Goal: Task Accomplishment & Management: Complete application form

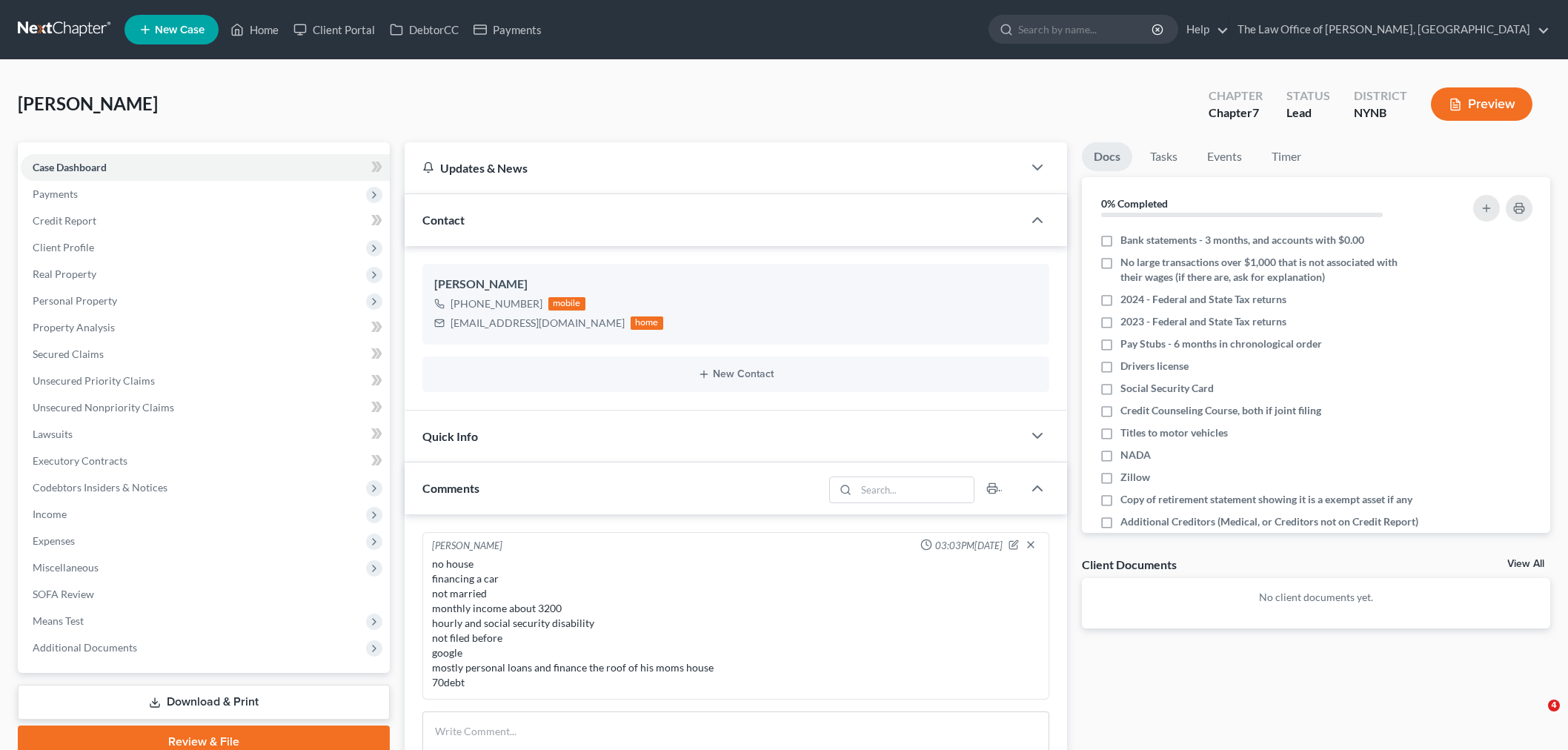
select select "0"
click at [274, 26] on link "Home" at bounding box center [254, 29] width 63 height 27
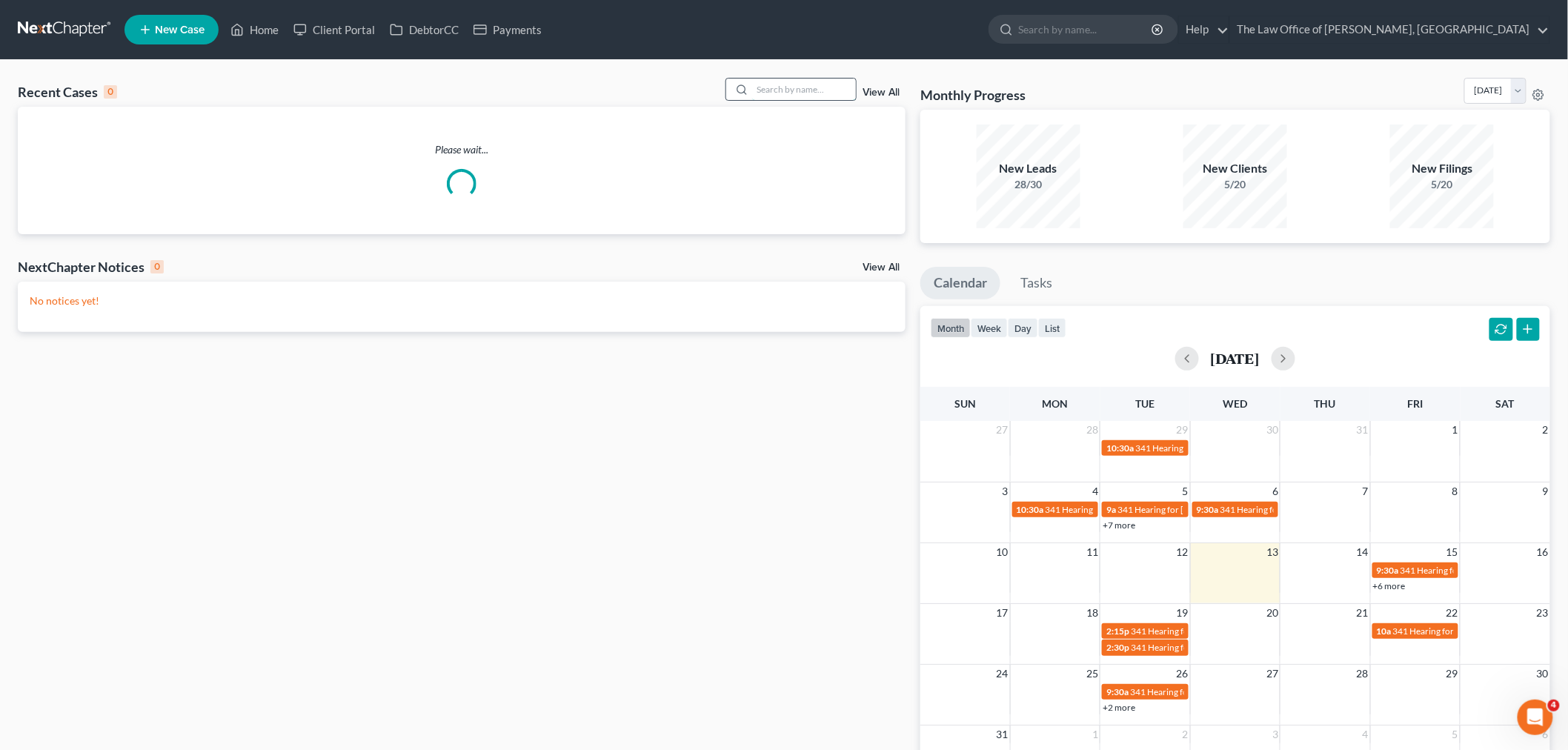
click at [791, 92] on input "search" at bounding box center [804, 89] width 104 height 21
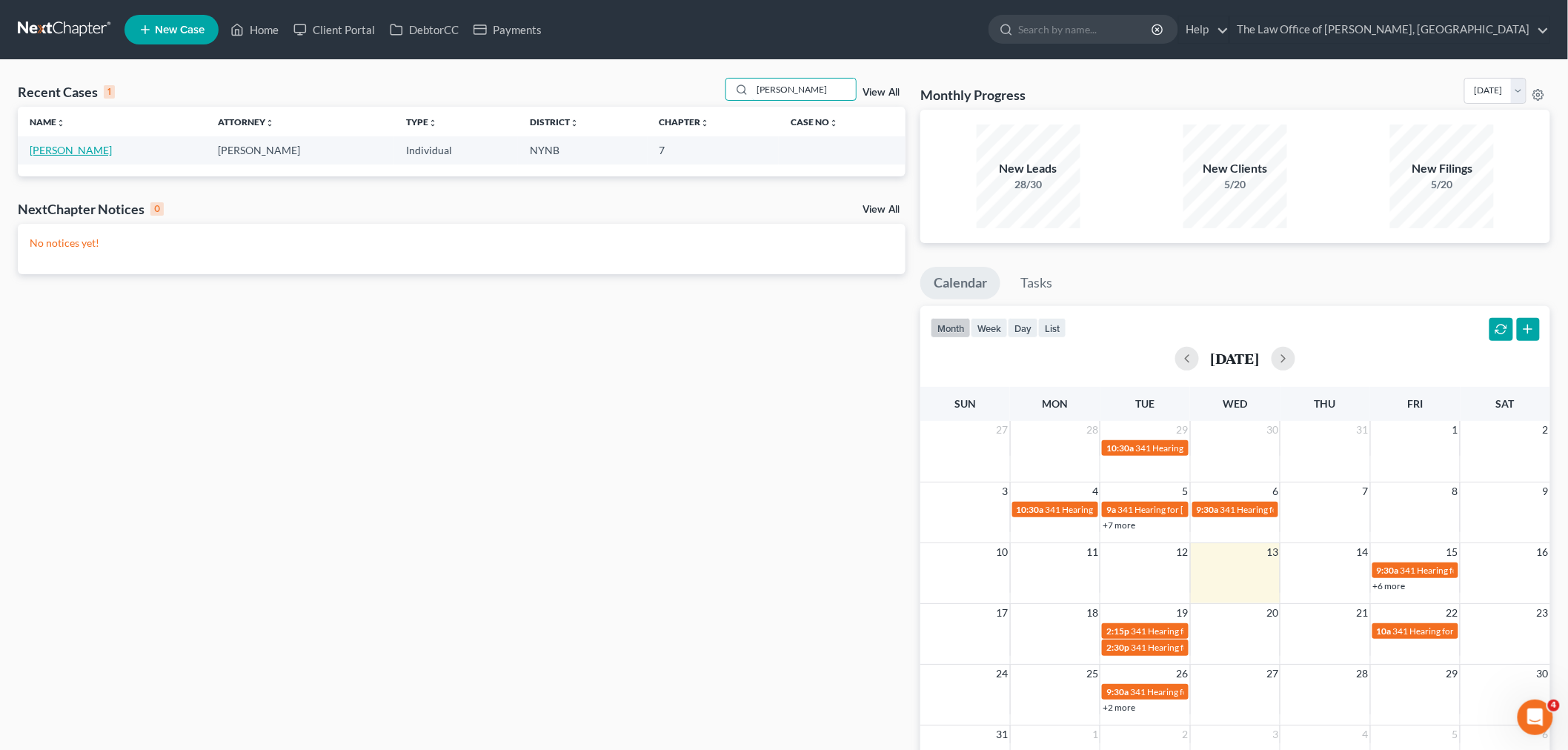
type input "buter"
click at [61, 146] on link "Butera, Leo" at bounding box center [70, 150] width 82 height 12
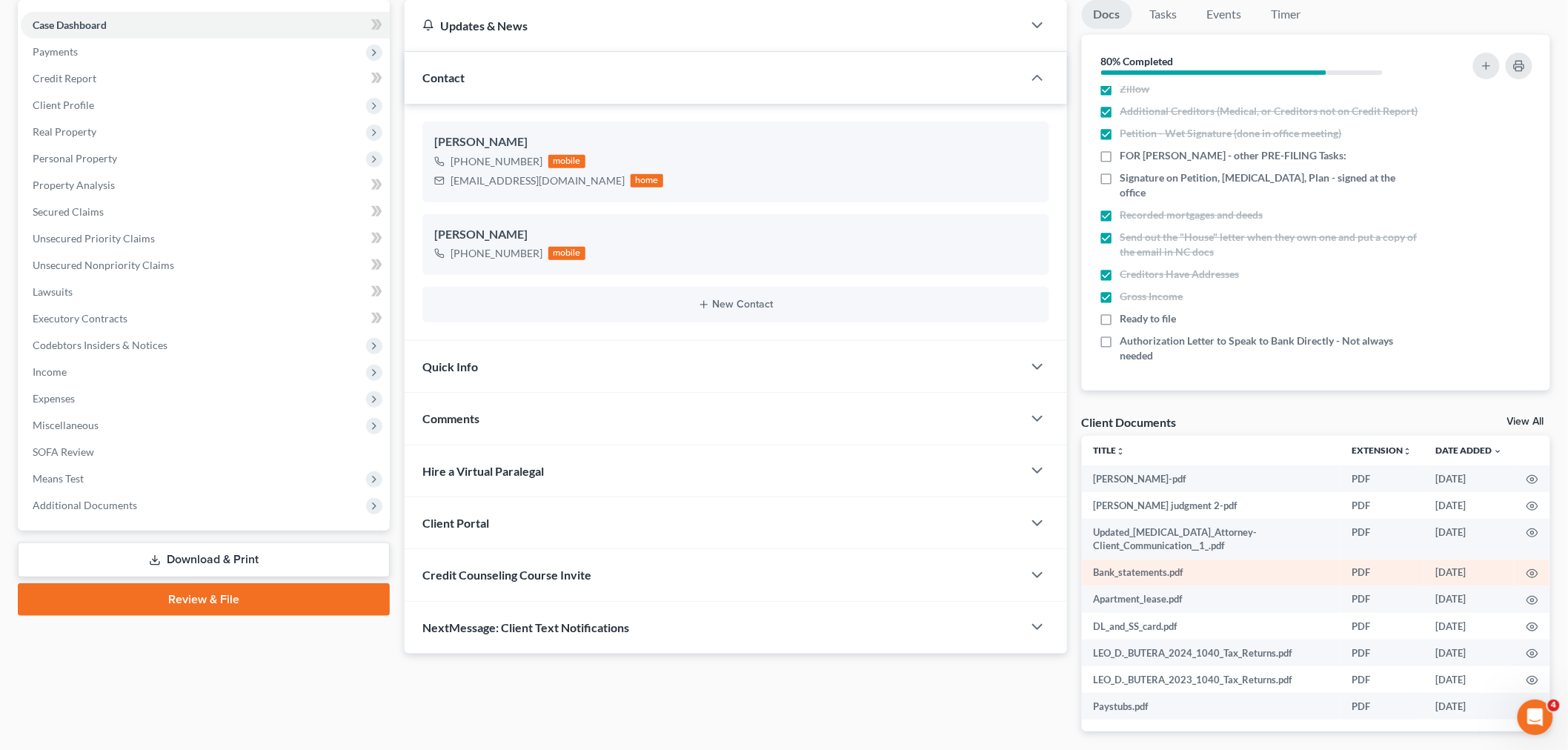
scroll to position [165, 0]
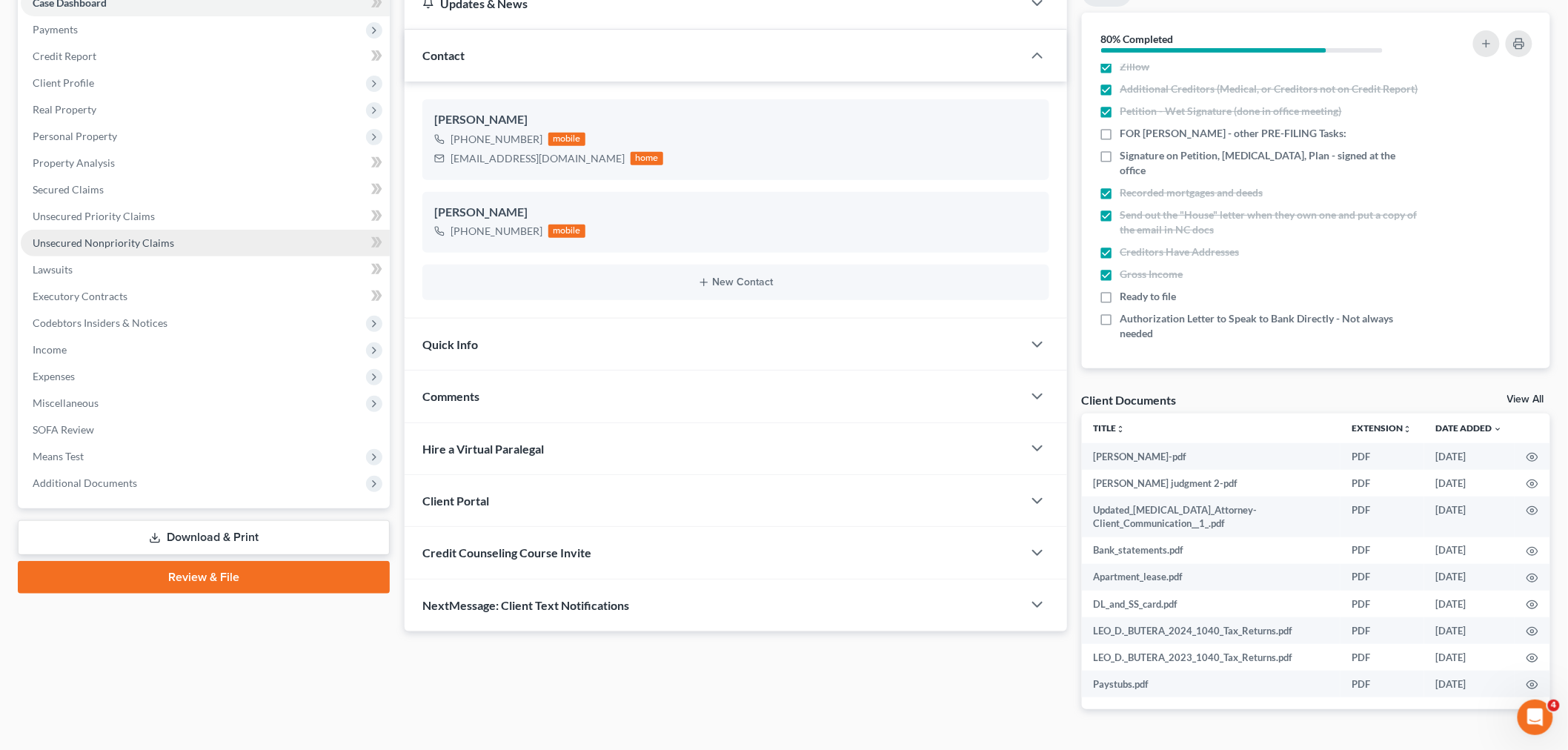
drag, startPoint x: 142, startPoint y: 250, endPoint x: 156, endPoint y: 251, distance: 14.0
click at [143, 250] on link "Unsecured Nonpriority Claims" at bounding box center [205, 242] width 369 height 27
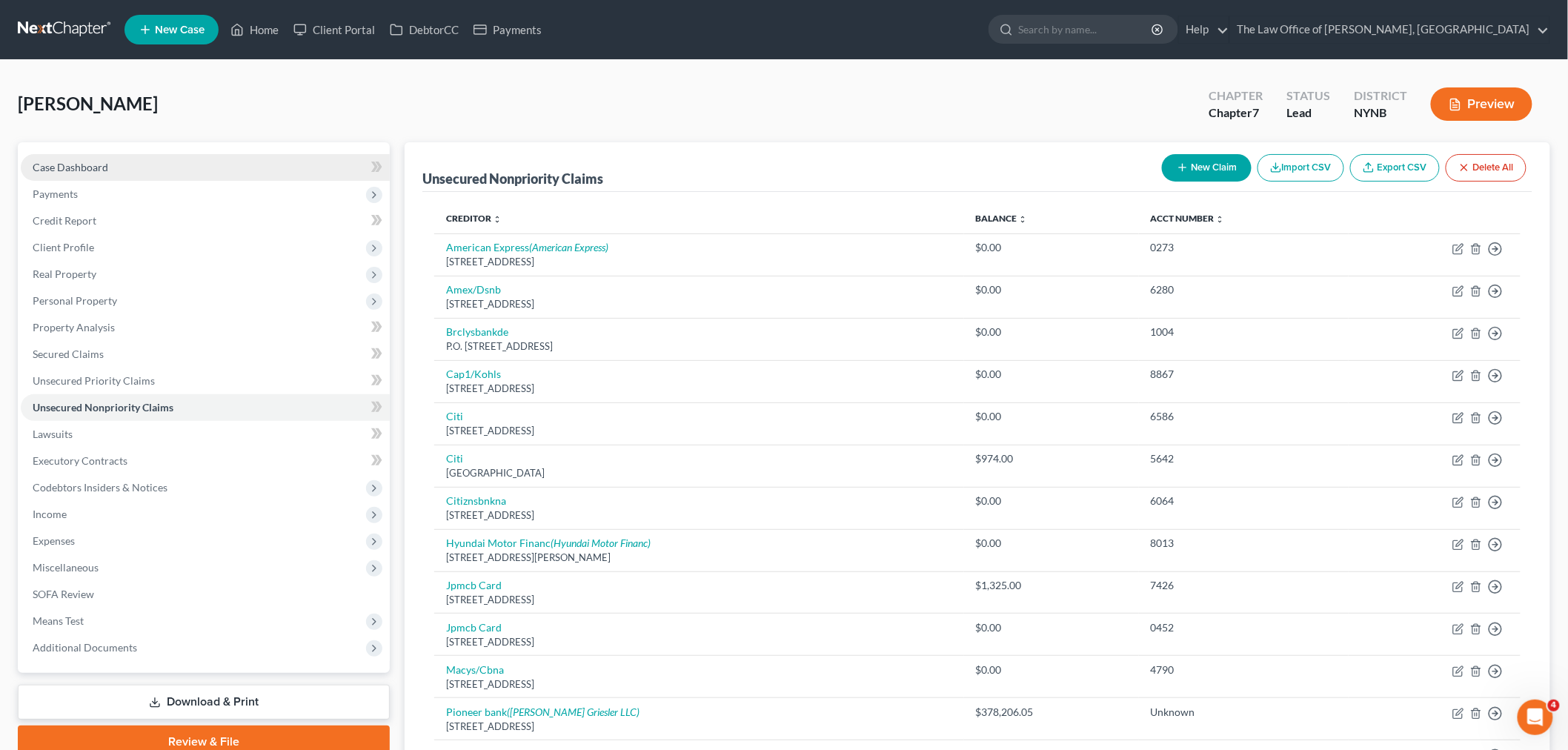
click at [128, 174] on link "Case Dashboard" at bounding box center [205, 167] width 369 height 27
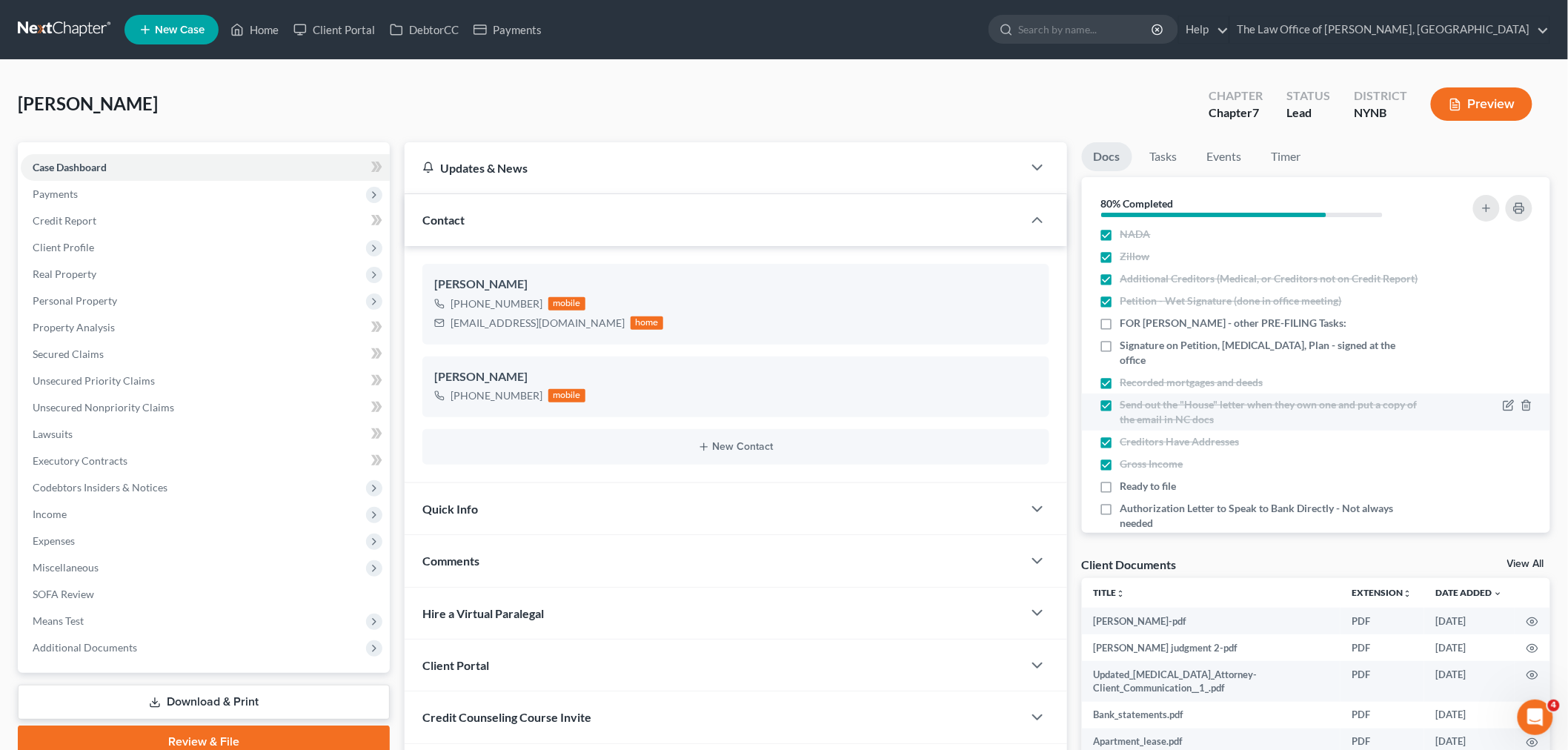
scroll to position [246, 0]
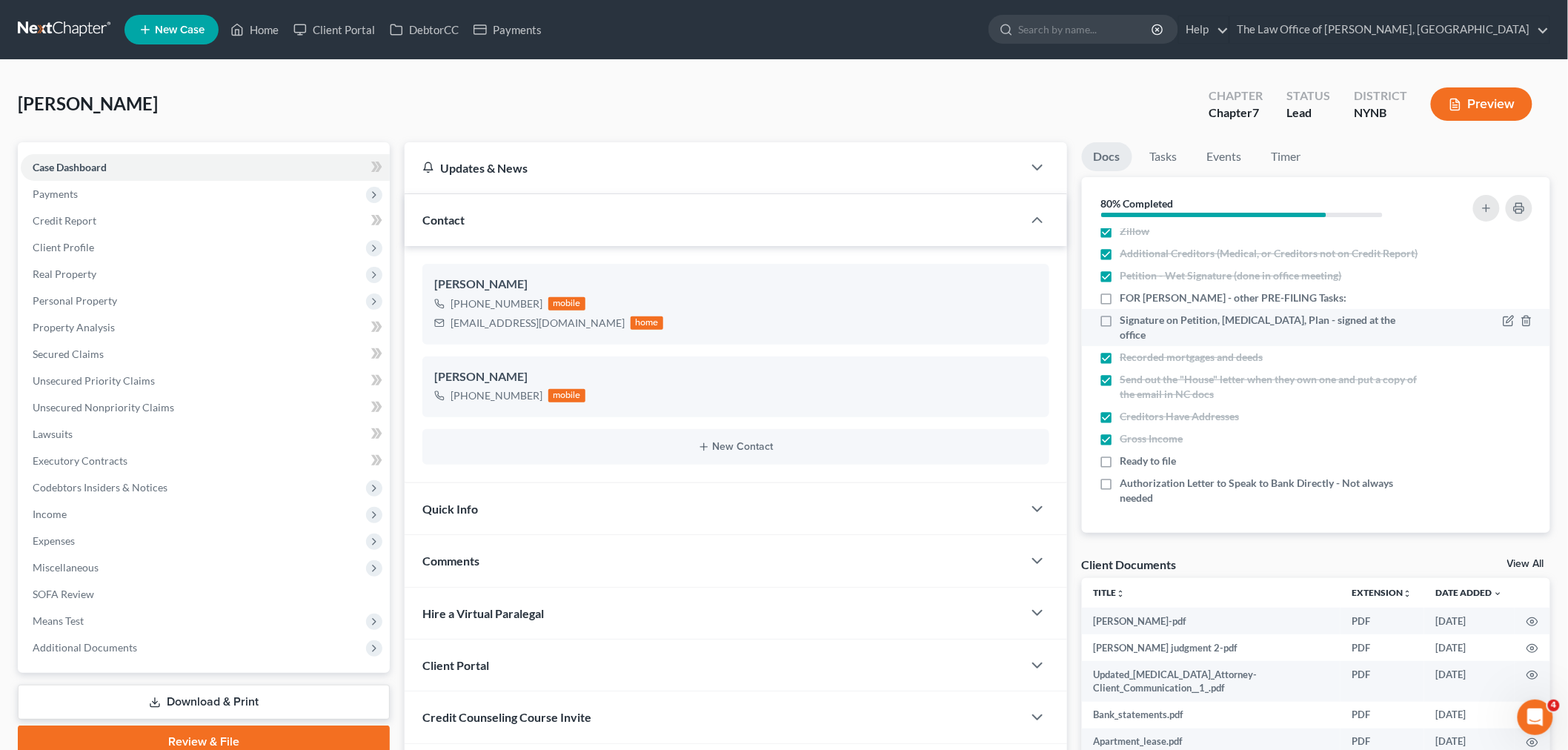
click at [1121, 337] on label "Signature on Petition, [MEDICAL_DATA], Plan - signed at the office" at bounding box center [1271, 328] width 300 height 29
click at [1126, 323] on input "Signature on Petition, [MEDICAL_DATA], Plan - signed at the office" at bounding box center [1131, 318] width 10 height 10
checkbox input "true"
click at [1121, 305] on label "FOR Kieran - other PRE-FILING Tasks:" at bounding box center [1234, 298] width 227 height 15
click at [1126, 300] on input "FOR Kieran - other PRE-FILING Tasks:" at bounding box center [1131, 296] width 10 height 10
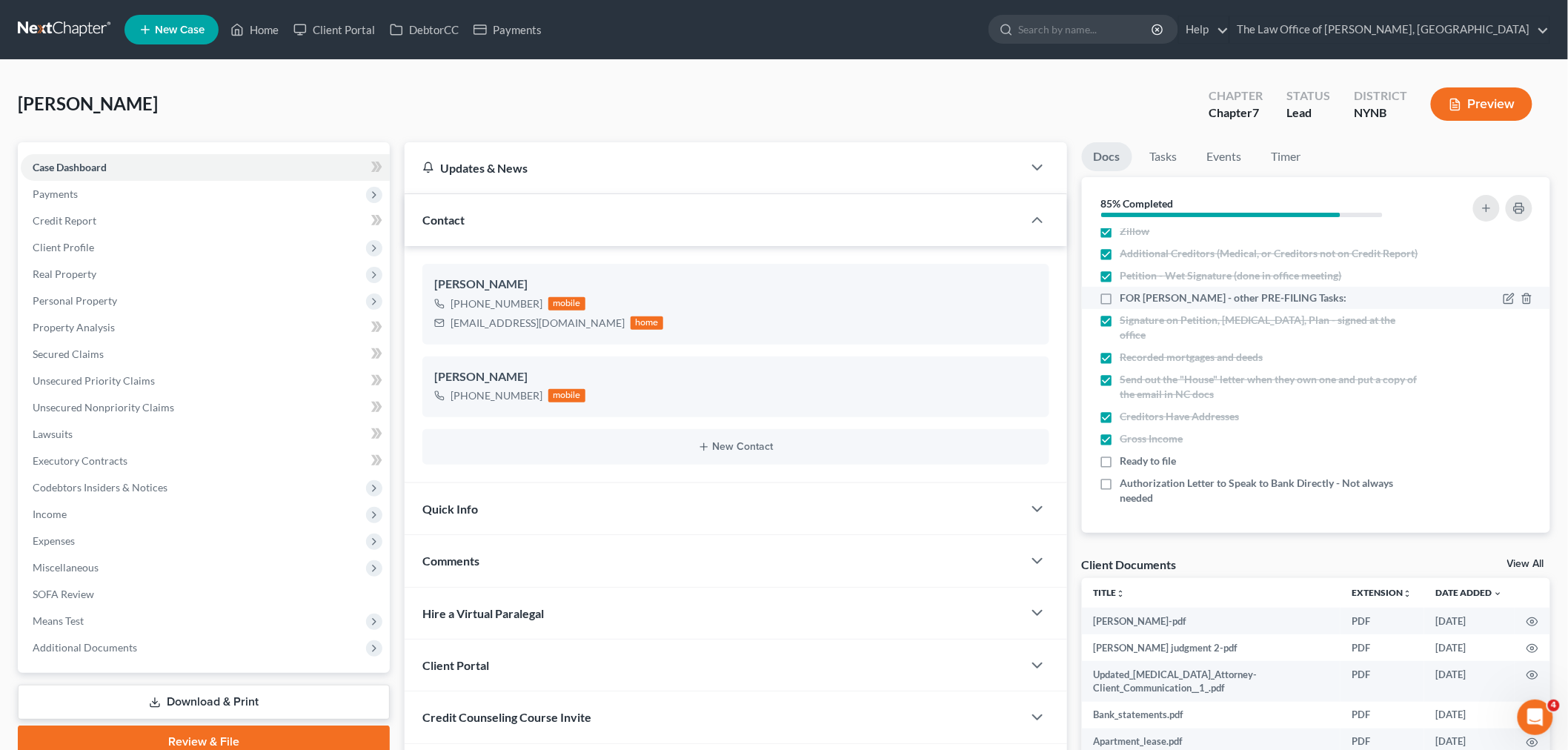
checkbox input "true"
click at [1121, 463] on label "Ready to file" at bounding box center [1149, 461] width 57 height 15
click at [1126, 463] on input "Ready to file" at bounding box center [1131, 459] width 10 height 10
checkbox input "true"
click at [1162, 160] on link "Tasks" at bounding box center [1164, 156] width 51 height 29
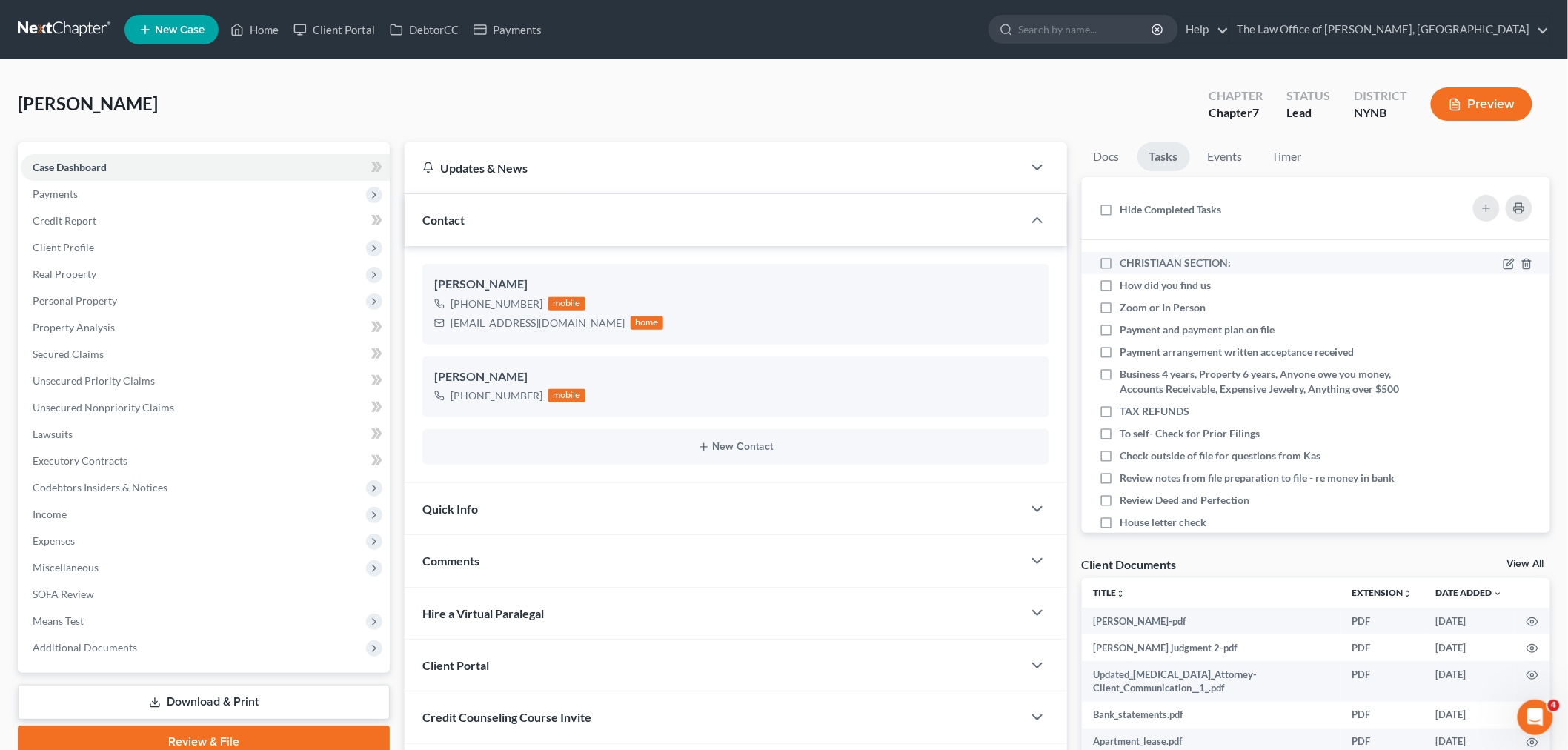
drag, startPoint x: 1107, startPoint y: 262, endPoint x: 1261, endPoint y: 272, distance: 154.3
click at [1121, 261] on label "CHRISTIAAN SECTION:" at bounding box center [1182, 263] width 123 height 15
click at [1126, 261] on input "CHRISTIAAN SECTION:" at bounding box center [1131, 260] width 10 height 10
checkbox input "true"
click at [1507, 284] on icon at bounding box center [1510, 284] width 7 height 7
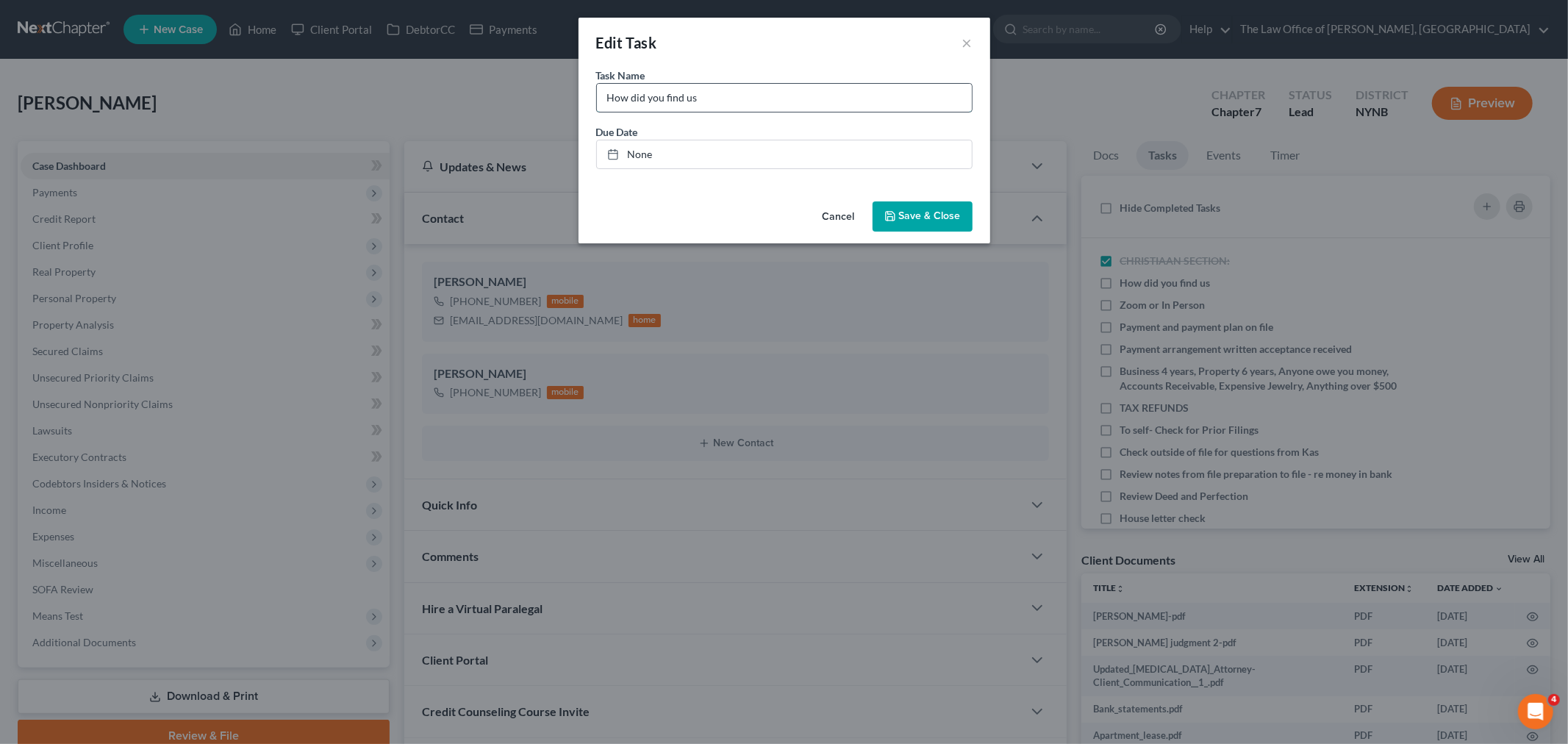
click at [754, 98] on input "How did you find us" at bounding box center [784, 97] width 375 height 28
click at [792, 104] on input "How did you find us - Engage" at bounding box center [784, 97] width 375 height 28
drag, startPoint x: 792, startPoint y: 104, endPoint x: 750, endPoint y: 101, distance: 42.1
click at [751, 101] on input "How did you find us - Engage" at bounding box center [784, 97] width 375 height 28
type input "How did you find us - Google"
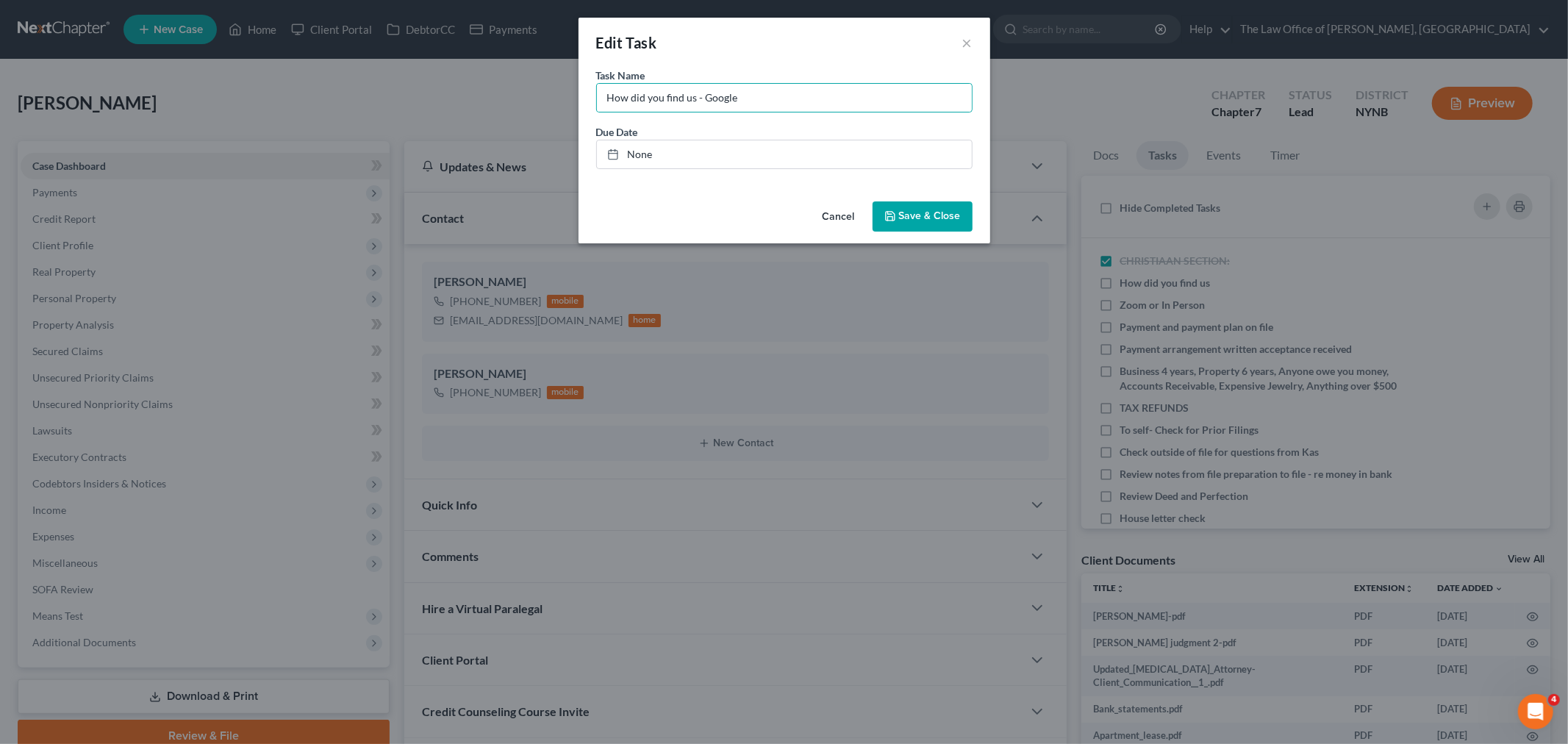
click at [909, 226] on button "Save & Close" at bounding box center [922, 217] width 100 height 31
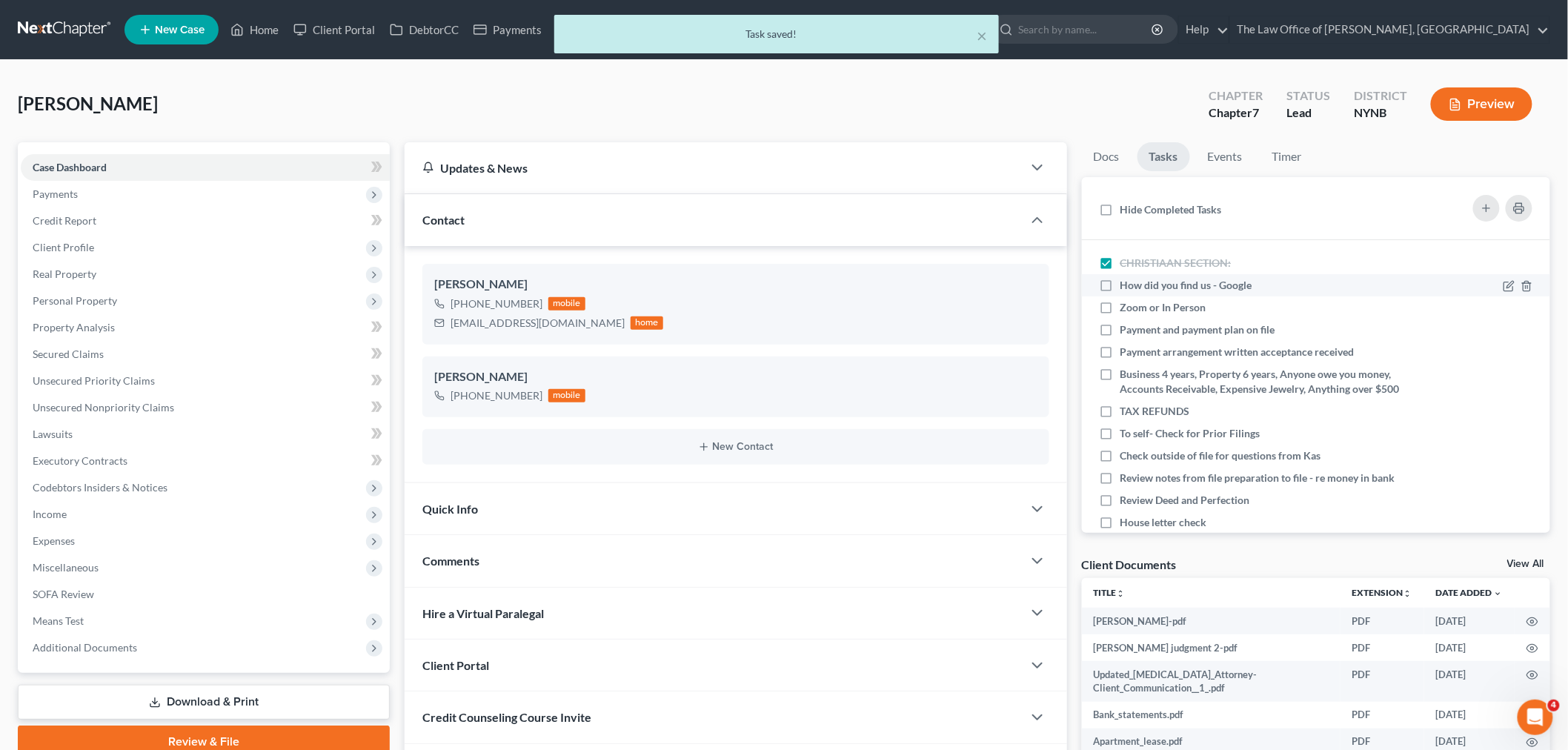
click at [1121, 283] on label "How did you find us - Google" at bounding box center [1193, 285] width 144 height 15
click at [1126, 283] on input "How did you find us - Google" at bounding box center [1131, 282] width 10 height 10
checkbox input "true"
click at [1507, 305] on icon at bounding box center [1510, 306] width 7 height 7
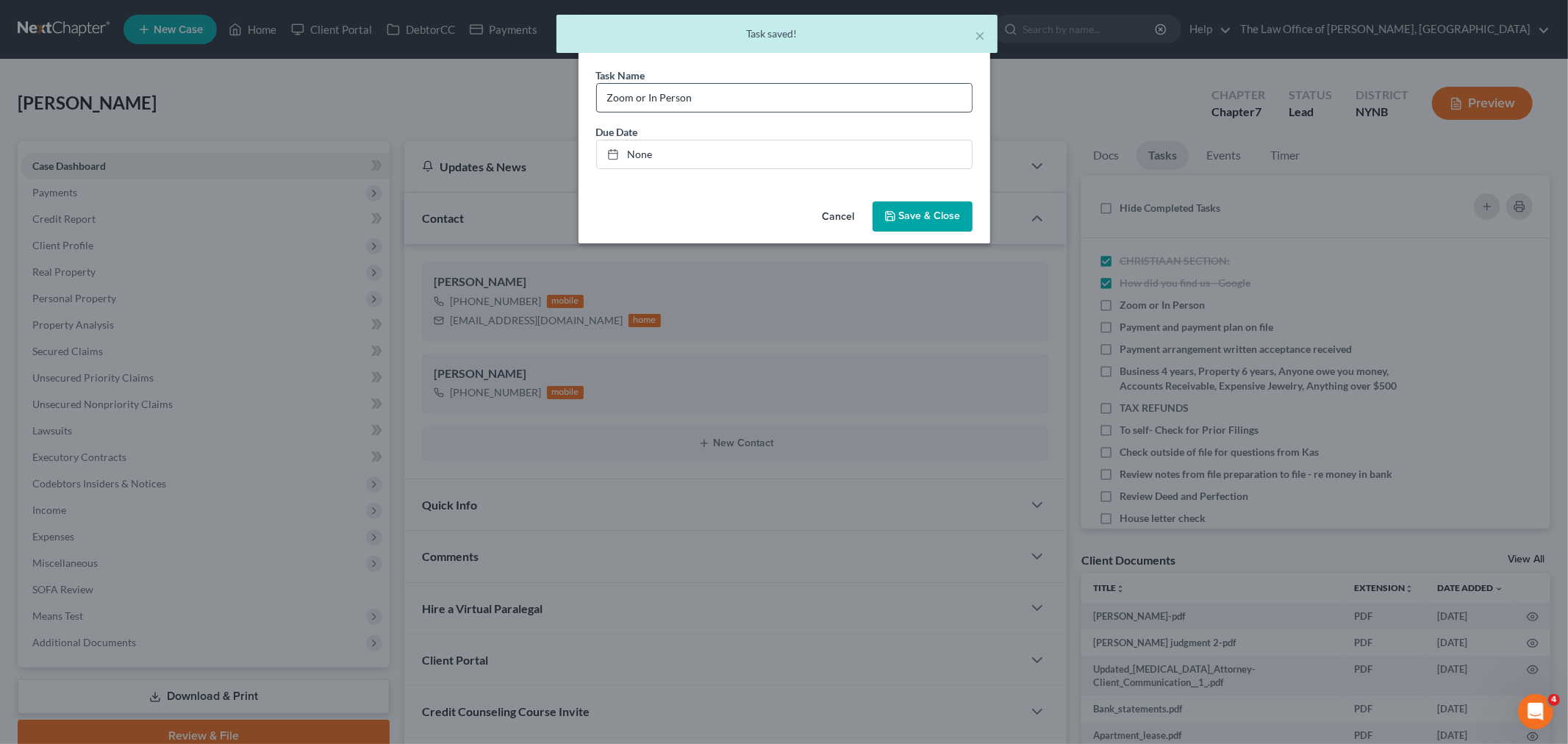
click at [820, 98] on input "Zoom or In Person" at bounding box center [784, 97] width 375 height 28
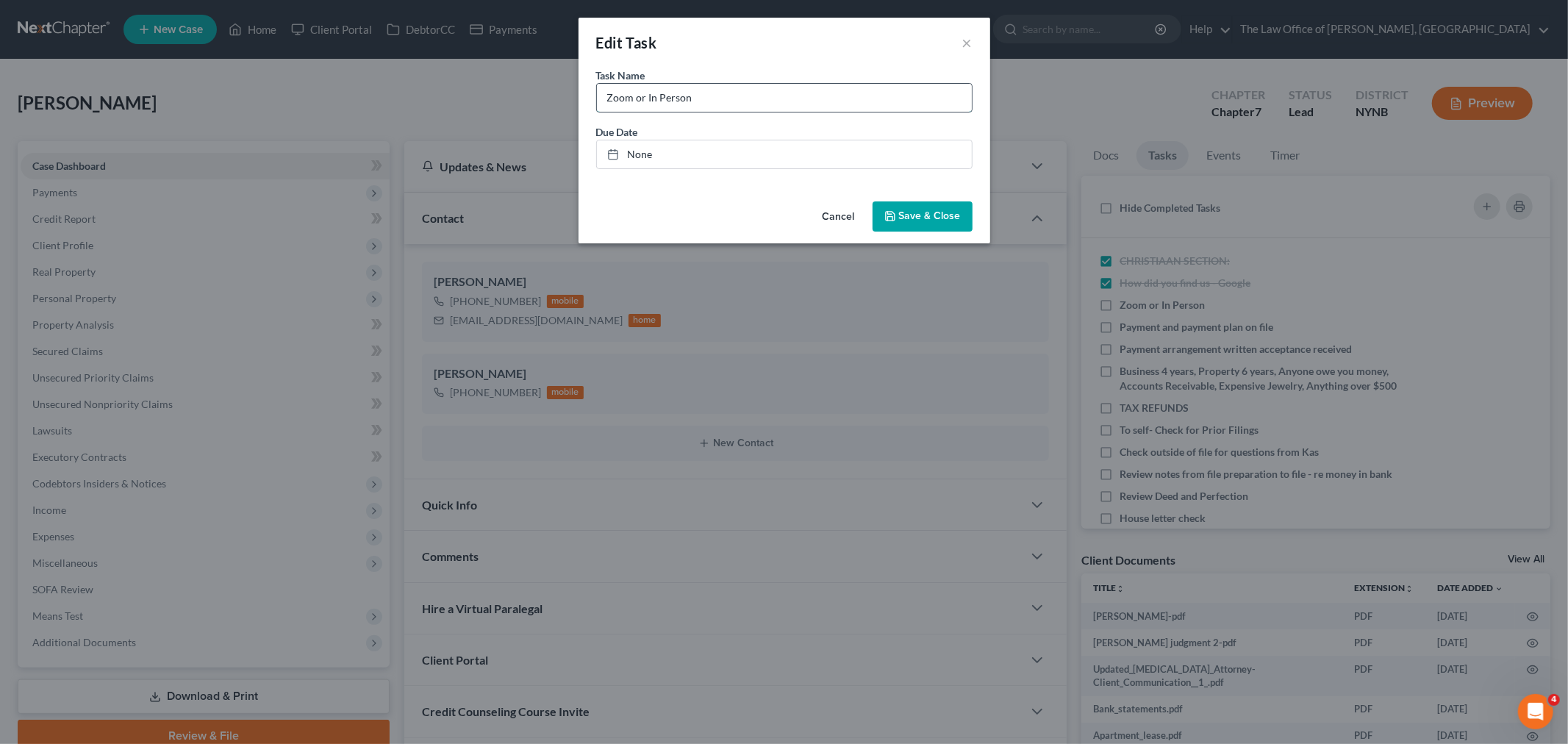
type input "Zoom or In Person - in person Cp"
click at [915, 210] on span "Save & Close" at bounding box center [930, 216] width 62 height 12
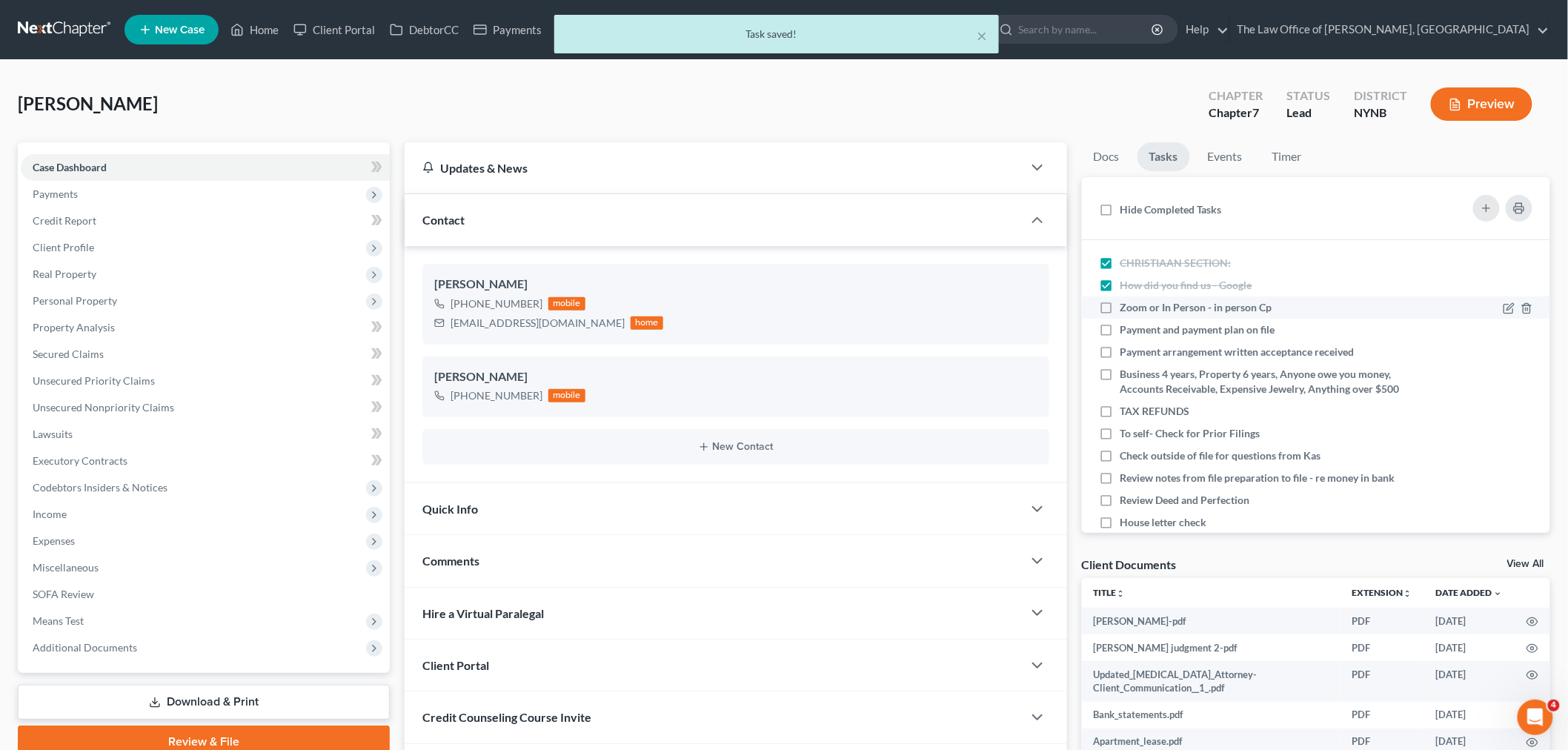
click at [1121, 309] on label "Zoom or In Person - in person Cp" at bounding box center [1203, 307] width 164 height 15
click at [1126, 309] on input "Zoom or In Person - in person Cp" at bounding box center [1131, 305] width 10 height 10
checkbox input "true"
click at [1121, 323] on label "Payment and payment plan on file" at bounding box center [1204, 330] width 167 height 15
click at [1126, 323] on input "Payment and payment plan on file" at bounding box center [1131, 328] width 10 height 10
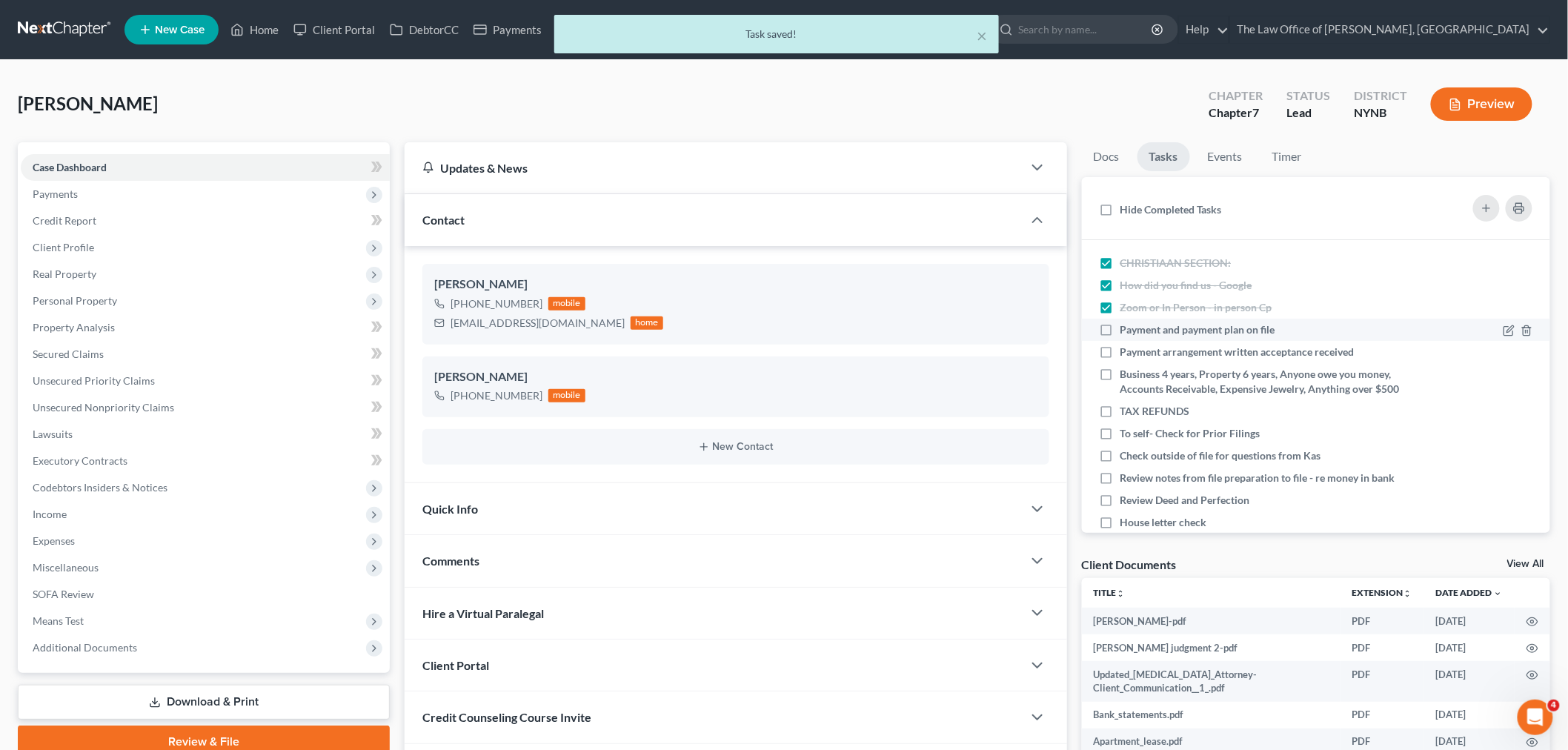
checkbox input "true"
click at [1121, 345] on label "Payment arrangement written acceptance received" at bounding box center [1244, 352] width 246 height 15
click at [1126, 345] on input "Payment arrangement written acceptance received" at bounding box center [1131, 350] width 10 height 10
checkbox input "true"
click at [1121, 378] on label "Business 4 years, Property 6 years, Anyone owe you money, Accounts Receivable, …" at bounding box center [1262, 382] width 283 height 29
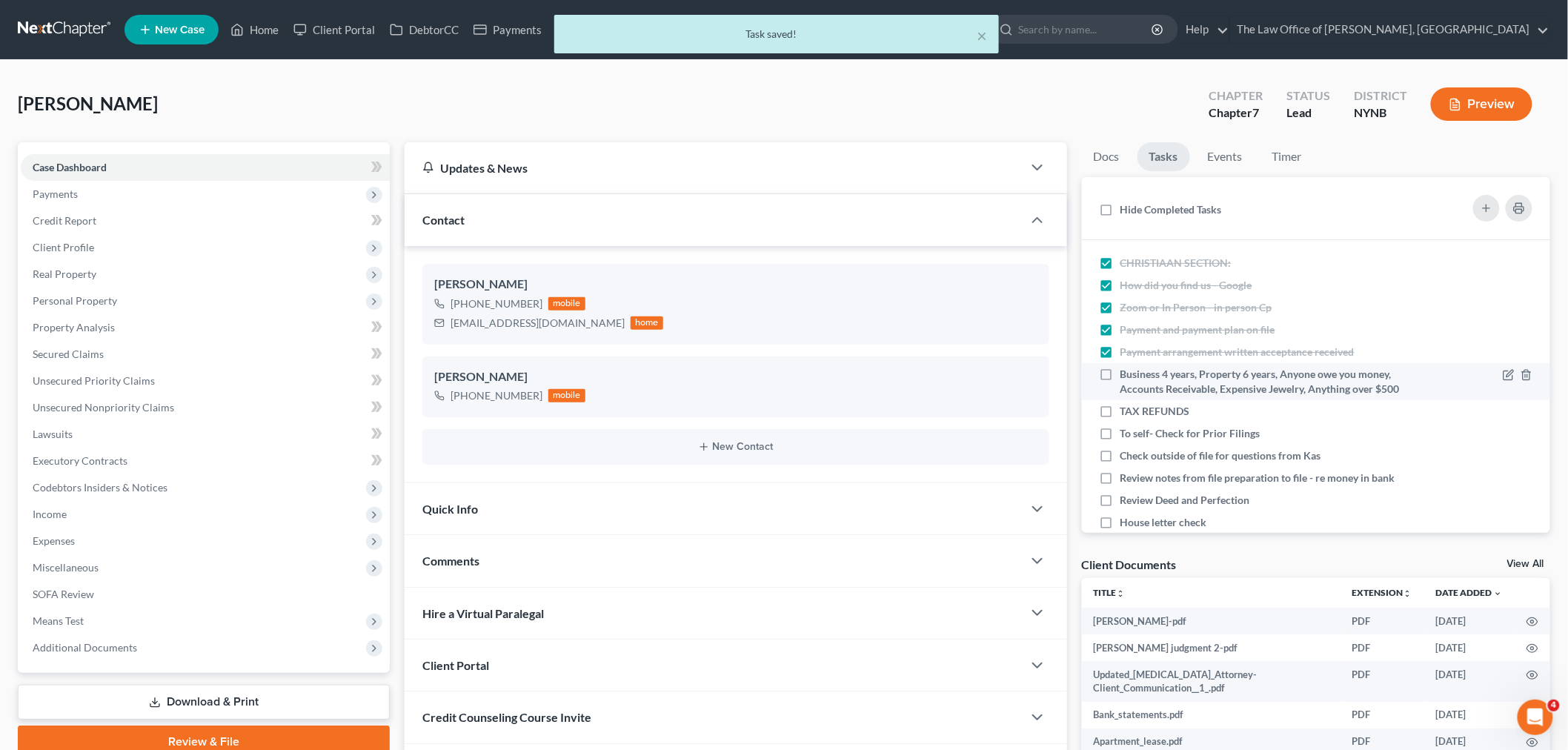
click at [1126, 377] on input "Business 4 years, Property 6 years, Anyone owe you money, Accounts Receivable, …" at bounding box center [1131, 372] width 10 height 10
checkbox input "true"
click at [1121, 418] on label "TAX REFUNDS" at bounding box center [1162, 411] width 82 height 15
click at [1126, 413] on input "TAX REFUNDS" at bounding box center [1131, 409] width 10 height 10
checkbox input "true"
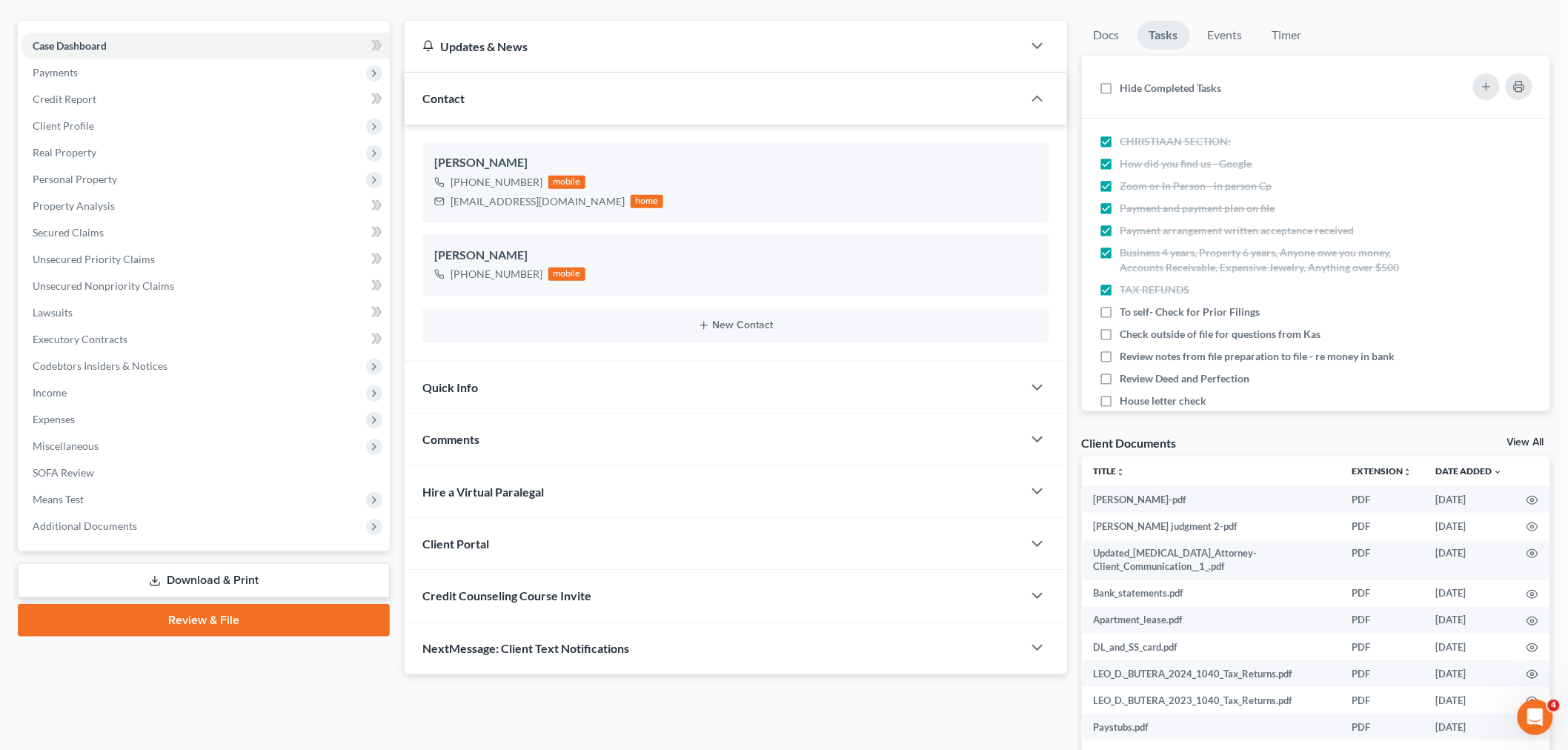
click at [534, 450] on div "Comments" at bounding box center [714, 439] width 619 height 51
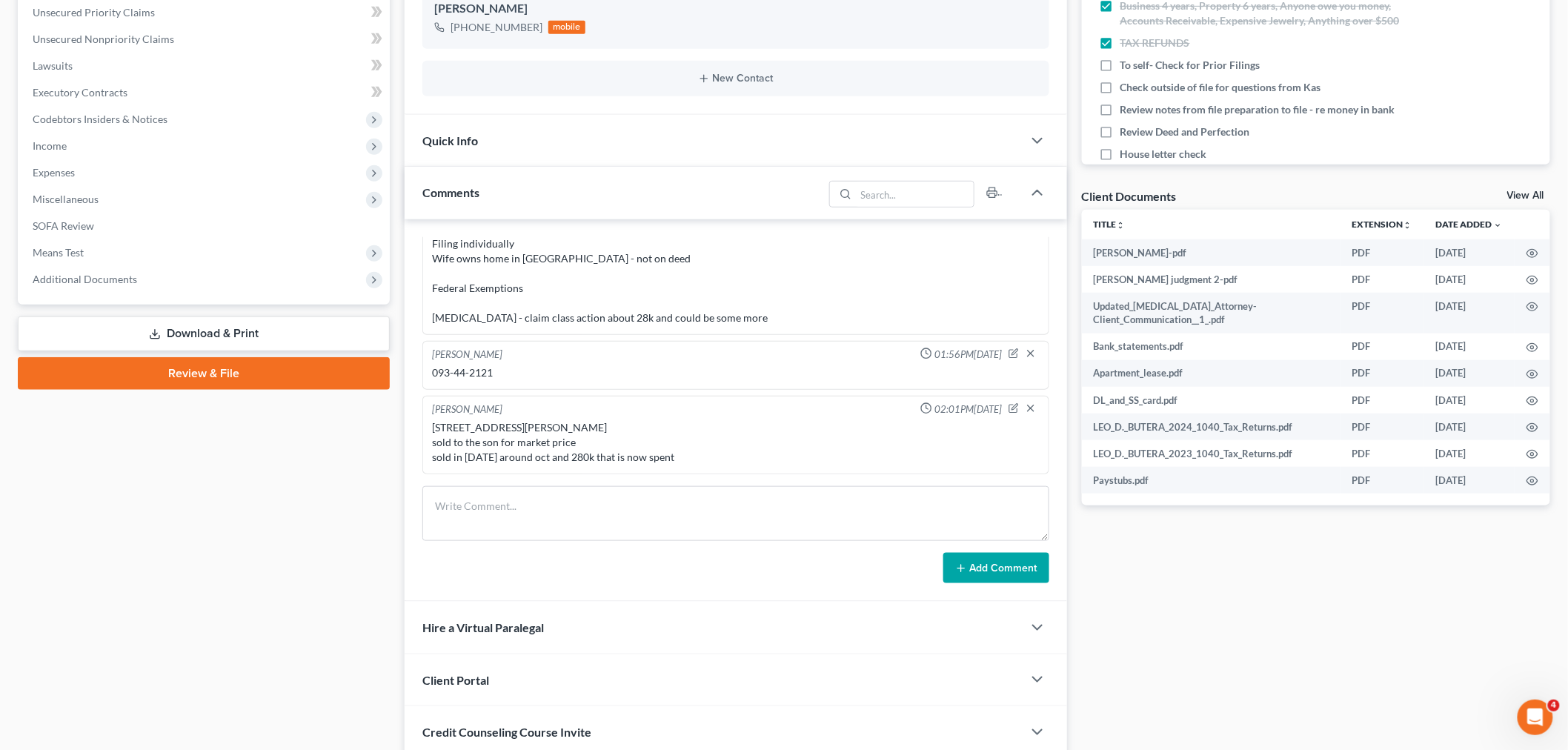
scroll to position [174, 0]
drag, startPoint x: 512, startPoint y: 359, endPoint x: 440, endPoint y: 350, distance: 72.6
click at [426, 353] on div "Christiaan VanNiekerk 01:56PM, 07/23/2025 093-44-2121" at bounding box center [736, 365] width 627 height 49
copy div "093-44-2121"
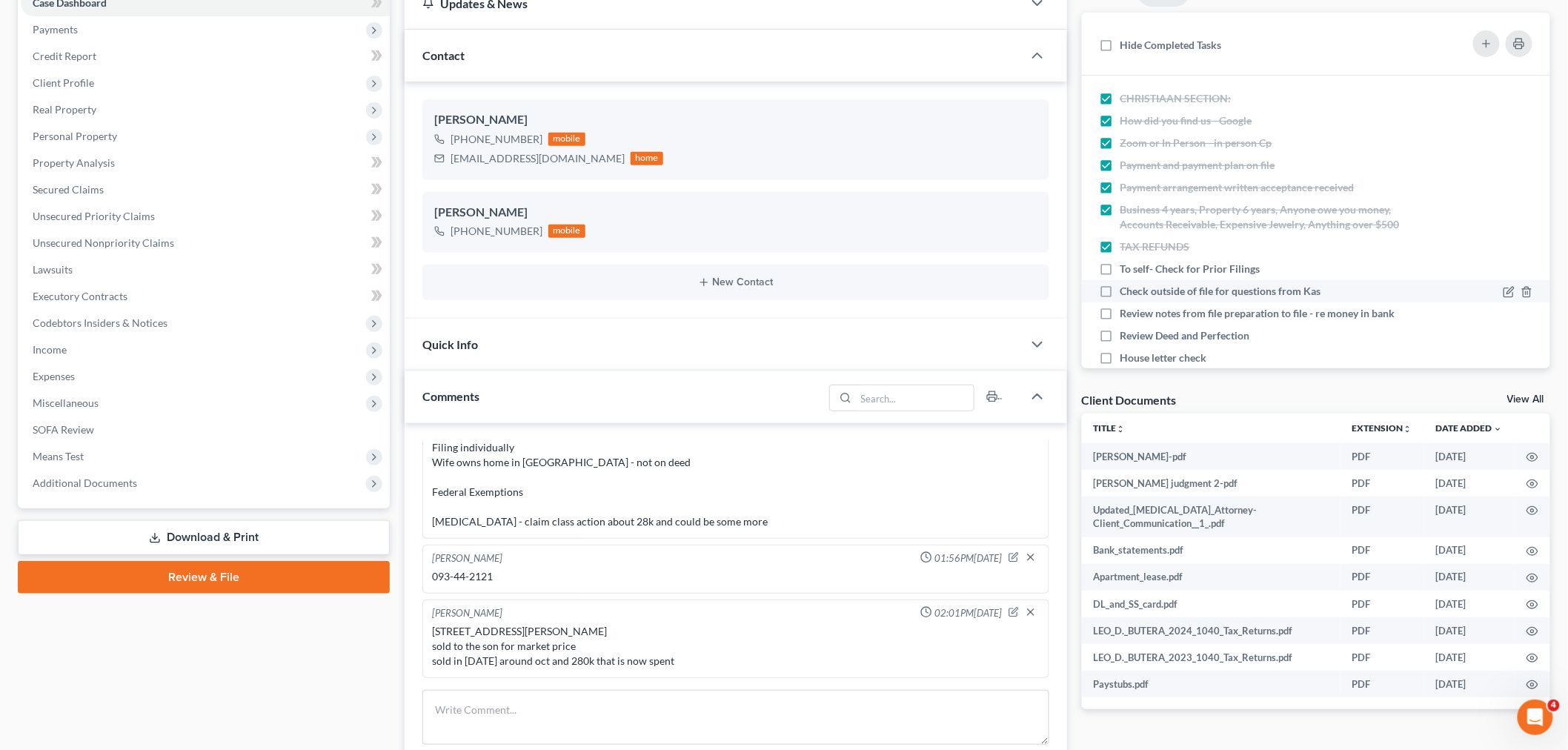
drag, startPoint x: 1114, startPoint y: 289, endPoint x: 1115, endPoint y: 297, distance: 8.1
click at [1121, 276] on label "To self- Check for Prior Filings" at bounding box center [1196, 269] width 152 height 15
click at [1126, 271] on input "To self- Check for Prior Filings" at bounding box center [1131, 266] width 10 height 10
checkbox input "true"
click at [1121, 299] on label "Check outside of file for questions from Kas" at bounding box center [1227, 291] width 213 height 15
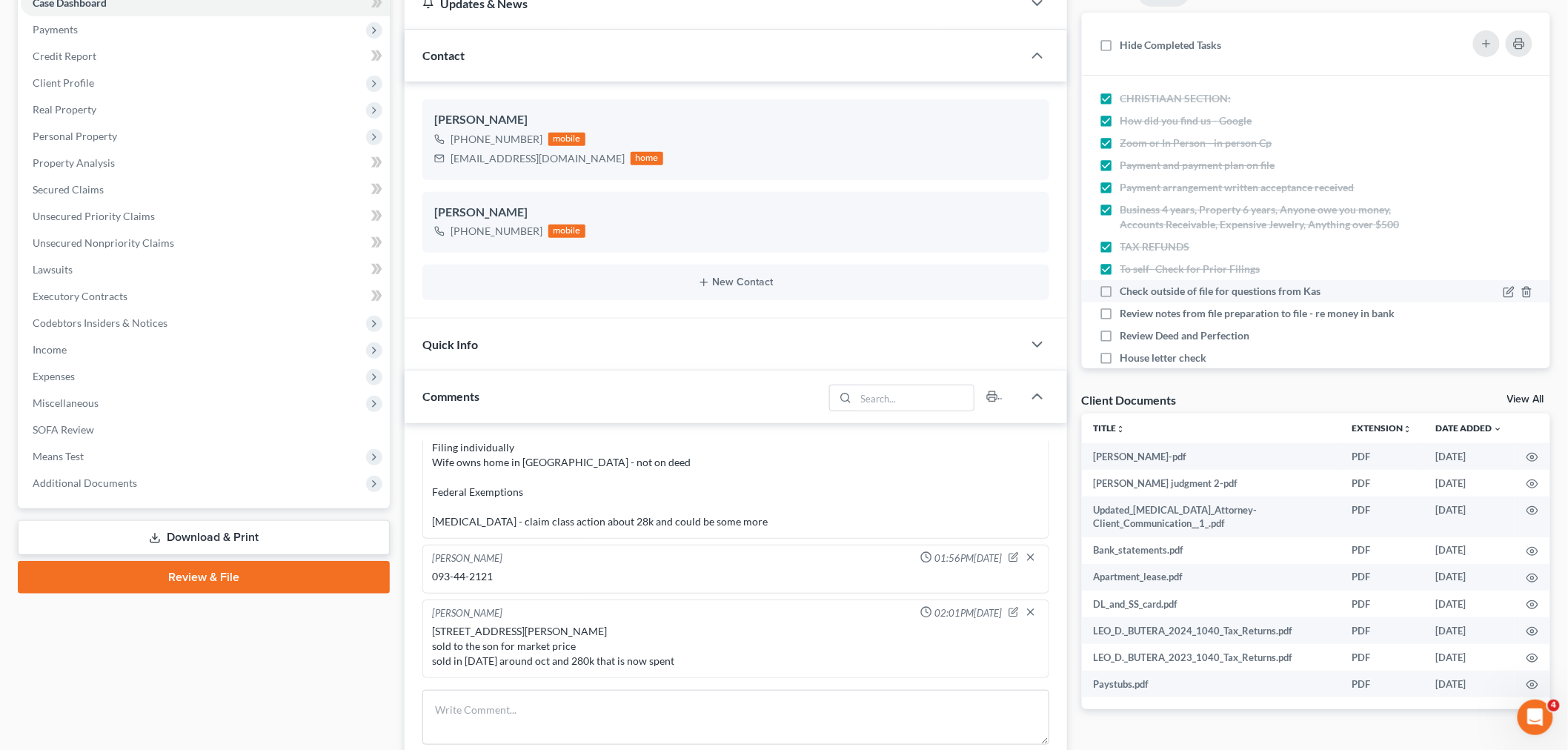
click at [1126, 293] on input "Check outside of file for questions from Kas" at bounding box center [1131, 289] width 10 height 10
checkbox input "true"
click at [1121, 321] on label "Review notes from file preparation to file - re money in bank" at bounding box center [1262, 314] width 283 height 15
click at [1126, 315] on input "Review notes from file preparation to file - re money in bank" at bounding box center [1131, 311] width 10 height 10
checkbox input "true"
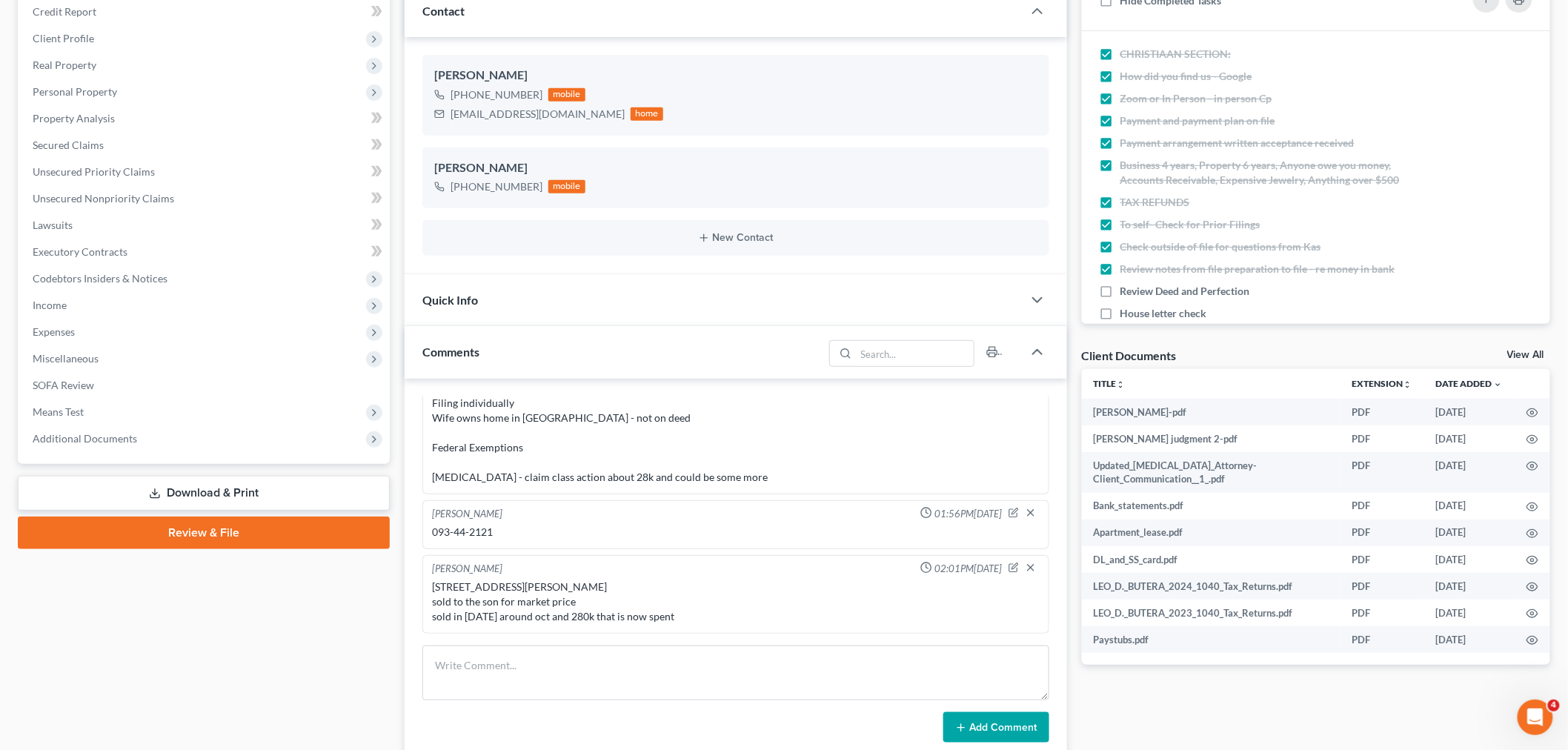
scroll to position [246, 0]
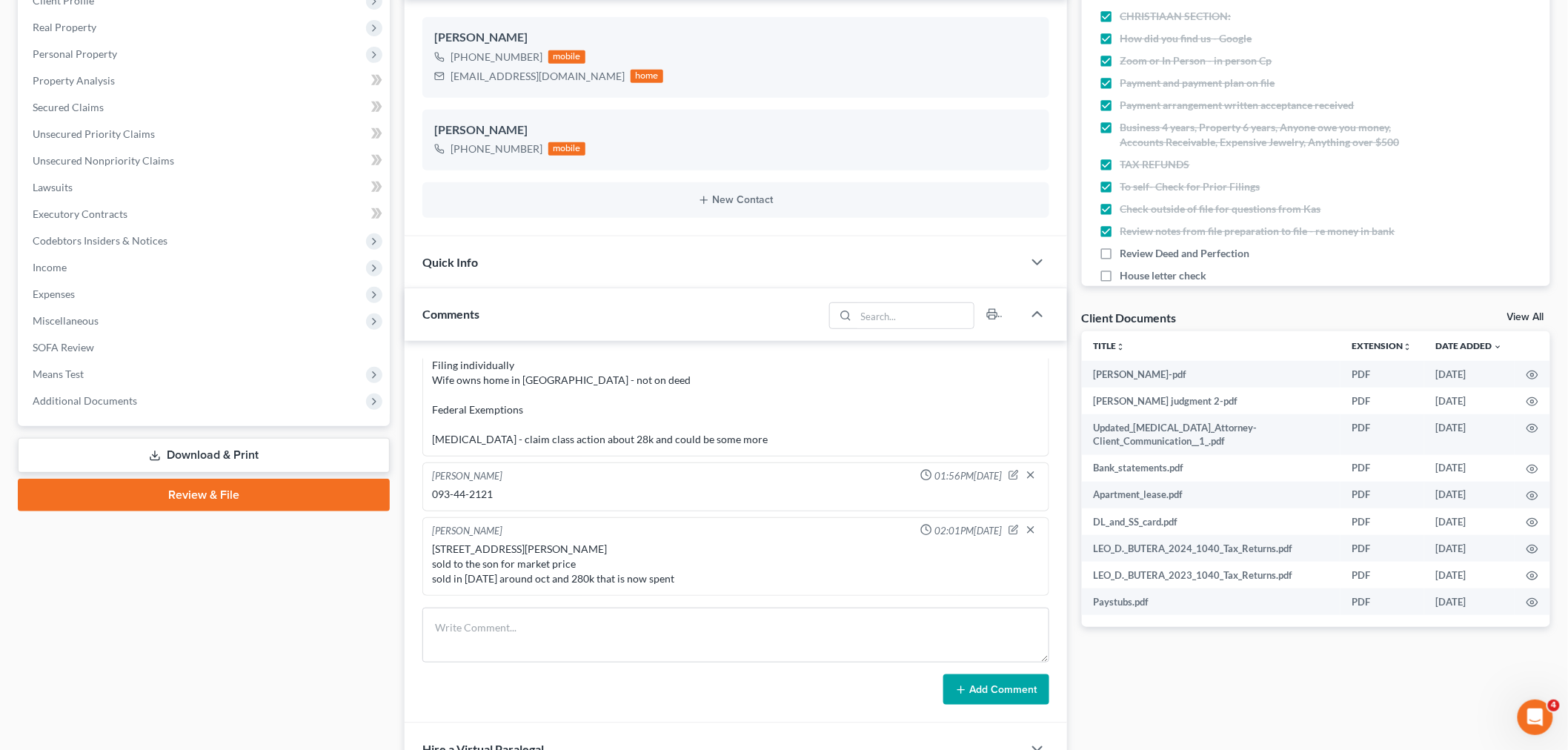
drag, startPoint x: 431, startPoint y: 526, endPoint x: 564, endPoint y: 564, distance: 138.3
click at [707, 587] on div "10 Queensbury Crt Clifton Park, NY 12065 sold to the son for market price sold …" at bounding box center [736, 564] width 614 height 51
copy div "10 Queensbury Crt Clifton Park, NY 12065 sold to the son for market price sold …"
click at [700, 562] on div "10 Queensbury Crt Clifton Park, NY 12065 sold to the son for market price sold …" at bounding box center [736, 563] width 608 height 44
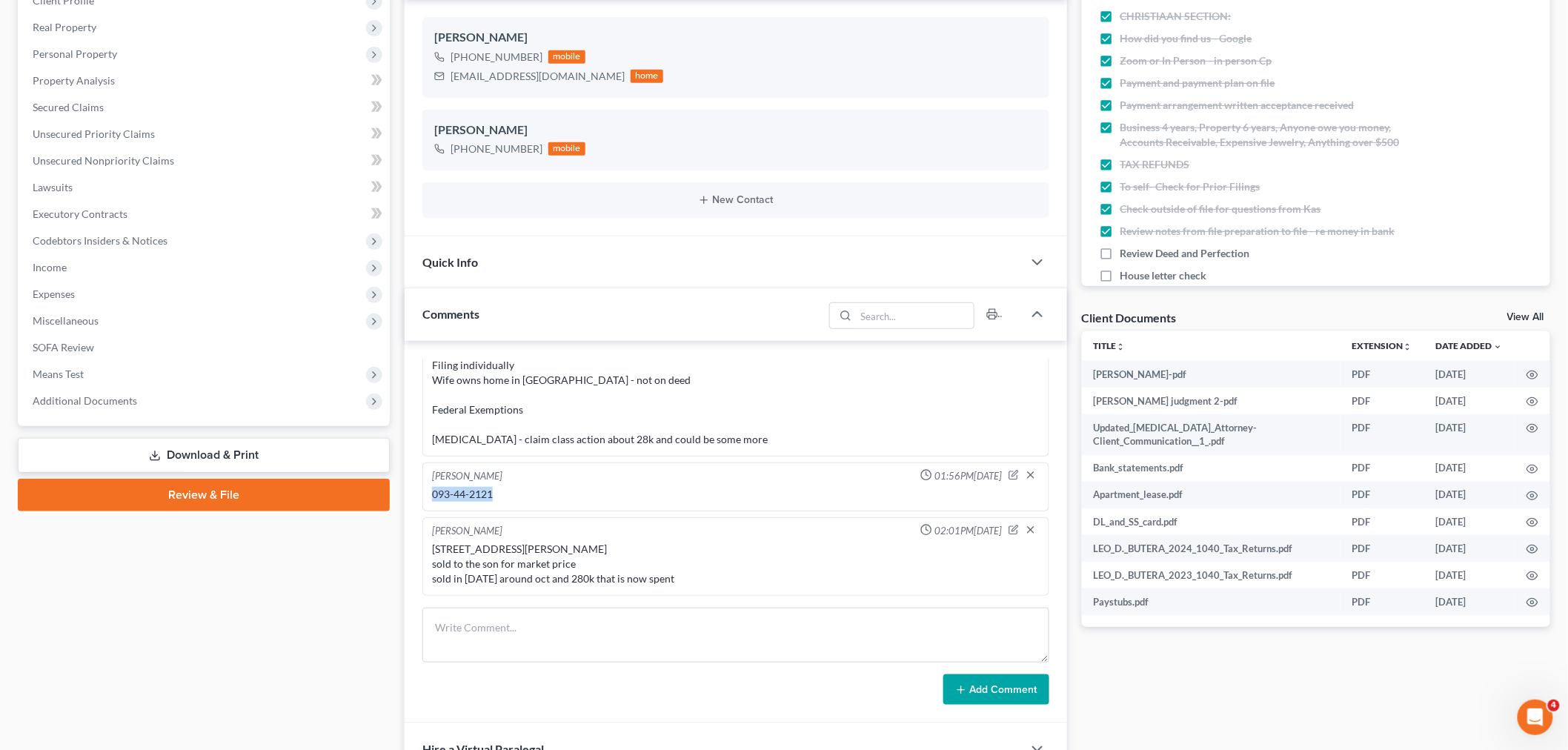
drag, startPoint x: 501, startPoint y: 482, endPoint x: 428, endPoint y: 477, distance: 73.2
click at [428, 484] on div "Christiaan VanNiekerk 01:56PM, 07/23/2025 093-44-2121" at bounding box center [736, 487] width 627 height 49
copy div "093-44-2121"
click at [132, 400] on span "Additional Documents" at bounding box center [205, 400] width 369 height 27
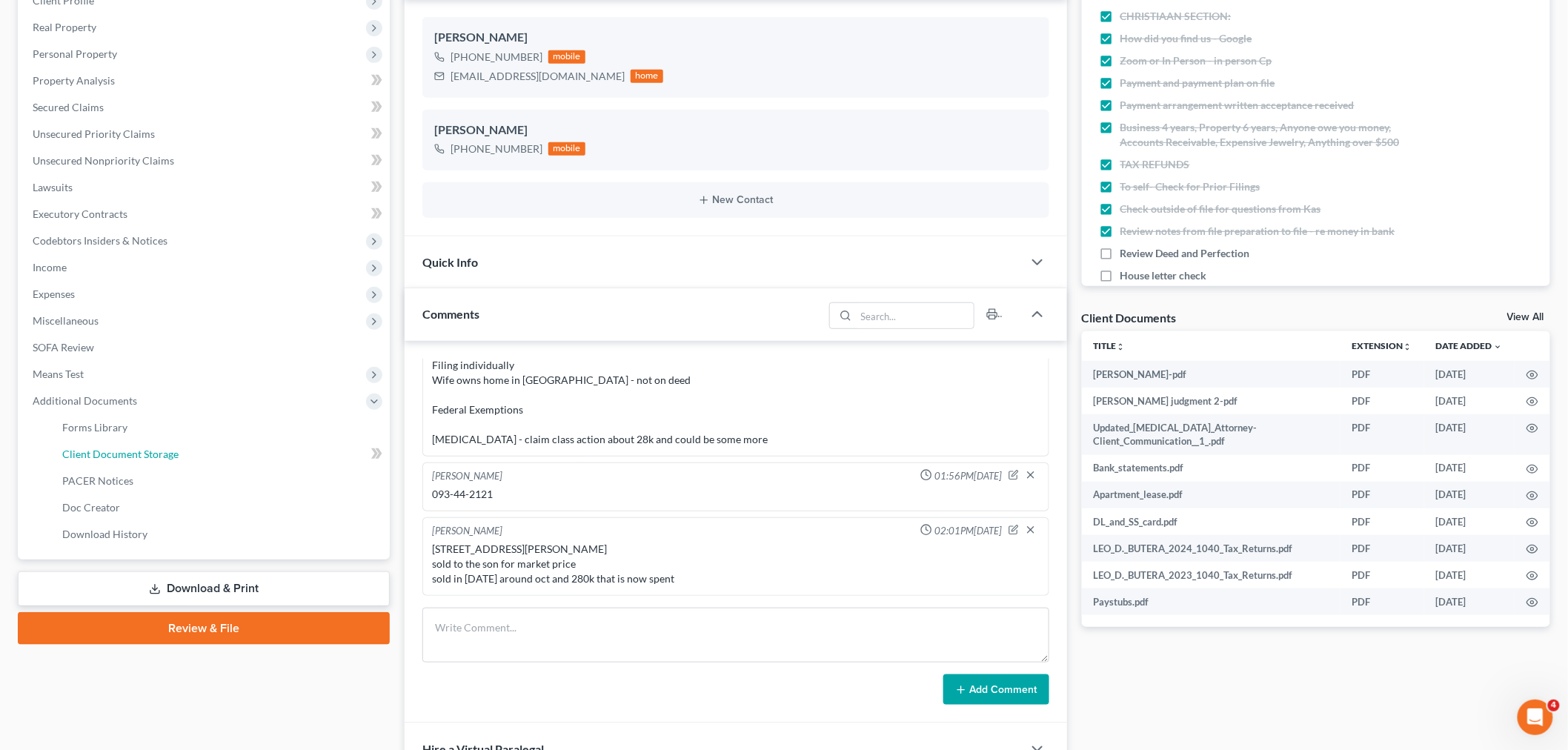
drag, startPoint x: 154, startPoint y: 458, endPoint x: 676, endPoint y: 450, distance: 522.1
click at [157, 456] on link "Client Document Storage" at bounding box center [220, 454] width 339 height 27
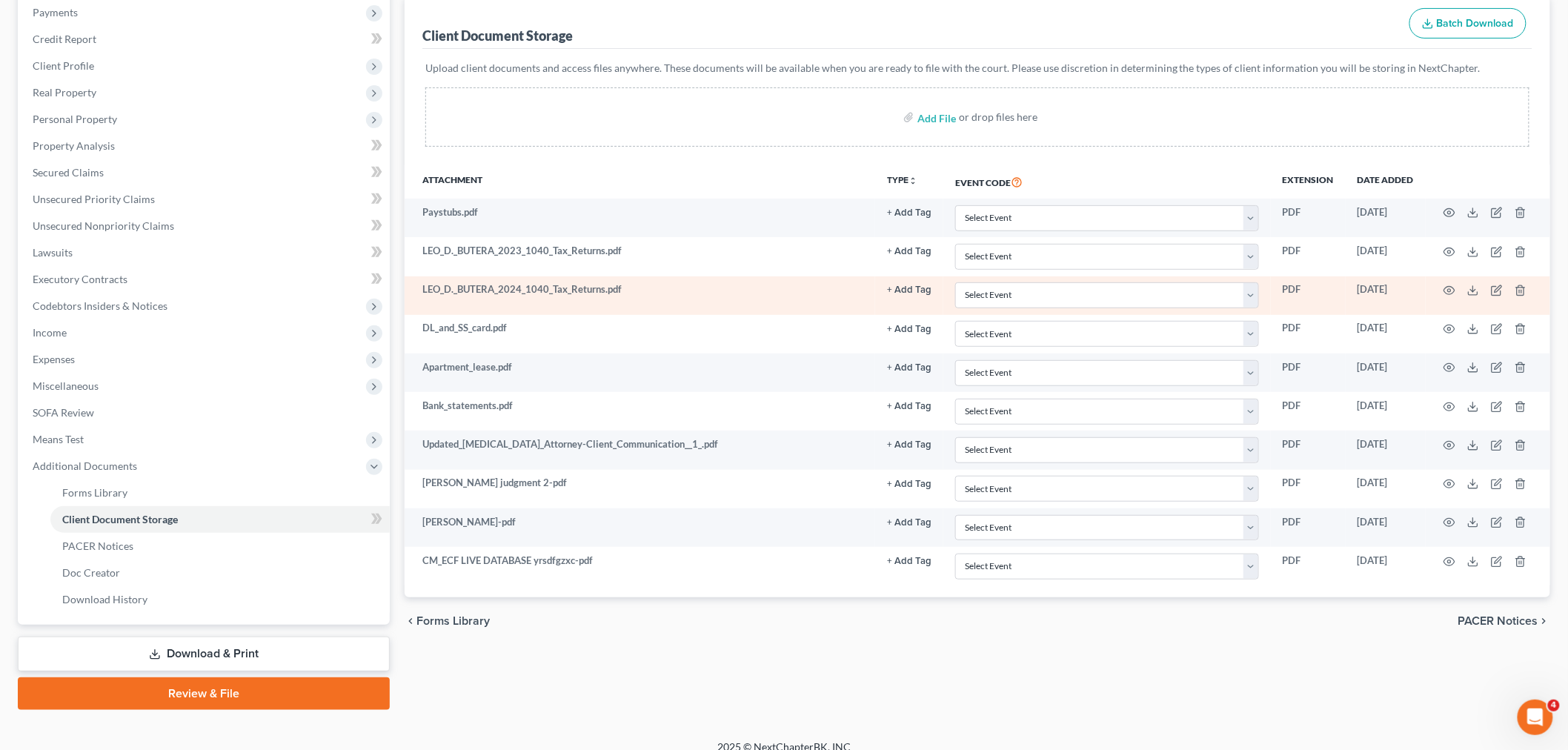
scroll to position [196, 0]
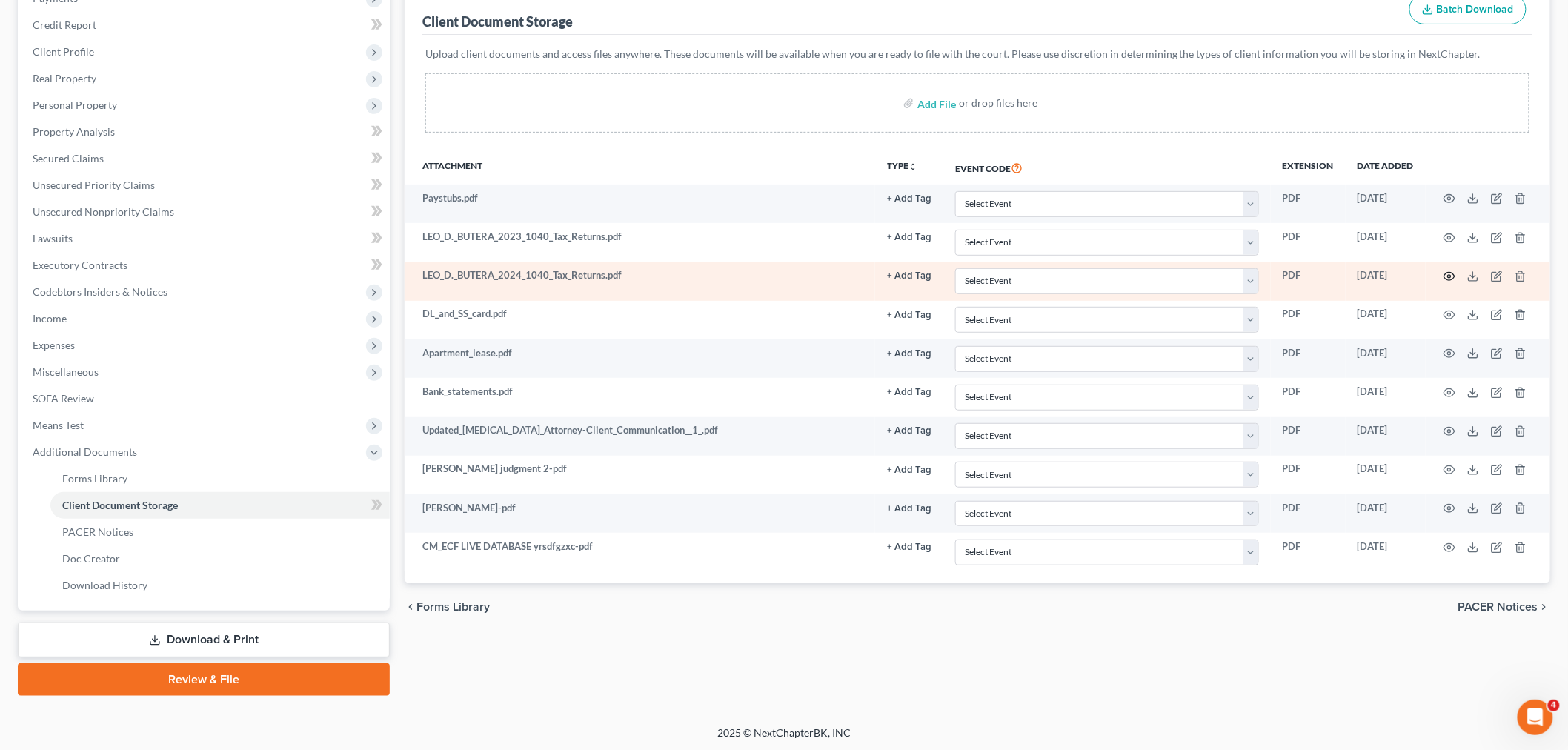
click at [1452, 280] on icon "button" at bounding box center [1449, 276] width 11 height 11
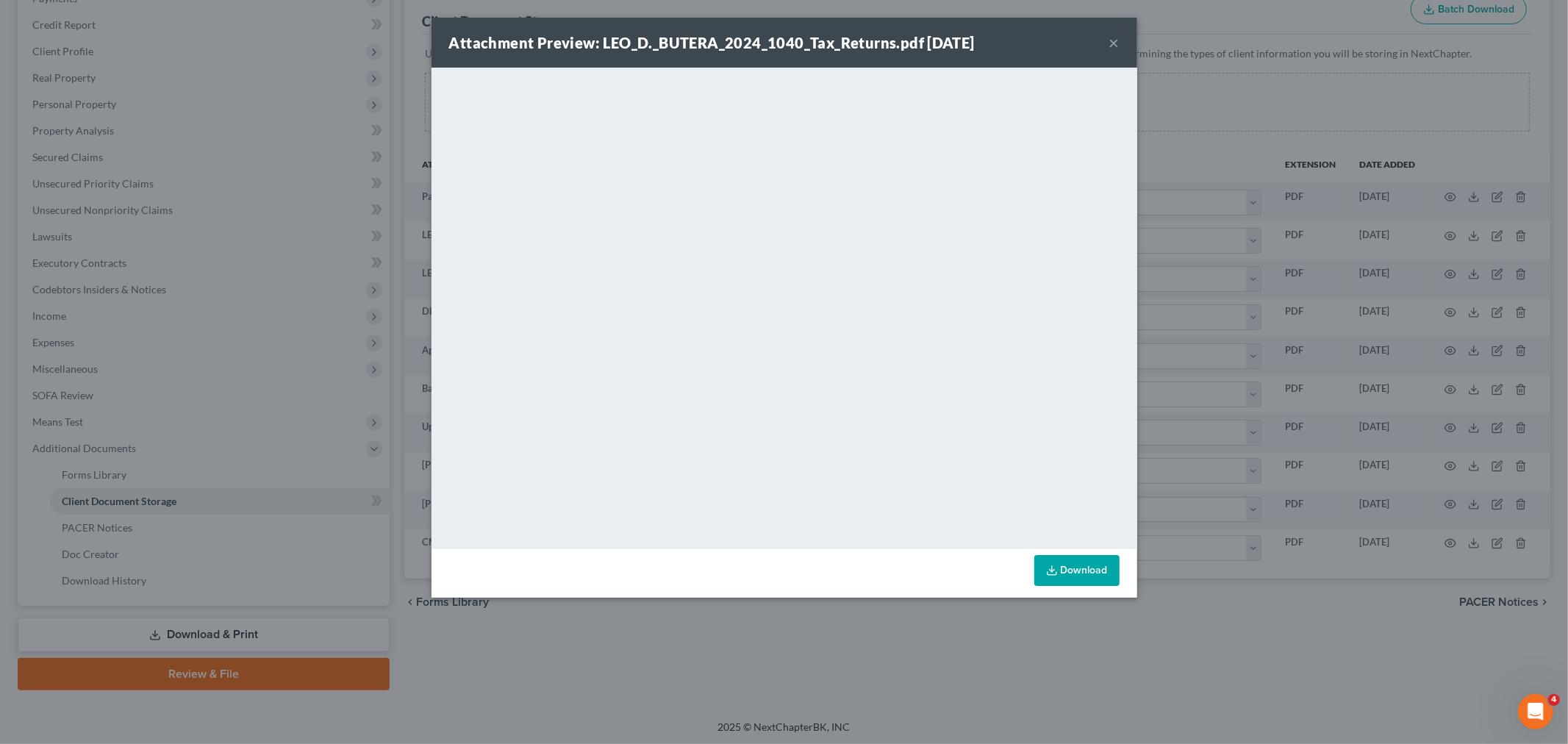
click at [1115, 41] on button "×" at bounding box center [1114, 43] width 11 height 18
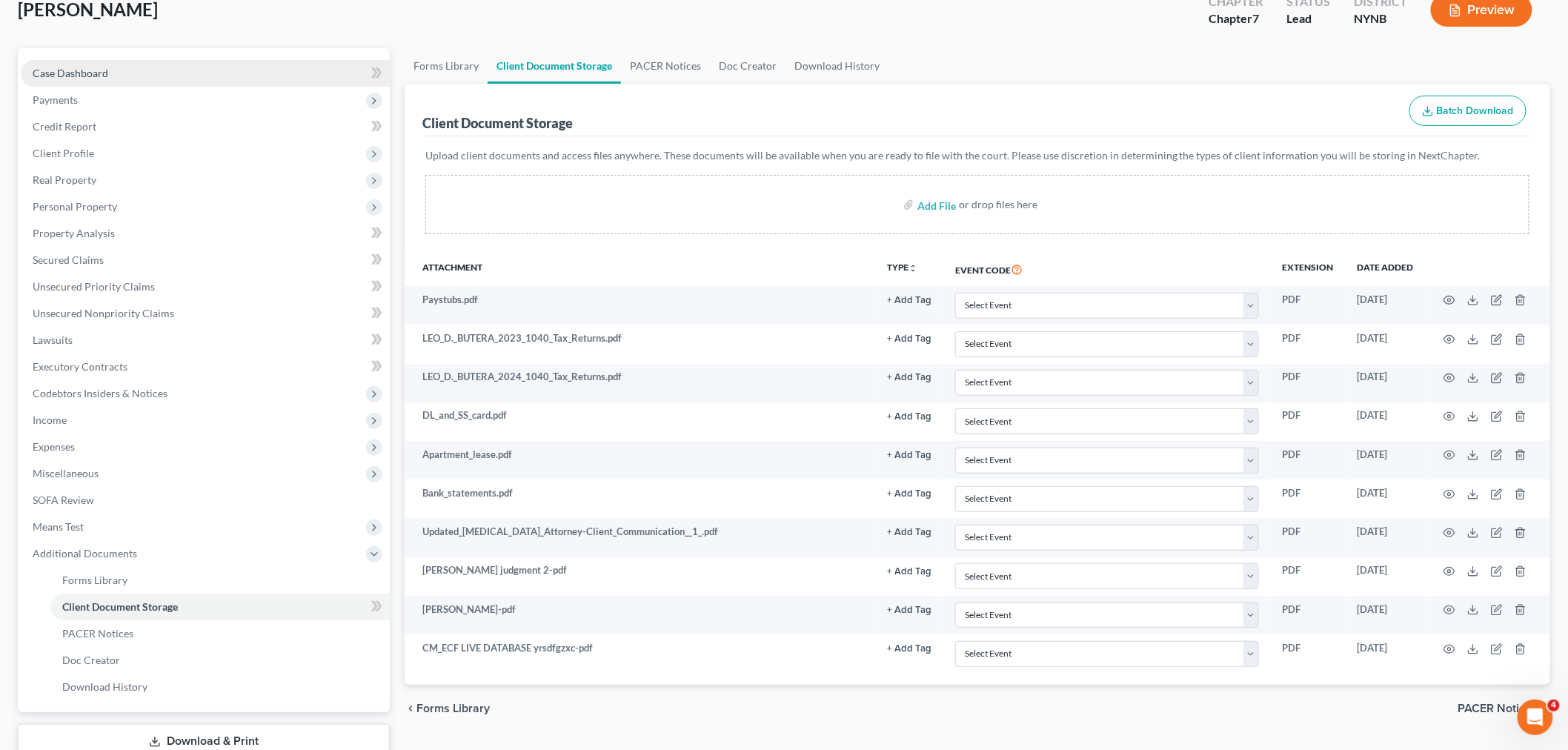
scroll to position [0, 0]
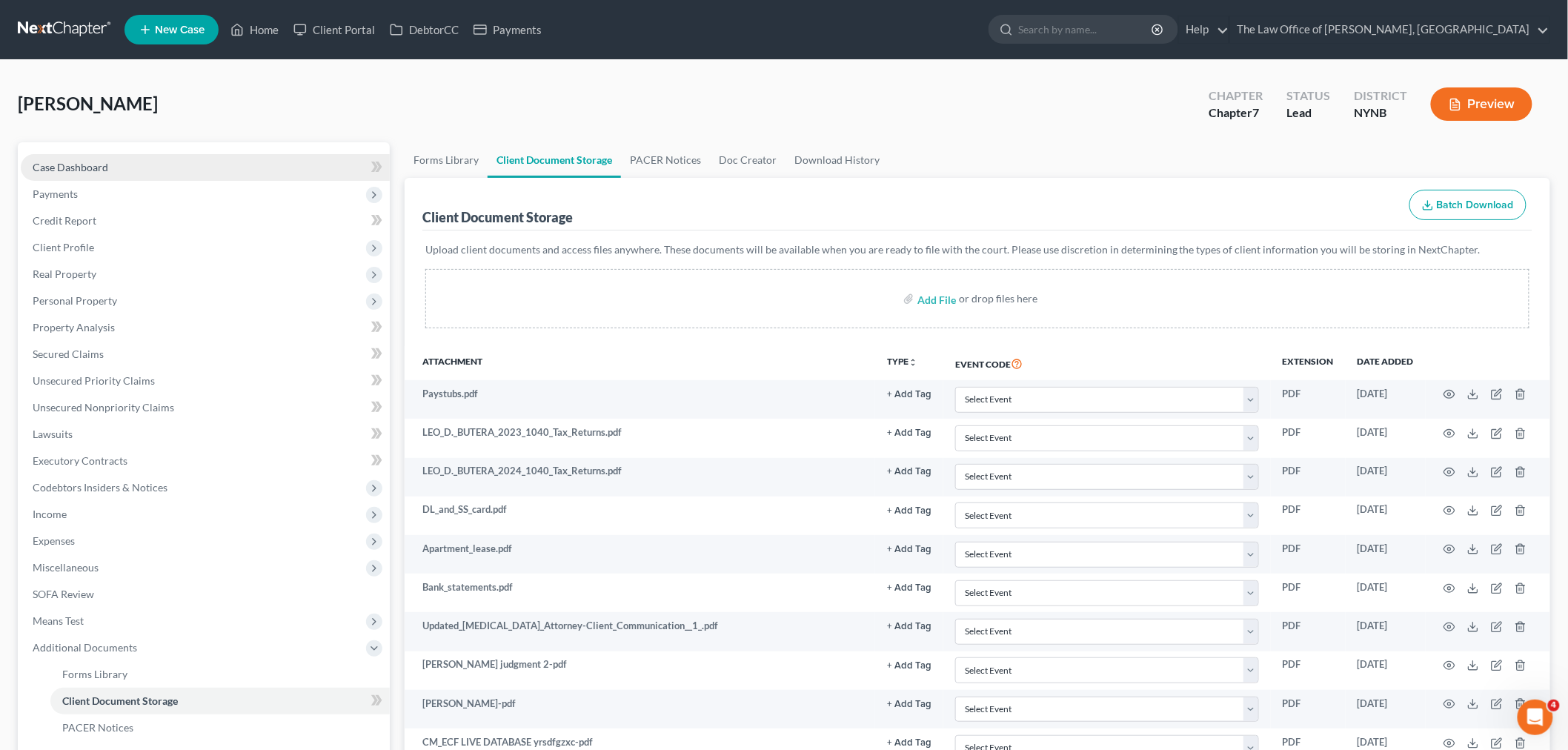
click at [120, 174] on link "Case Dashboard" at bounding box center [205, 167] width 369 height 27
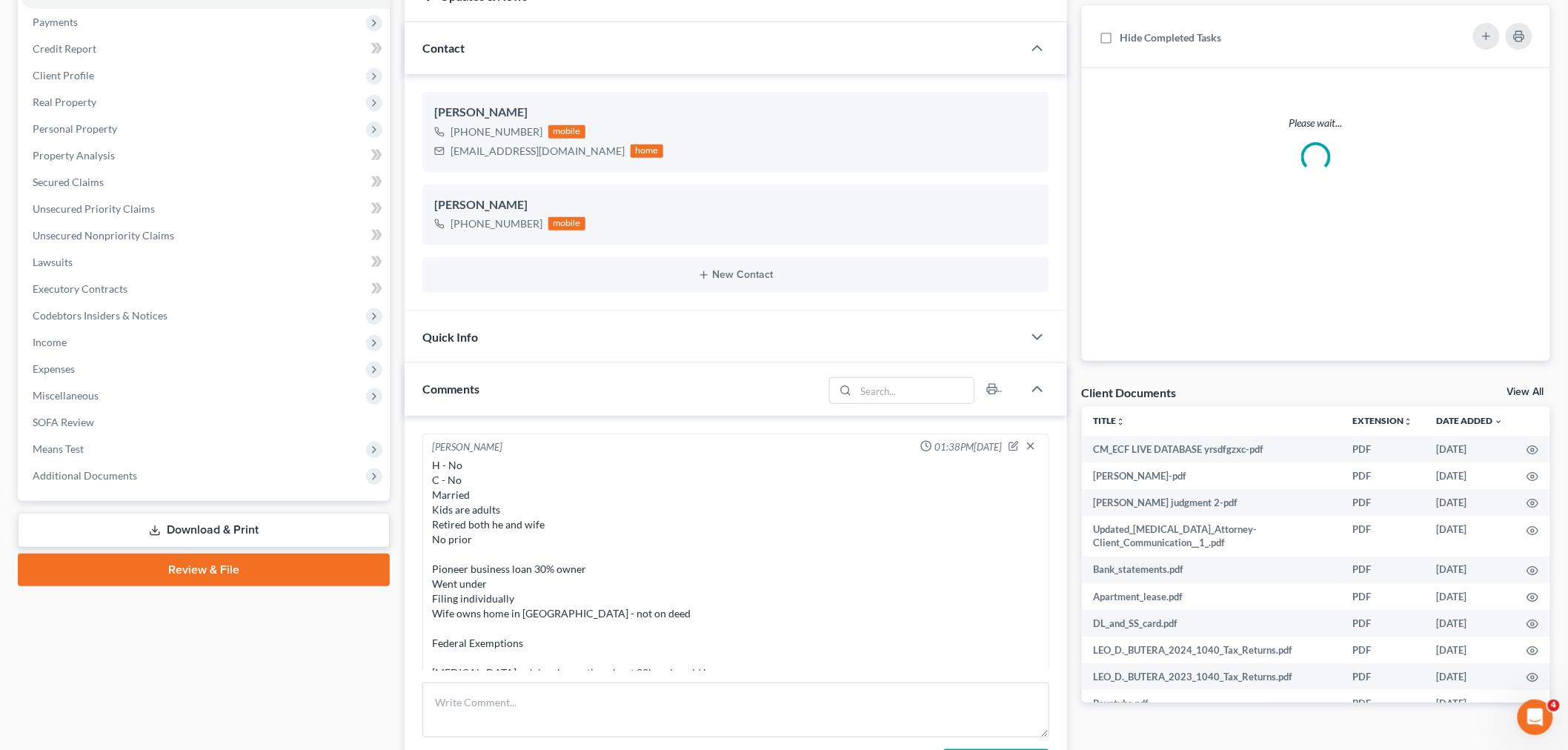
scroll to position [174, 0]
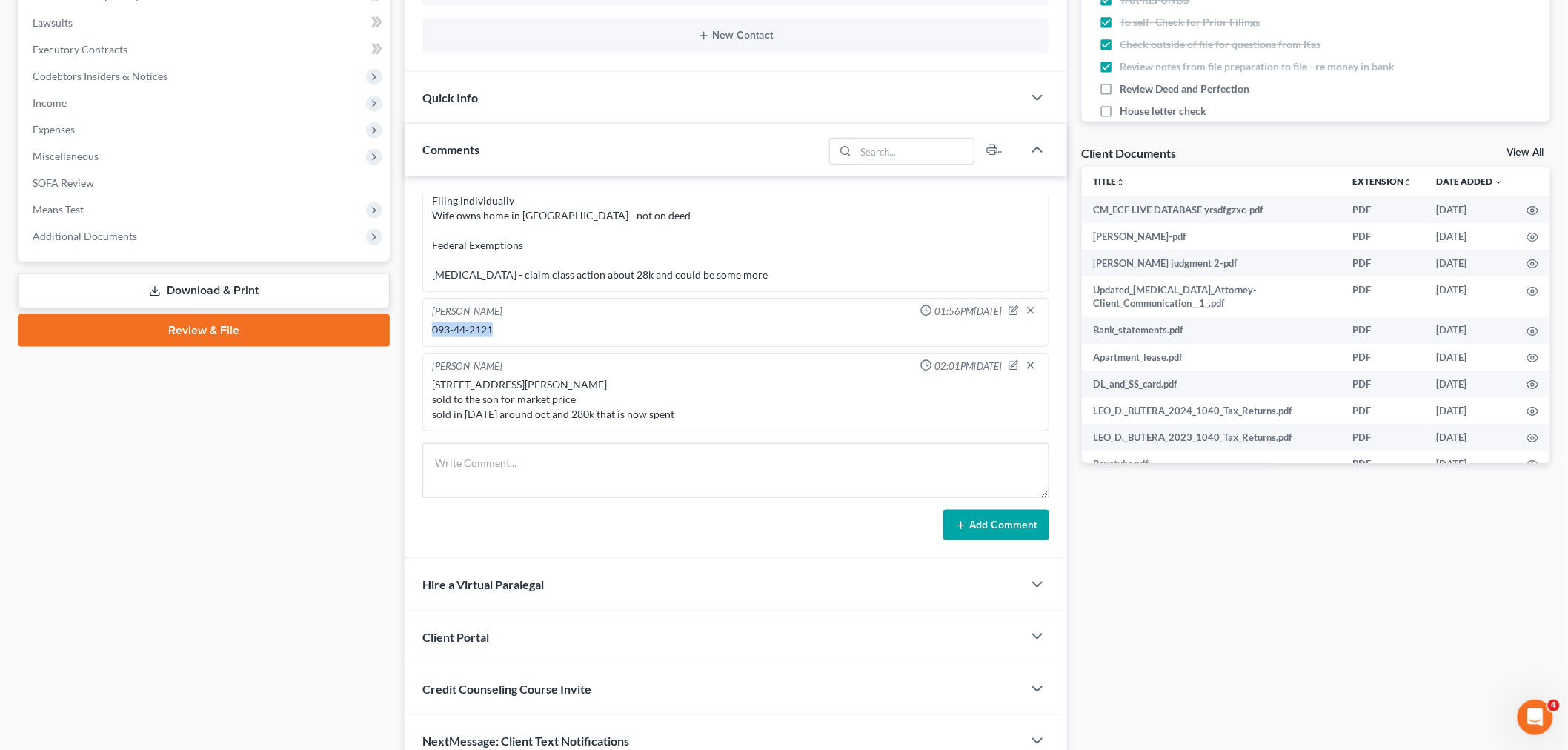
drag, startPoint x: 517, startPoint y: 319, endPoint x: 463, endPoint y: 309, distance: 54.9
click at [431, 319] on div "093-44-2121" at bounding box center [736, 329] width 614 height 20
copy div "093-44-2121"
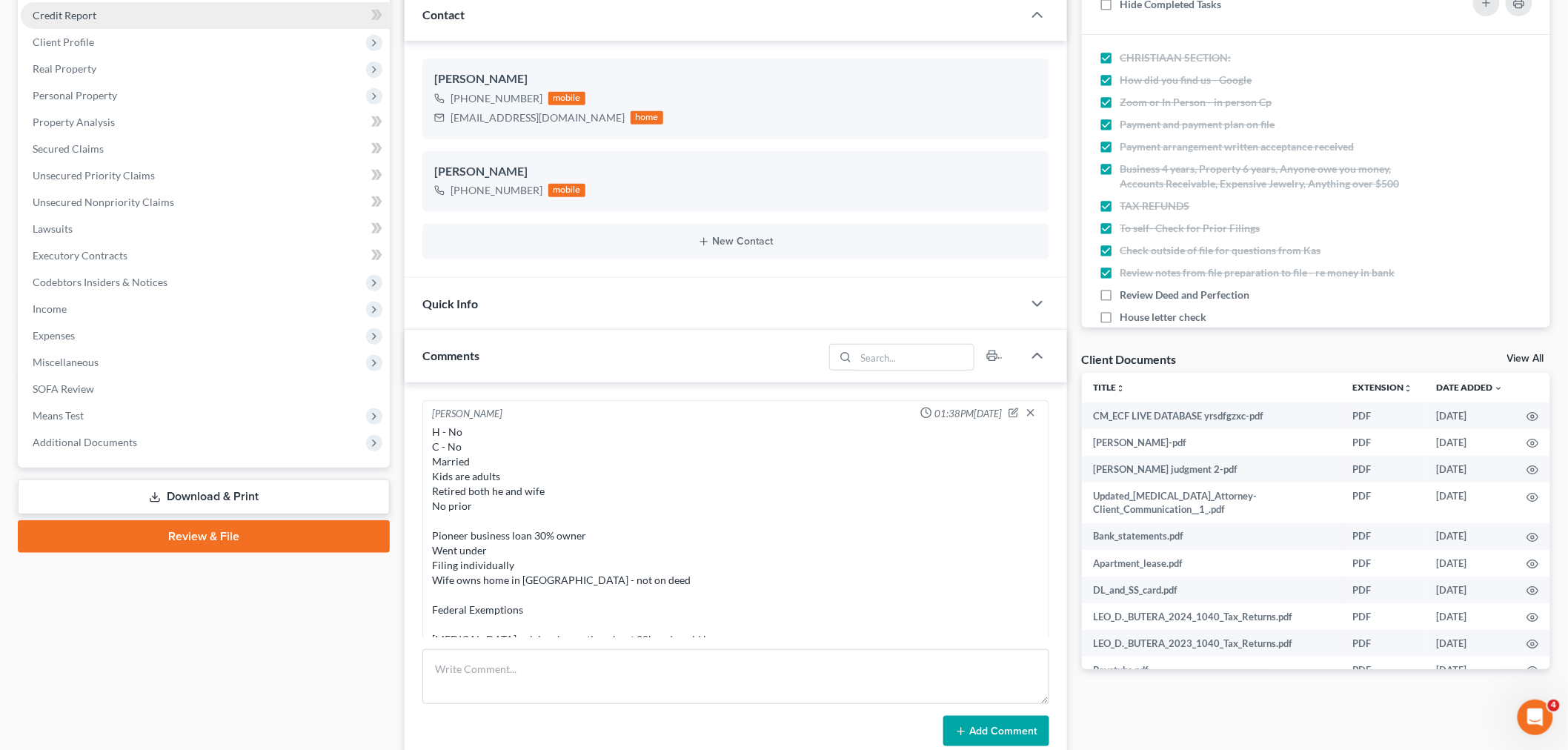
scroll to position [0, 0]
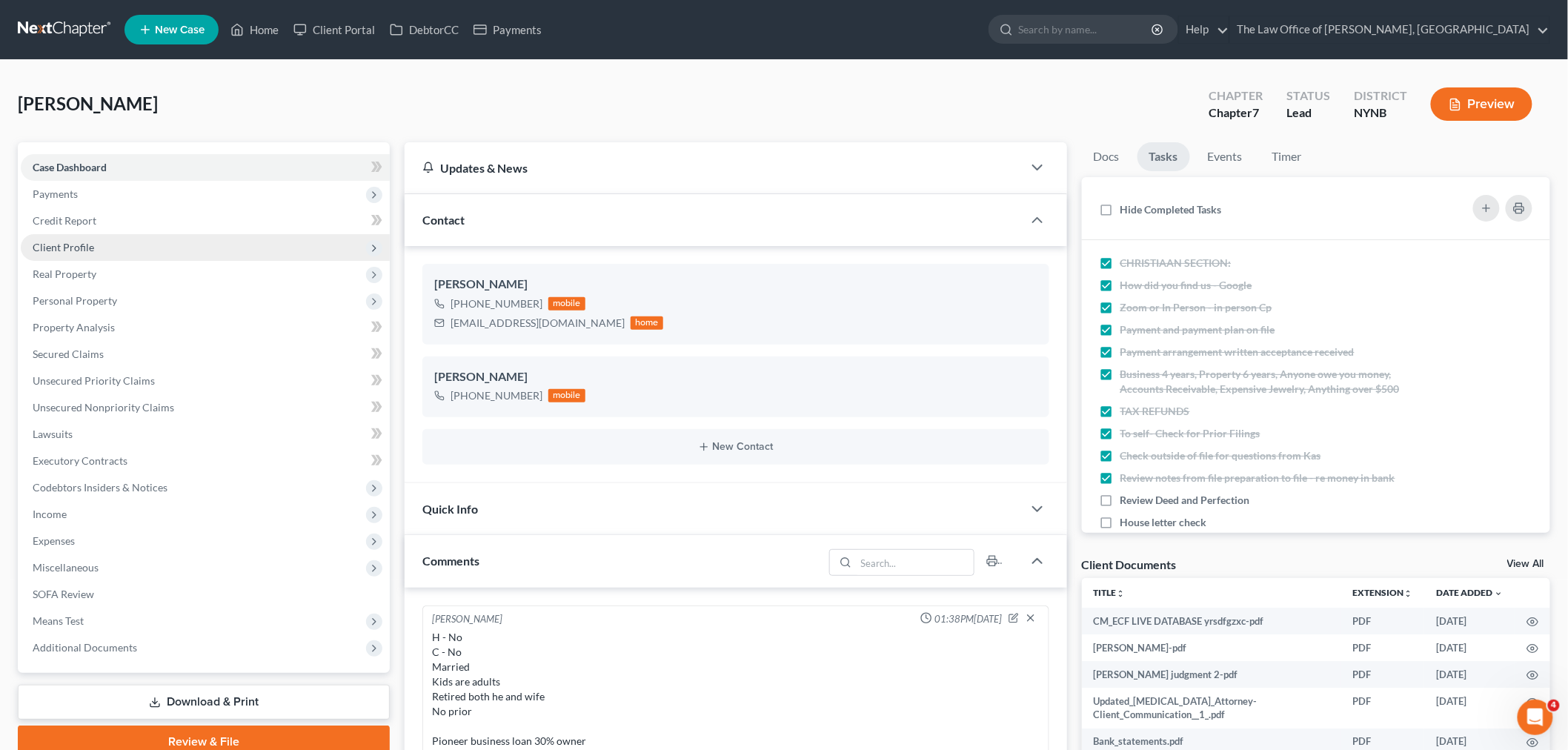
drag, startPoint x: 107, startPoint y: 248, endPoint x: 105, endPoint y: 258, distance: 10.2
click at [106, 248] on span "Client Profile" at bounding box center [205, 247] width 369 height 27
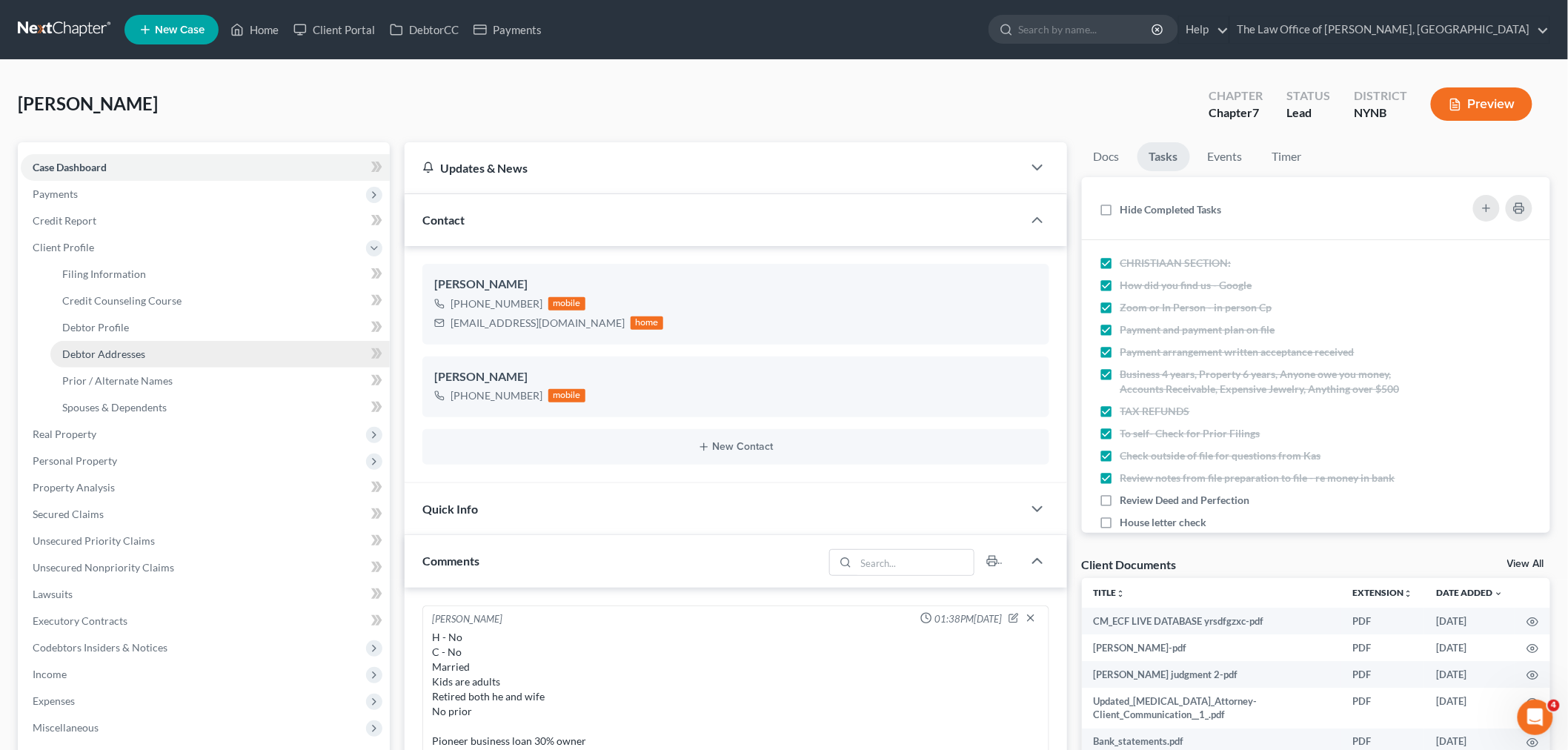
click at [87, 354] on span "Debtor Addresses" at bounding box center [103, 353] width 83 height 12
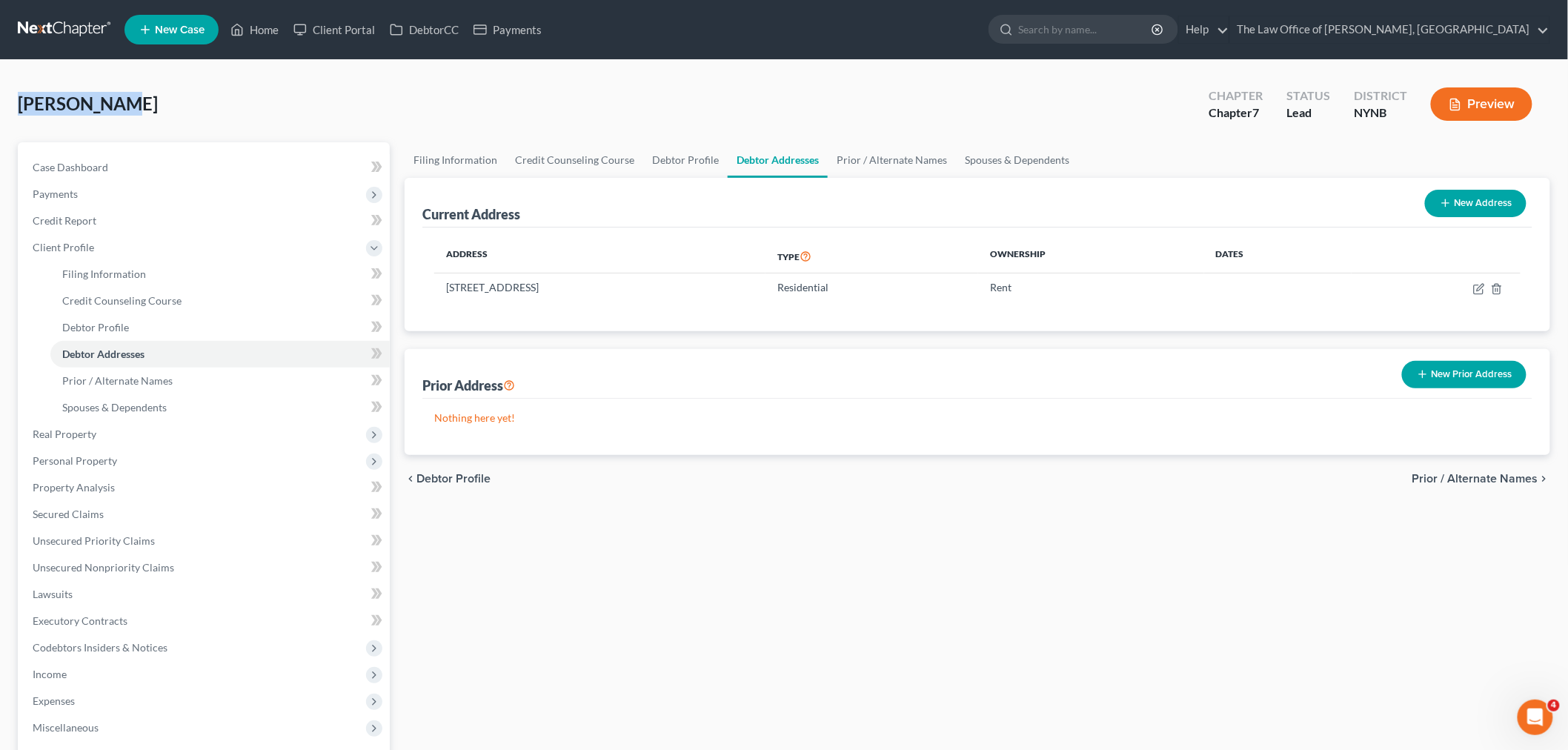
drag, startPoint x: 112, startPoint y: 106, endPoint x: 60, endPoint y: 97, distance: 52.8
click at [0, 97] on div "Butera, Leo Upgraded Chapter Chapter 7 Status Lead District NYNB Preview Petiti…" at bounding box center [784, 504] width 1568 height 888
copy span "Butera, Leo"
click at [89, 617] on span "Executory Contracts" at bounding box center [80, 620] width 95 height 12
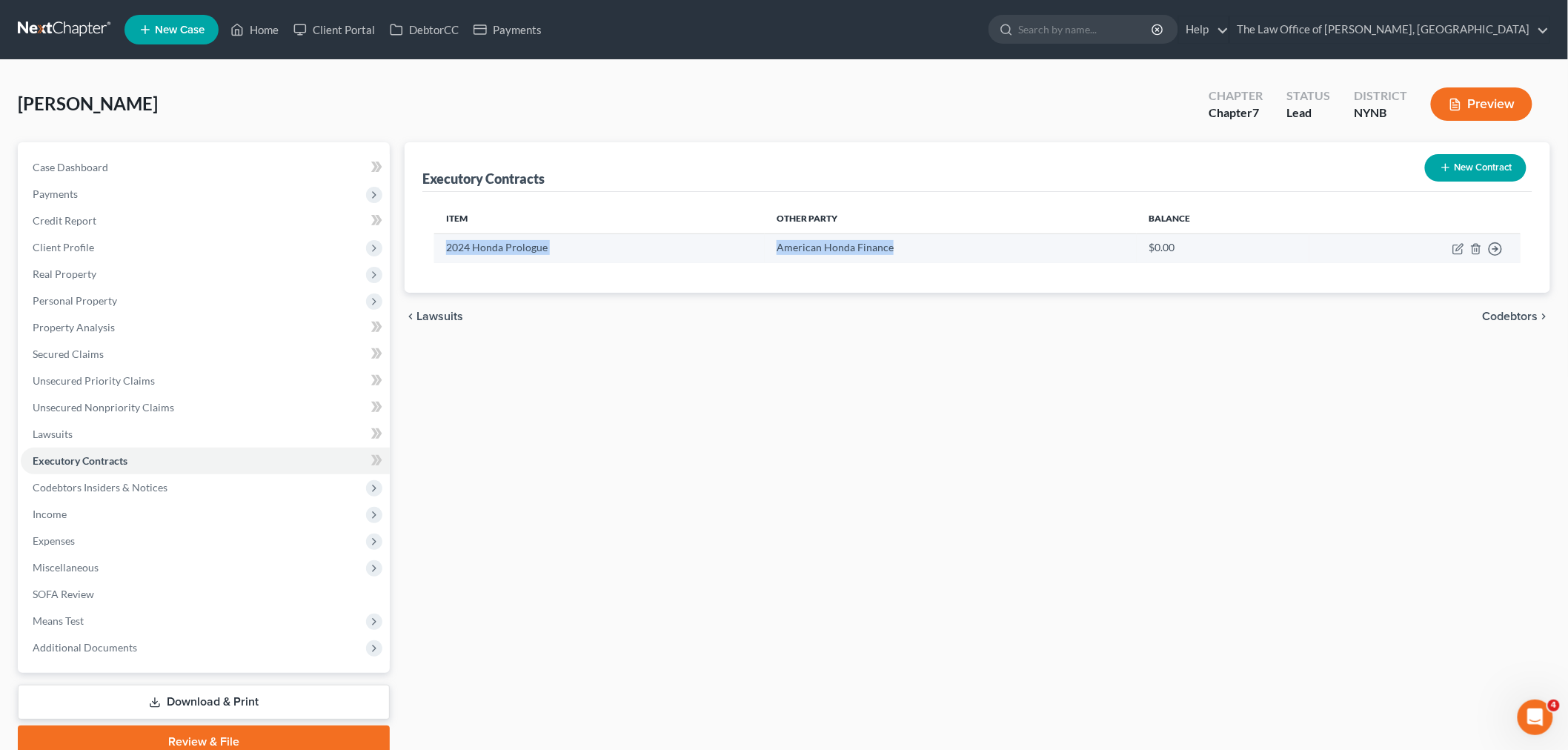
drag, startPoint x: 445, startPoint y: 238, endPoint x: 900, endPoint y: 255, distance: 455.3
click at [900, 255] on tr "2024 Honda Prologue American Honda Finance $0.00 Move to D Move to E Move to F …" at bounding box center [977, 247] width 1086 height 29
copy tr "2024 Honda Prologue American Honda Finance"
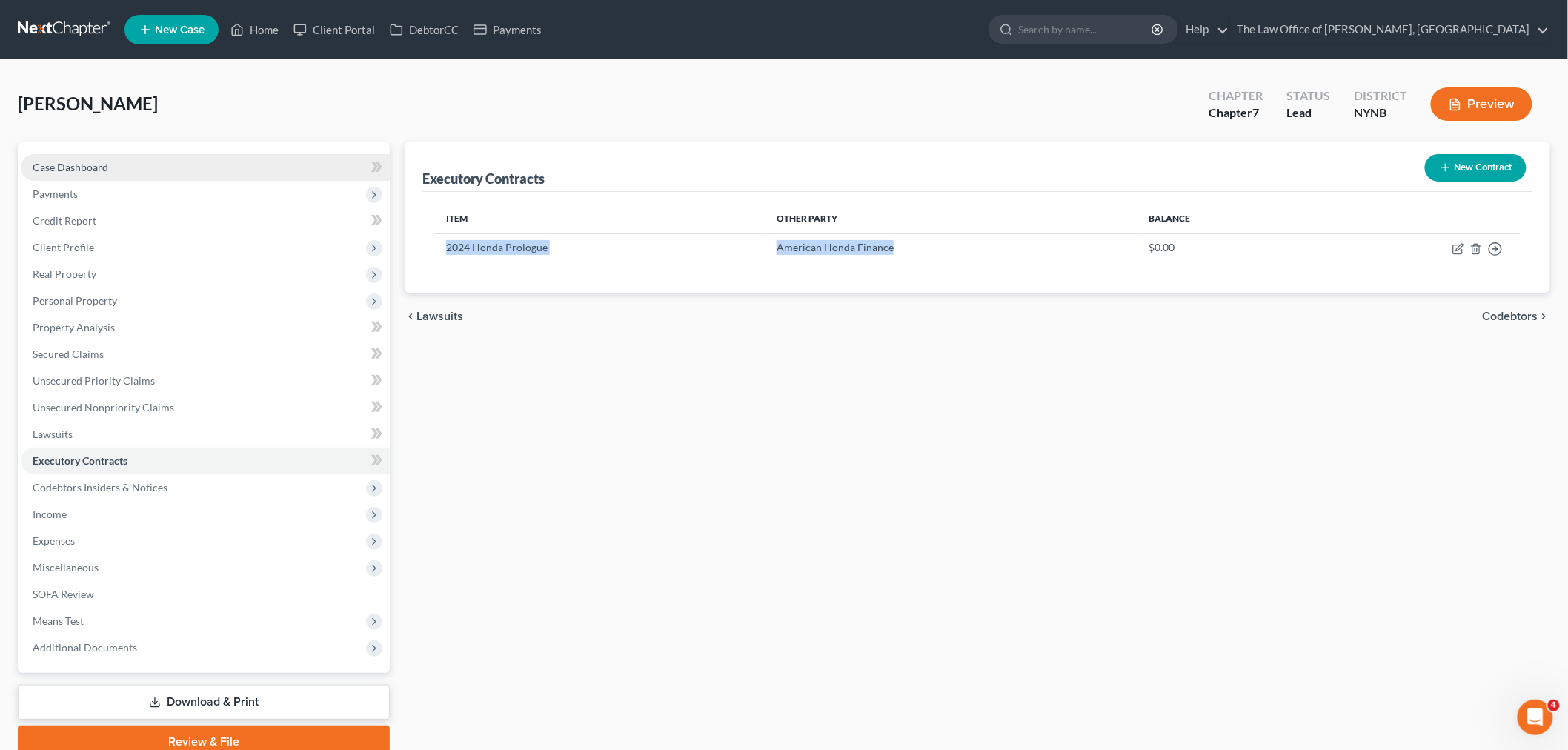
click at [149, 170] on link "Case Dashboard" at bounding box center [205, 167] width 369 height 27
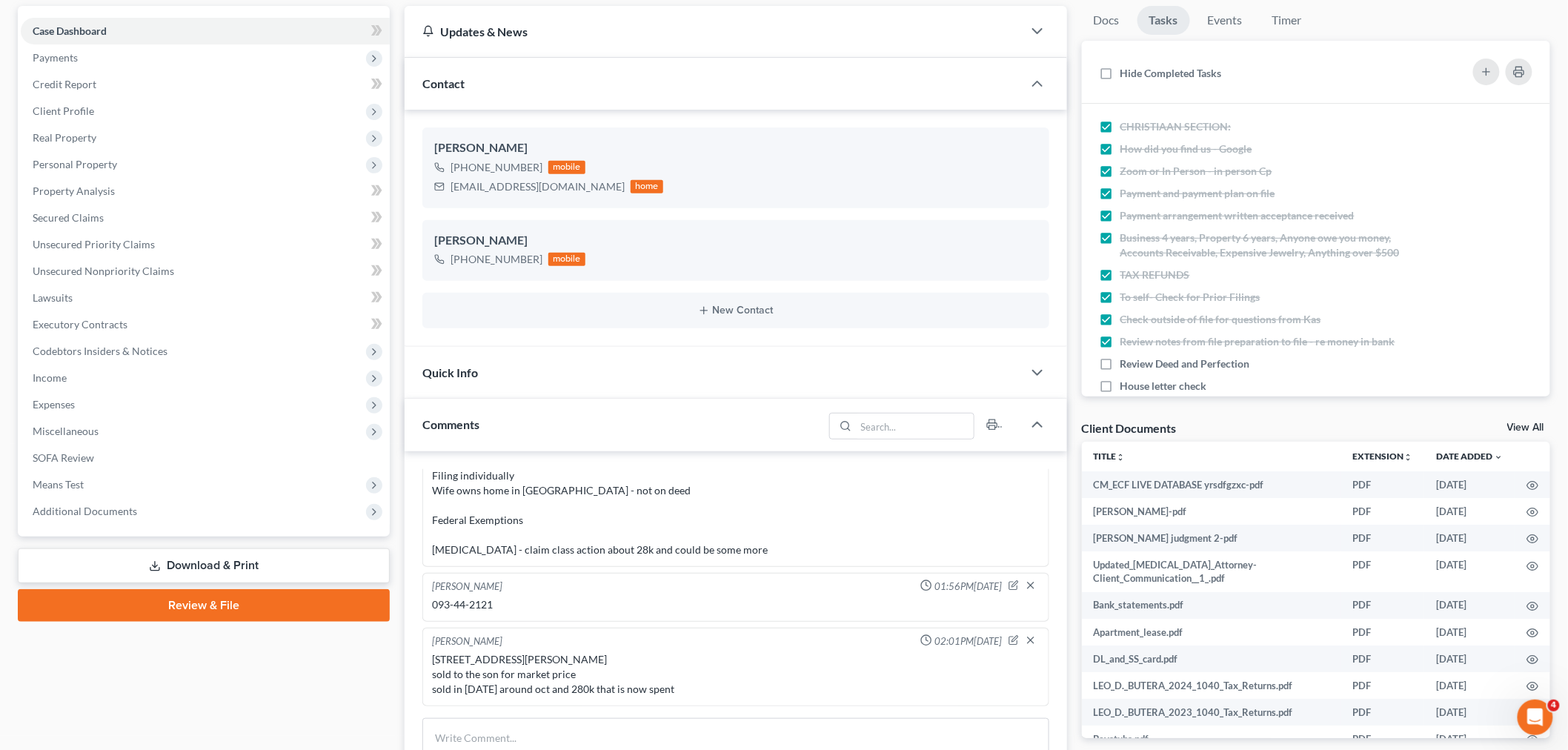
scroll to position [411, 0]
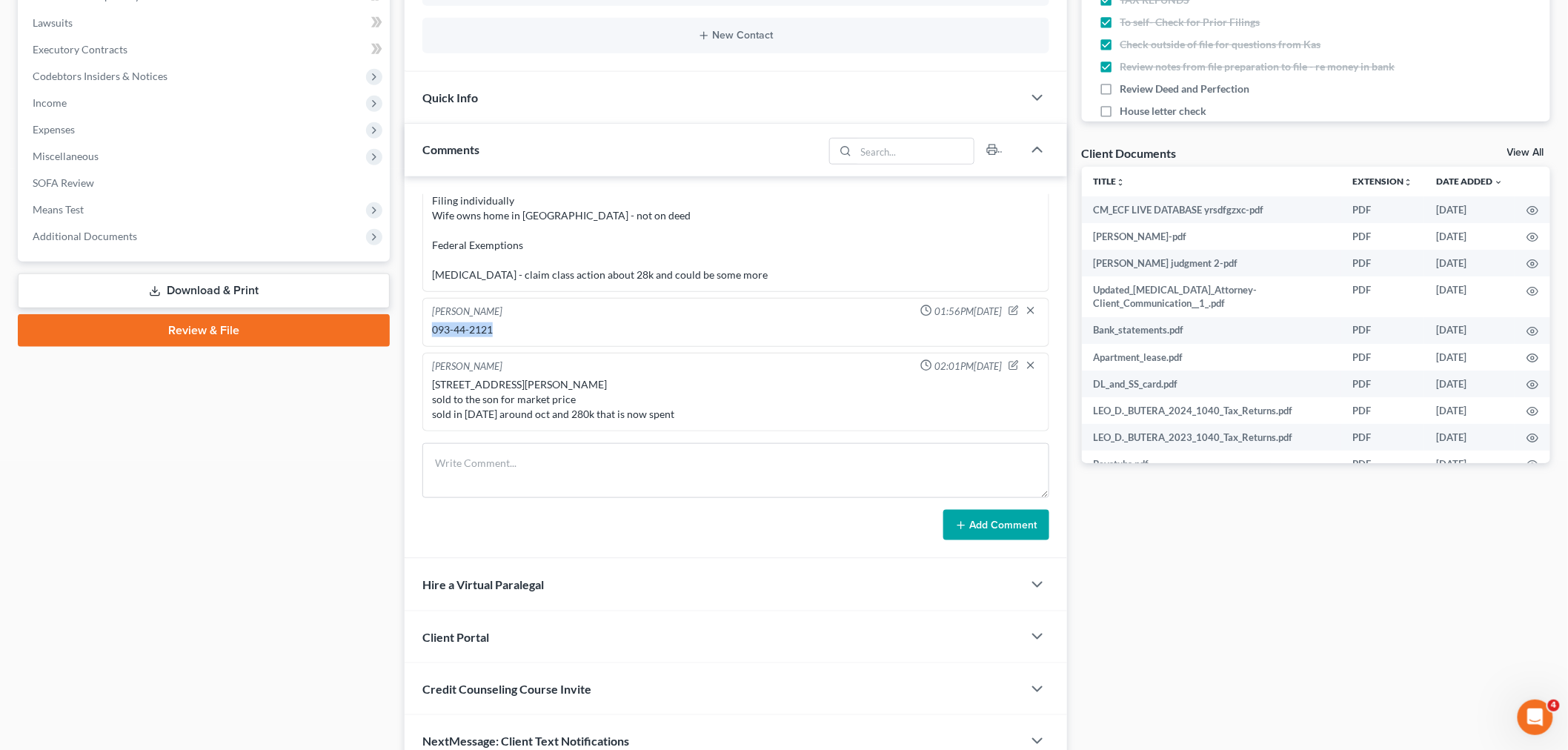
drag, startPoint x: 508, startPoint y: 312, endPoint x: 432, endPoint y: 309, distance: 76.1
click at [432, 323] on div "093-44-2121" at bounding box center [736, 330] width 608 height 15
copy div "093-44-2121"
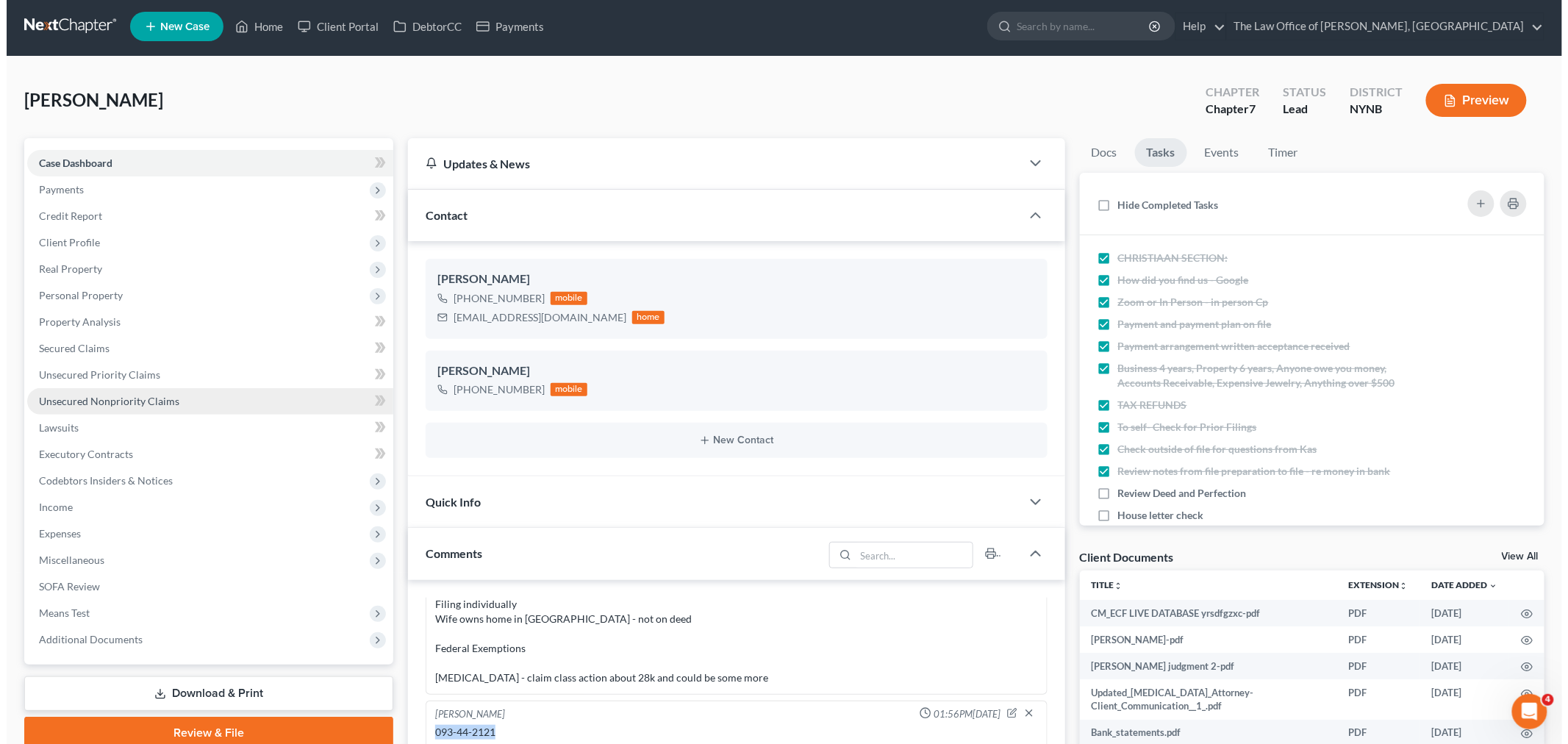
scroll to position [0, 0]
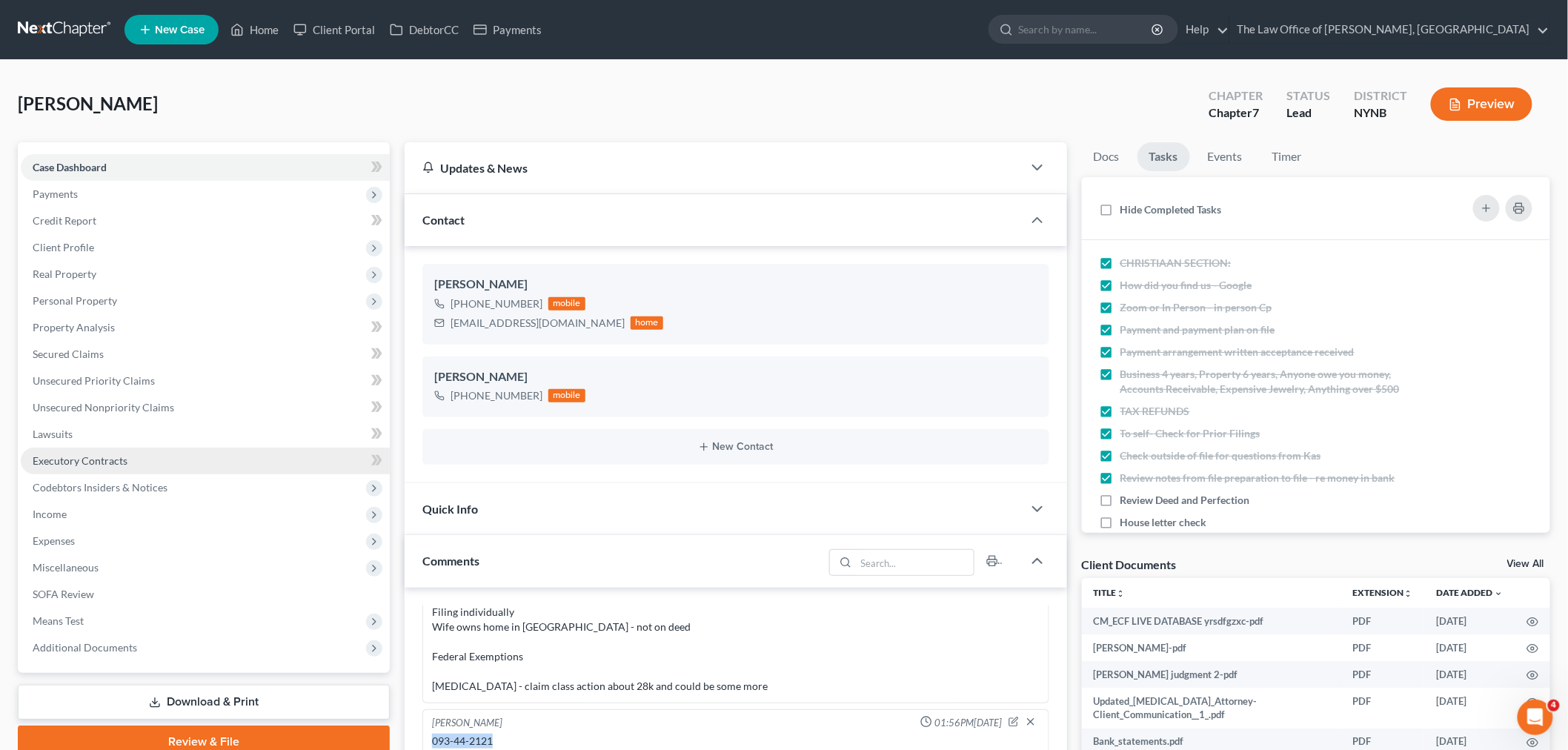
click at [112, 467] on link "Executory Contracts" at bounding box center [205, 460] width 369 height 27
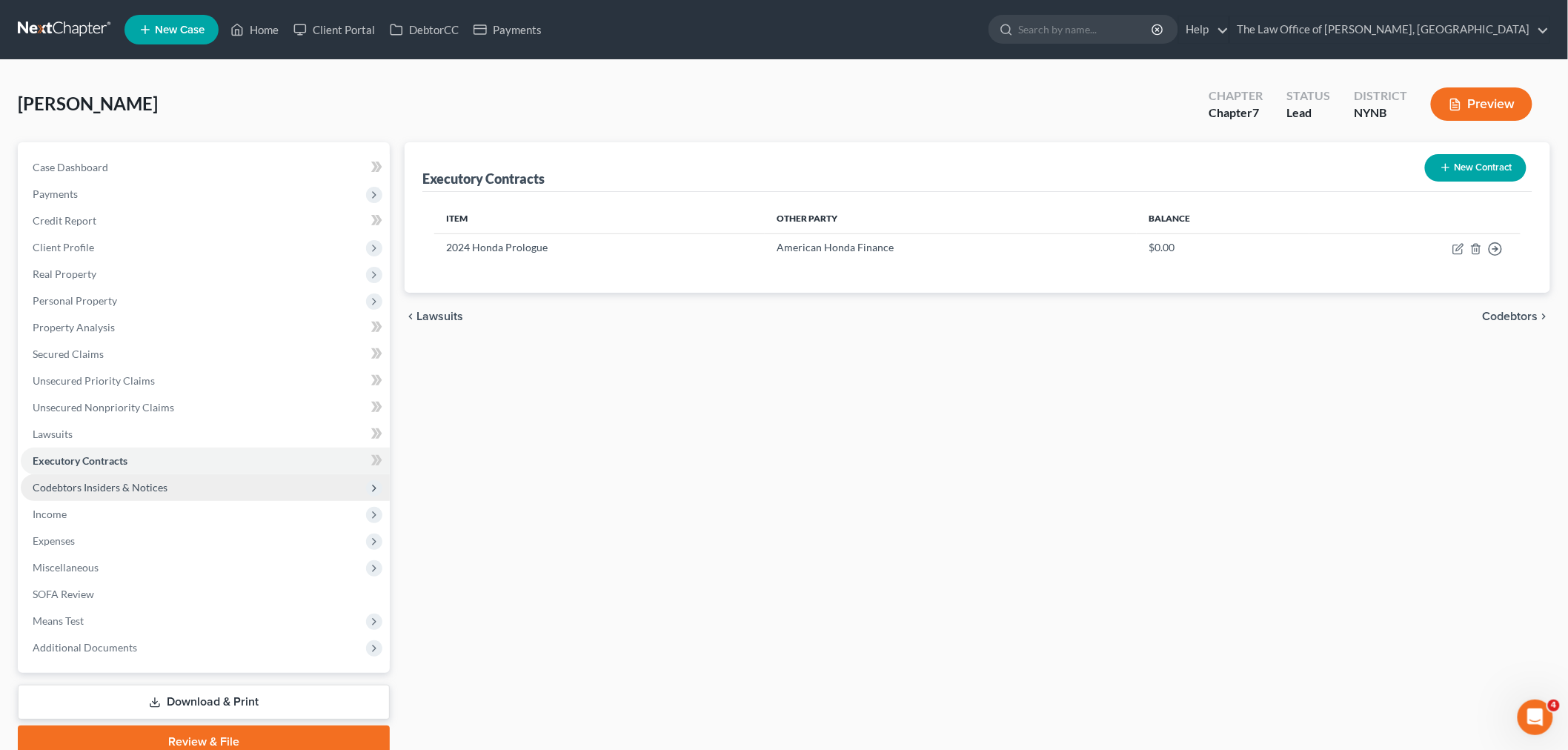
click at [115, 490] on span "Codebtors Insiders & Notices" at bounding box center [100, 486] width 135 height 12
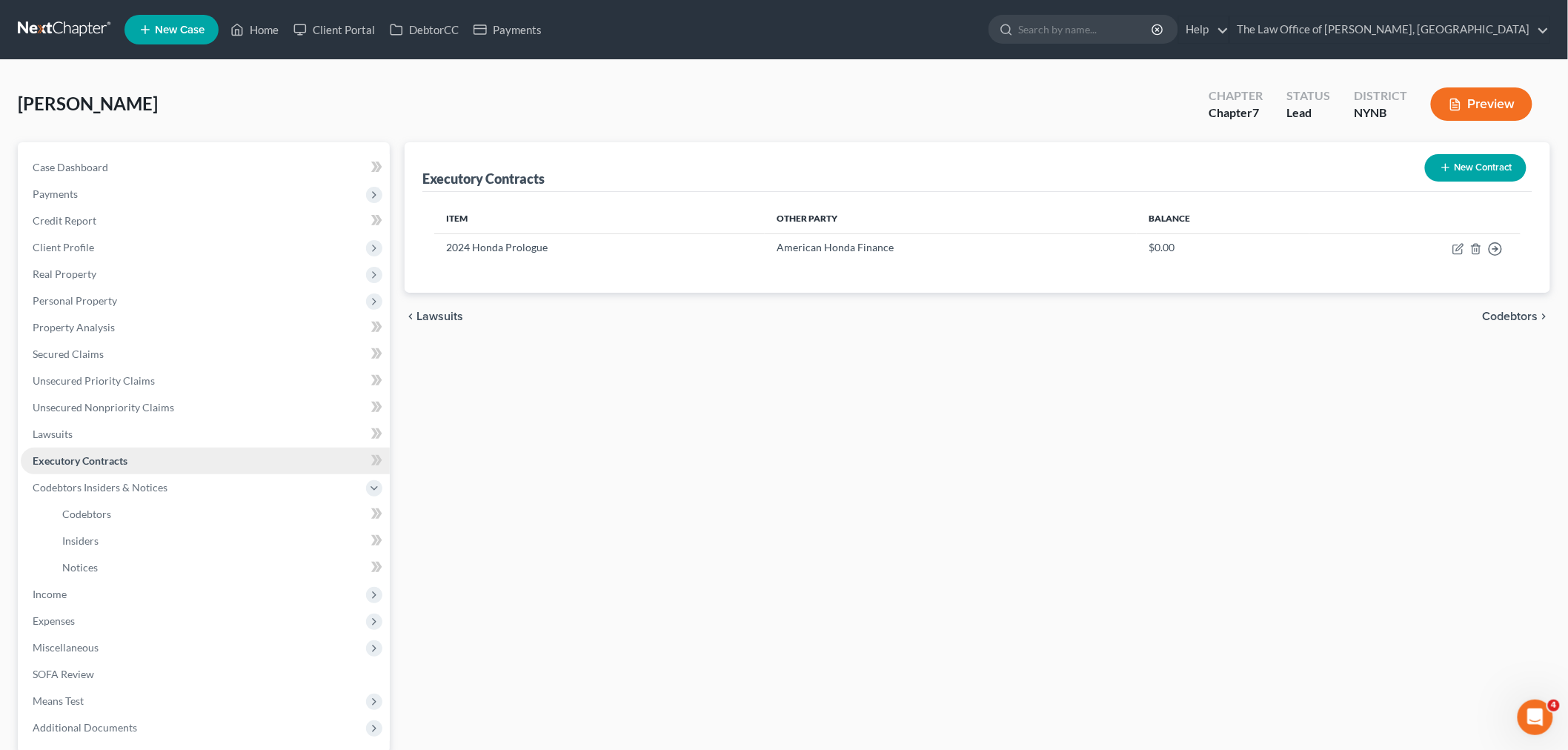
click at [97, 459] on span "Executory Contracts" at bounding box center [80, 460] width 95 height 12
click at [80, 440] on link "Lawsuits" at bounding box center [205, 434] width 369 height 27
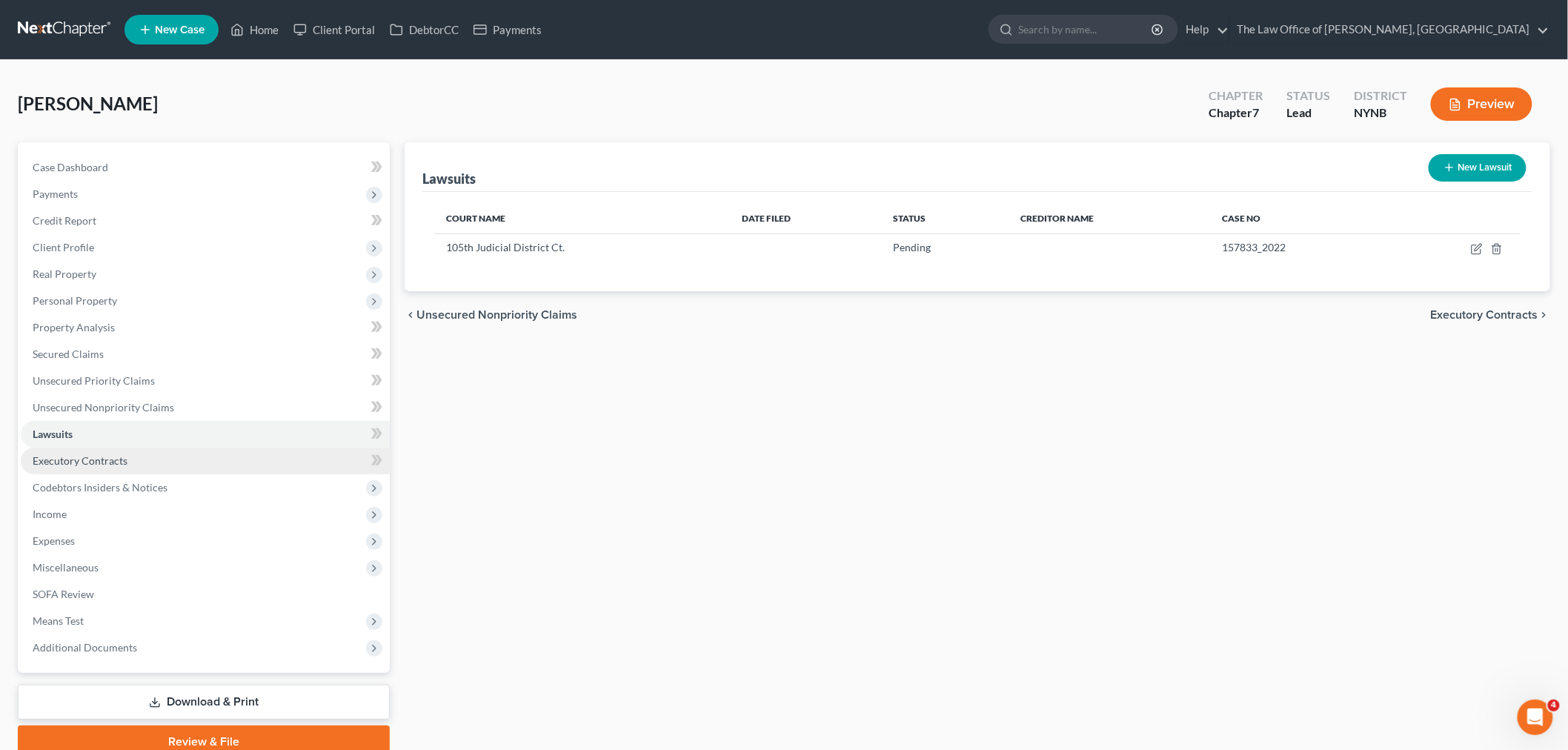
click at [82, 457] on span "Executory Contracts" at bounding box center [80, 460] width 95 height 12
drag, startPoint x: 134, startPoint y: 483, endPoint x: 298, endPoint y: 438, distance: 170.1
click at [132, 483] on span "Codebtors Insiders & Notices" at bounding box center [100, 486] width 135 height 12
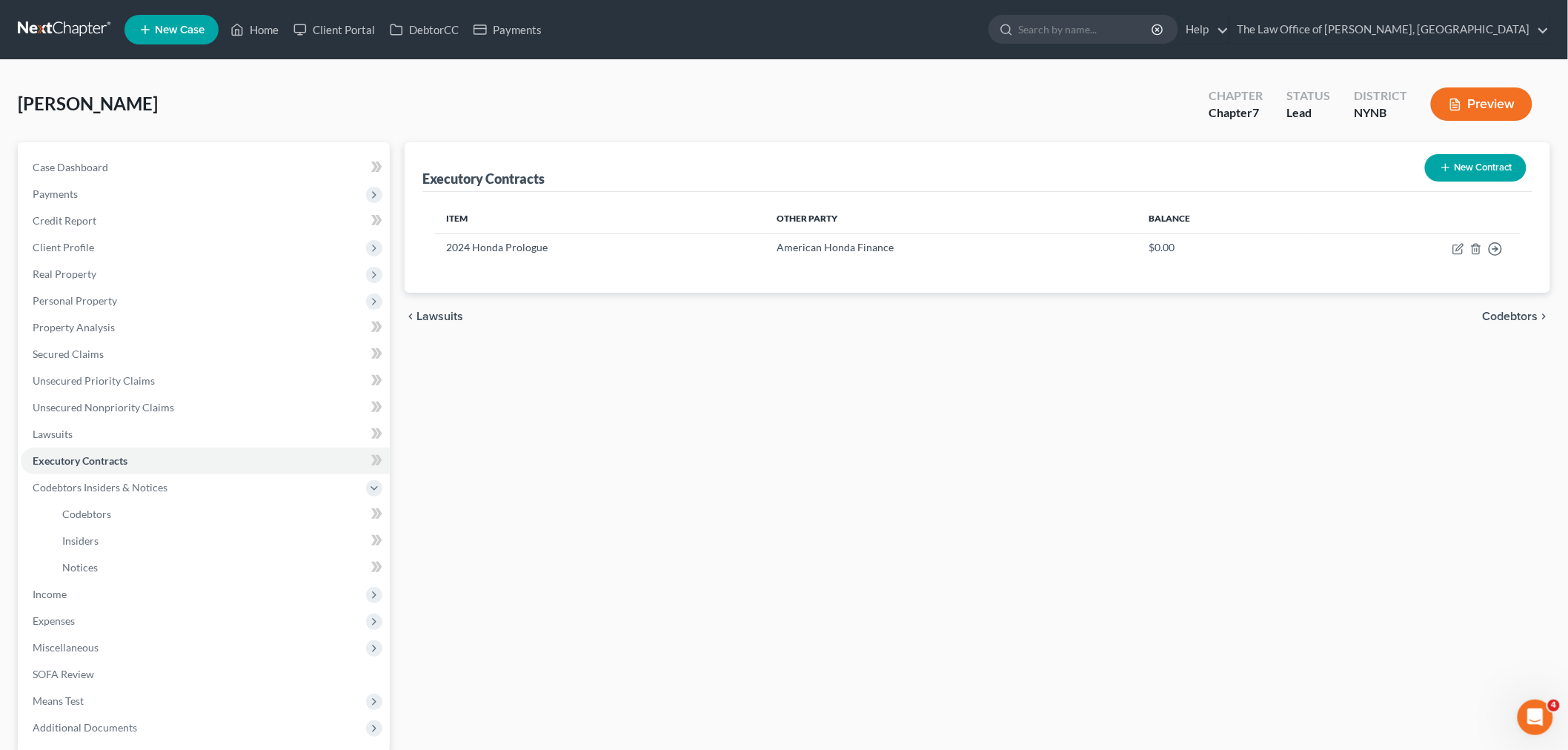
click at [1480, 105] on button "Preview" at bounding box center [1482, 104] width 102 height 34
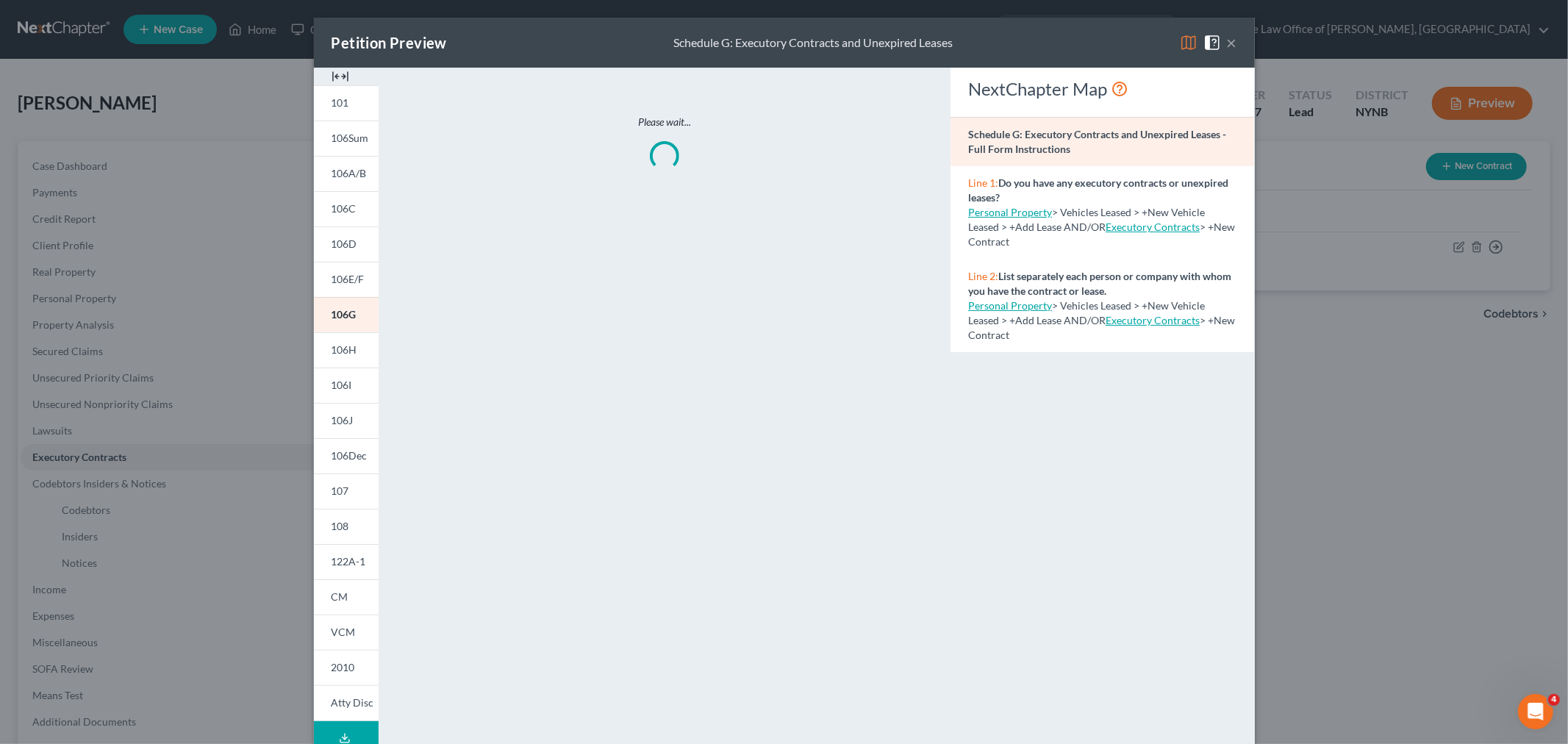
click at [336, 74] on img at bounding box center [340, 76] width 18 height 18
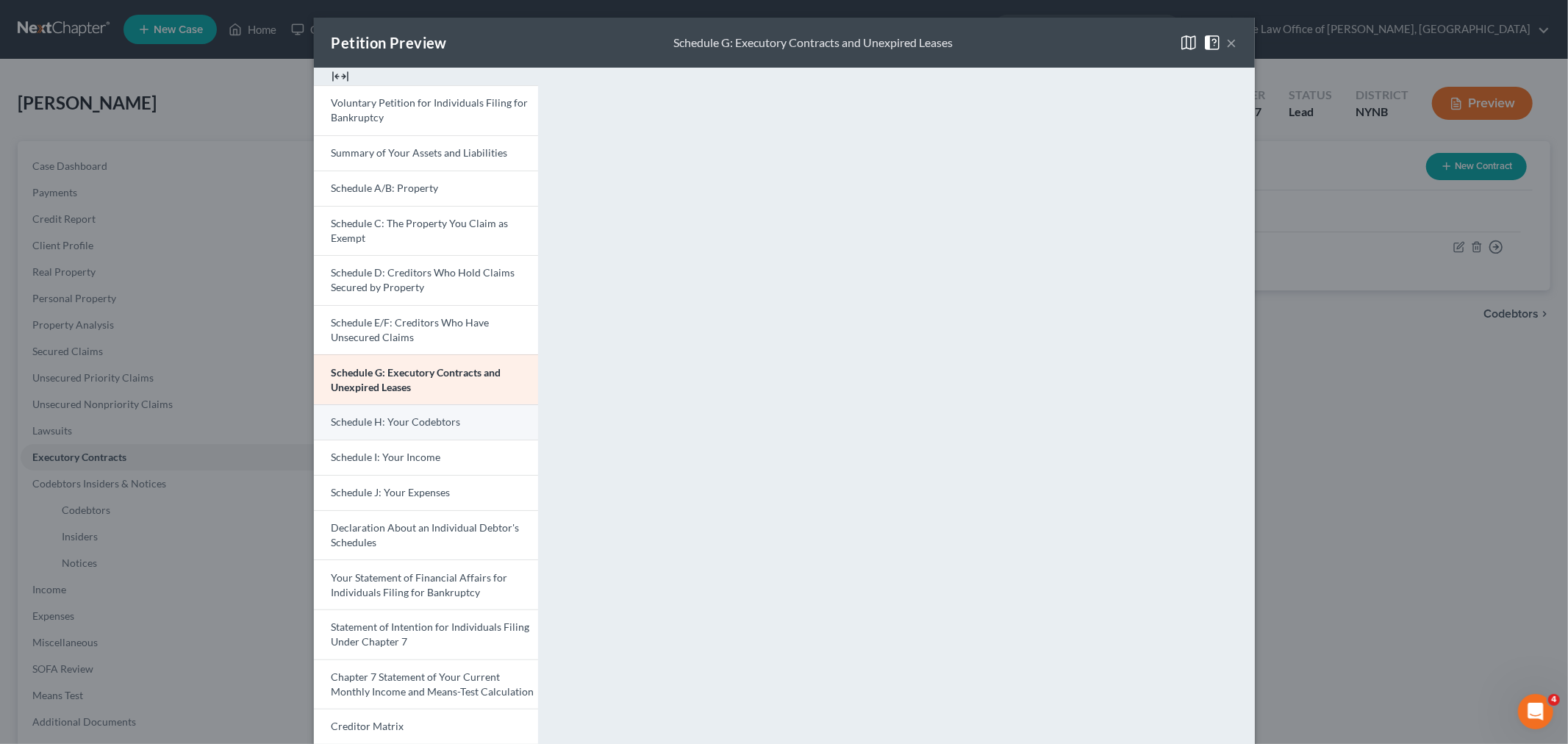
drag, startPoint x: 392, startPoint y: 422, endPoint x: 401, endPoint y: 417, distance: 10.3
click at [392, 421] on span "Schedule H: Your Codebtors" at bounding box center [396, 421] width 129 height 12
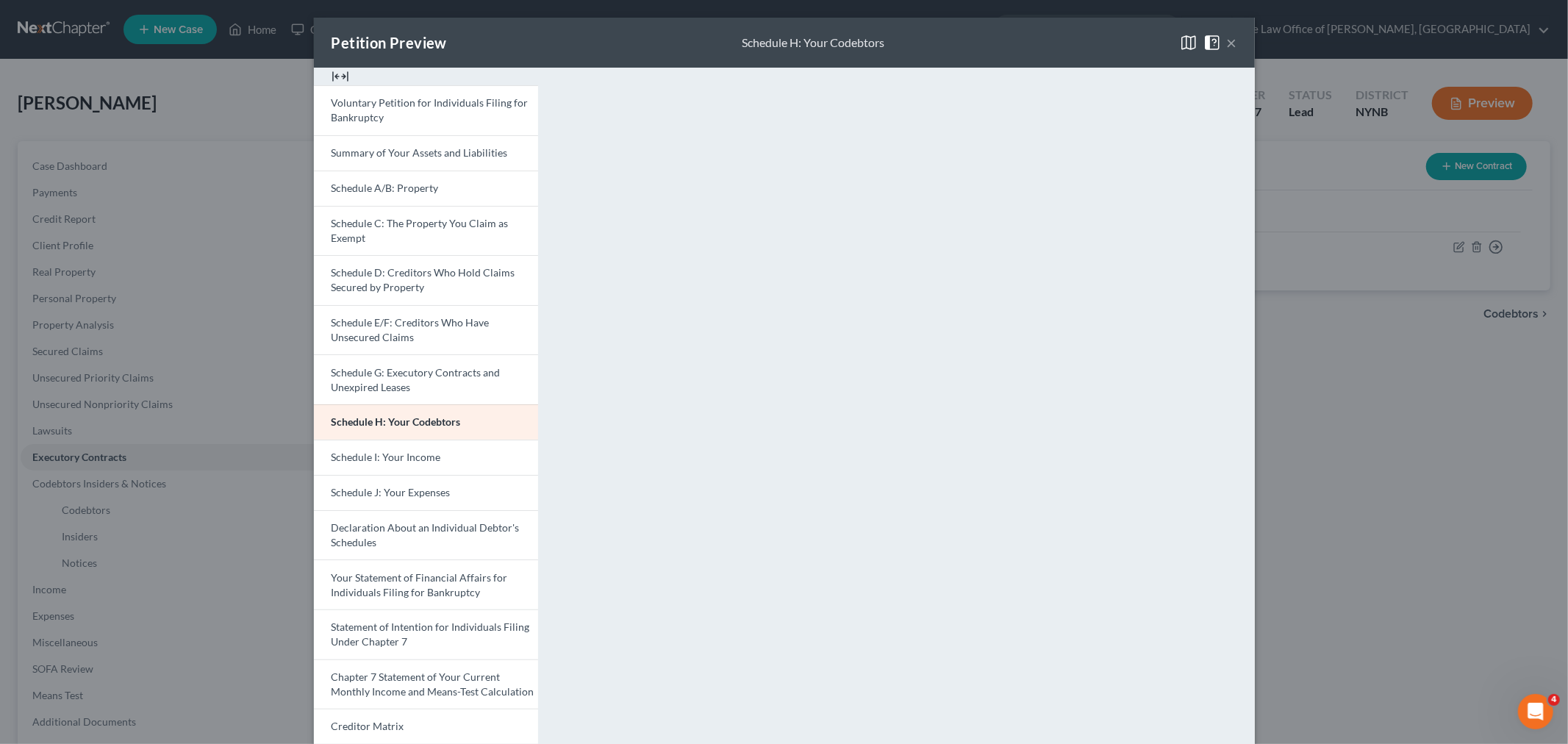
drag, startPoint x: 112, startPoint y: 321, endPoint x: 128, endPoint y: 283, distance: 41.2
click at [112, 321] on div "Petition Preview Schedule H: Your Codebtors × Voluntary Petition for Individual…" at bounding box center [784, 372] width 1568 height 744
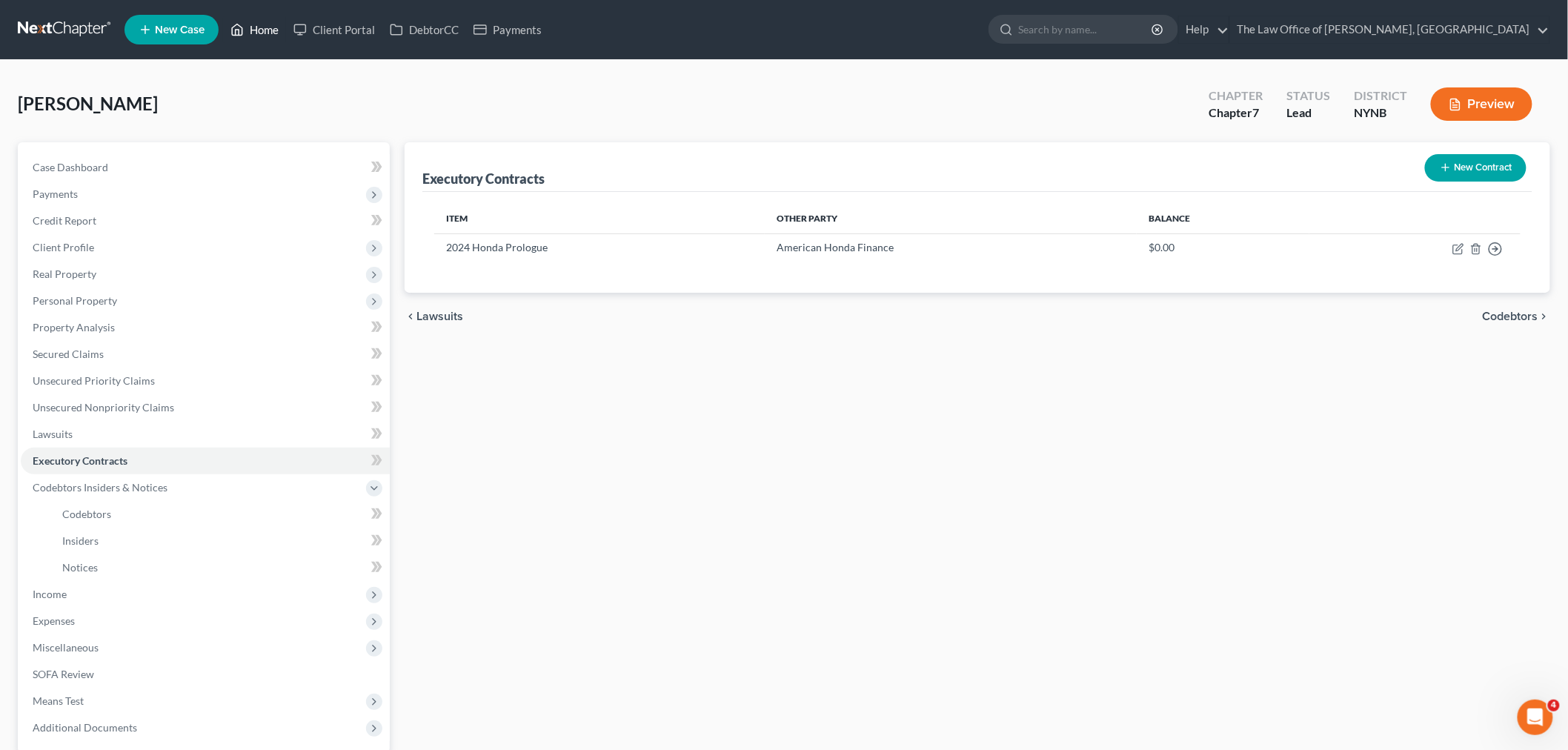
click at [268, 33] on link "Home" at bounding box center [254, 29] width 63 height 27
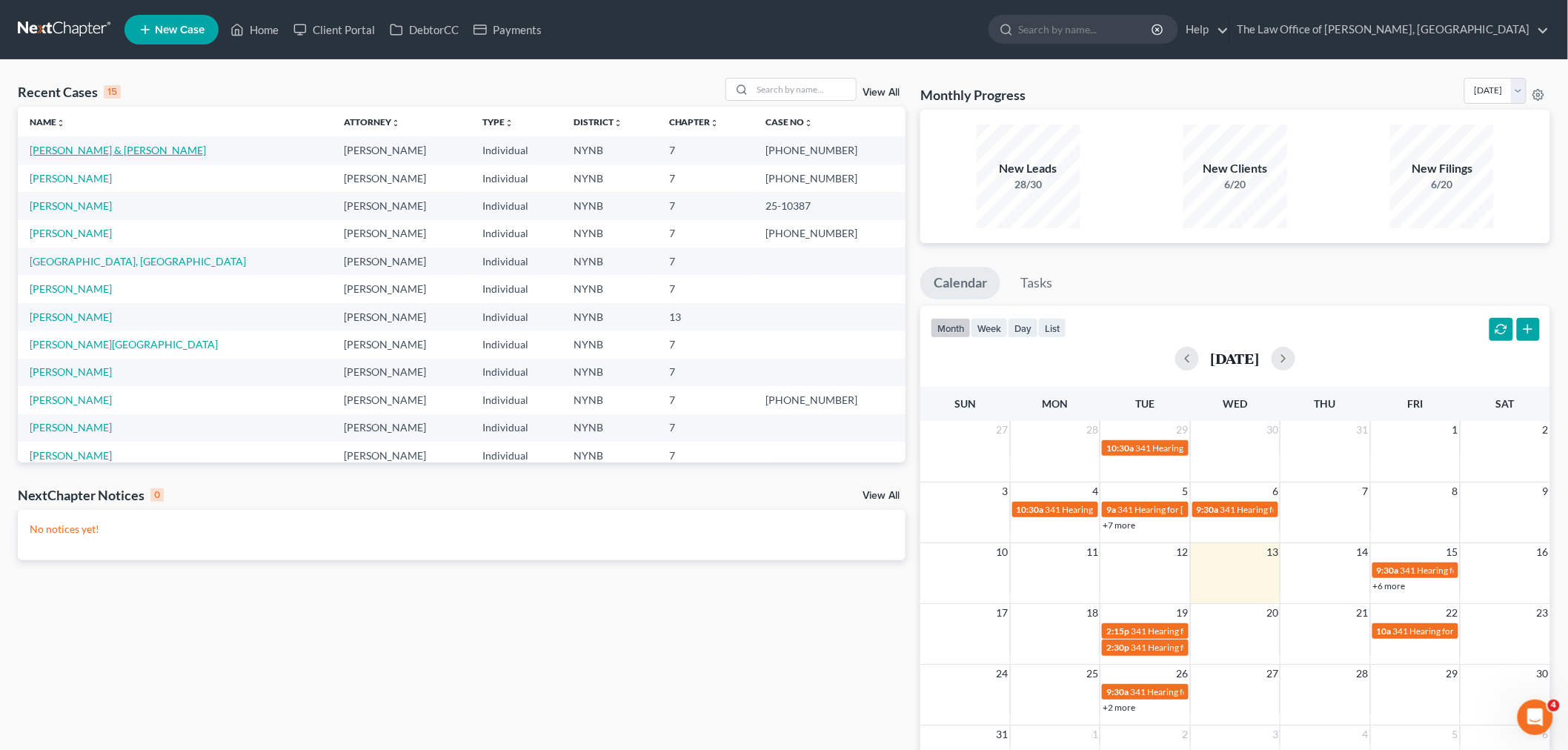
drag, startPoint x: 71, startPoint y: 156, endPoint x: 107, endPoint y: 152, distance: 36.2
click at [71, 153] on link "Deyoe, Michael & Elizabeth" at bounding box center [117, 150] width 176 height 12
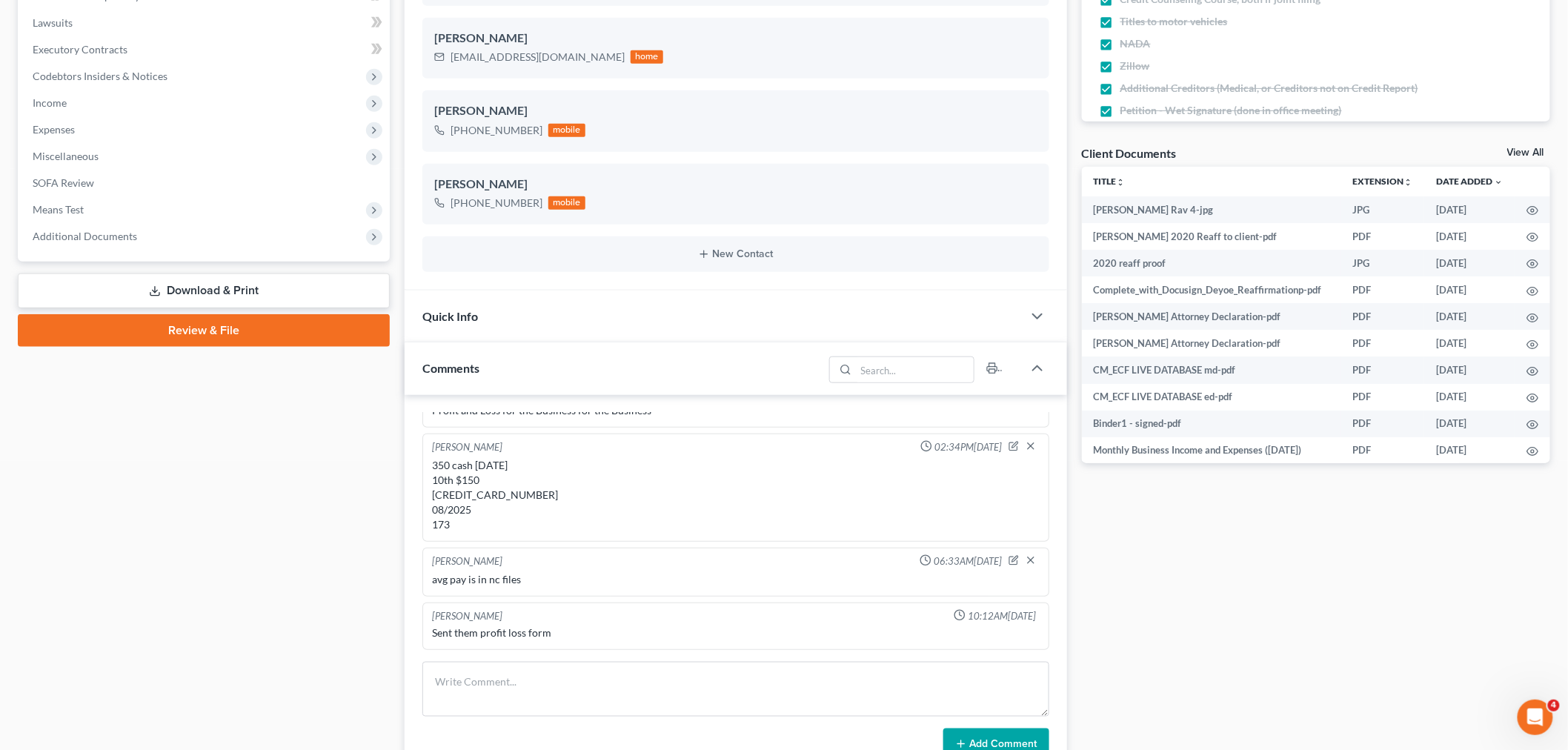
scroll to position [1472, 0]
drag, startPoint x: 540, startPoint y: 494, endPoint x: 457, endPoint y: 486, distance: 83.4
click at [418, 496] on div "Christiaan VanNiekerk 03:36PM, 01/08/2025 google married H 50 W 24 prior not fi…" at bounding box center [736, 586] width 663 height 383
copy div "5149-6800-0302-1441"
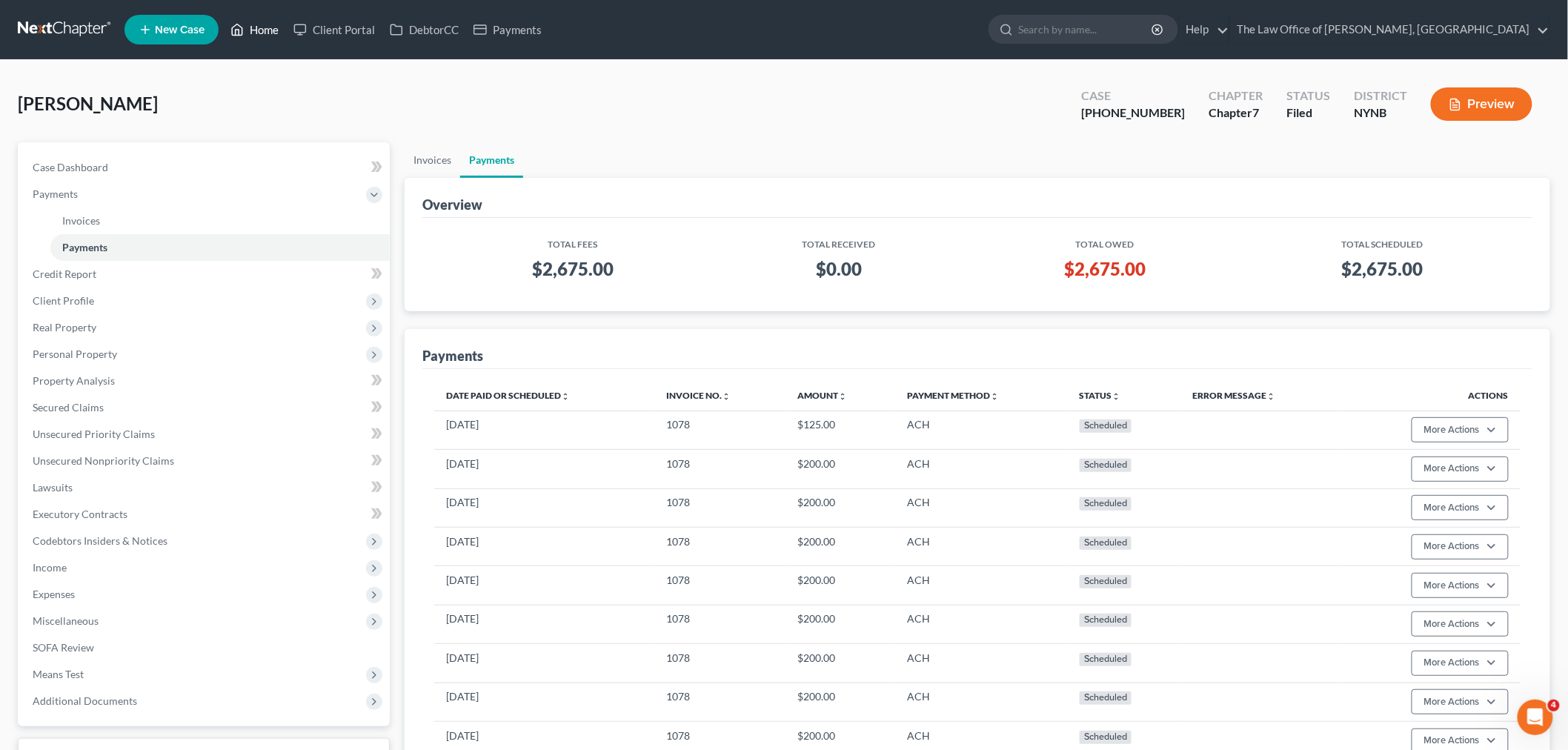
click at [264, 34] on link "Home" at bounding box center [254, 29] width 63 height 27
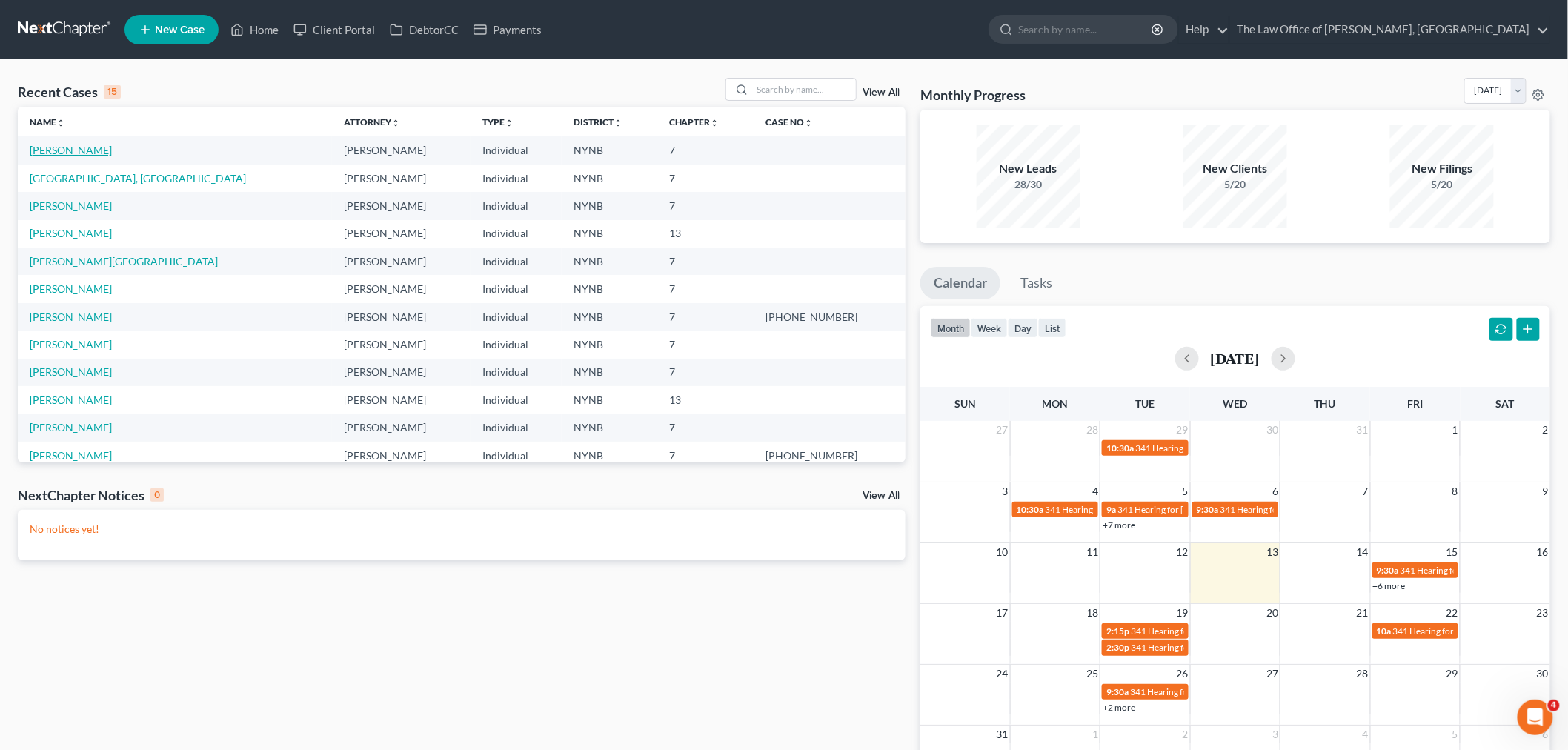
click at [48, 147] on link "Butera, Leo" at bounding box center [70, 150] width 82 height 12
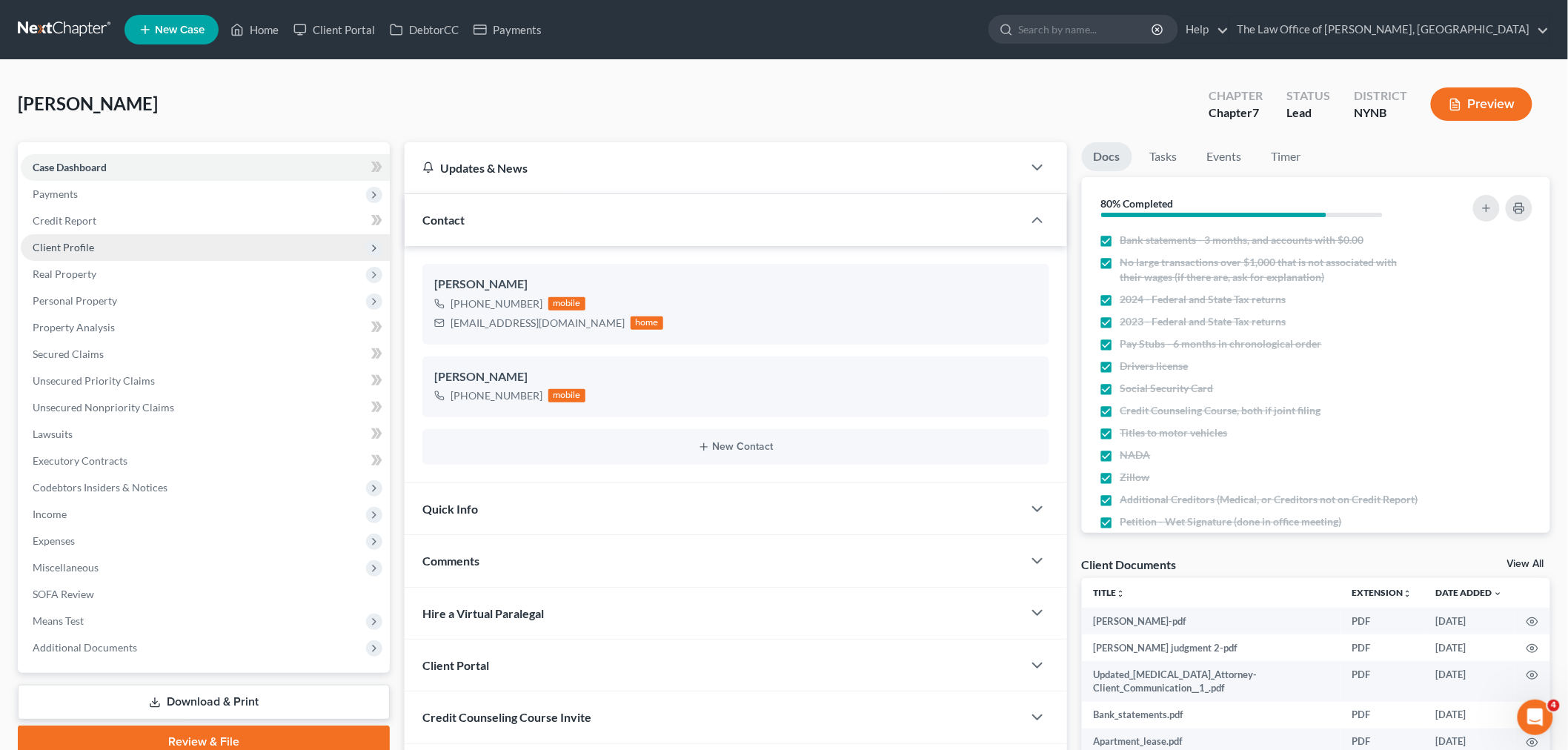
click at [54, 245] on span "Client Profile" at bounding box center [63, 246] width 61 height 12
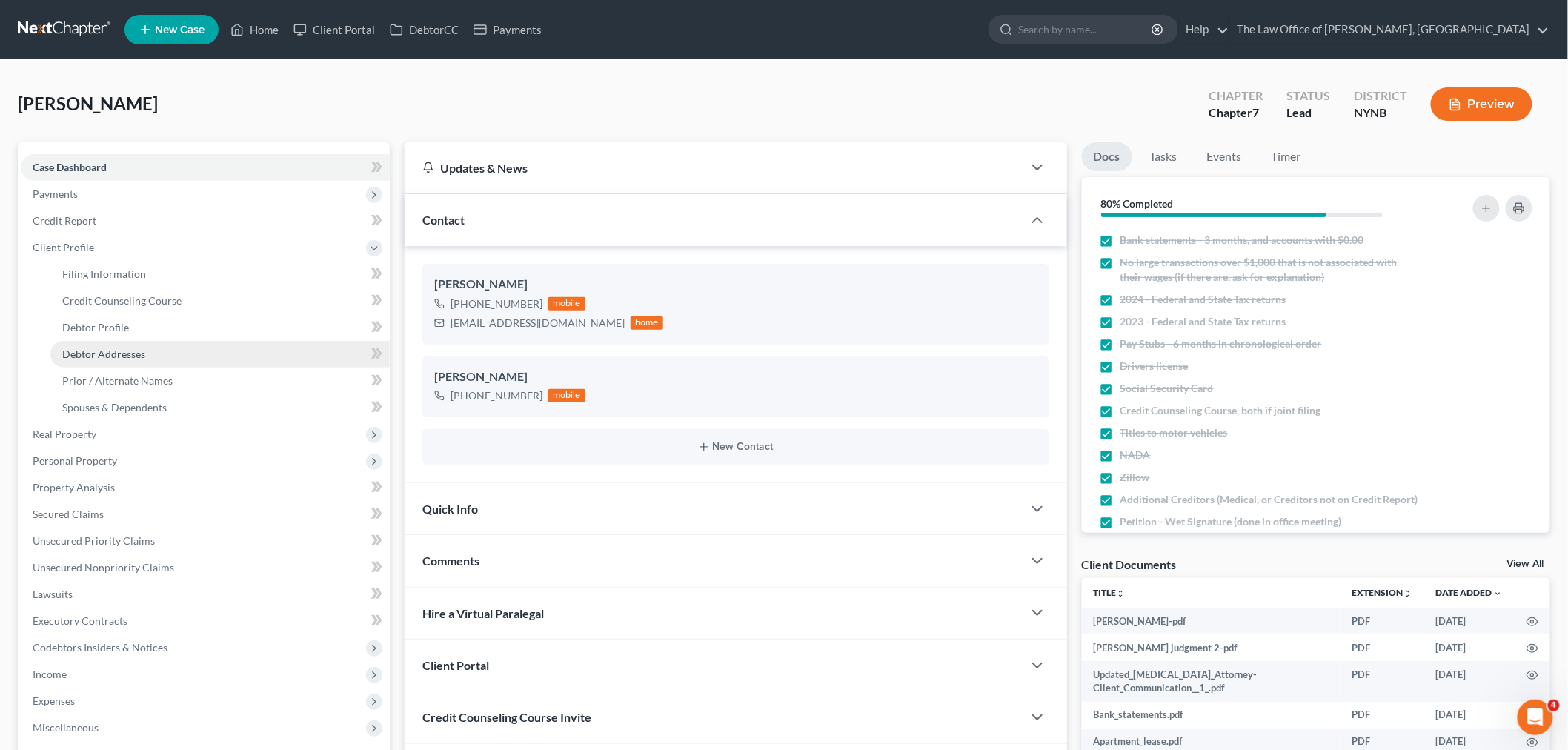
click at [110, 354] on span "Debtor Addresses" at bounding box center [103, 353] width 83 height 12
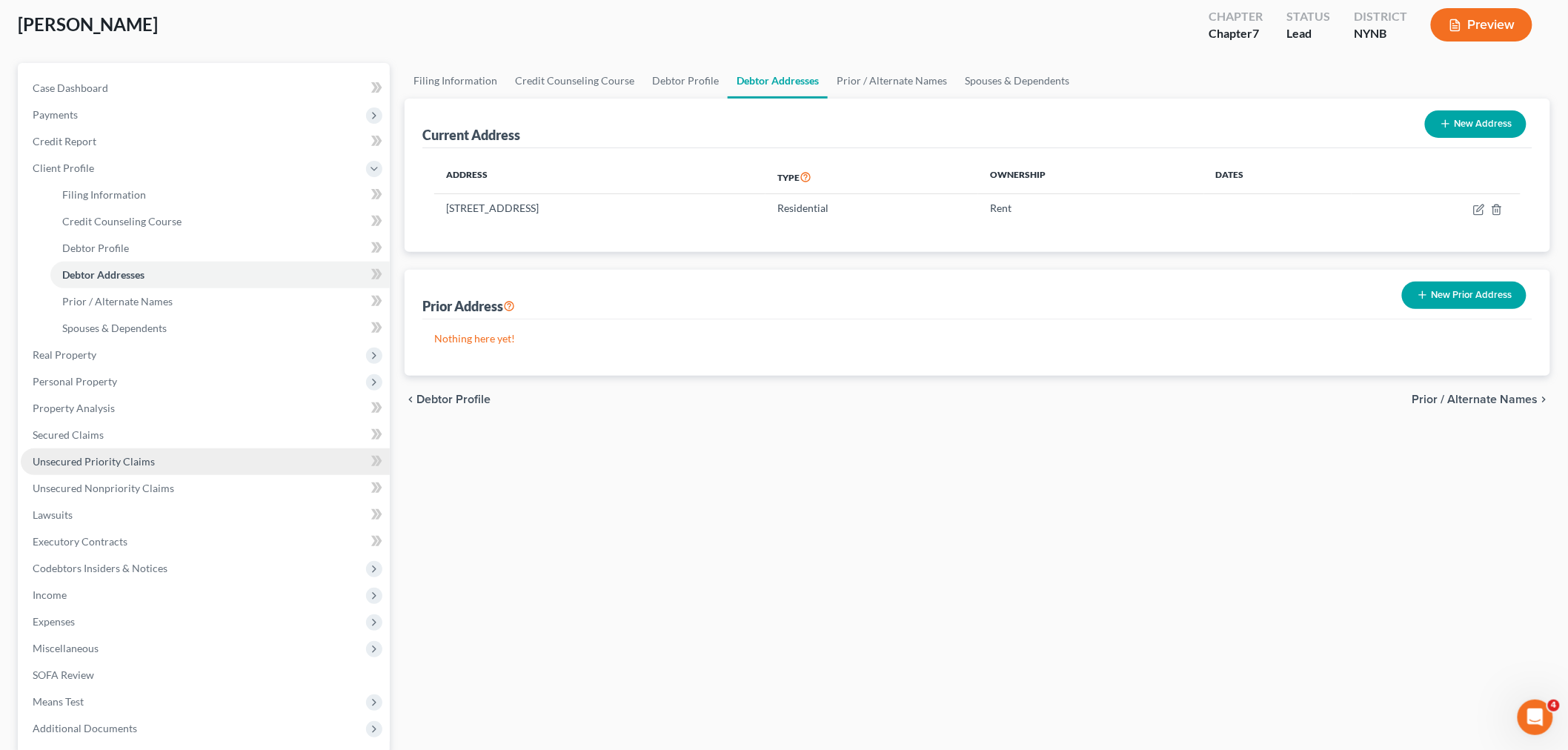
scroll to position [223, 0]
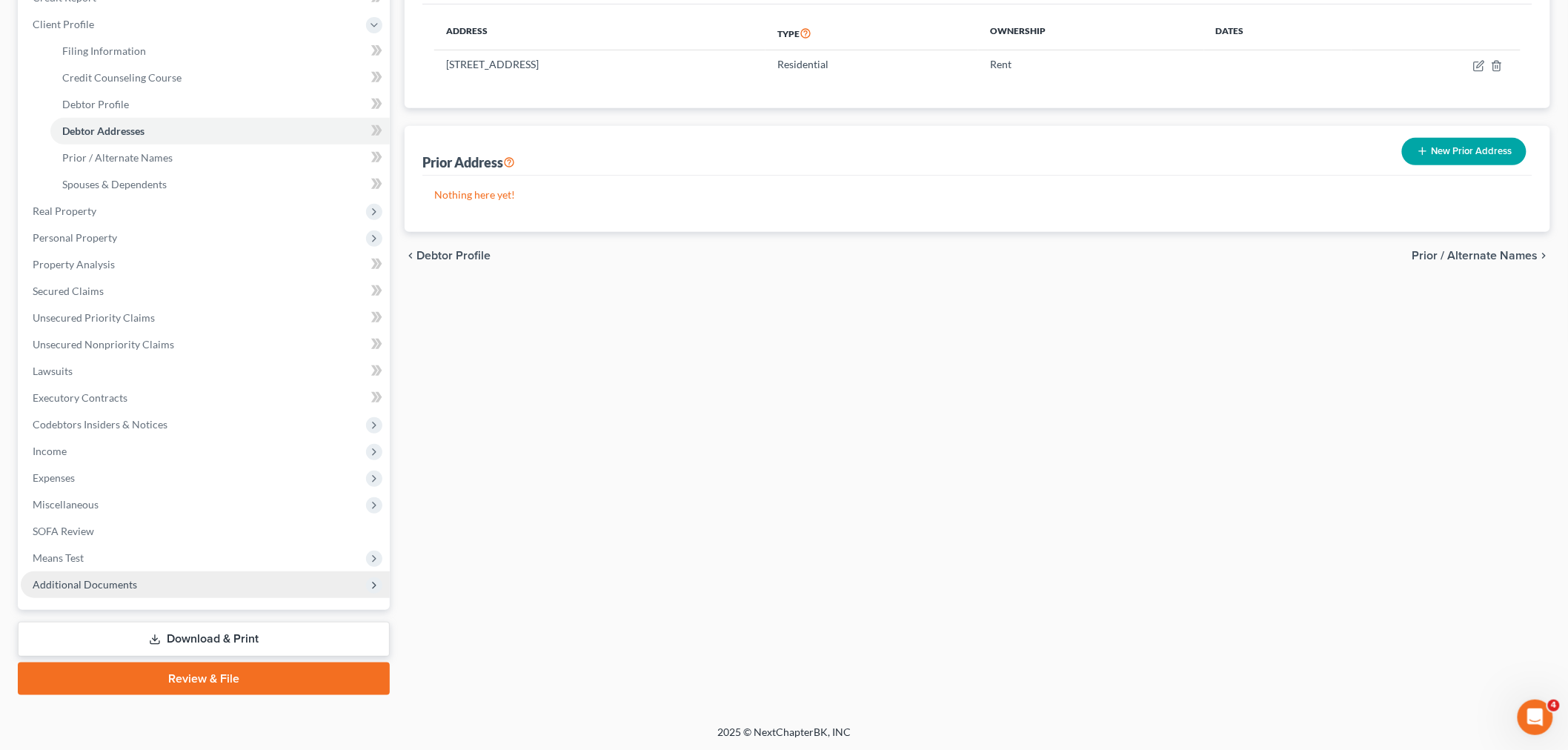
click at [111, 586] on span "Additional Documents" at bounding box center [85, 584] width 105 height 12
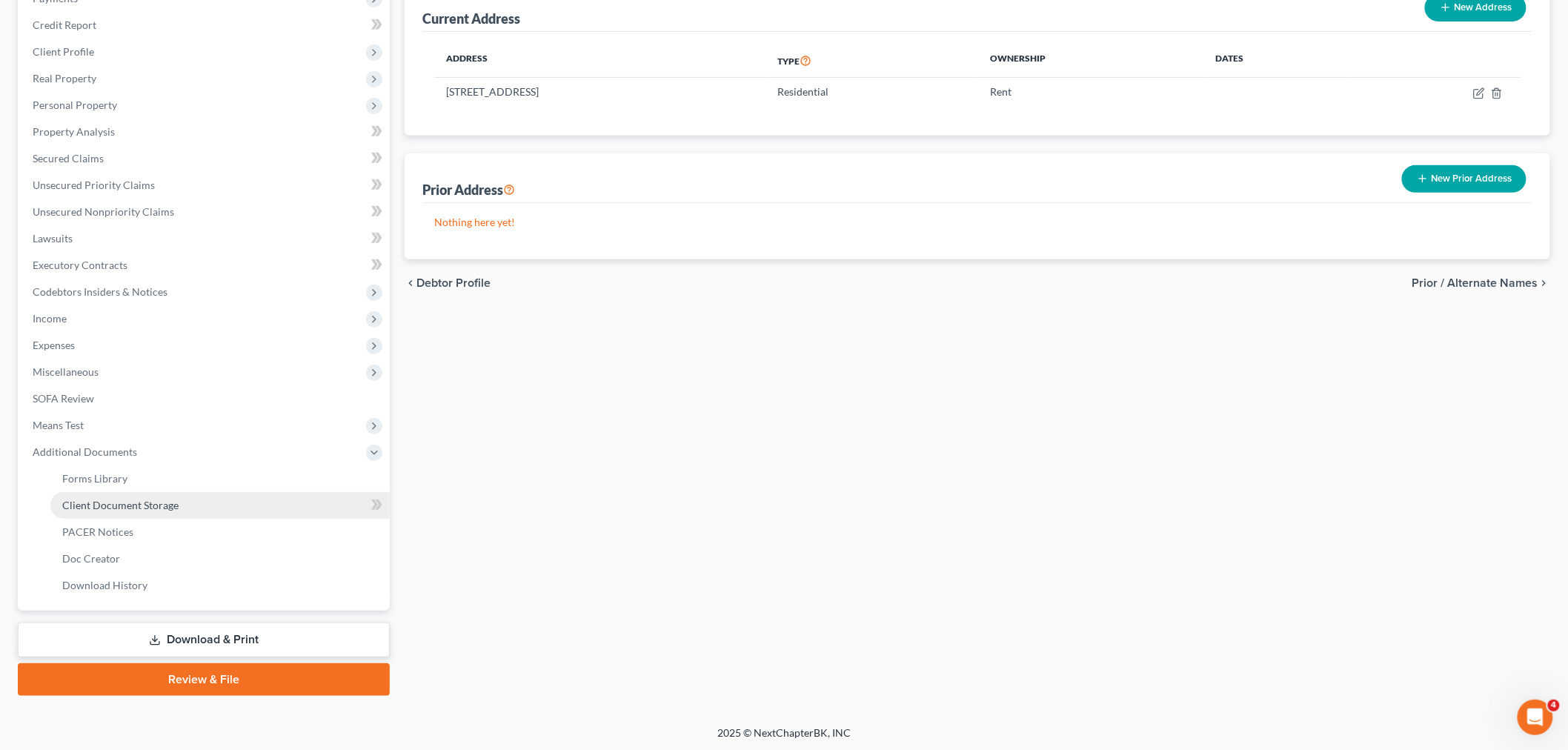
click at [167, 508] on span "Client Document Storage" at bounding box center [120, 504] width 116 height 12
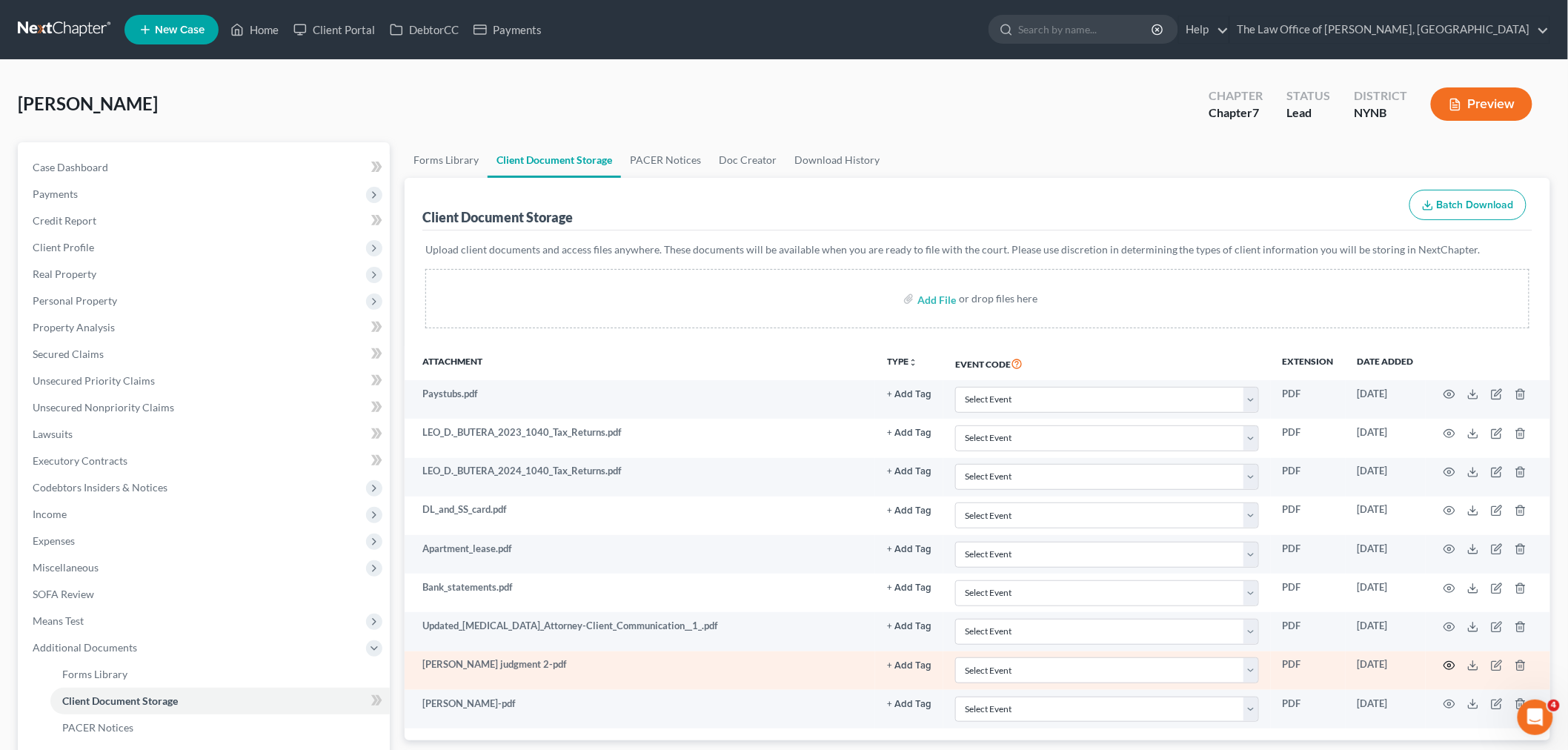
click at [1448, 665] on circle "button" at bounding box center [1450, 666] width 3 height 3
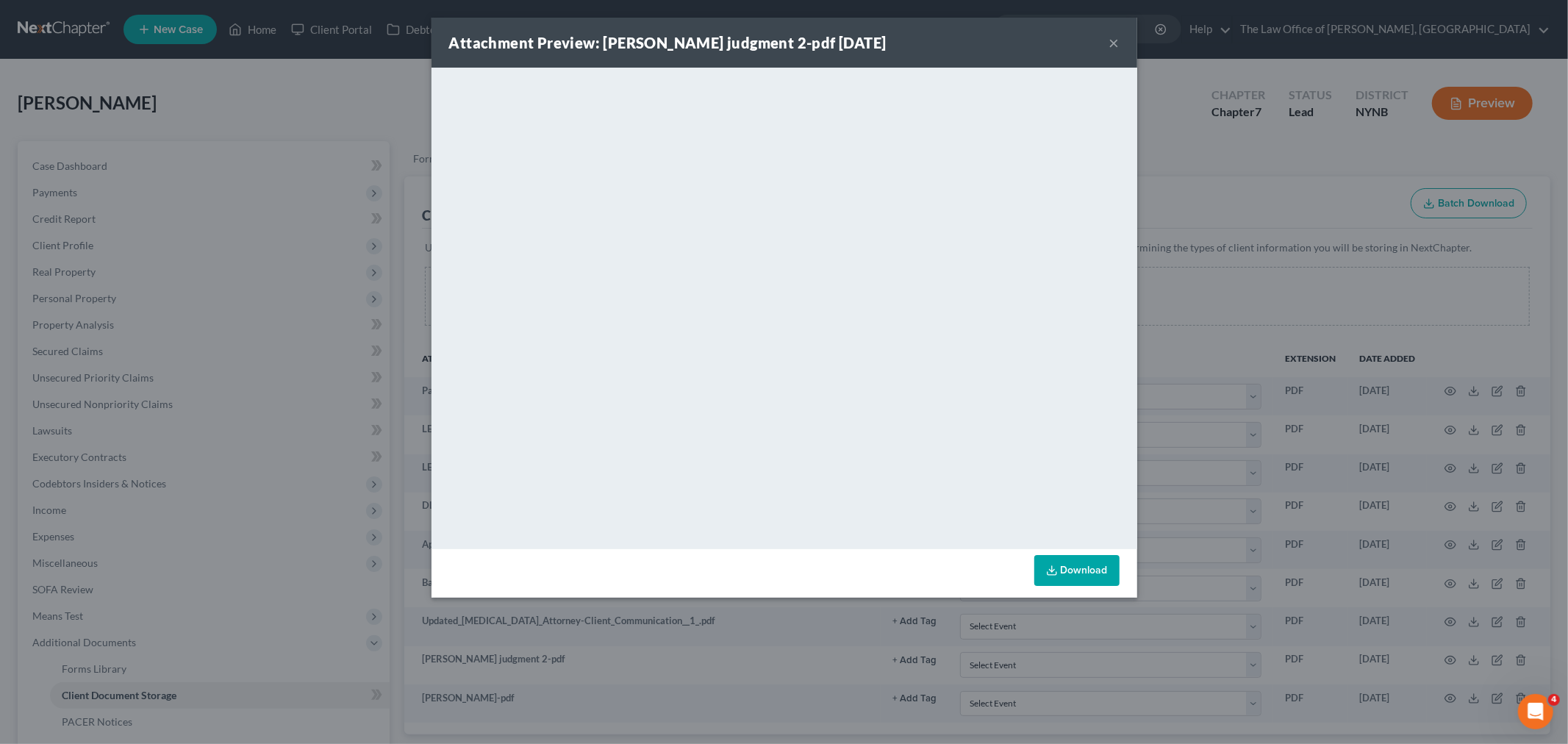
click at [1115, 45] on button "×" at bounding box center [1114, 43] width 11 height 18
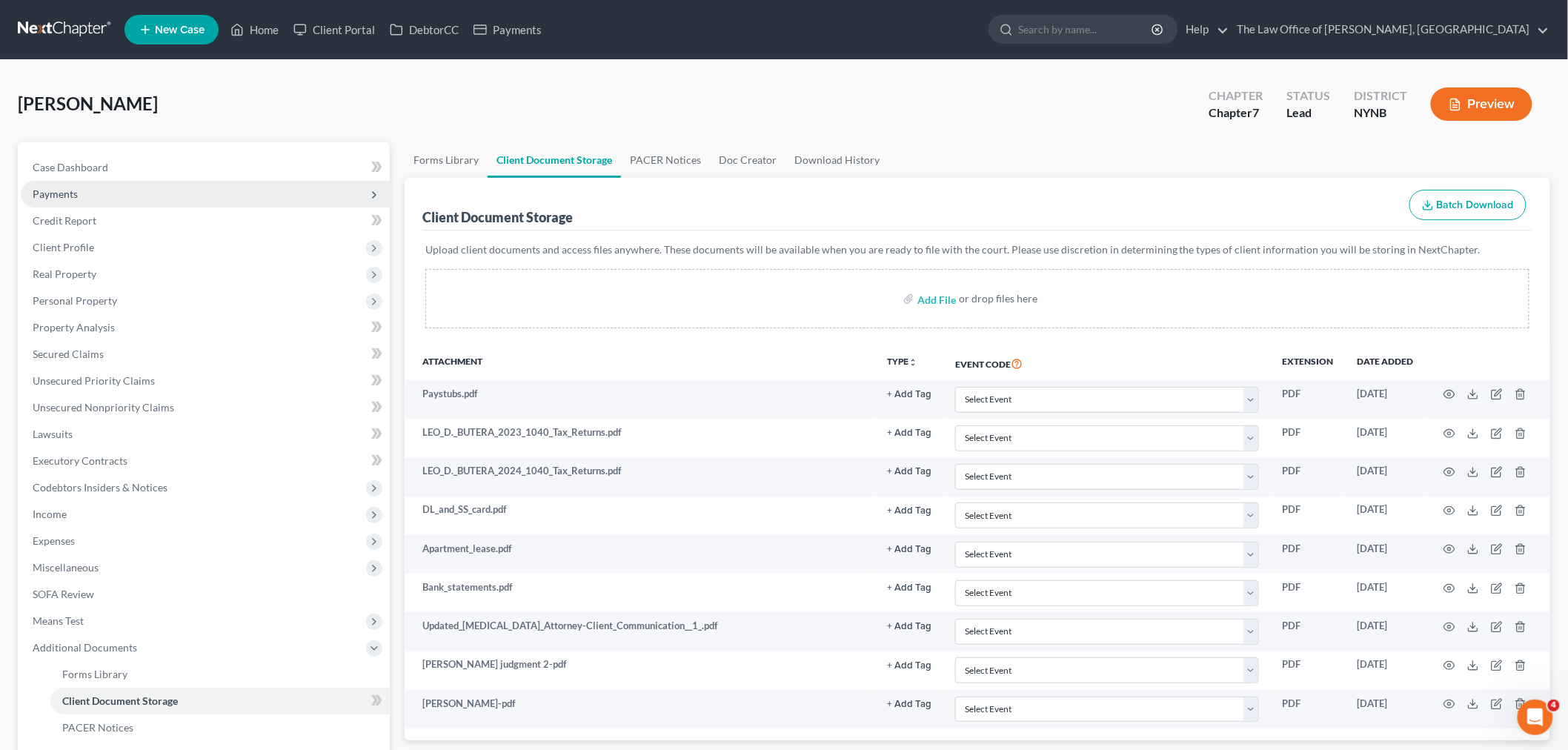
click at [106, 197] on span "Payments" at bounding box center [205, 194] width 369 height 27
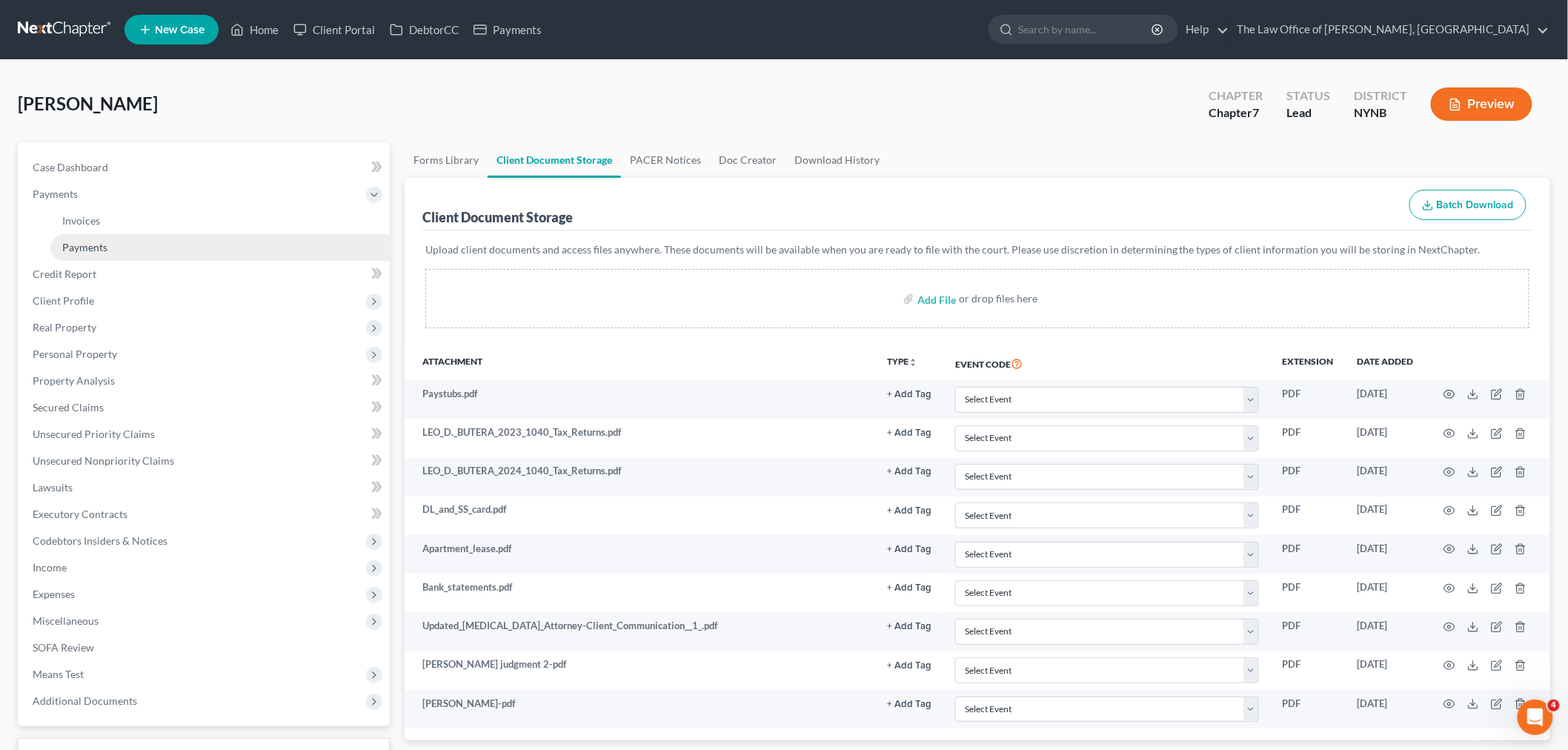
click at [85, 246] on span "Payments" at bounding box center [84, 246] width 45 height 12
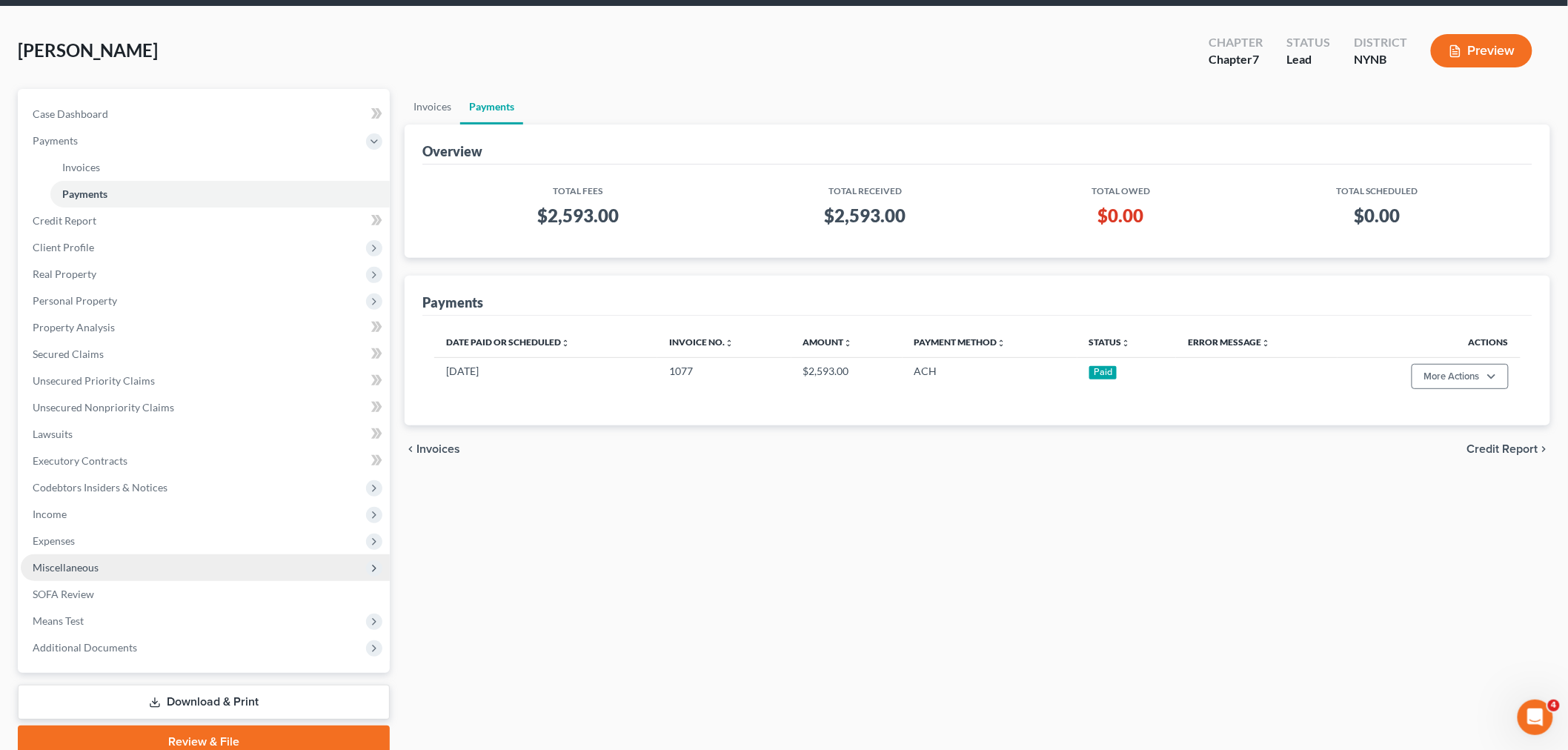
scroll to position [115, 0]
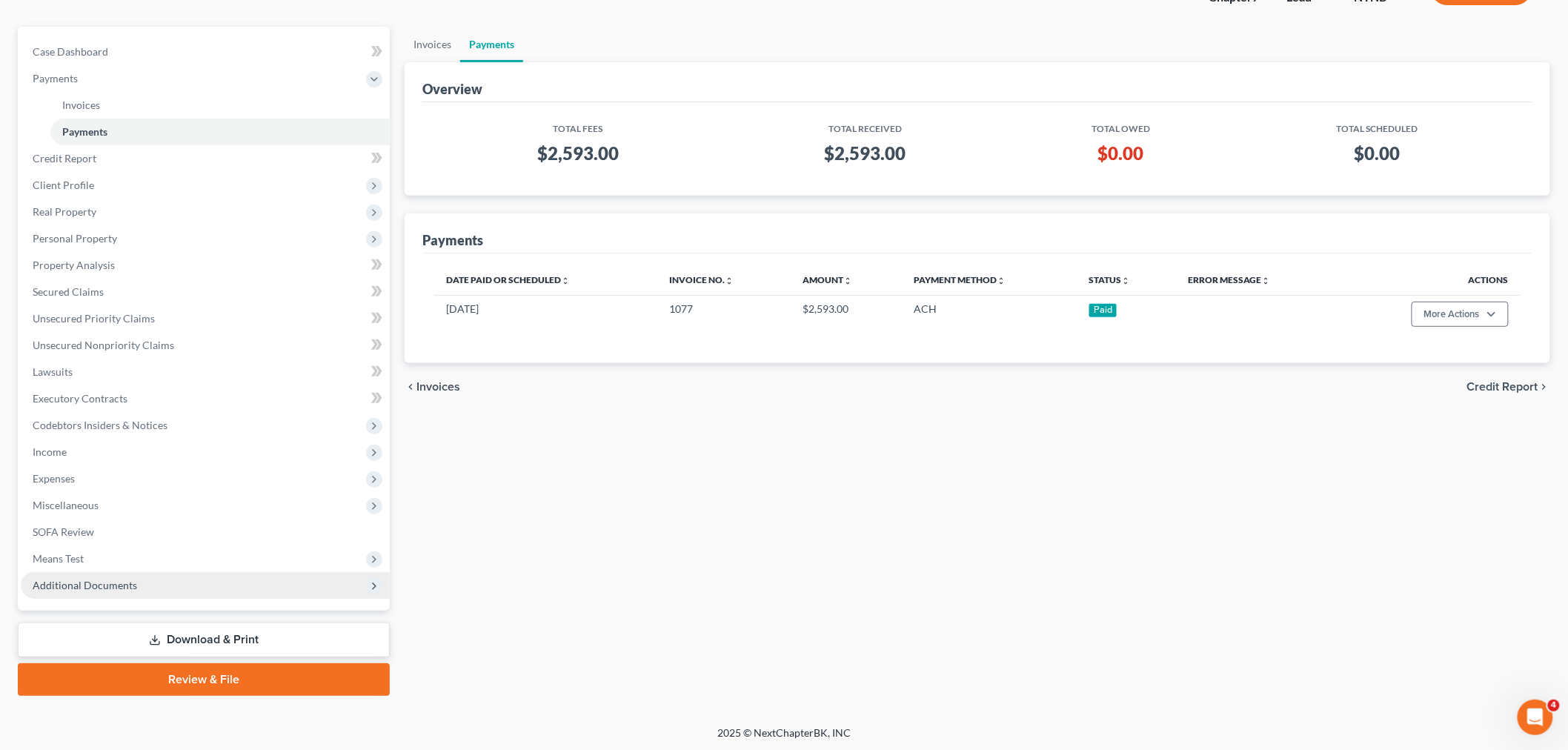
click at [156, 582] on span "Additional Documents" at bounding box center [205, 585] width 369 height 27
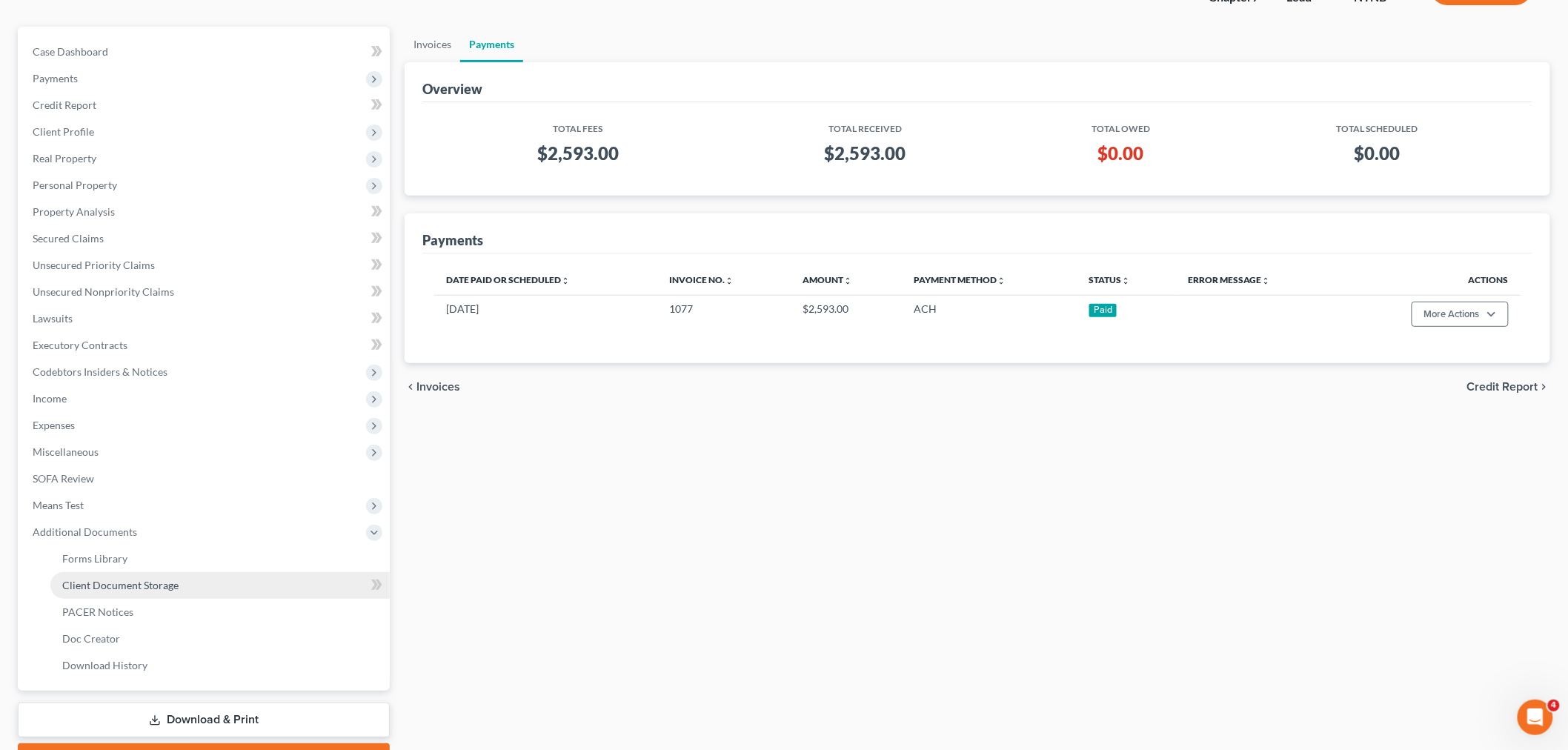
drag, startPoint x: 152, startPoint y: 585, endPoint x: 157, endPoint y: 573, distance: 13.0
click at [152, 584] on span "Client Document Storage" at bounding box center [120, 585] width 116 height 12
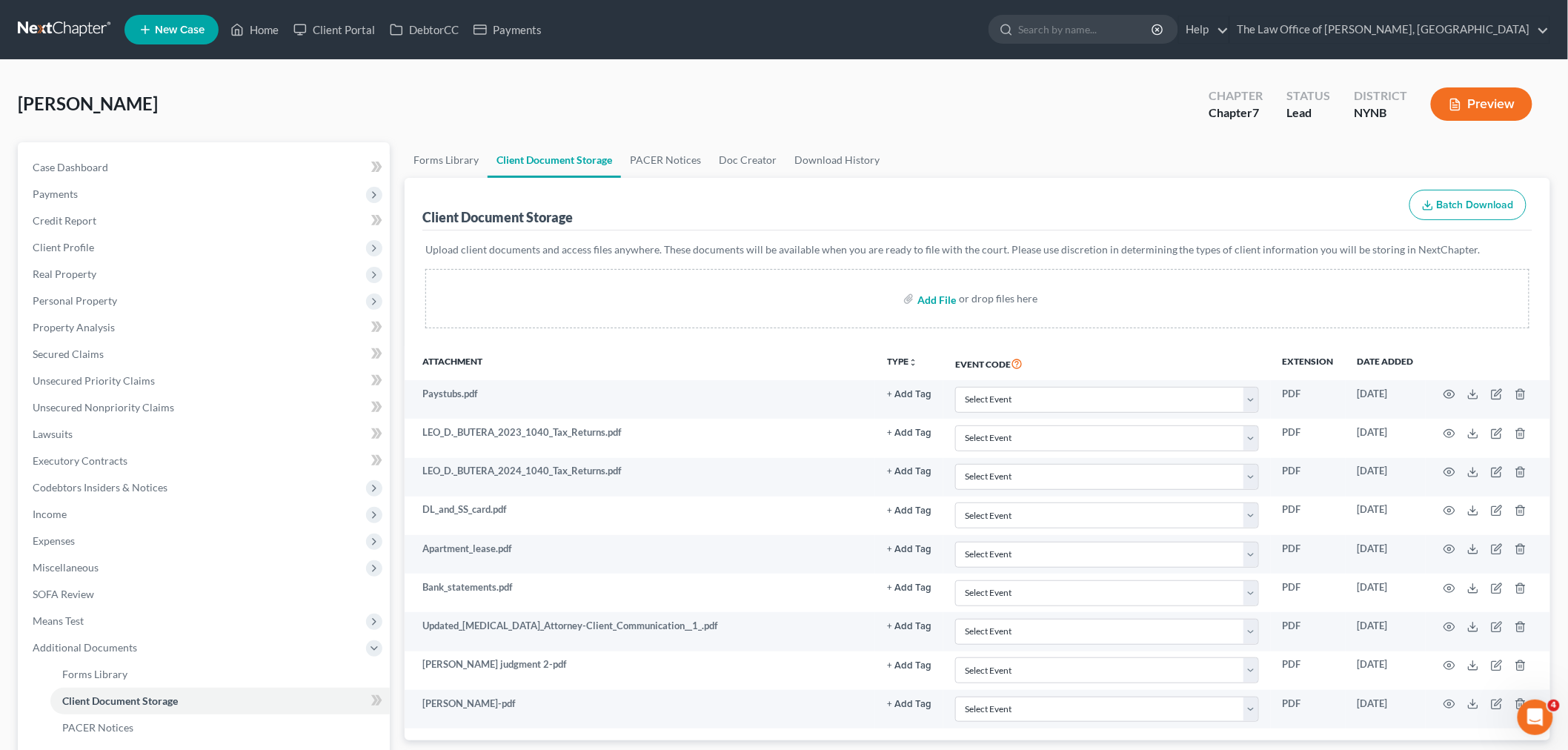
click at [923, 302] on input "file" at bounding box center [935, 298] width 35 height 27
type input "C:\fakepath\CM_ECF LIVE DATABASE yrsdfgzxc.pdf"
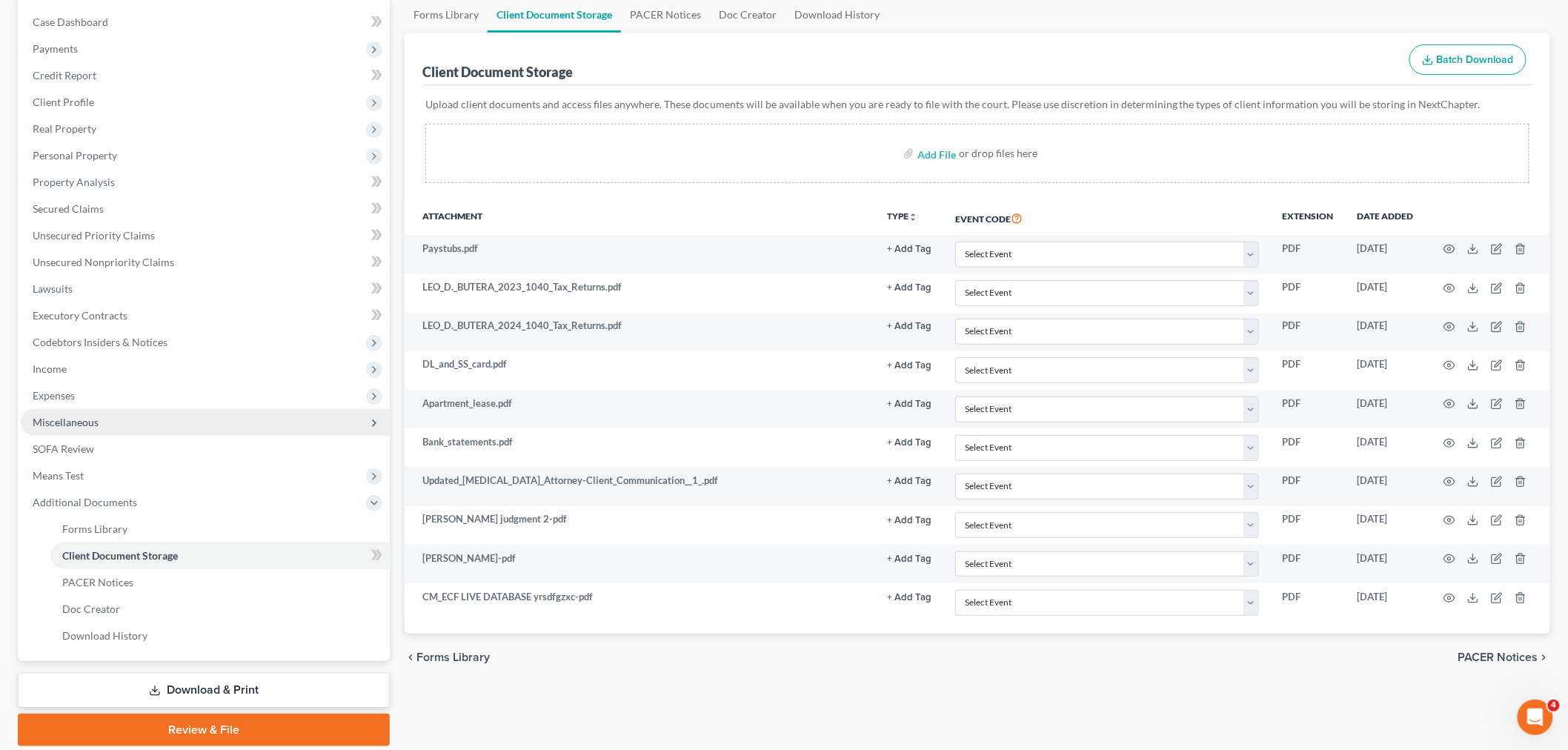
scroll to position [196, 0]
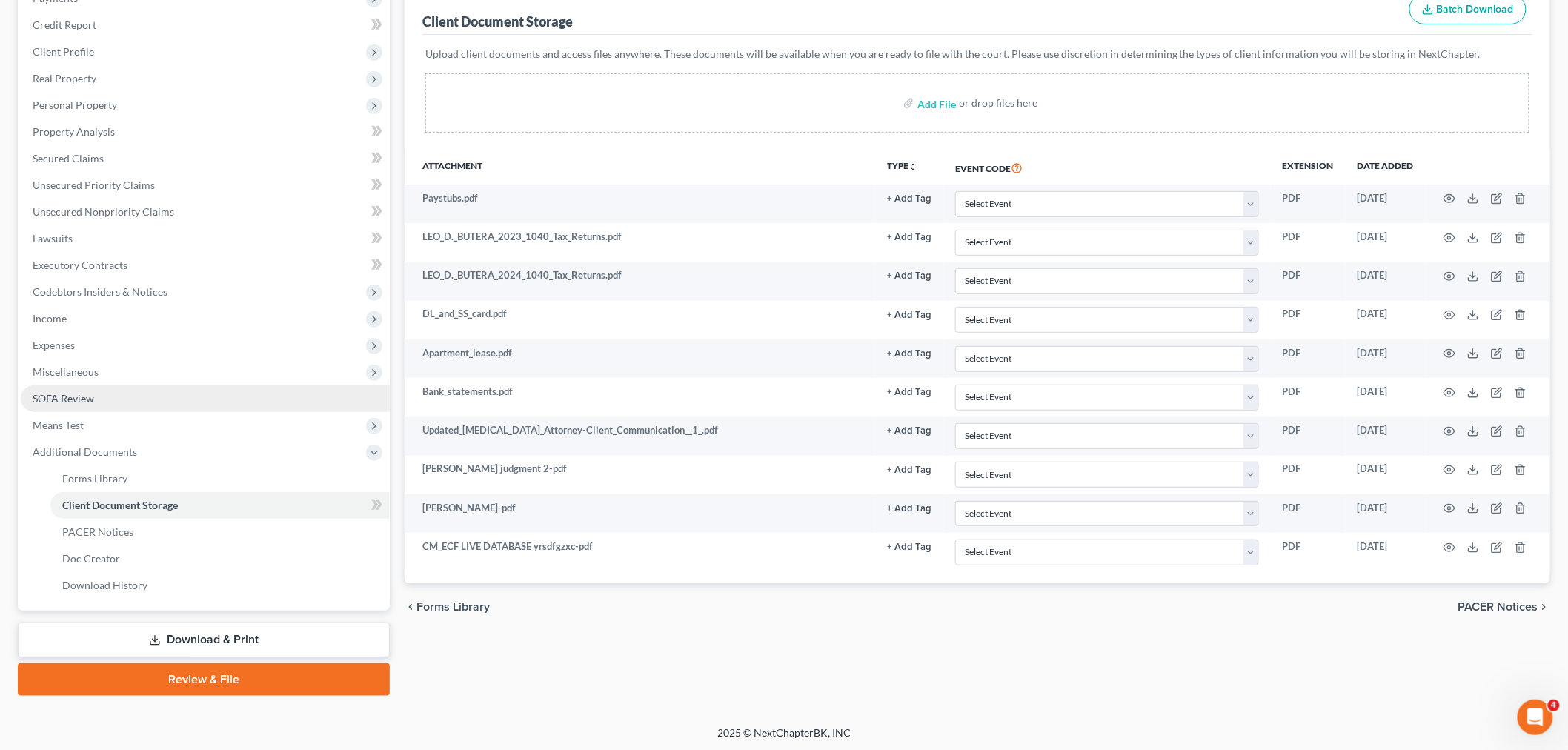
click at [83, 402] on span "SOFA Review" at bounding box center [63, 398] width 61 height 12
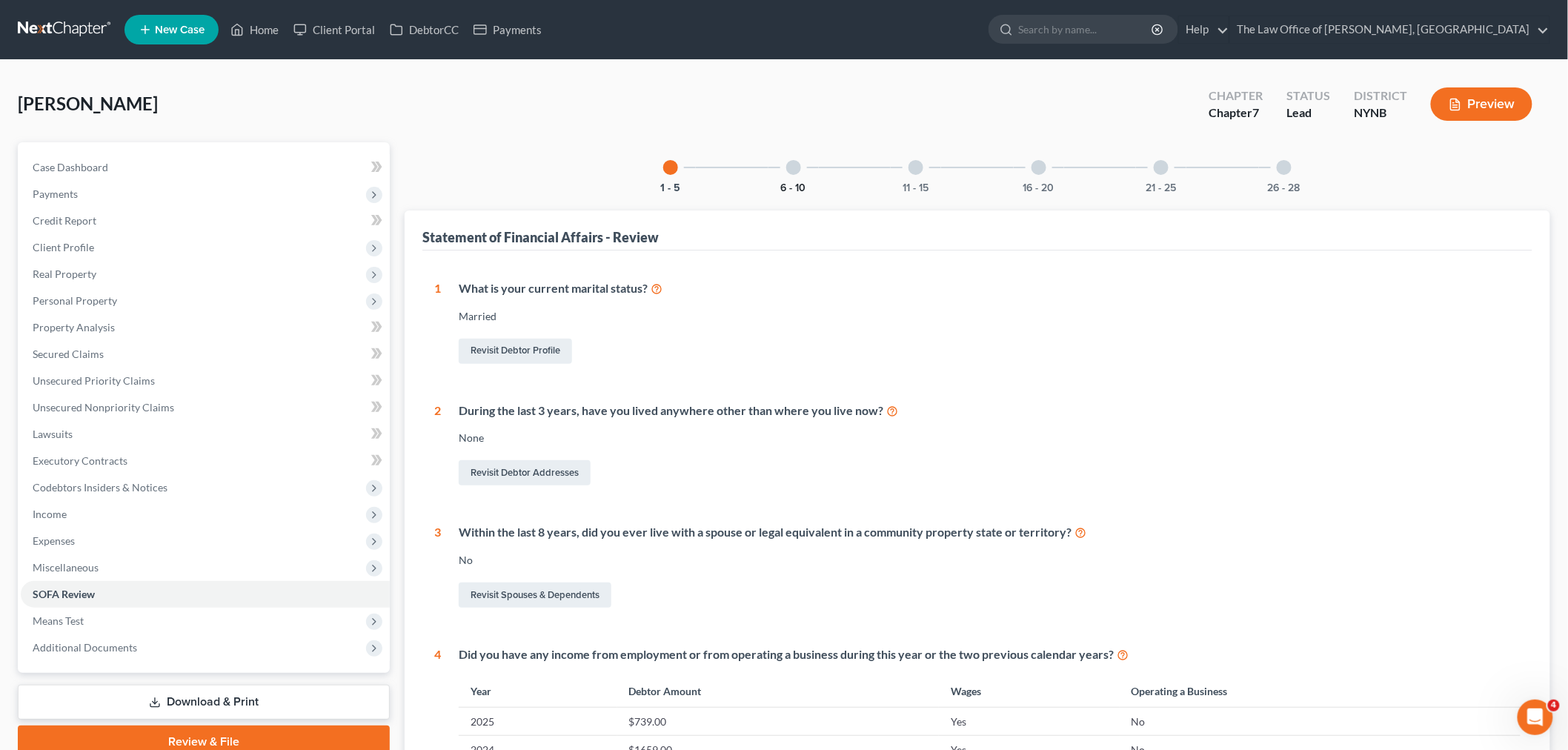
click at [804, 185] on button "6 - 10" at bounding box center [794, 188] width 25 height 11
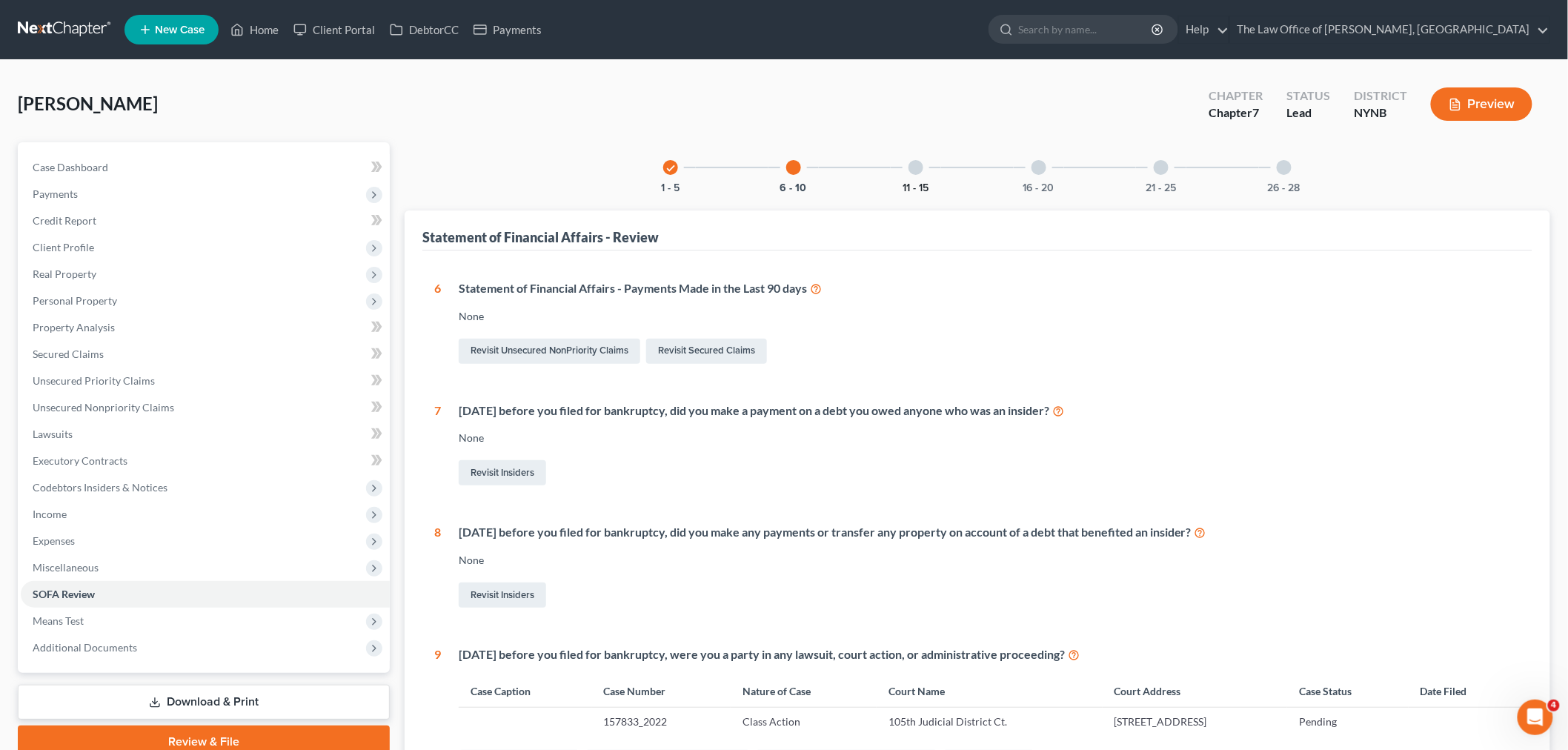
click at [913, 190] on button "11 - 15" at bounding box center [917, 188] width 26 height 11
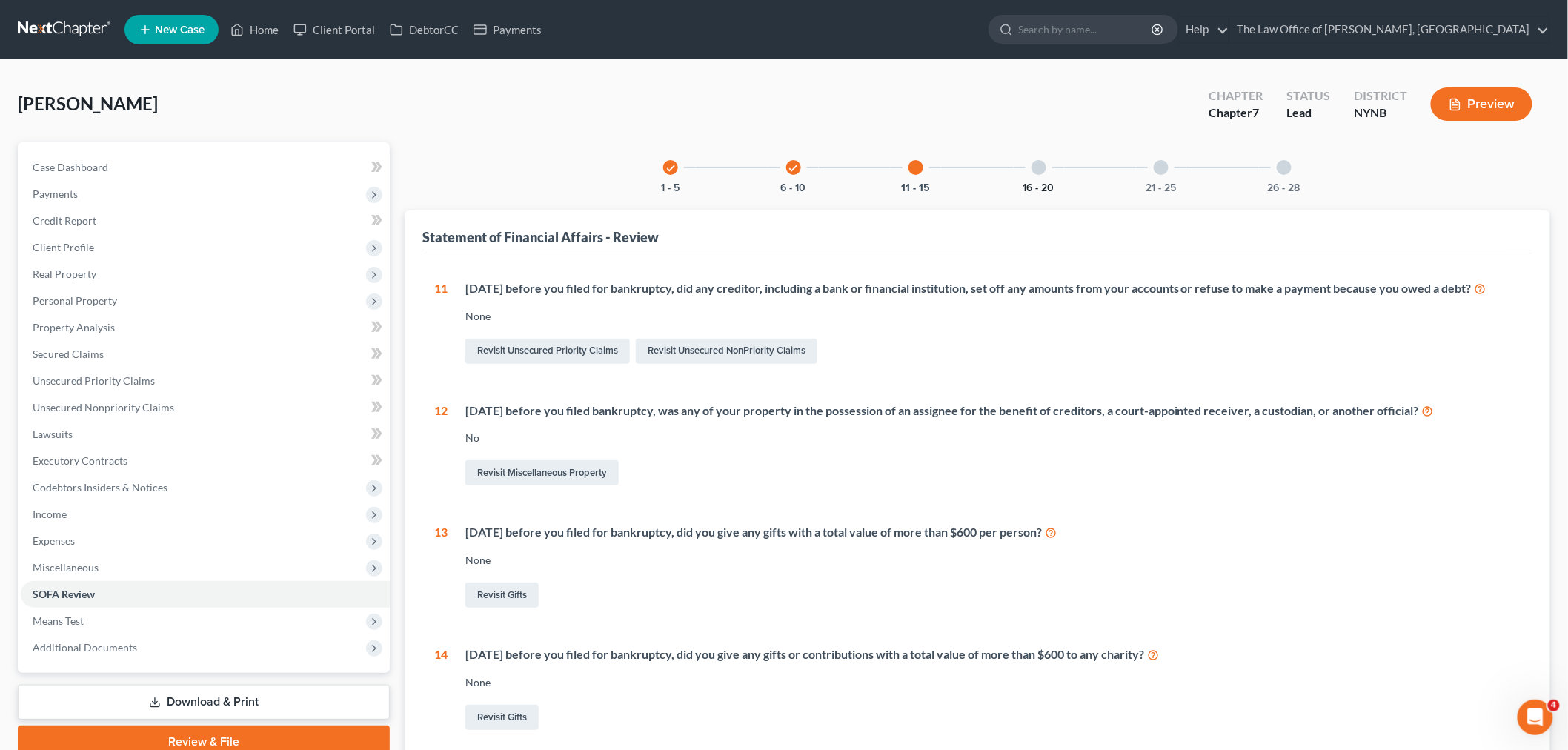
click at [1043, 186] on button "16 - 20" at bounding box center [1039, 188] width 31 height 11
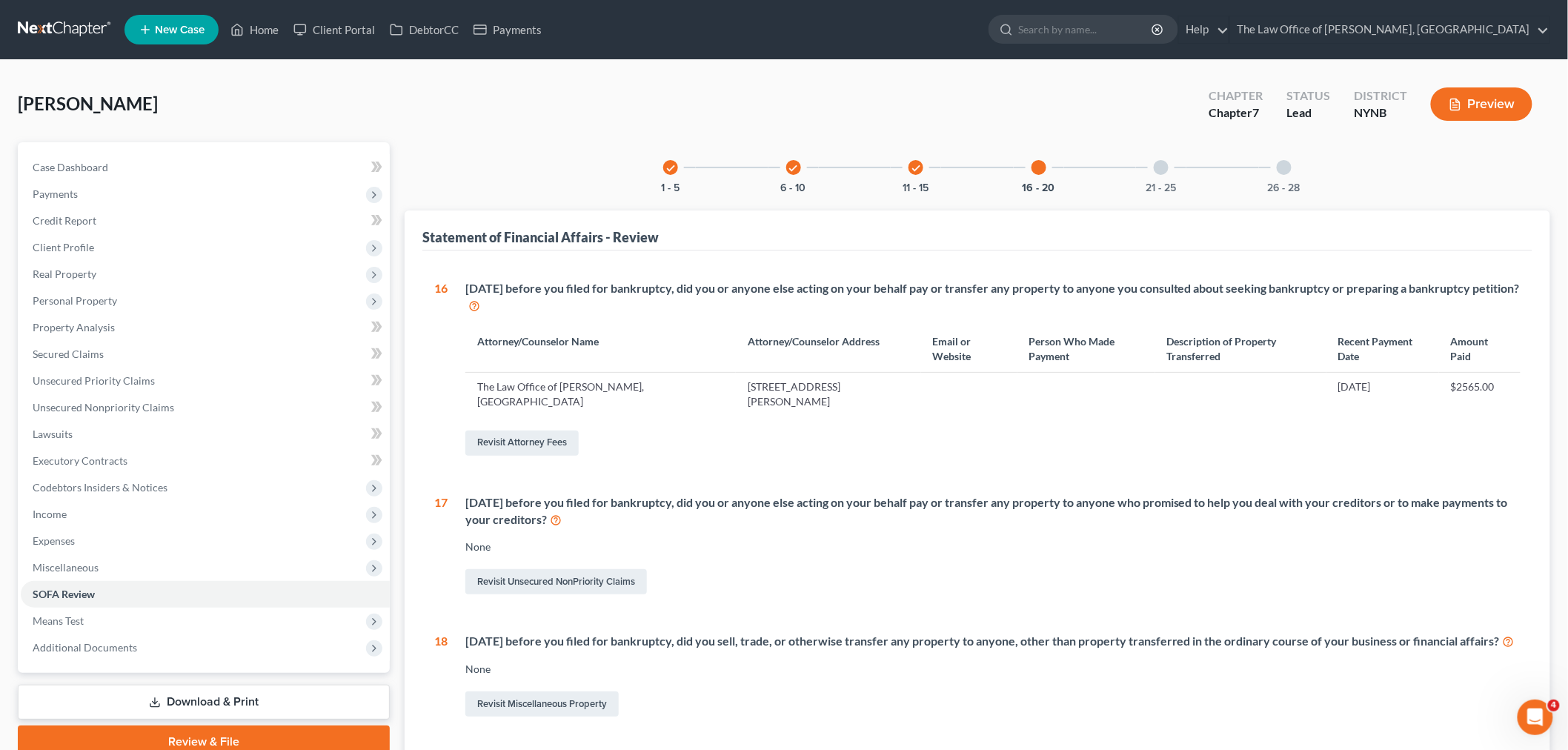
click at [1154, 175] on div "21 - 25" at bounding box center [1162, 168] width 51 height 51
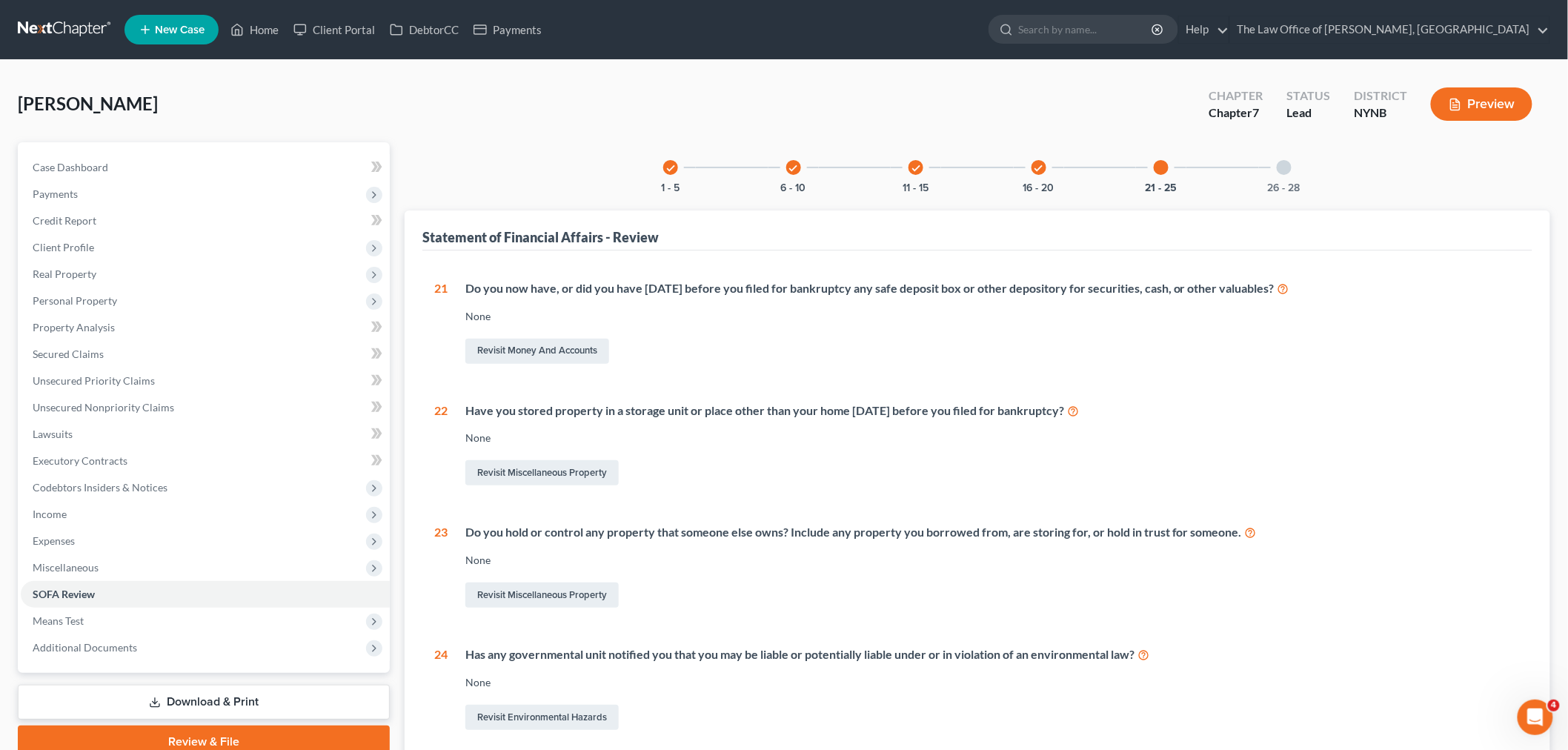
click at [1273, 174] on div "26 - 28" at bounding box center [1285, 168] width 51 height 51
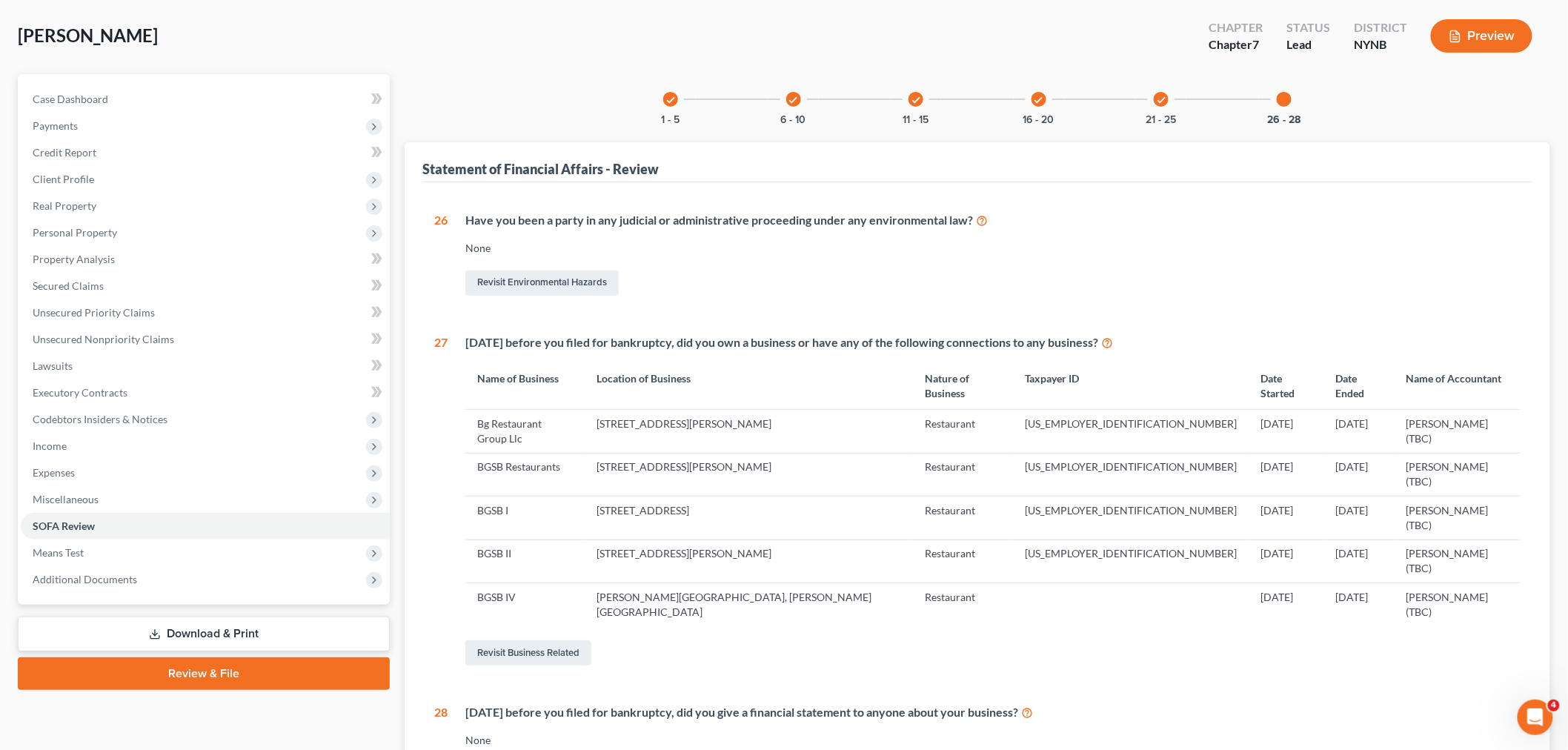
scroll to position [176, 0]
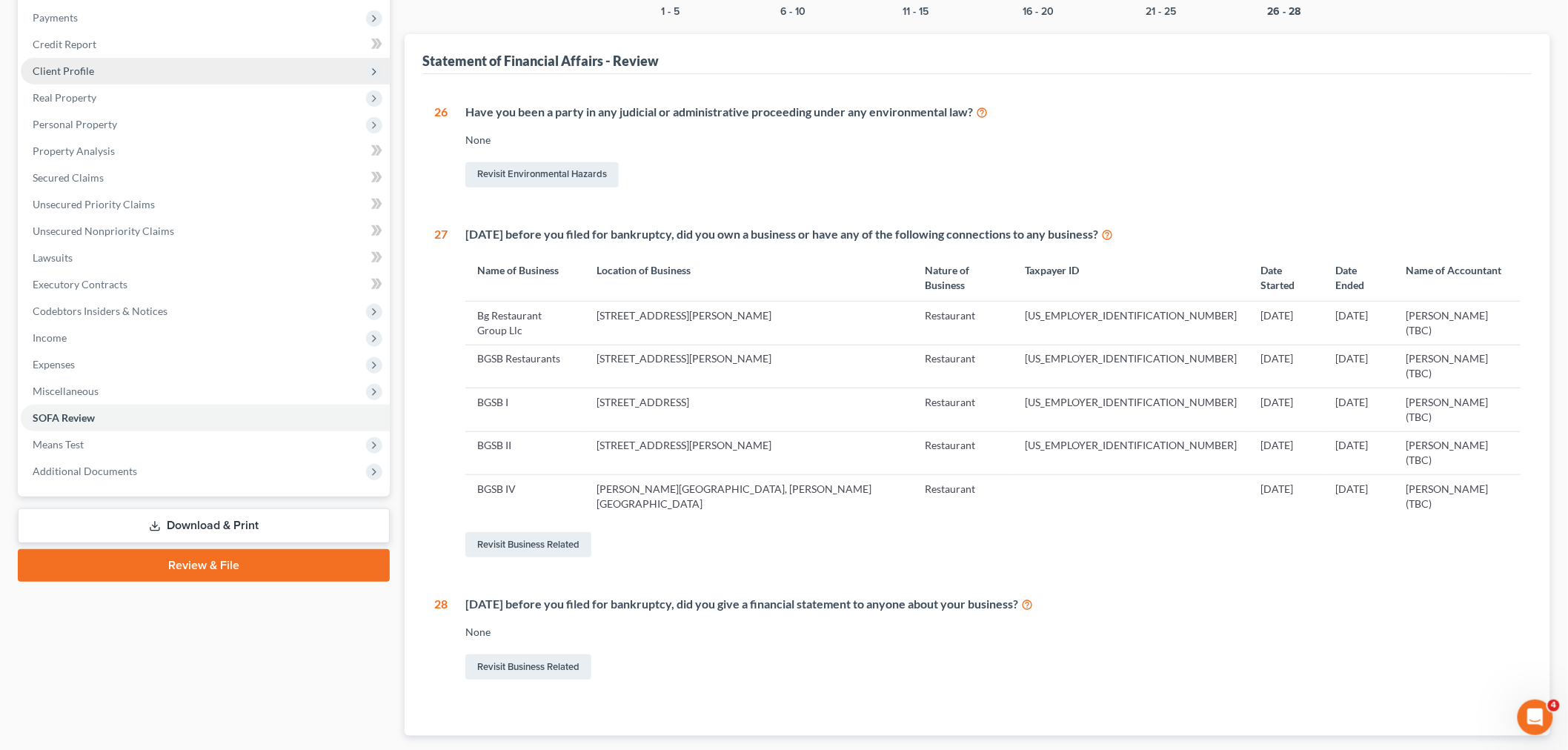
click at [110, 67] on span "Client Profile" at bounding box center [205, 71] width 369 height 27
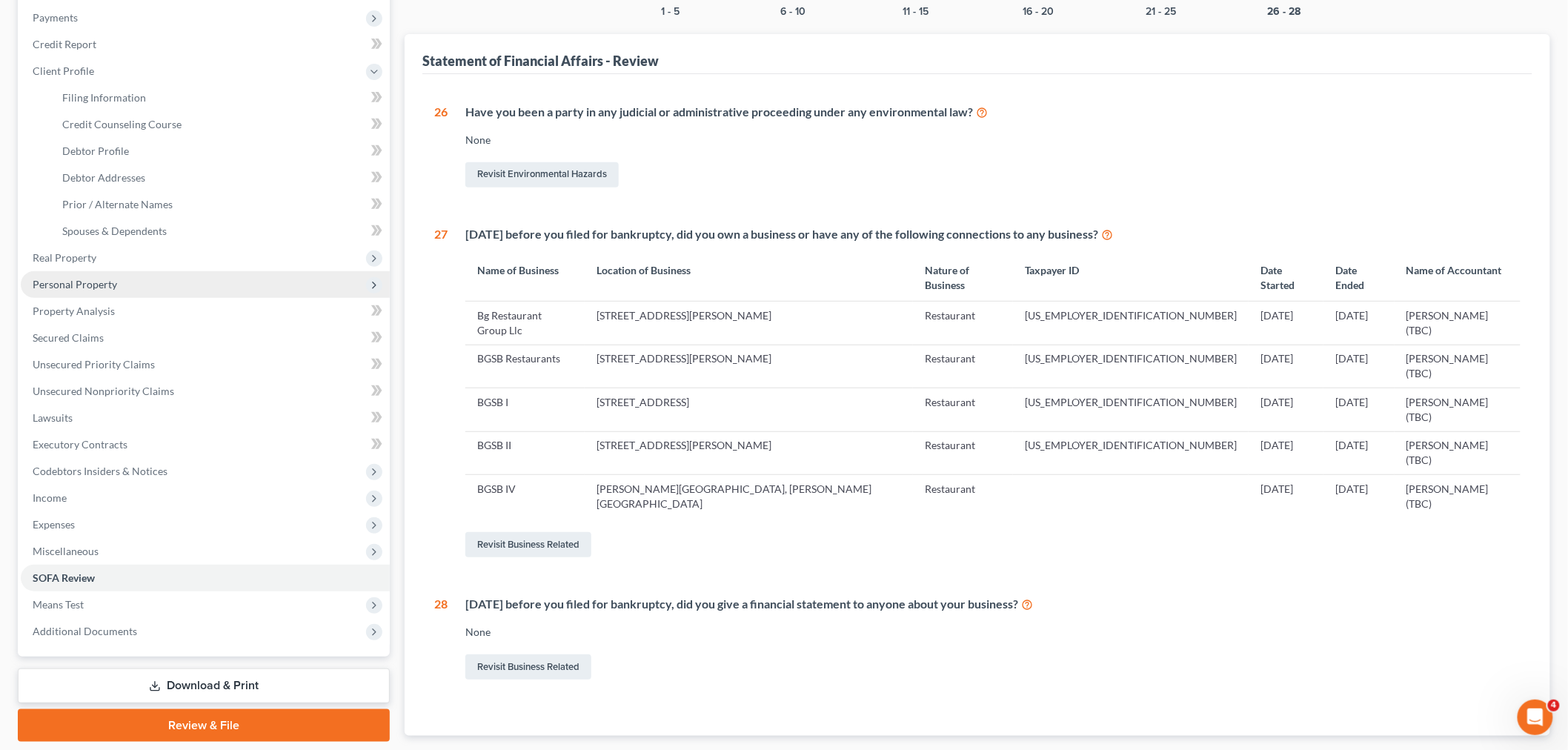
click at [70, 291] on span "Personal Property" at bounding box center [205, 284] width 369 height 27
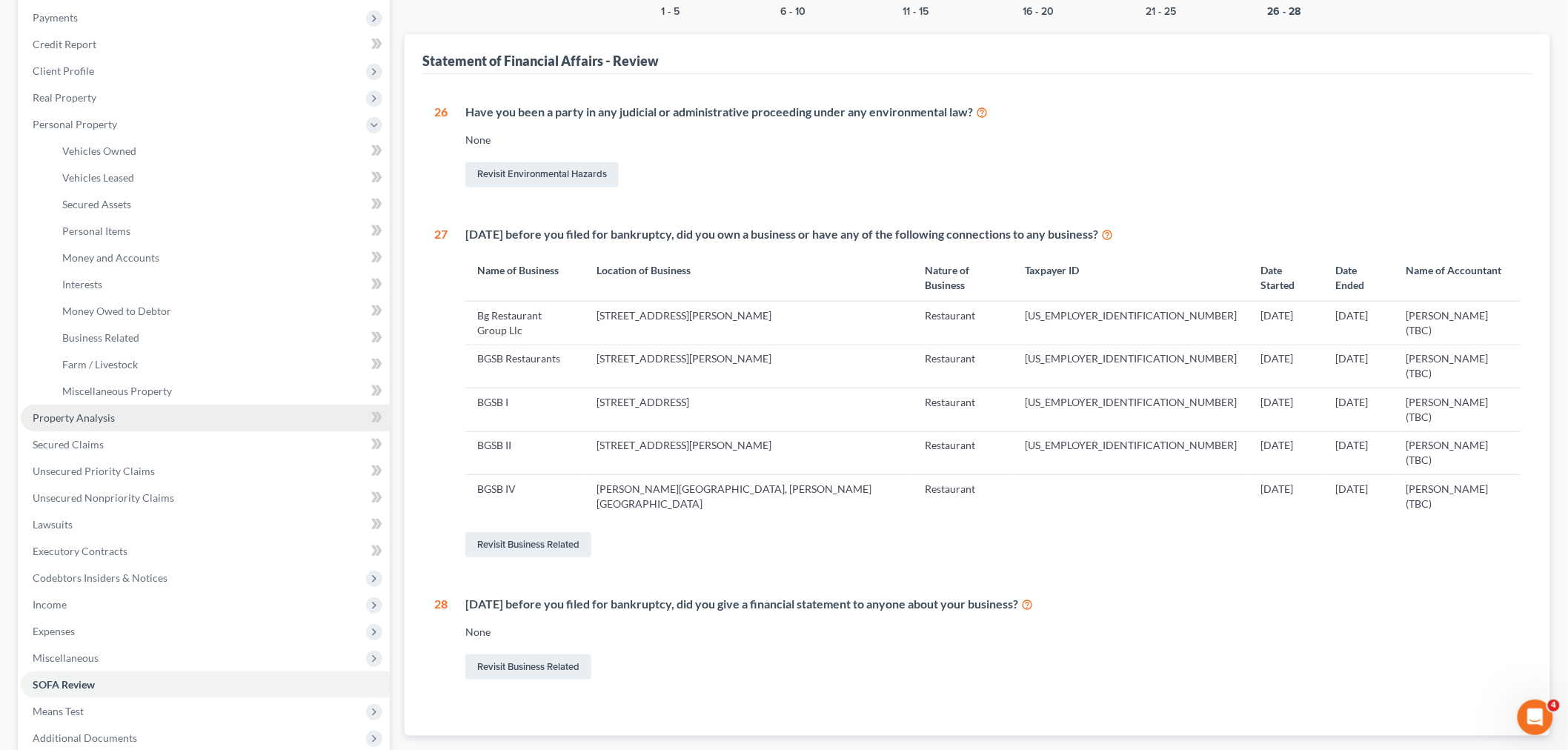
click at [102, 411] on span "Property Analysis" at bounding box center [74, 417] width 82 height 12
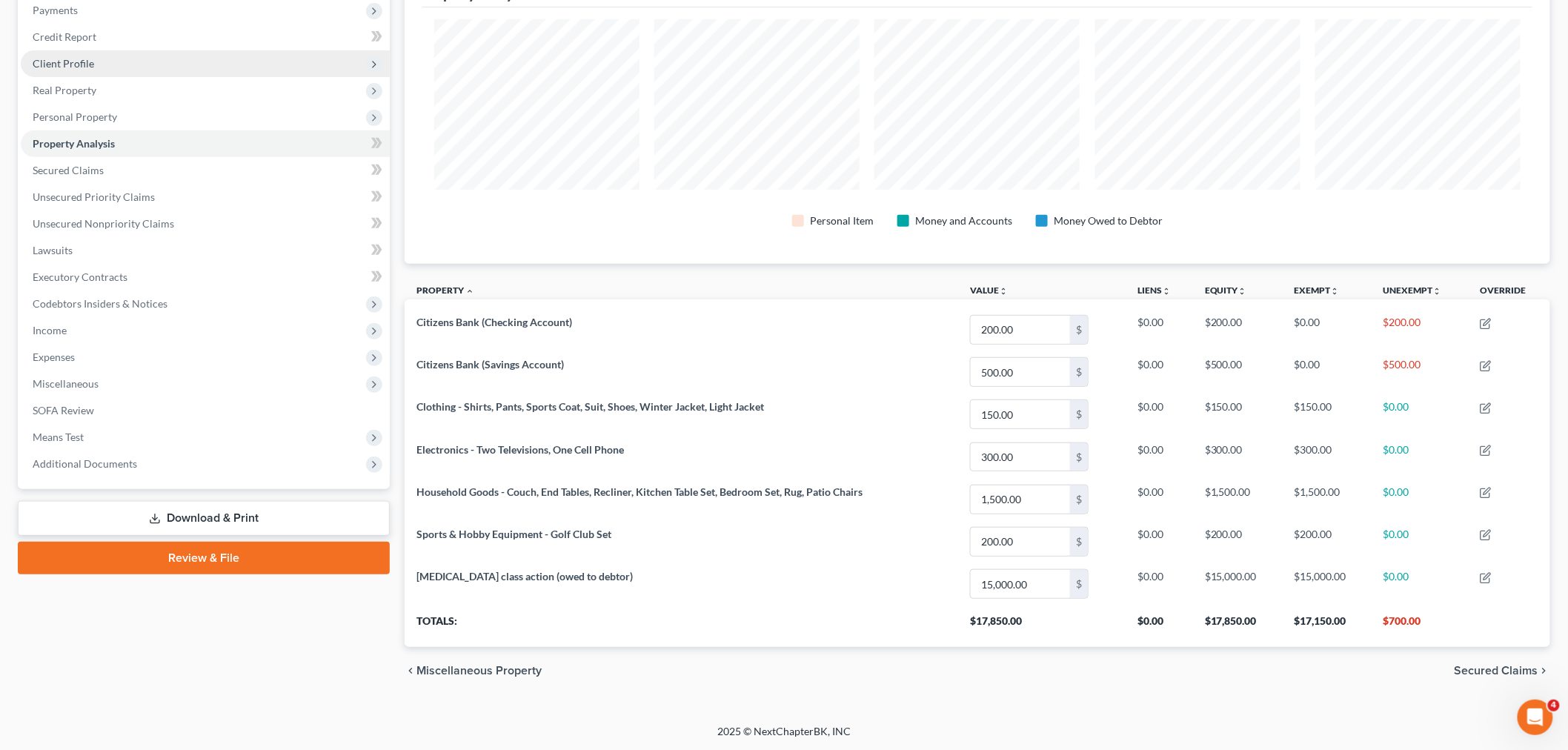
click at [101, 62] on span "Client Profile" at bounding box center [205, 64] width 369 height 27
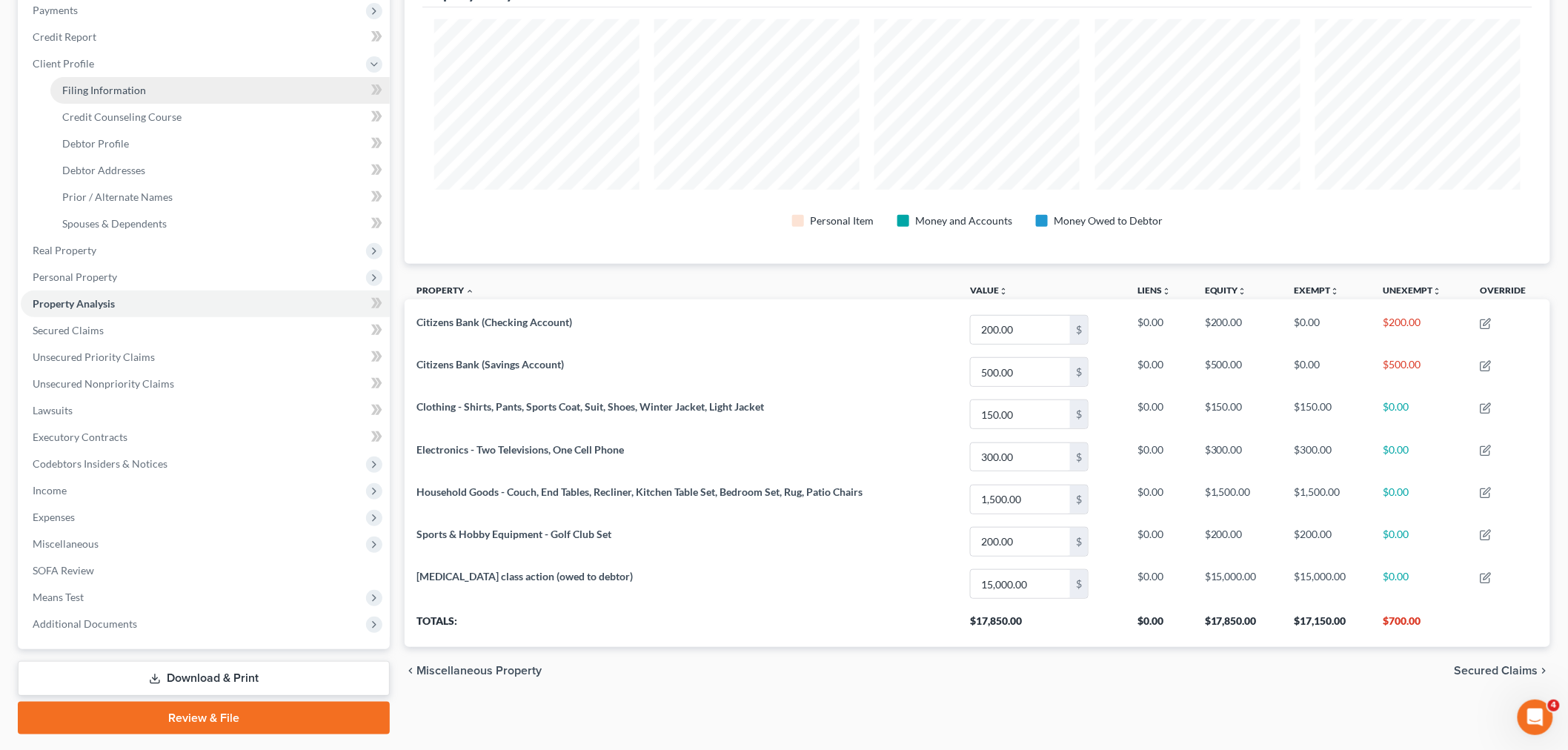
click at [101, 84] on span "Filing Information" at bounding box center [104, 89] width 84 height 12
select select "1"
select select "0"
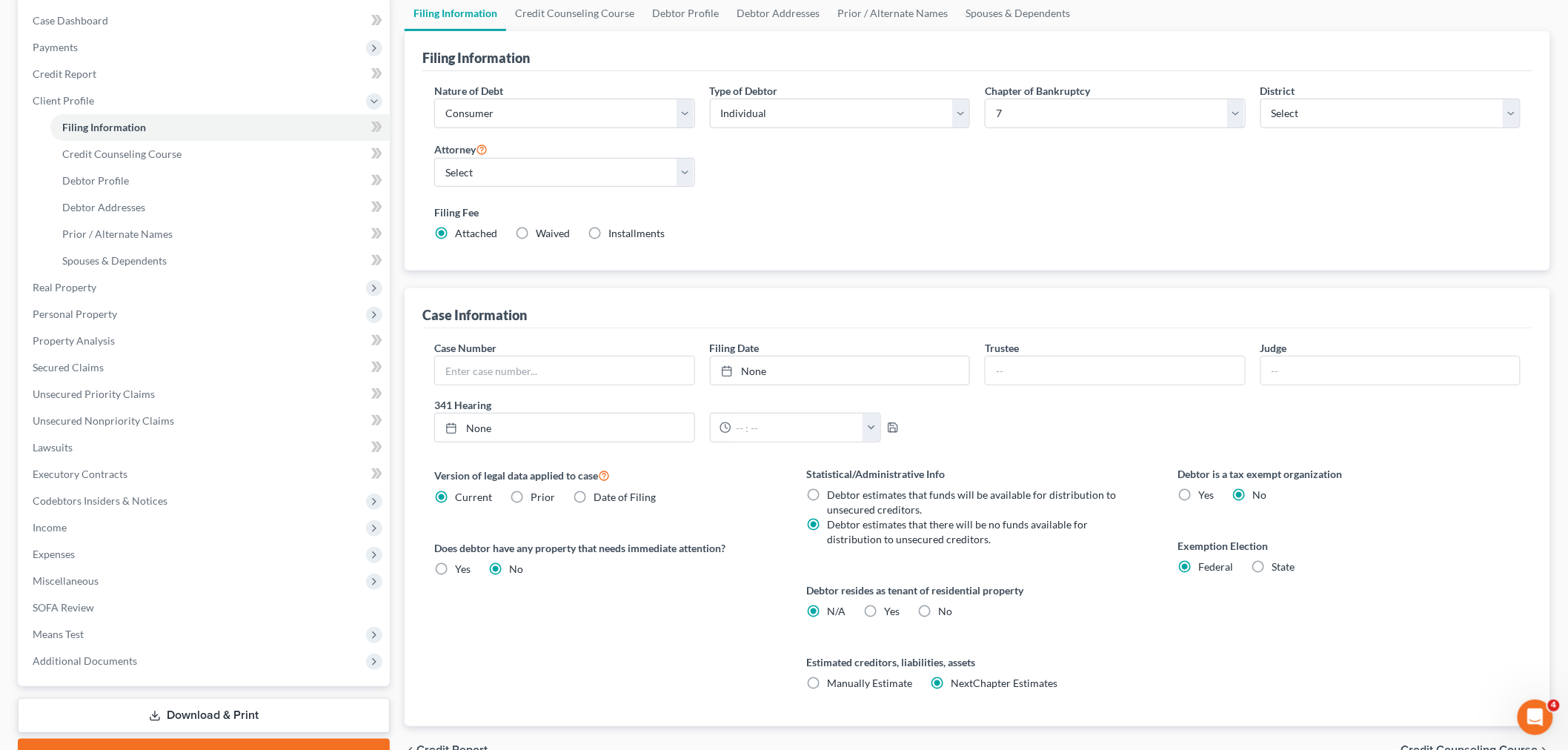
scroll to position [165, 0]
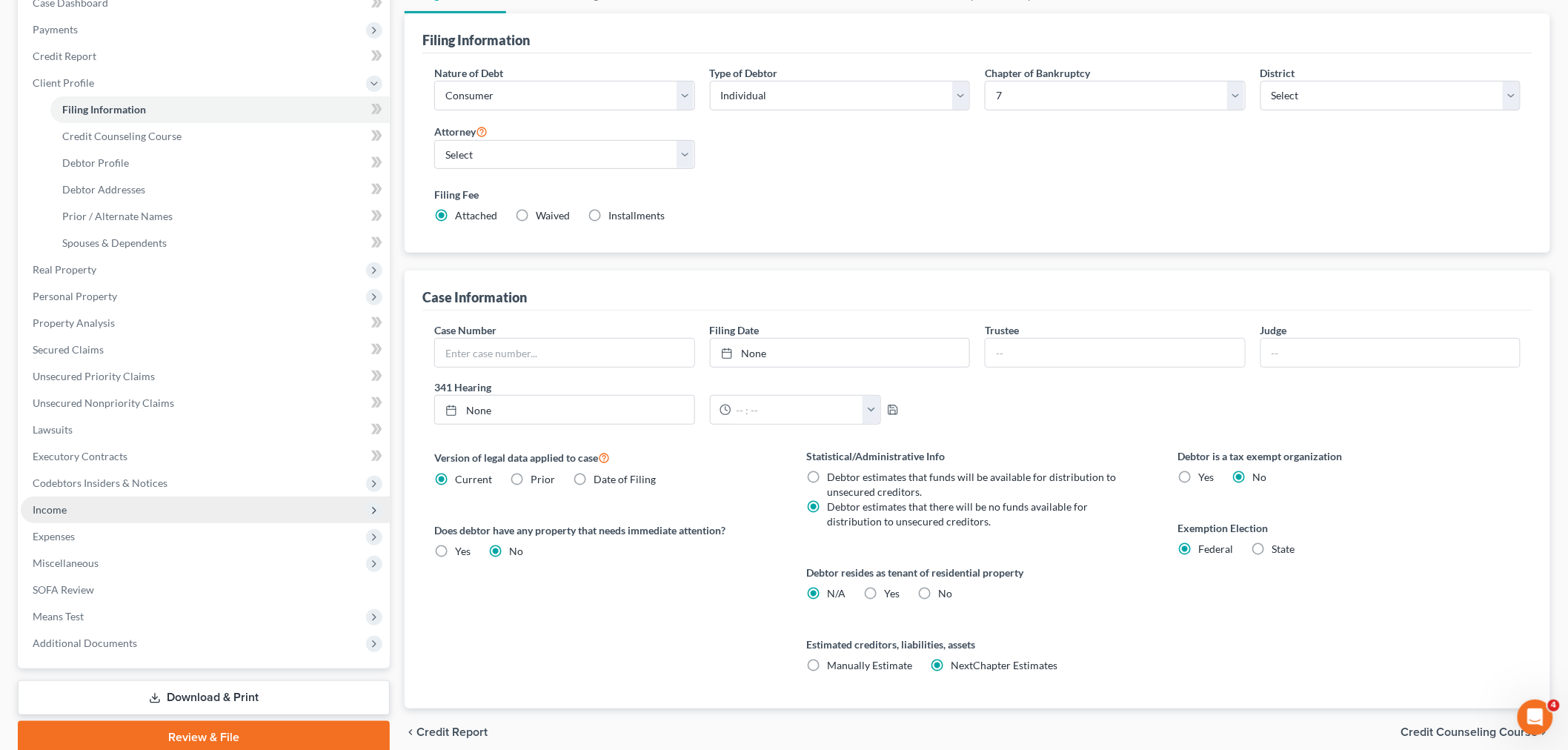
click at [72, 513] on span "Income" at bounding box center [205, 509] width 369 height 27
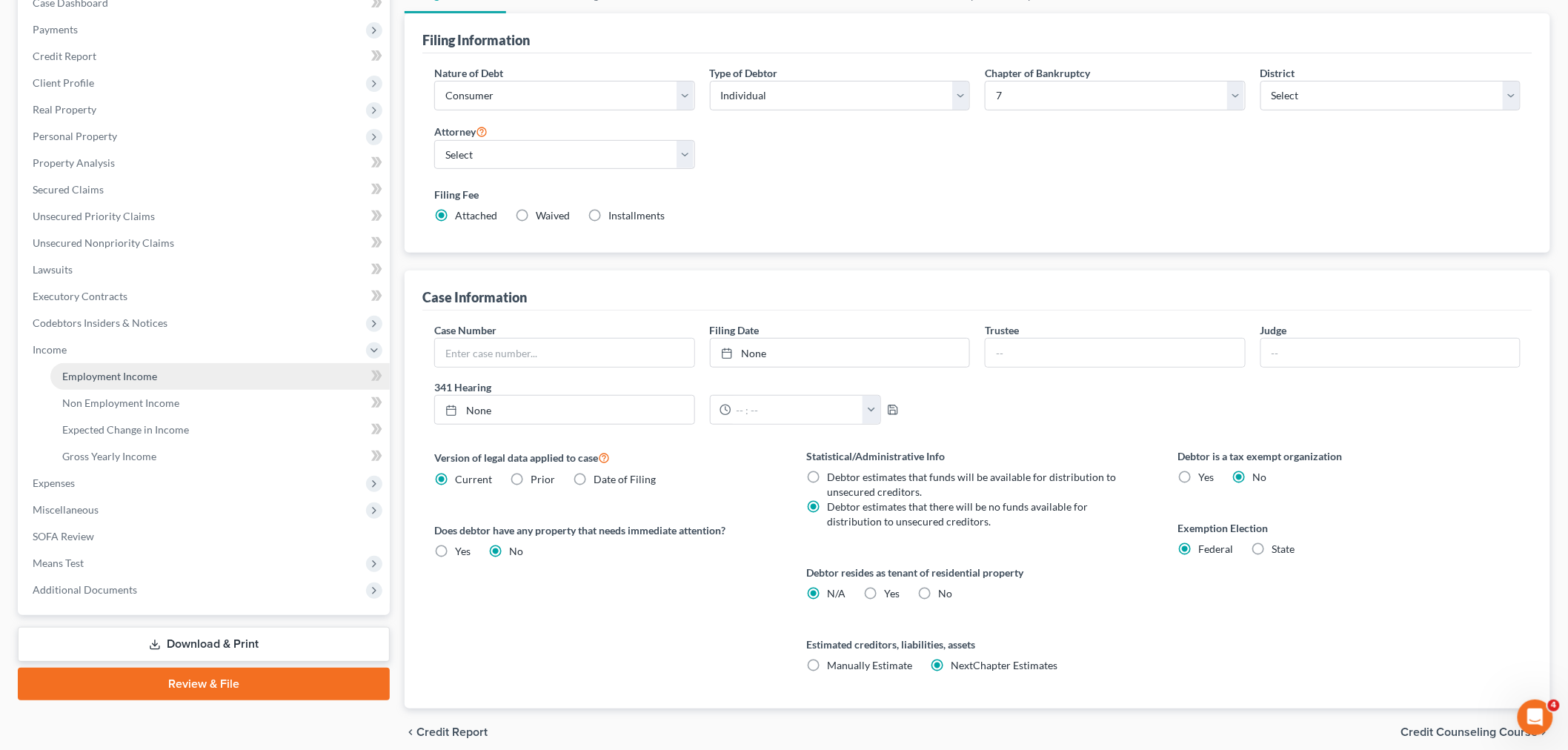
drag, startPoint x: 126, startPoint y: 366, endPoint x: 151, endPoint y: 365, distance: 25.0
click at [126, 365] on link "Employment Income" at bounding box center [220, 376] width 339 height 27
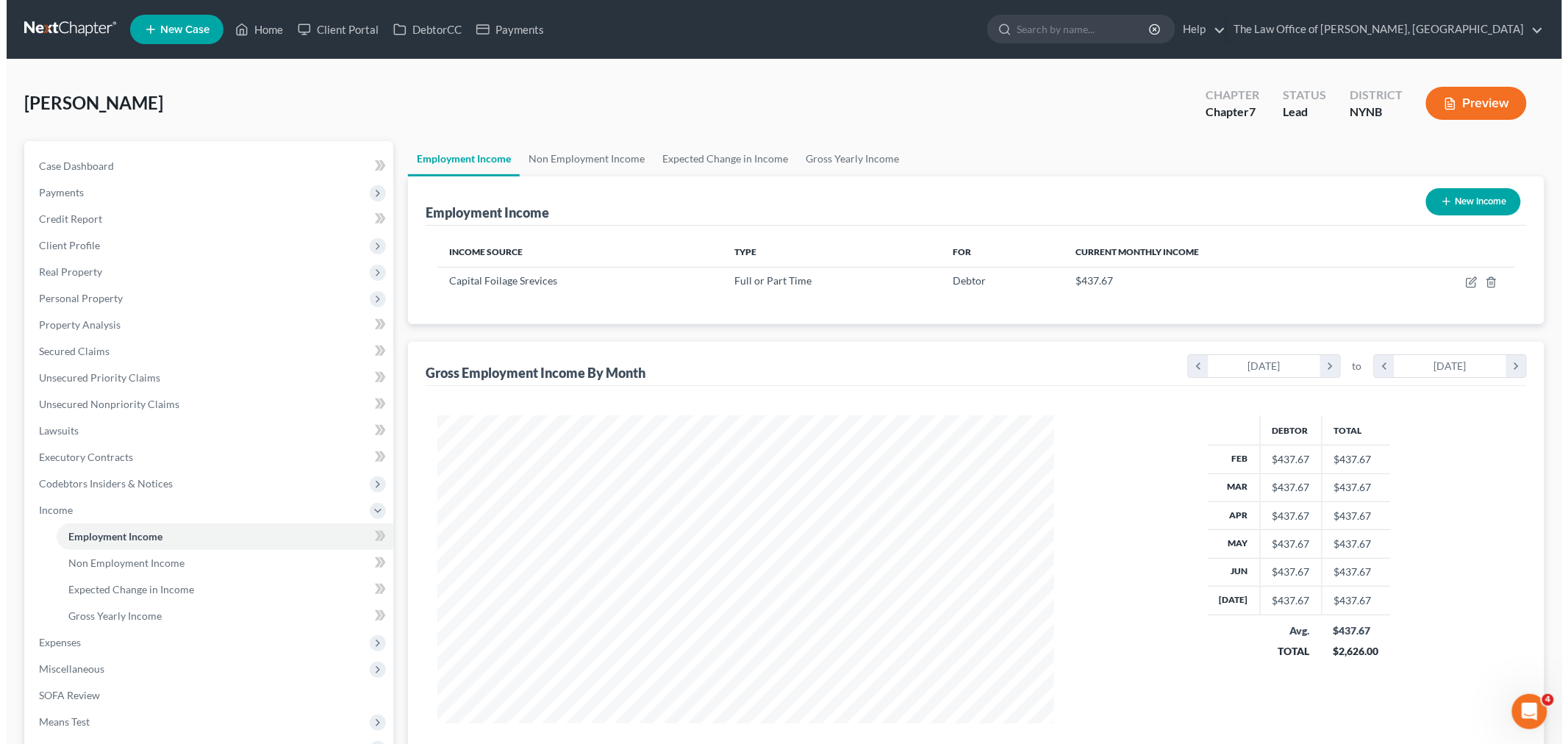
scroll to position [307, 645]
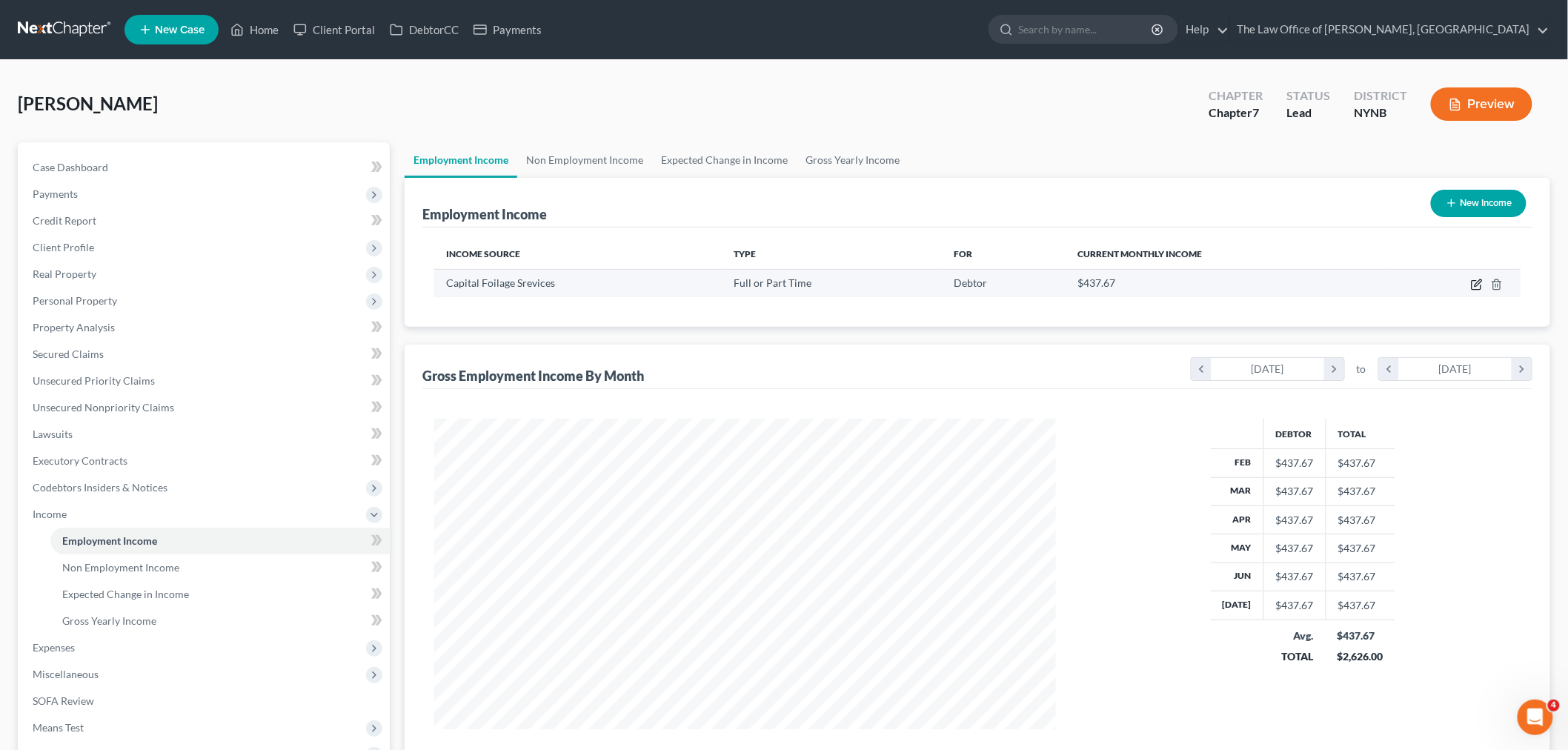
click at [1477, 284] on icon "button" at bounding box center [1477, 284] width 11 height 11
select select "0"
select select "35"
select select "3"
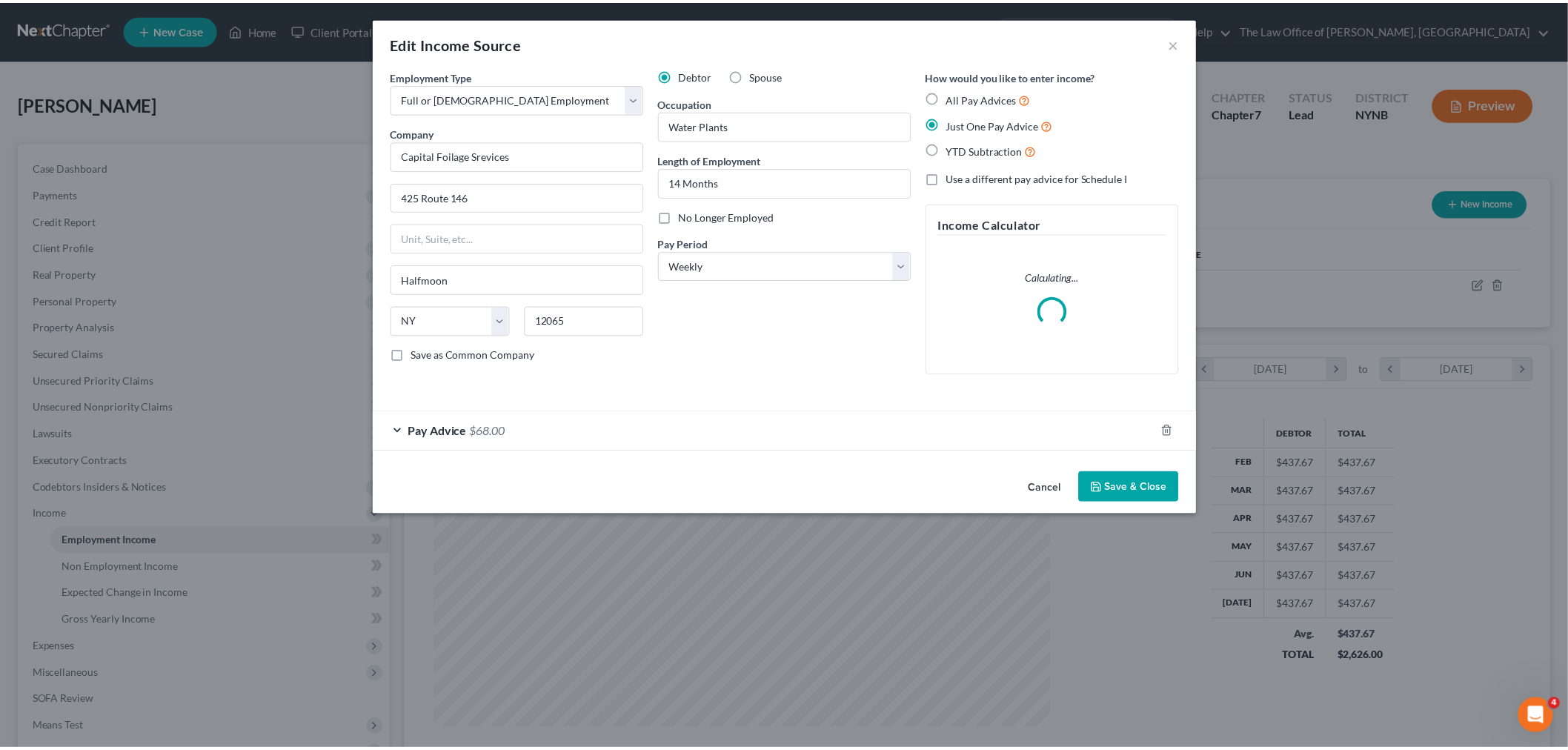
scroll to position [313, 657]
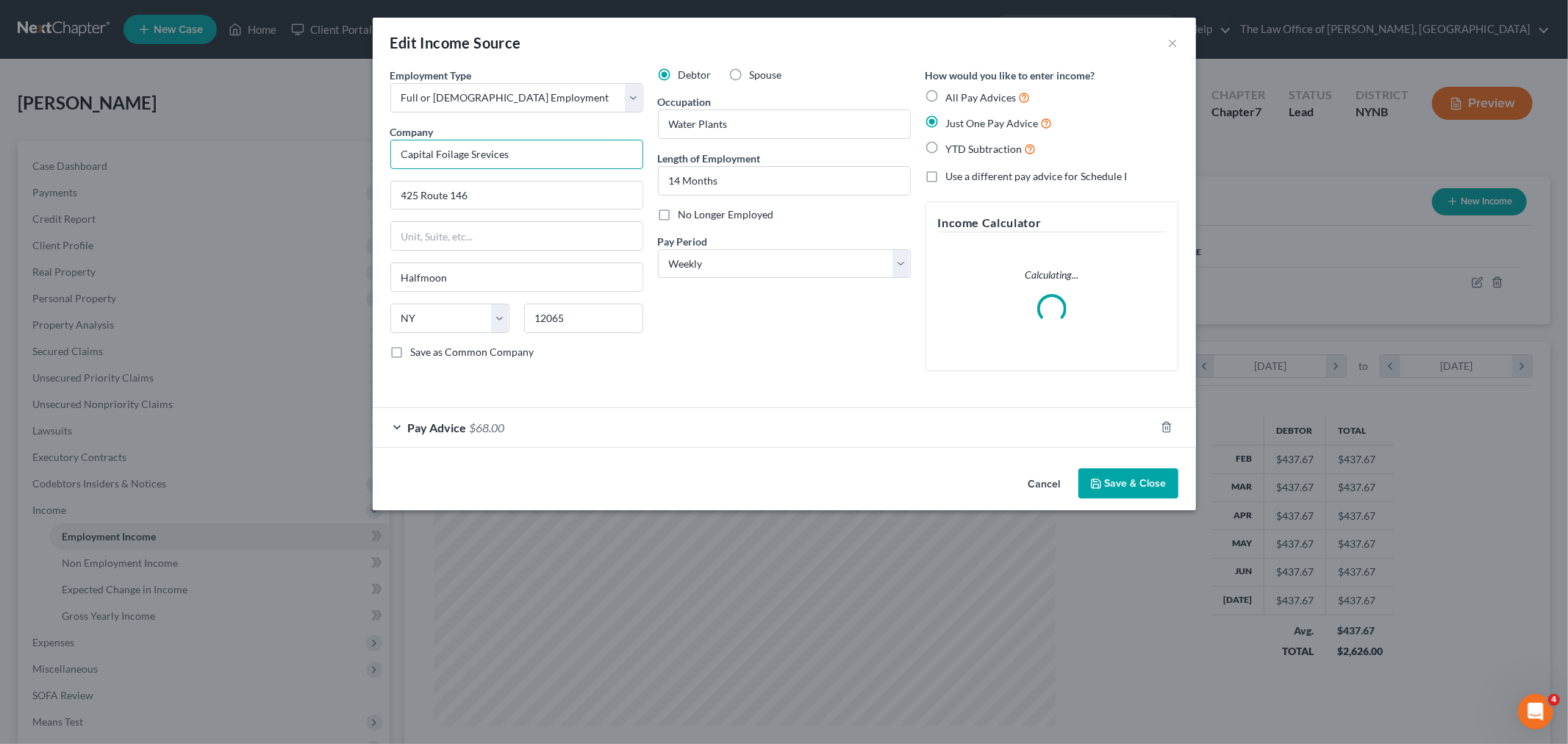
click at [482, 154] on input "Capital Foilage Srevices" at bounding box center [516, 154] width 253 height 29
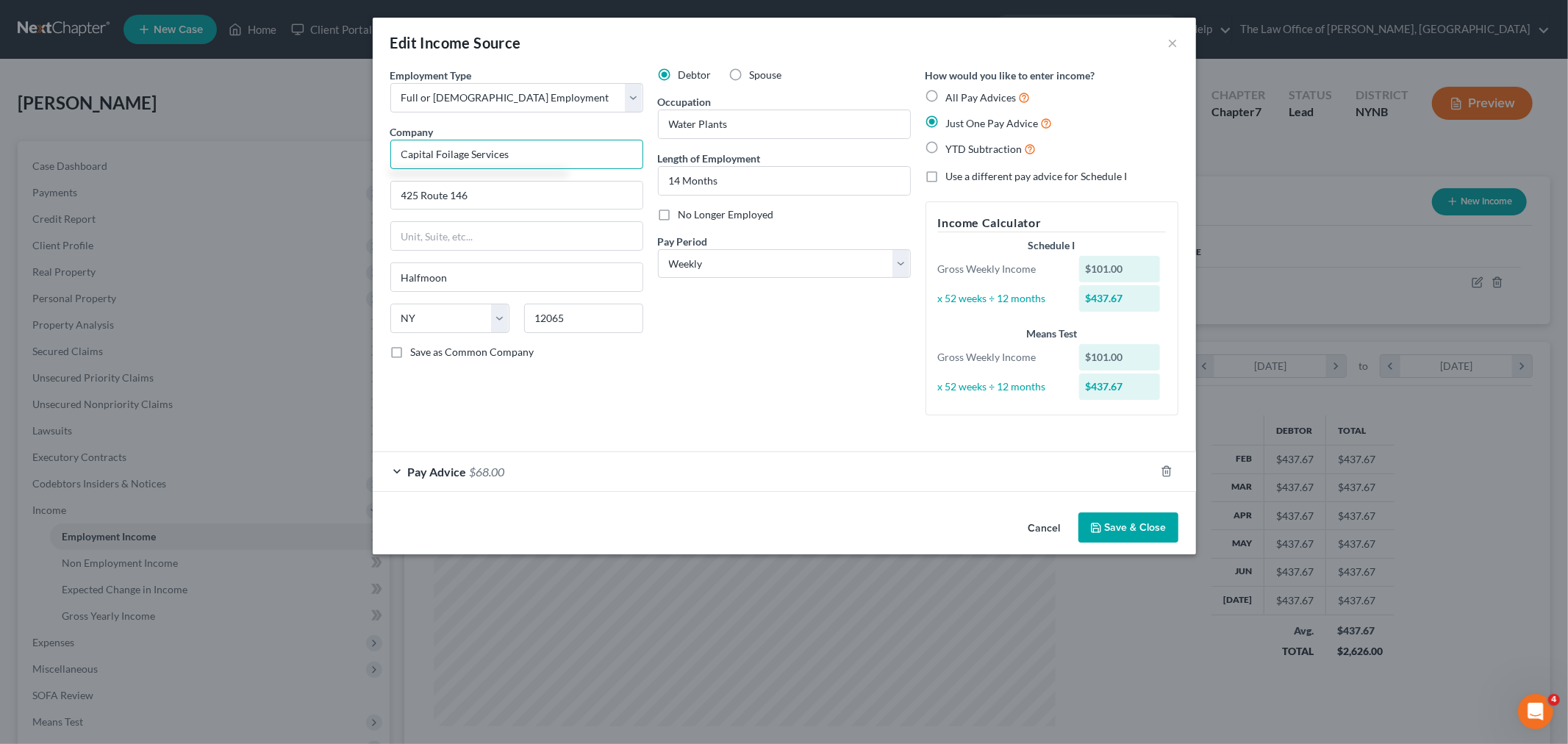
type input "Capital Foilage Services"
click at [1139, 533] on button "Save & Close" at bounding box center [1128, 528] width 100 height 31
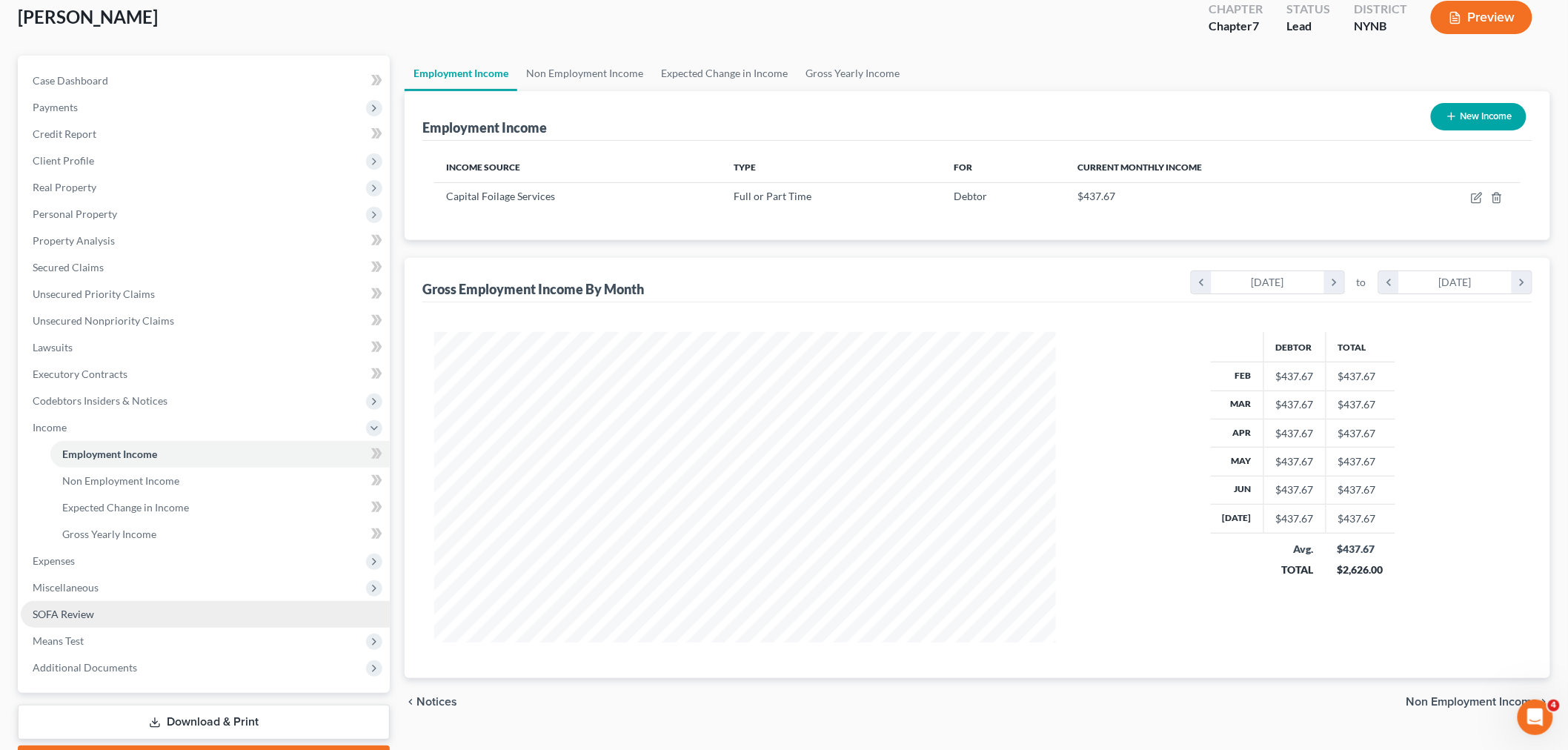
scroll to position [169, 0]
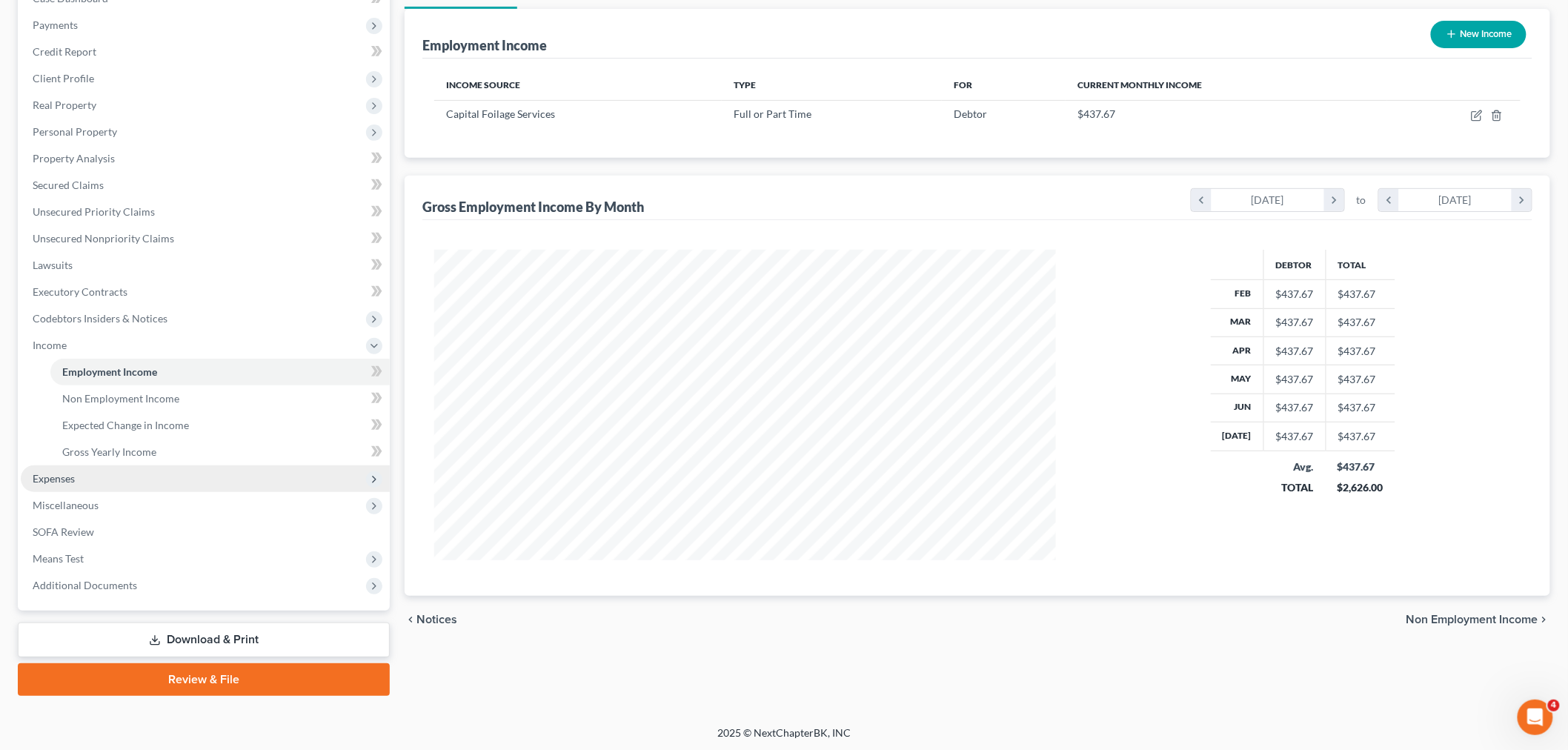
click at [70, 472] on span "Expenses" at bounding box center [54, 477] width 43 height 12
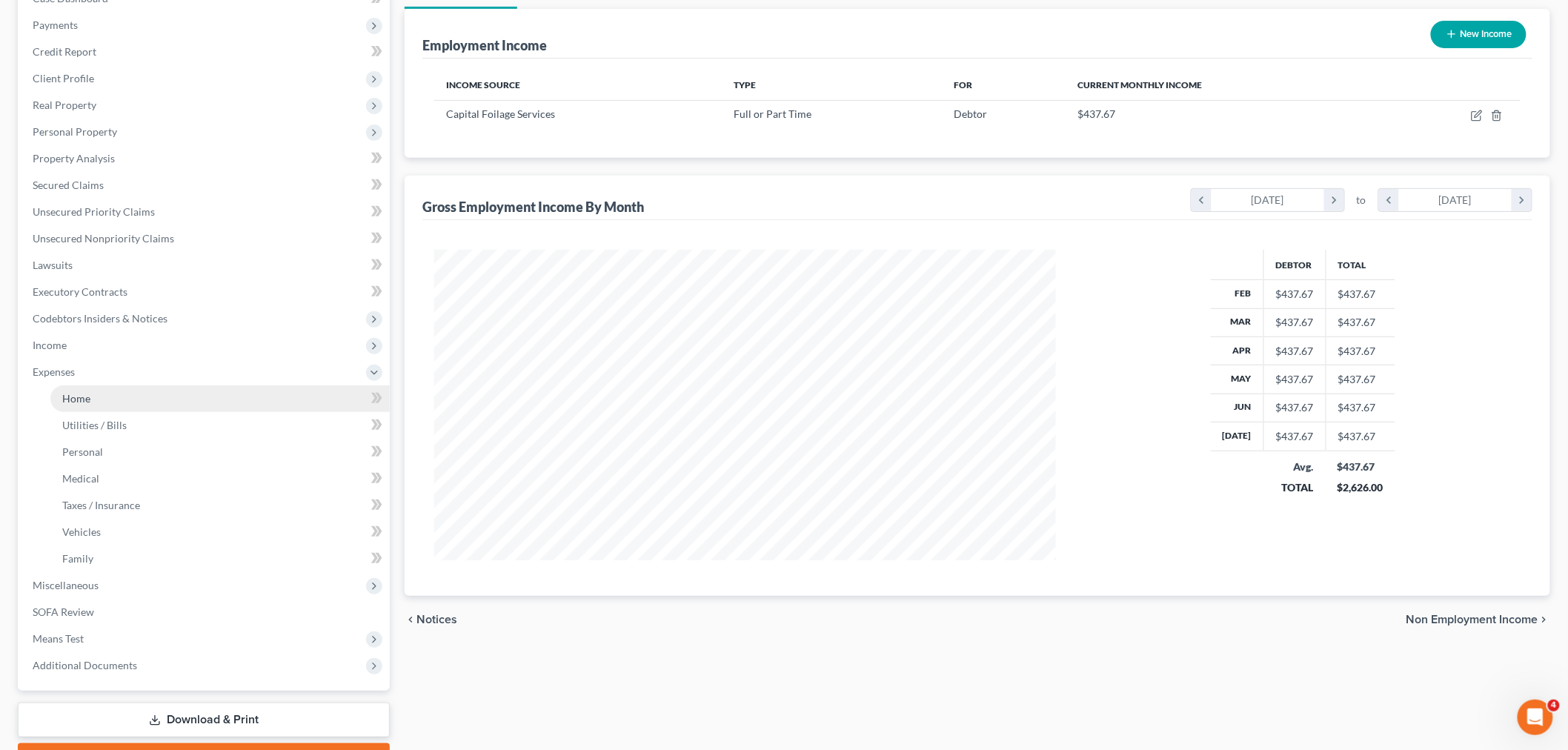
click at [97, 402] on link "Home" at bounding box center [220, 398] width 339 height 27
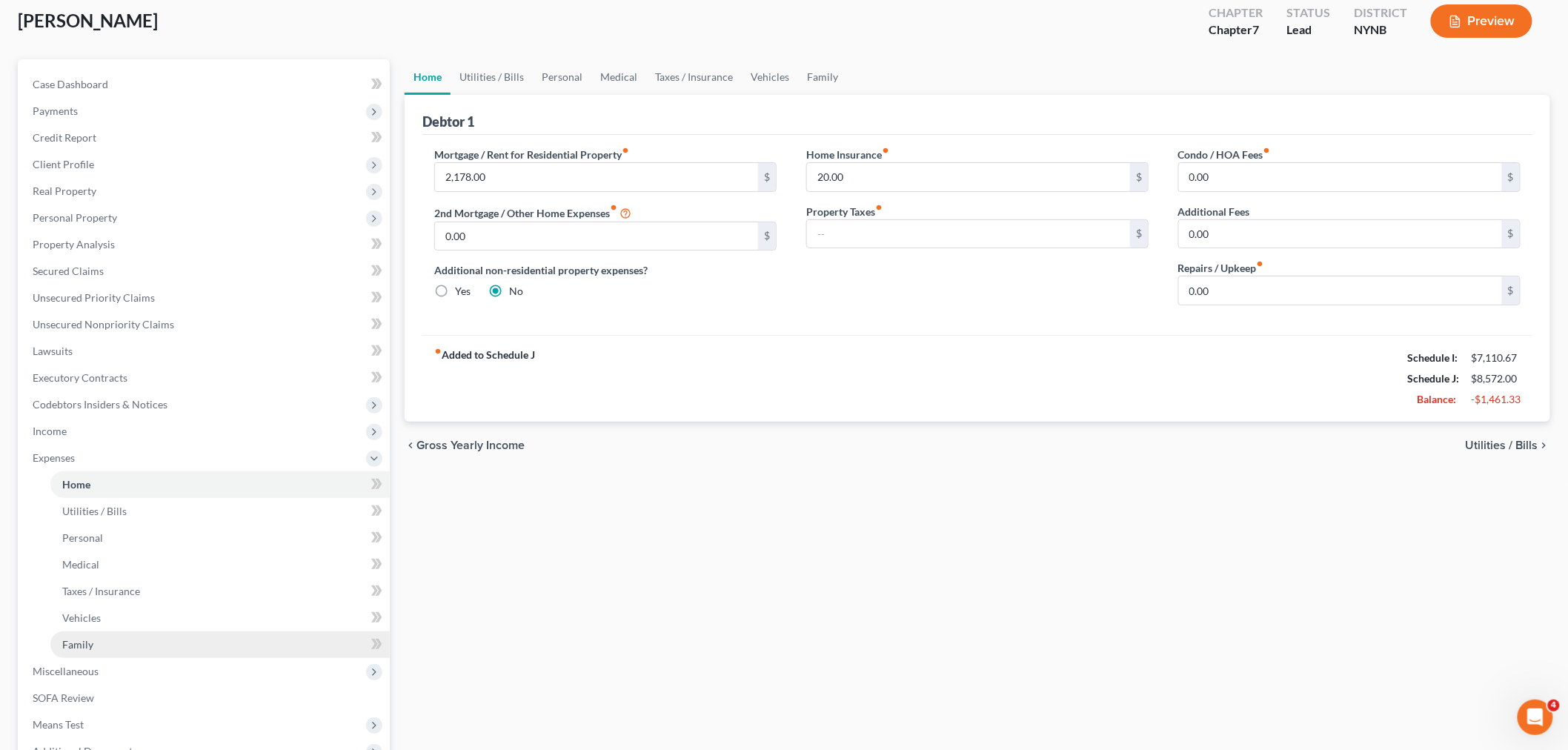
scroll to position [249, 0]
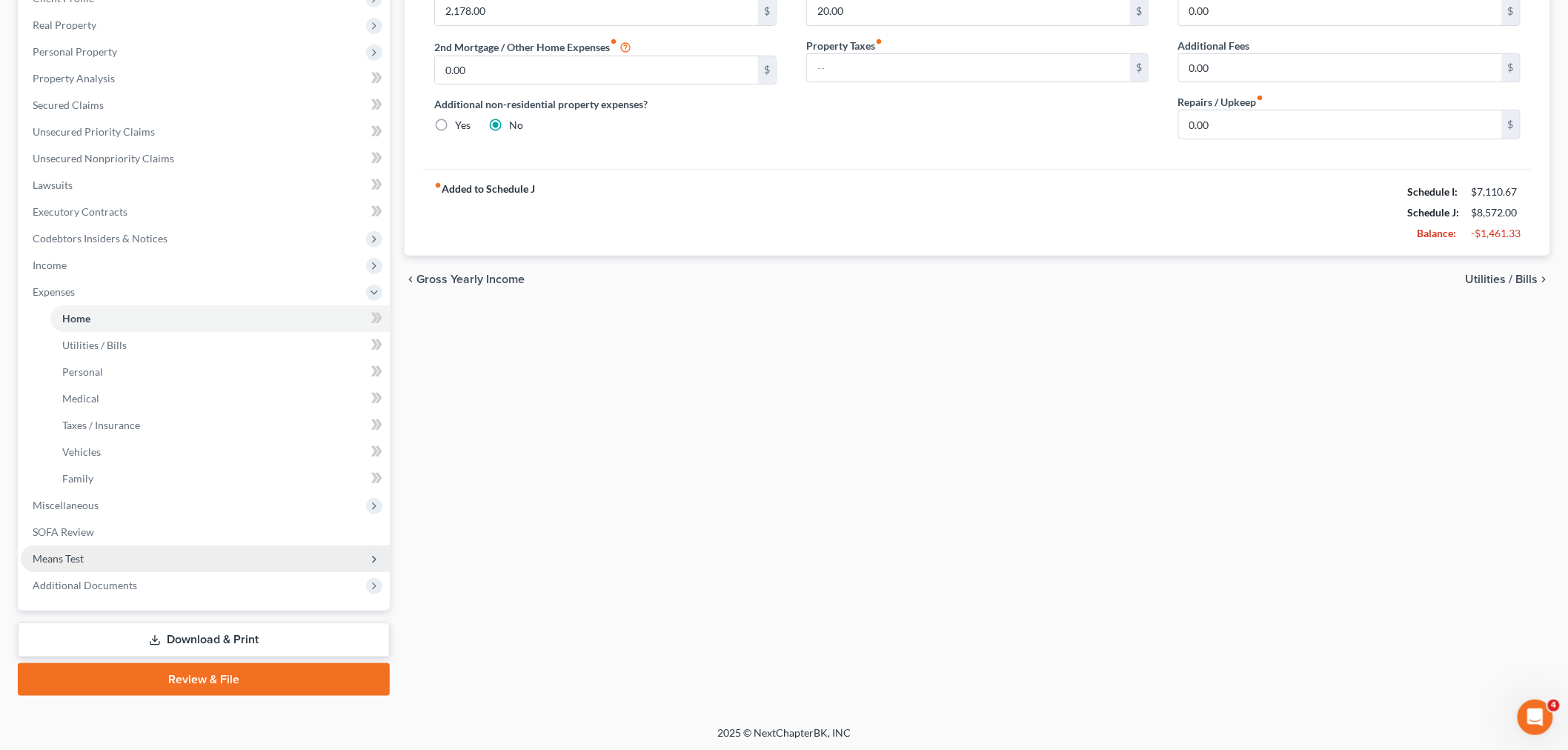
click at [83, 552] on span "Means Test" at bounding box center [205, 558] width 369 height 27
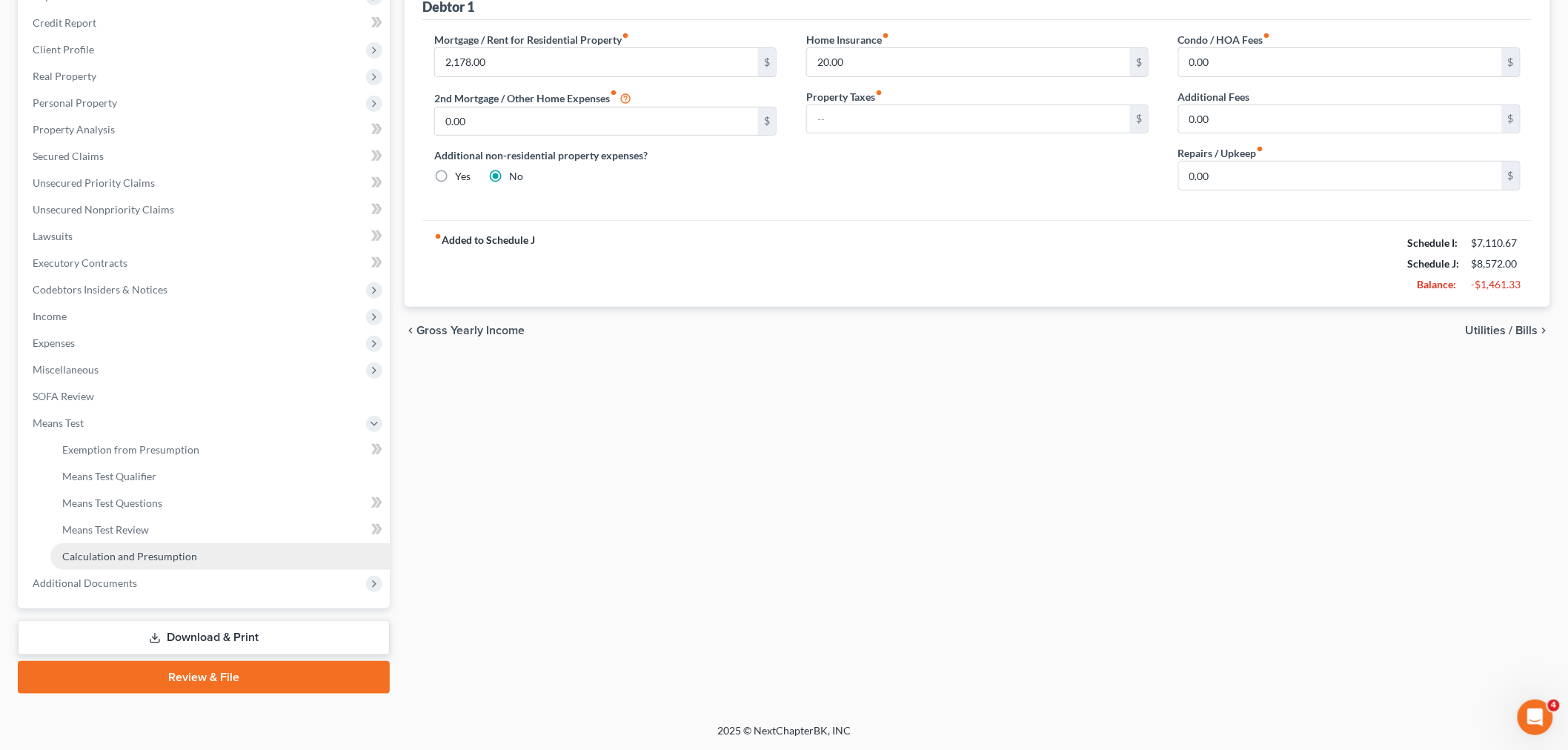
scroll to position [196, 0]
click at [113, 552] on span "Calculation and Presumption" at bounding box center [129, 558] width 135 height 12
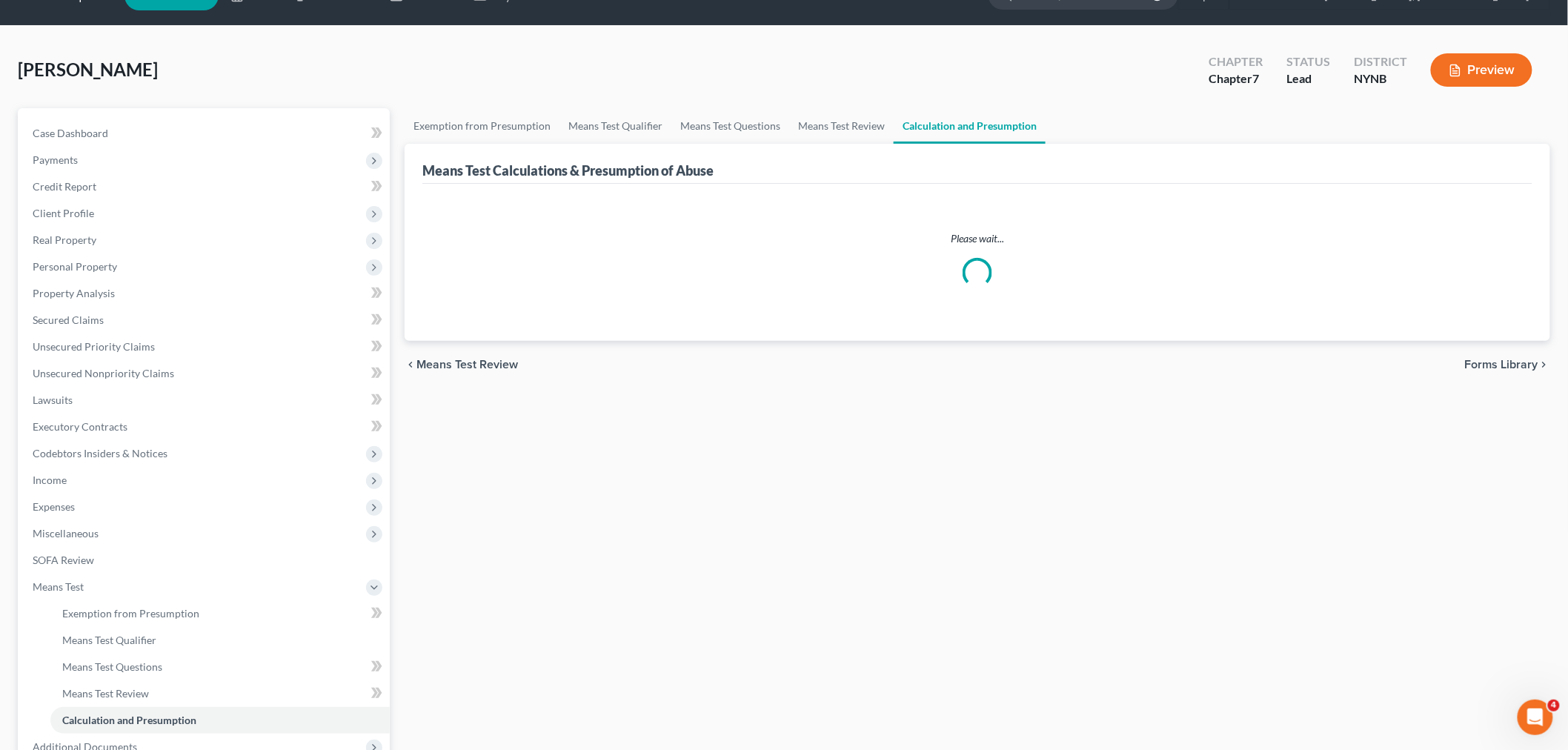
scroll to position [1, 0]
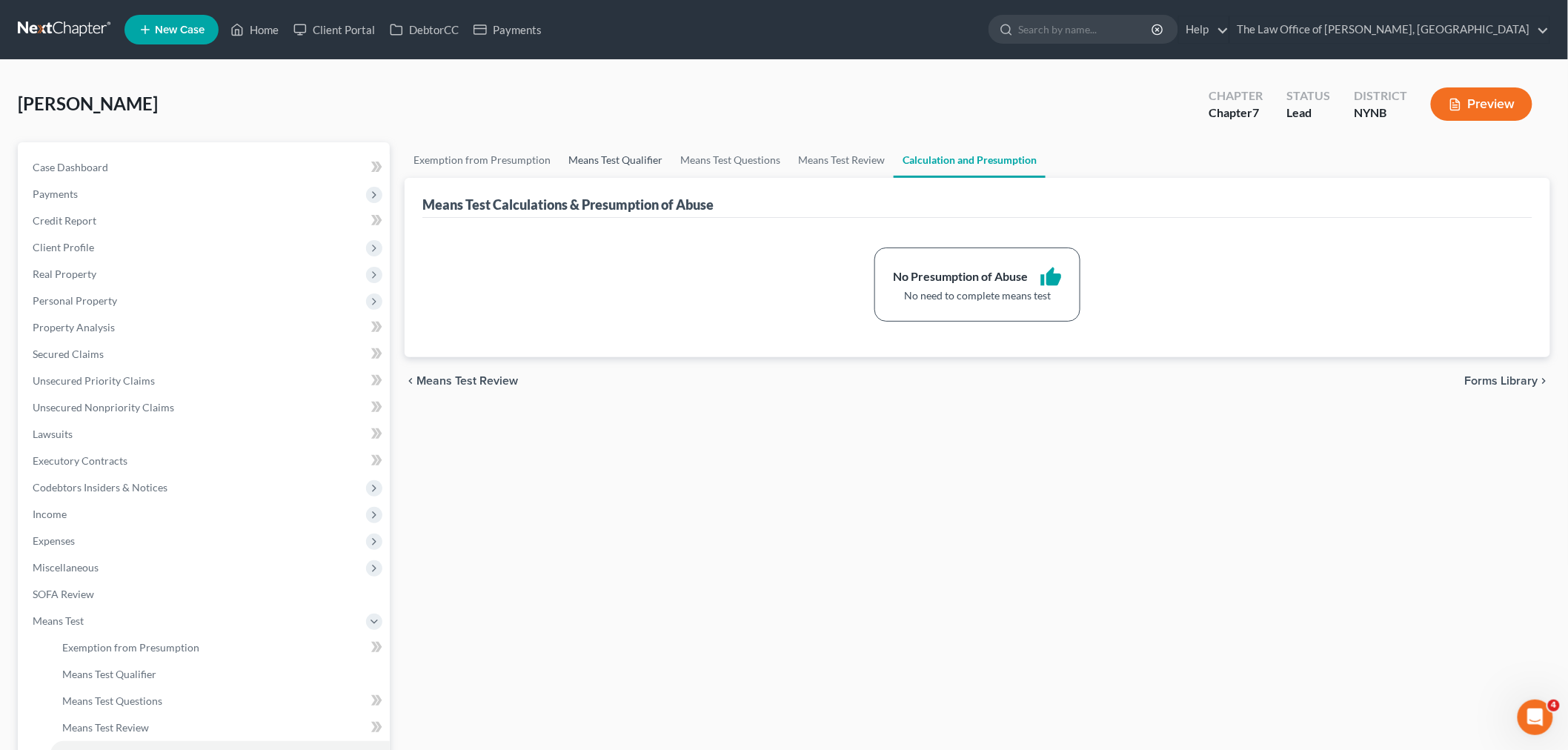
click at [567, 152] on link "Means Test Qualifier" at bounding box center [615, 160] width 112 height 35
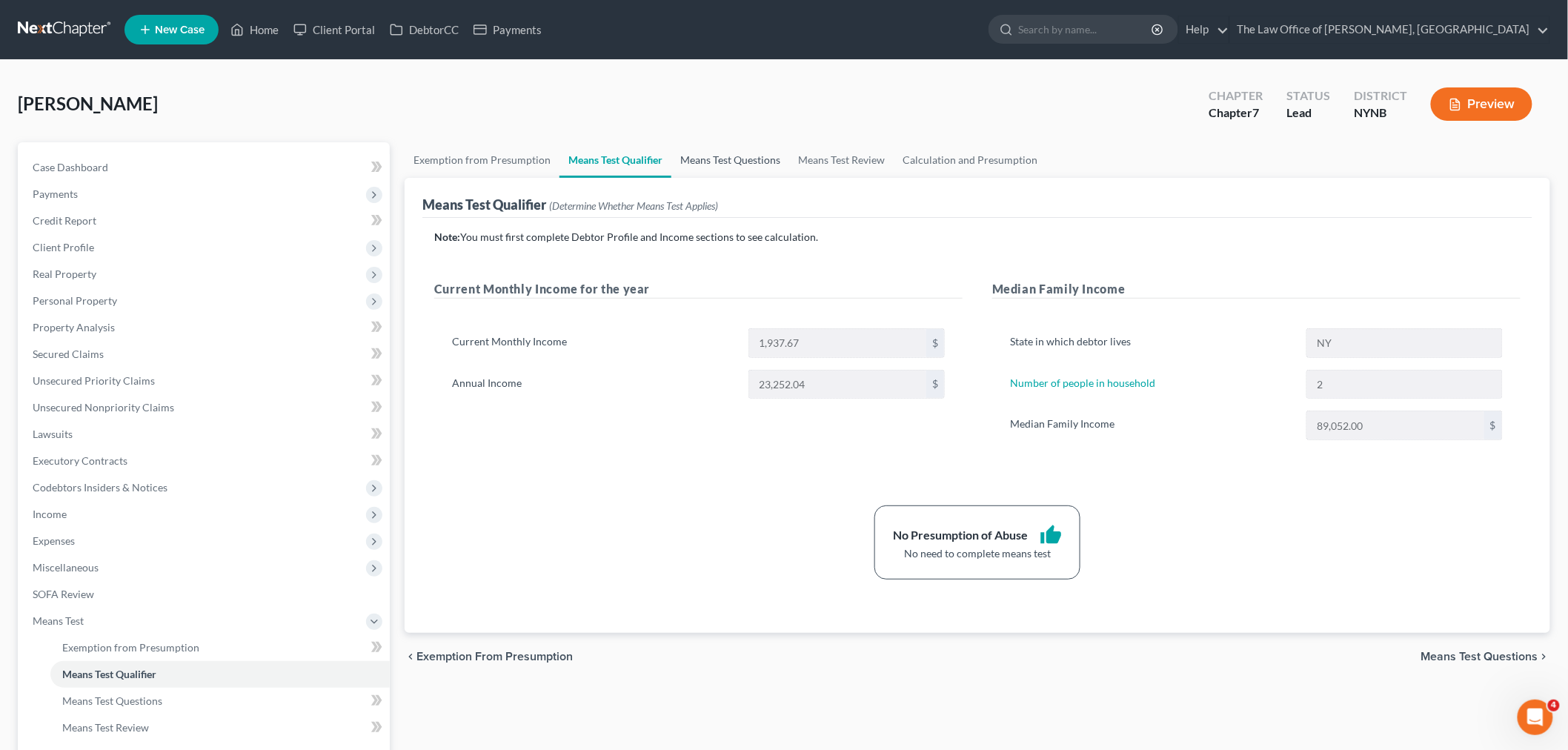
click at [725, 160] on link "Means Test Questions" at bounding box center [731, 160] width 118 height 35
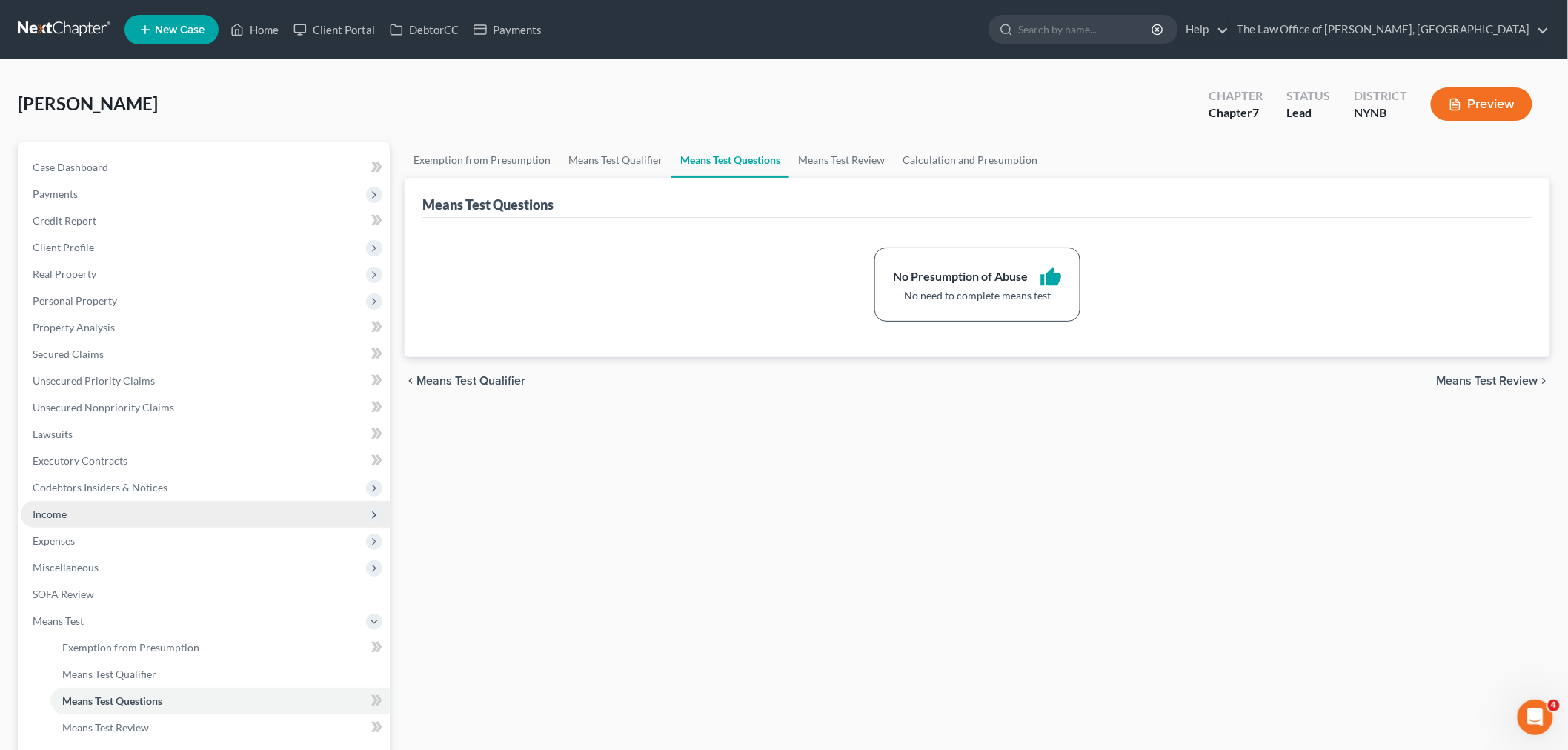
click at [75, 516] on span "Income" at bounding box center [205, 514] width 369 height 27
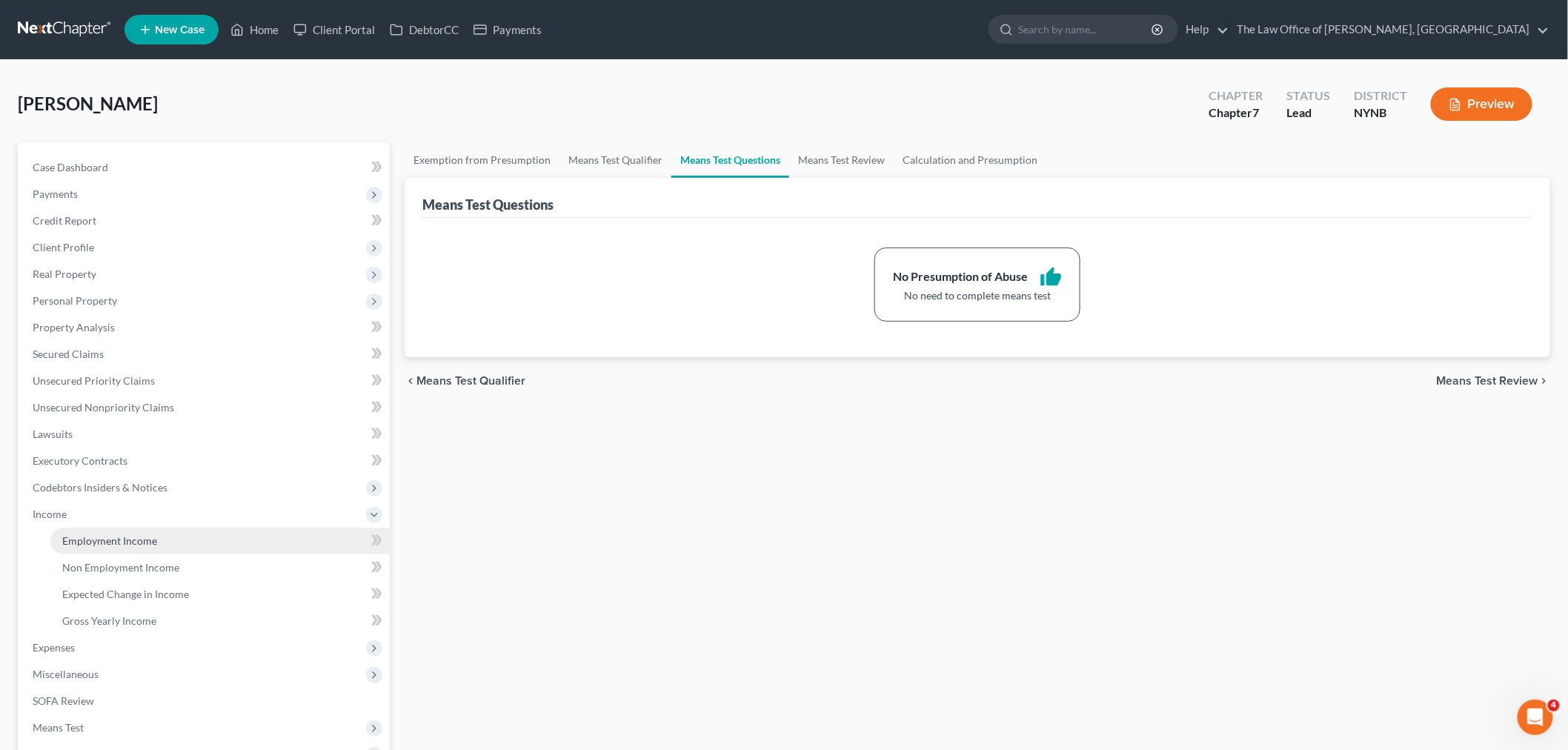
click at [98, 535] on span "Employment Income" at bounding box center [110, 540] width 95 height 12
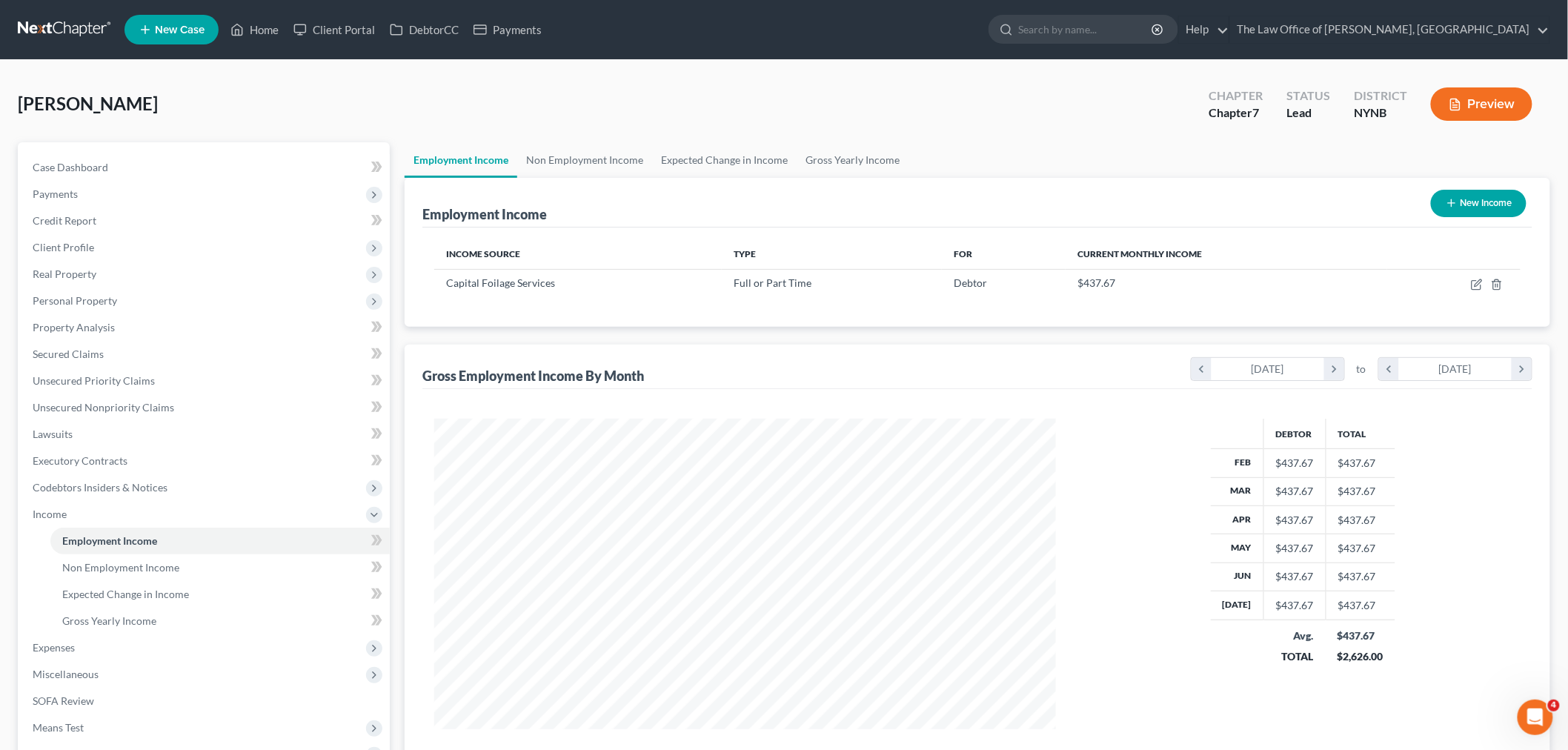
scroll to position [309, 650]
click at [595, 158] on link "Non Employment Income" at bounding box center [585, 160] width 135 height 35
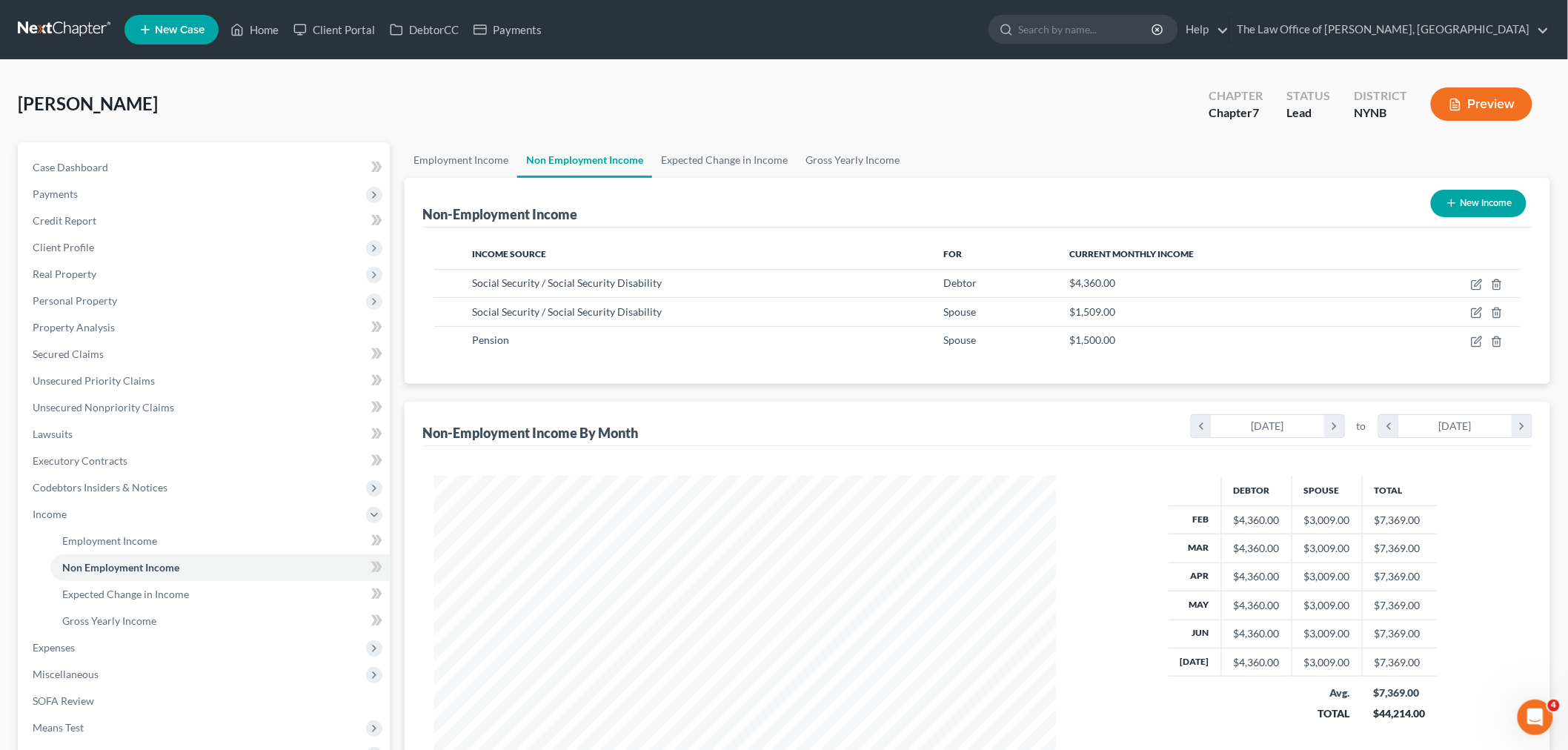
scroll to position [309, 650]
click at [474, 165] on link "Employment Income" at bounding box center [461, 160] width 113 height 35
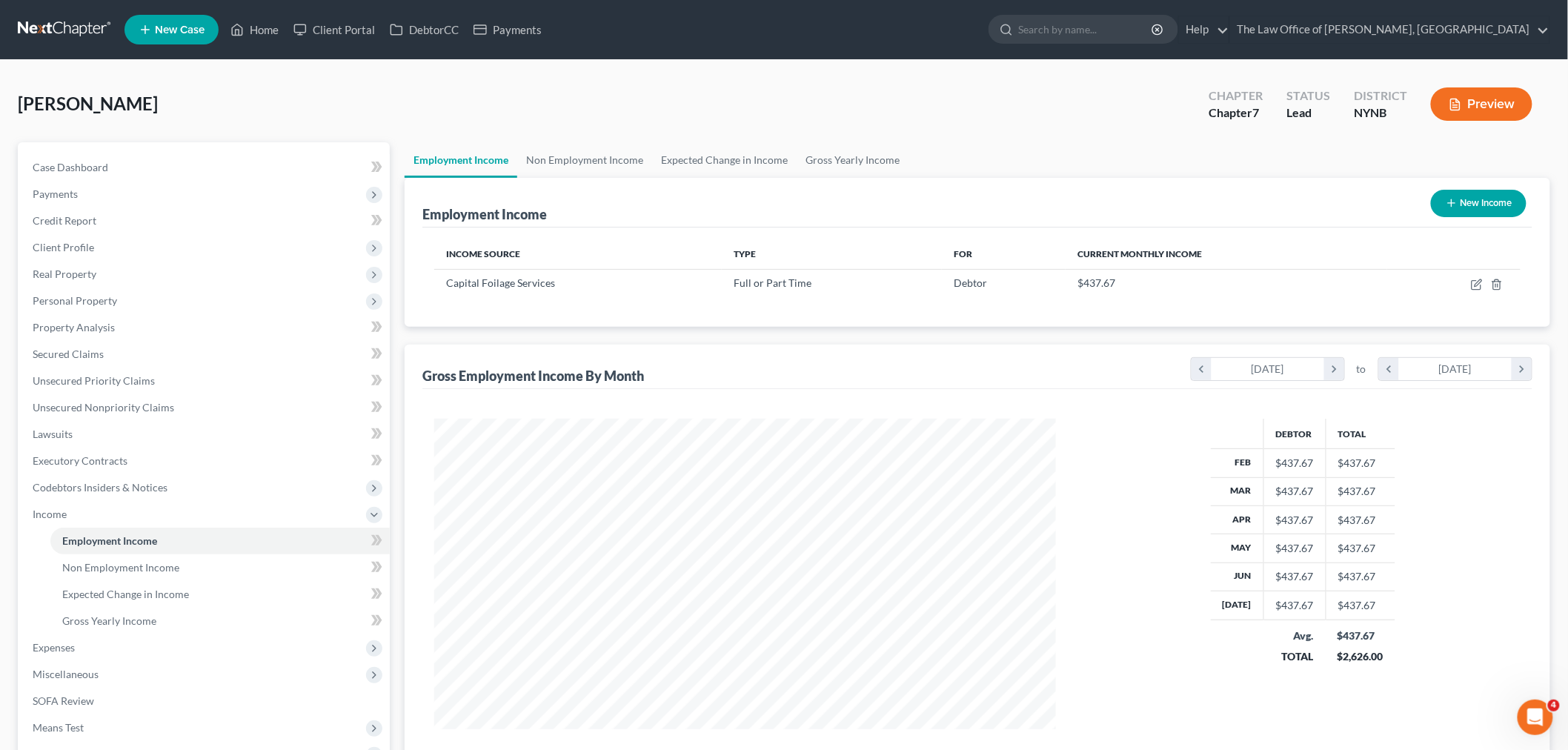
scroll to position [309, 650]
click at [66, 635] on span "Expenses" at bounding box center [205, 647] width 369 height 27
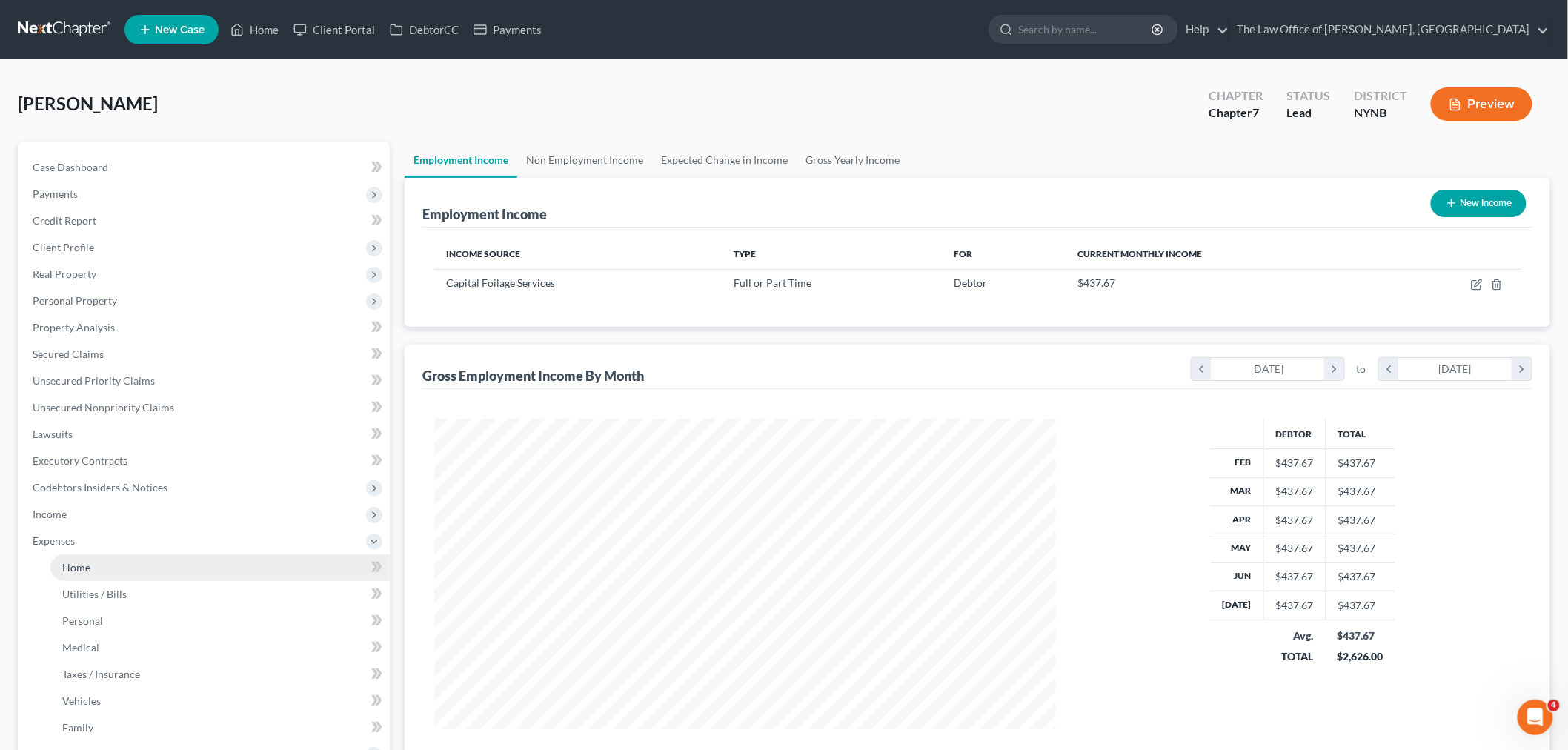
click at [77, 562] on span "Home" at bounding box center [76, 567] width 28 height 12
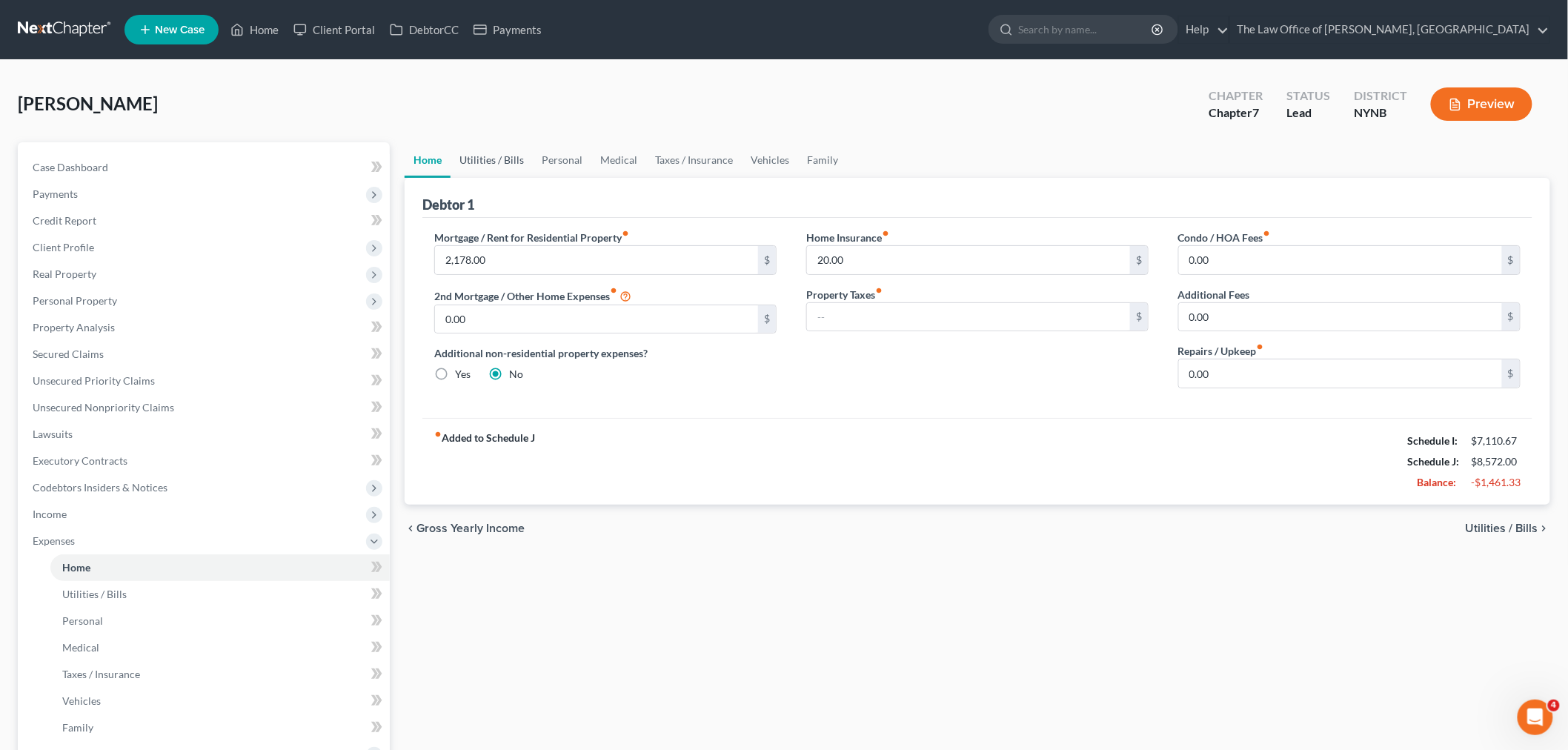
click at [502, 160] on link "Utilities / Bills" at bounding box center [492, 160] width 82 height 35
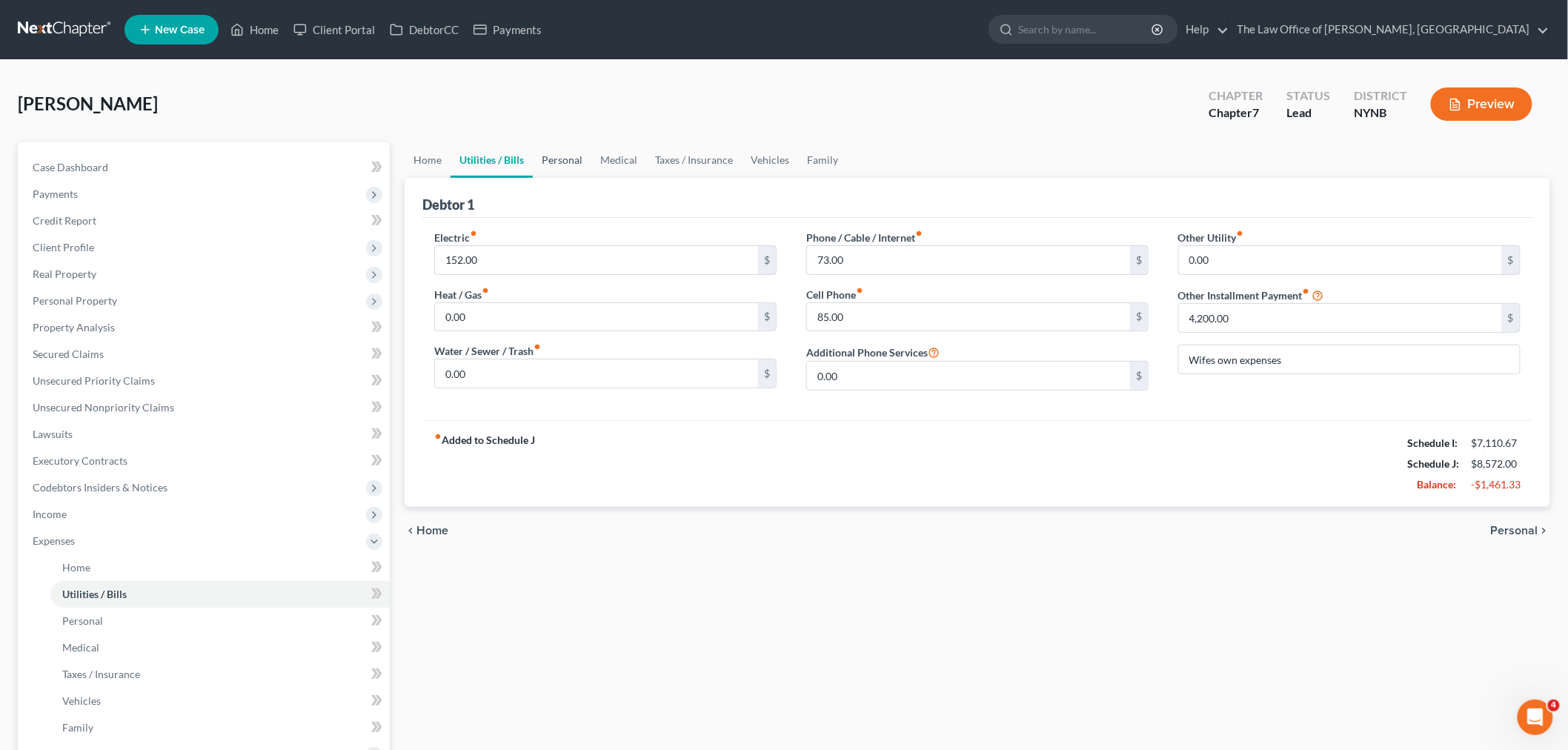
click at [552, 157] on link "Personal" at bounding box center [562, 160] width 58 height 35
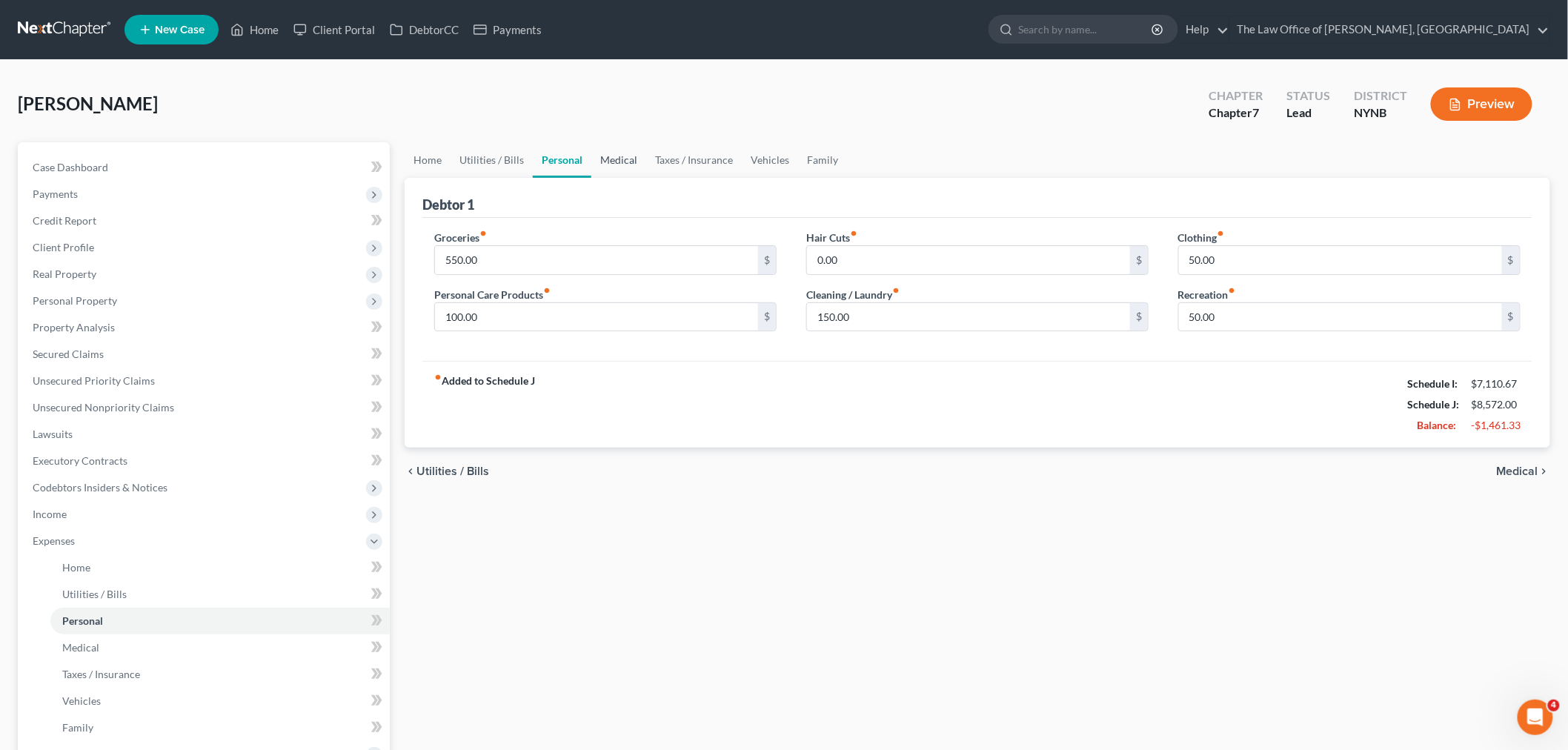
click at [626, 164] on link "Medical" at bounding box center [619, 160] width 55 height 35
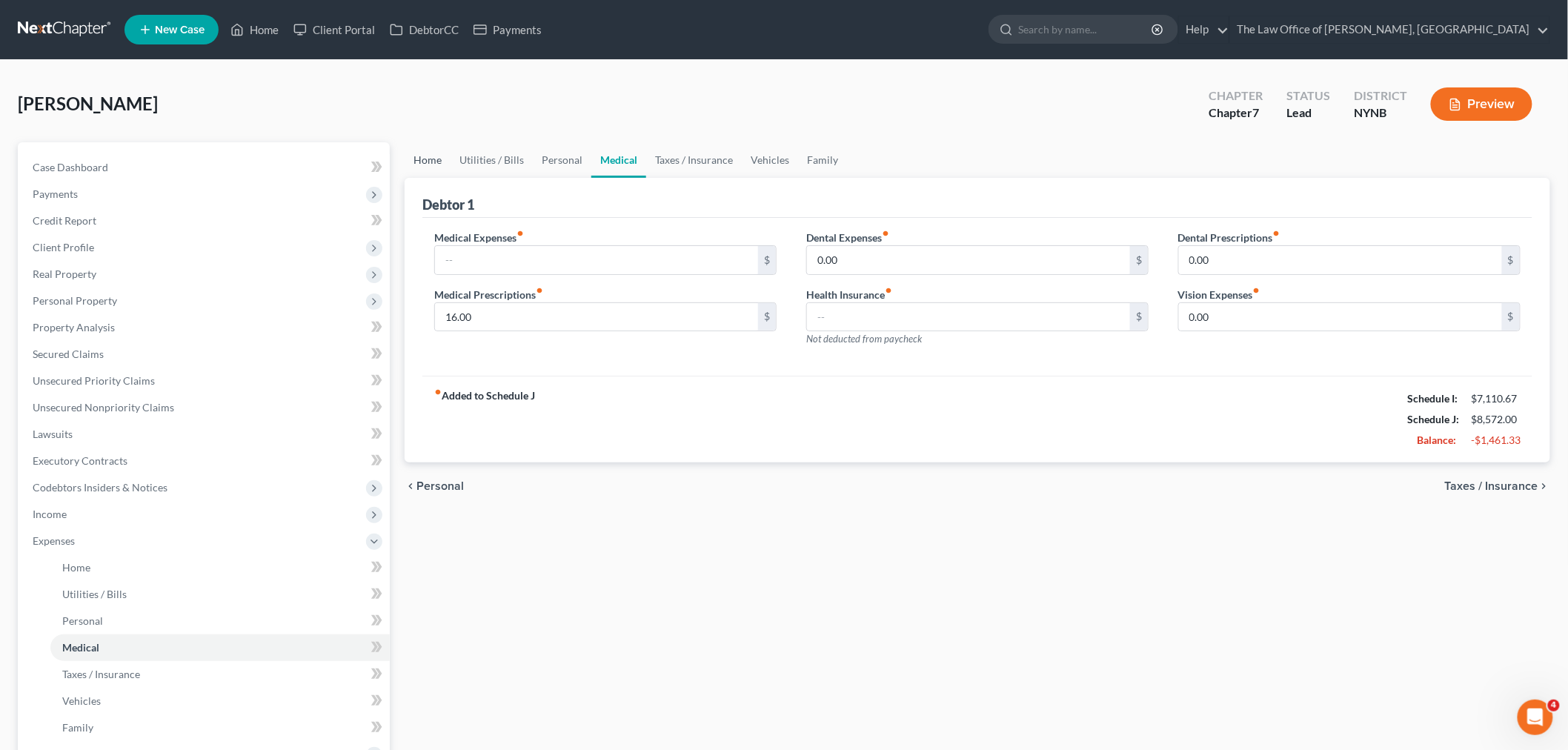
click at [428, 154] on link "Home" at bounding box center [428, 160] width 46 height 35
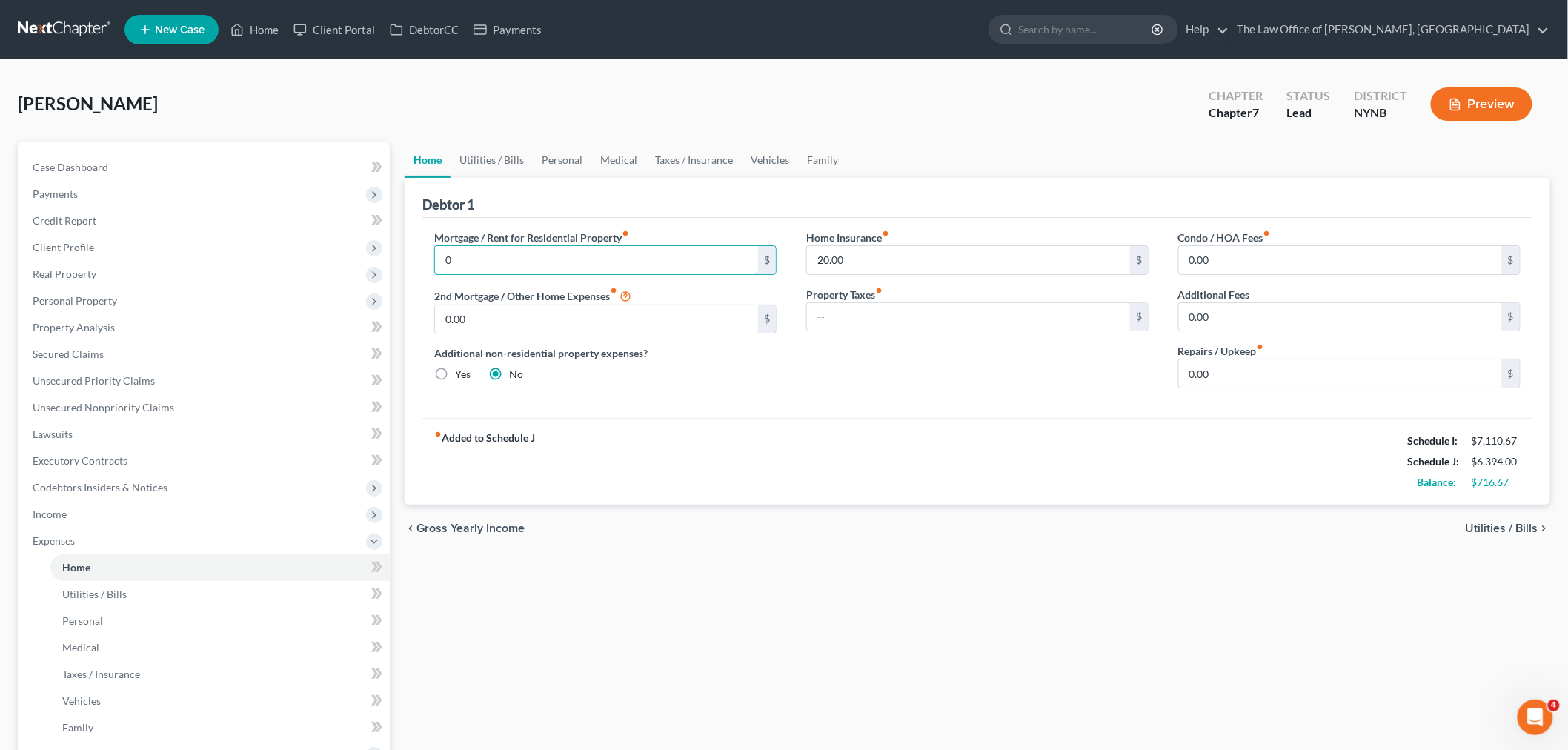
type input "0"
click at [702, 431] on div "fiber_manual_record Added to Schedule J Schedule I: $7,110.67 Schedule J: $6,39…" at bounding box center [977, 461] width 1110 height 87
click at [499, 165] on link "Utilities / Bills" at bounding box center [492, 160] width 82 height 35
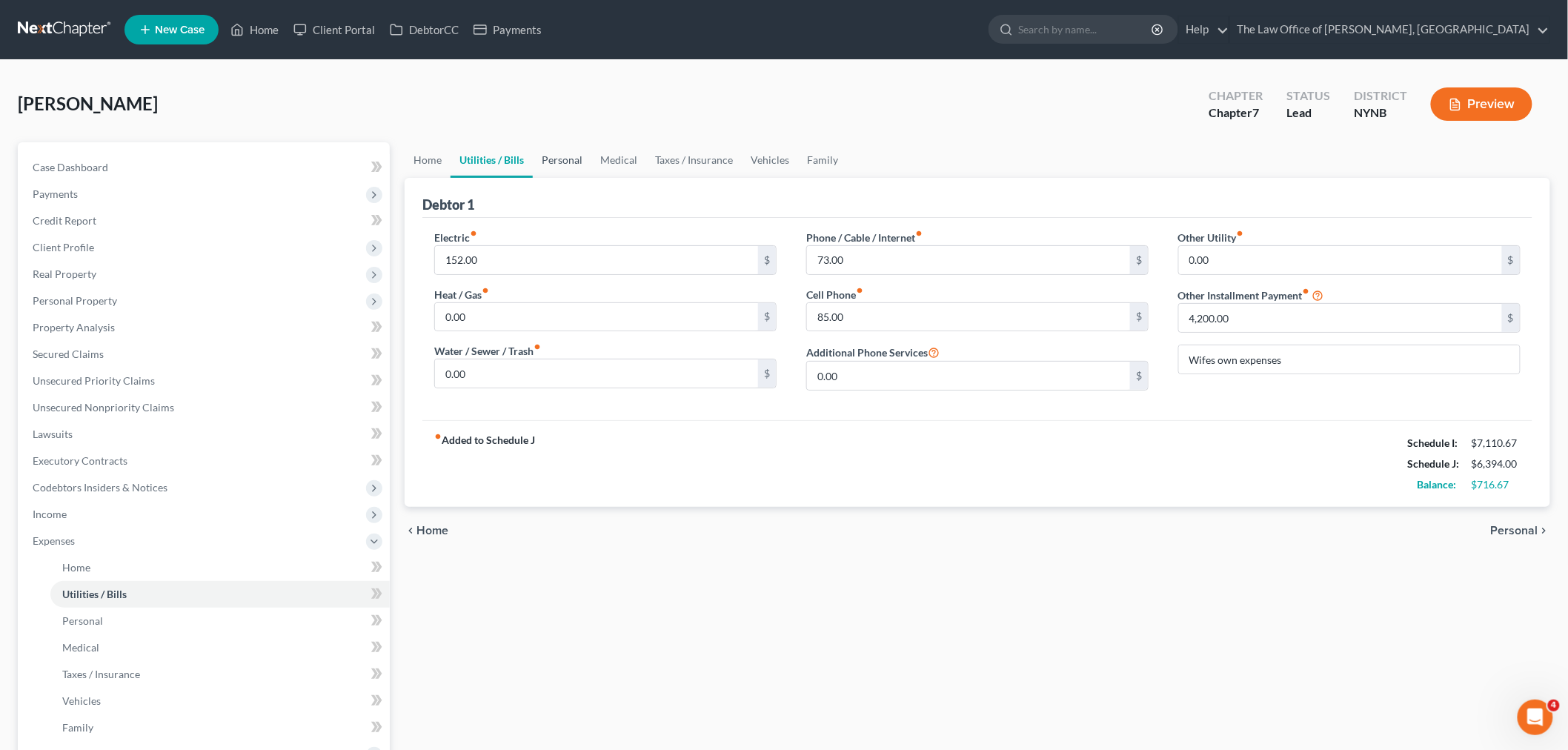
click at [558, 165] on link "Personal" at bounding box center [562, 160] width 58 height 35
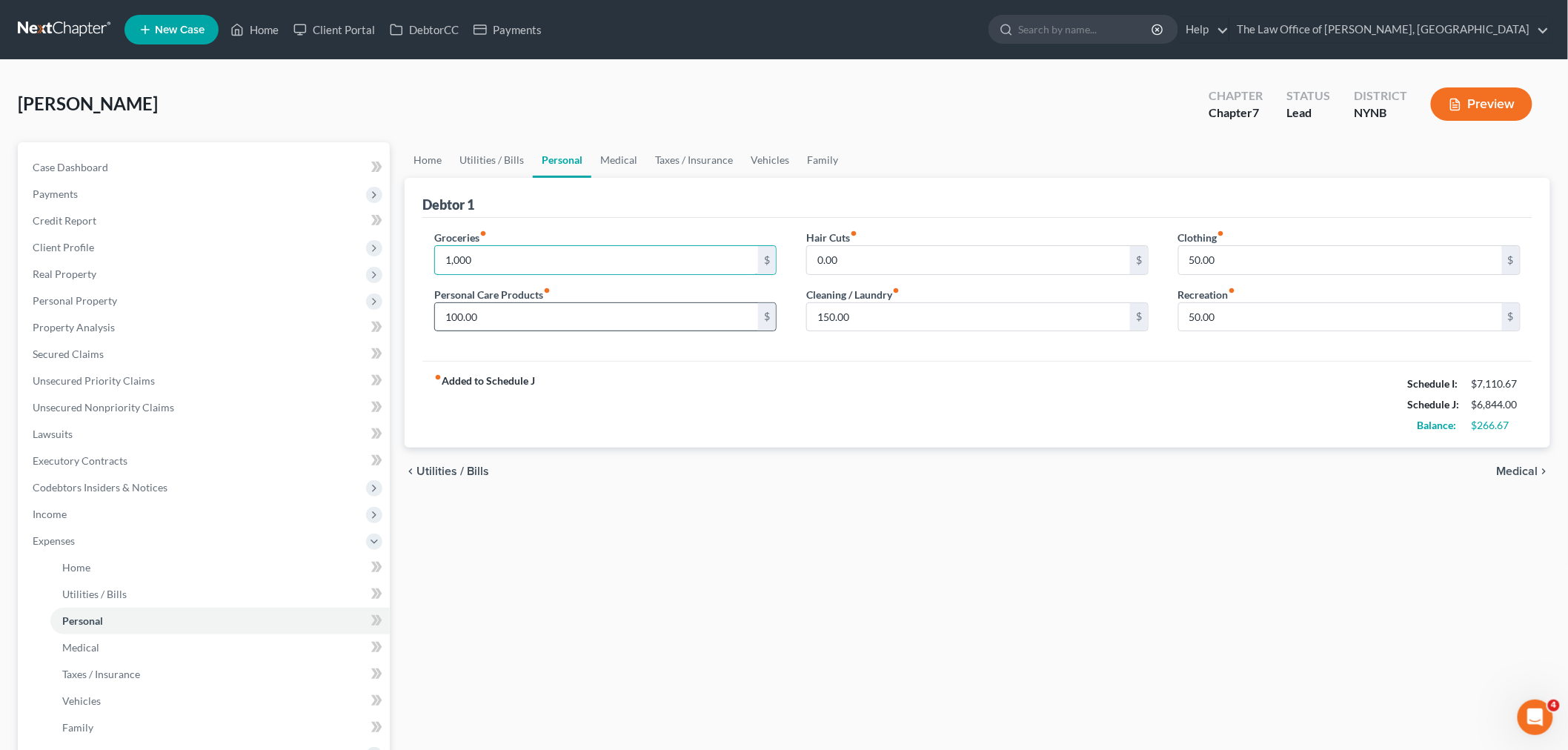
type input "1,000"
type input "200"
type input "50"
click at [820, 330] on input "150.00" at bounding box center [968, 317] width 323 height 28
click at [620, 171] on link "Medical" at bounding box center [619, 160] width 55 height 35
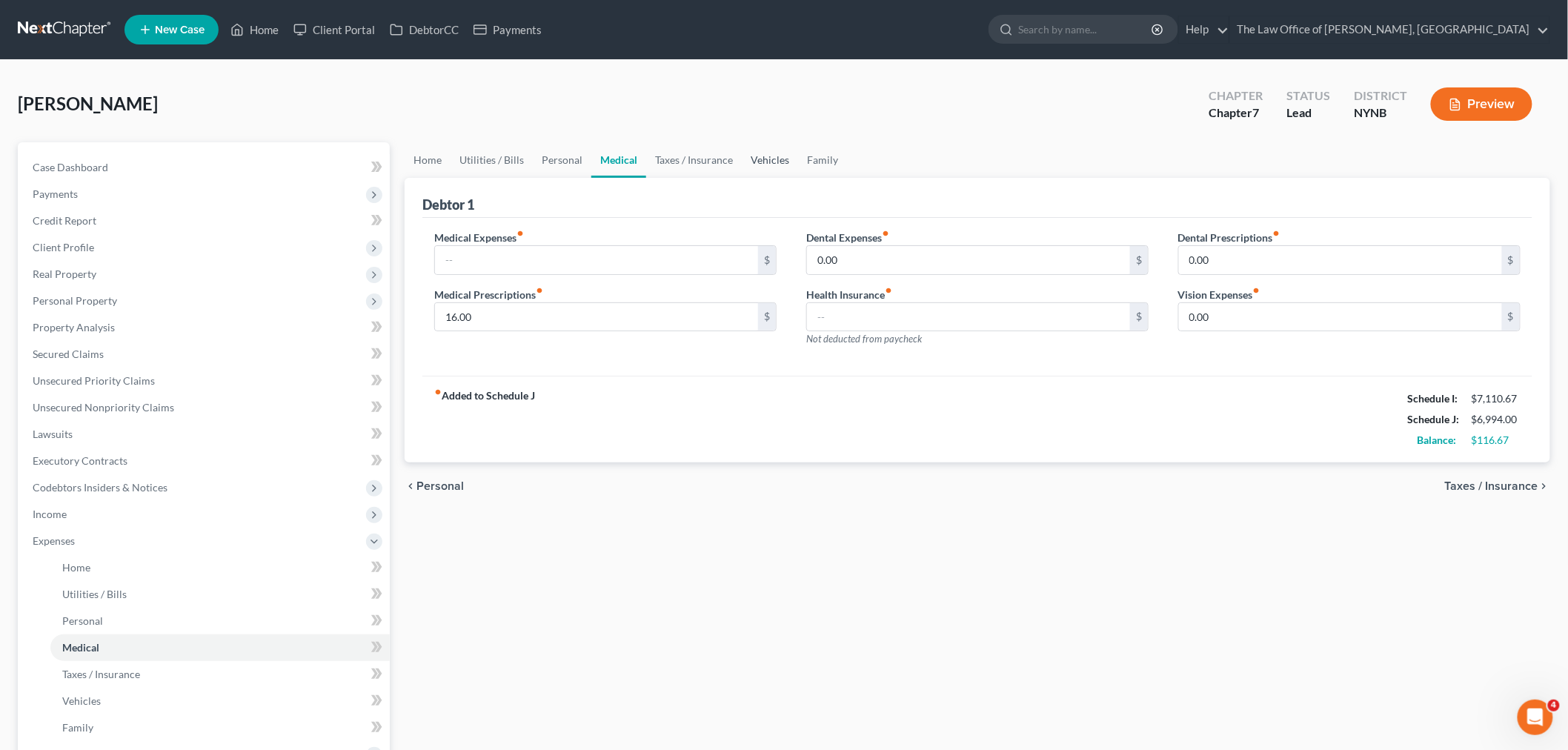
click at [777, 164] on link "Vehicles" at bounding box center [770, 160] width 57 height 35
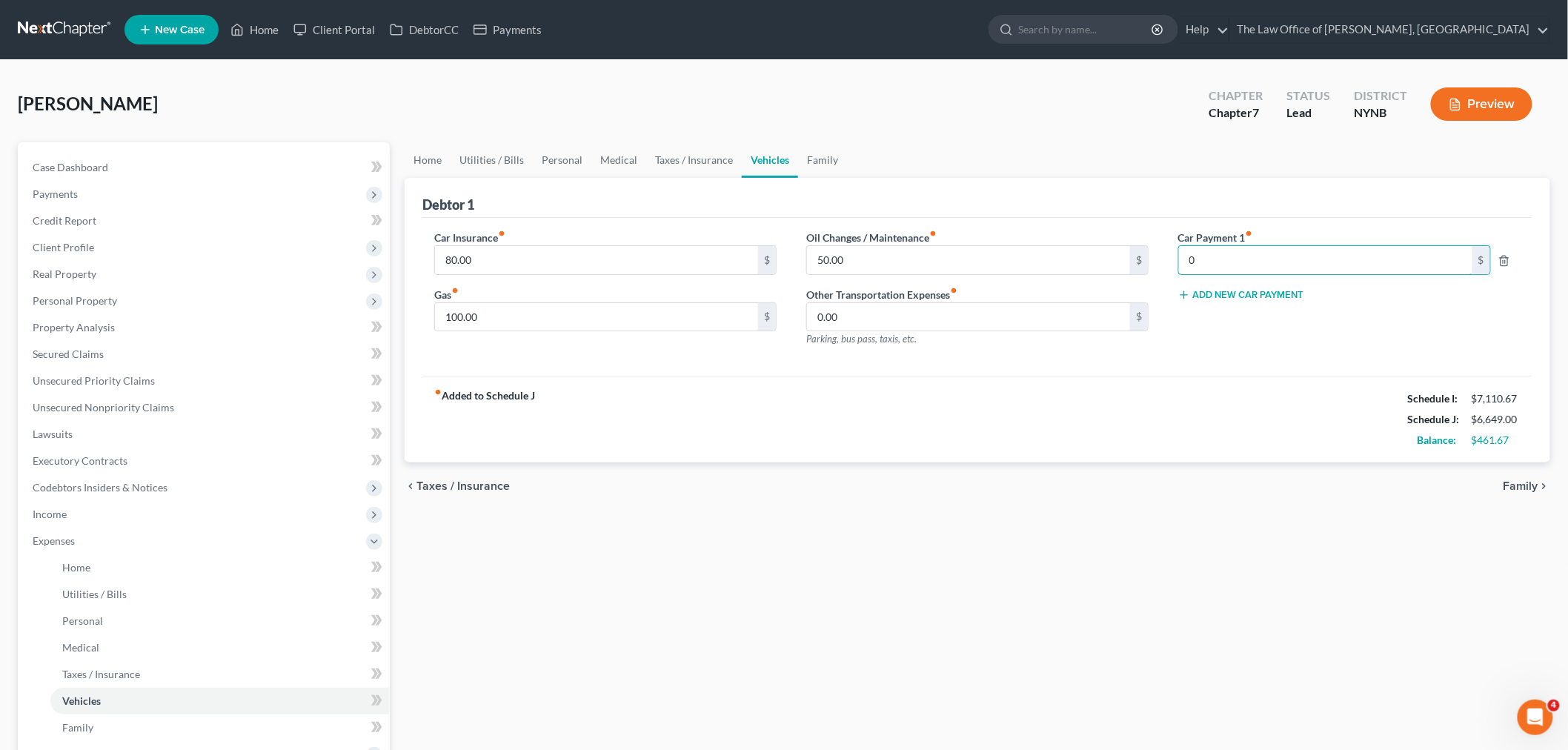
type input "0"
click at [1175, 355] on div "Car Payment 1 fiber_manual_record 0 $ Add New Car Payment" at bounding box center [1349, 293] width 372 height 129
type input "200"
click at [968, 391] on div "fiber_manual_record Added to Schedule J Schedule I: $7,110.67 Schedule J: $6,74…" at bounding box center [977, 419] width 1110 height 87
click at [817, 401] on div "fiber_manual_record Added to Schedule J Schedule I: $7,110.67 Schedule J: $6,84…" at bounding box center [977, 419] width 1110 height 87
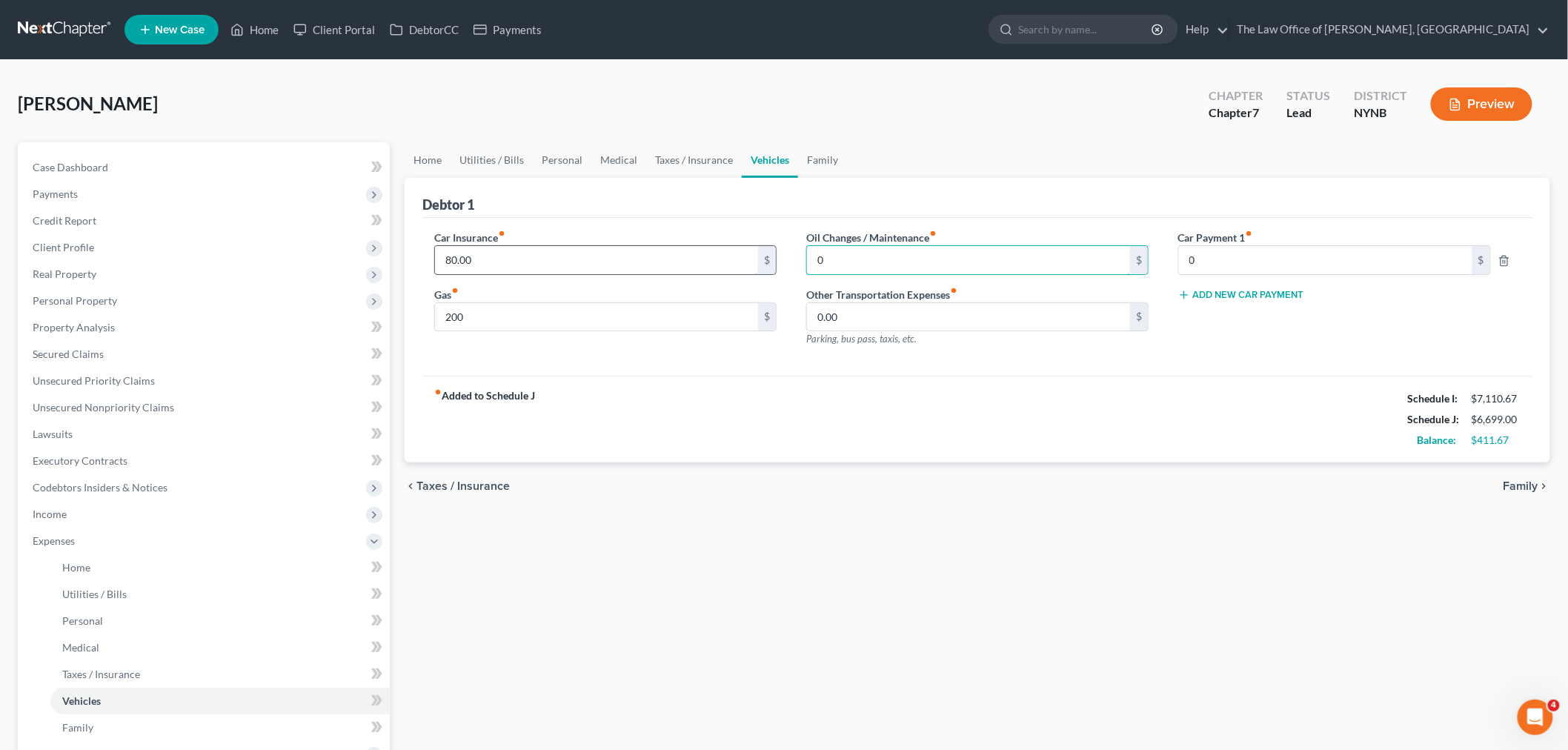
type input "0"
click at [573, 156] on link "Personal" at bounding box center [562, 160] width 58 height 35
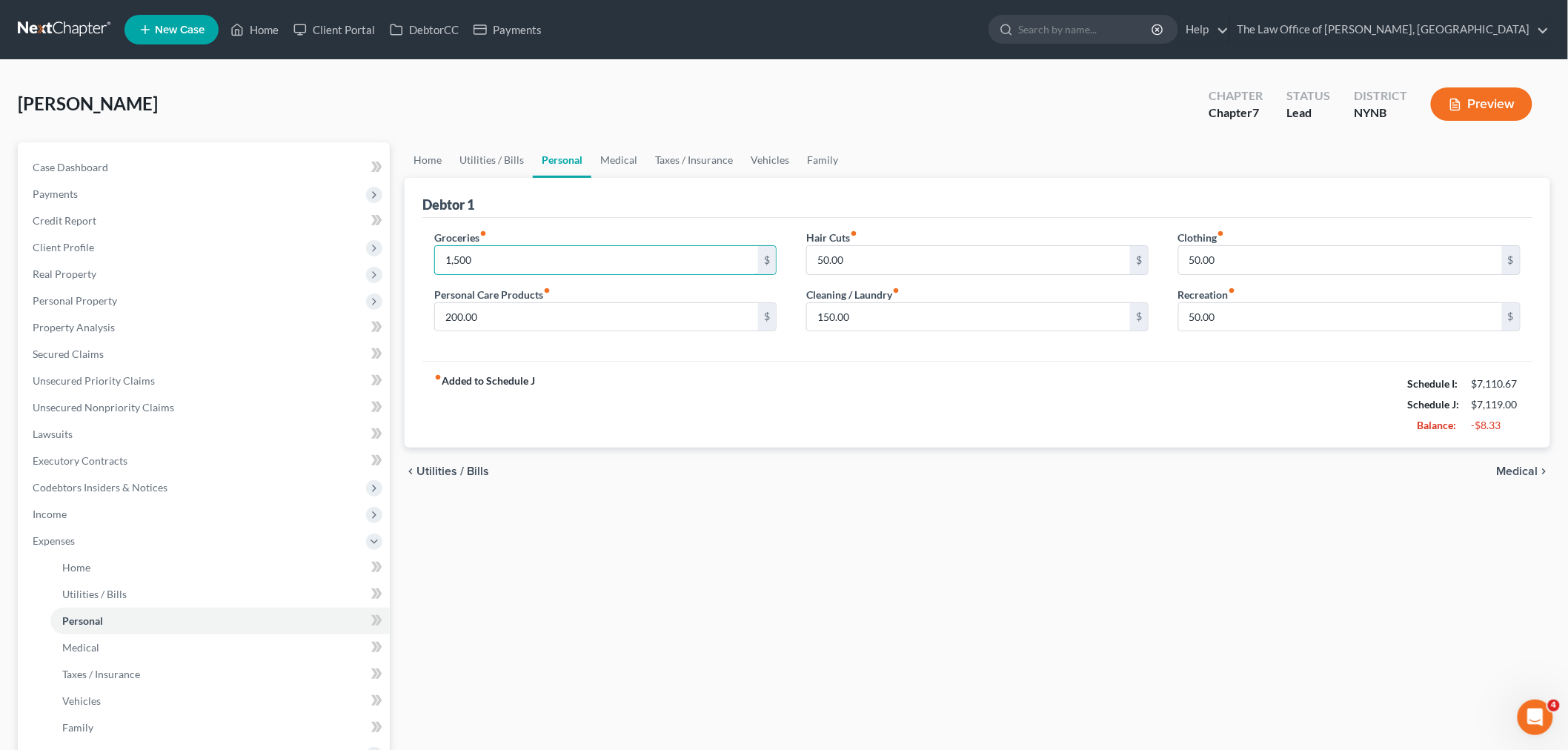
drag, startPoint x: 502, startPoint y: 253, endPoint x: 423, endPoint y: 260, distance: 79.3
click at [423, 260] on div "Groceries fiber_manual_record 1,500 $ Personal Care Products fiber_manual_recor…" at bounding box center [605, 286] width 372 height 114
click at [581, 413] on div "fiber_manual_record Added to Schedule J Schedule I: $7,110.67 Schedule J: $7,01…" at bounding box center [977, 404] width 1110 height 87
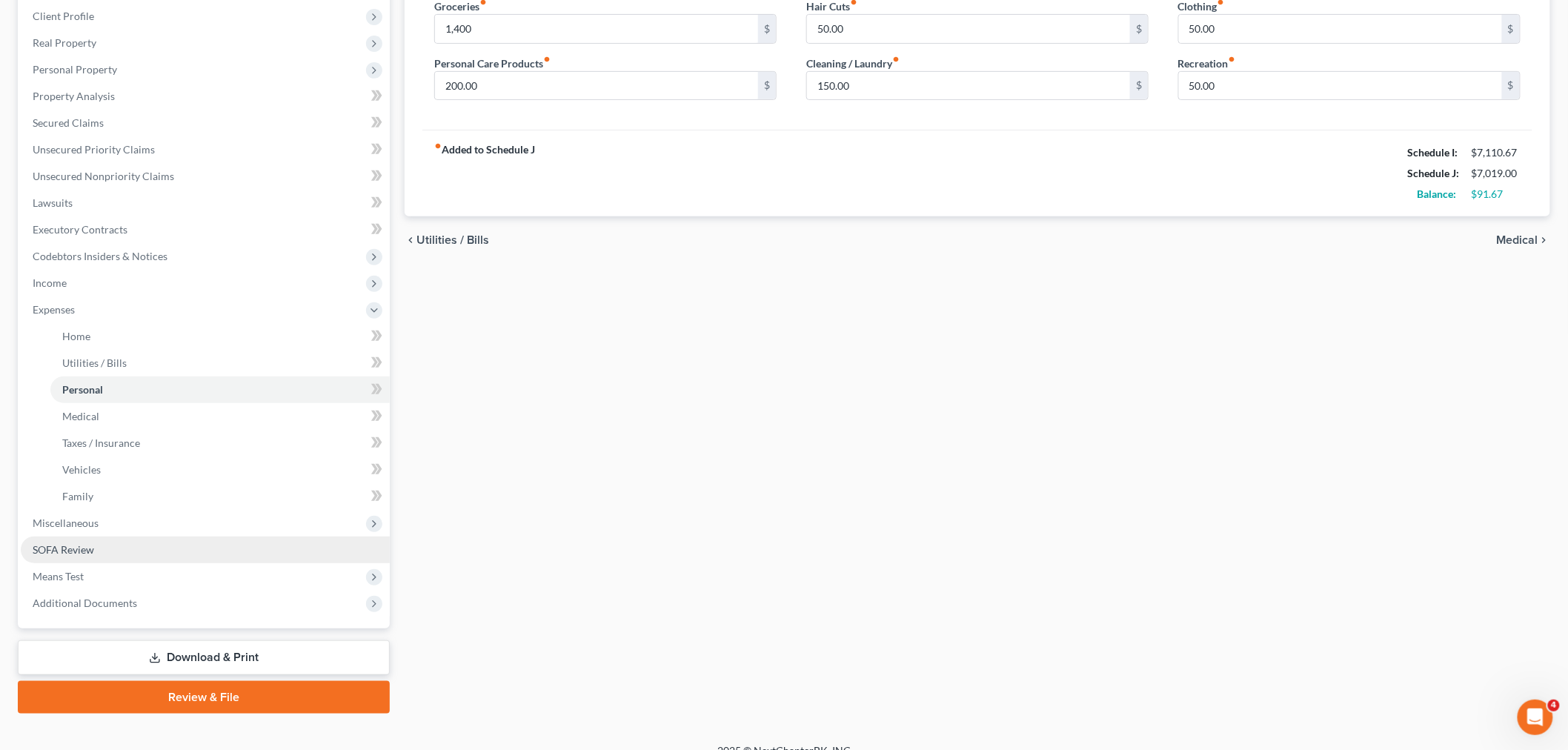
scroll to position [249, 0]
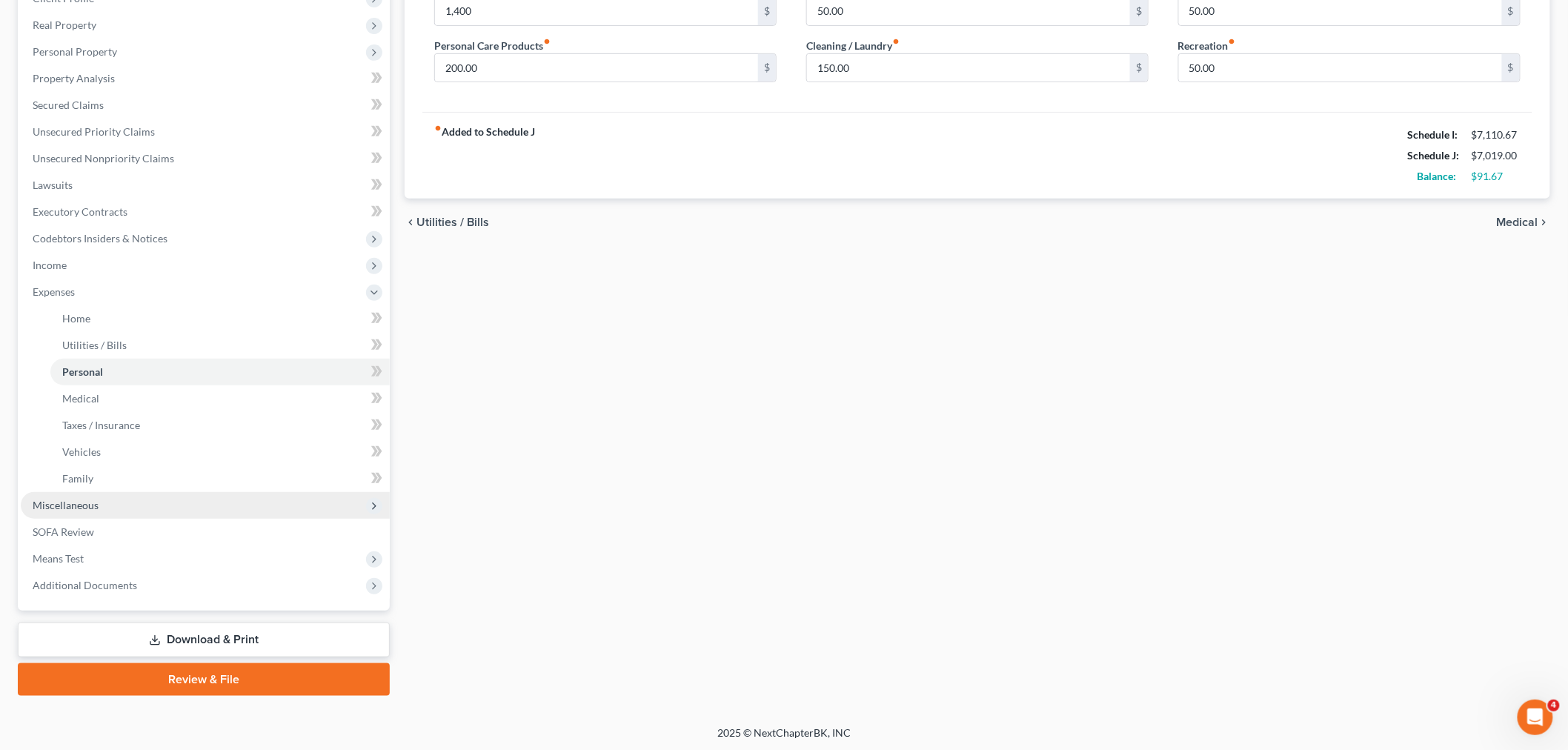
click at [123, 500] on span "Miscellaneous" at bounding box center [205, 505] width 369 height 27
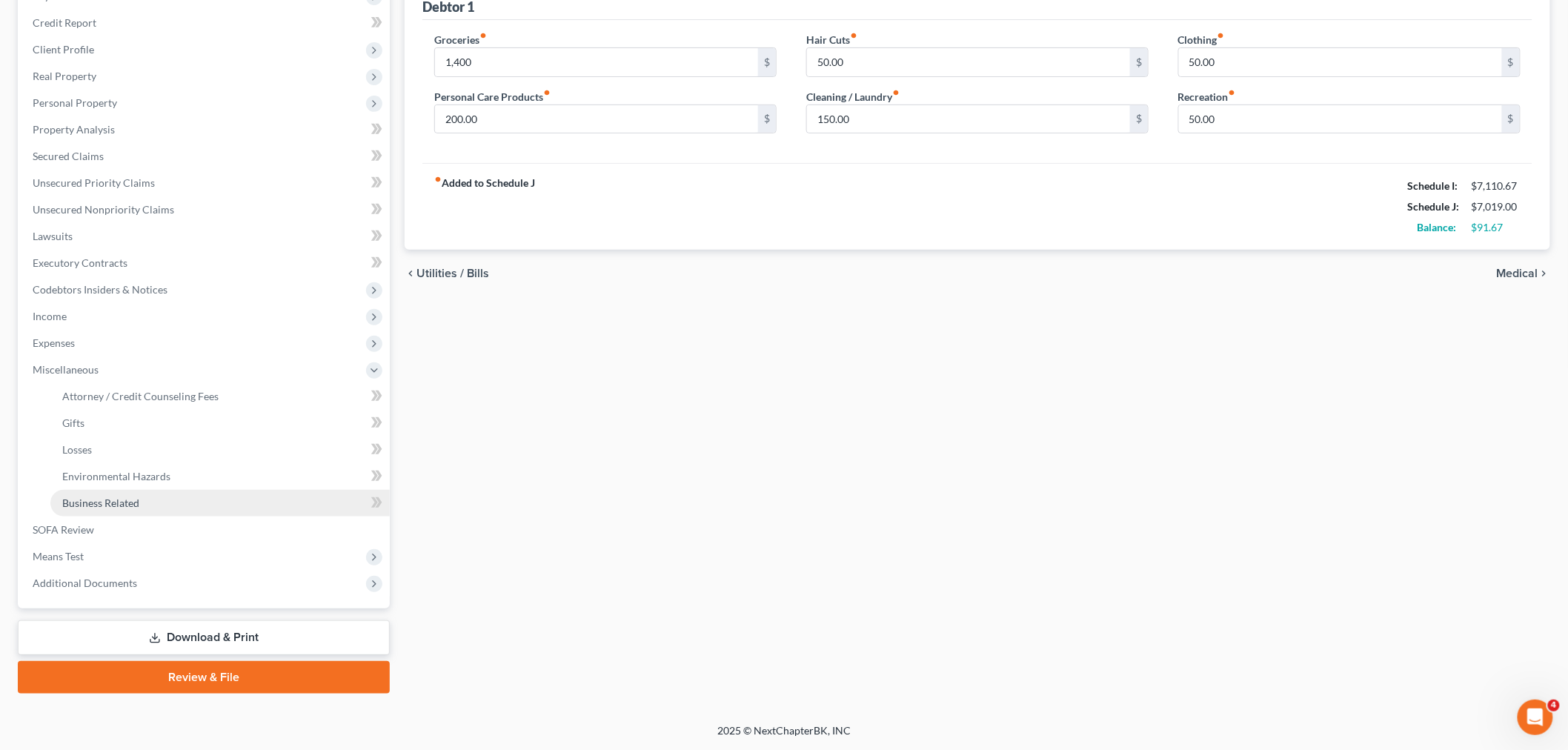
scroll to position [196, 0]
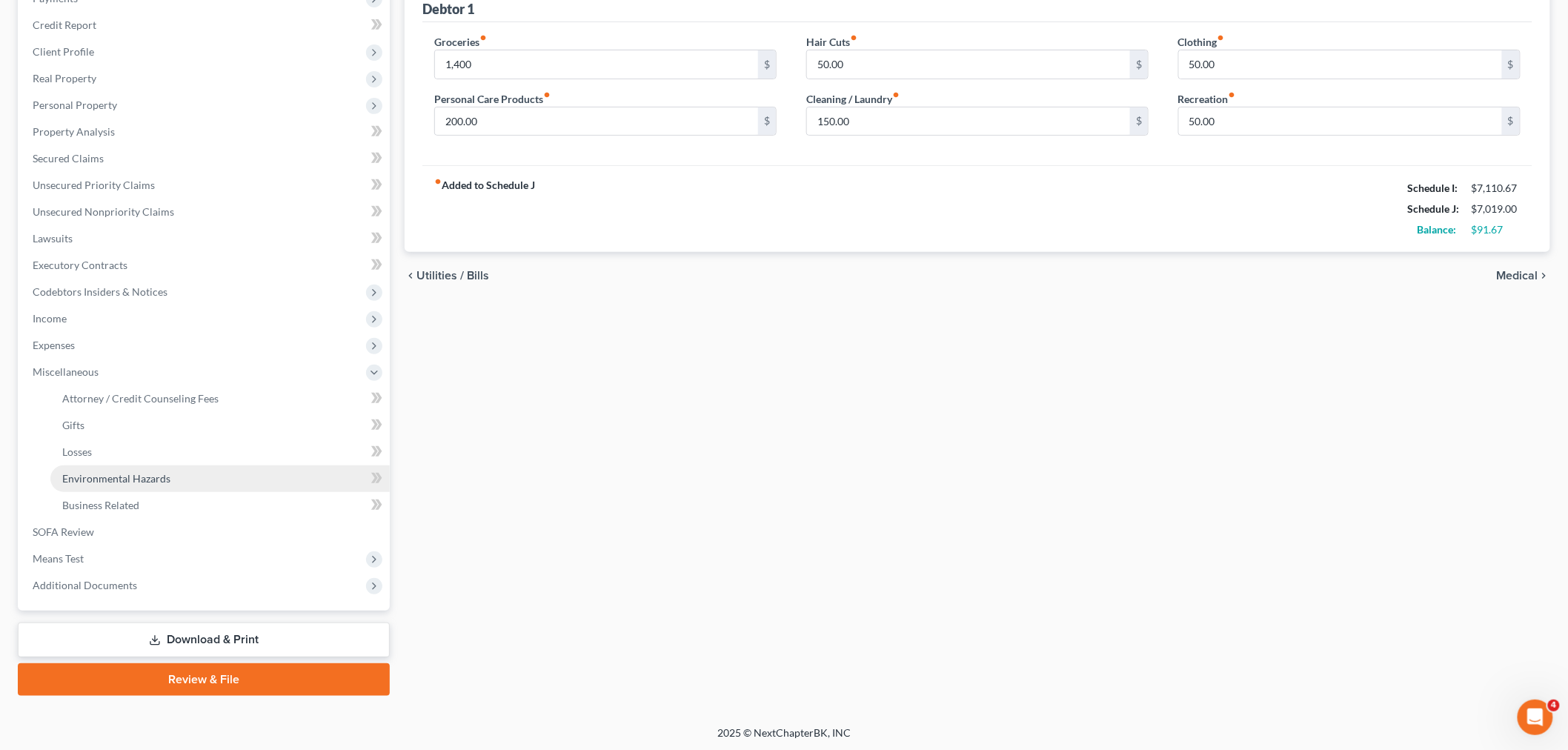
click at [128, 486] on link "Environmental Hazards" at bounding box center [220, 478] width 339 height 27
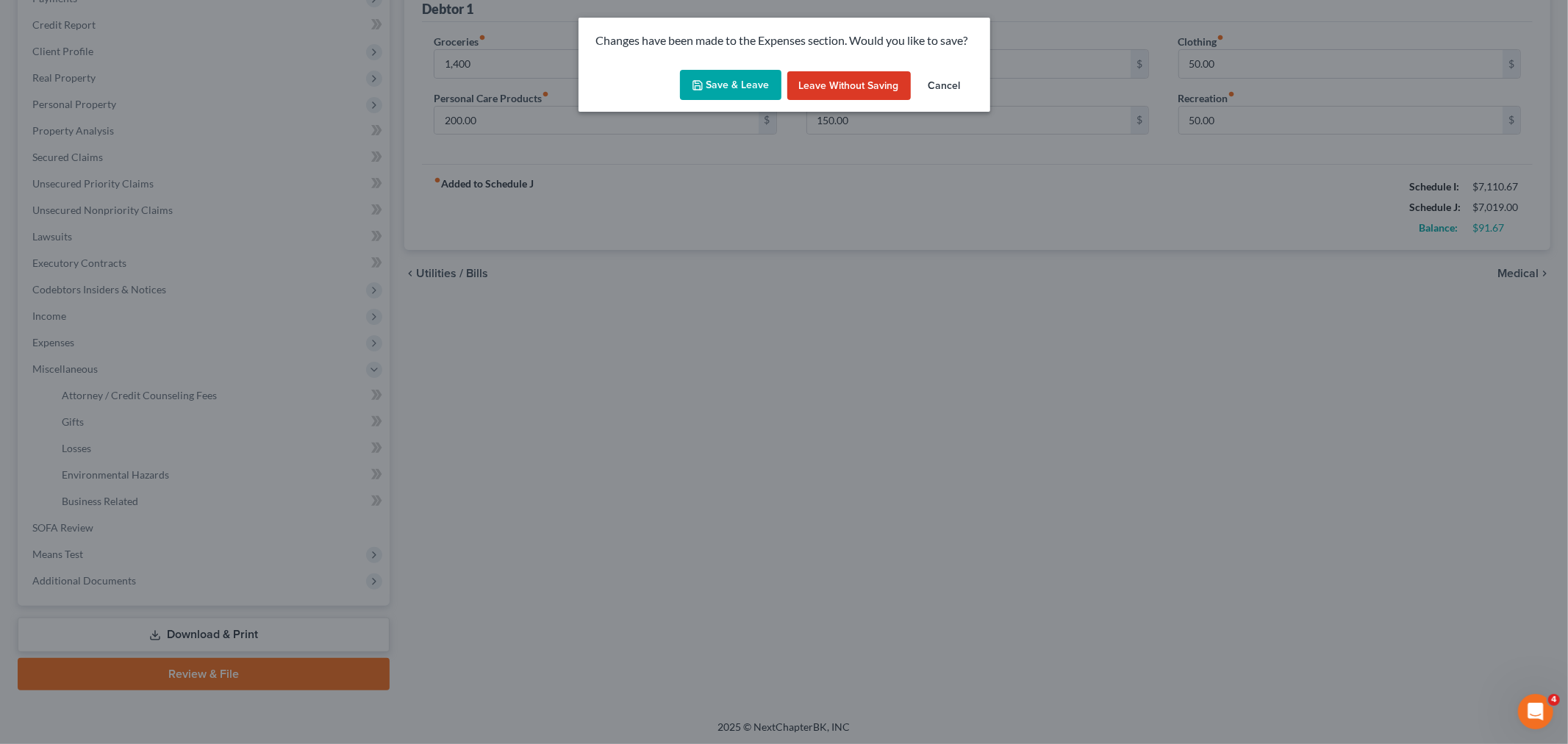
click at [726, 82] on button "Save & Leave" at bounding box center [730, 85] width 102 height 31
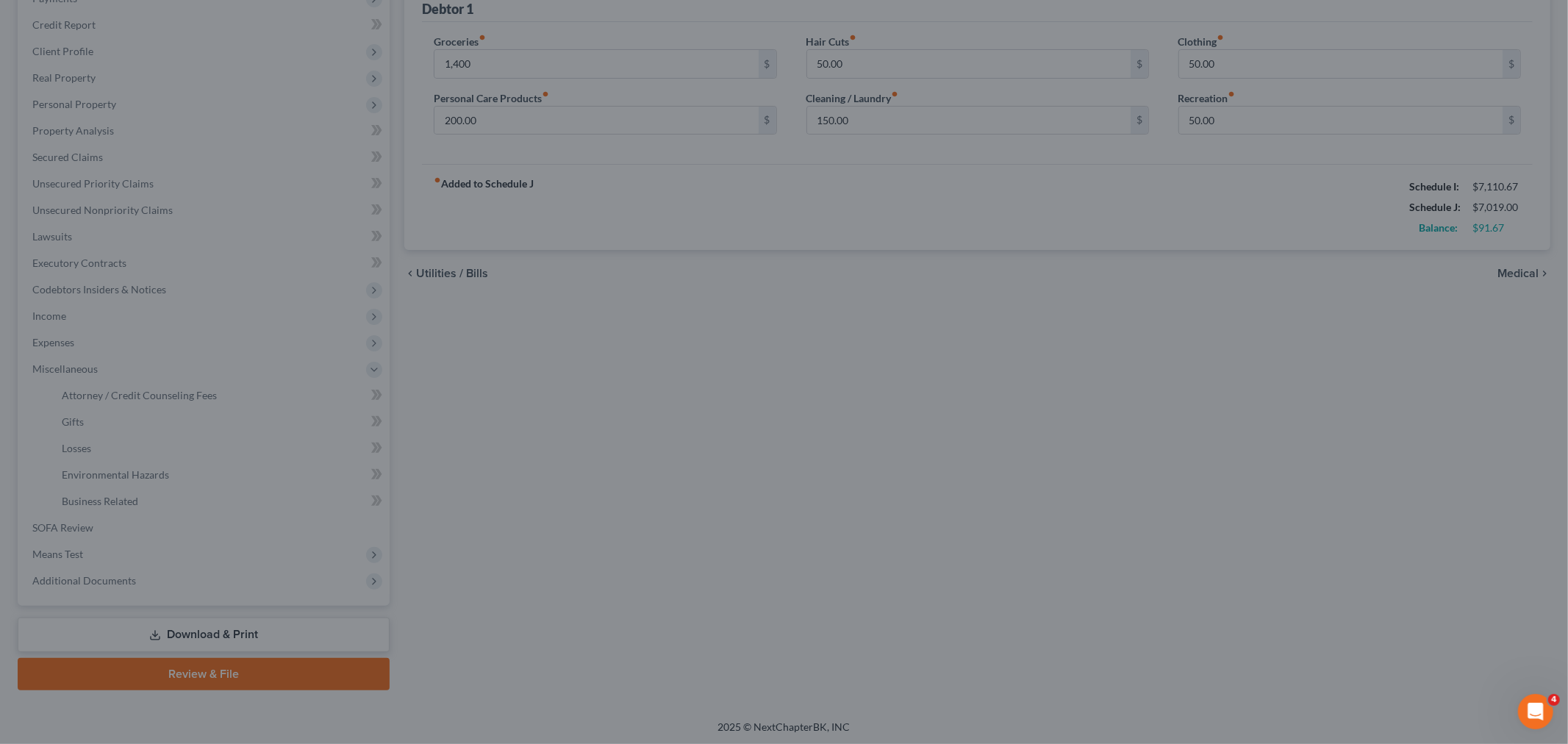
type input "1,400.00"
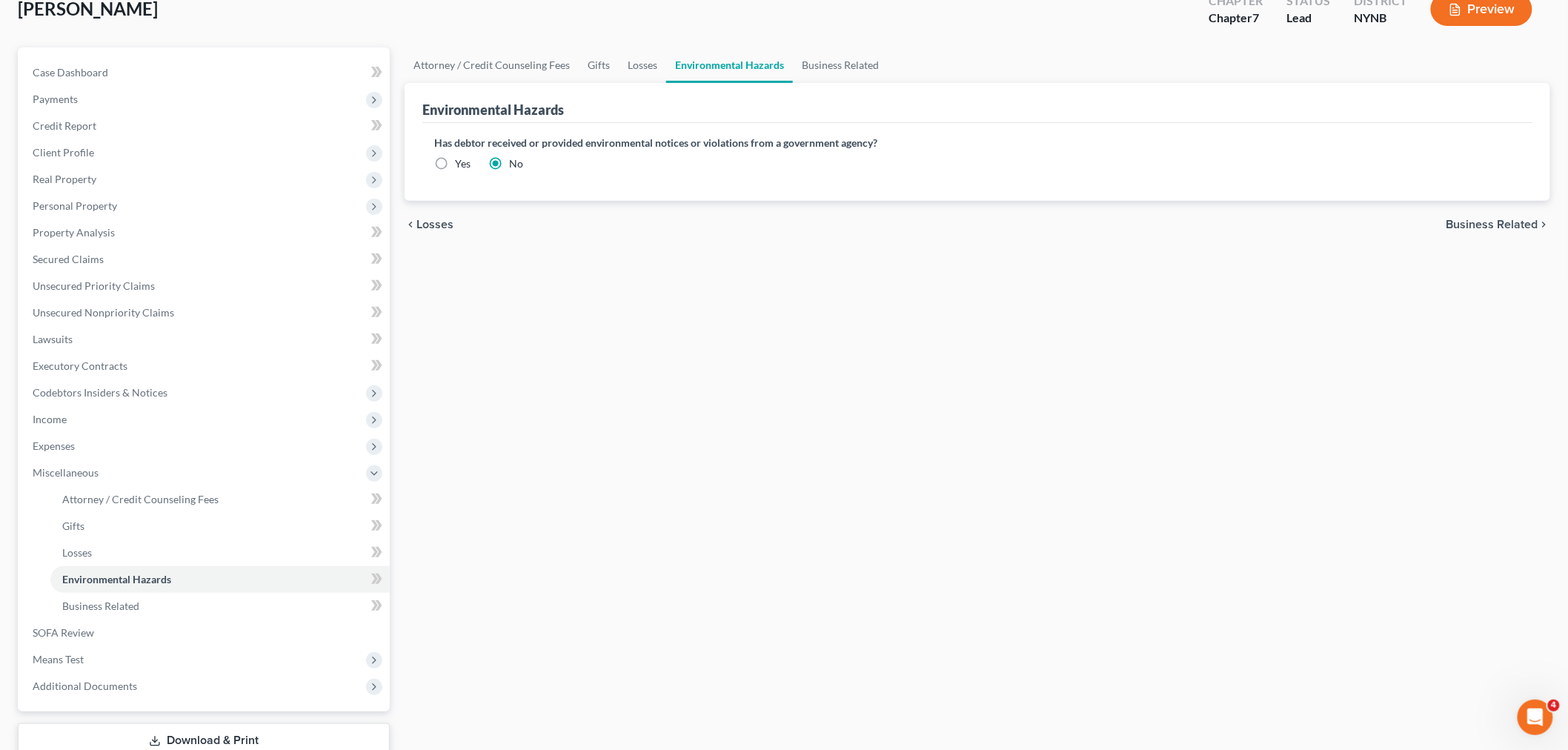
scroll to position [196, 0]
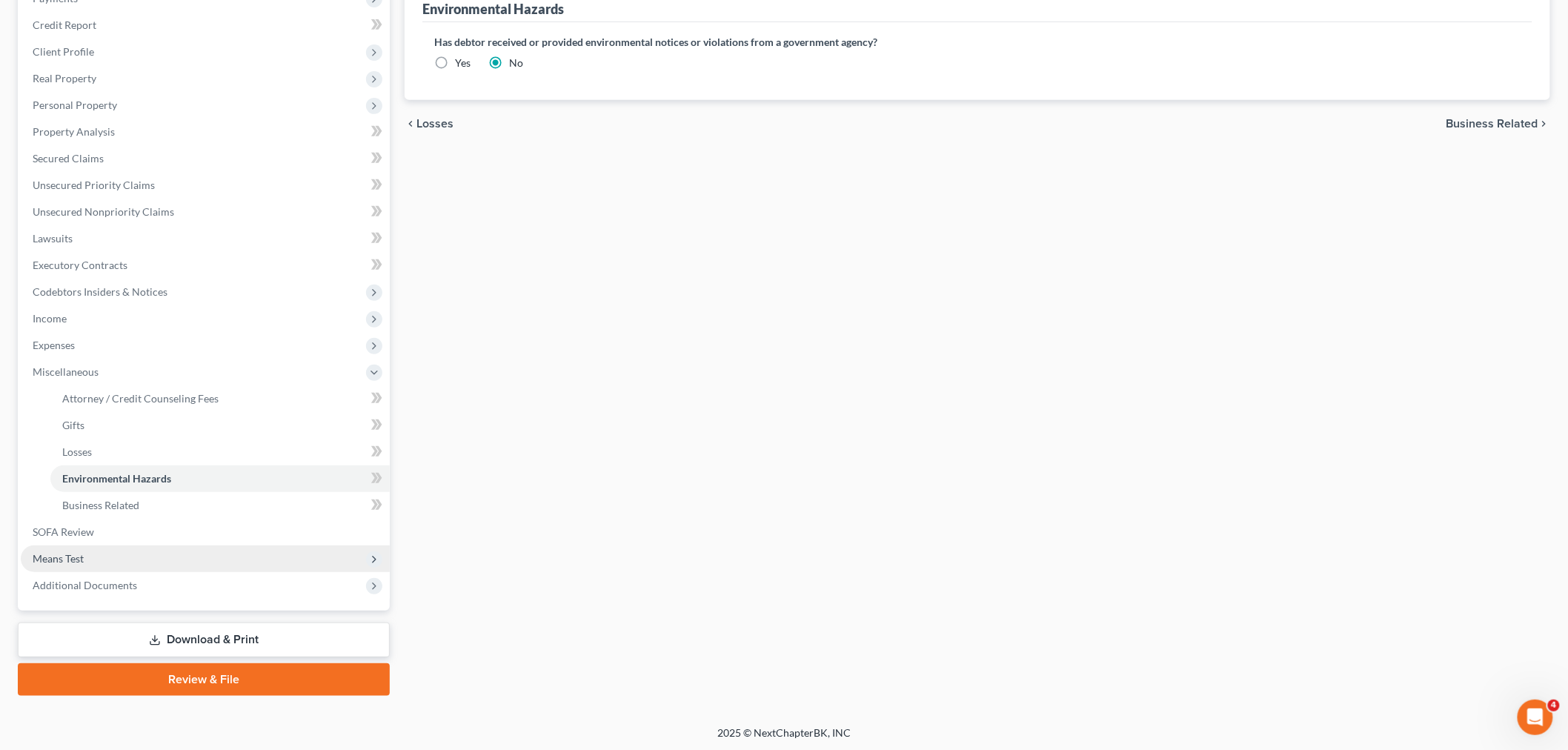
click at [87, 558] on span "Means Test" at bounding box center [205, 558] width 369 height 27
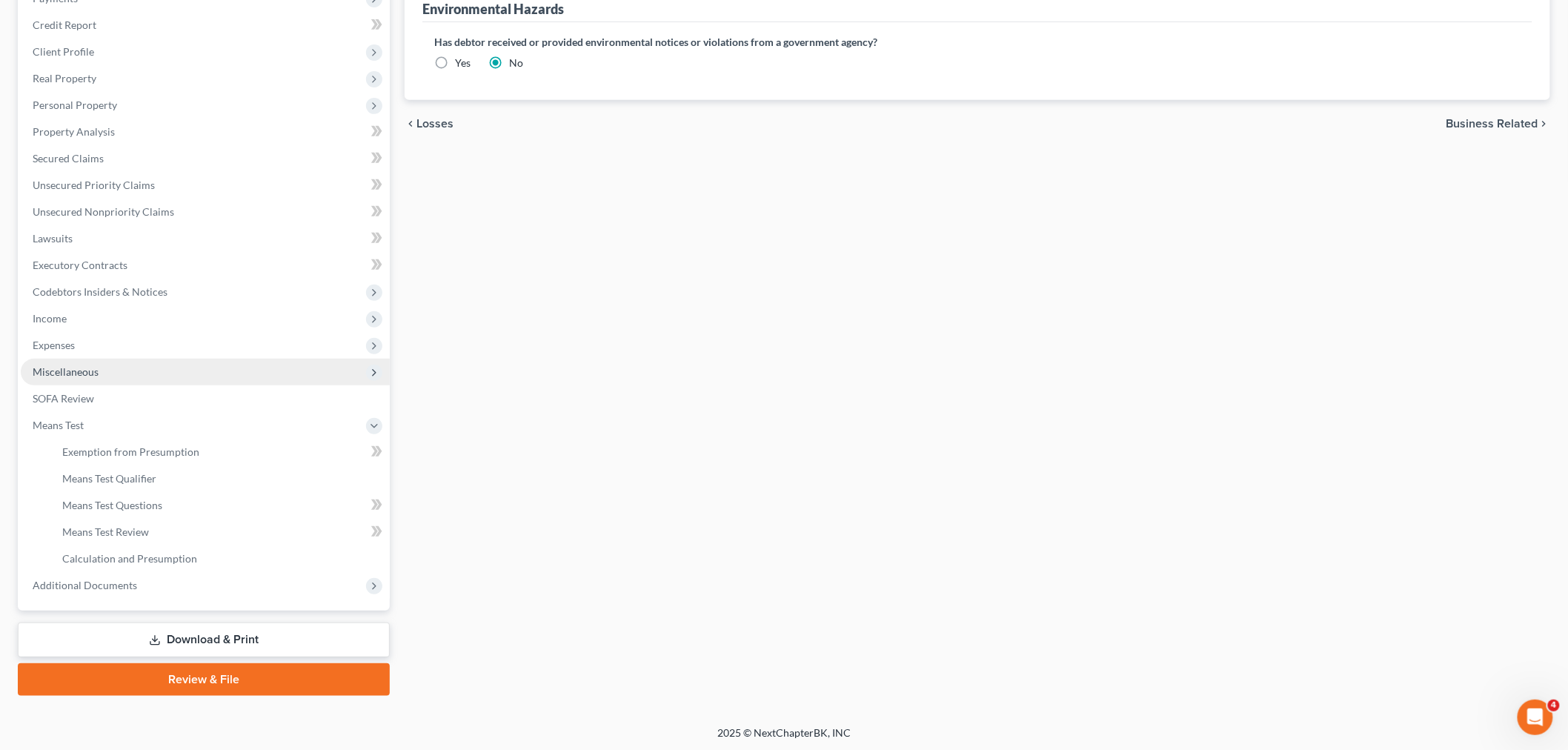
click at [106, 373] on span "Miscellaneous" at bounding box center [205, 372] width 369 height 27
click at [106, 382] on span "Miscellaneous" at bounding box center [205, 372] width 369 height 27
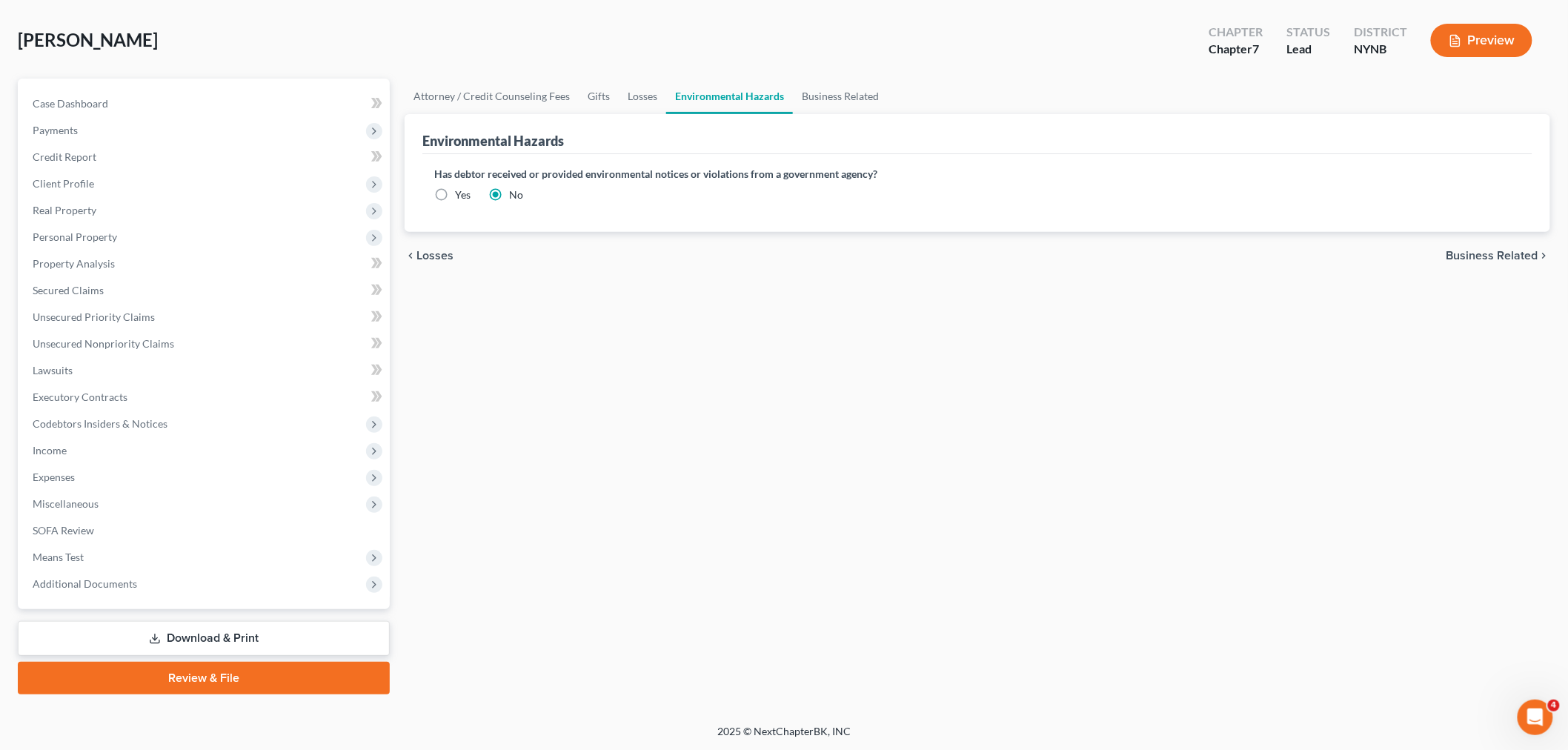
scroll to position [62, 0]
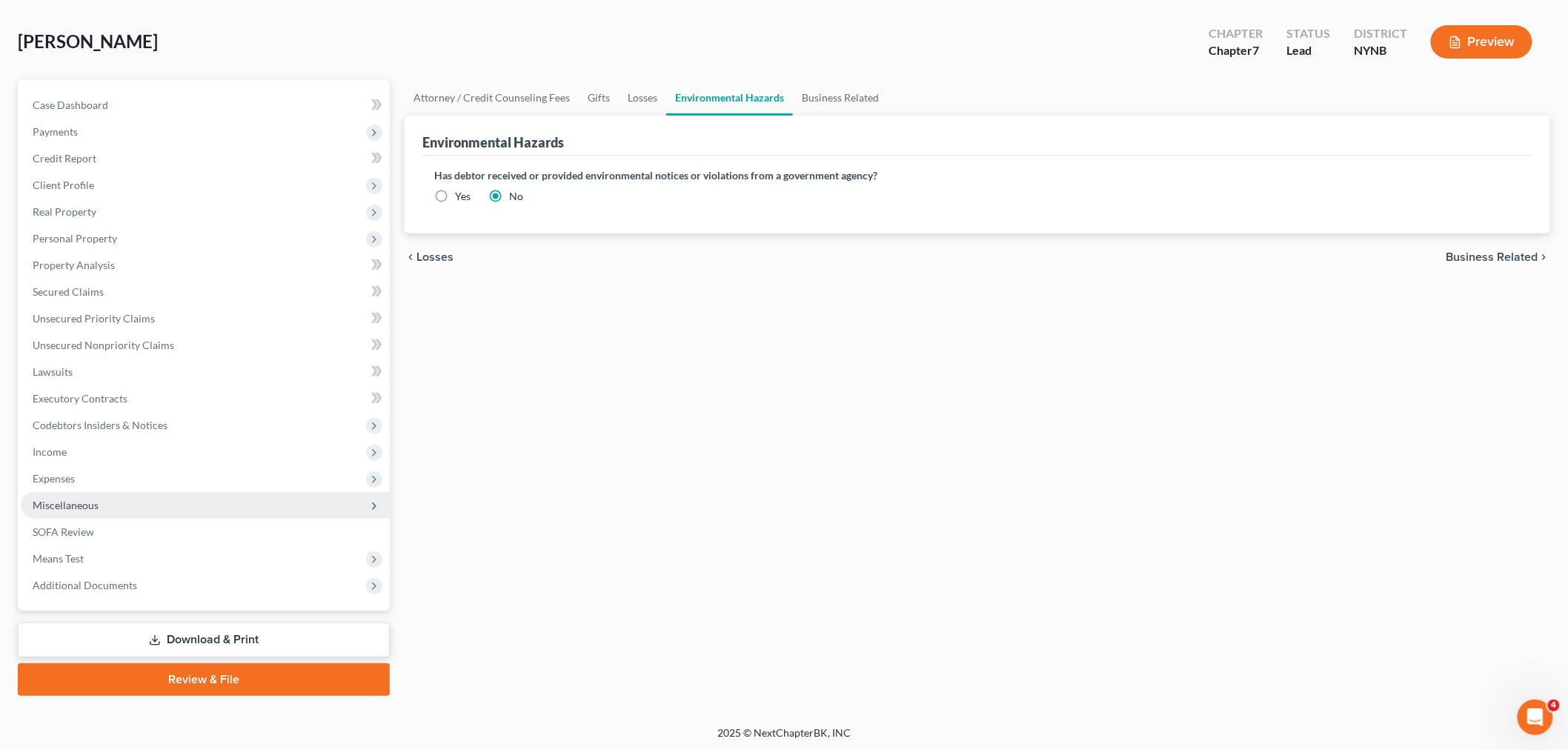
click at [44, 502] on span "Miscellaneous" at bounding box center [66, 504] width 66 height 12
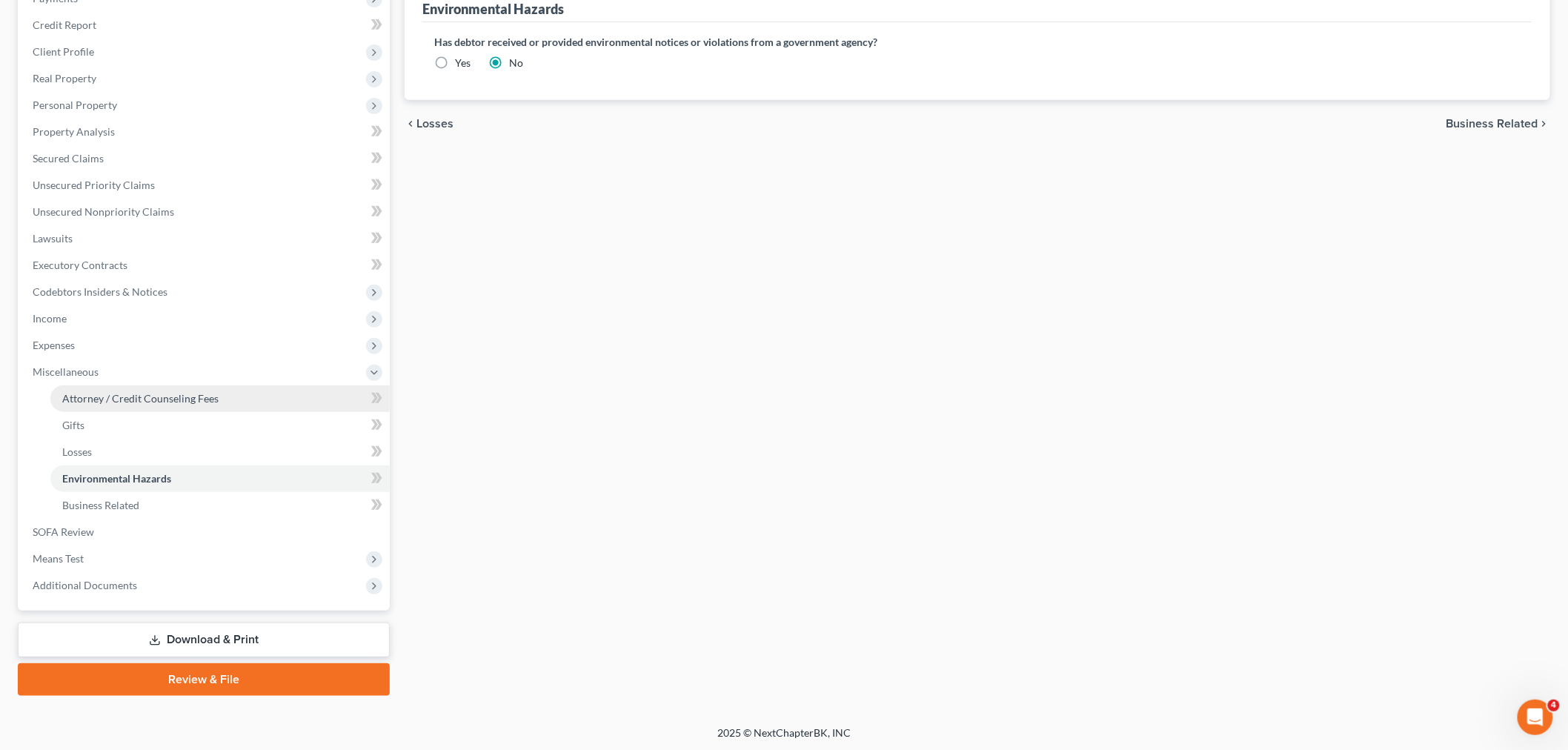
click at [115, 401] on span "Attorney / Credit Counseling Fees" at bounding box center [140, 398] width 156 height 12
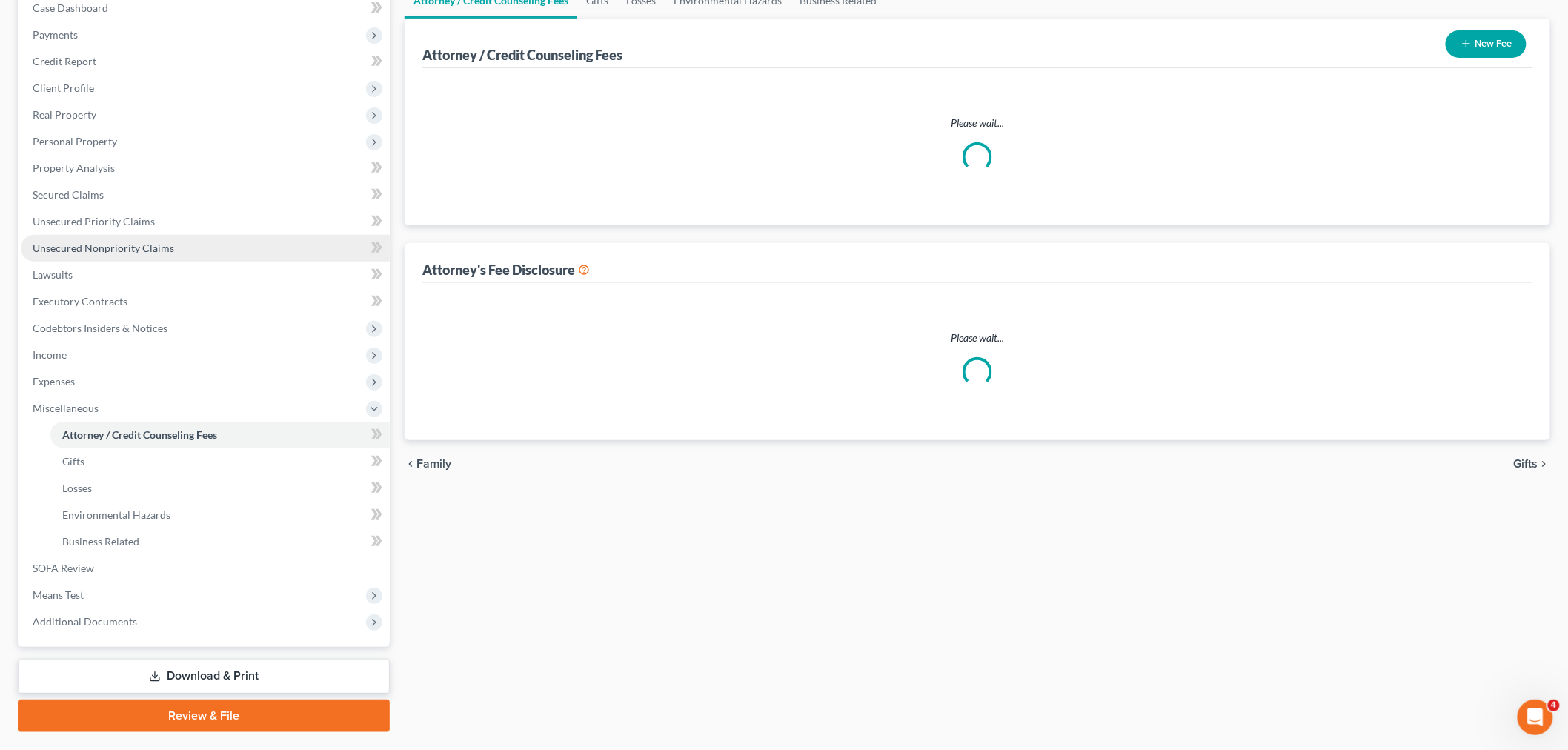
scroll to position [1, 0]
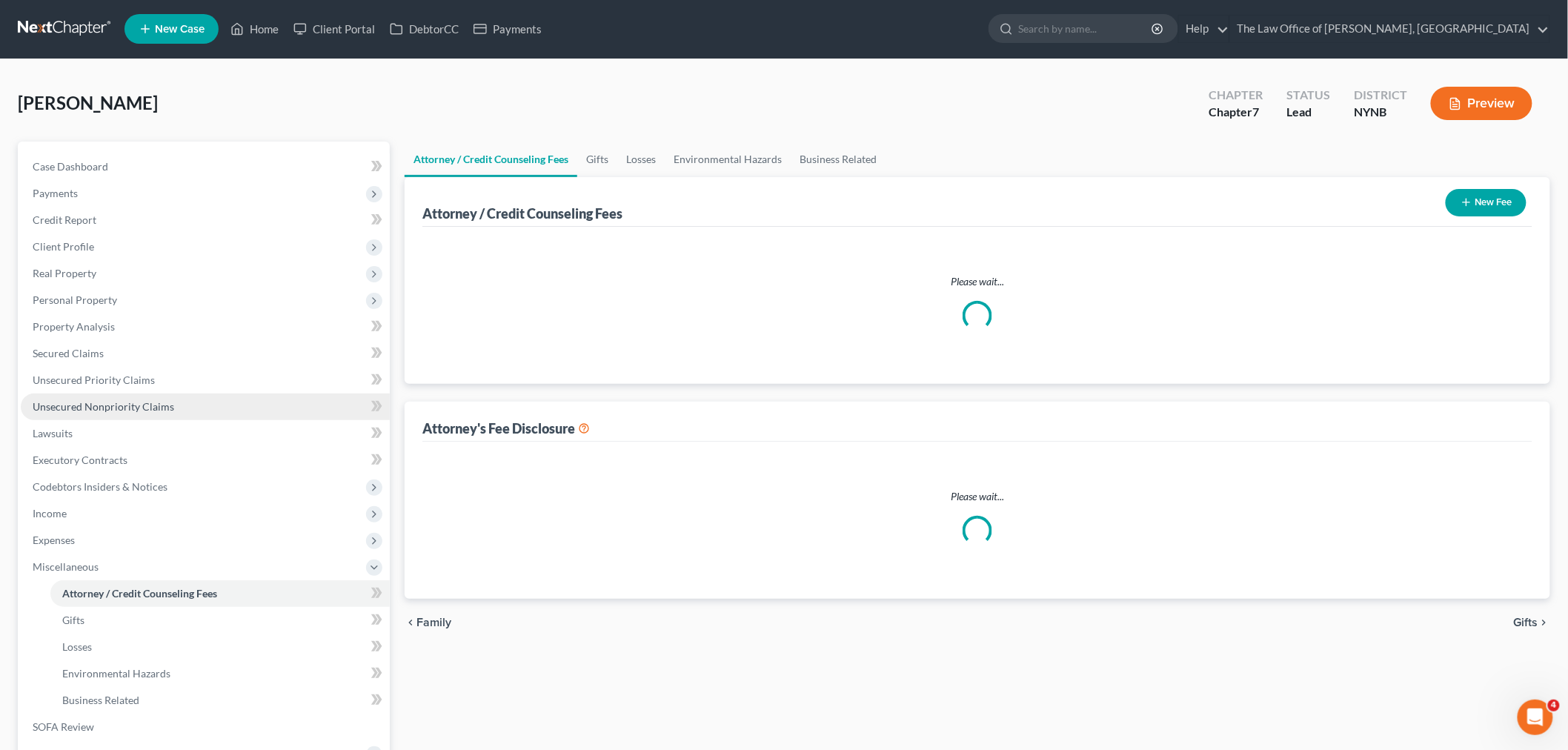
select select "1"
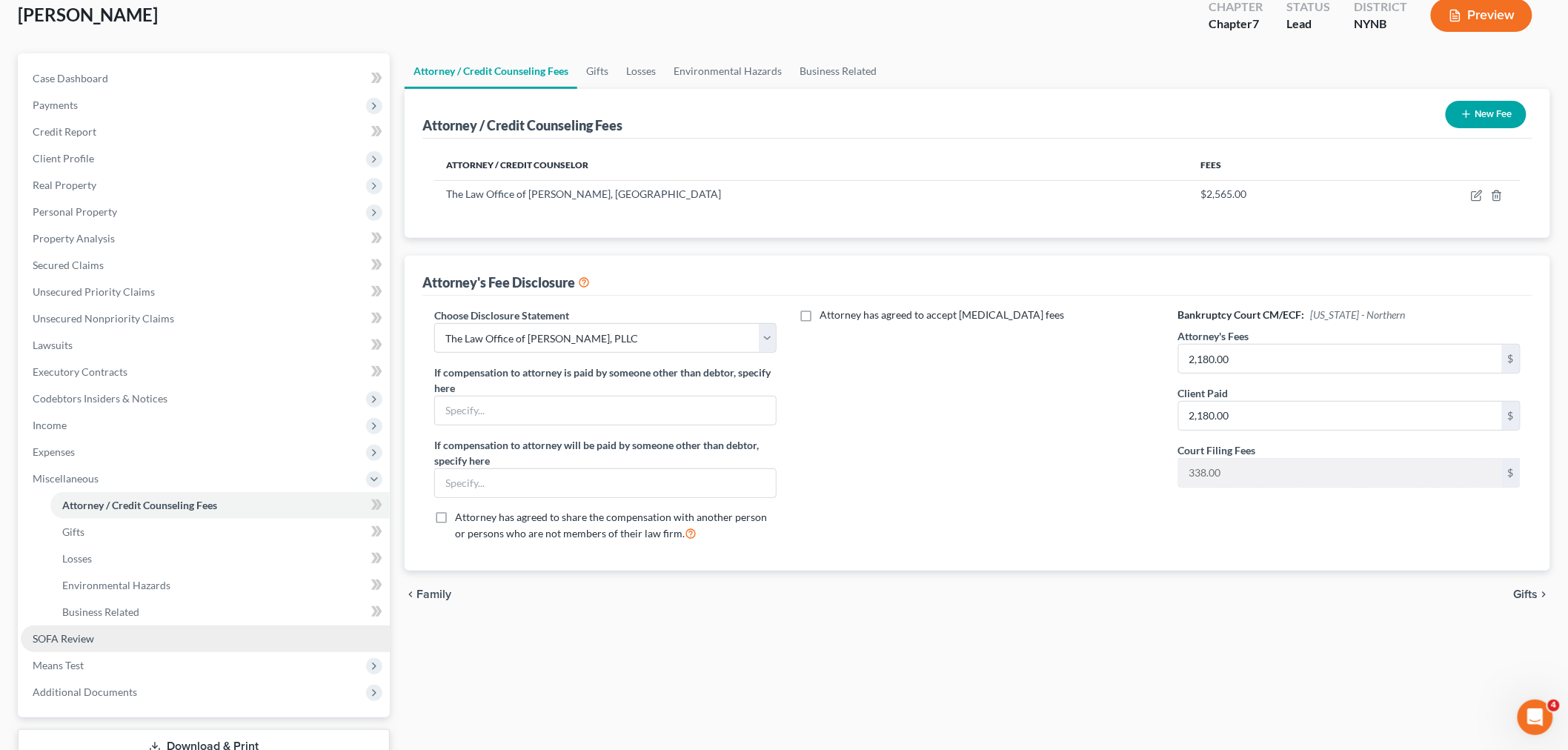
scroll to position [196, 0]
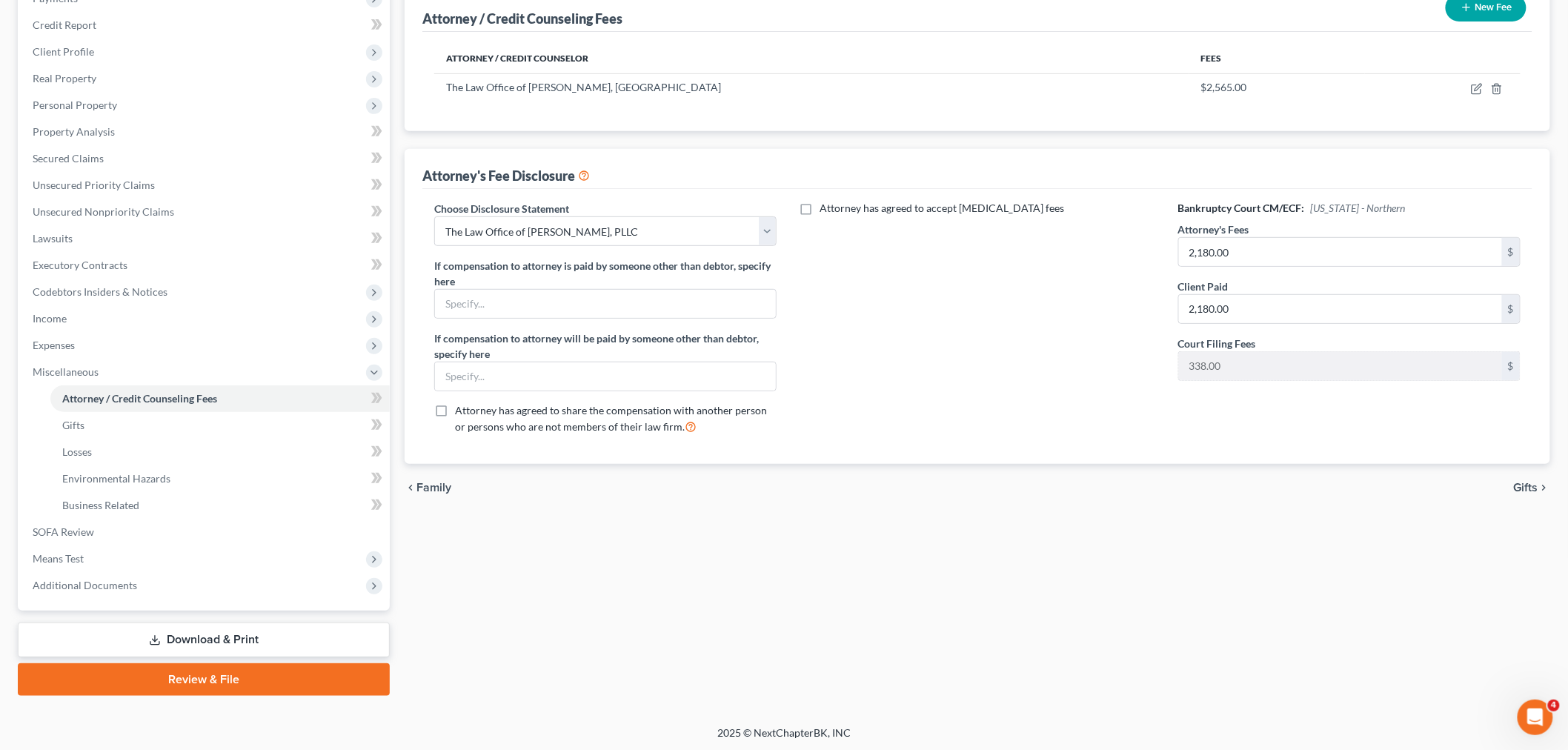
click at [233, 682] on link "Review & File" at bounding box center [204, 680] width 372 height 33
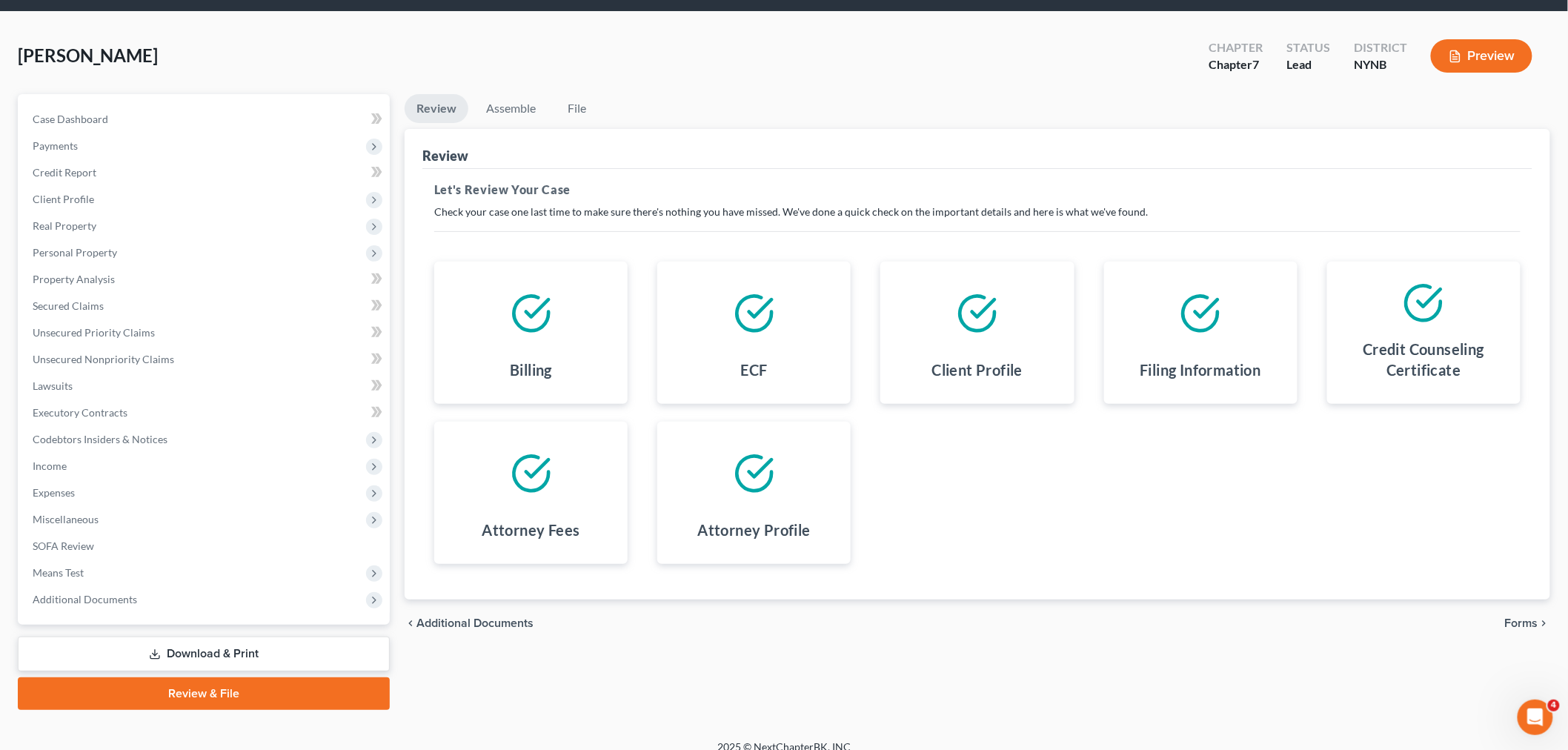
scroll to position [62, 0]
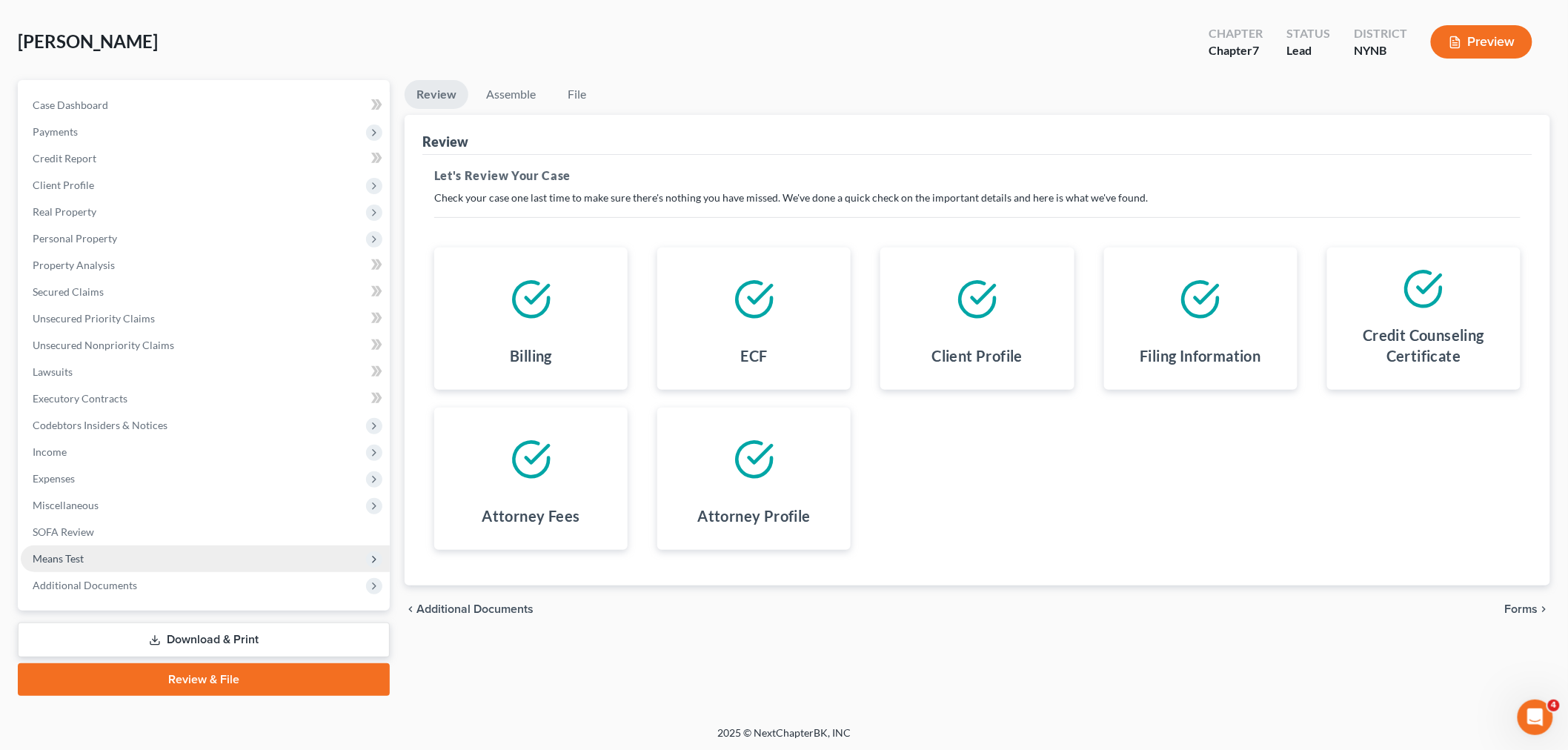
click at [79, 562] on span "Means Test" at bounding box center [58, 558] width 51 height 12
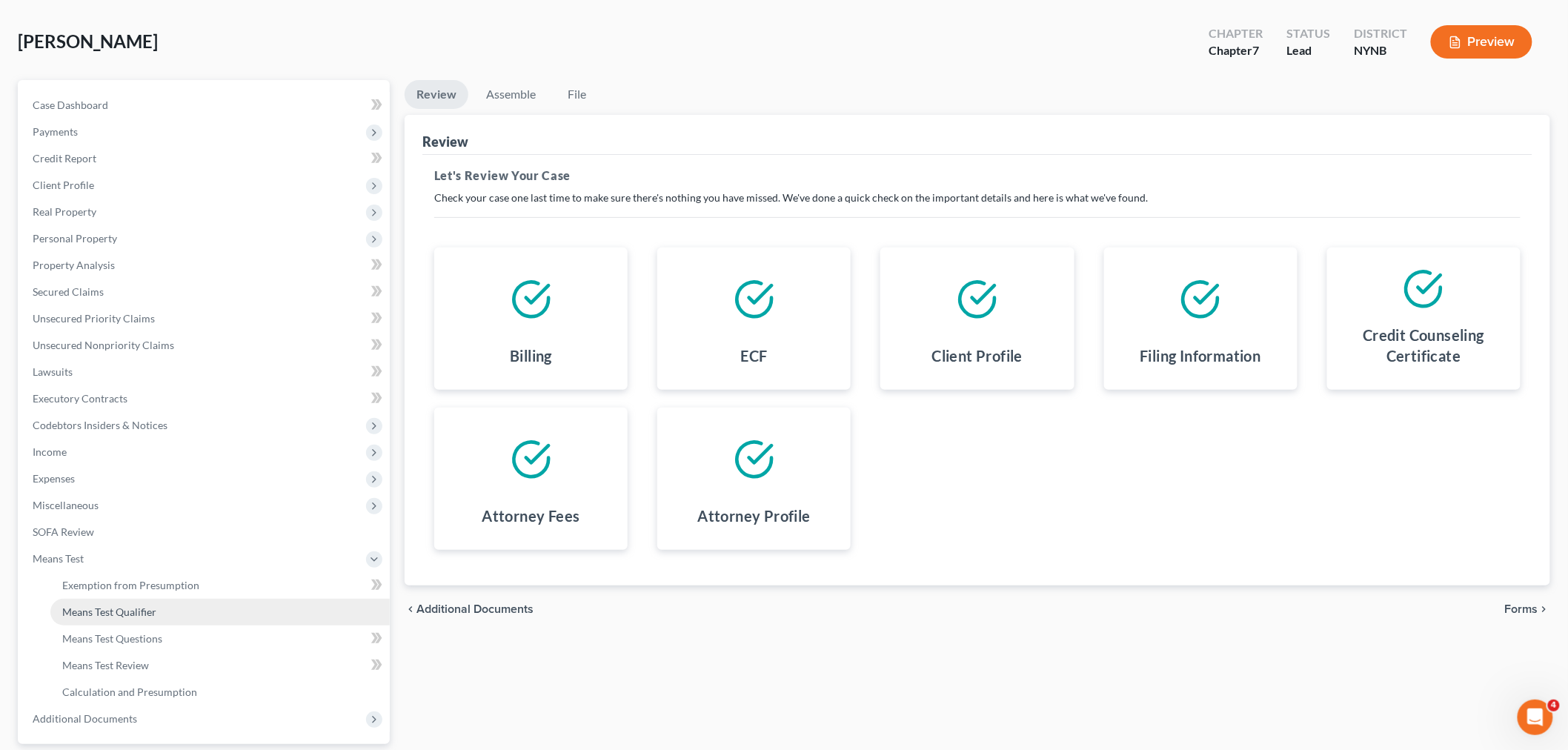
click at [97, 605] on span "Means Test Qualifier" at bounding box center [109, 611] width 94 height 12
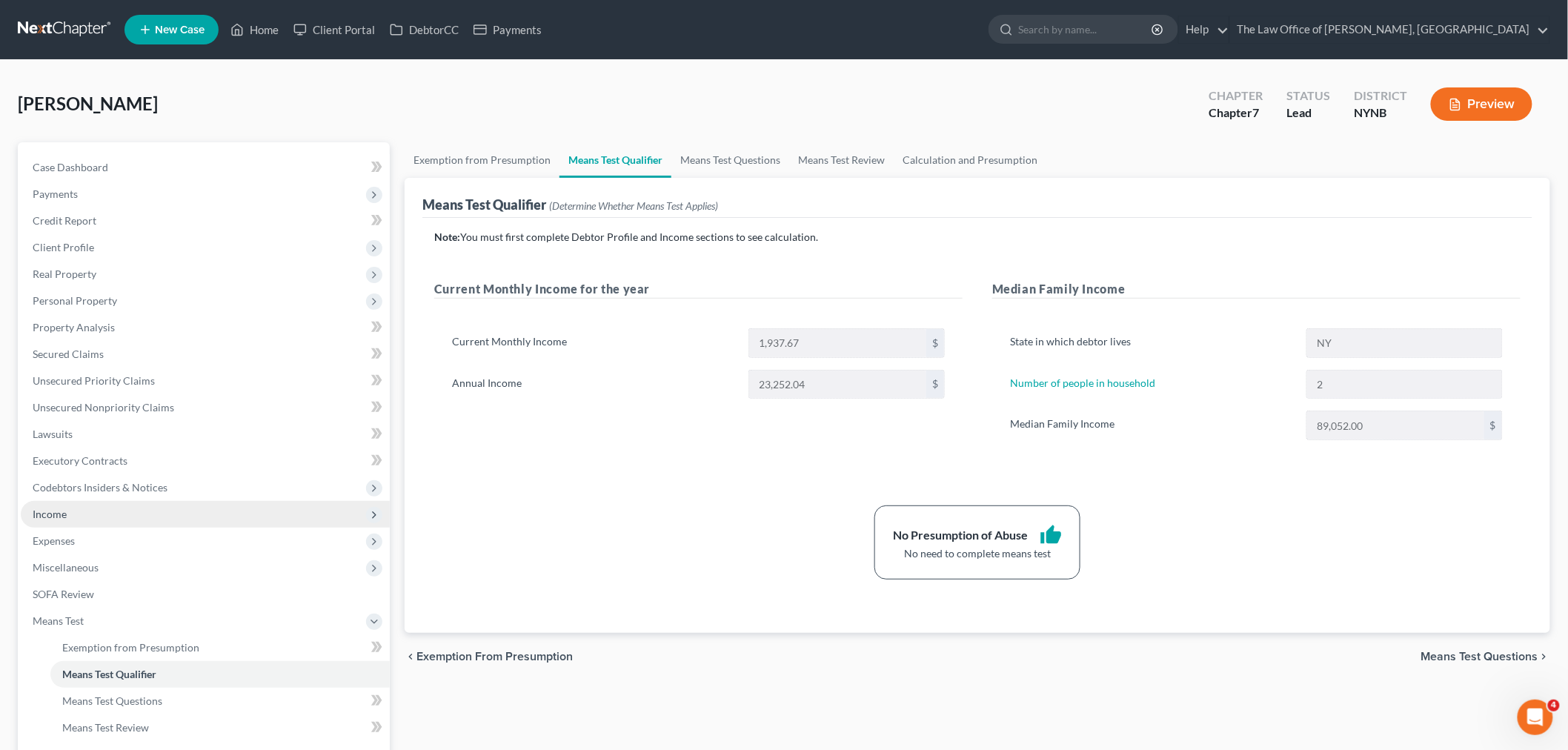
click at [68, 509] on span "Income" at bounding box center [205, 514] width 369 height 27
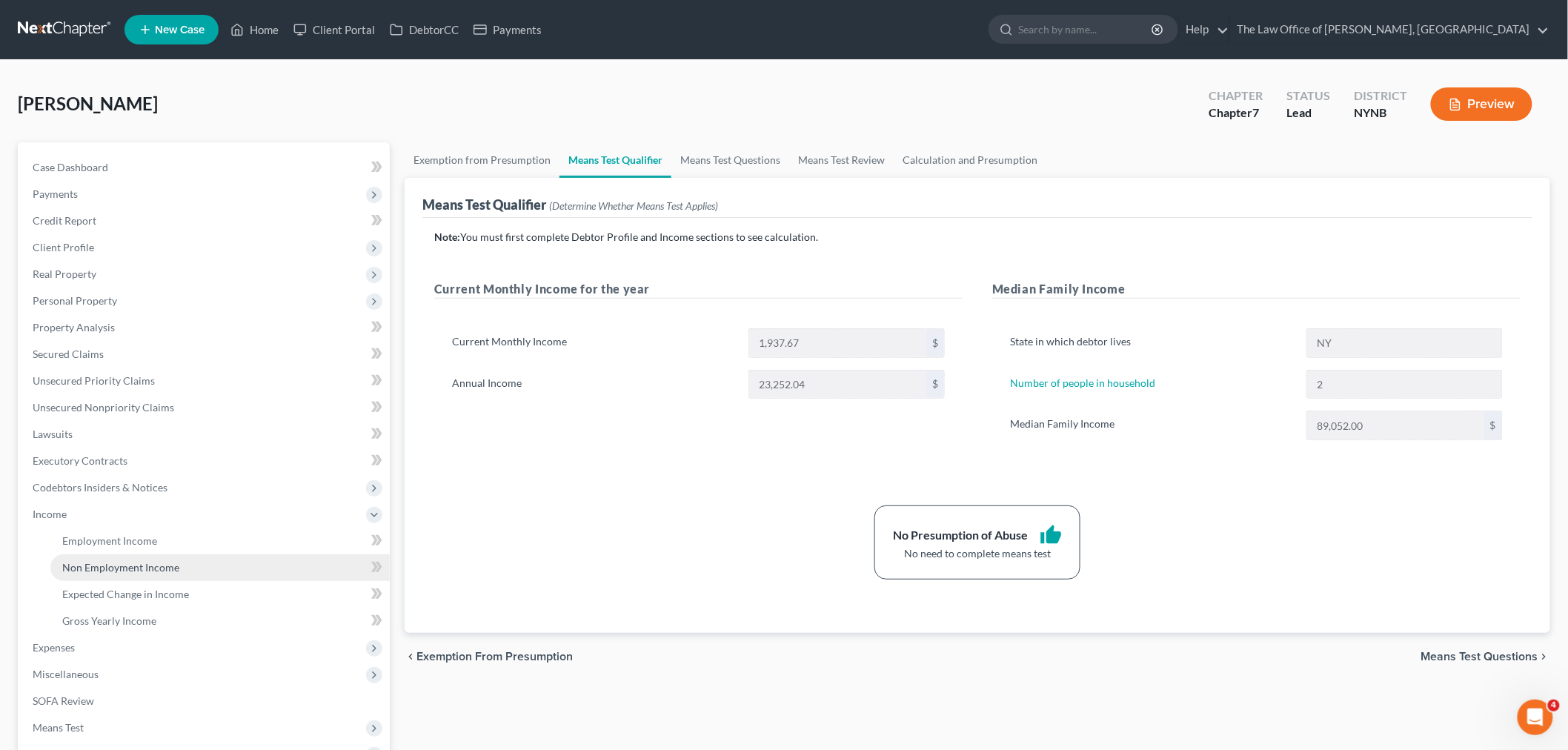
click at [89, 556] on link "Non Employment Income" at bounding box center [220, 567] width 339 height 27
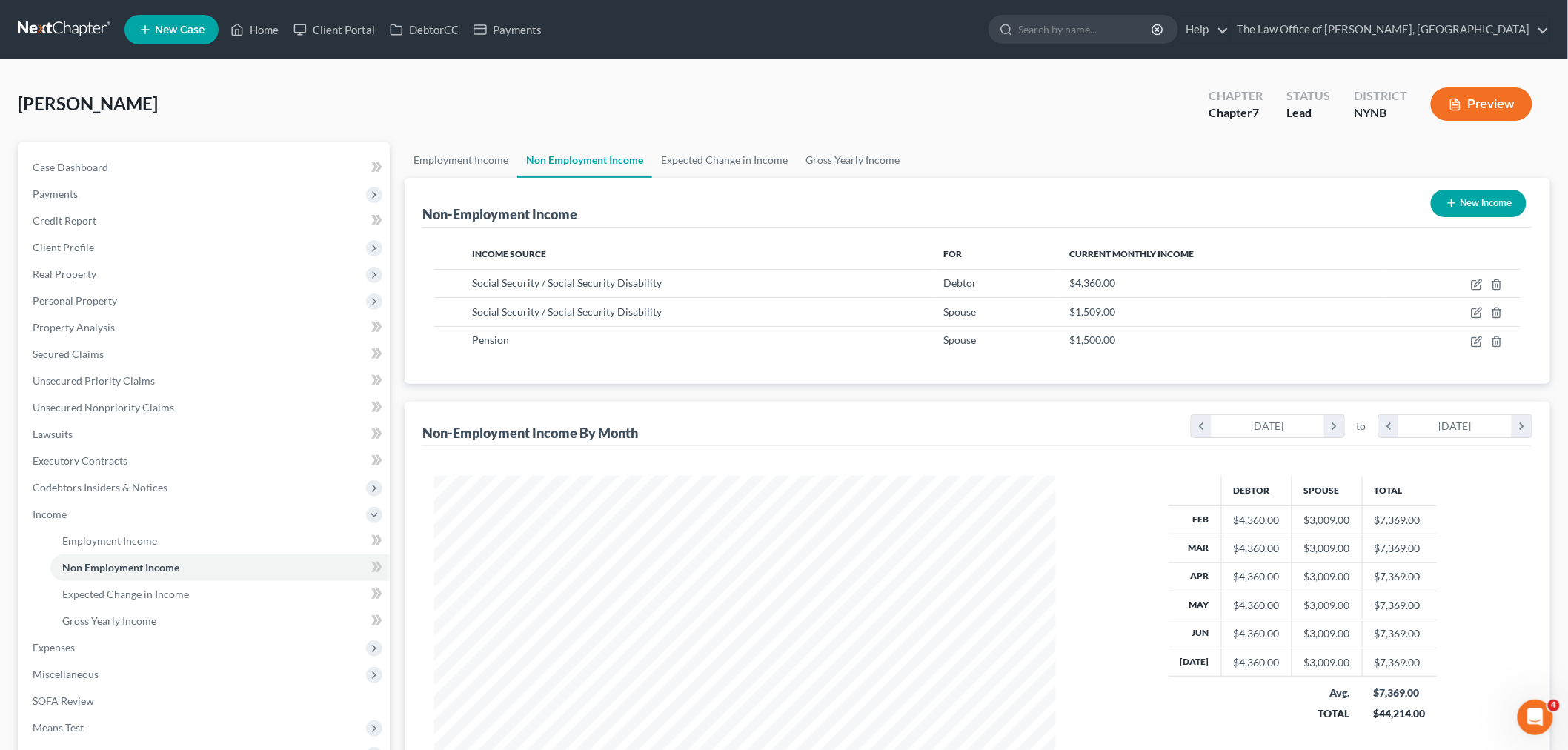
scroll to position [309, 650]
click at [472, 160] on link "Employment Income" at bounding box center [461, 160] width 113 height 35
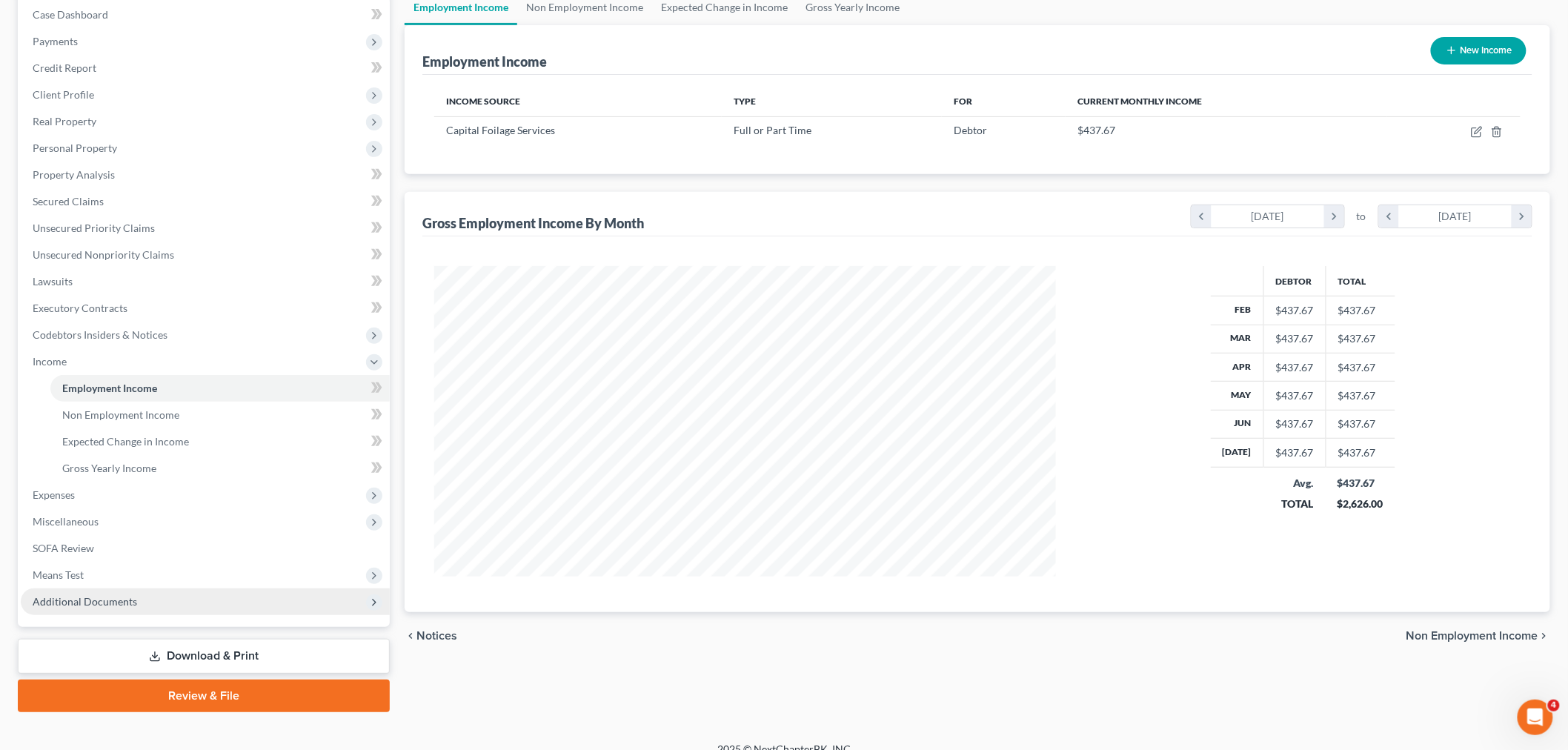
scroll to position [169, 0]
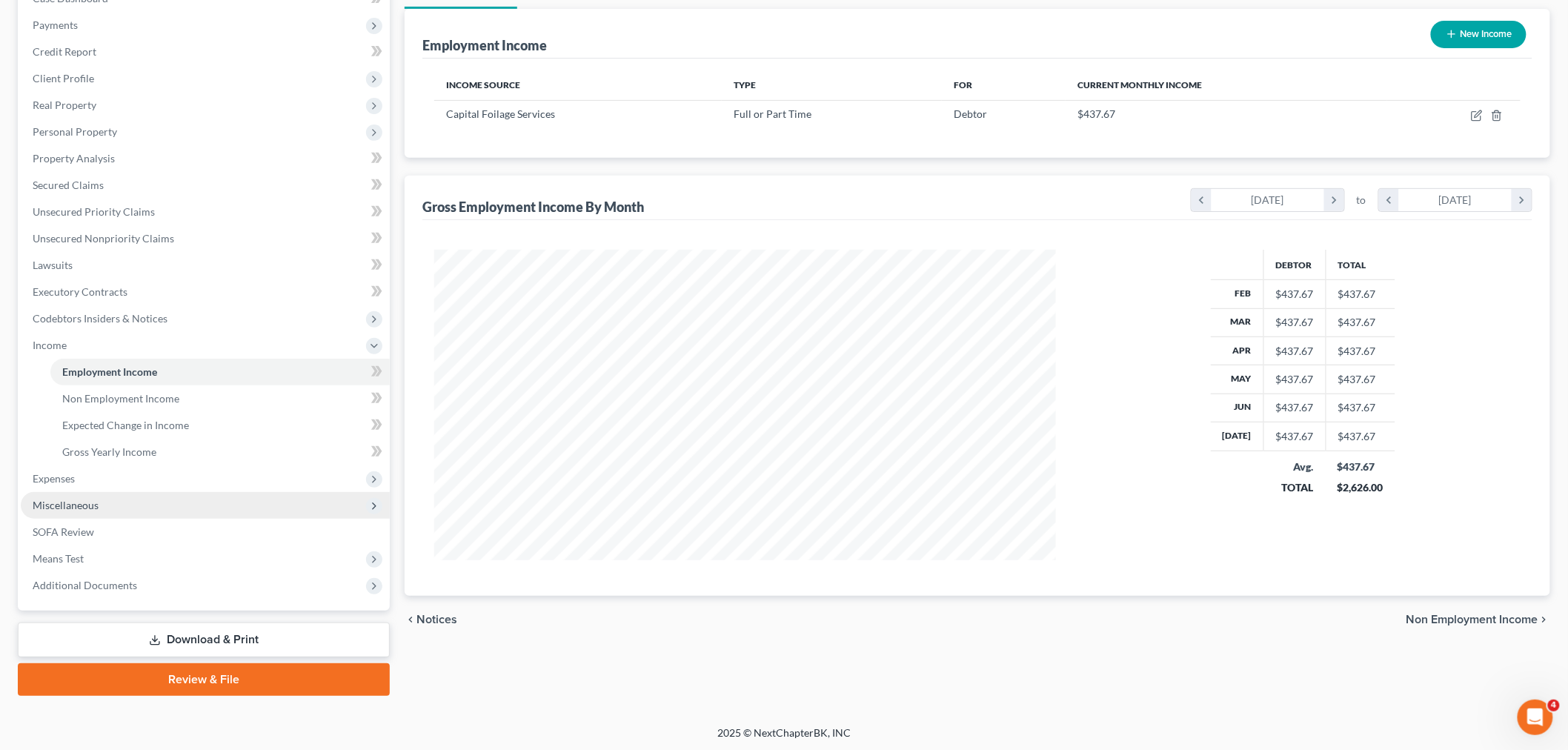
click at [66, 502] on span "Miscellaneous" at bounding box center [66, 504] width 66 height 12
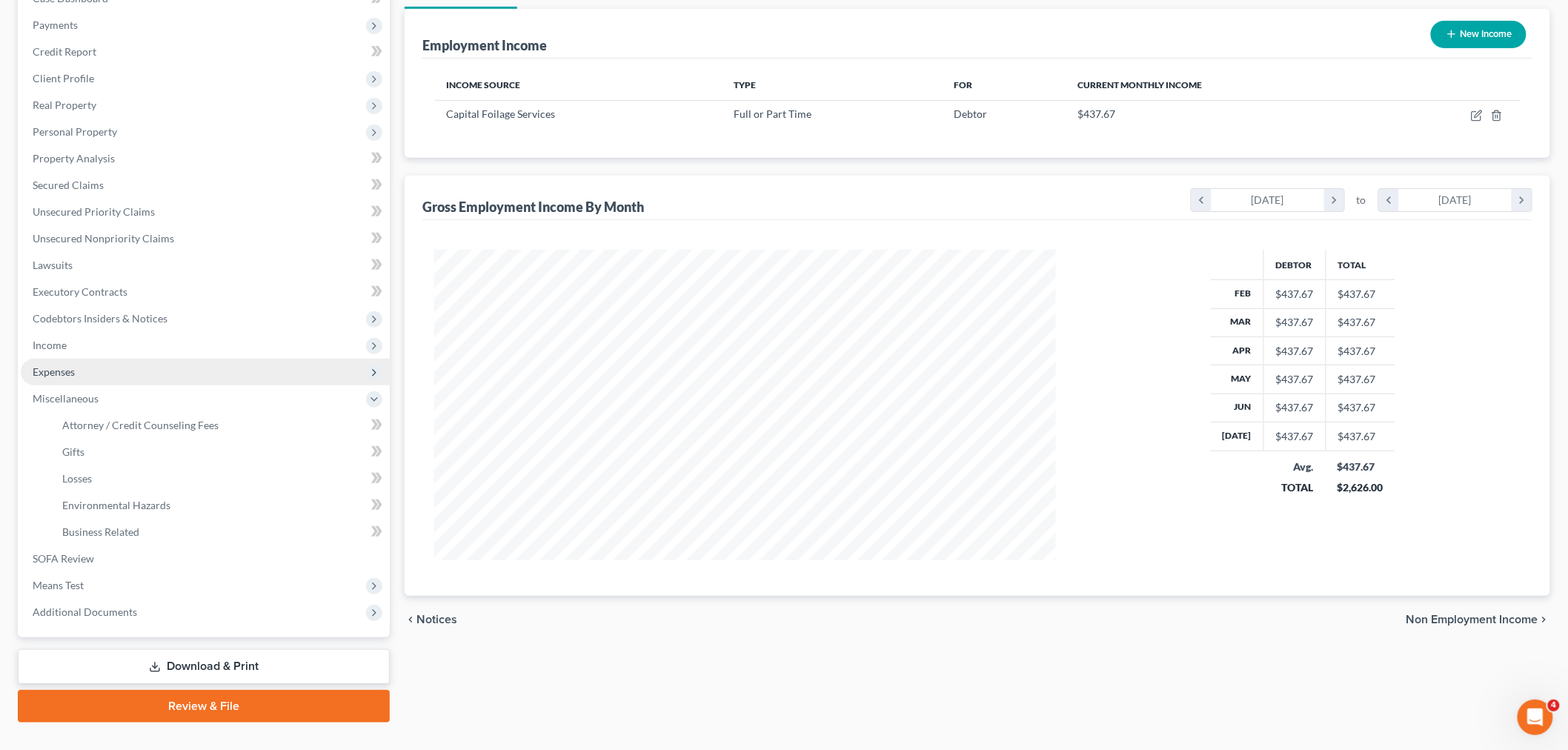
click at [89, 376] on span "Expenses" at bounding box center [205, 372] width 369 height 27
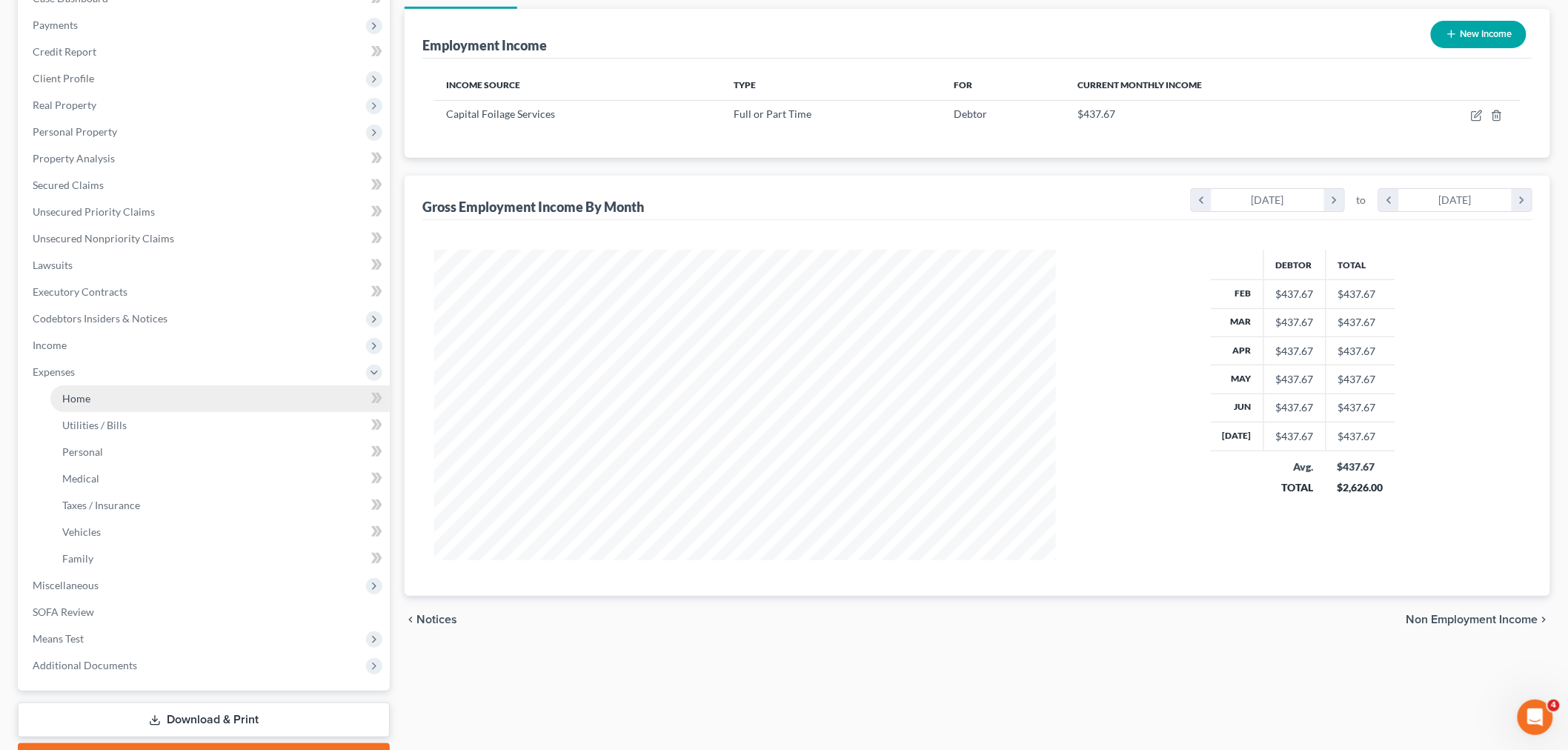
click at [80, 400] on span "Home" at bounding box center [76, 398] width 28 height 12
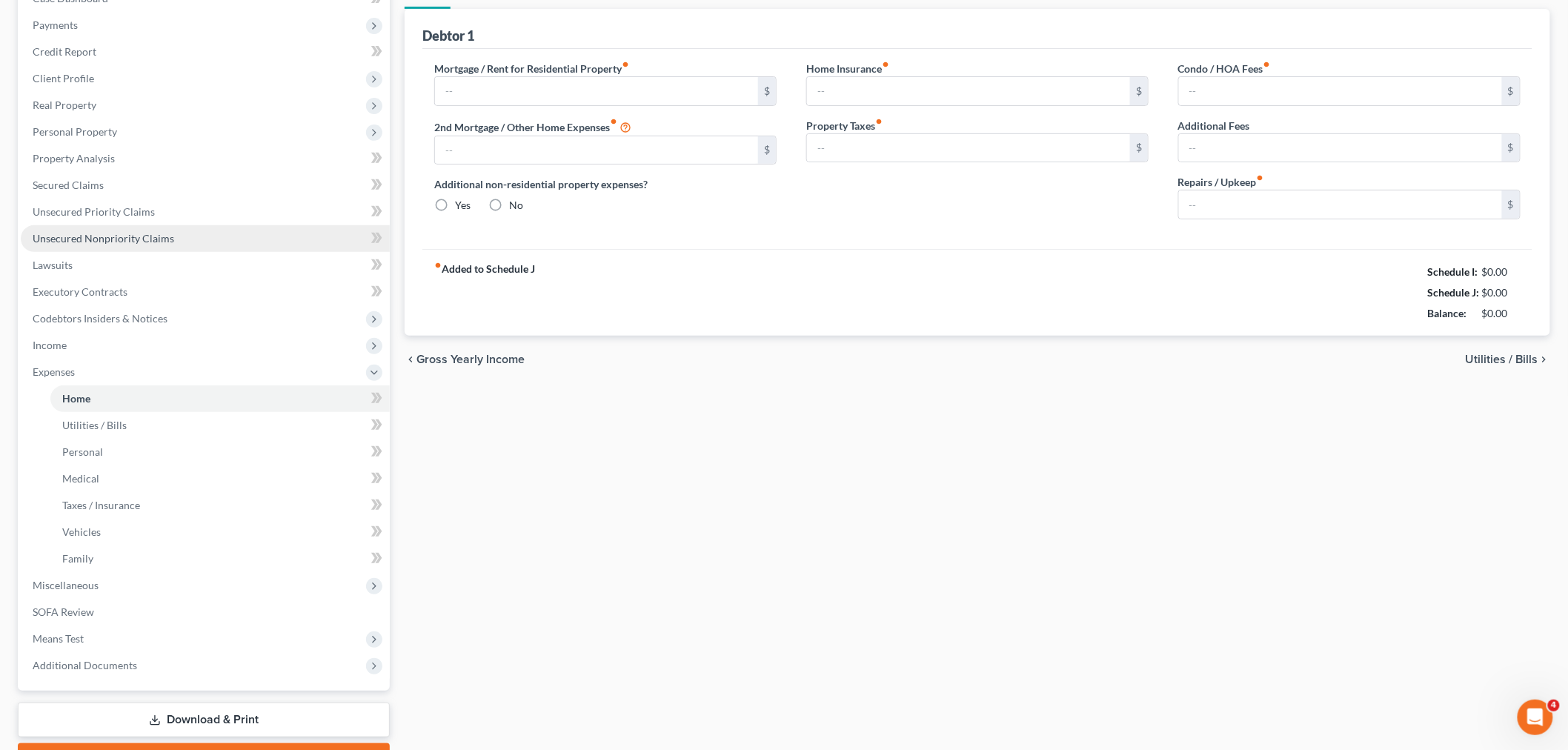
scroll to position [25, 0]
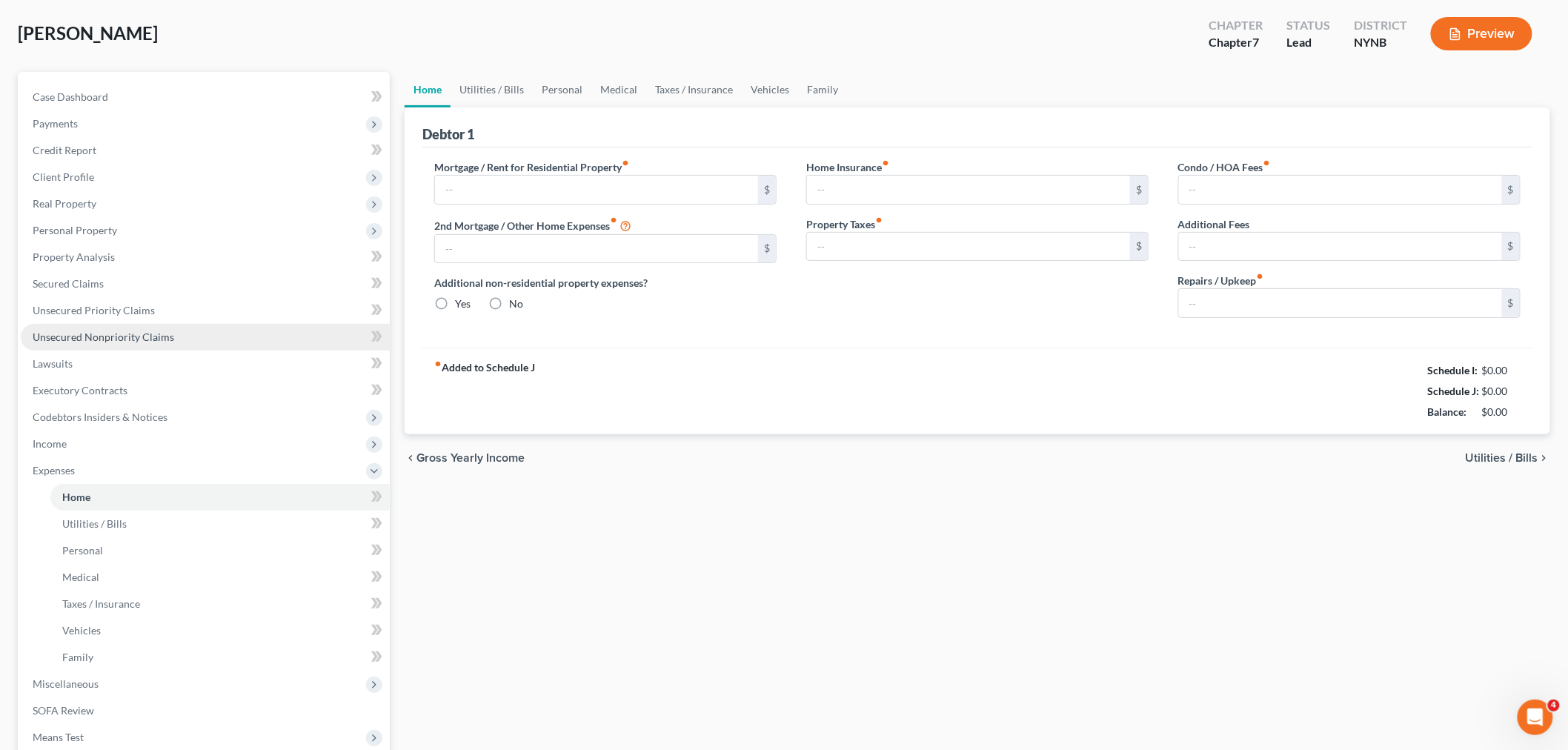
type input "0.00"
radio input "true"
type input "20.00"
type input "0.00"
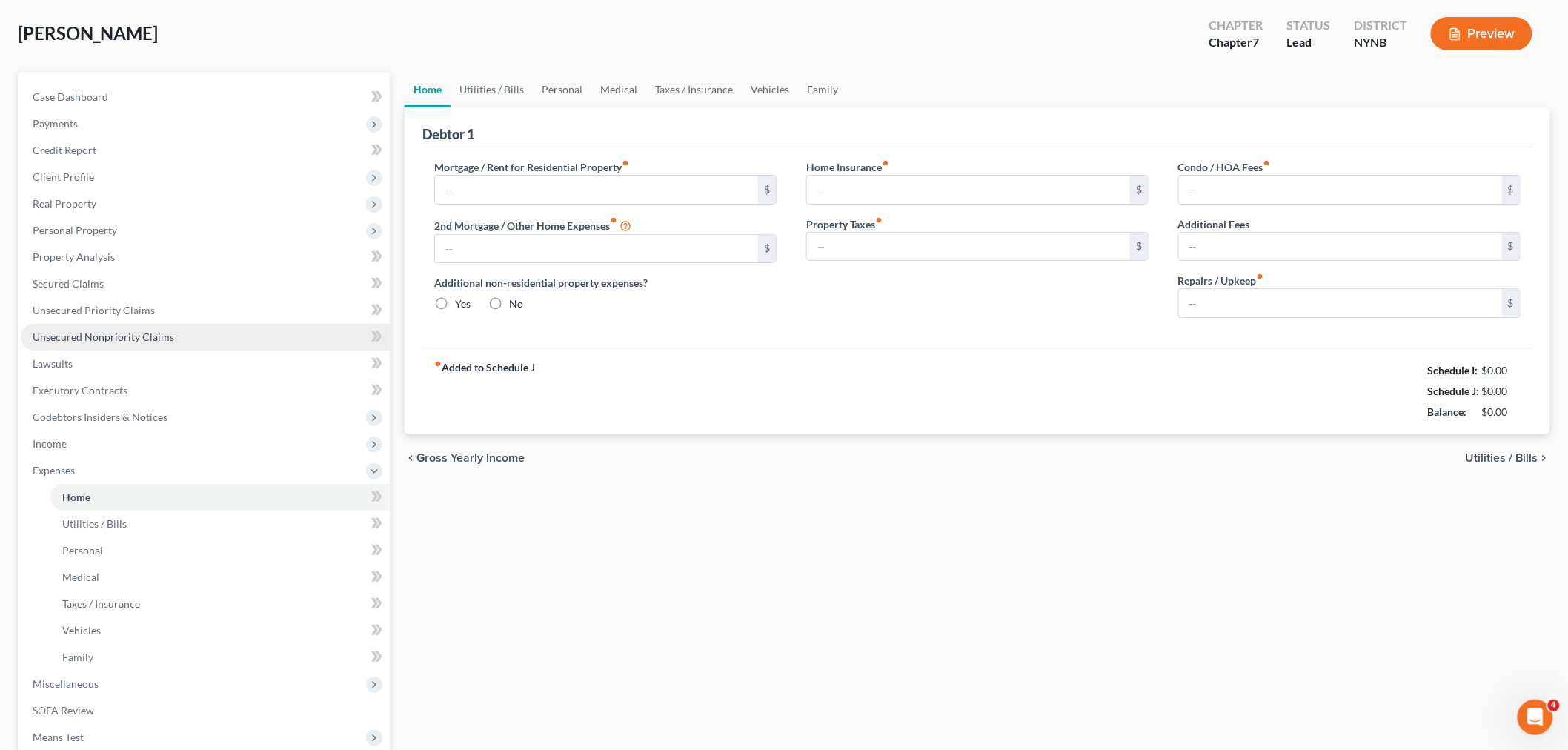
type input "0.00"
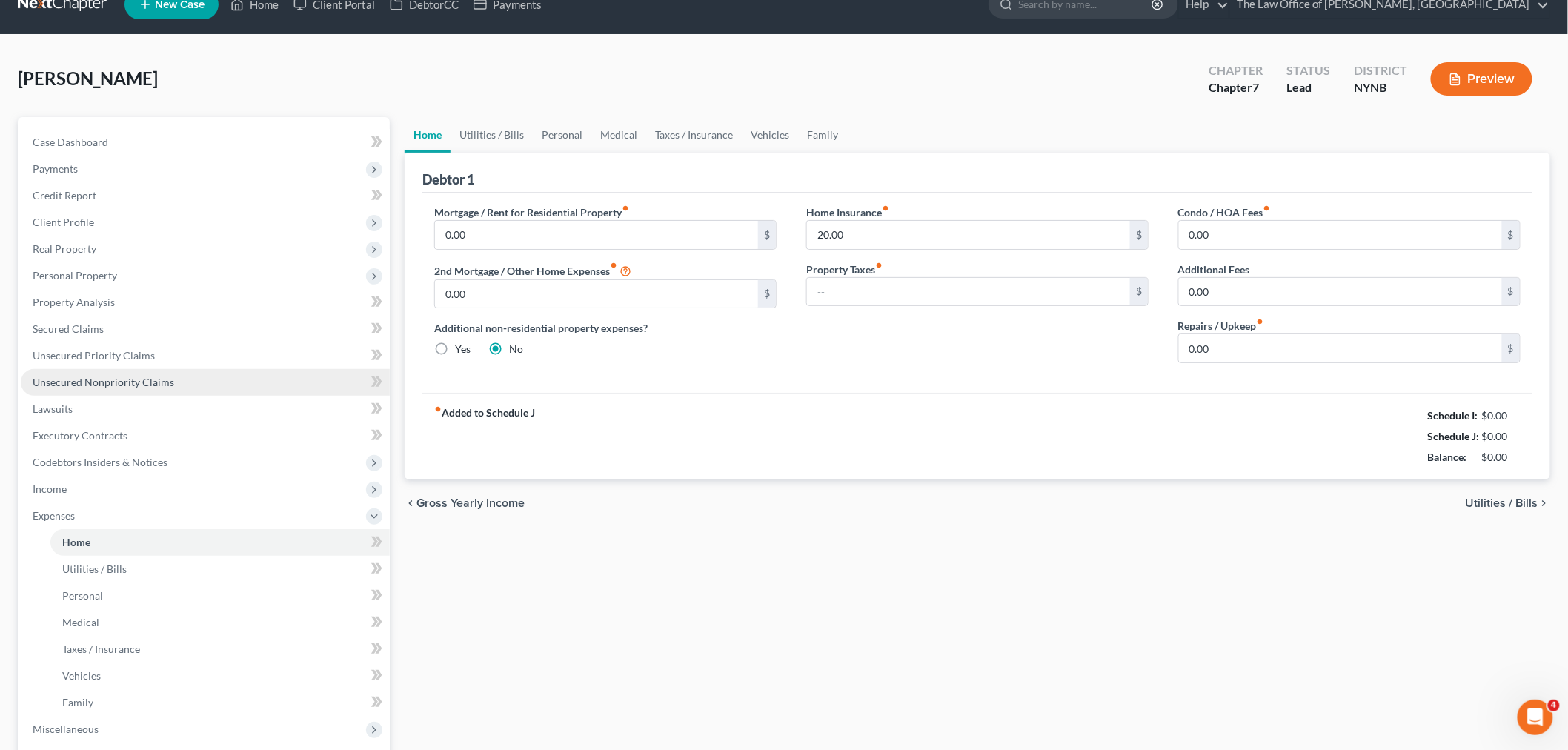
scroll to position [0, 0]
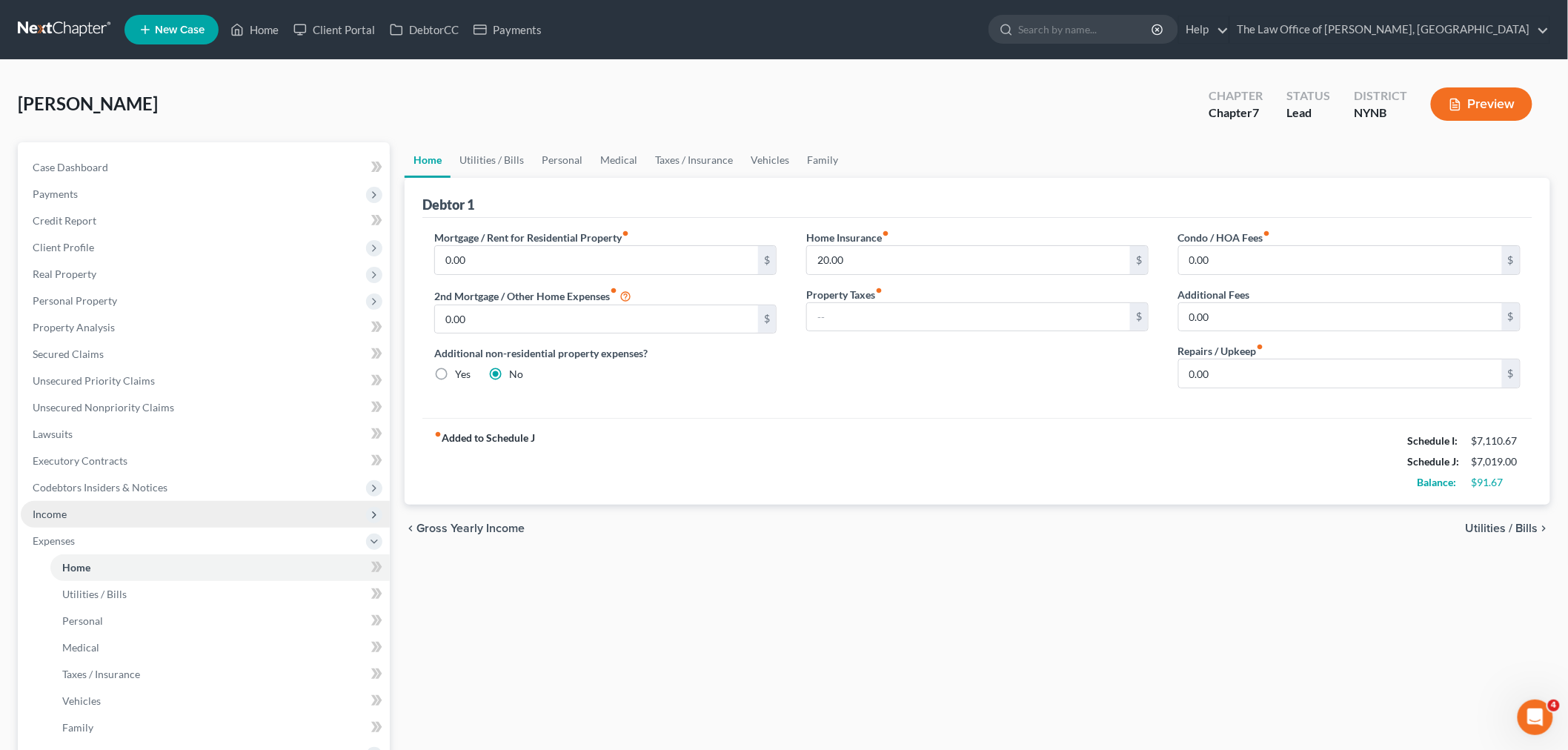
click at [75, 517] on span "Income" at bounding box center [205, 514] width 369 height 27
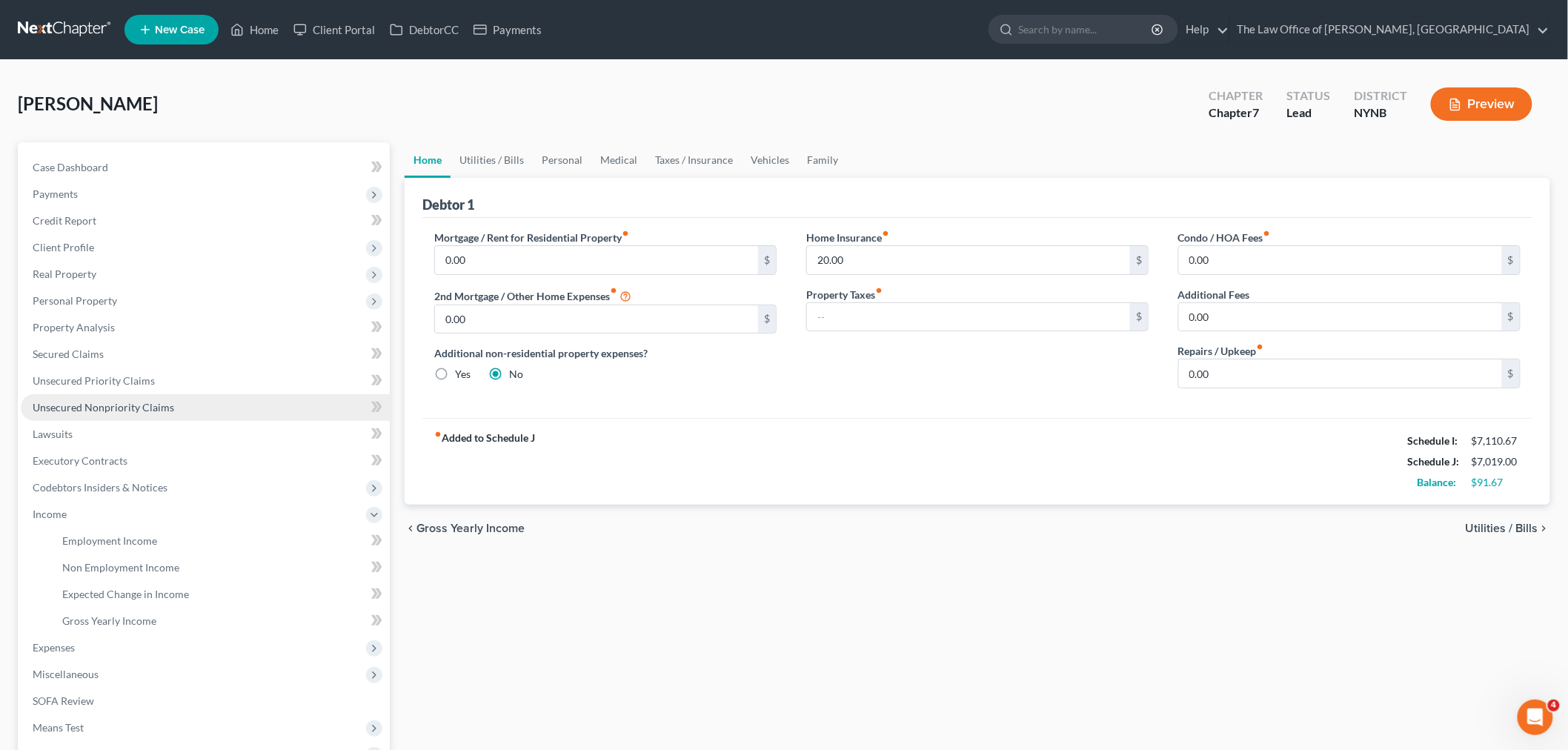
click at [101, 404] on span "Unsecured Nonpriority Claims" at bounding box center [103, 406] width 142 height 12
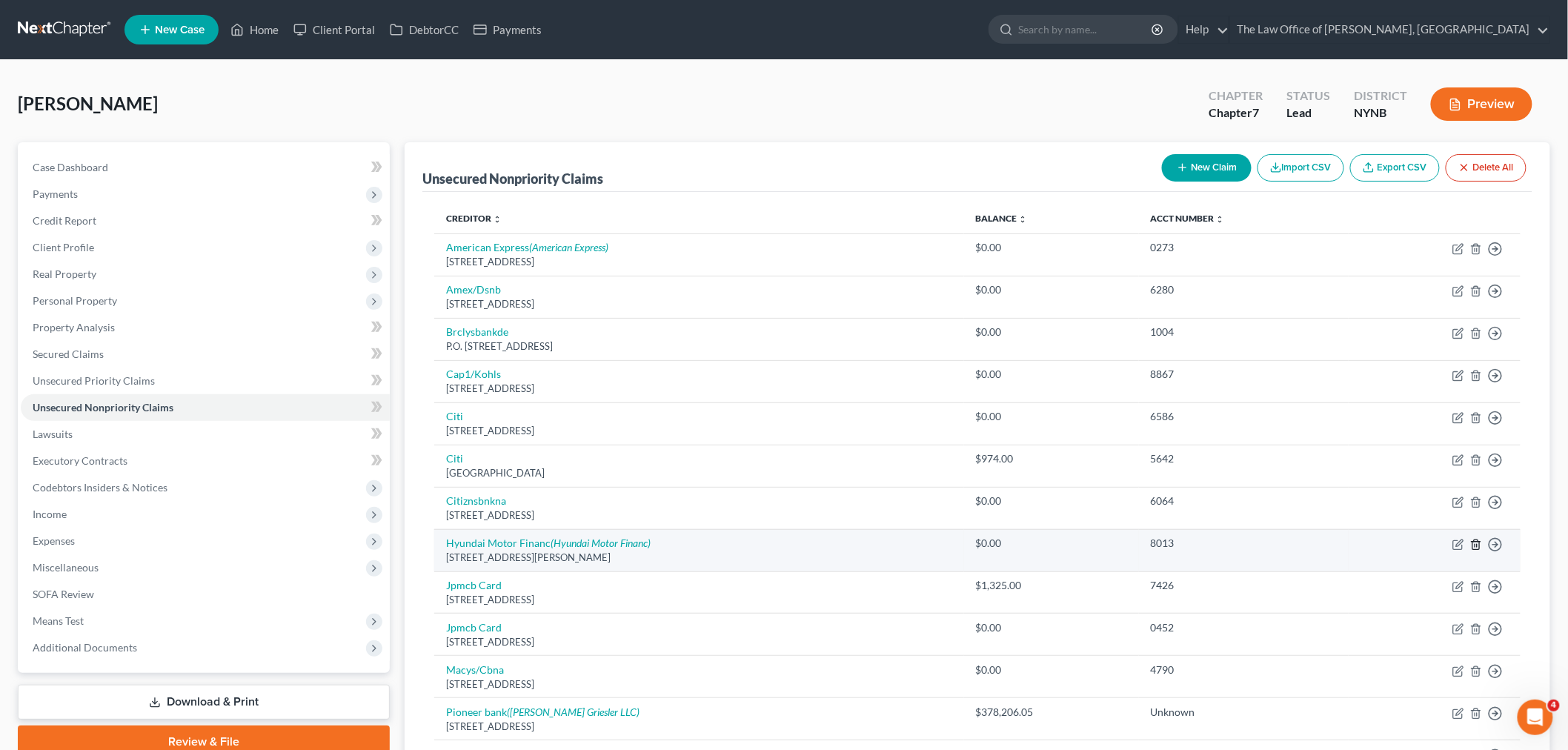
click at [1480, 544] on icon "button" at bounding box center [1476, 544] width 11 height 11
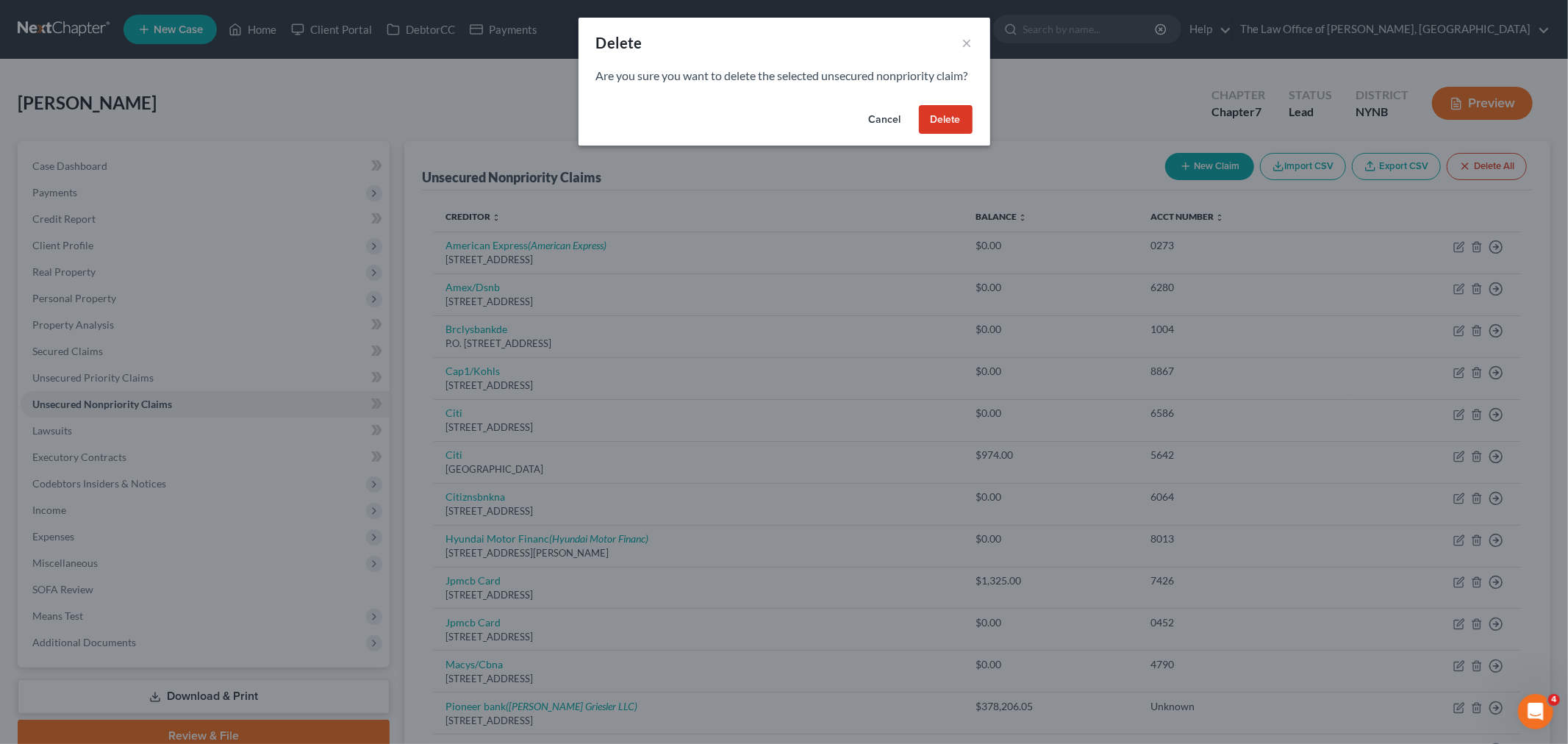
click at [942, 135] on button "Delete" at bounding box center [946, 119] width 54 height 29
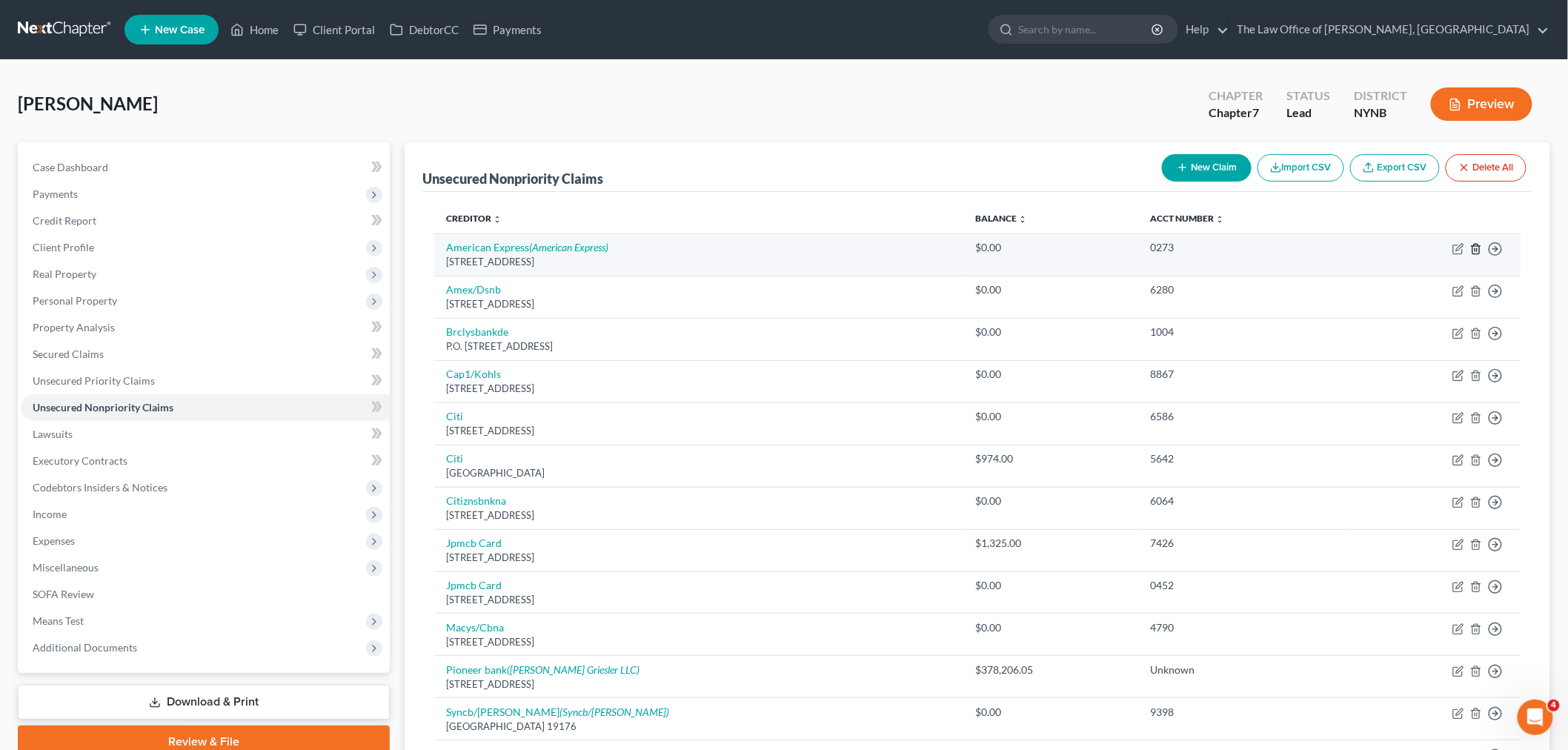
click at [1480, 243] on icon "button" at bounding box center [1476, 249] width 11 height 11
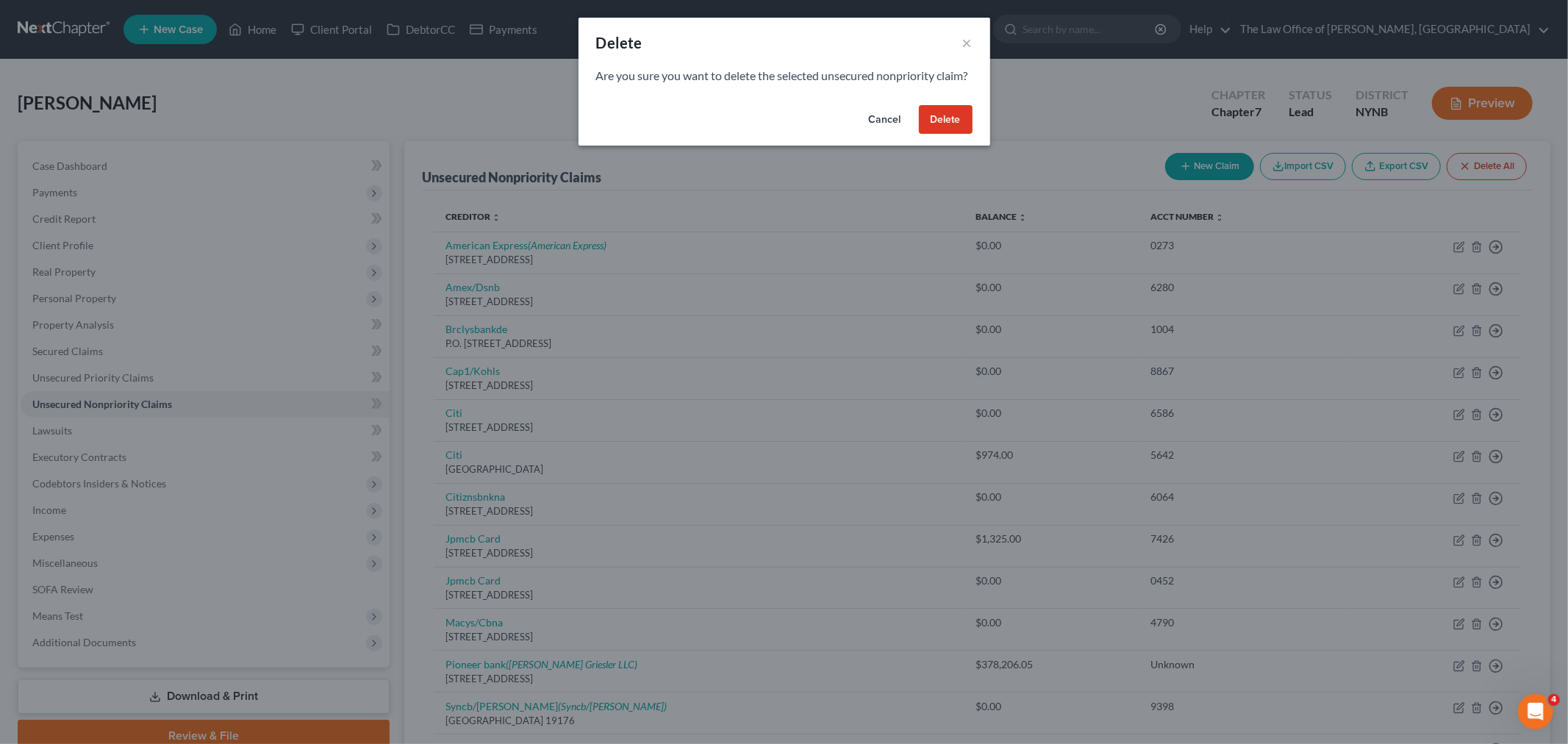
click at [957, 135] on button "Delete" at bounding box center [946, 119] width 54 height 29
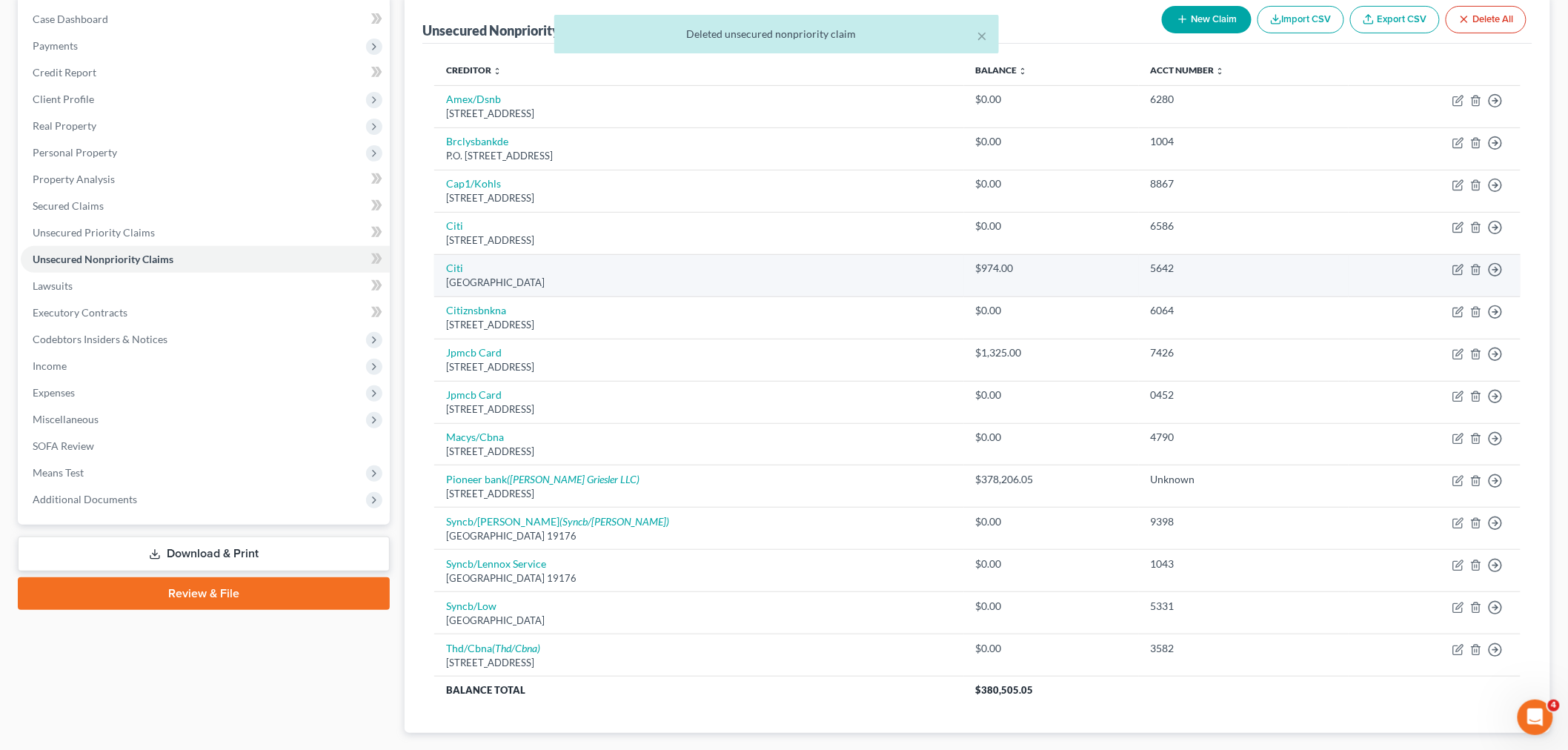
scroll to position [165, 0]
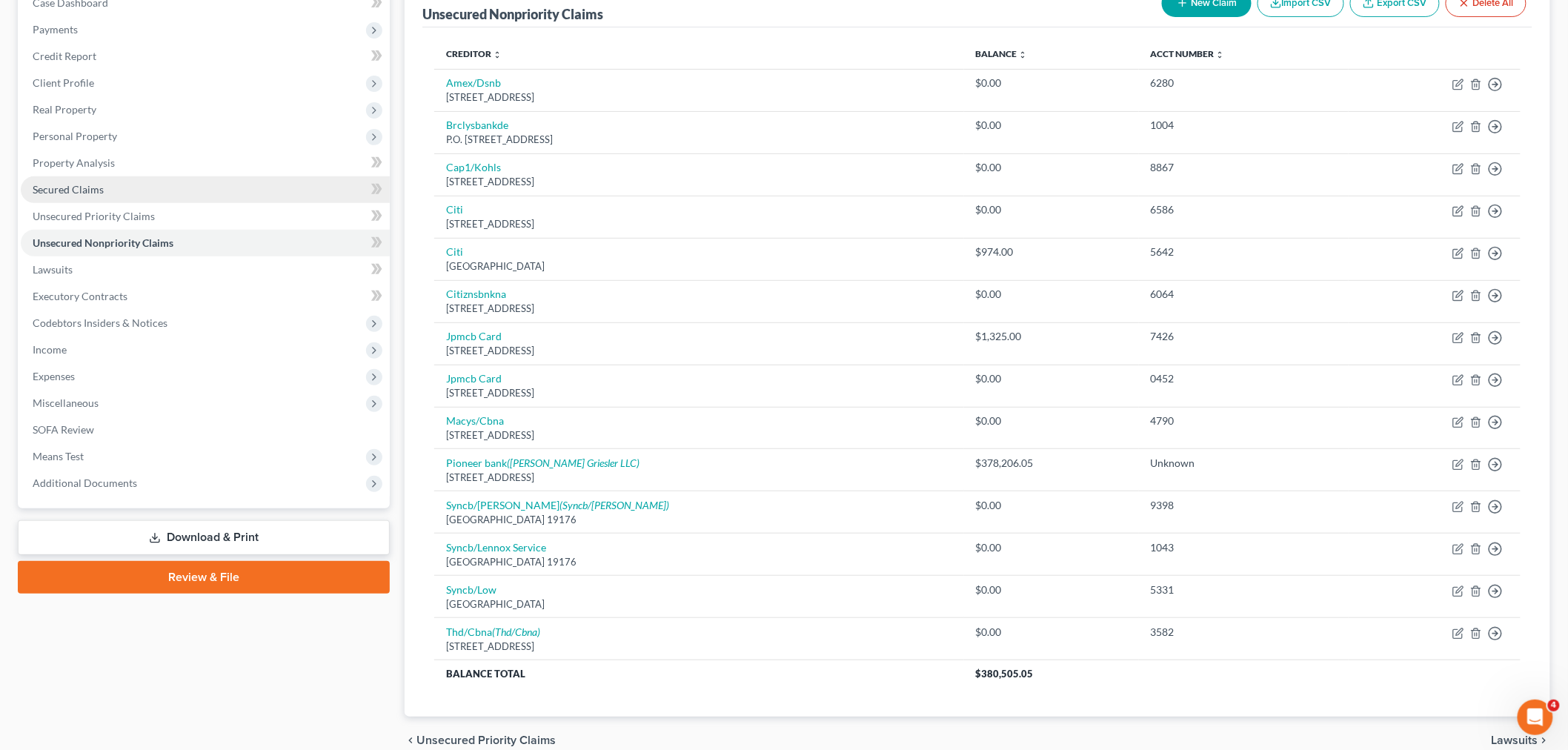
click at [79, 197] on link "Secured Claims" at bounding box center [205, 189] width 369 height 27
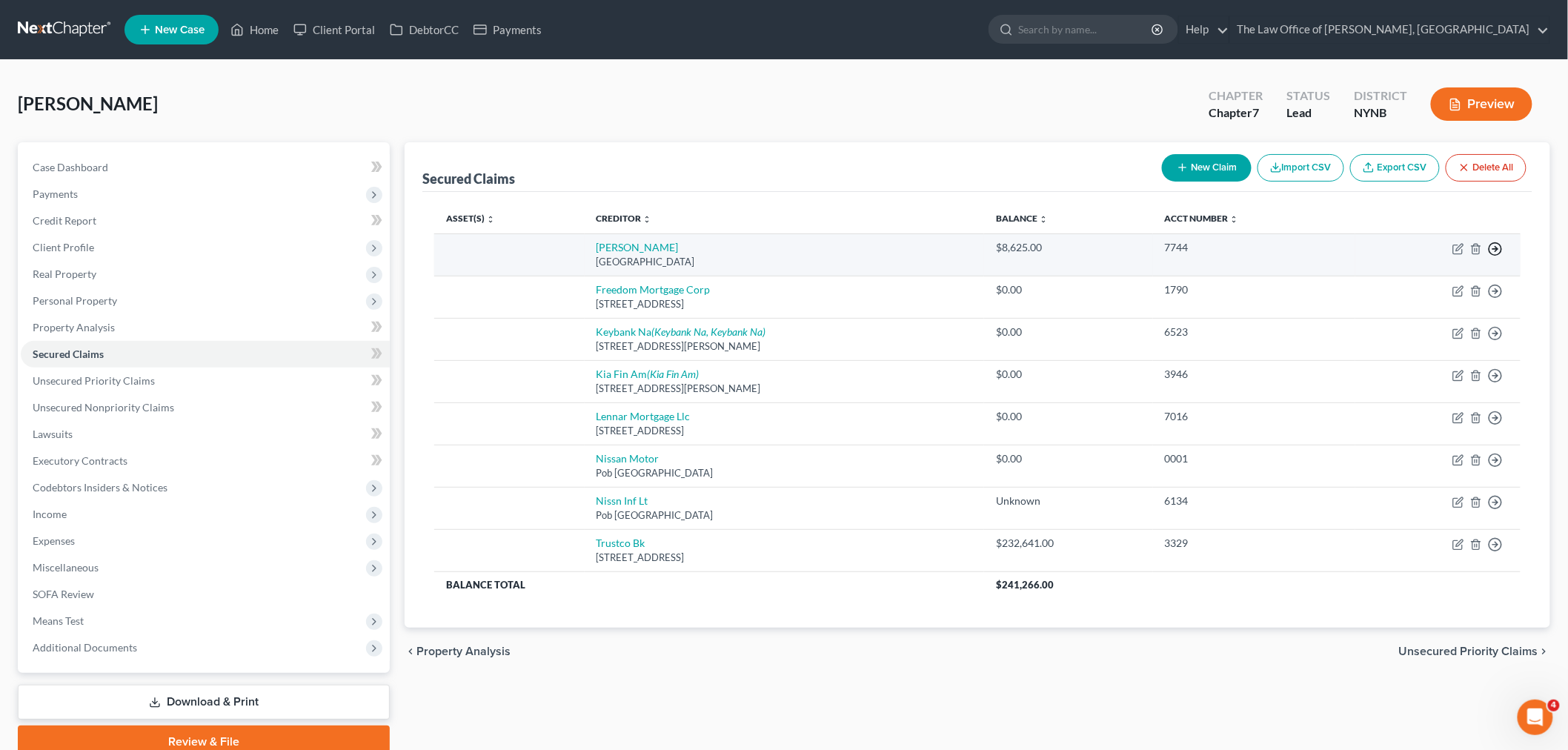
click at [1496, 246] on polyline "button" at bounding box center [1497, 249] width 2 height 5
click at [1441, 284] on link "Move to F" at bounding box center [1427, 284] width 124 height 25
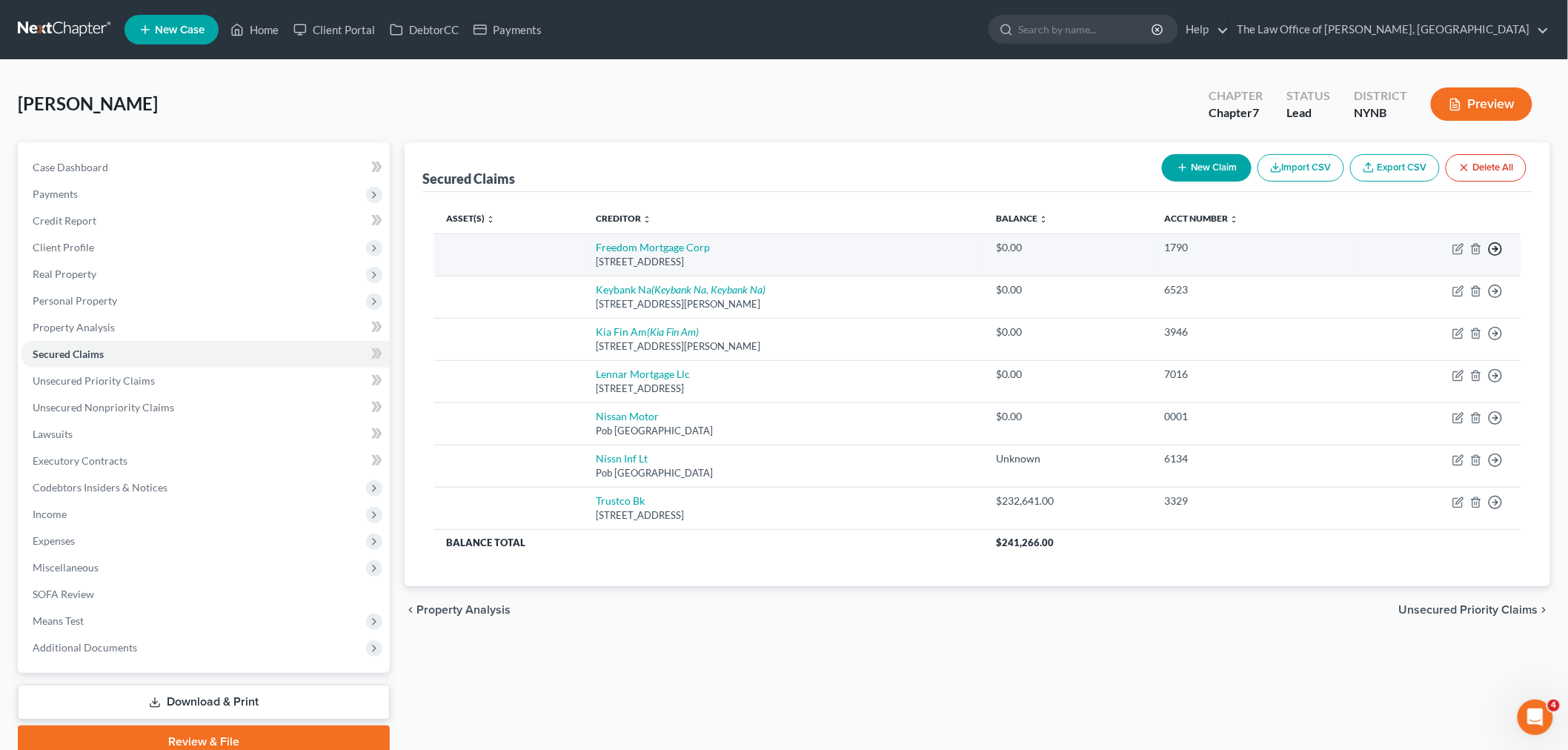
click at [1498, 246] on polyline "button" at bounding box center [1497, 249] width 2 height 5
click at [1461, 285] on link "Move to F" at bounding box center [1427, 284] width 124 height 25
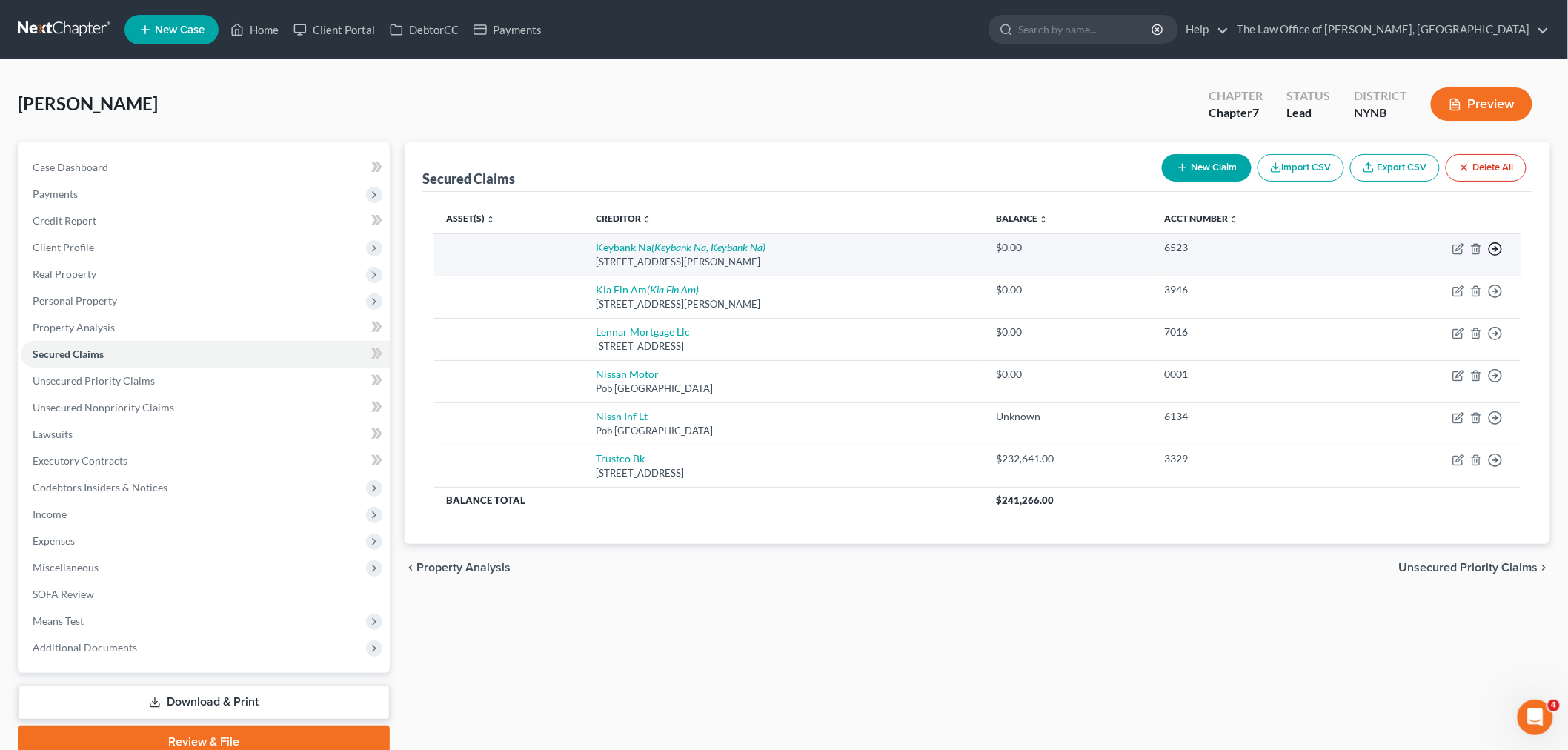
click at [1491, 245] on circle "button" at bounding box center [1496, 249] width 12 height 12
click at [1443, 286] on link "Move to F" at bounding box center [1427, 284] width 124 height 25
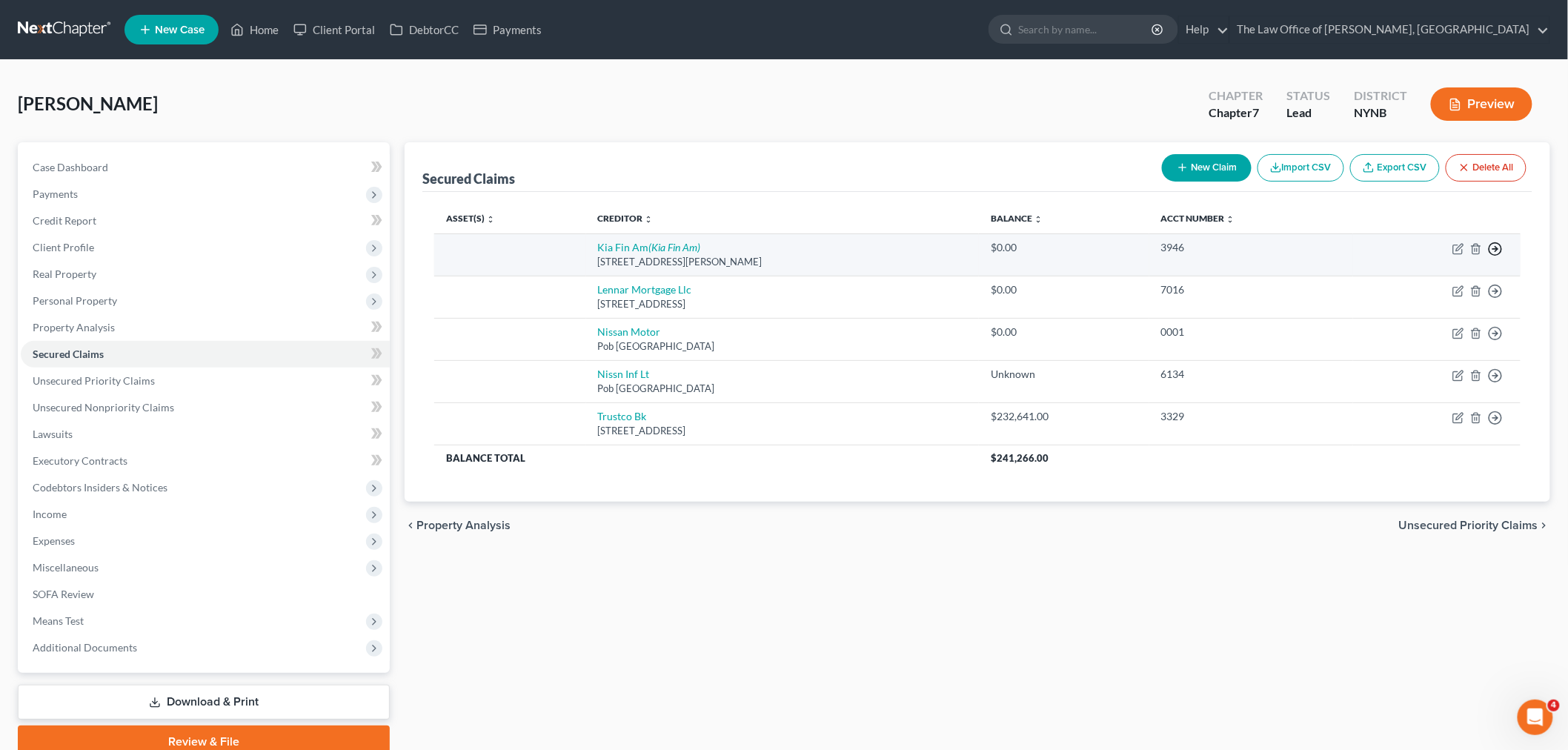
click at [1494, 251] on icon "button" at bounding box center [1496, 249] width 15 height 15
click at [1448, 284] on link "Move to F" at bounding box center [1427, 284] width 124 height 25
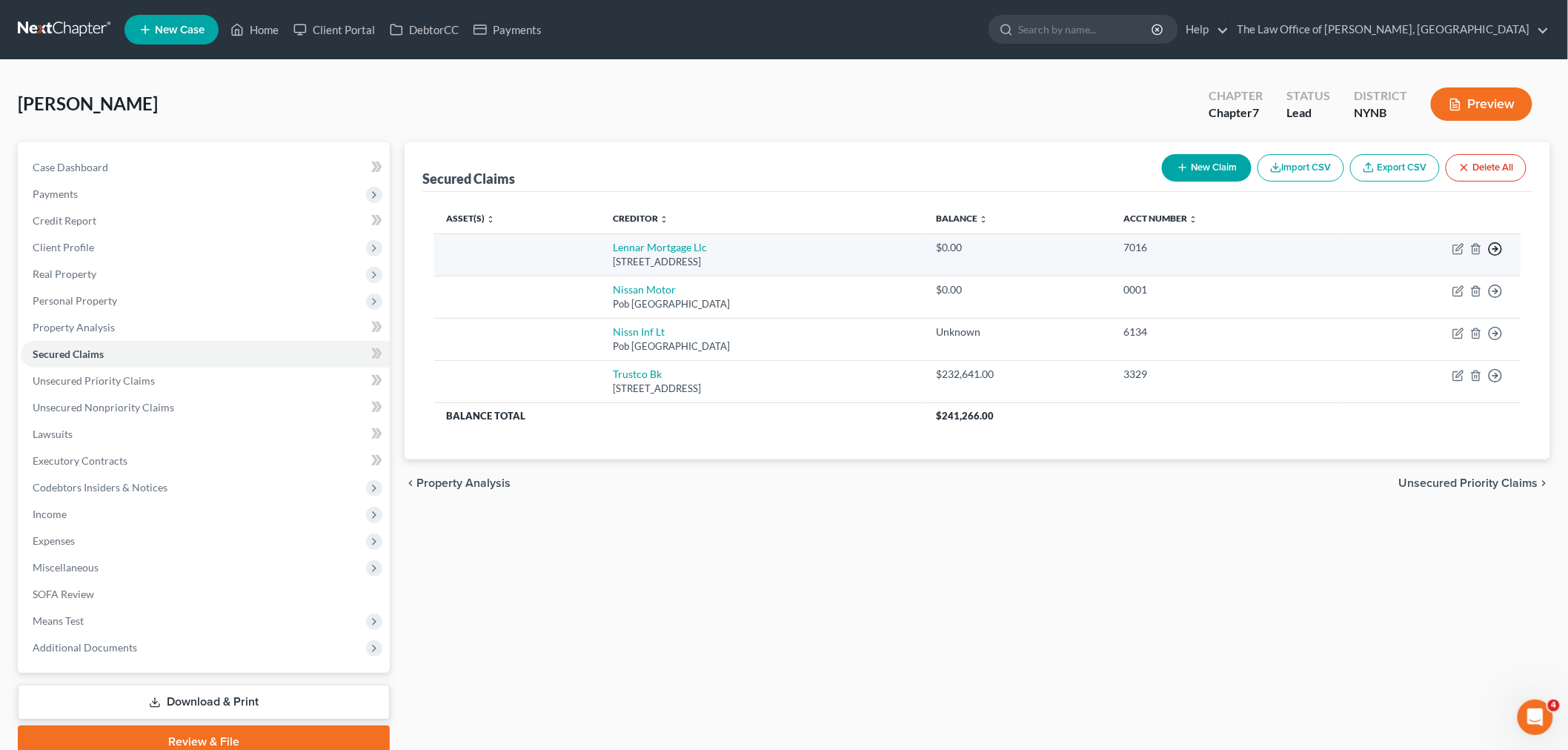
click at [1490, 251] on circle "button" at bounding box center [1496, 249] width 12 height 12
click at [1449, 291] on link "Move to F" at bounding box center [1427, 284] width 124 height 25
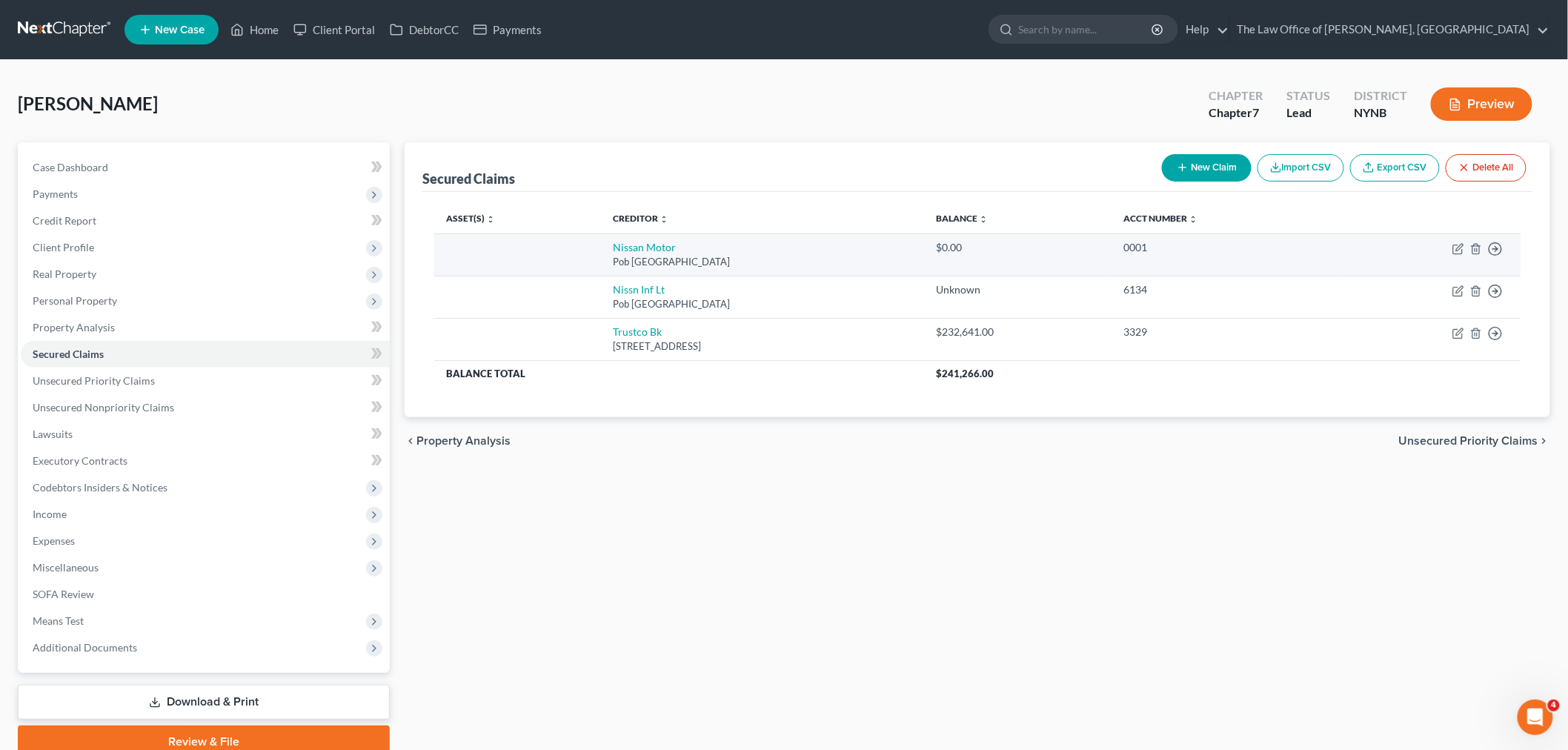
click at [1486, 247] on td "Move to E Move to F Move to G Move to Notice Only" at bounding box center [1429, 255] width 184 height 43
click at [1492, 246] on icon "button" at bounding box center [1496, 249] width 15 height 15
click at [1463, 280] on link "Move to F" at bounding box center [1427, 284] width 124 height 25
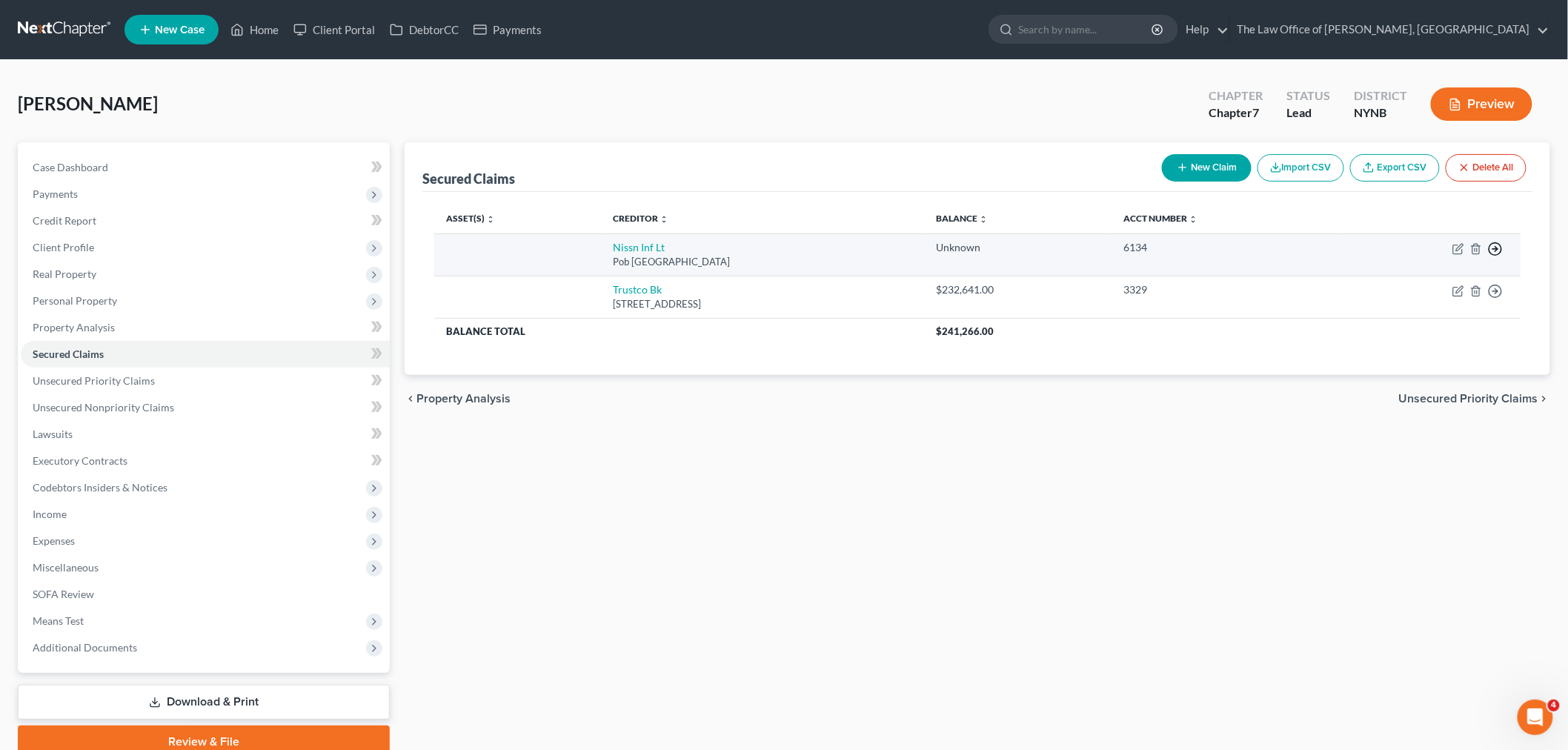
click at [1493, 247] on icon "button" at bounding box center [1496, 249] width 15 height 15
click at [1467, 287] on link "Move to F" at bounding box center [1427, 284] width 124 height 25
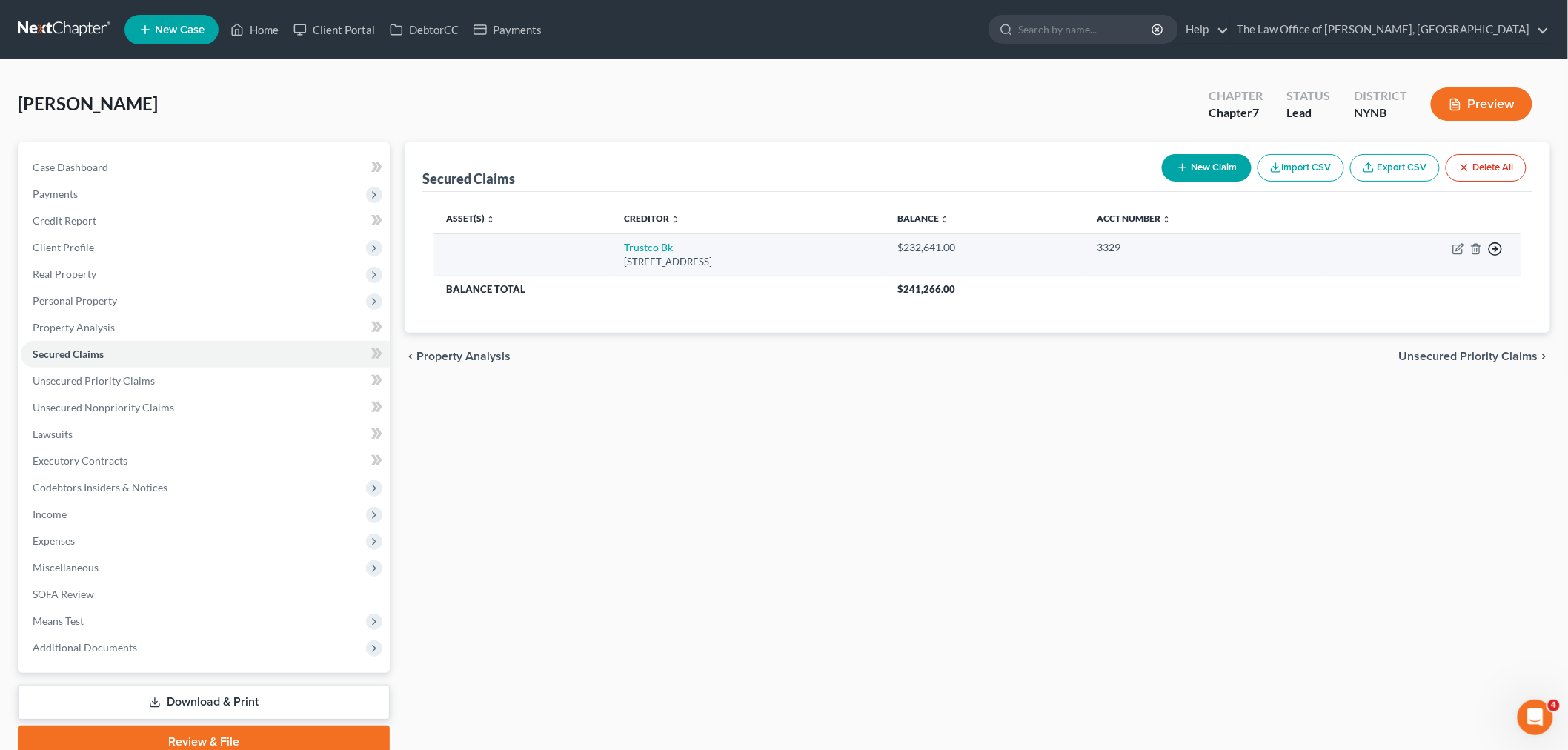
click at [1493, 247] on icon "button" at bounding box center [1496, 249] width 15 height 15
click at [1465, 286] on link "Move to F" at bounding box center [1427, 284] width 124 height 25
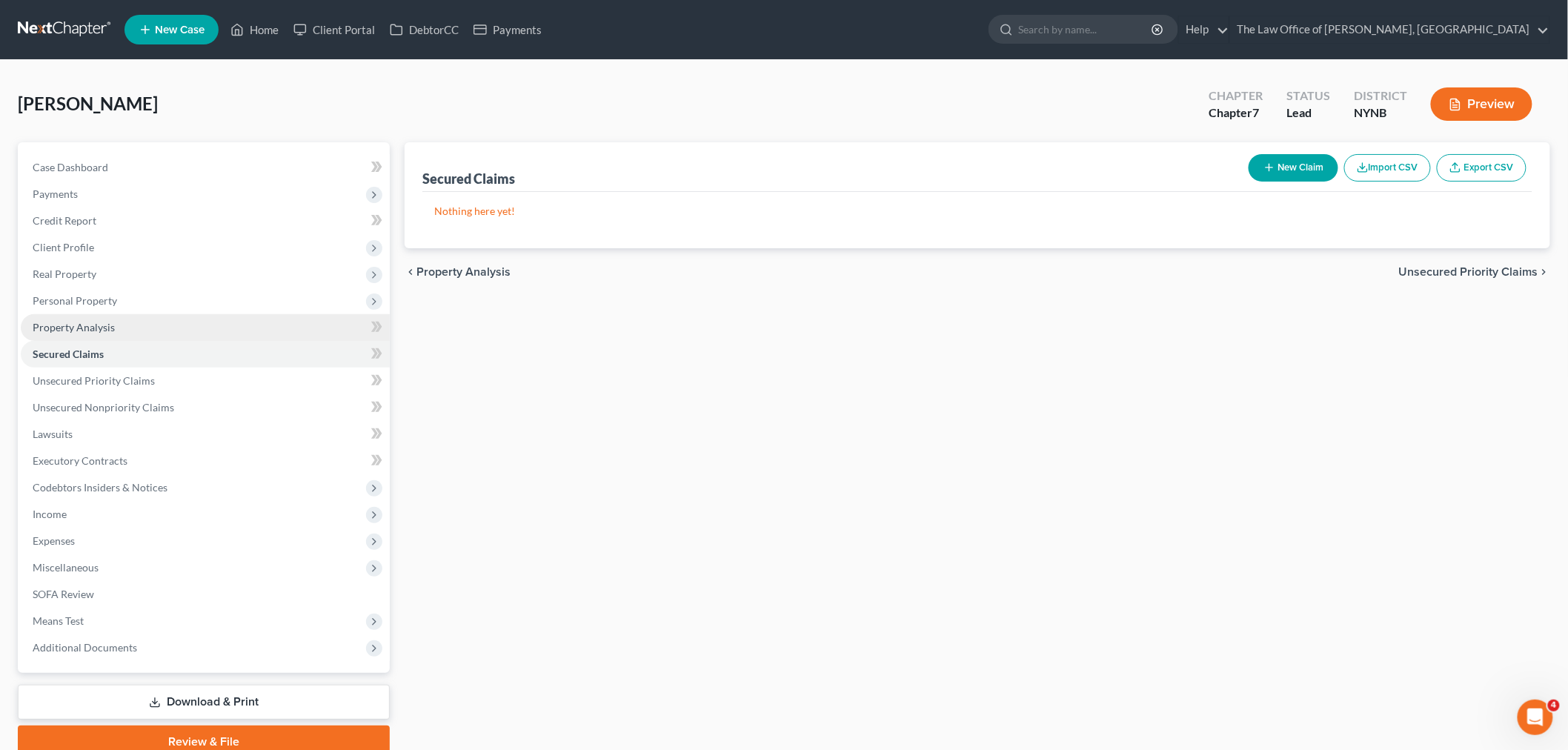
click at [104, 323] on span "Property Analysis" at bounding box center [74, 327] width 82 height 12
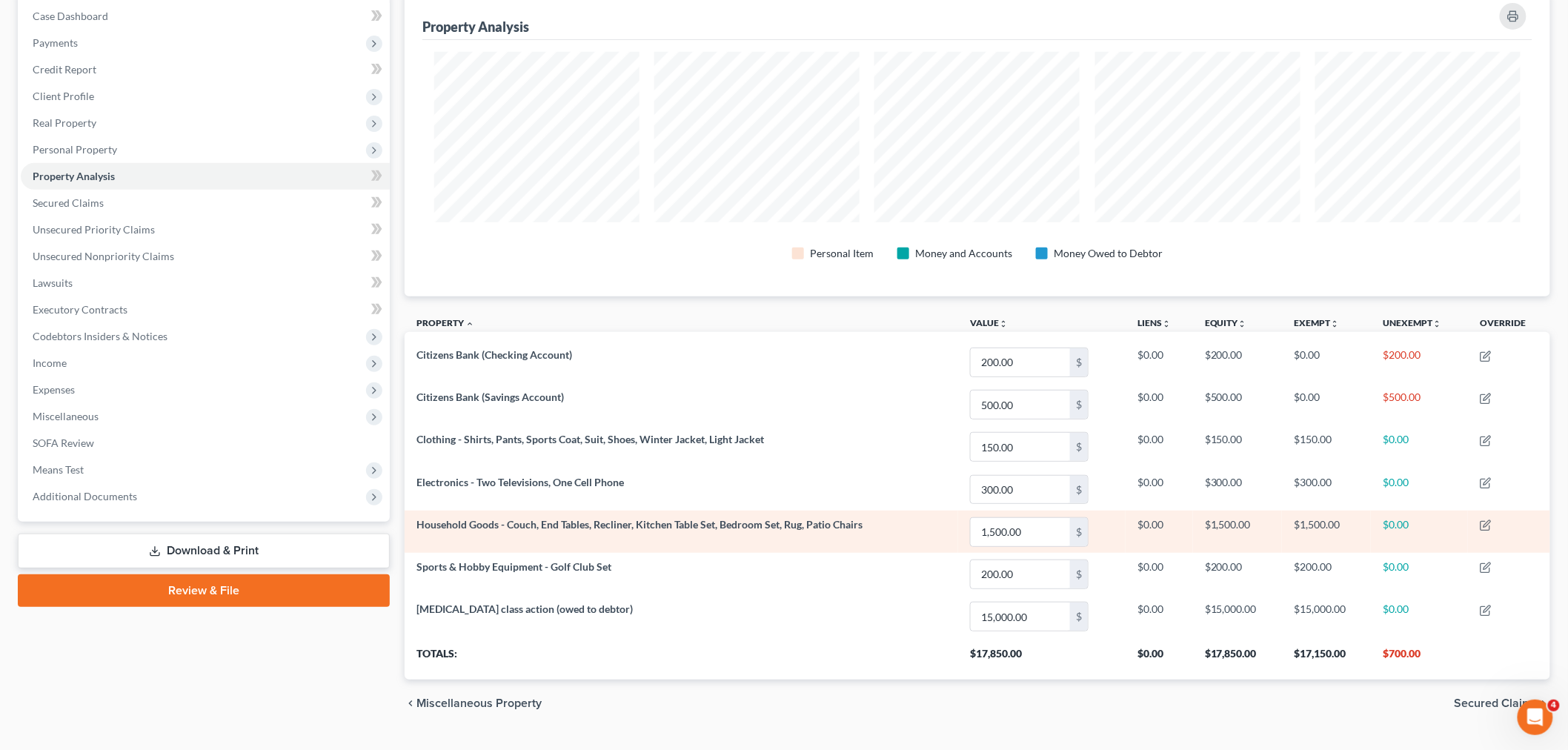
scroll to position [165, 0]
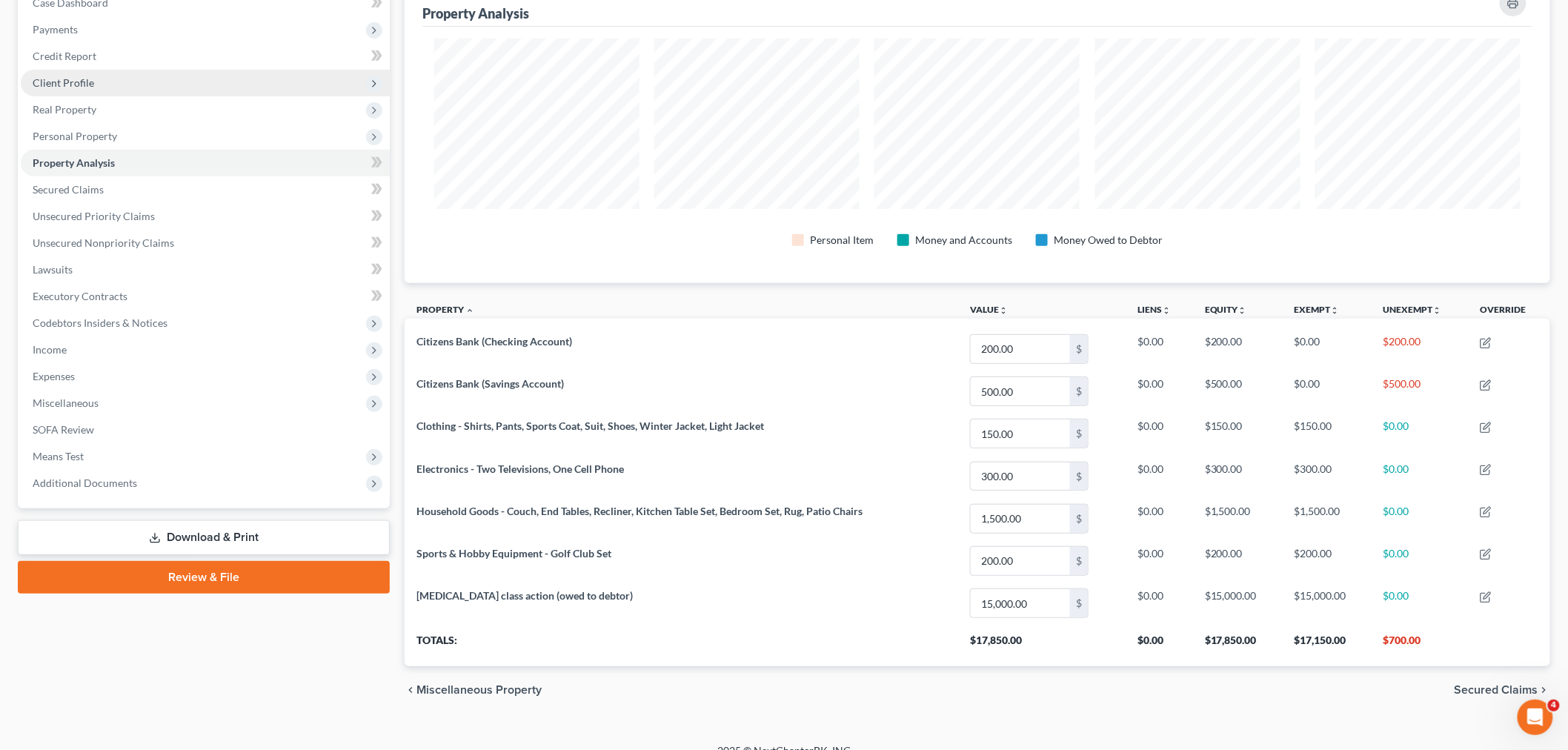
click at [82, 79] on span "Client Profile" at bounding box center [63, 82] width 61 height 12
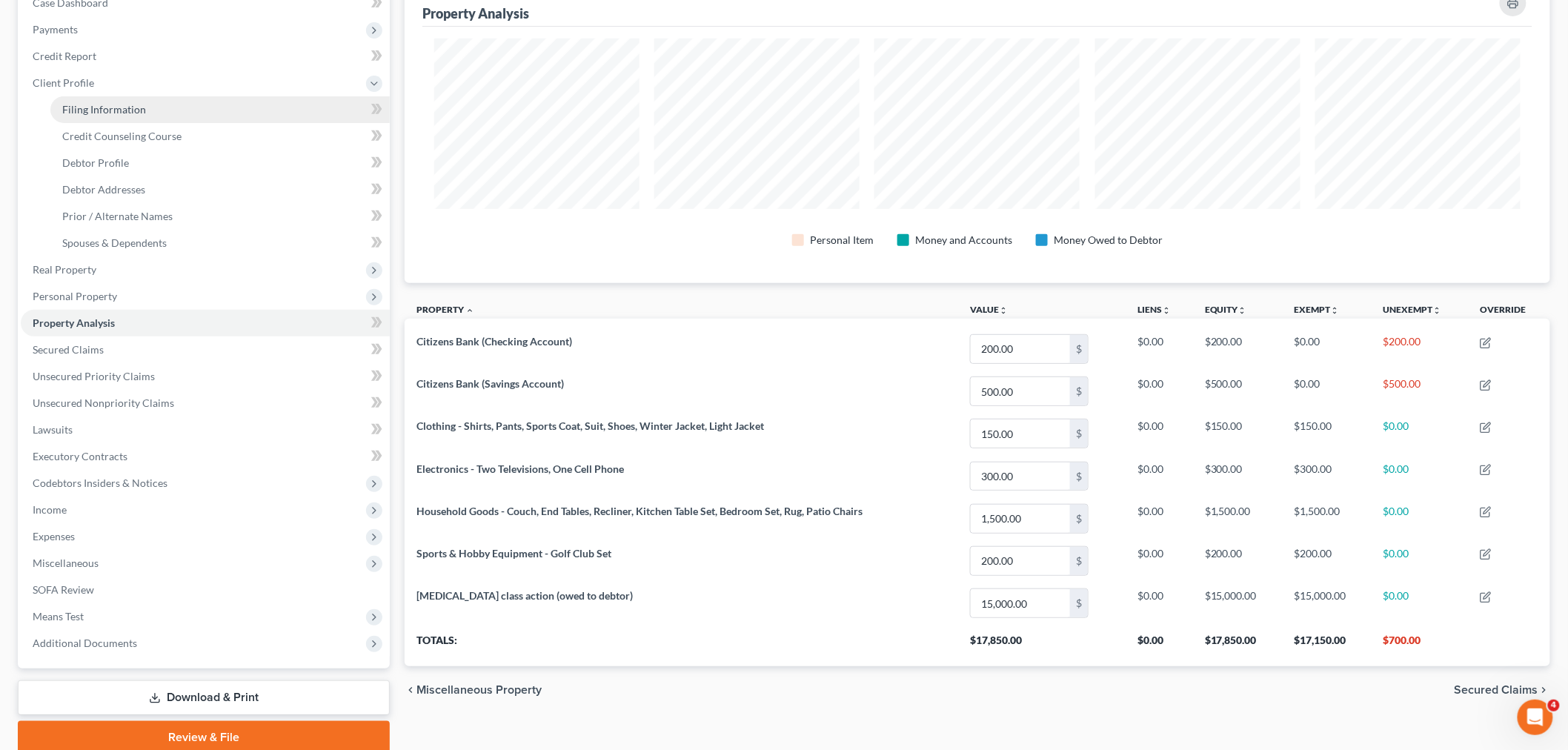
click at [156, 106] on link "Filing Information" at bounding box center [220, 110] width 339 height 27
select select "1"
select select "0"
select select "54"
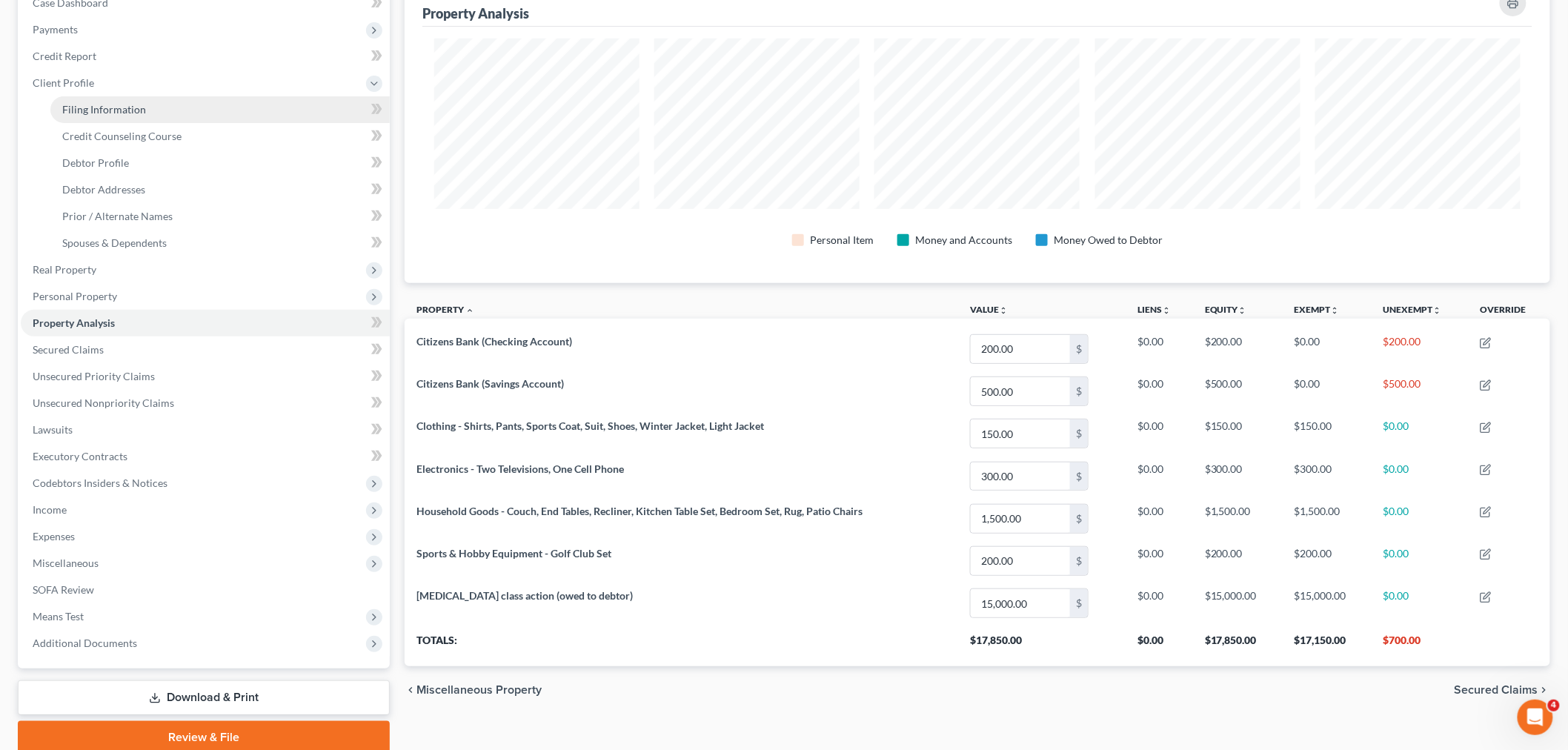
select select "0"
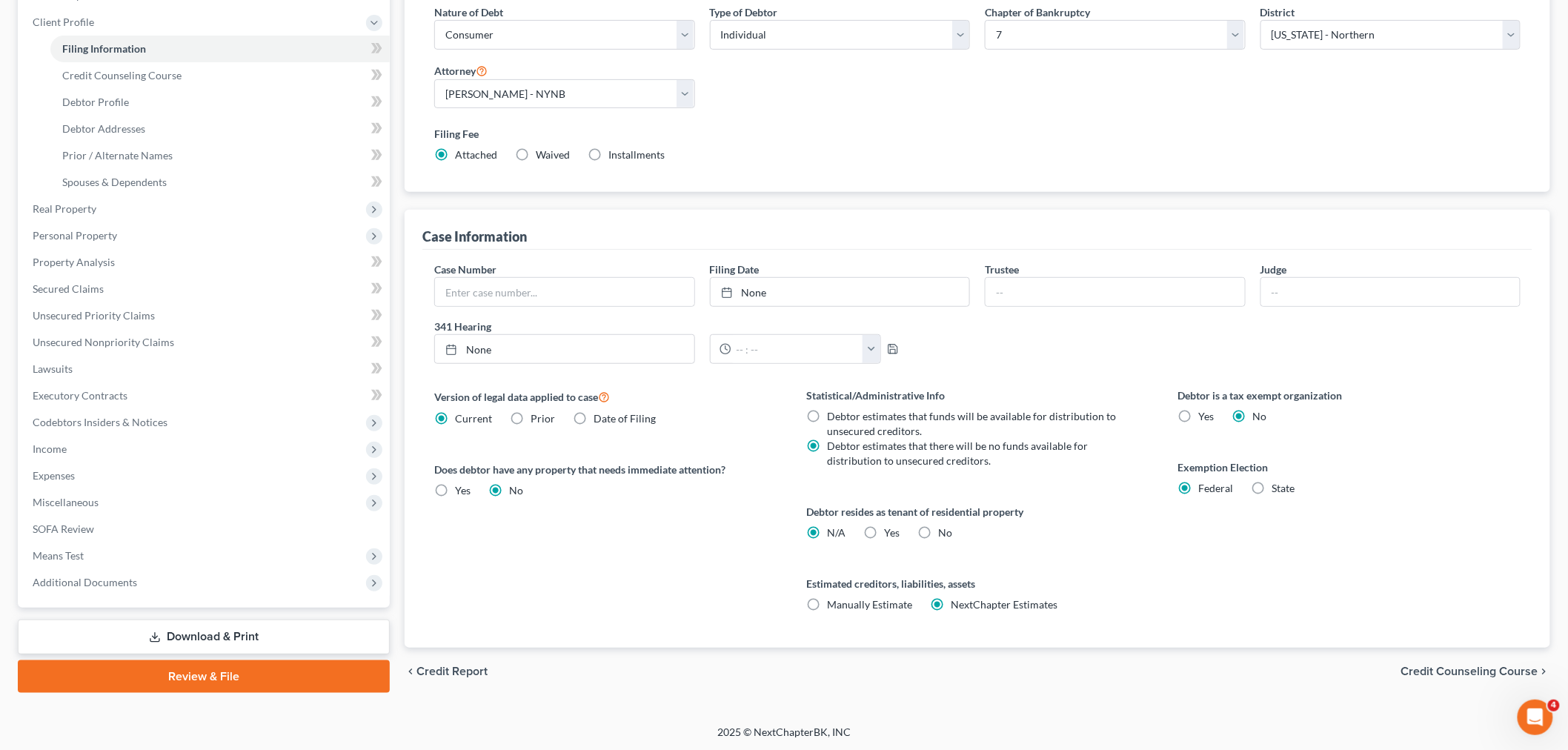
scroll to position [226, 0]
click at [106, 242] on span "Personal Property" at bounding box center [205, 235] width 369 height 27
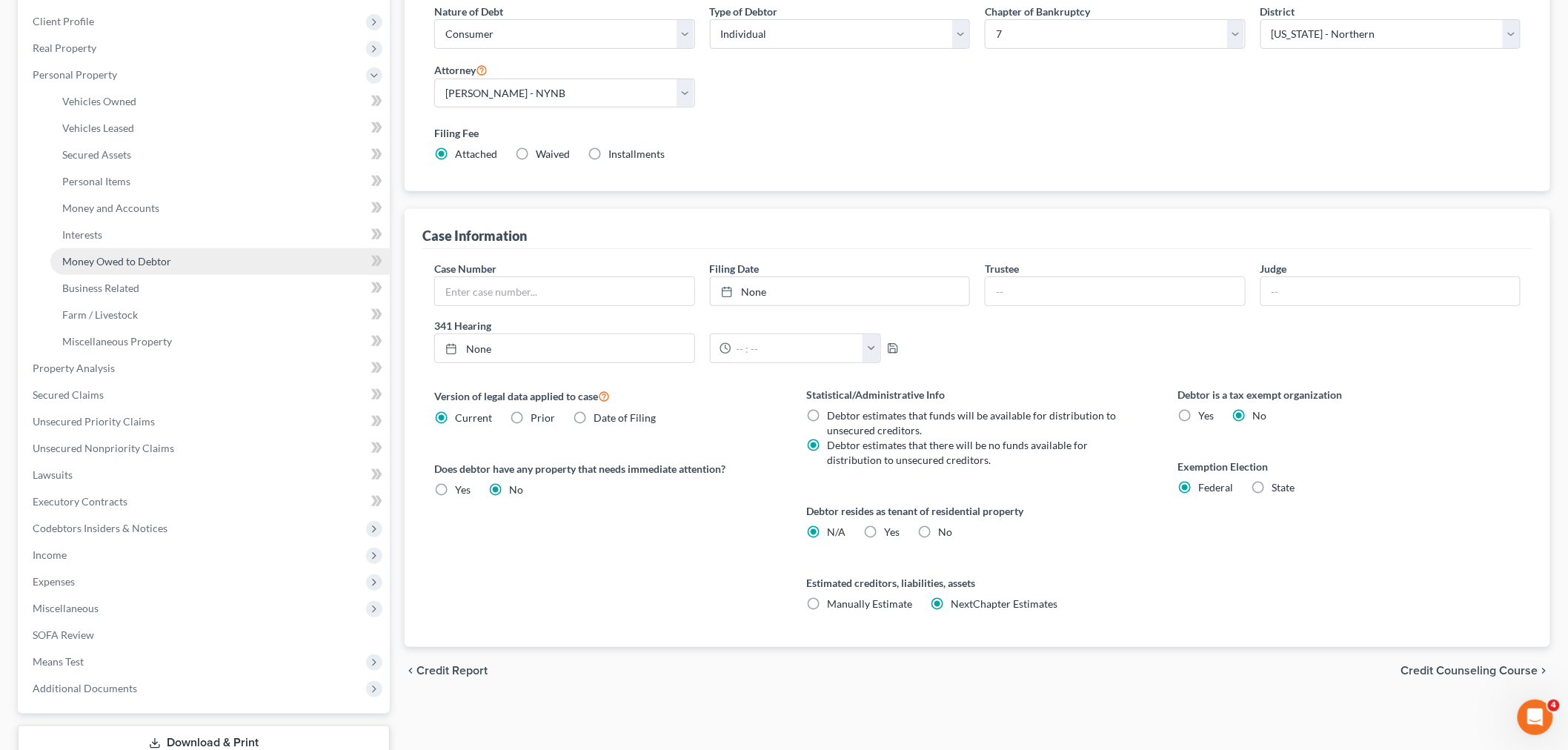
click at [102, 257] on span "Money Owed to Debtor" at bounding box center [116, 260] width 109 height 12
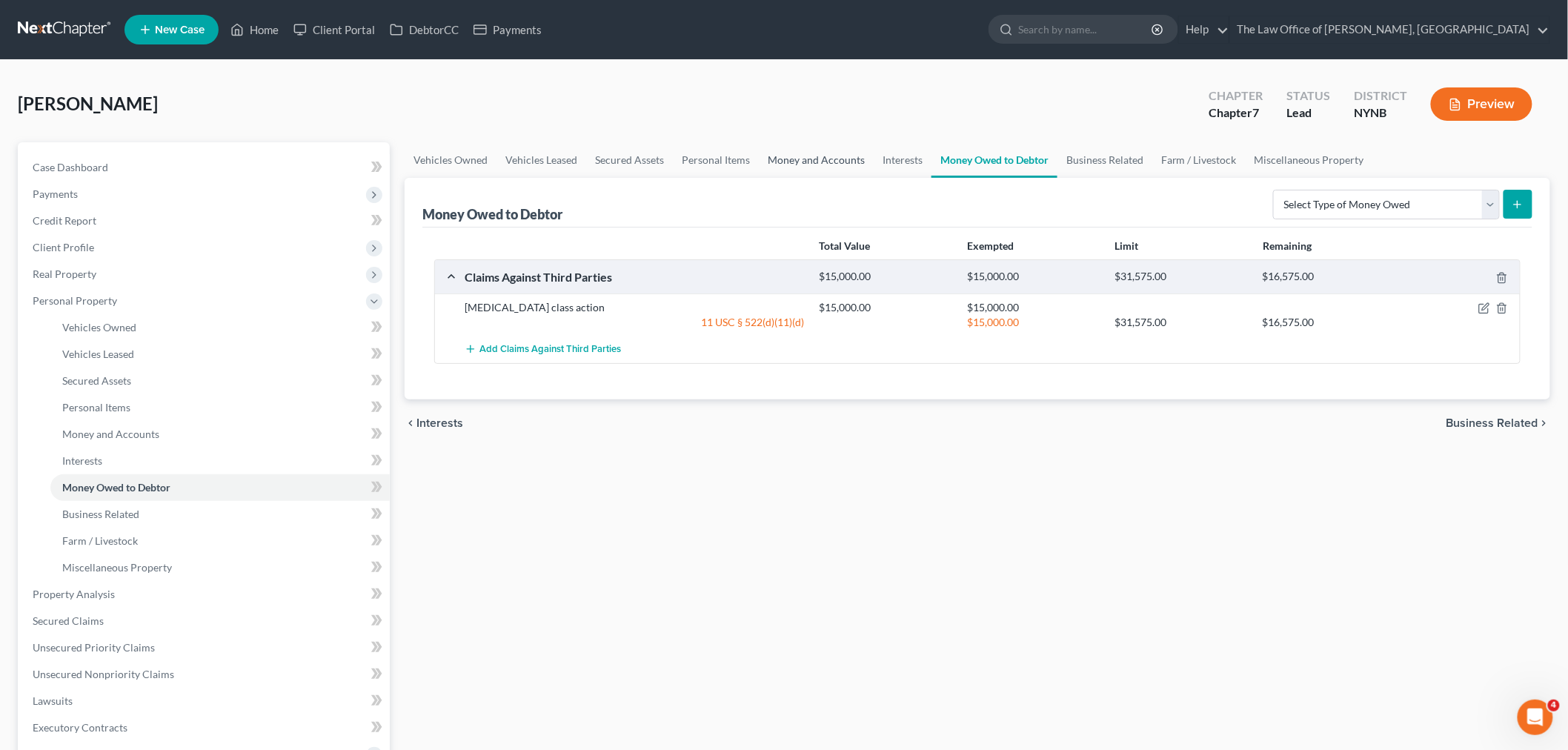
click at [832, 151] on link "Money and Accounts" at bounding box center [816, 160] width 115 height 35
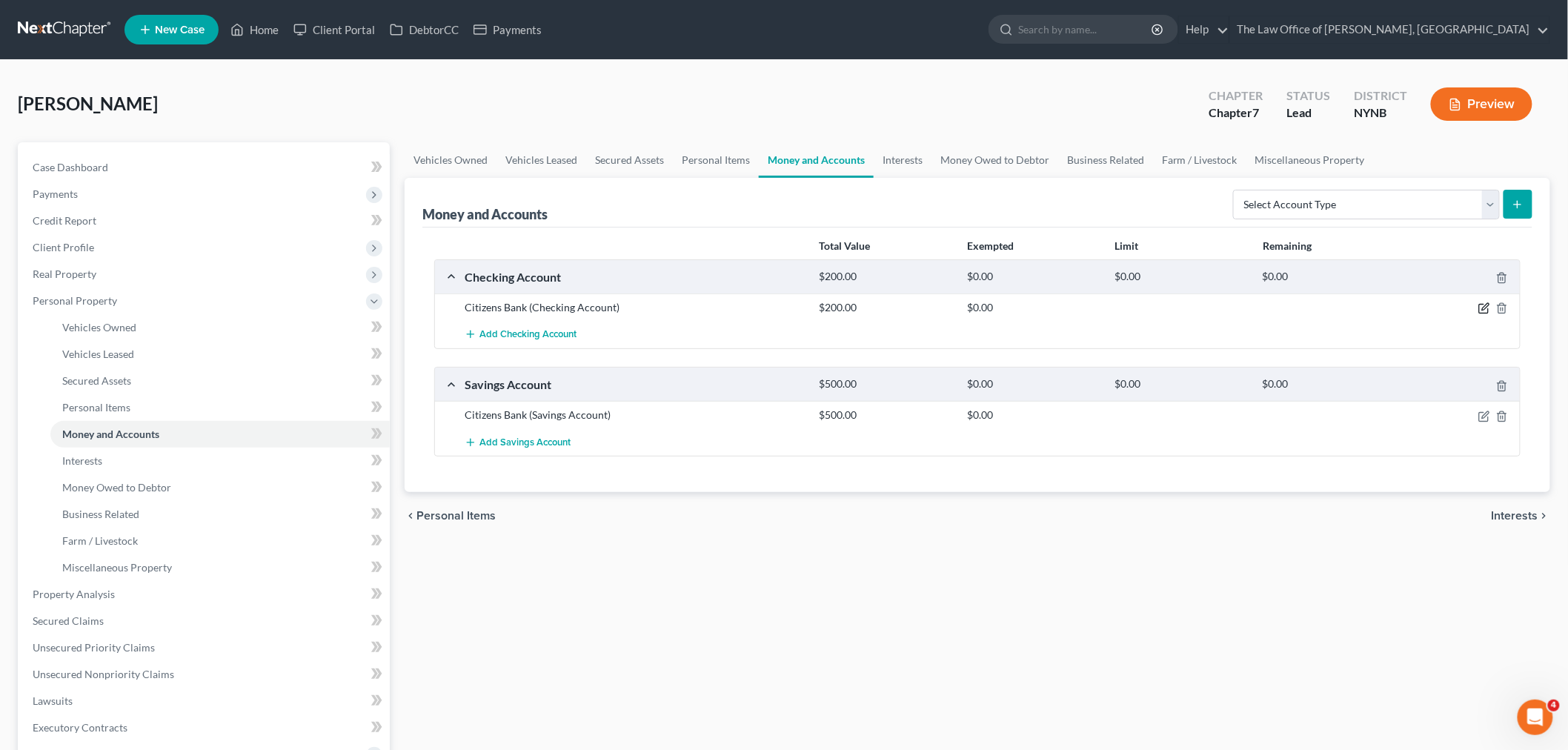
click at [1487, 304] on icon "button" at bounding box center [1486, 307] width 7 height 7
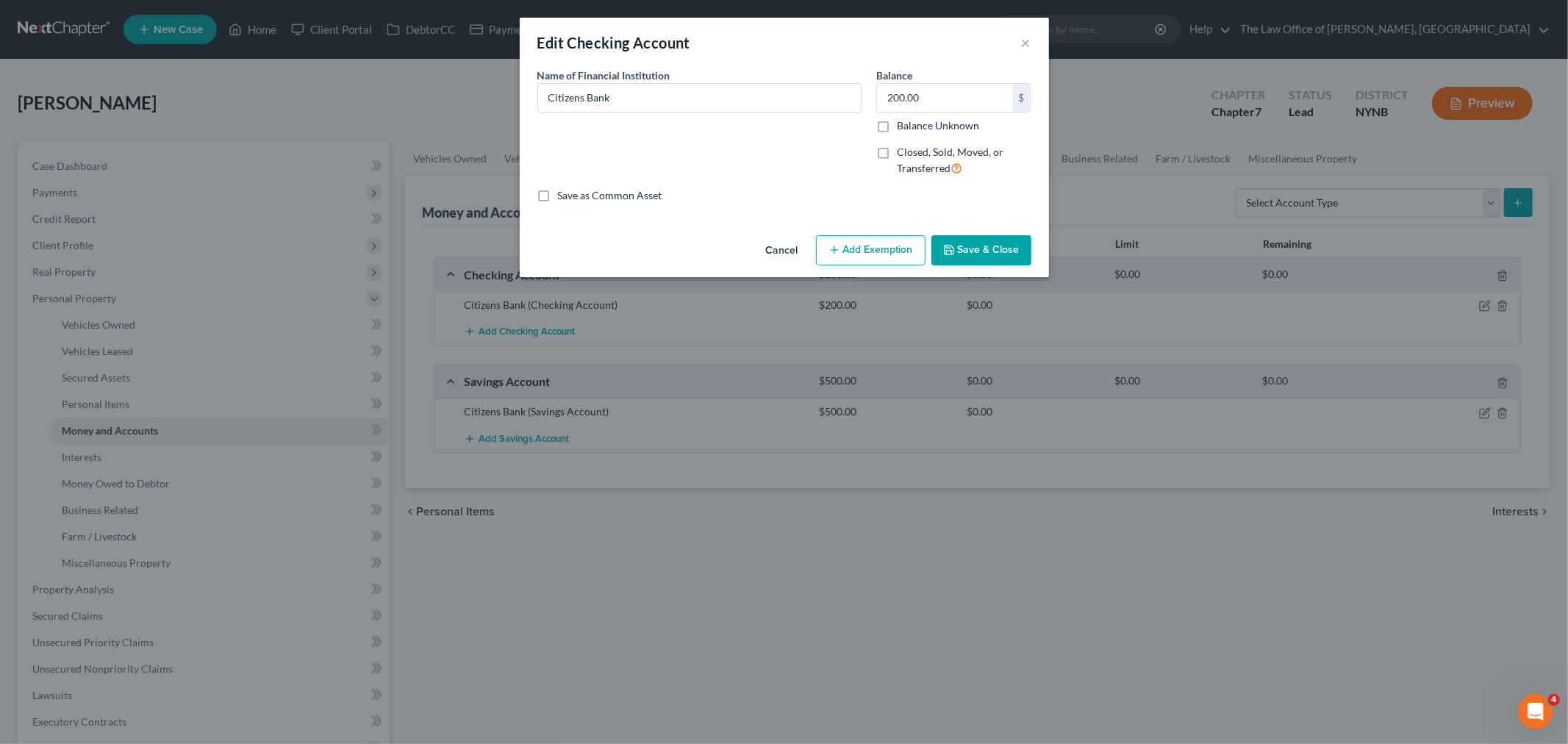
click at [890, 251] on button "Add Exemption" at bounding box center [870, 251] width 110 height 31
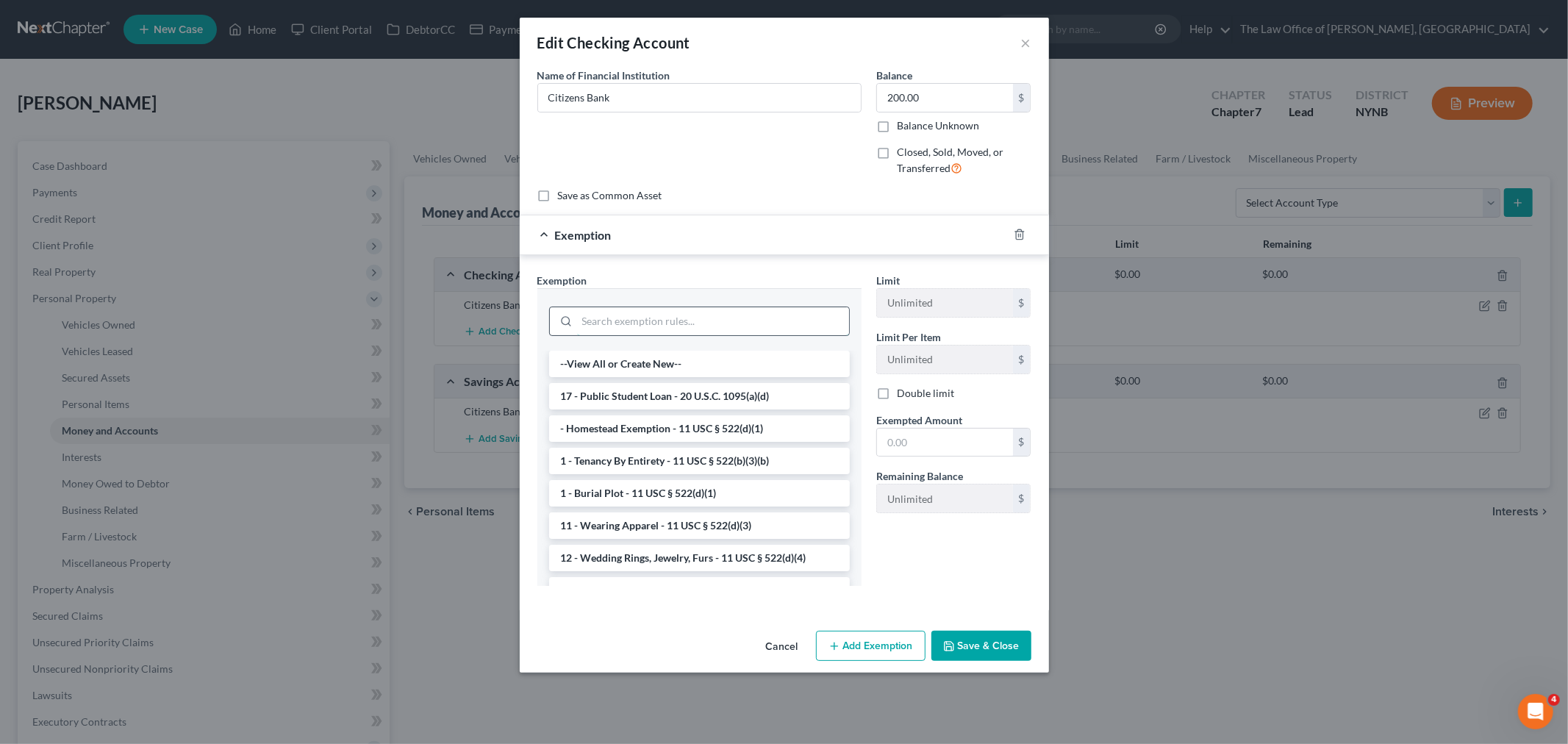
click at [730, 319] on input "search" at bounding box center [713, 321] width 272 height 28
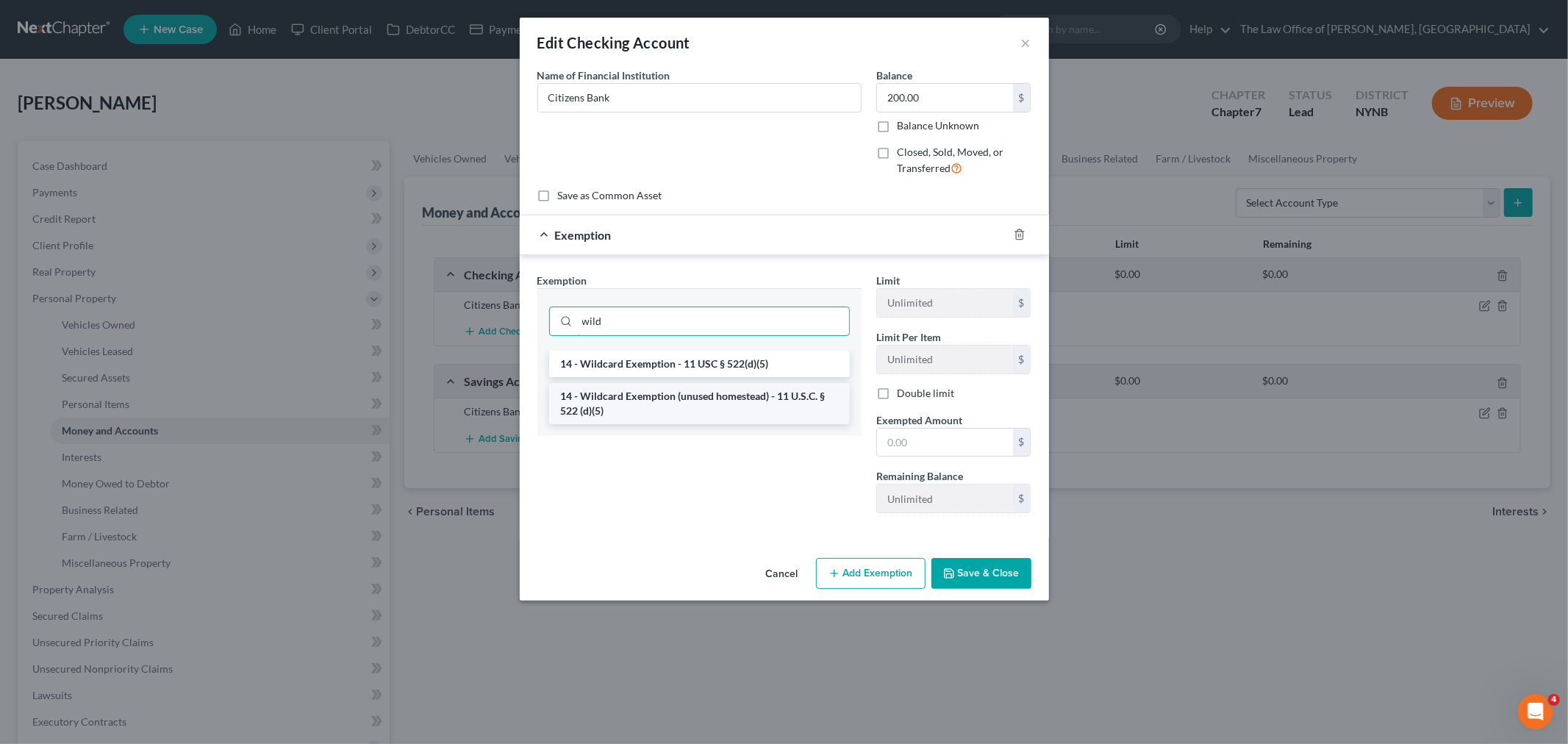
type input "wild"
click at [739, 393] on li "14 - Wildcard Exemption (unused homestead) - 11 U.S.C. § 522 (d)(5)" at bounding box center [700, 403] width 301 height 41
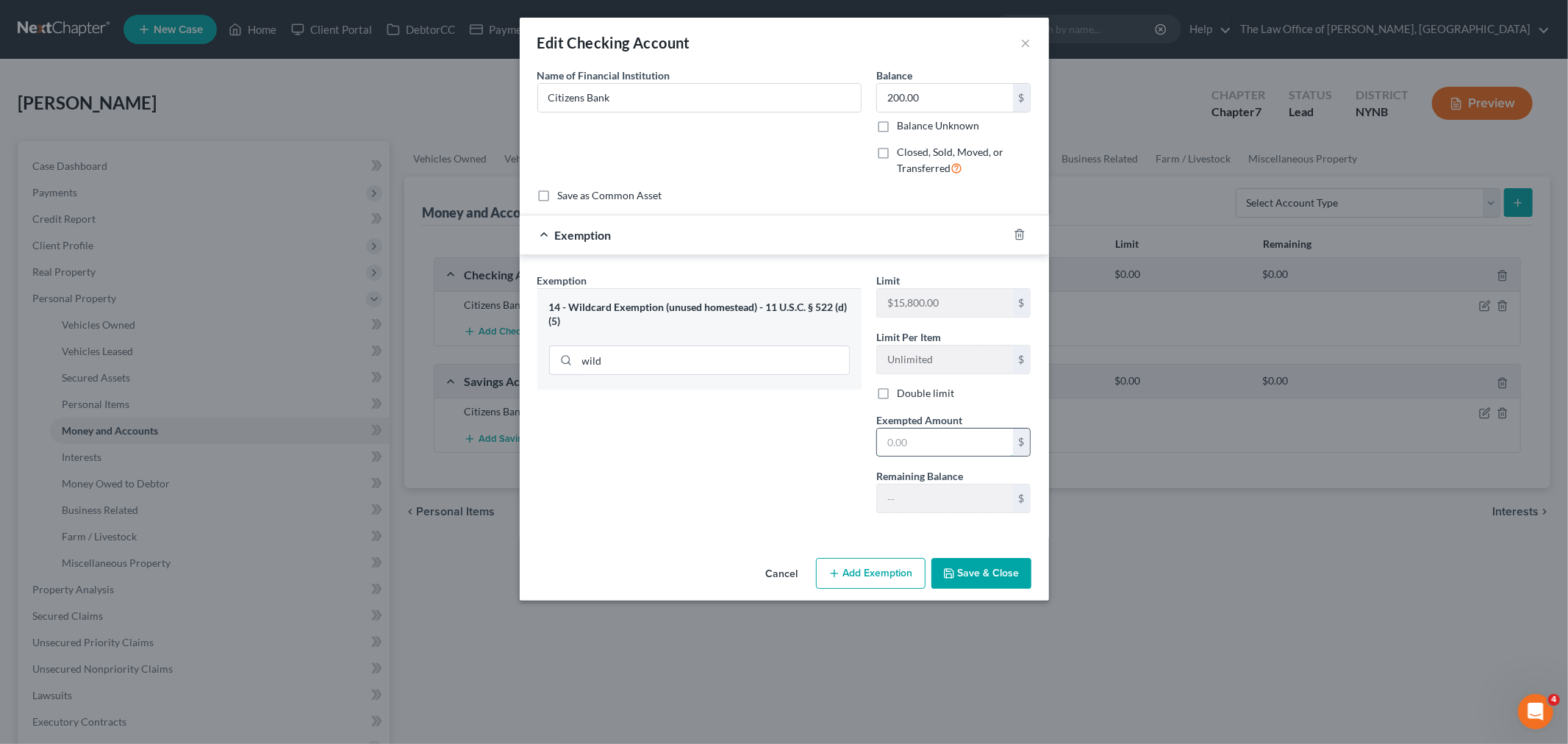
click at [908, 443] on input "text" at bounding box center [944, 442] width 136 height 28
type input "200"
drag, startPoint x: 784, startPoint y: 530, endPoint x: 958, endPoint y: 584, distance: 182.2
click at [788, 531] on div "Exemption Set must be selected for CA. Exemption * 14 - Wildcard Exemption (unu…" at bounding box center [784, 396] width 529 height 282
click at [1003, 577] on button "Save & Close" at bounding box center [981, 573] width 100 height 31
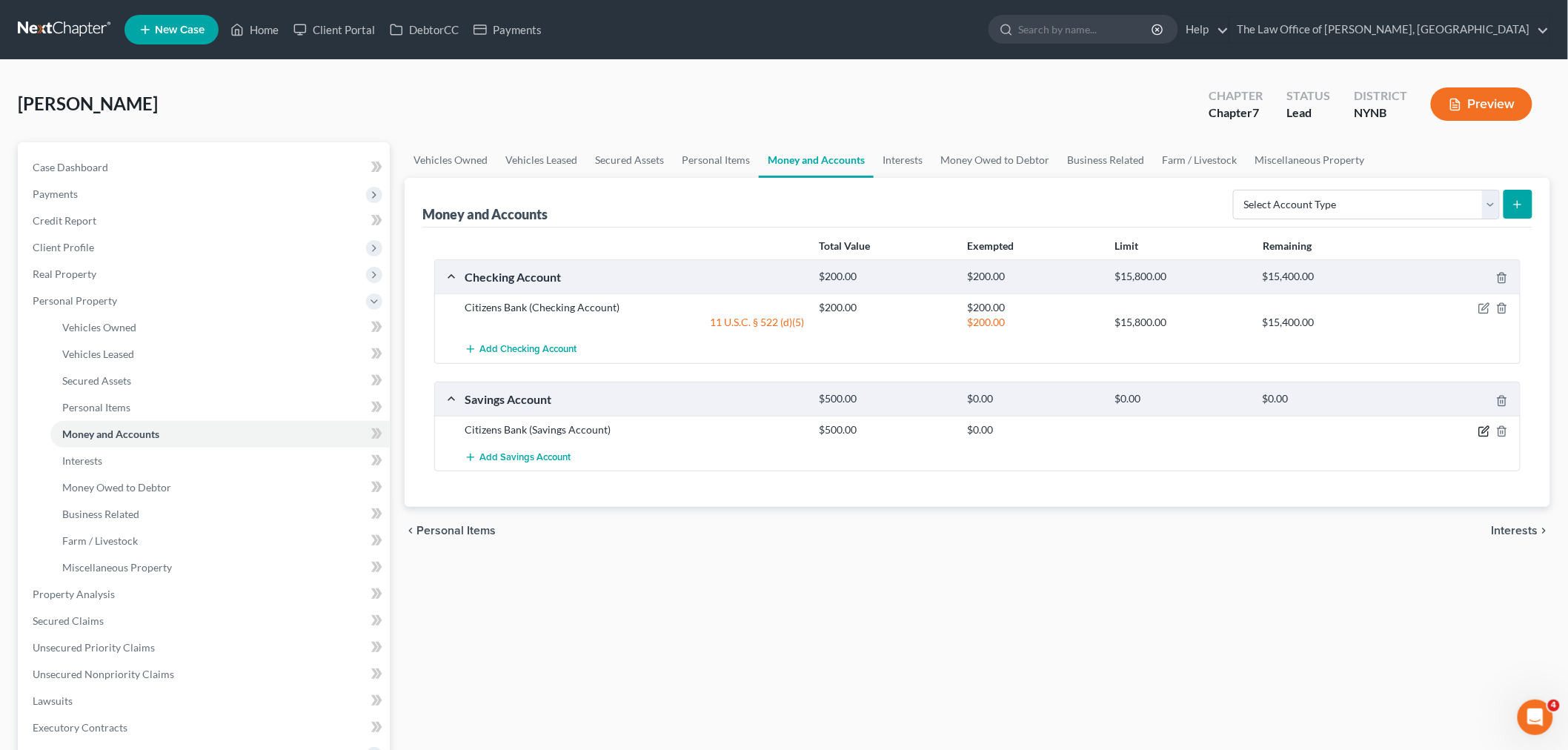
click at [1483, 435] on icon "button" at bounding box center [1484, 431] width 9 height 9
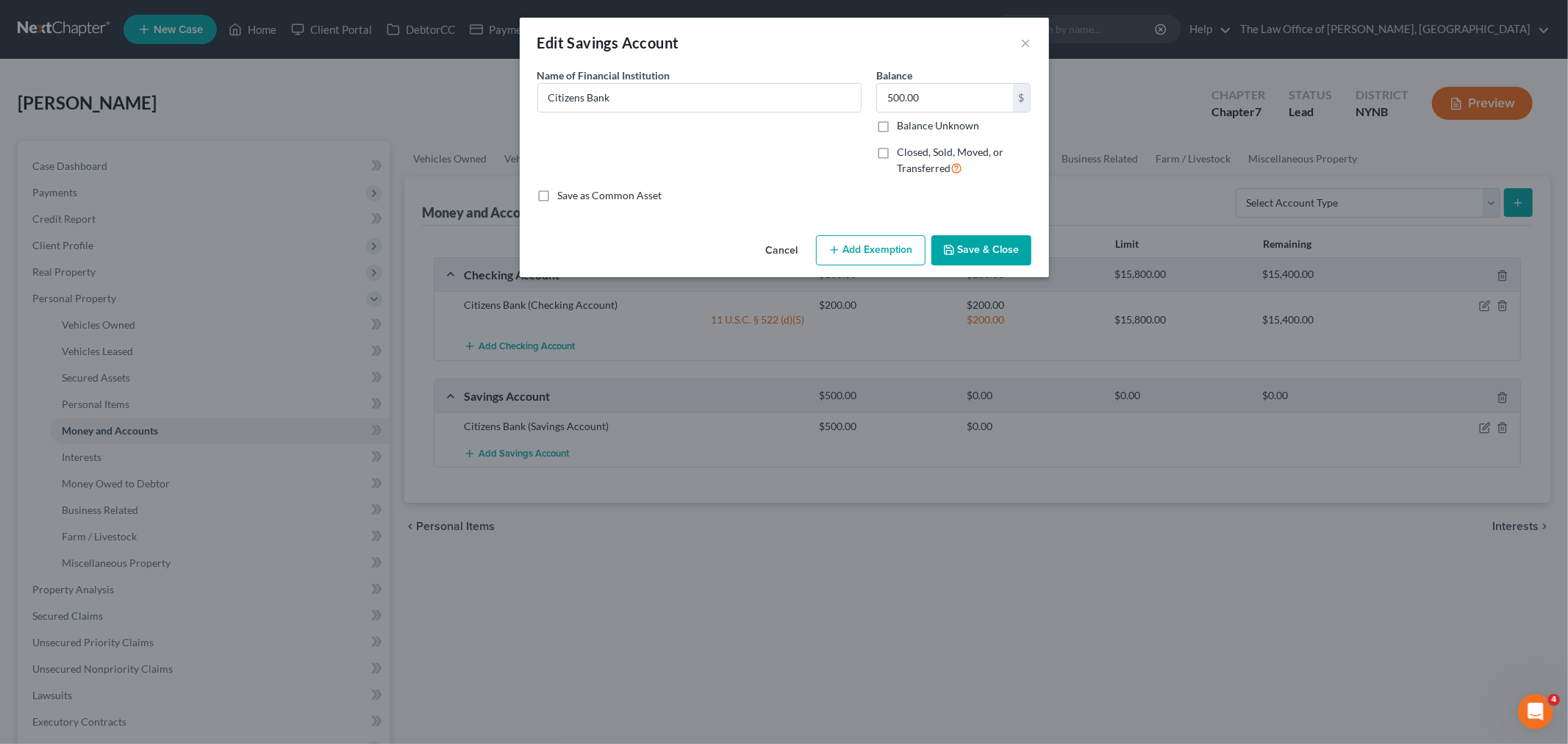
click at [873, 259] on button "Add Exemption" at bounding box center [870, 251] width 110 height 31
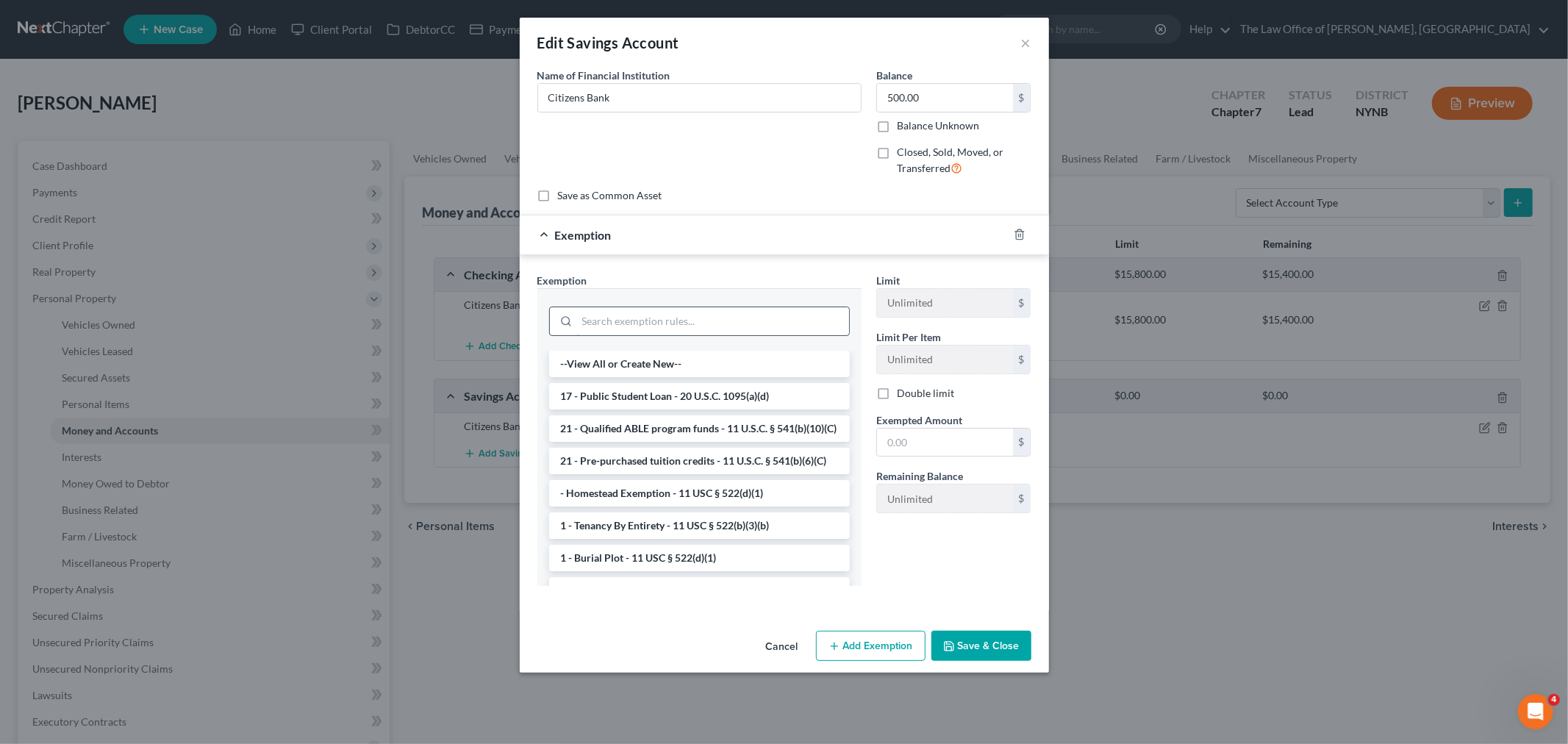
click at [584, 321] on input "search" at bounding box center [713, 321] width 272 height 28
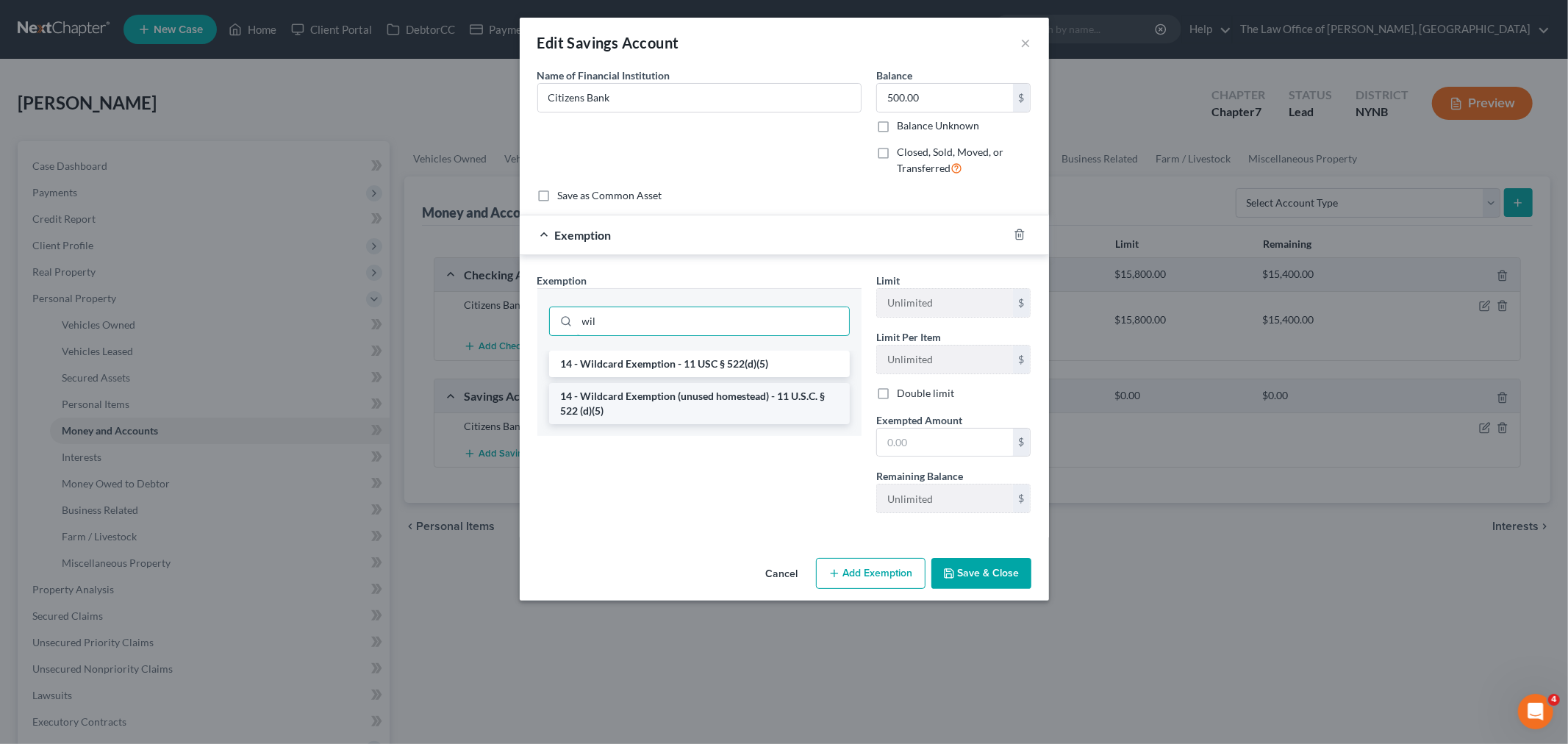
type input "wil"
click at [660, 393] on li "14 - Wildcard Exemption (unused homestead) - 11 U.S.C. § 522 (d)(5)" at bounding box center [700, 403] width 301 height 41
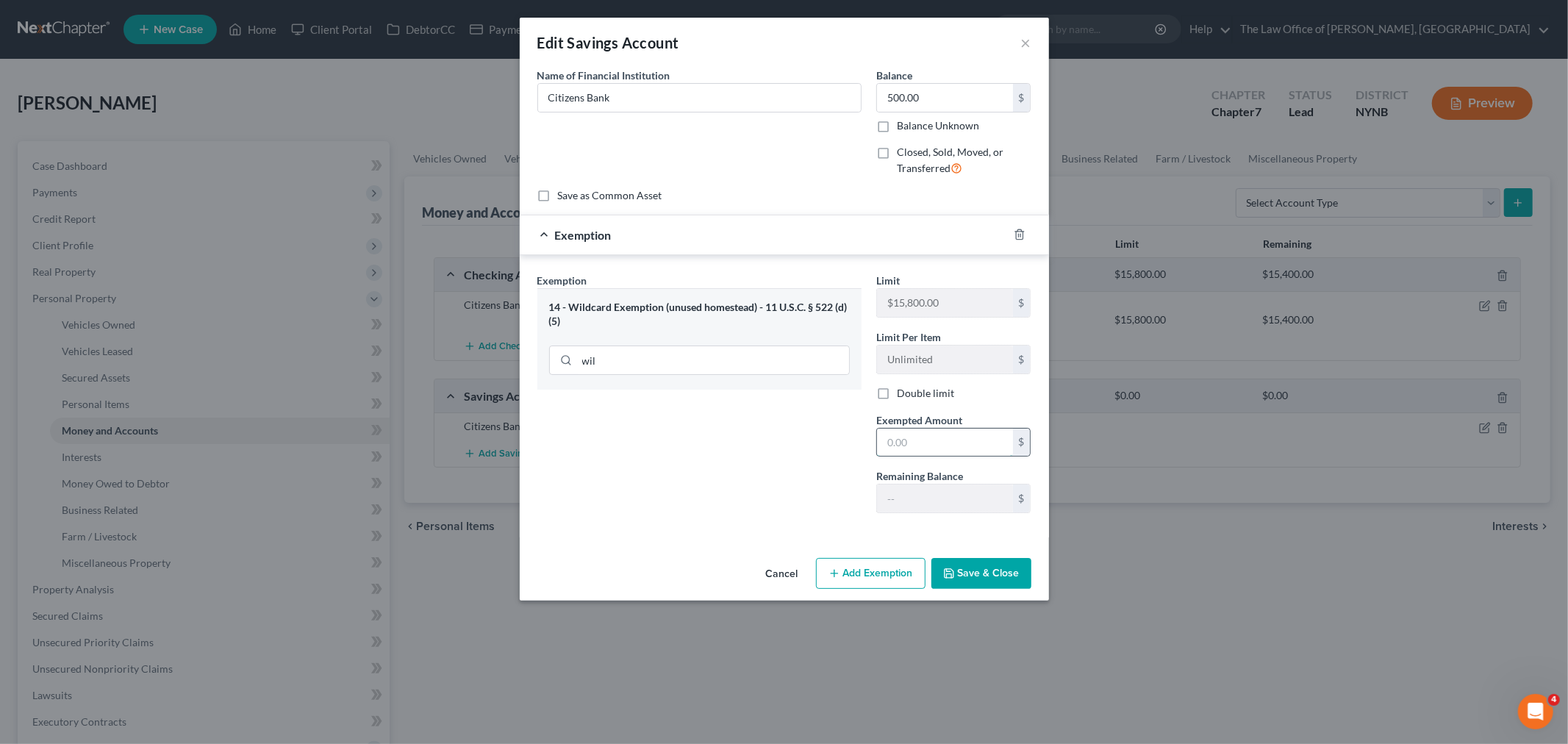
click at [968, 447] on input "text" at bounding box center [944, 442] width 136 height 28
type input "500"
click at [768, 518] on div "Exemption Set must be selected for CA. Exemption * 14 - Wildcard Exemption (unu…" at bounding box center [699, 399] width 339 height 252
click at [974, 571] on button "Save & Close" at bounding box center [981, 573] width 100 height 31
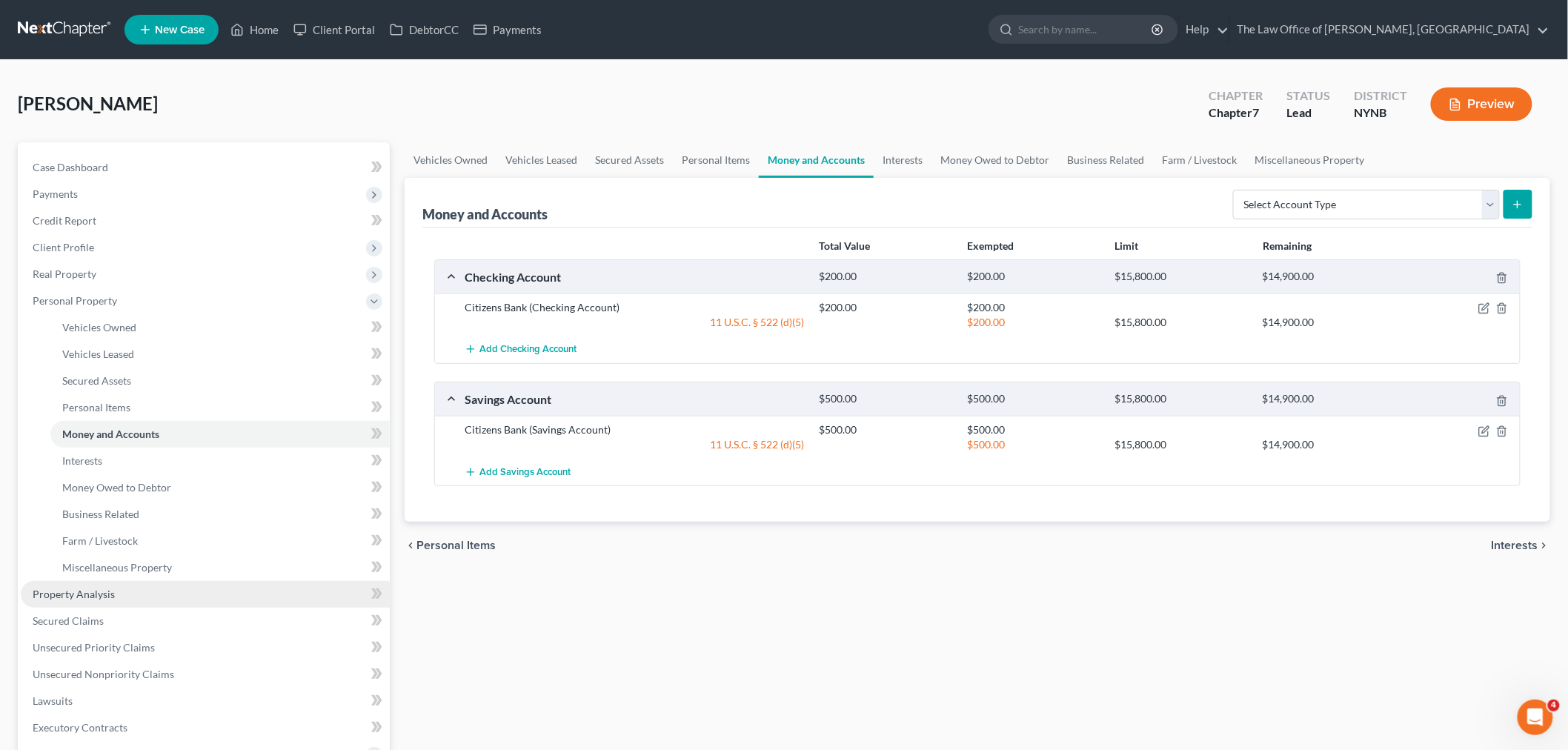
click at [71, 594] on span "Property Analysis" at bounding box center [74, 593] width 82 height 12
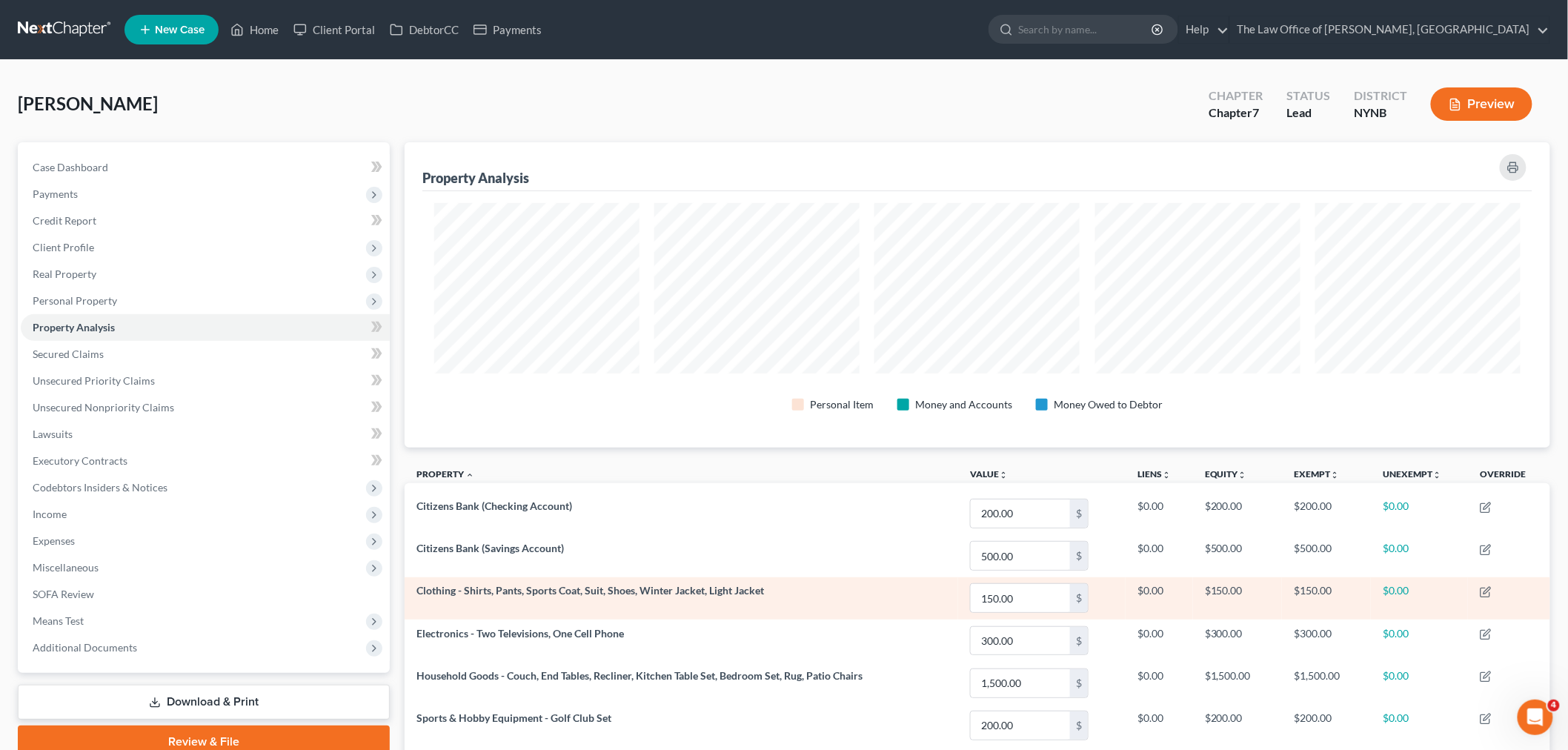
scroll to position [305, 1146]
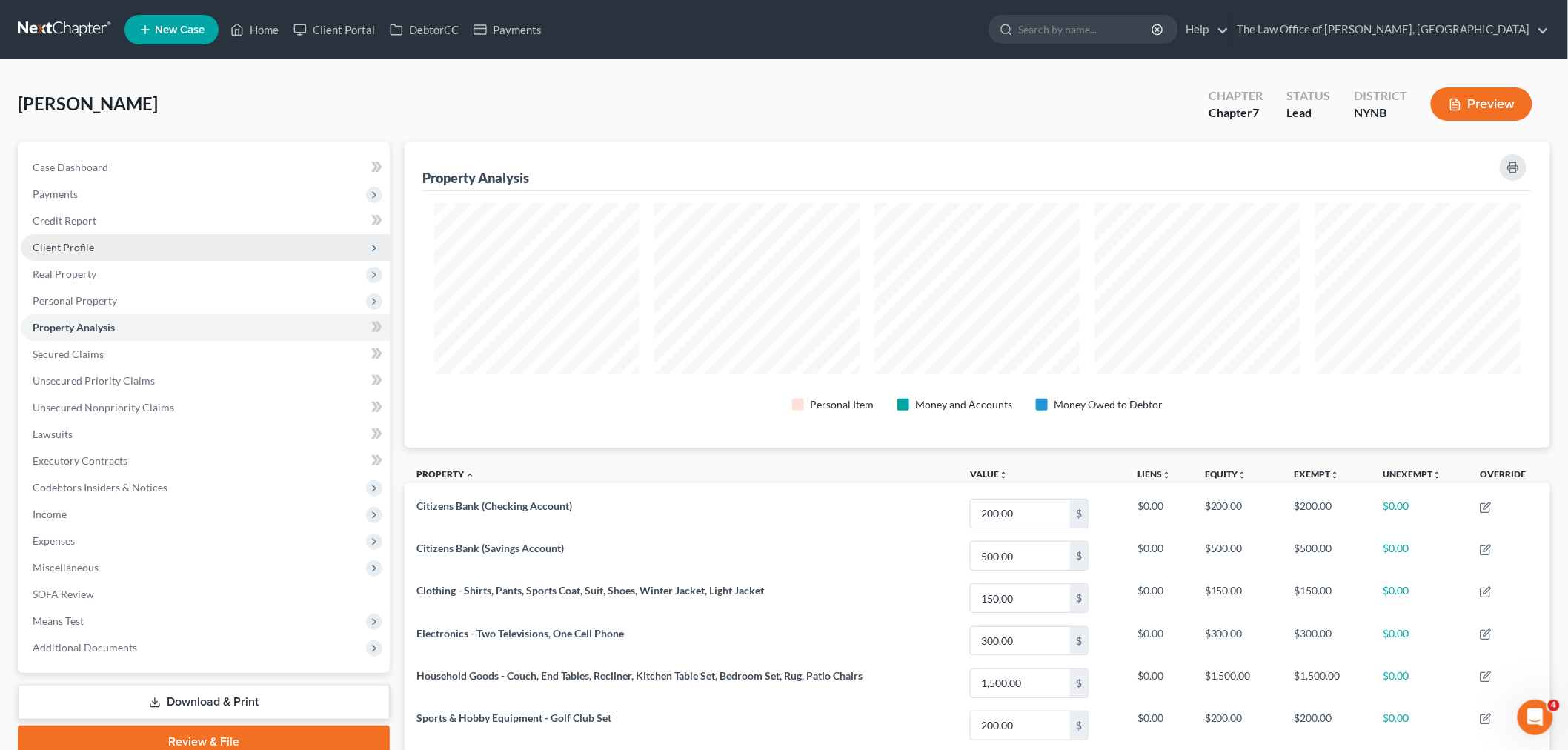
click at [113, 250] on span "Client Profile" at bounding box center [205, 247] width 369 height 27
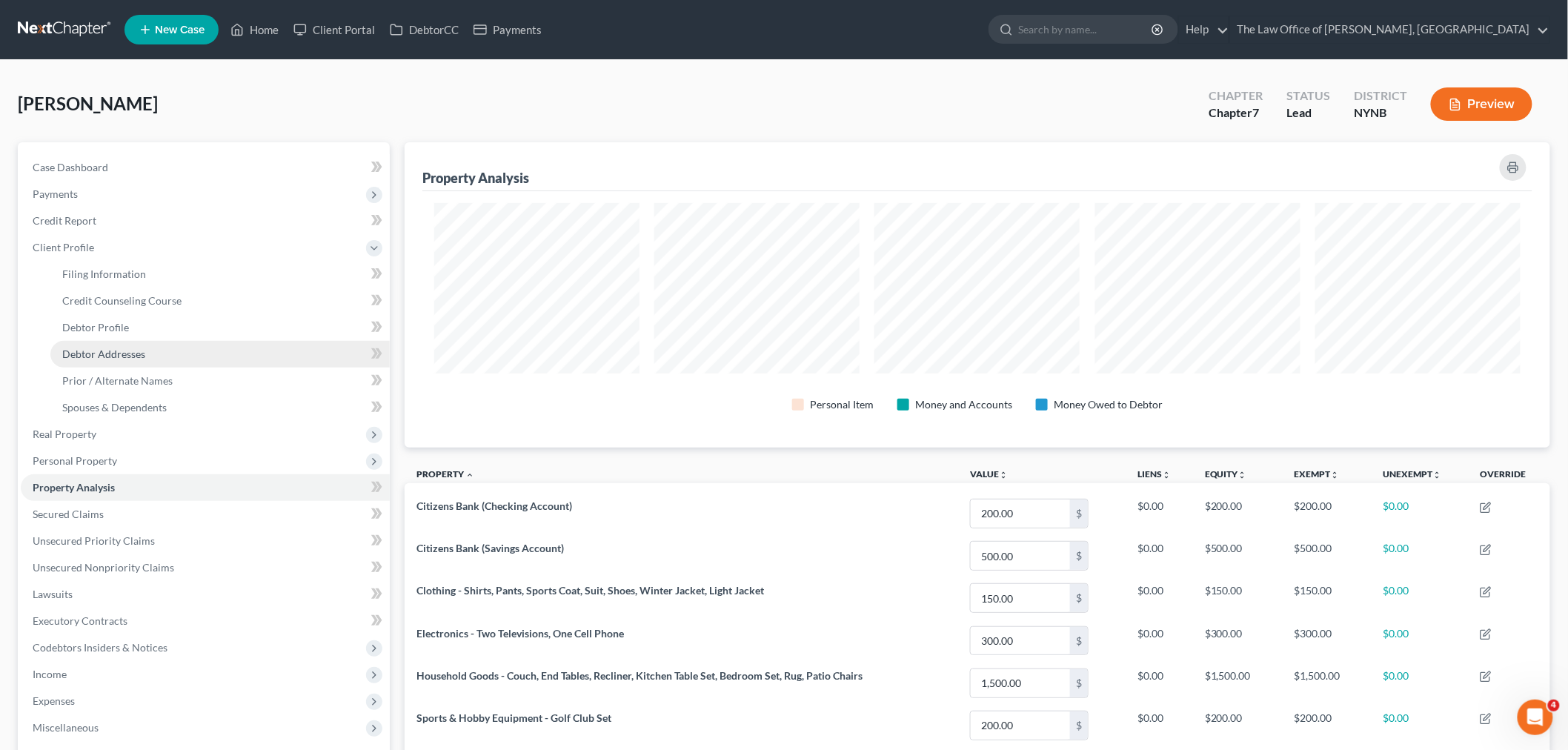
drag, startPoint x: 112, startPoint y: 353, endPoint x: 285, endPoint y: 364, distance: 173.3
click at [114, 354] on span "Debtor Addresses" at bounding box center [103, 353] width 83 height 12
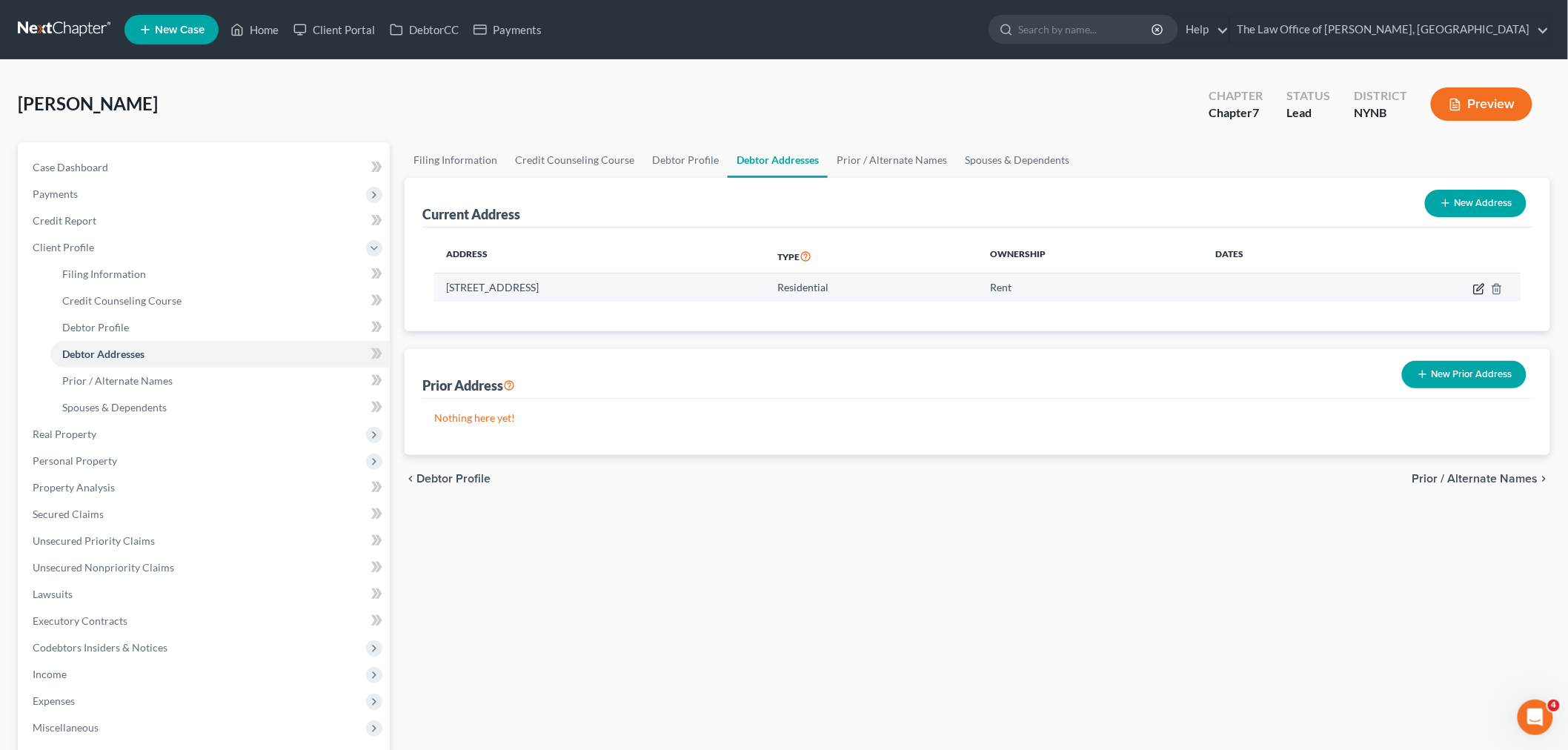
click at [1478, 287] on icon "button" at bounding box center [1480, 289] width 11 height 11
select select "35"
select select "44"
select select "0"
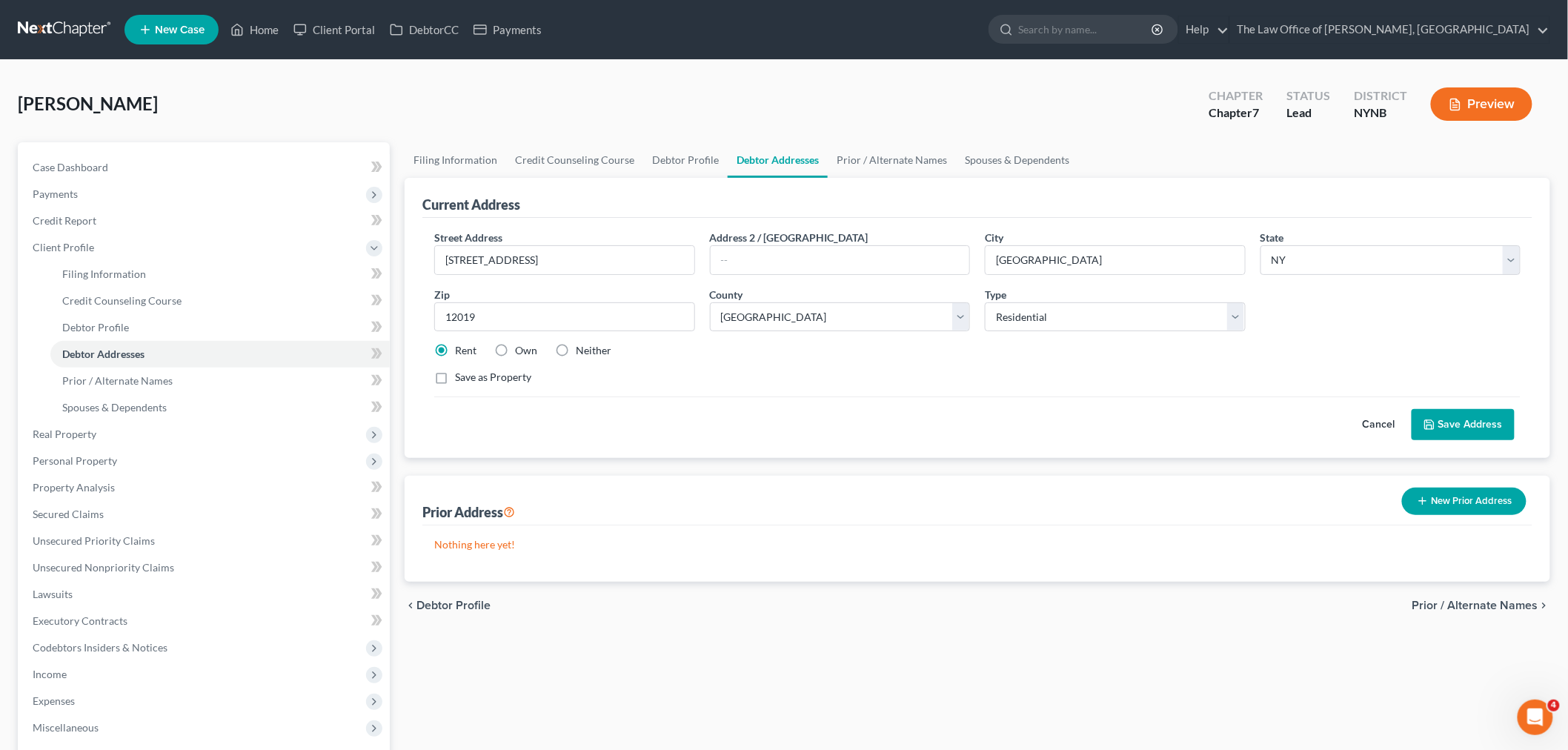
click at [1457, 105] on line "button" at bounding box center [1455, 105] width 4 height 0
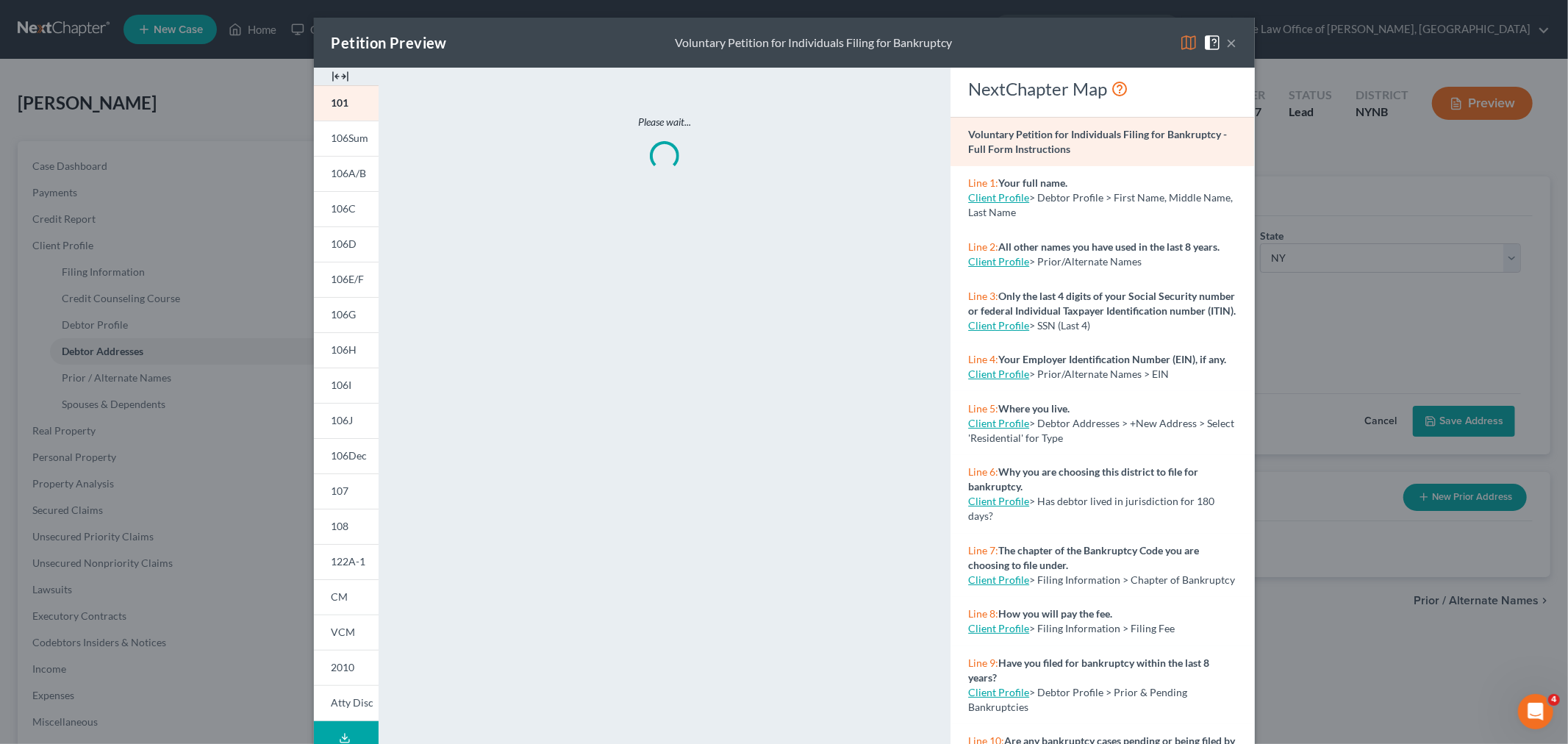
click at [343, 79] on div at bounding box center [346, 76] width 65 height 18
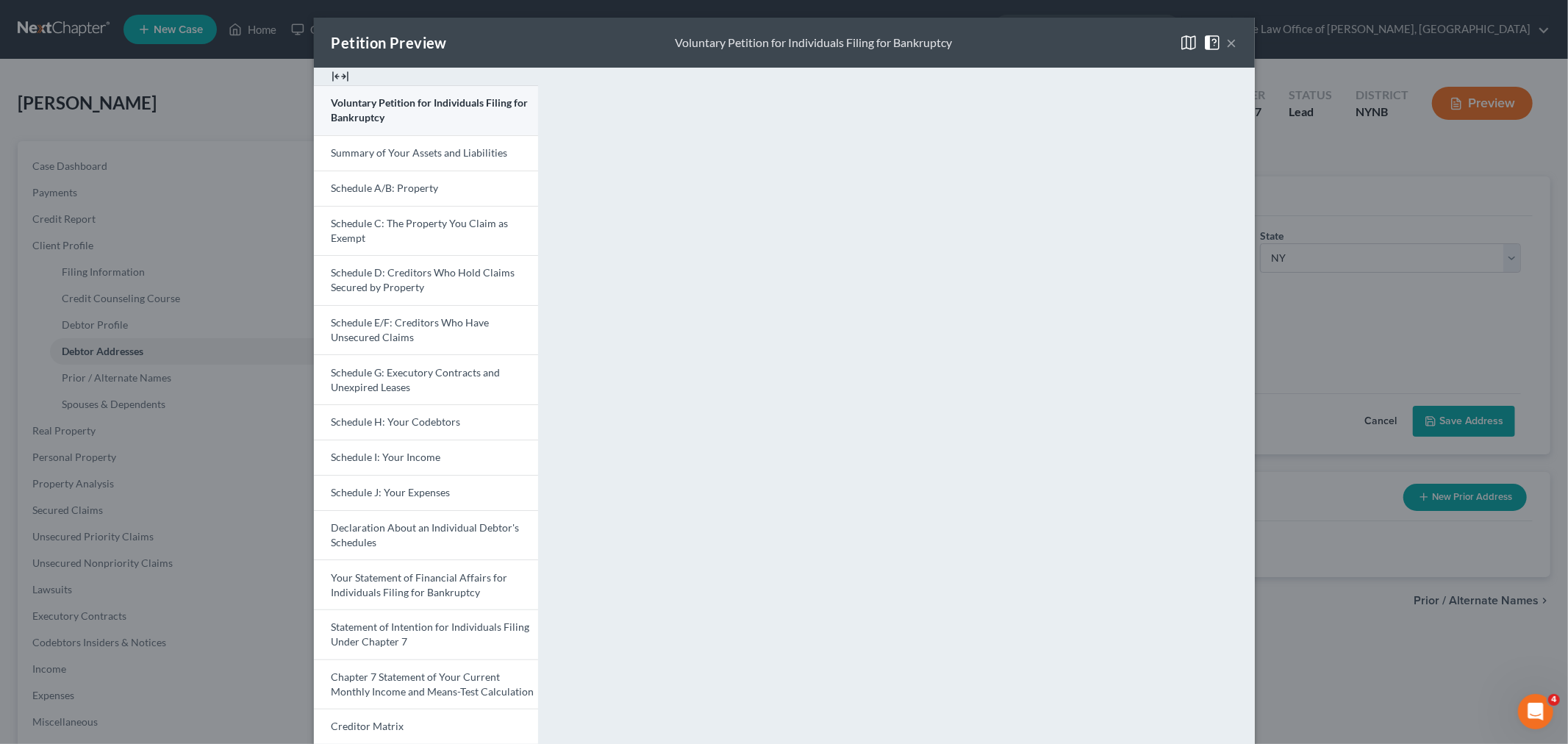
click at [343, 111] on span "Voluntary Petition for Individuals Filing for Bankruptcy" at bounding box center [430, 110] width 197 height 27
click at [398, 182] on span "Schedule A/B: Property" at bounding box center [385, 187] width 107 height 12
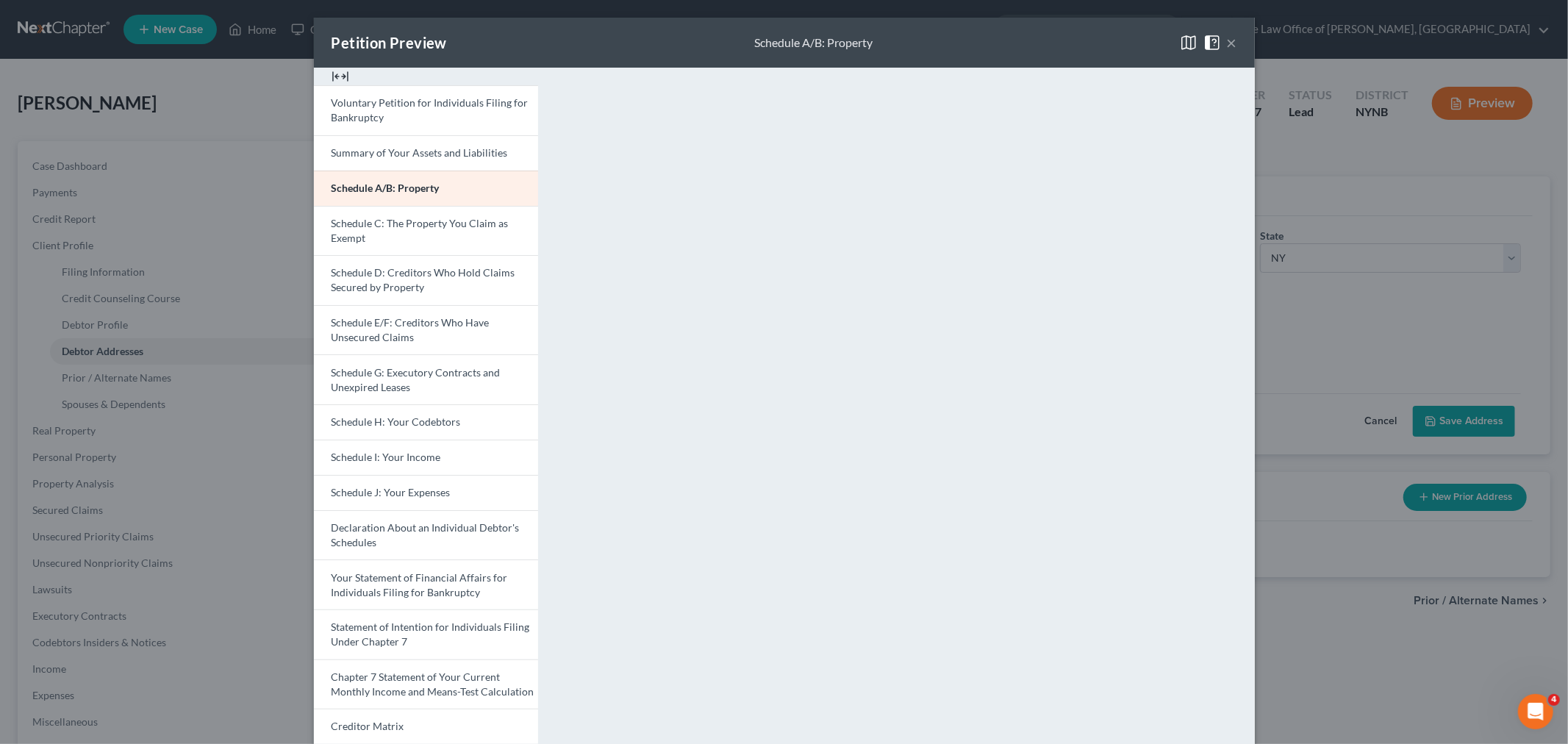
click at [119, 423] on div "Petition Preview Schedule A/B: Property × Voluntary Petition for Individuals Fi…" at bounding box center [784, 372] width 1568 height 744
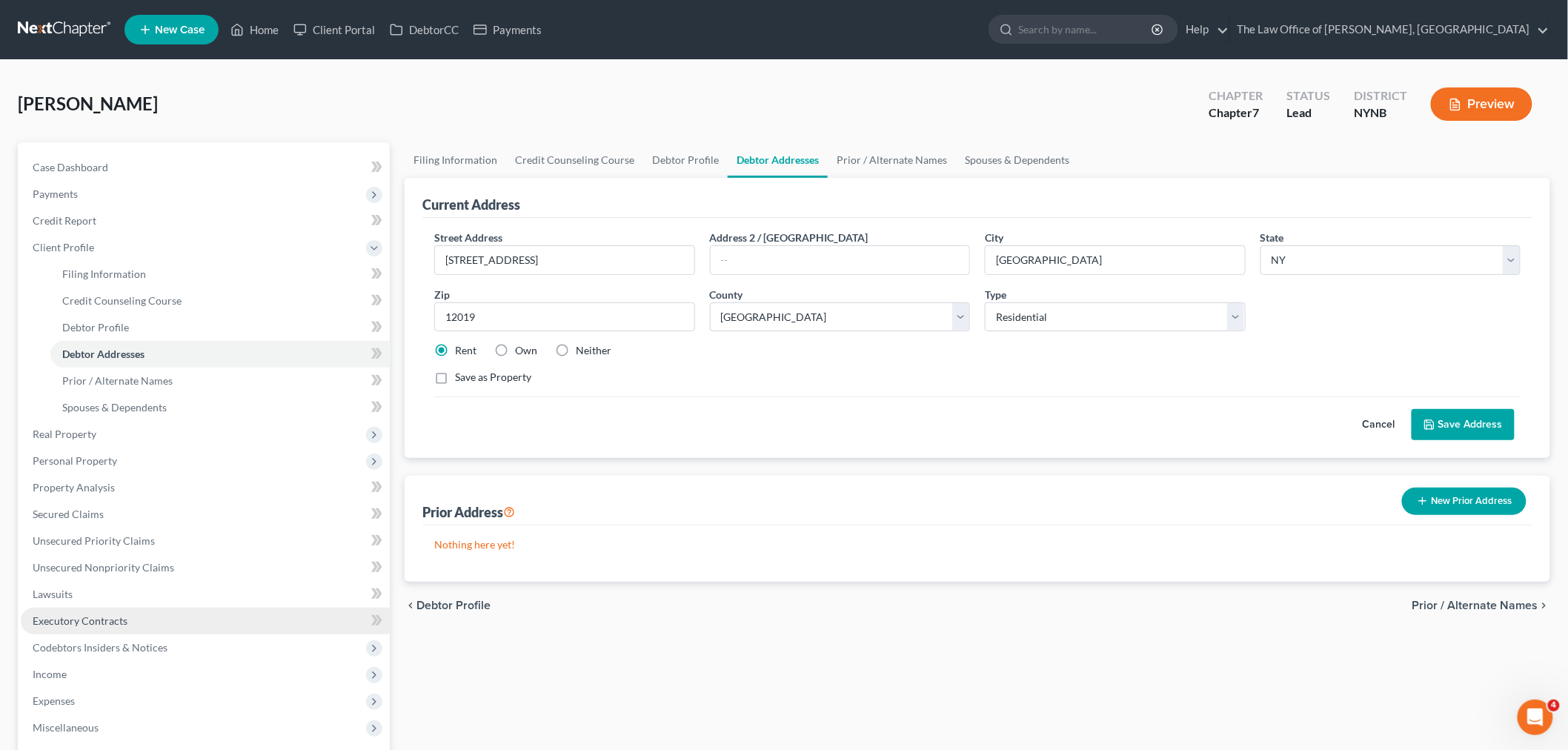
click at [105, 608] on link "Executory Contracts" at bounding box center [205, 621] width 369 height 27
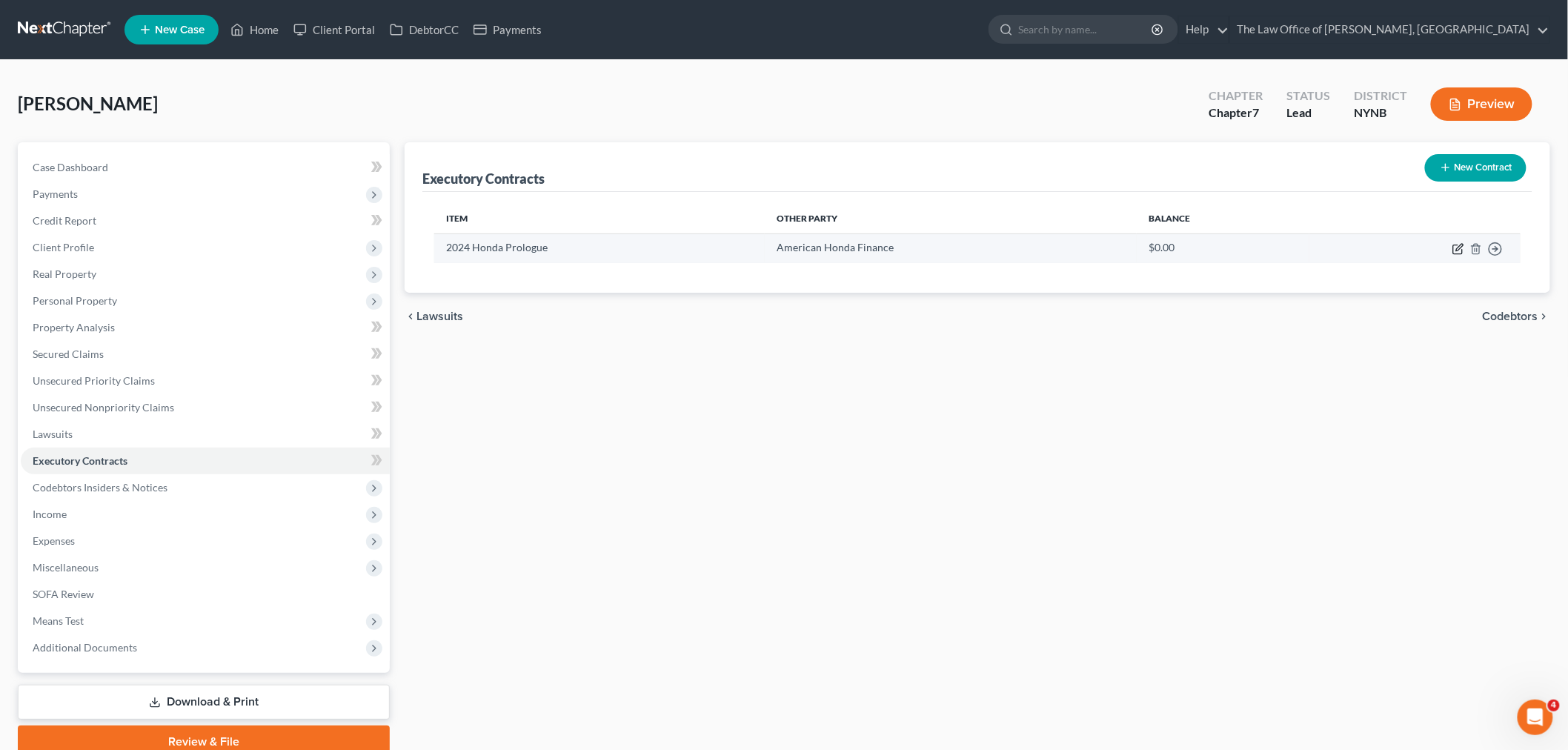
click at [1461, 250] on icon "button" at bounding box center [1458, 249] width 11 height 11
select select "45"
select select "0"
select select "1"
select select "0"
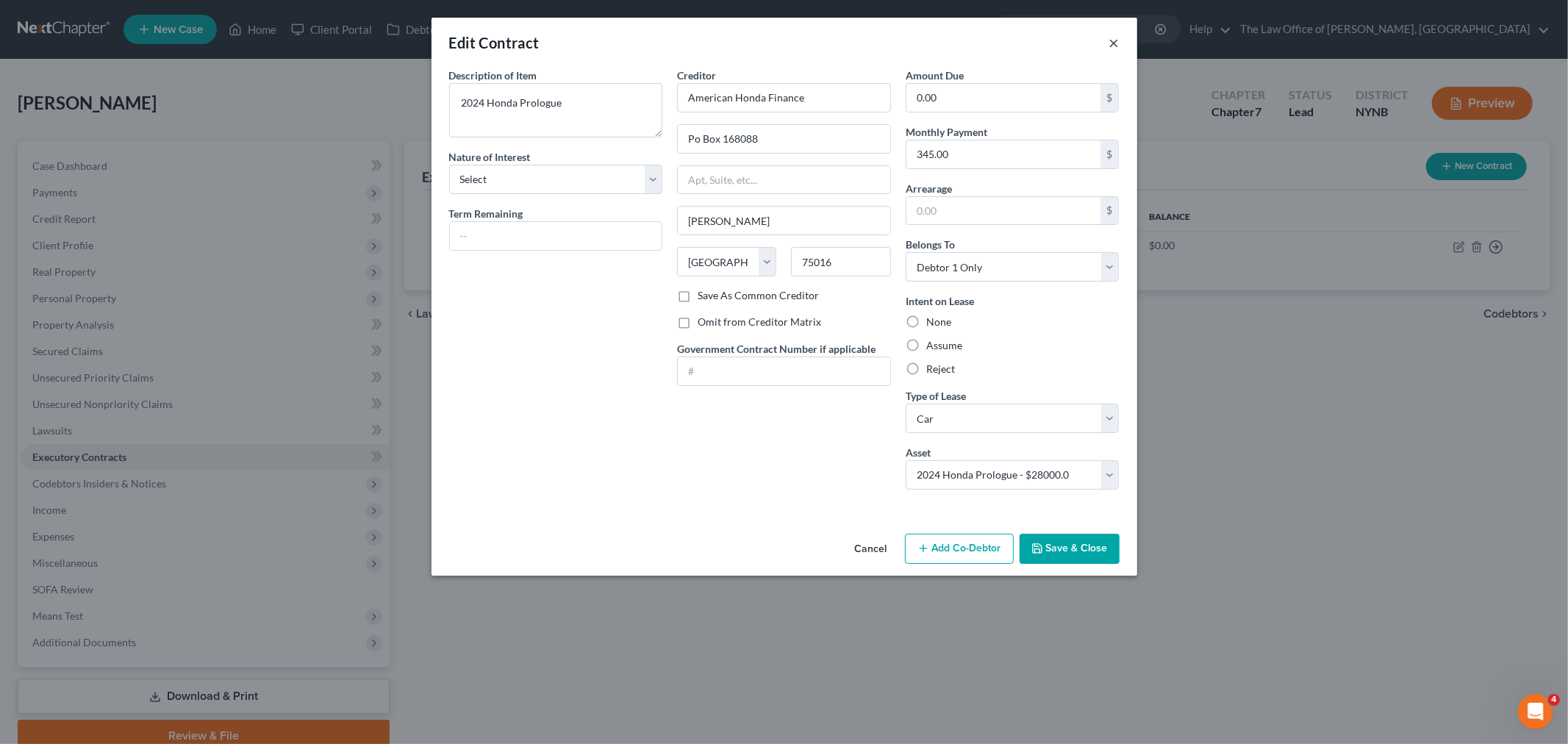
drag, startPoint x: 1118, startPoint y: 41, endPoint x: 1003, endPoint y: 112, distance: 135.2
click at [1115, 41] on button "×" at bounding box center [1114, 43] width 11 height 18
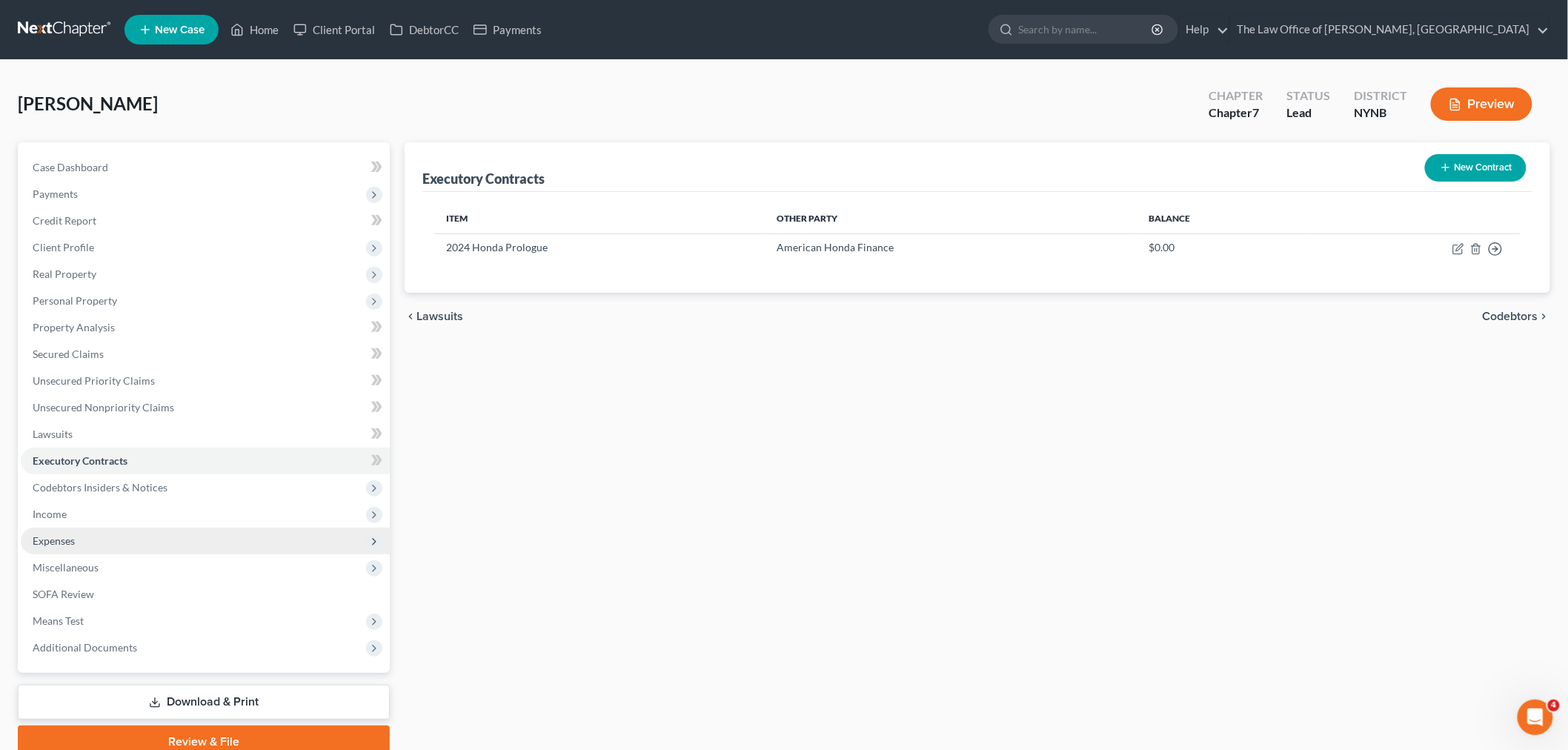
click at [139, 532] on span "Expenses" at bounding box center [205, 540] width 369 height 27
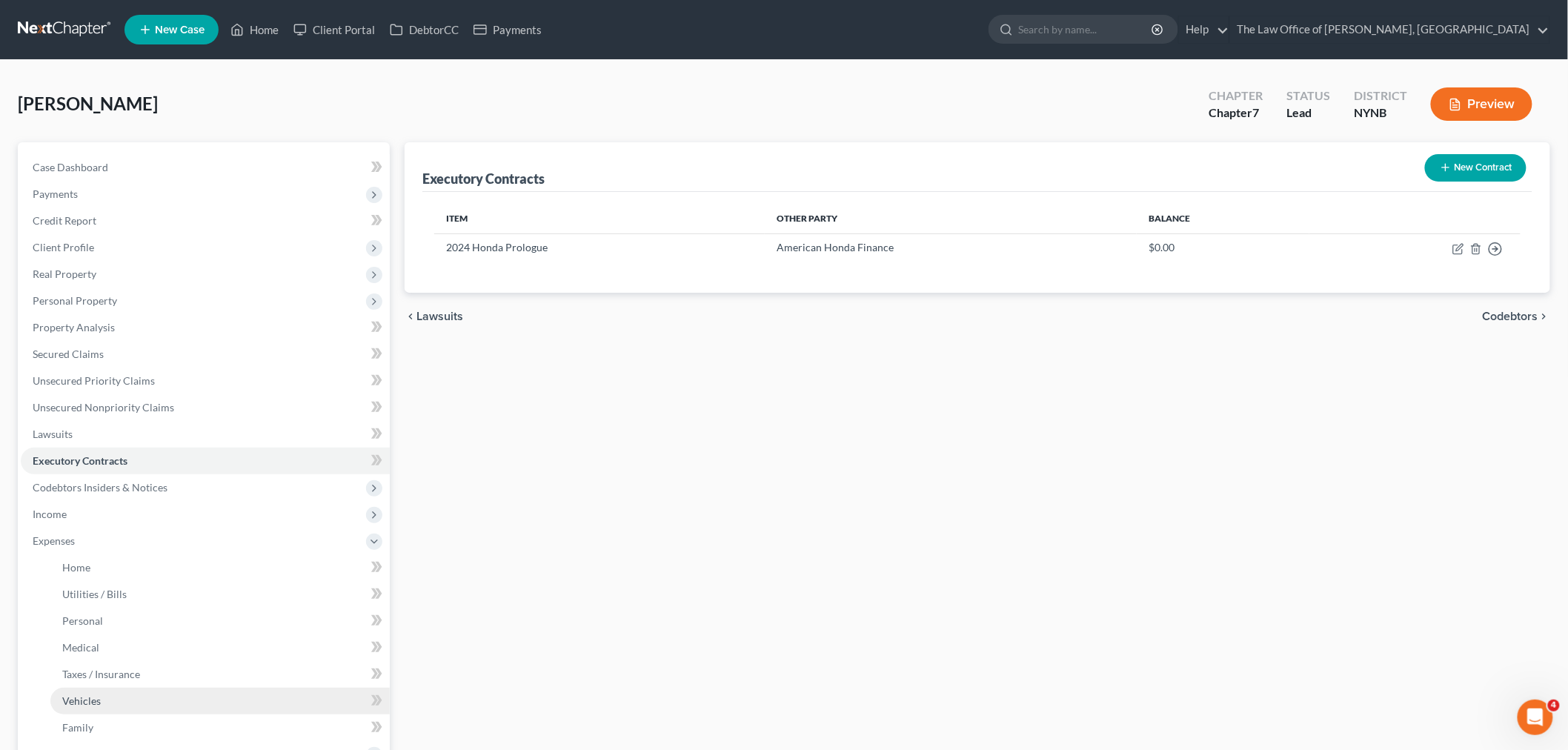
click at [84, 704] on span "Vehicles" at bounding box center [81, 700] width 39 height 12
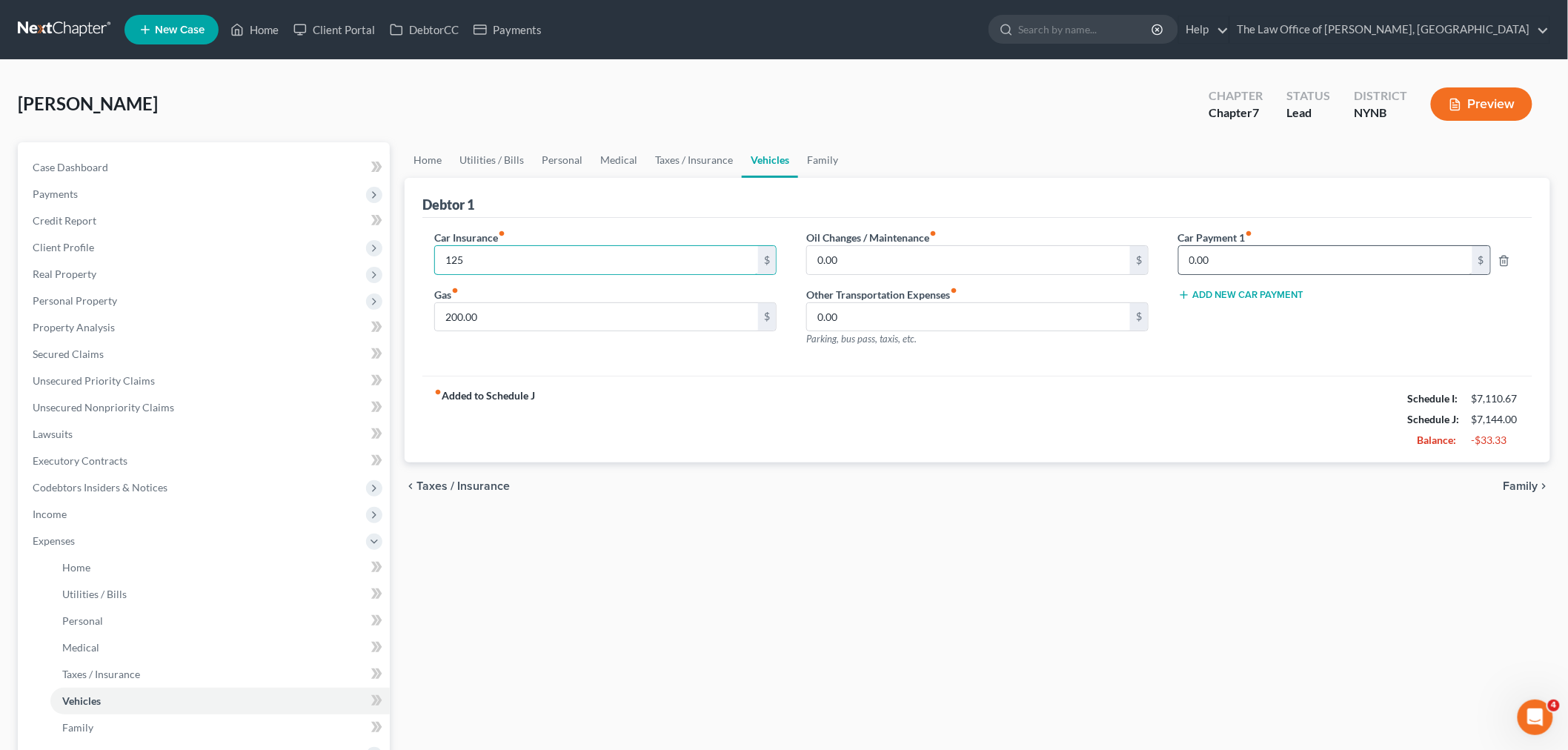
type input "125"
type input "345"
click at [560, 161] on link "Personal" at bounding box center [562, 160] width 58 height 35
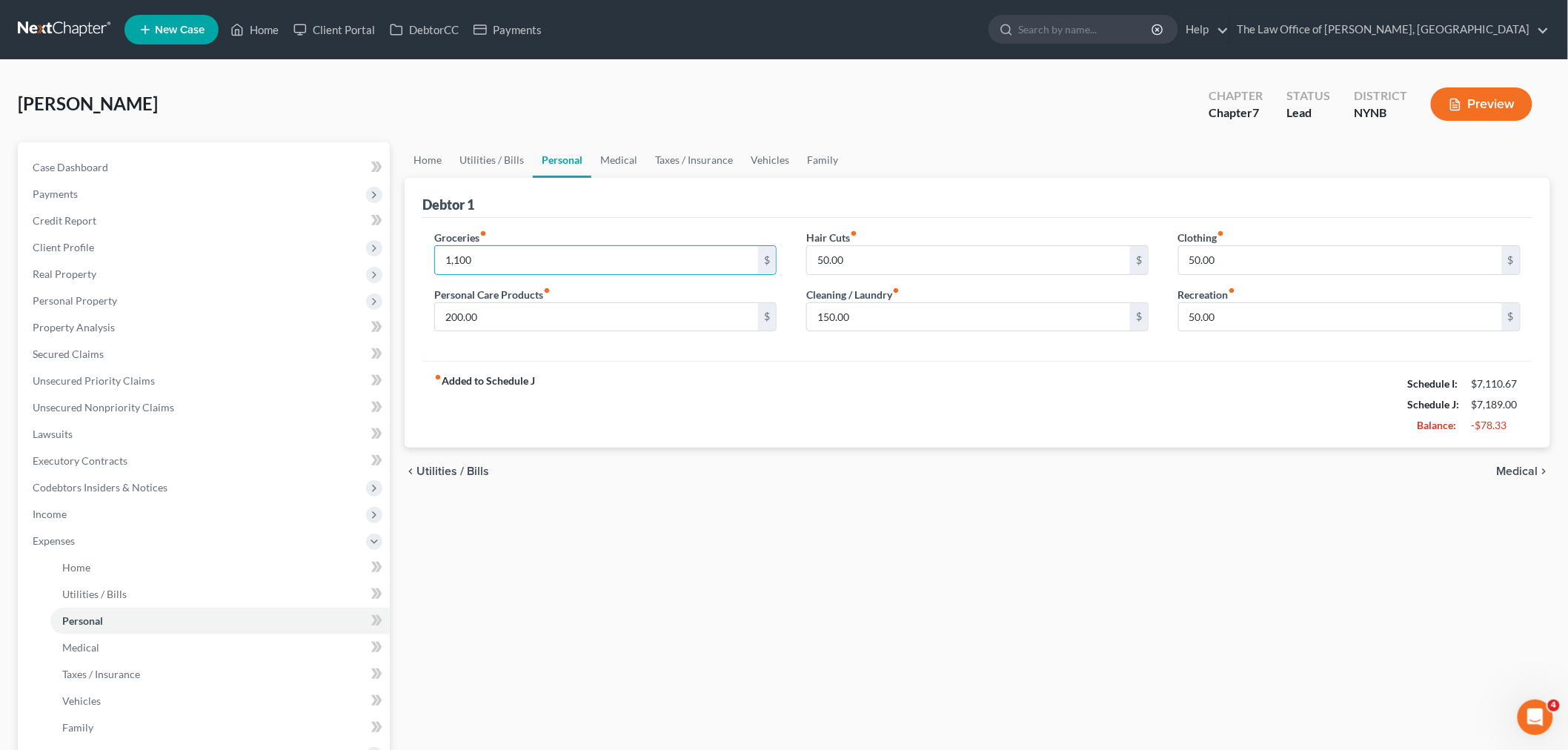
drag, startPoint x: 799, startPoint y: 393, endPoint x: 850, endPoint y: 344, distance: 70.7
click at [802, 388] on div "fiber_manual_record Added to Schedule J Schedule I: $7,110.67 Schedule J: $7,18…" at bounding box center [977, 404] width 1110 height 87
click at [767, 423] on div "fiber_manual_record Added to Schedule J Schedule I: $7,110.67 Schedule J: $7,08…" at bounding box center [977, 404] width 1110 height 87
click at [159, 530] on span "Expenses" at bounding box center [205, 540] width 369 height 27
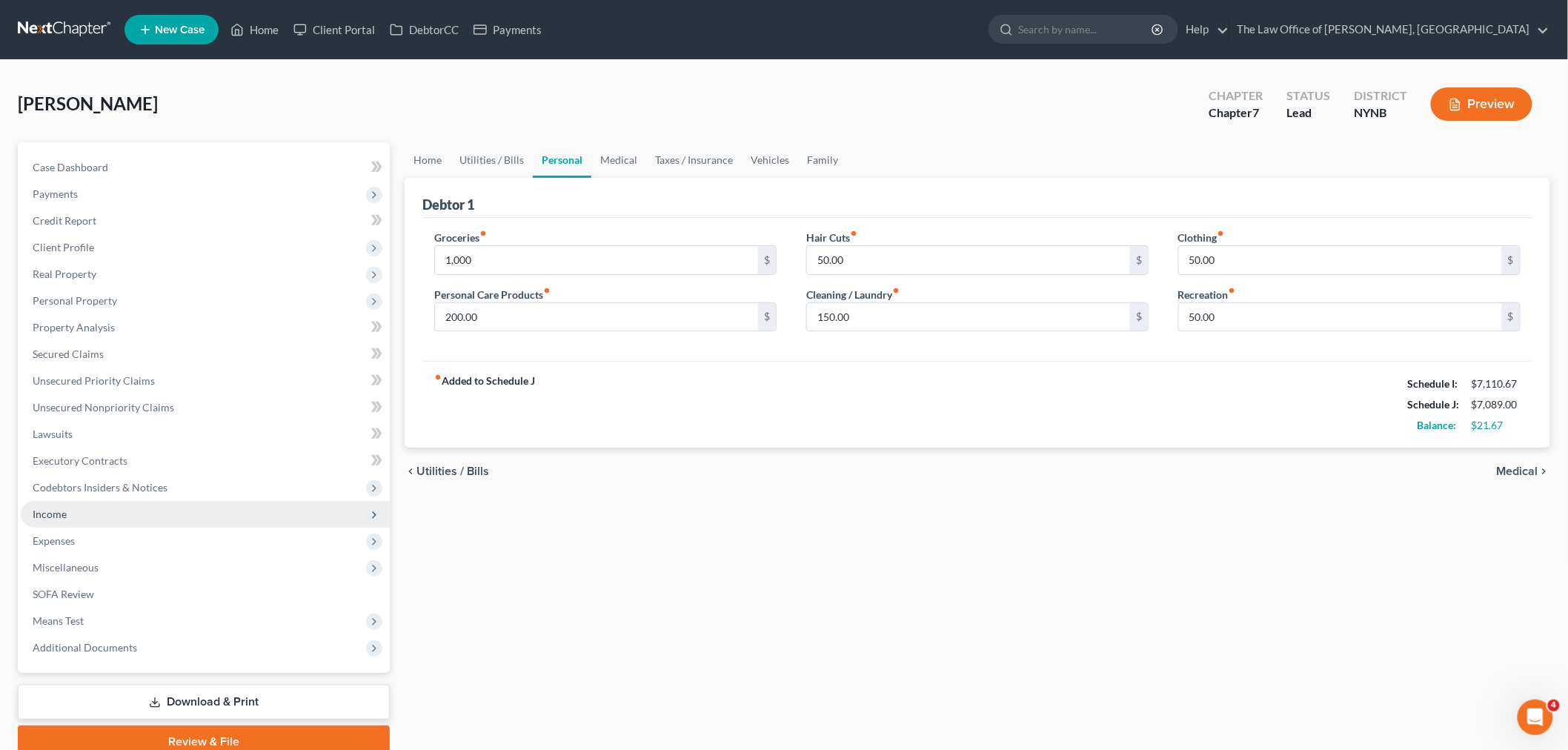
click at [142, 517] on span "Income" at bounding box center [205, 514] width 369 height 27
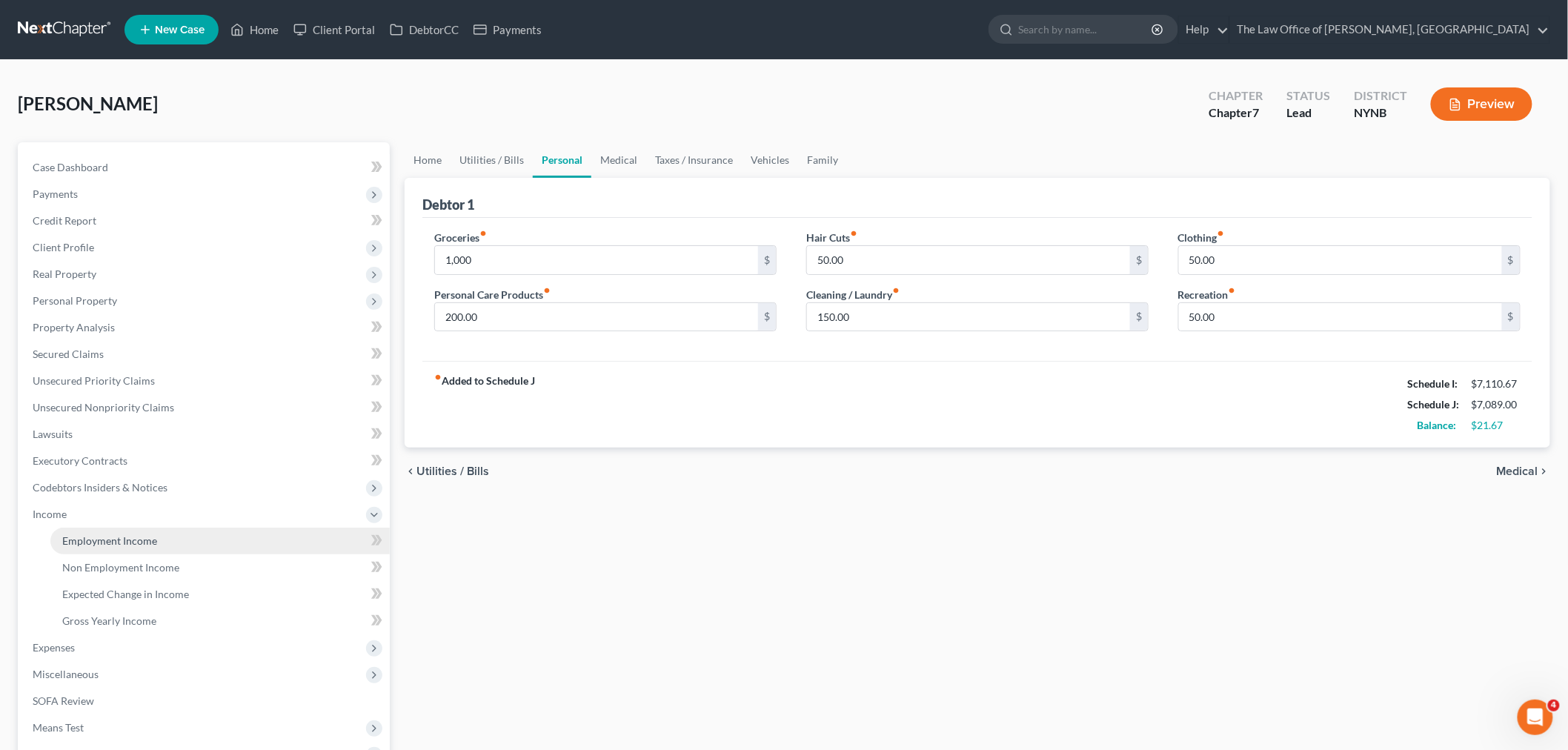
click at [125, 550] on link "Employment Income" at bounding box center [220, 540] width 339 height 27
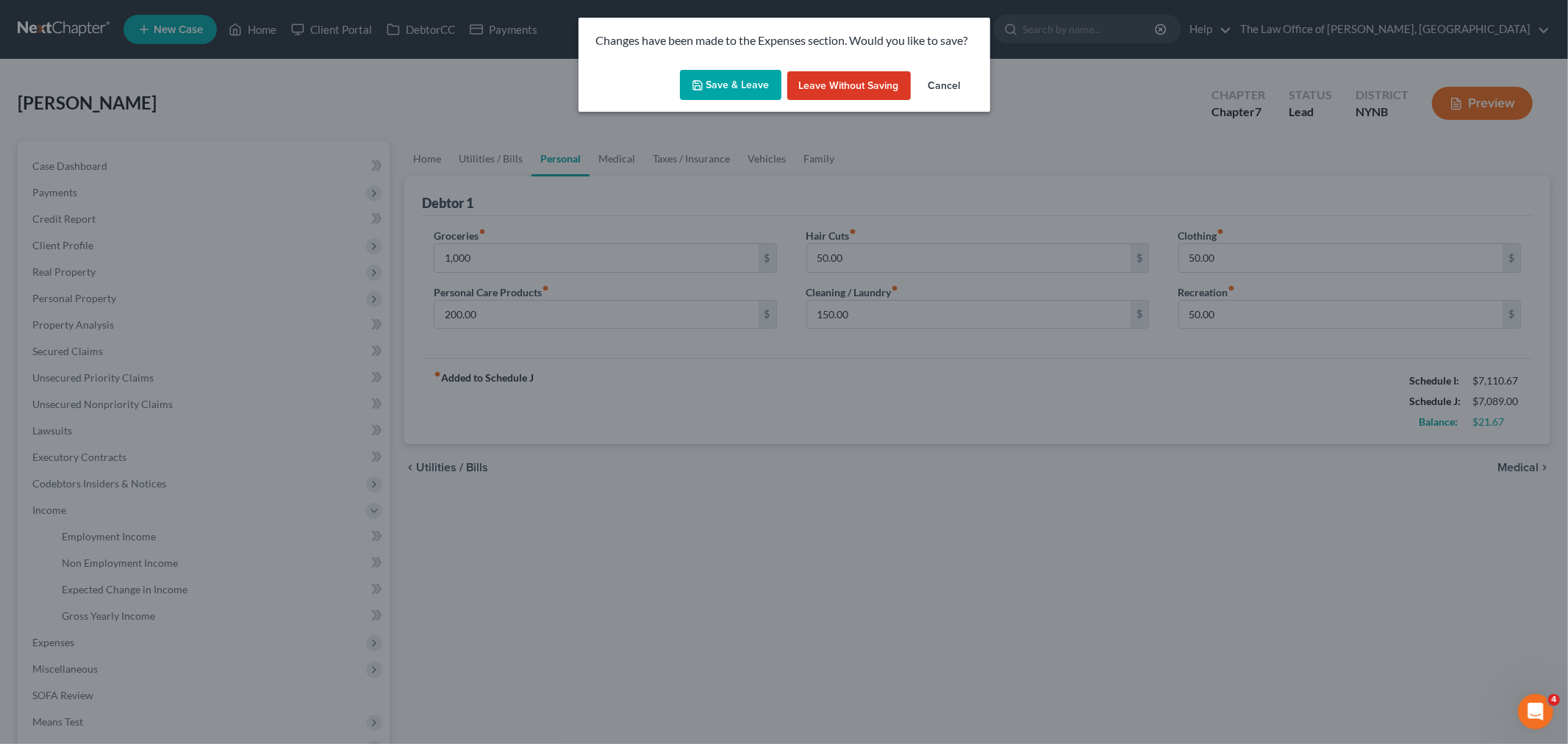
click at [736, 94] on button "Save & Leave" at bounding box center [730, 85] width 102 height 31
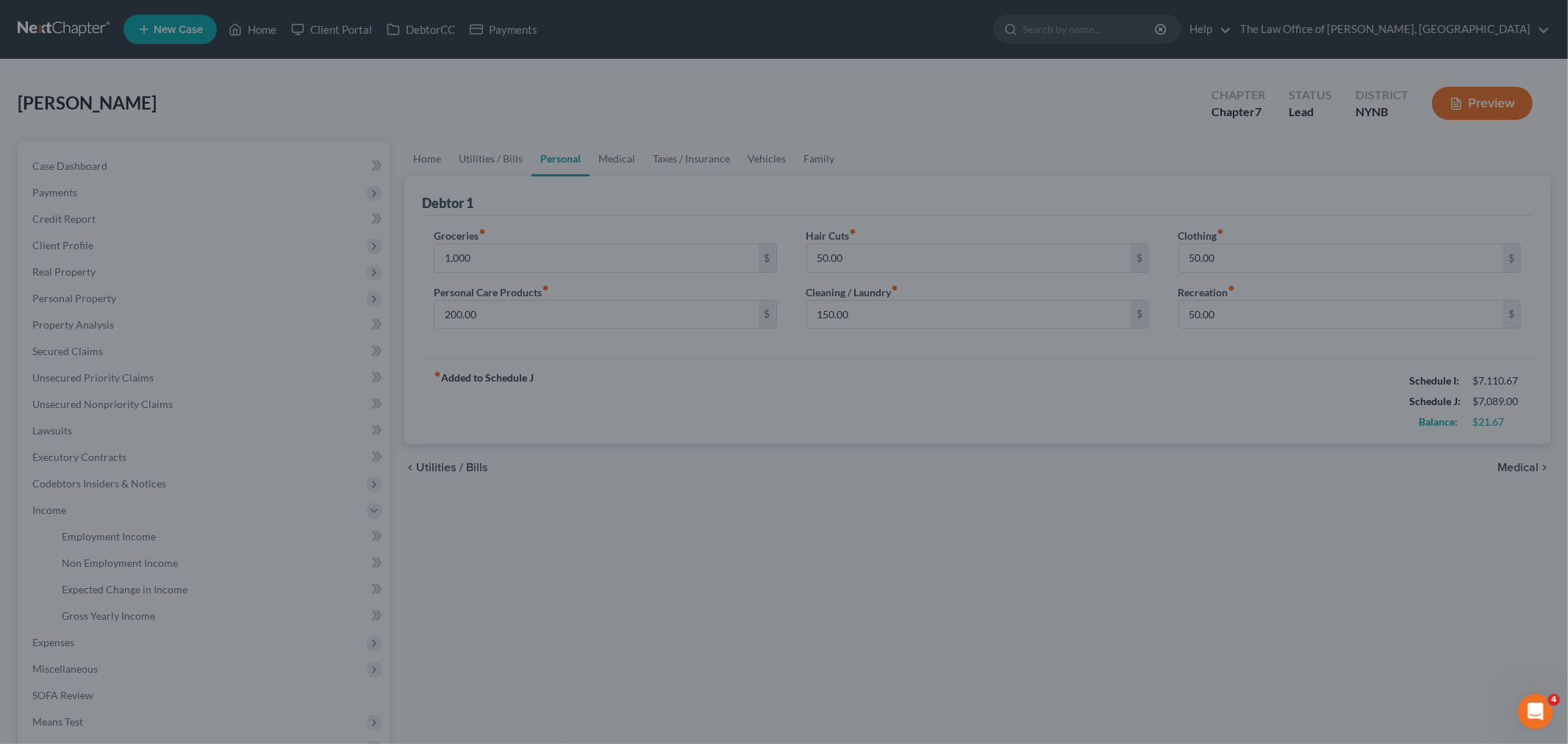
type input "1,000.00"
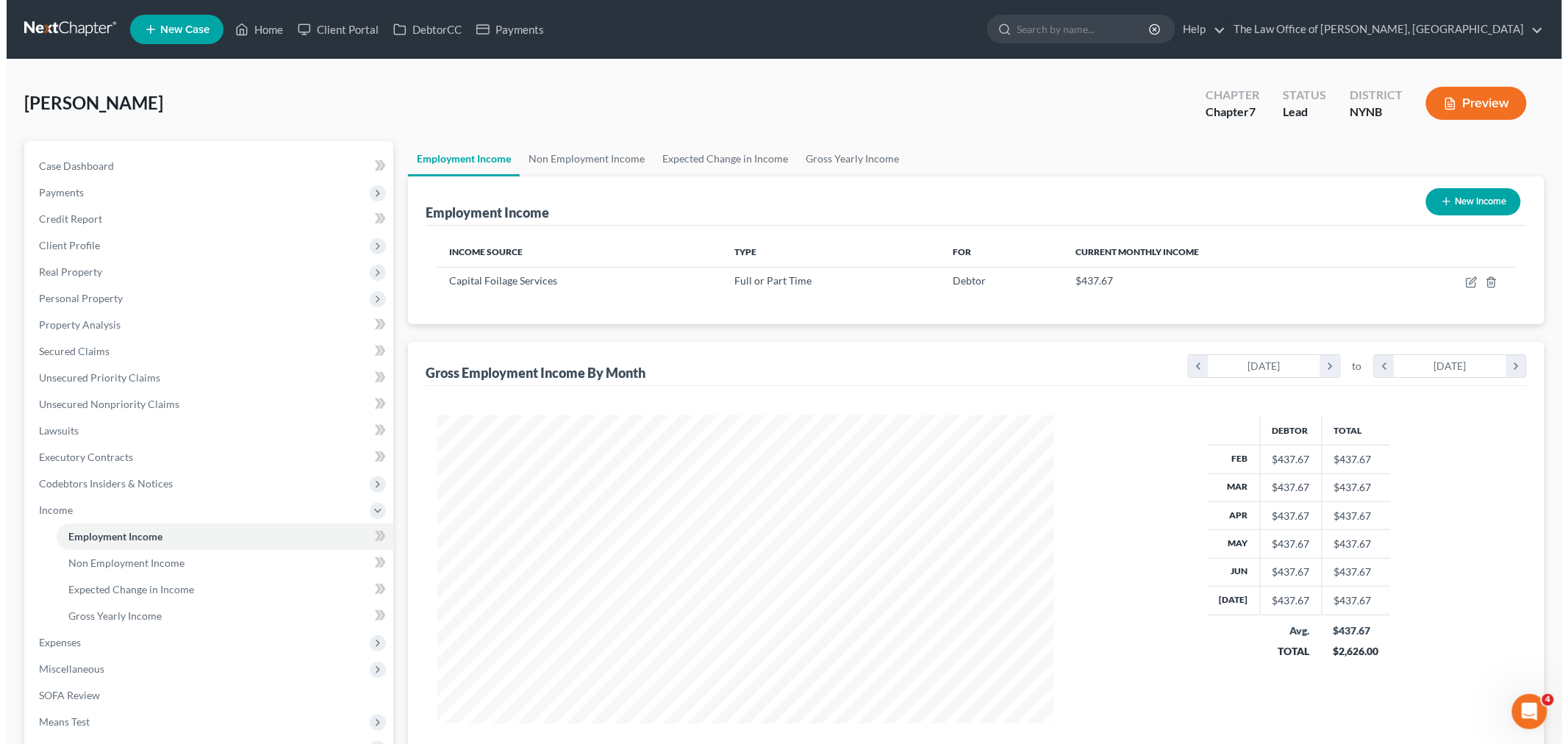
scroll to position [307, 645]
click at [1493, 103] on button "Preview" at bounding box center [1470, 103] width 101 height 33
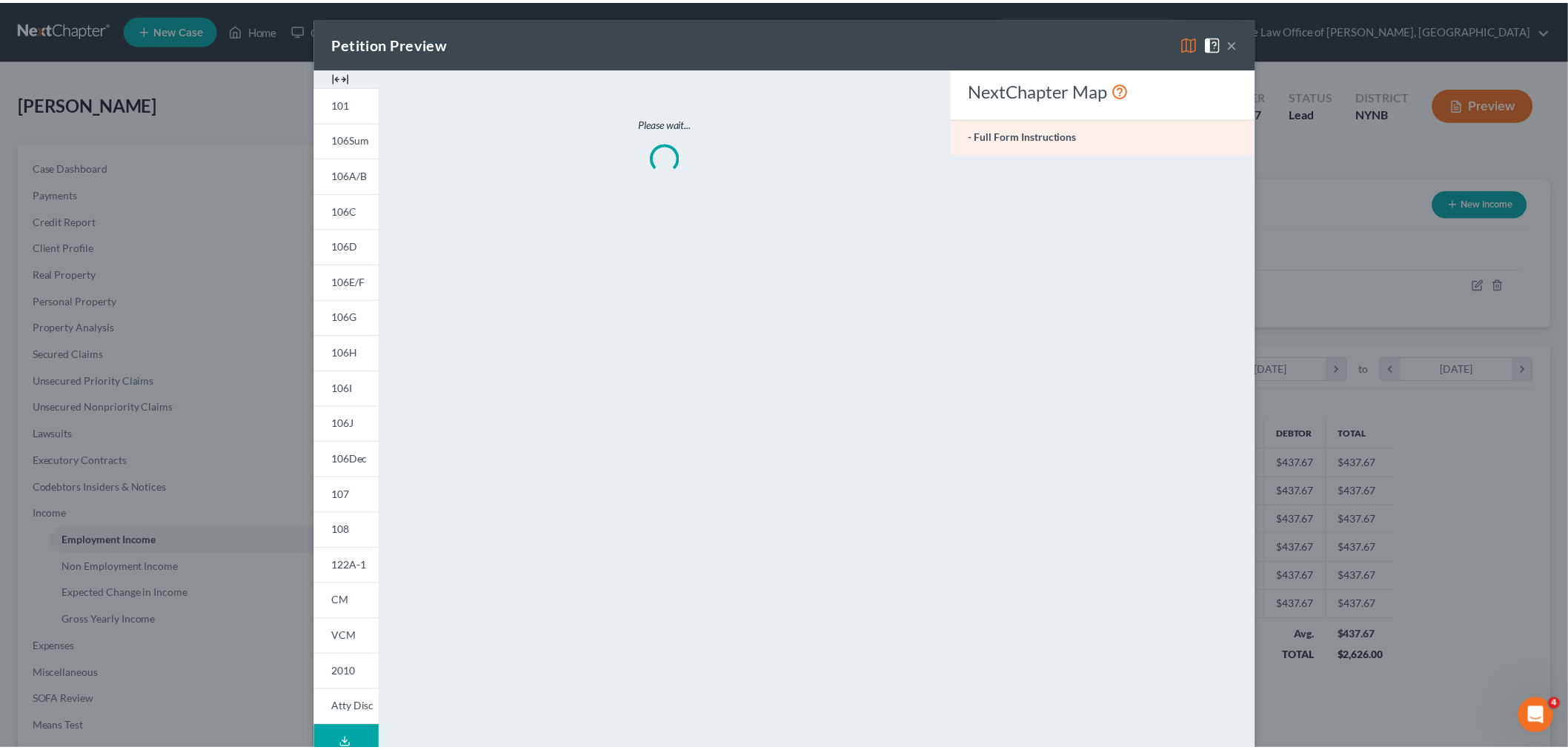
scroll to position [313, 657]
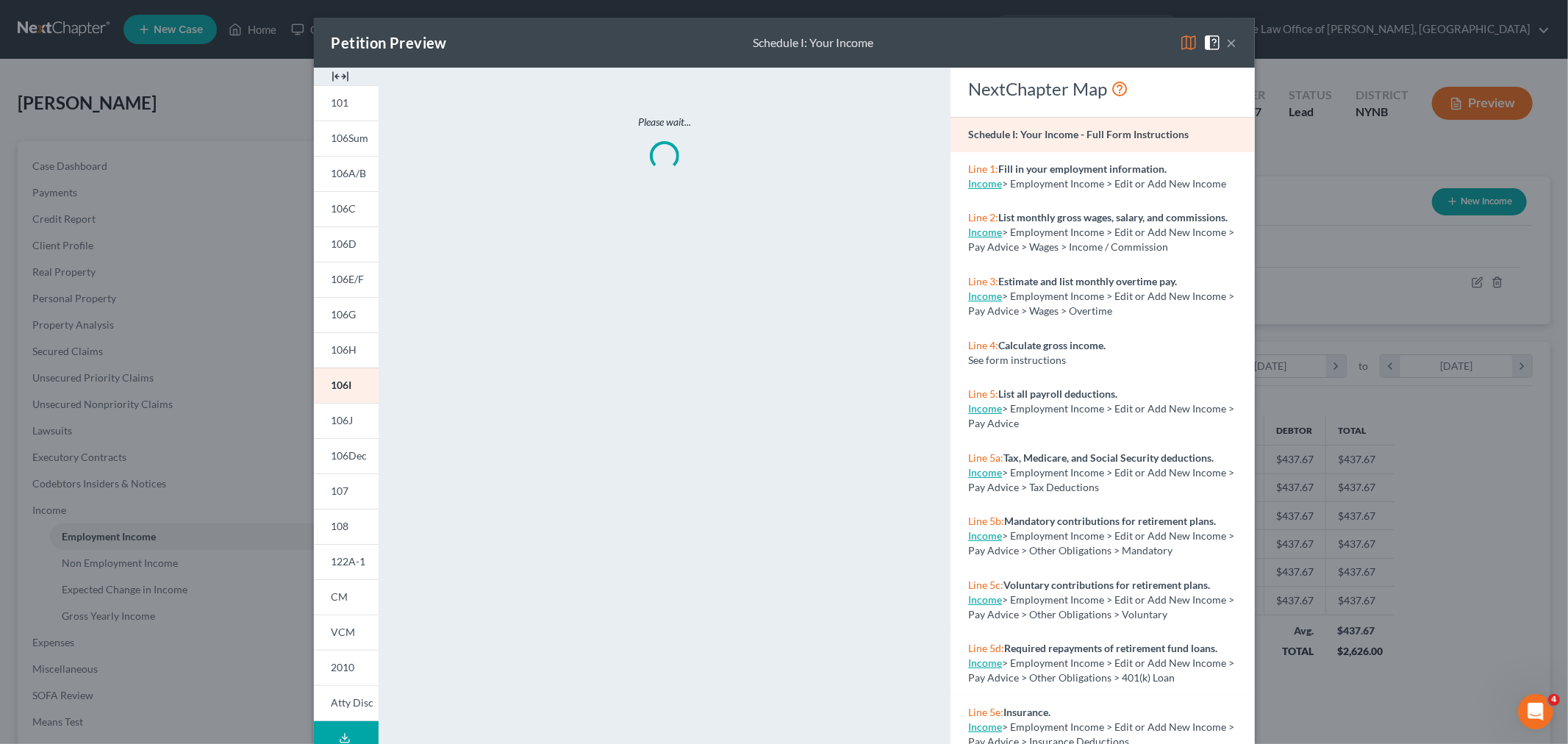
click at [333, 63] on div "Petition Preview Schedule I: Your Income ×" at bounding box center [784, 43] width 941 height 50
click at [334, 75] on img at bounding box center [340, 76] width 18 height 18
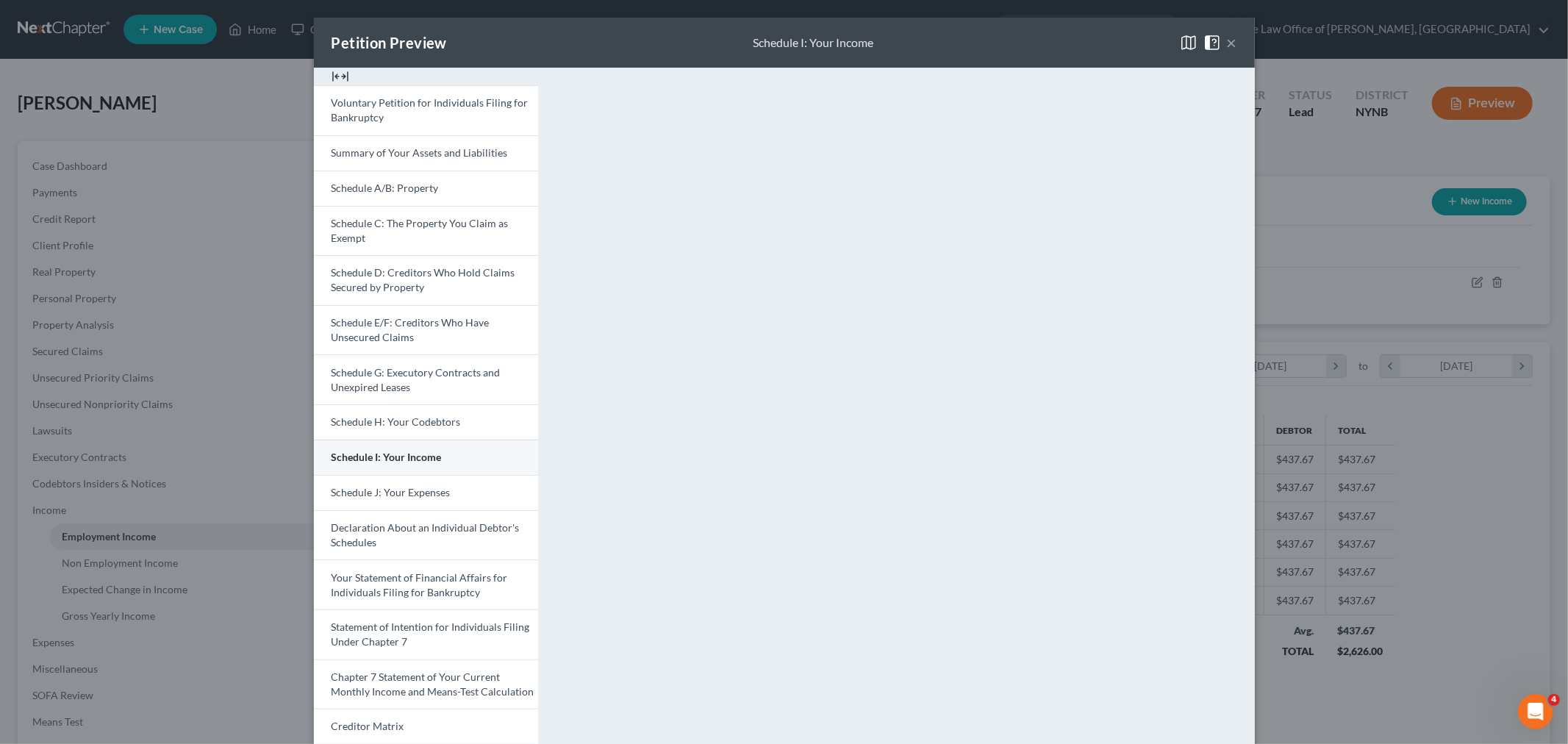
drag, startPoint x: 434, startPoint y: 465, endPoint x: 496, endPoint y: 459, distance: 62.3
click at [434, 461] on link "Schedule I: Your Income" at bounding box center [426, 456] width 224 height 35
click at [419, 498] on span "Schedule J: Your Expenses" at bounding box center [391, 491] width 119 height 12
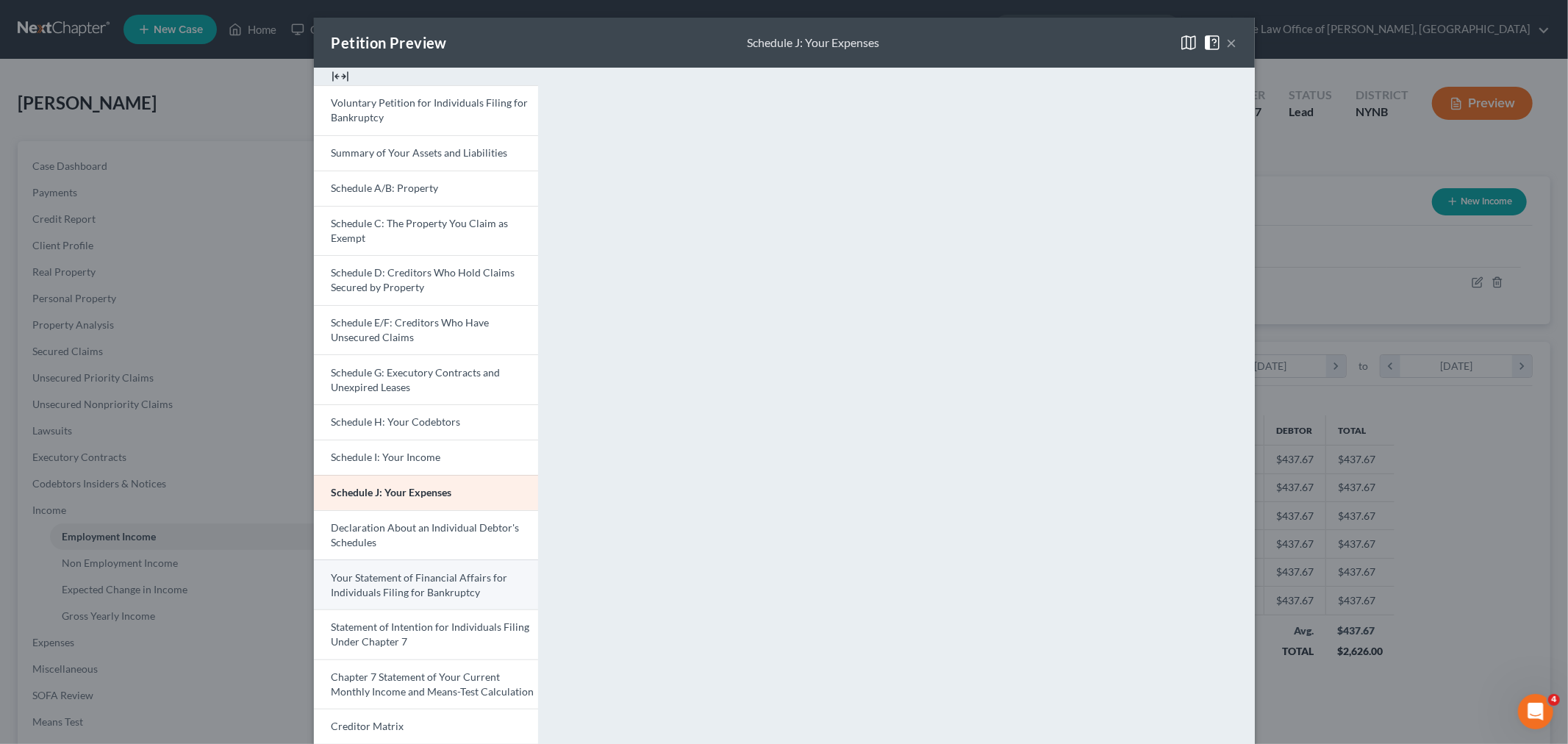
click at [361, 575] on span "Your Statement of Financial Affairs for Individuals Filing for Bankruptcy" at bounding box center [419, 584] width 176 height 27
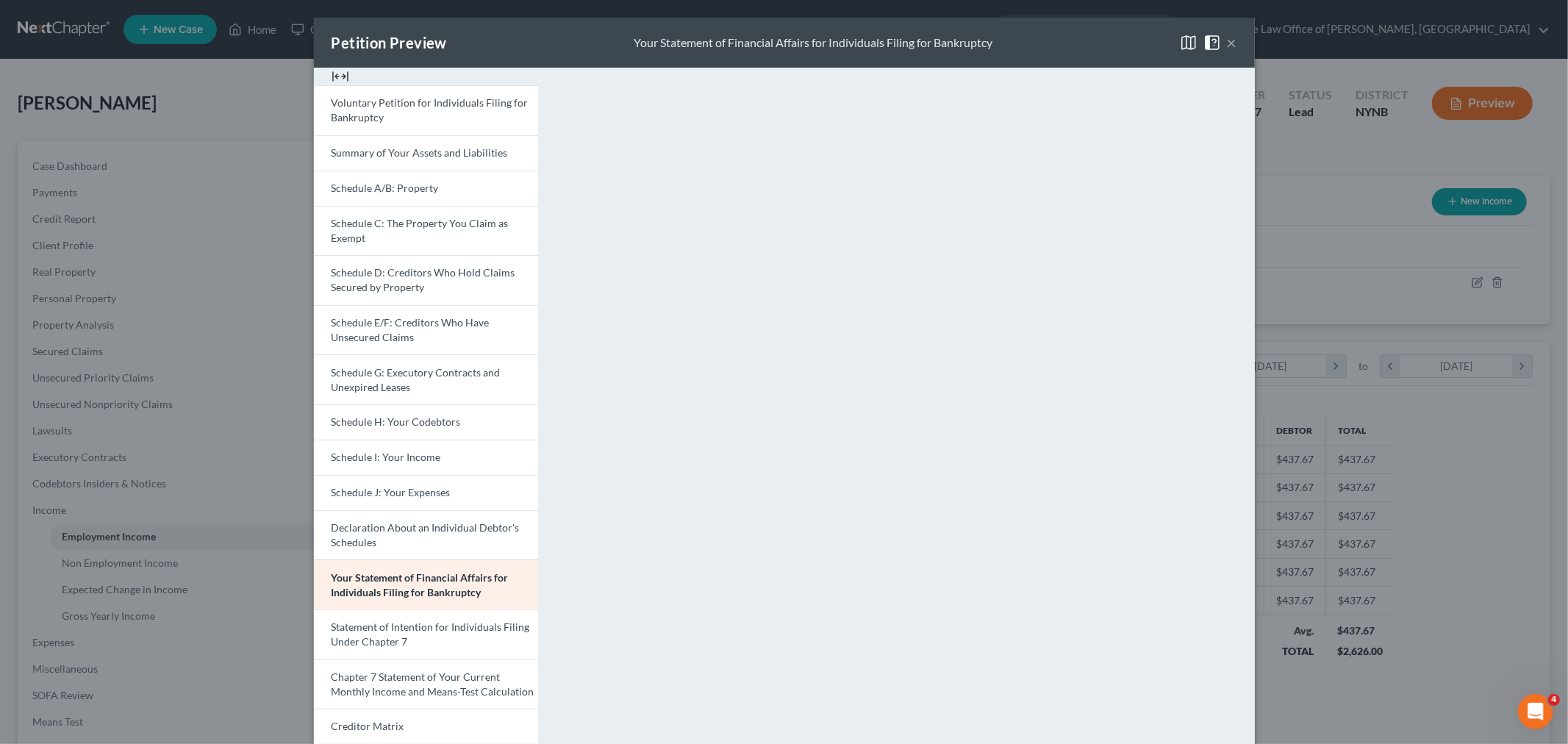
click at [292, 487] on div "Petition Preview Your Statement of Financial Affairs for Individuals Filing for…" at bounding box center [784, 372] width 1568 height 744
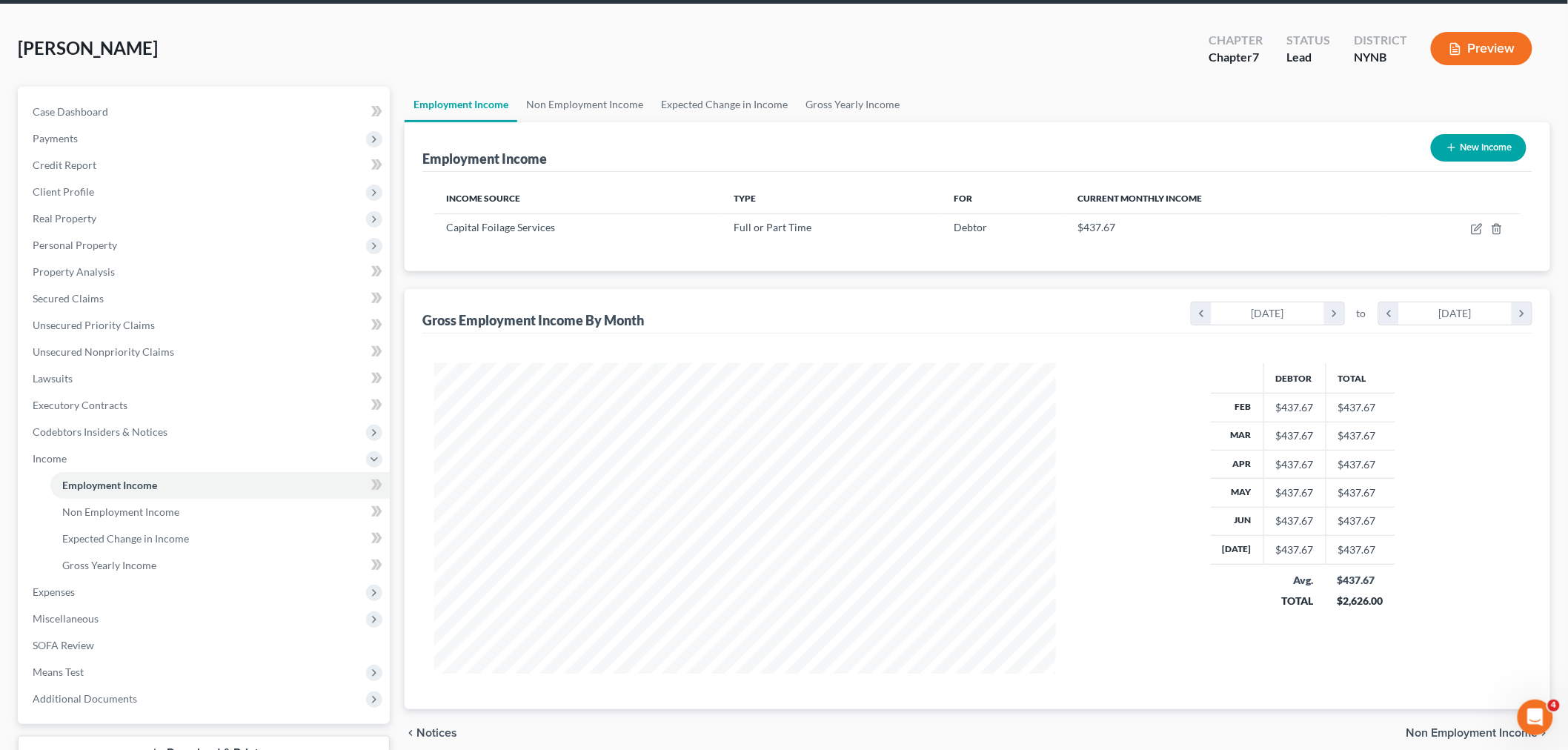
scroll to position [165, 0]
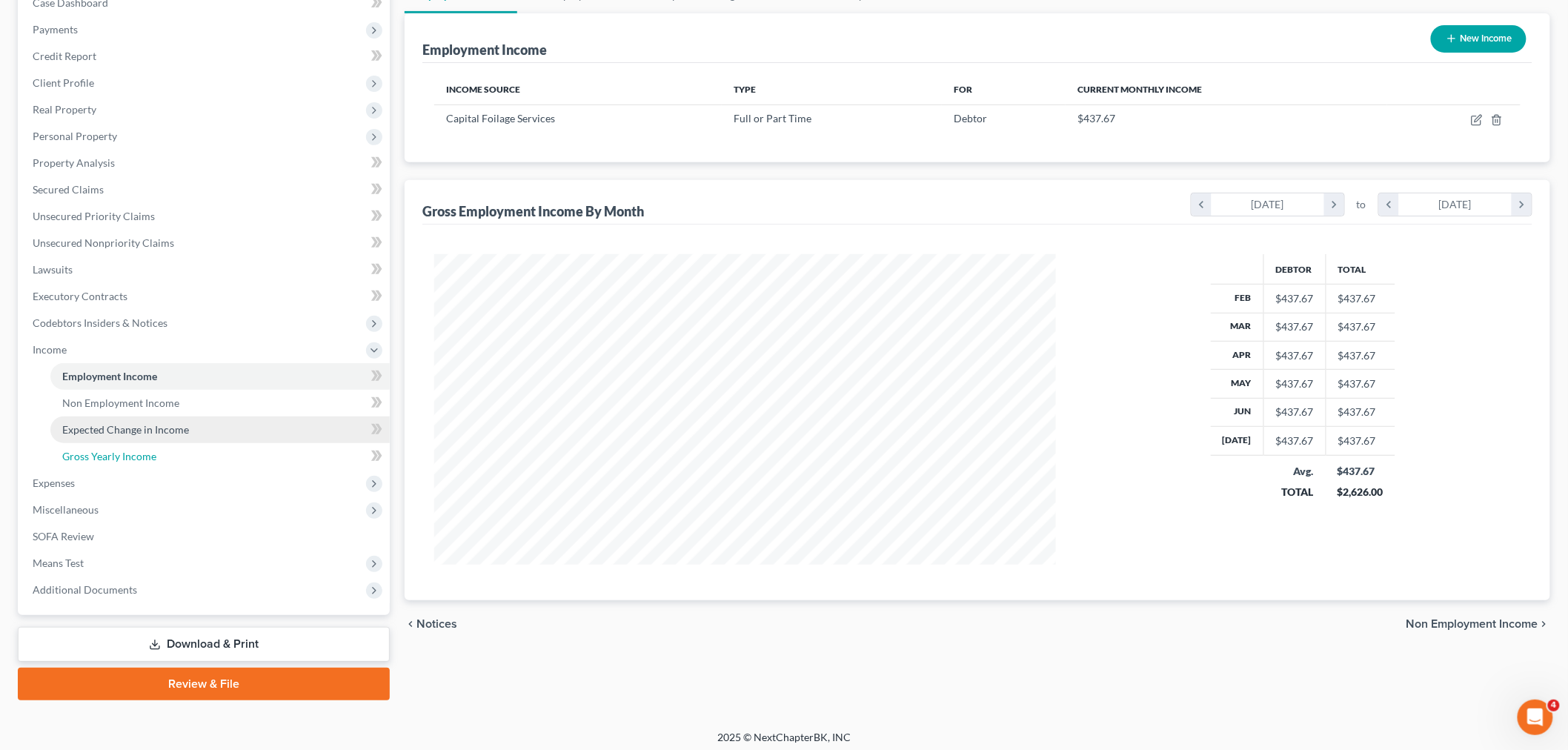
drag, startPoint x: 85, startPoint y: 446, endPoint x: 242, endPoint y: 420, distance: 159.1
click at [86, 446] on link "Gross Yearly Income" at bounding box center [220, 456] width 339 height 27
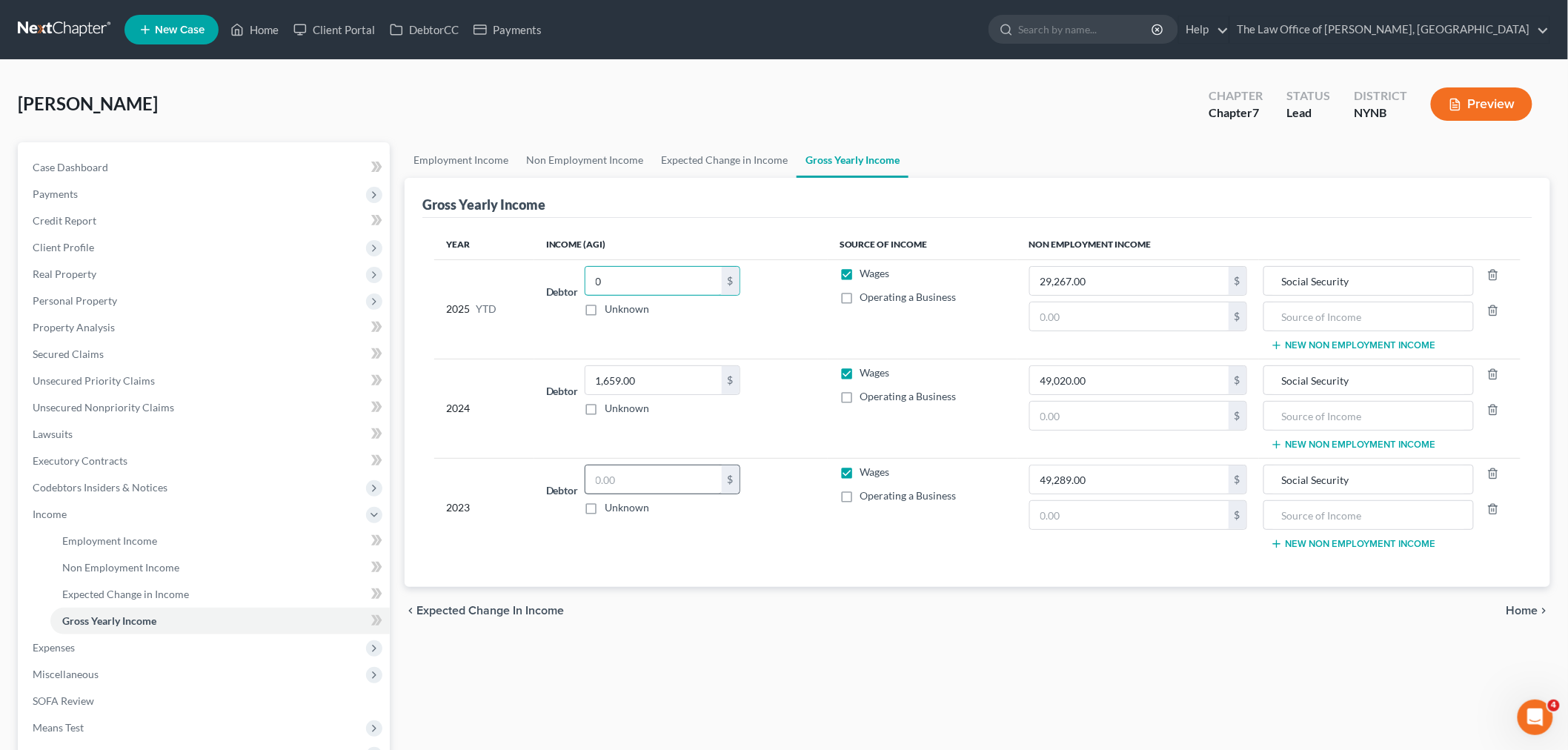
type input "0"
click at [665, 481] on input "text" at bounding box center [654, 479] width 136 height 28
type input "10,193"
drag, startPoint x: 760, startPoint y: 537, endPoint x: 751, endPoint y: 534, distance: 9.5
click at [759, 537] on td "Debtor 10,193.00 $ Unknown Balance Undetermined 10,193 $ Unknown" at bounding box center [681, 507] width 293 height 98
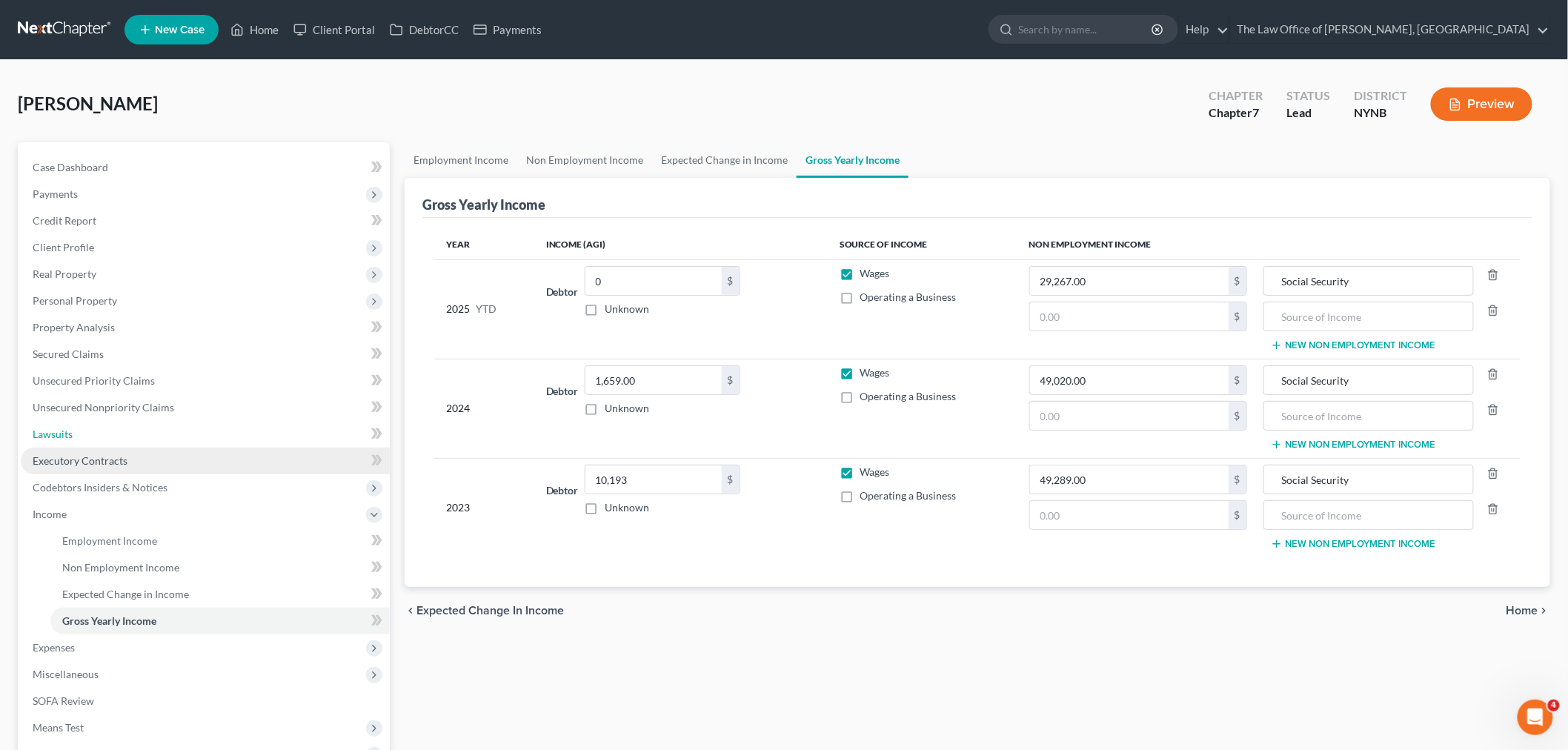
click at [191, 446] on ul "Case Dashboard Payments Invoices Payments Payments Credit Report Client Profile" at bounding box center [205, 460] width 369 height 613
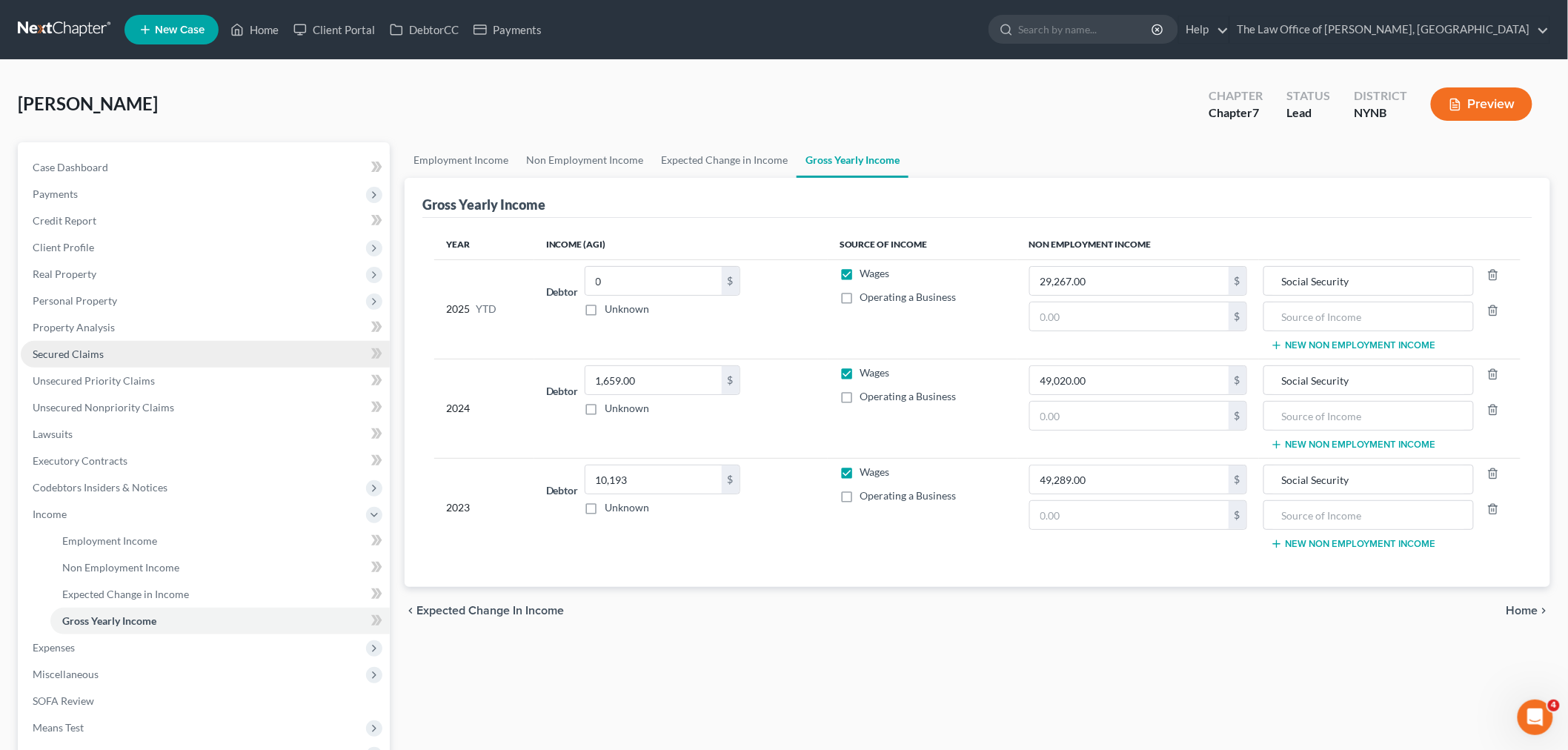
click at [122, 364] on link "Secured Claims" at bounding box center [205, 354] width 369 height 27
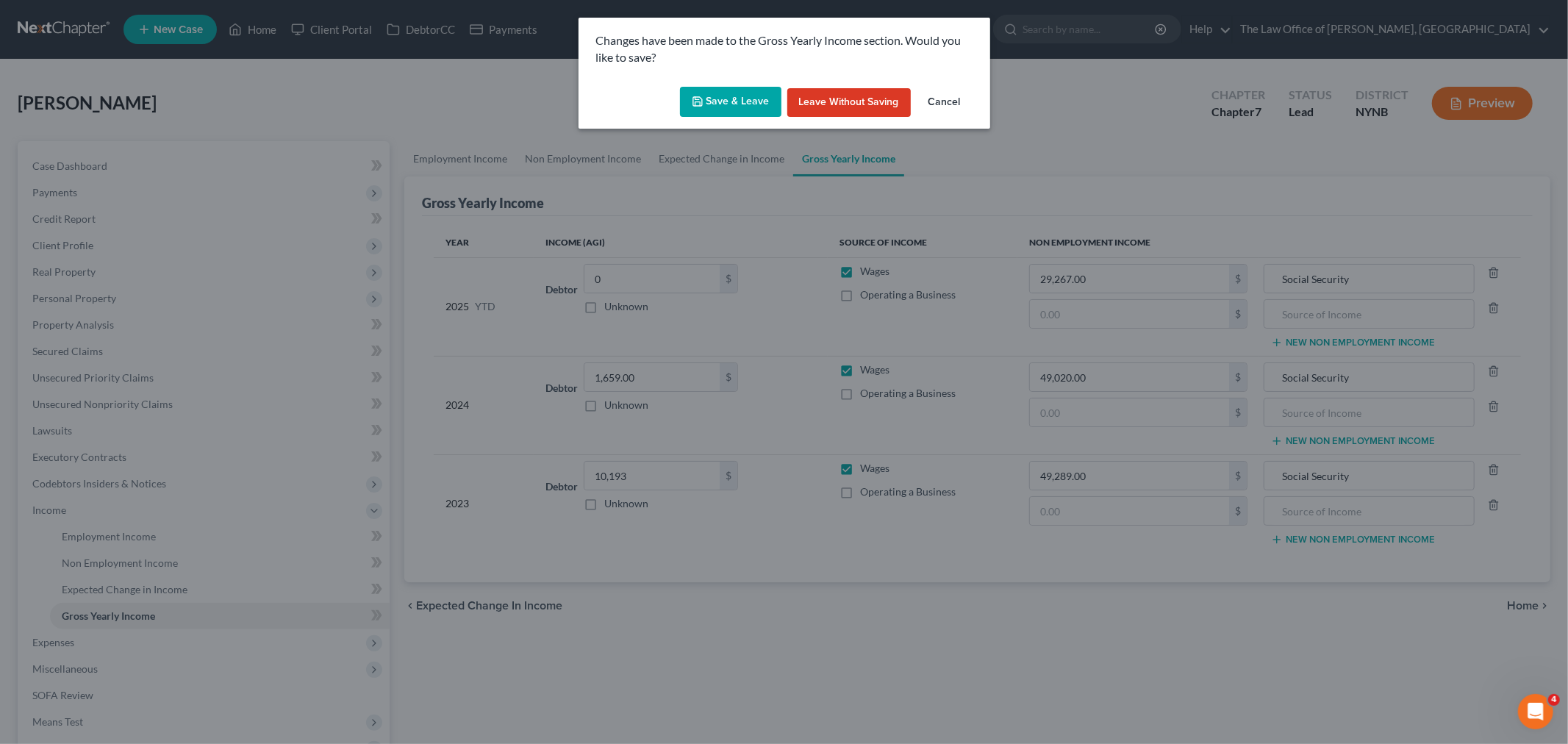
click at [753, 101] on button "Save & Leave" at bounding box center [730, 102] width 102 height 31
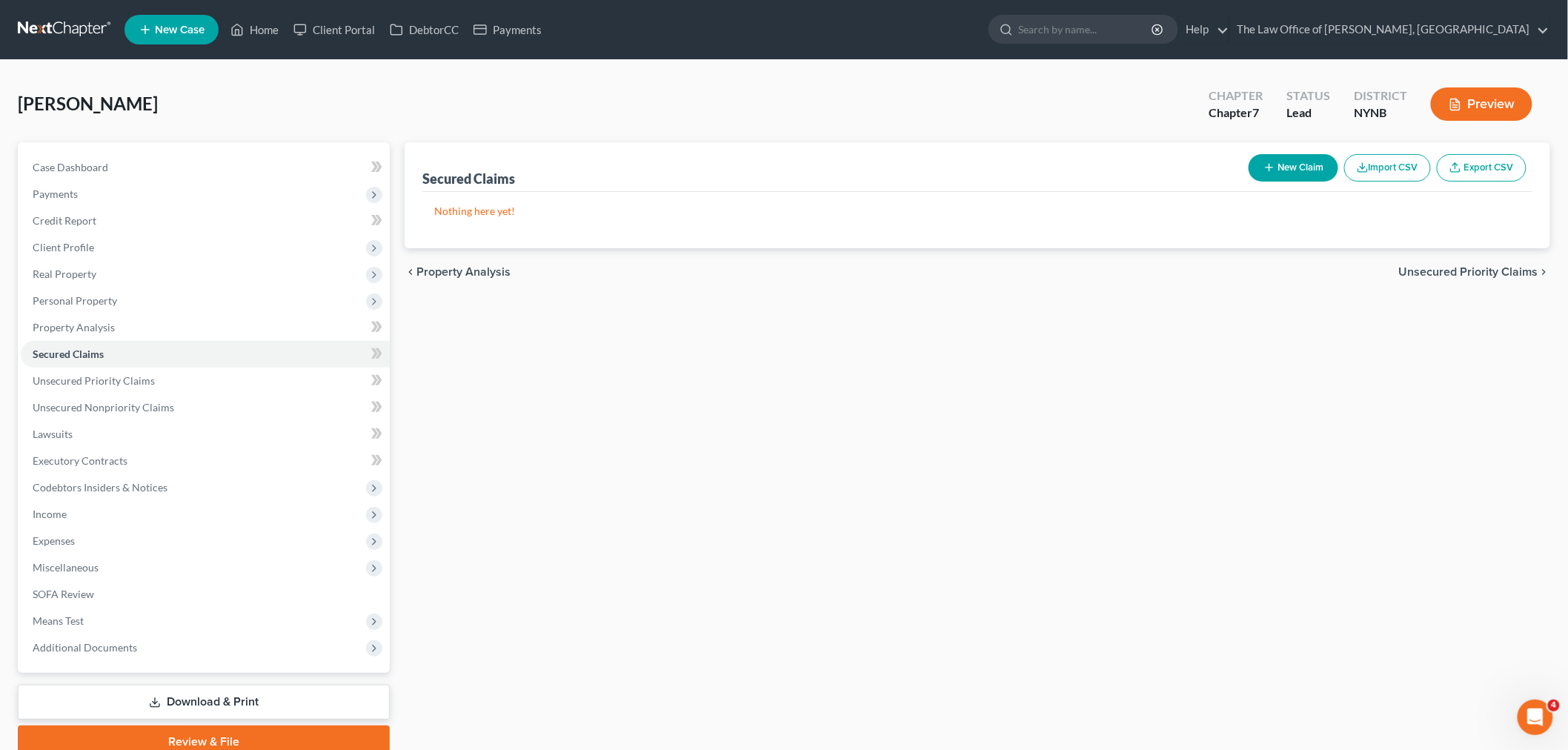
click at [1495, 105] on button "Preview" at bounding box center [1482, 104] width 102 height 34
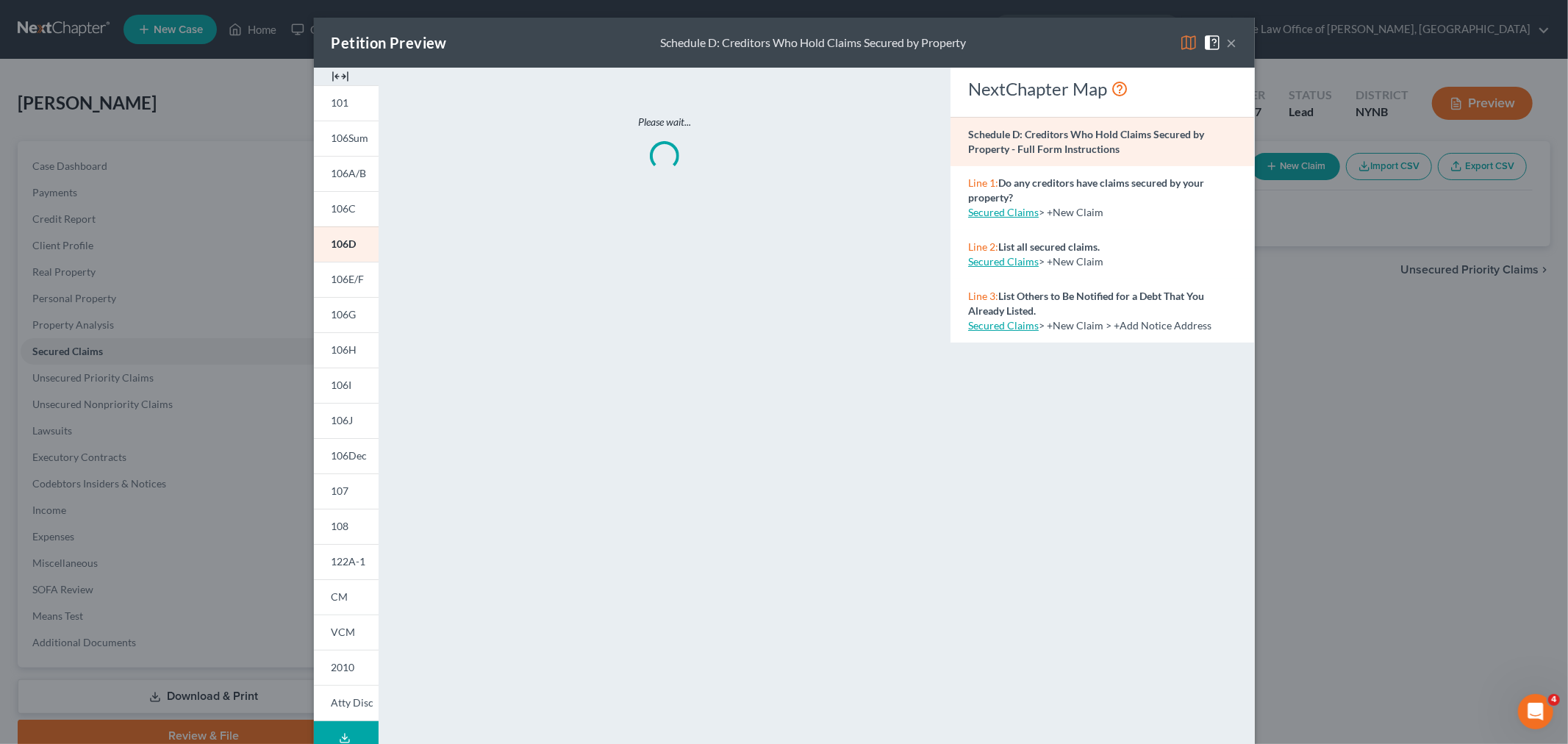
click at [336, 76] on img at bounding box center [340, 76] width 18 height 18
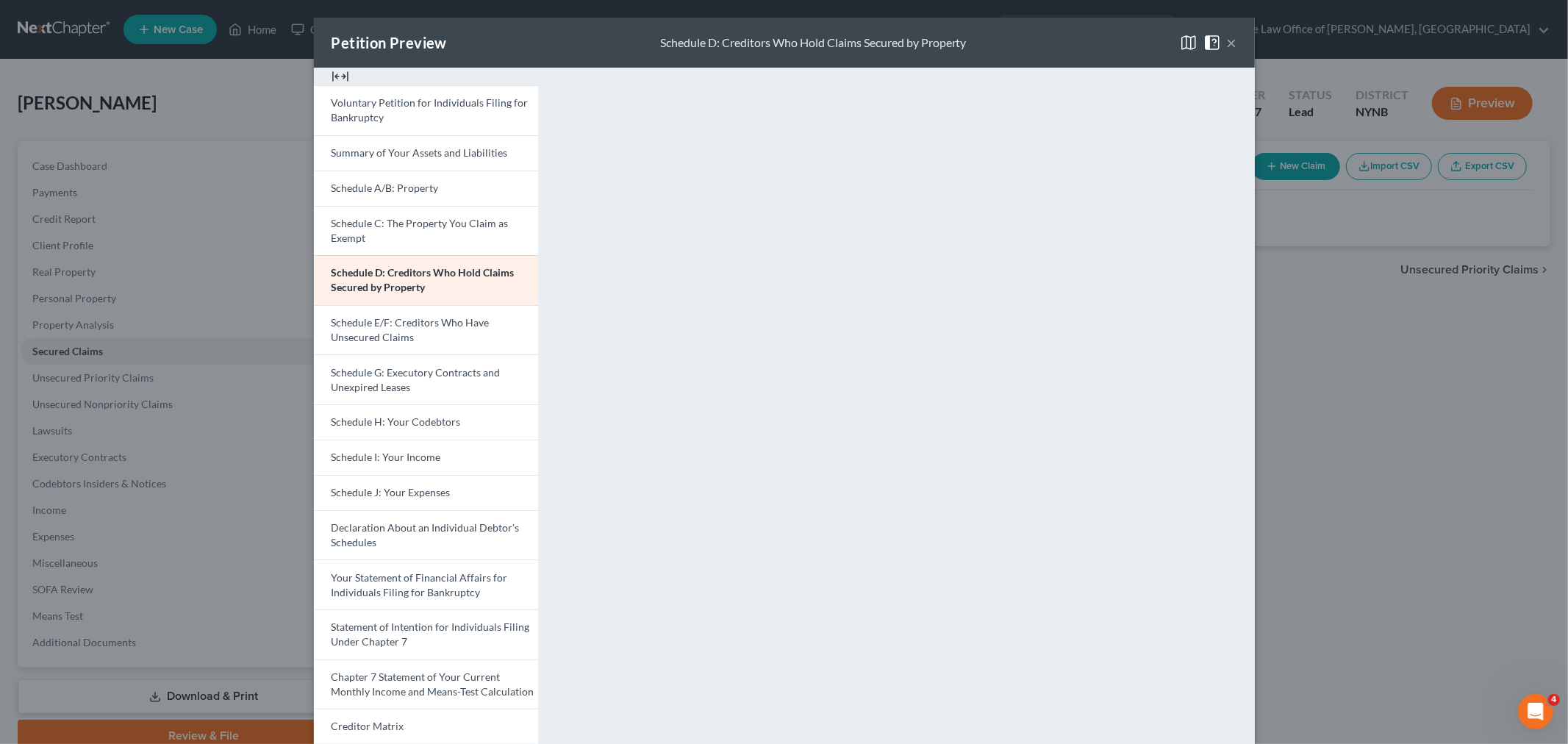
drag, startPoint x: 413, startPoint y: 593, endPoint x: 547, endPoint y: 561, distance: 137.8
click at [413, 593] on span "Your Statement of Financial Affairs for Individuals Filing for Bankruptcy" at bounding box center [419, 584] width 176 height 27
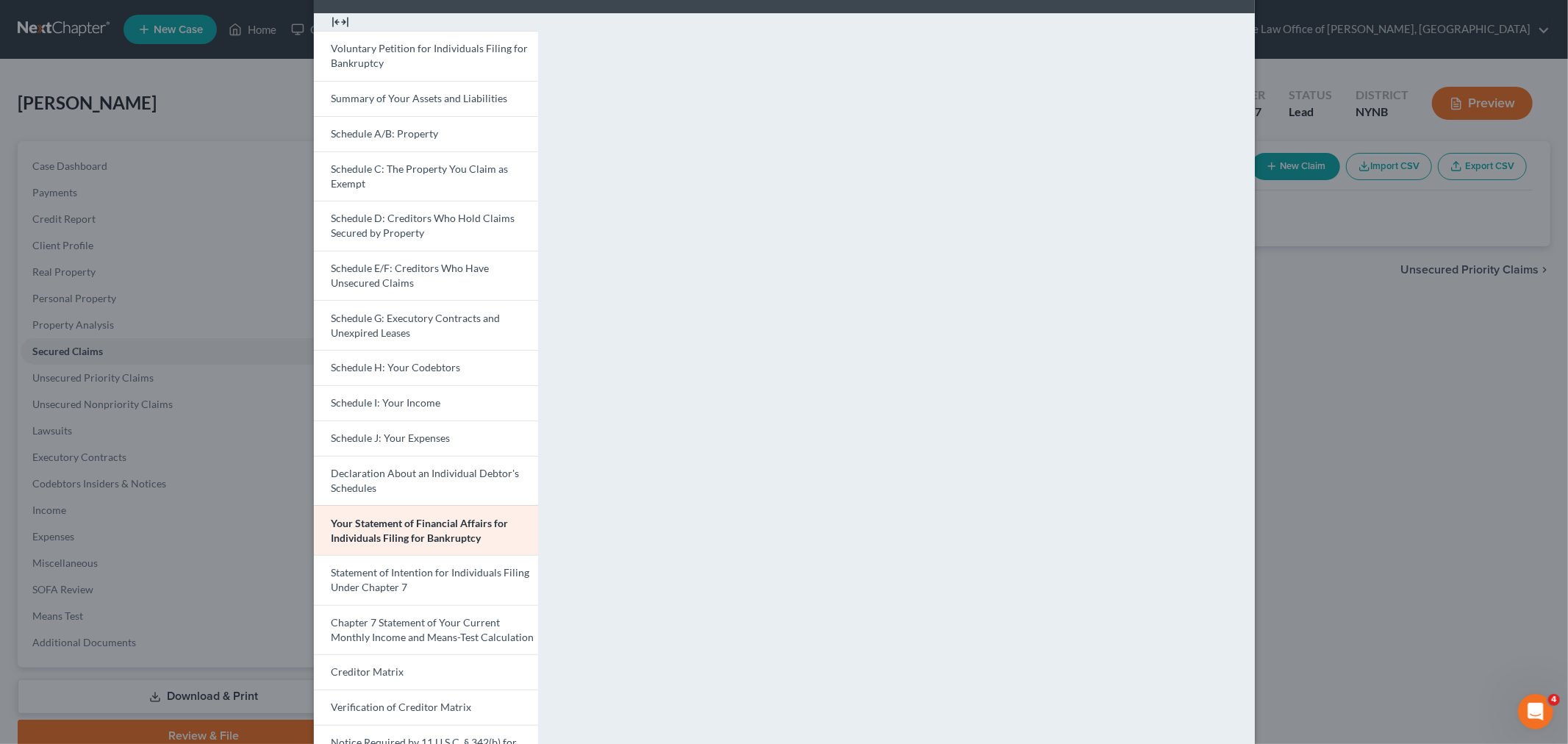
scroll to position [81, 0]
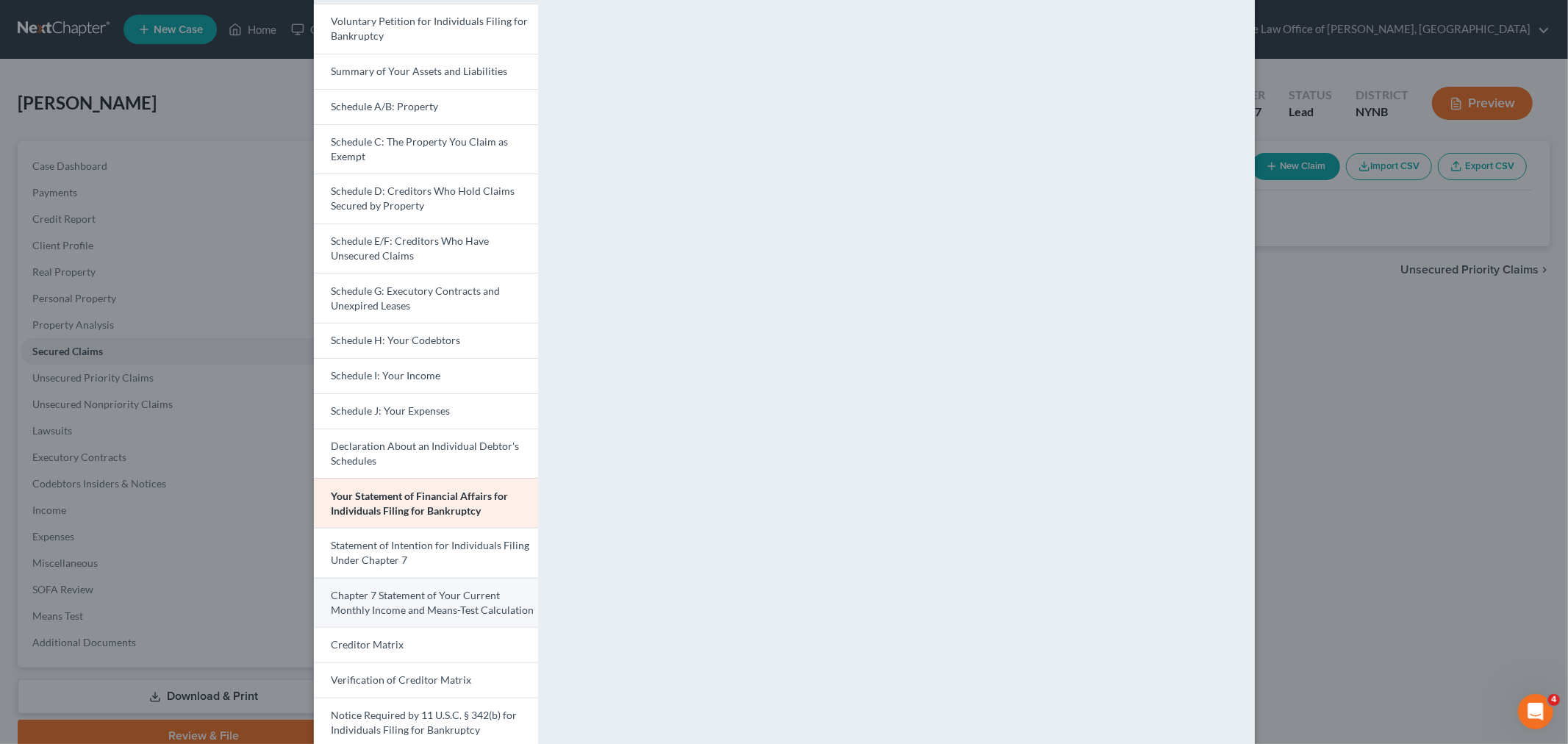
click at [372, 598] on span "Chapter 7 Statement of Your Current Monthly Income and Means-Test Calculation" at bounding box center [433, 602] width 203 height 27
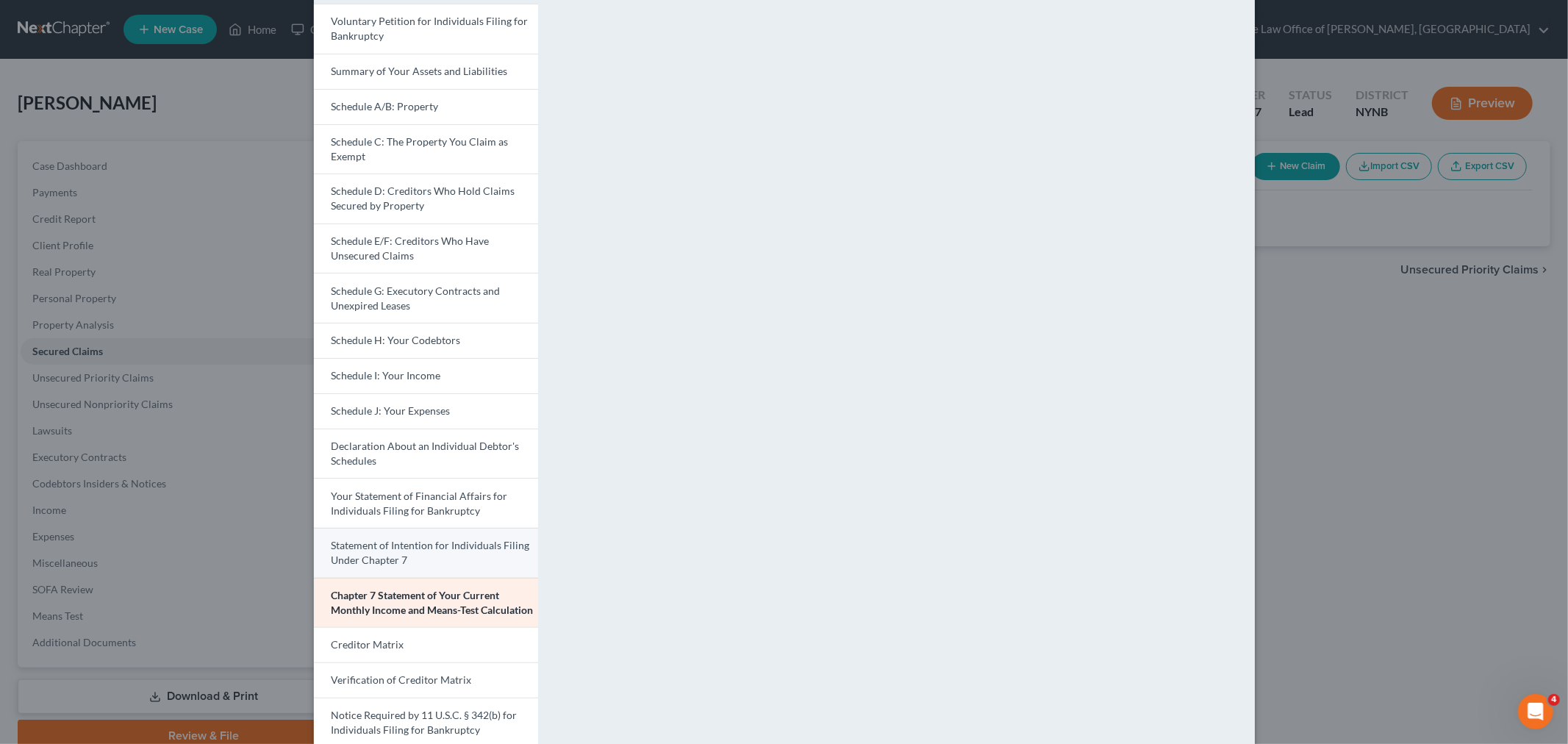
click at [409, 548] on span "Statement of Intention for Individuals Filing Under Chapter 7" at bounding box center [431, 552] width 198 height 27
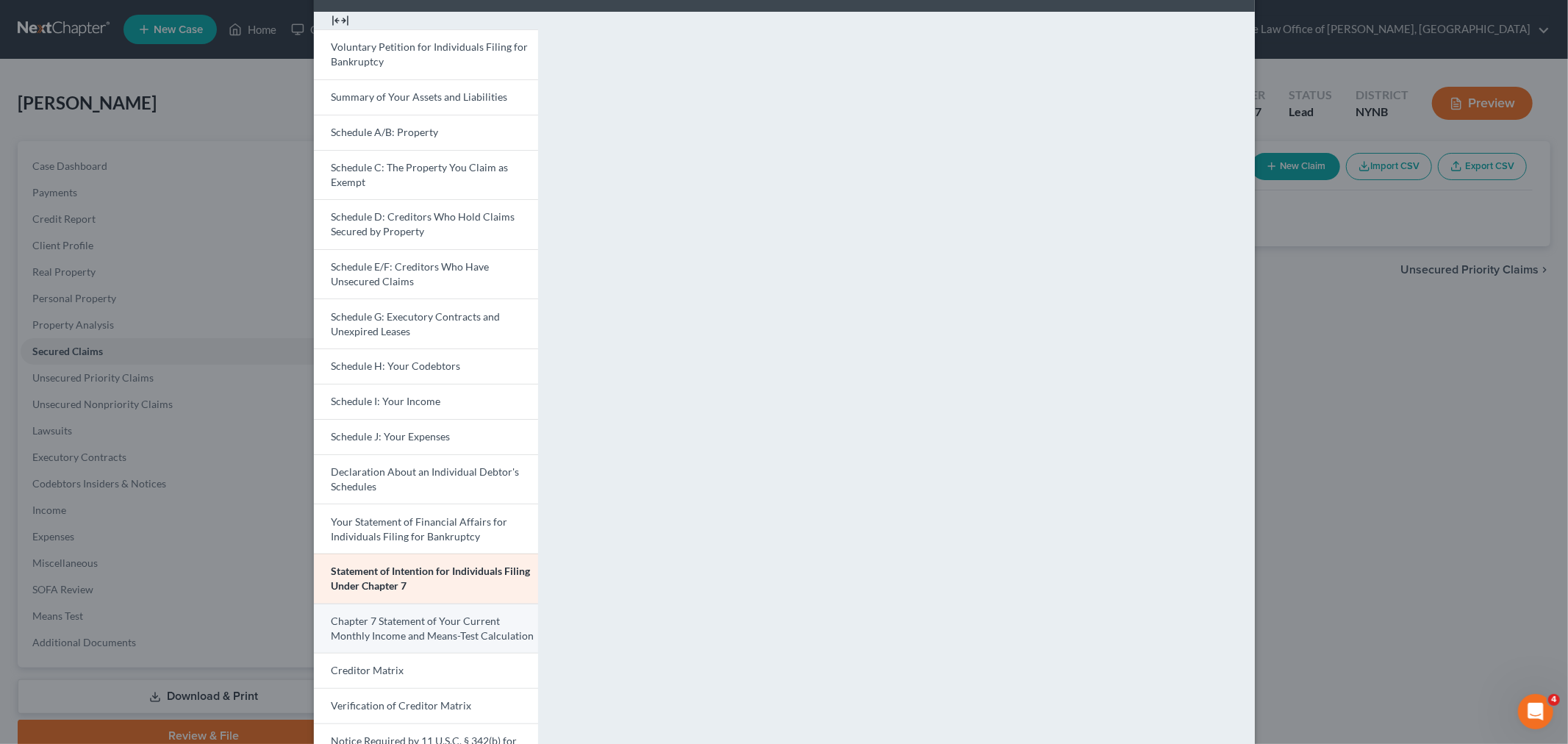
scroll to position [182, 0]
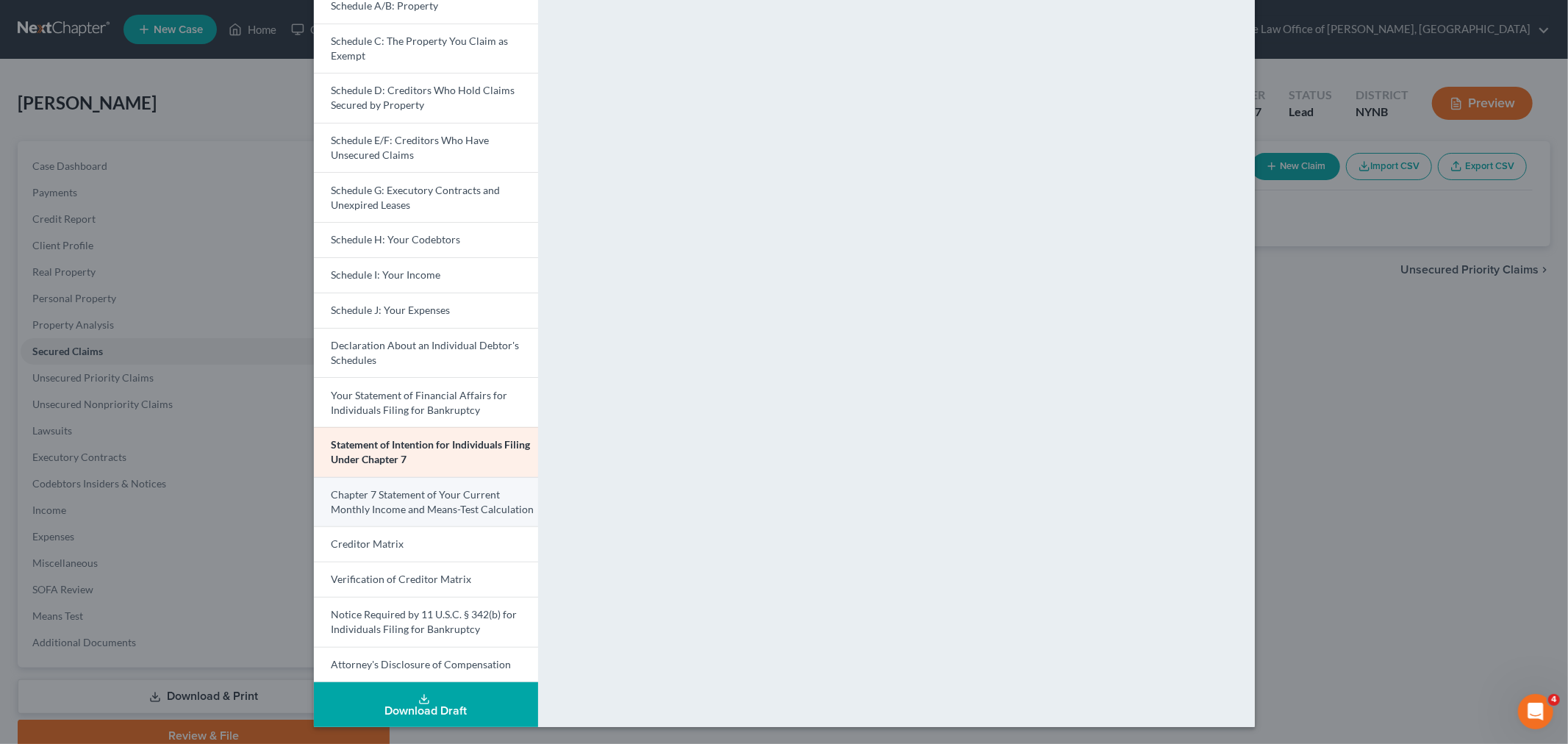
click at [431, 517] on link "Chapter 7 Statement of Your Current Monthly Income and Means-Test Calculation" at bounding box center [426, 502] width 224 height 50
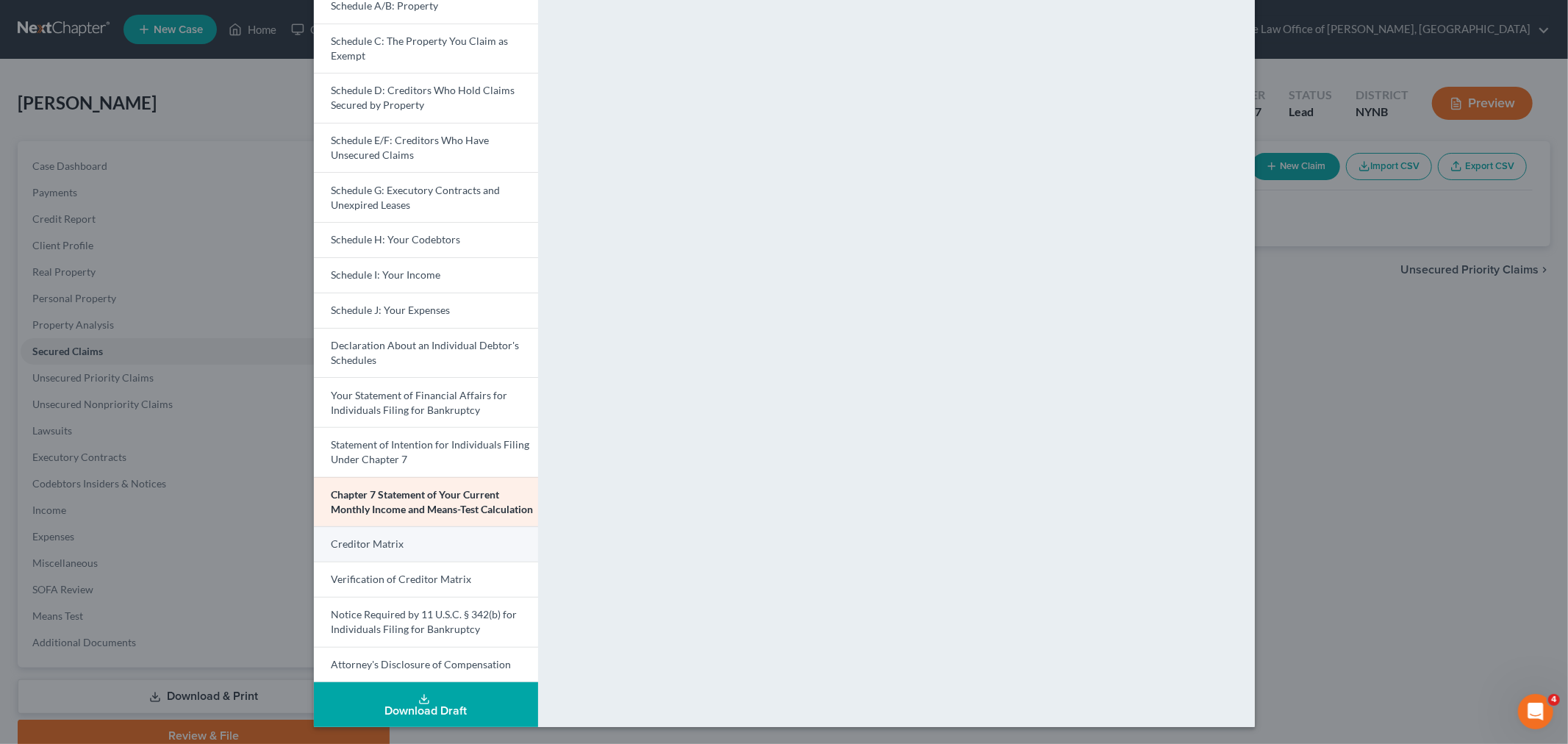
drag, startPoint x: 398, startPoint y: 544, endPoint x: 414, endPoint y: 526, distance: 24.1
click at [397, 542] on link "Creditor Matrix" at bounding box center [426, 543] width 224 height 35
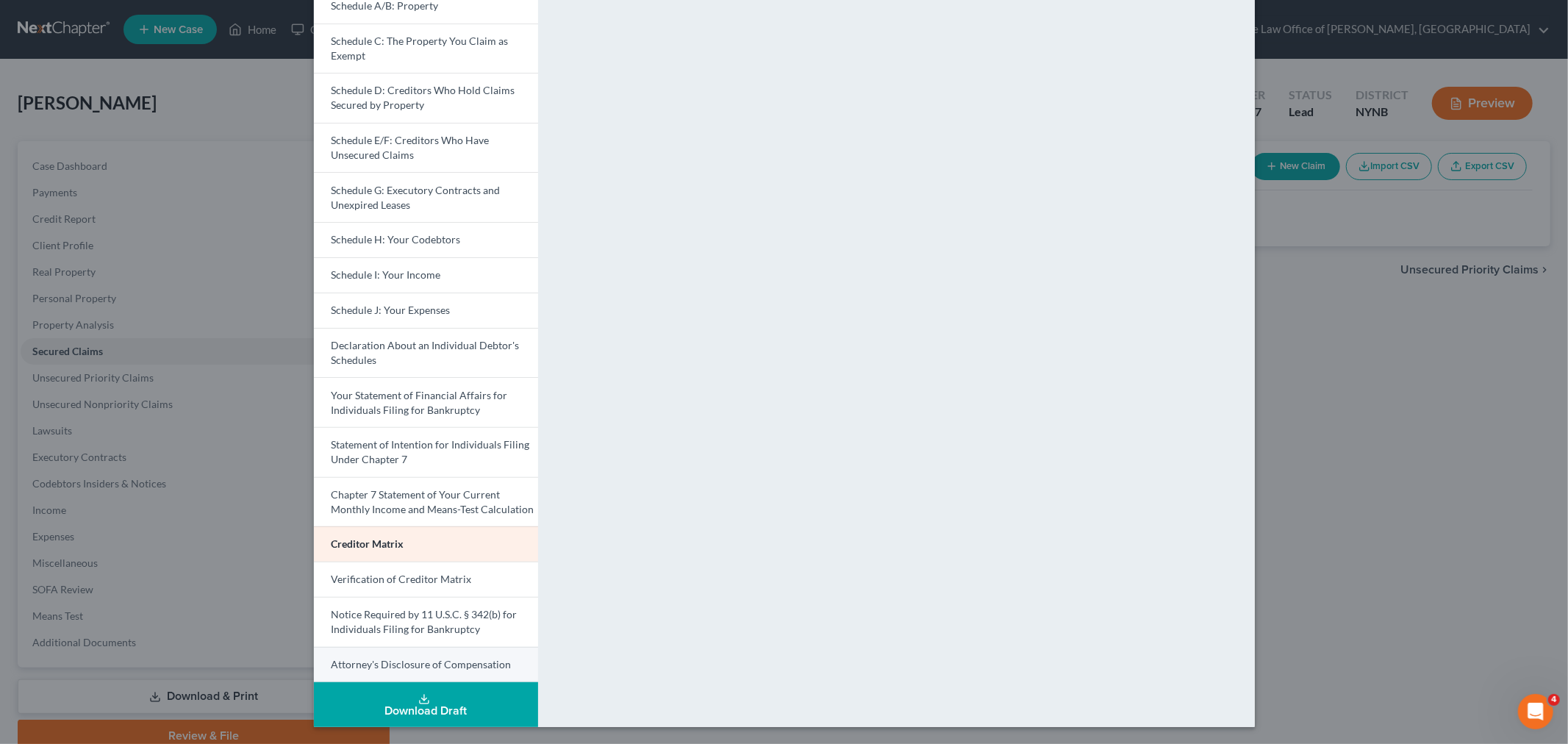
click at [408, 660] on span "Attorney's Disclosure of Compensation" at bounding box center [422, 664] width 180 height 12
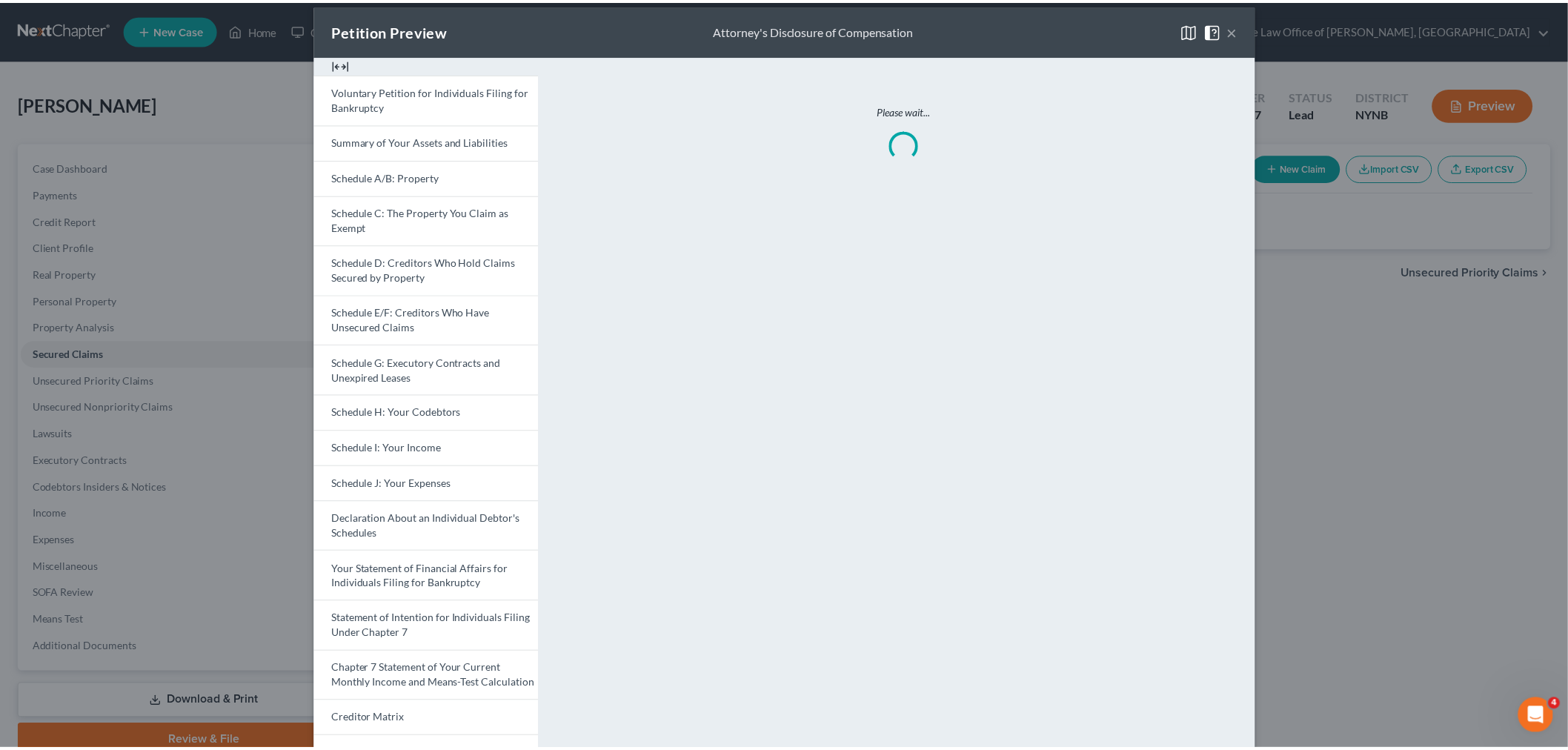
scroll to position [0, 0]
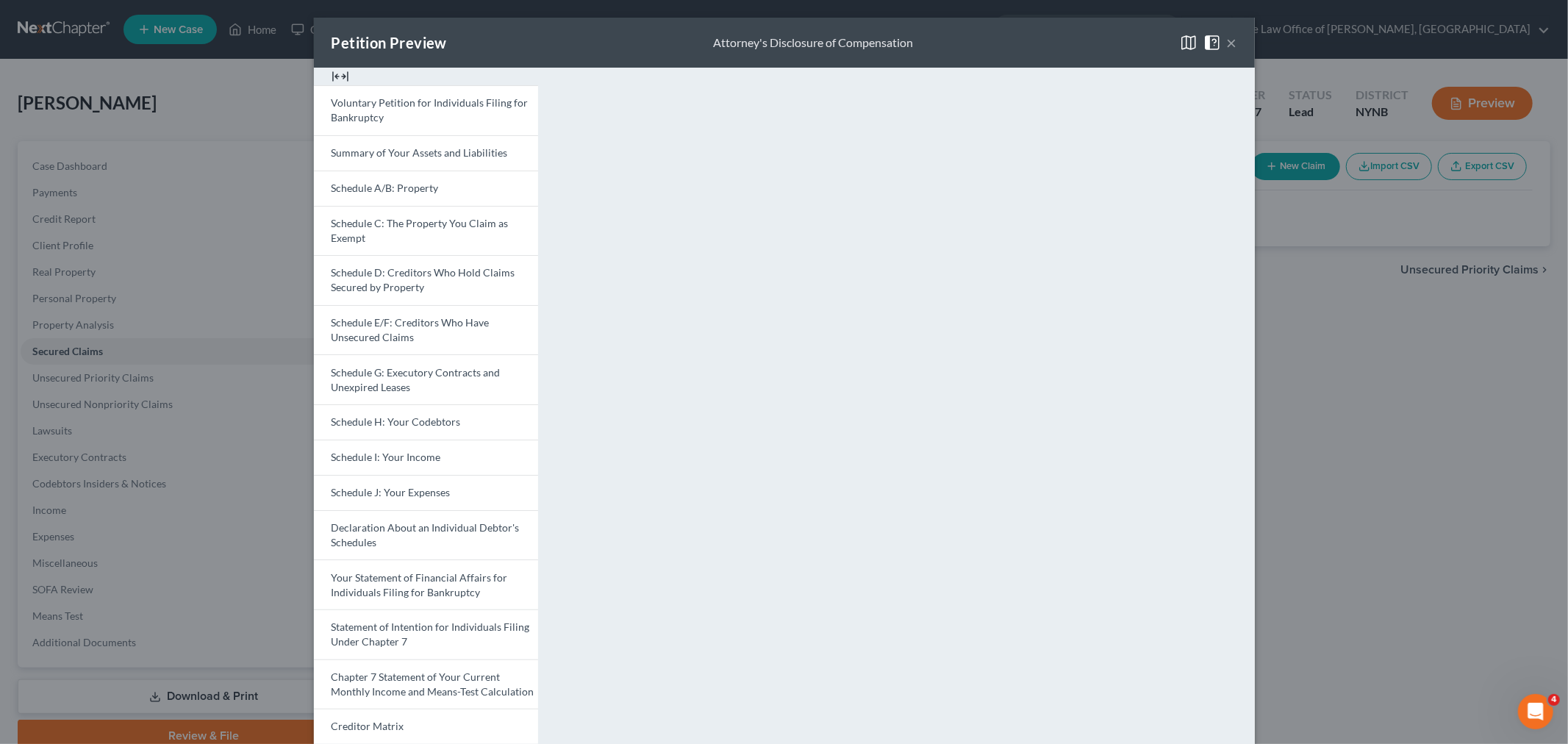
click at [1341, 407] on div "Petition Preview Attorney's Disclosure of Compensation × Voluntary Petition for…" at bounding box center [784, 372] width 1568 height 744
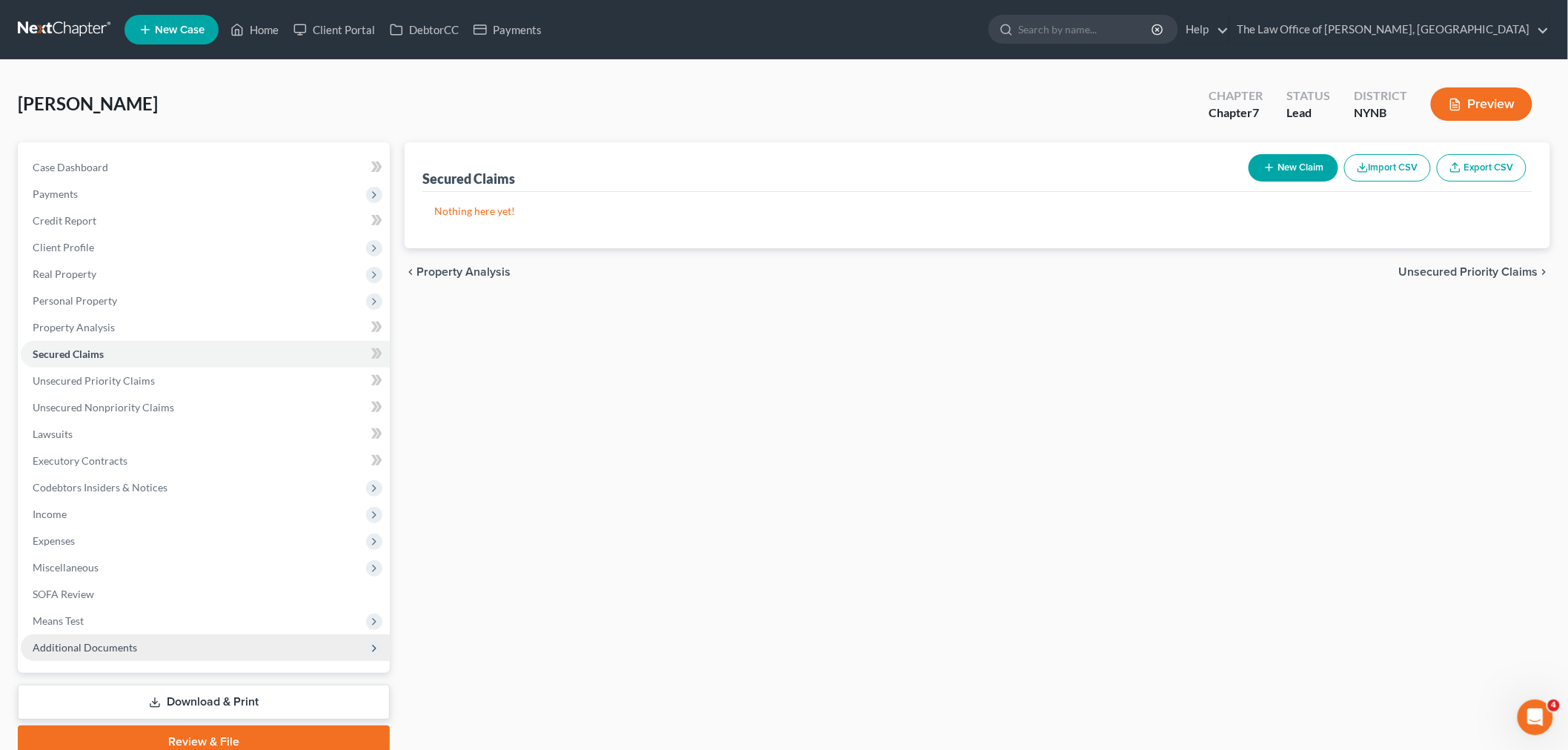
click at [89, 643] on span "Additional Documents" at bounding box center [85, 647] width 105 height 12
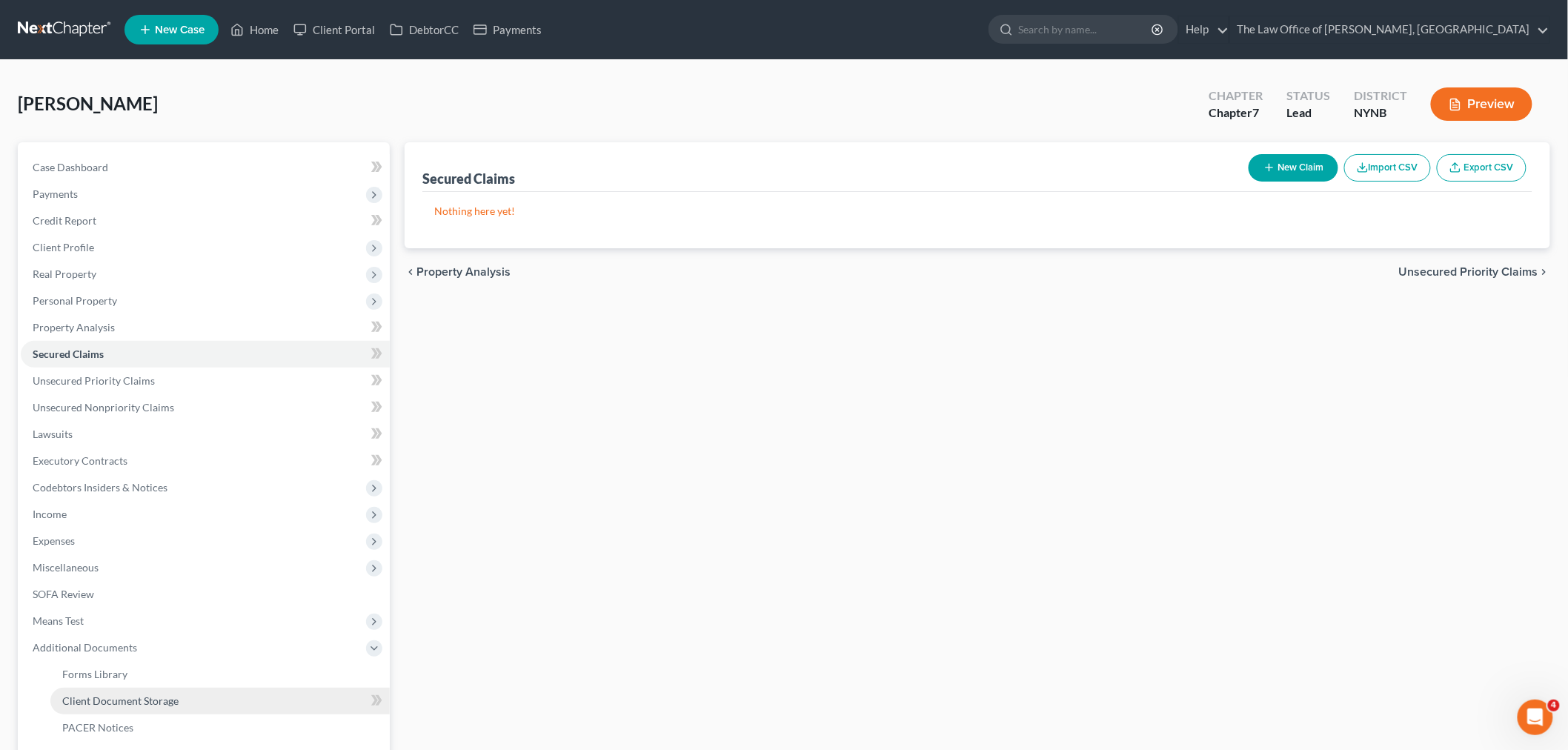
click at [116, 698] on span "Client Document Storage" at bounding box center [120, 700] width 116 height 12
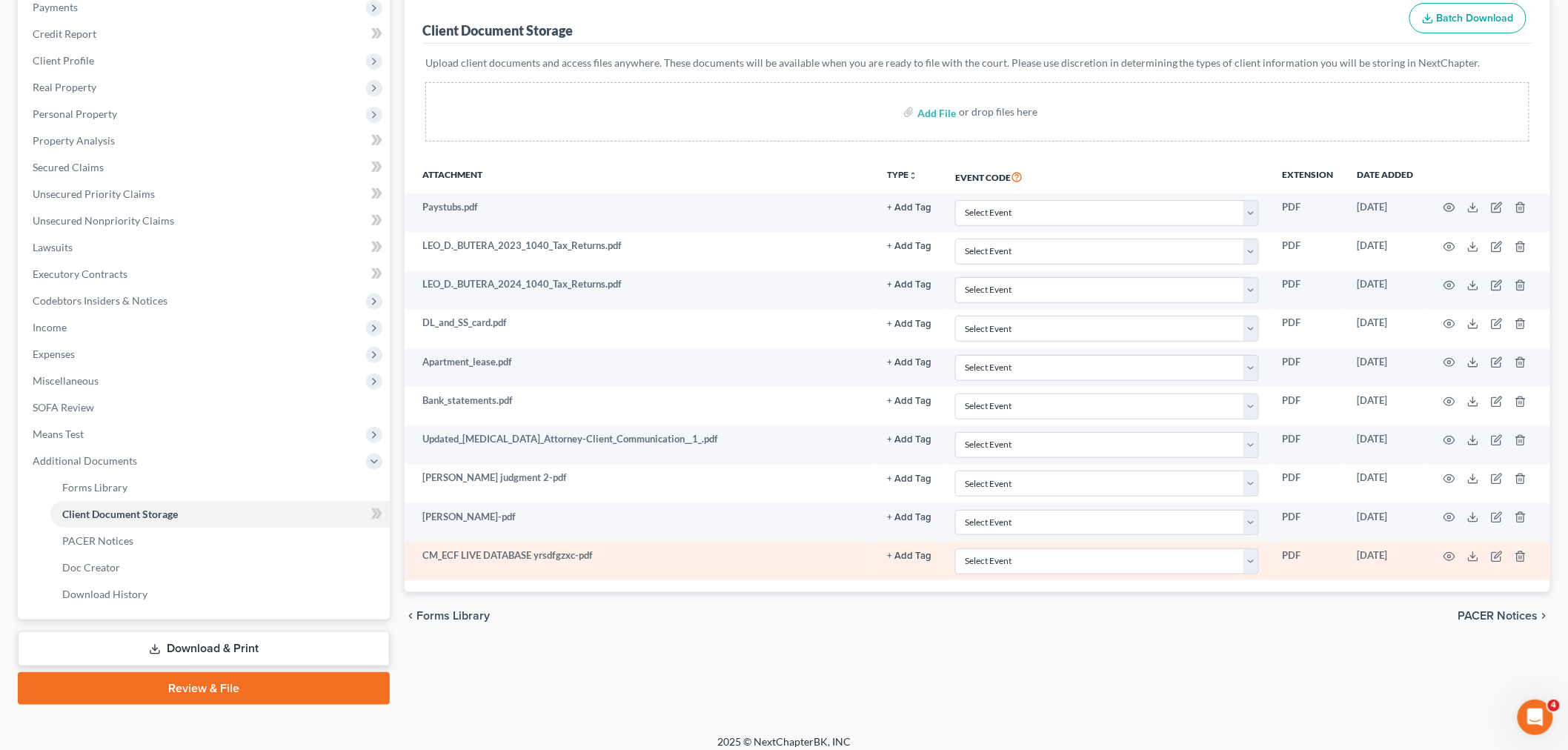
scroll to position [196, 0]
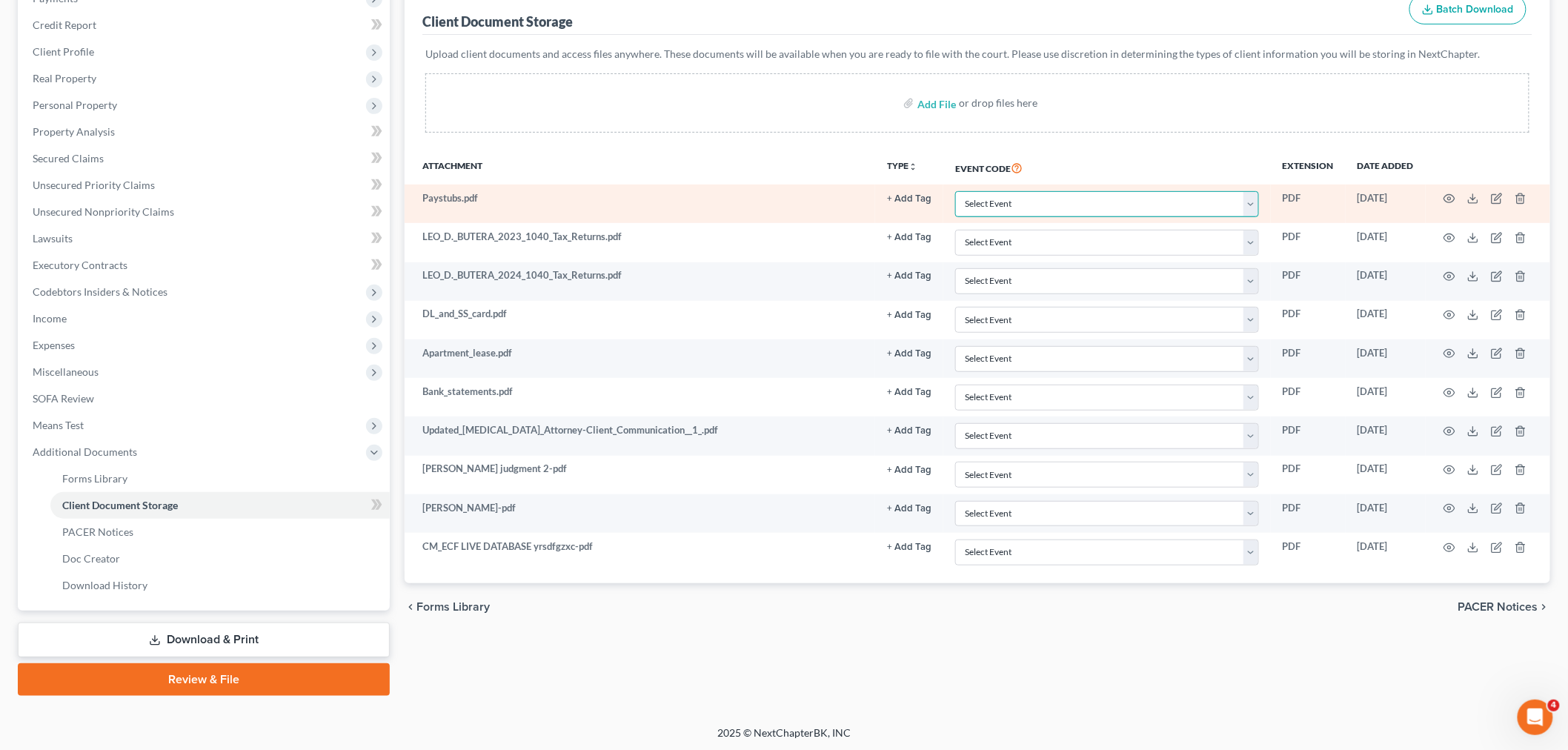
click at [973, 204] on select "Select Event Application to Have the Filing Fee Waived Certificate of Credit Co…" at bounding box center [1107, 204] width 304 height 26
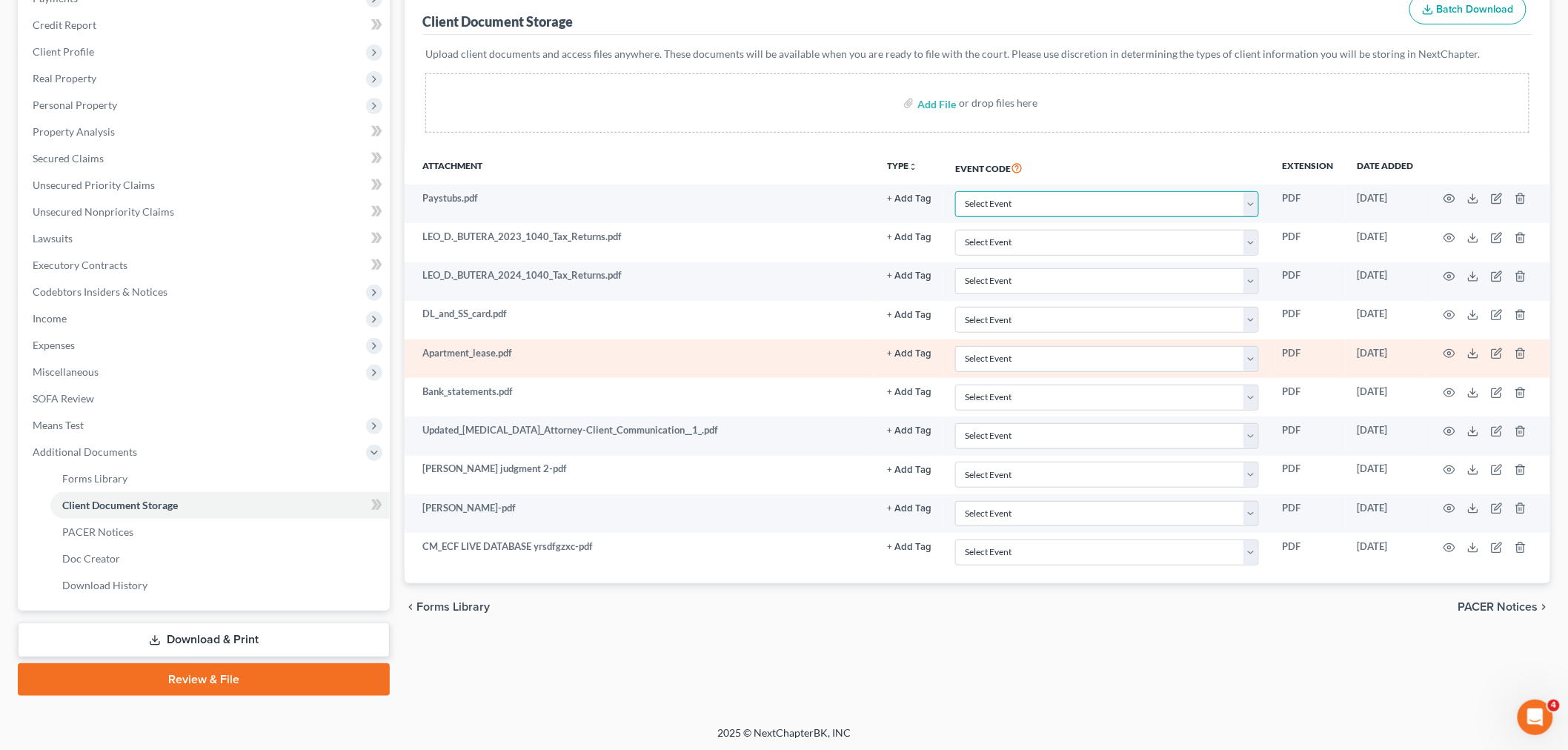
select select "5"
click at [955, 191] on select "Select Event Application to Have the Filing Fee Waived Certificate of Credit Co…" at bounding box center [1107, 204] width 304 height 26
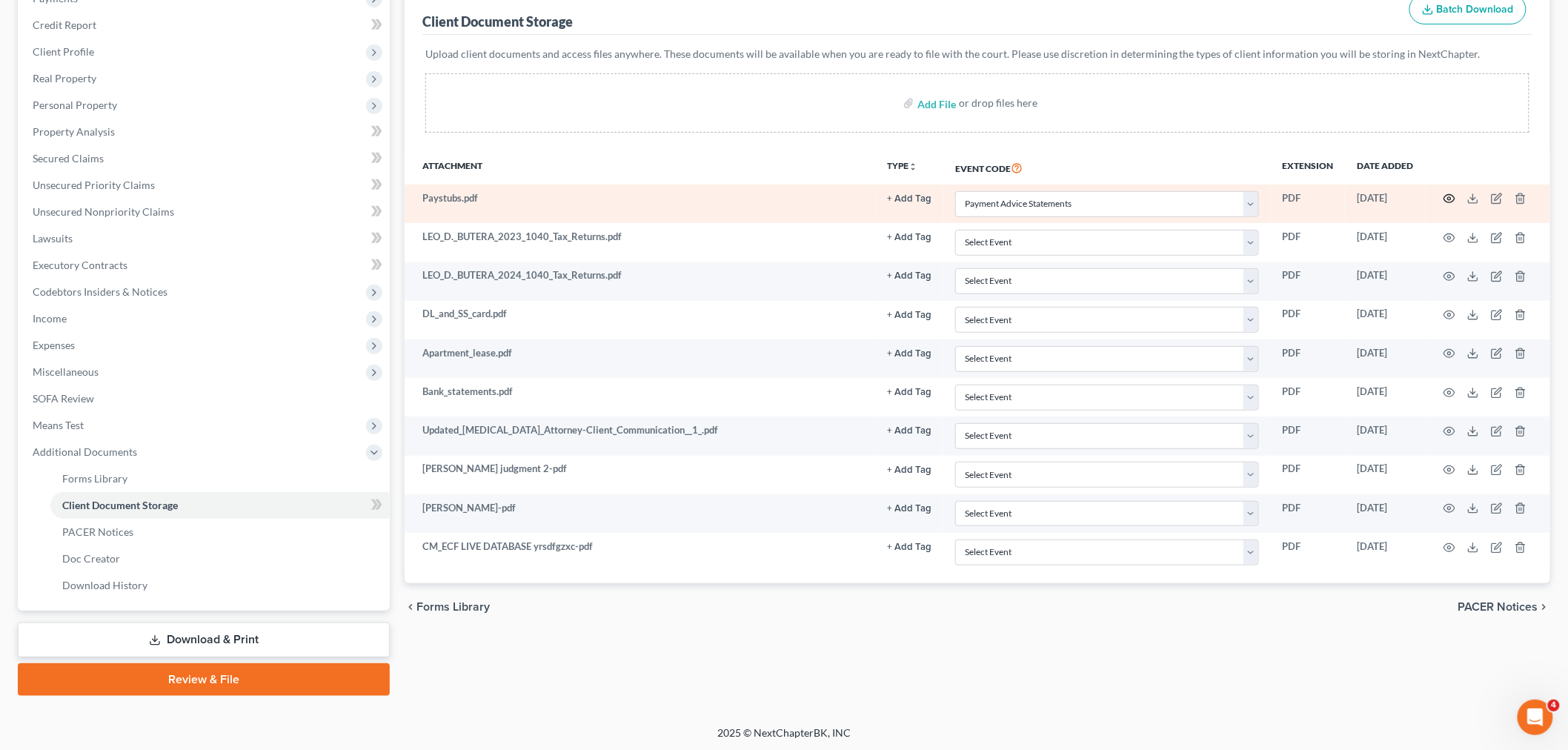
click at [1454, 191] on td at bounding box center [1489, 203] width 125 height 38
click at [1452, 192] on icon "button" at bounding box center [1449, 198] width 11 height 11
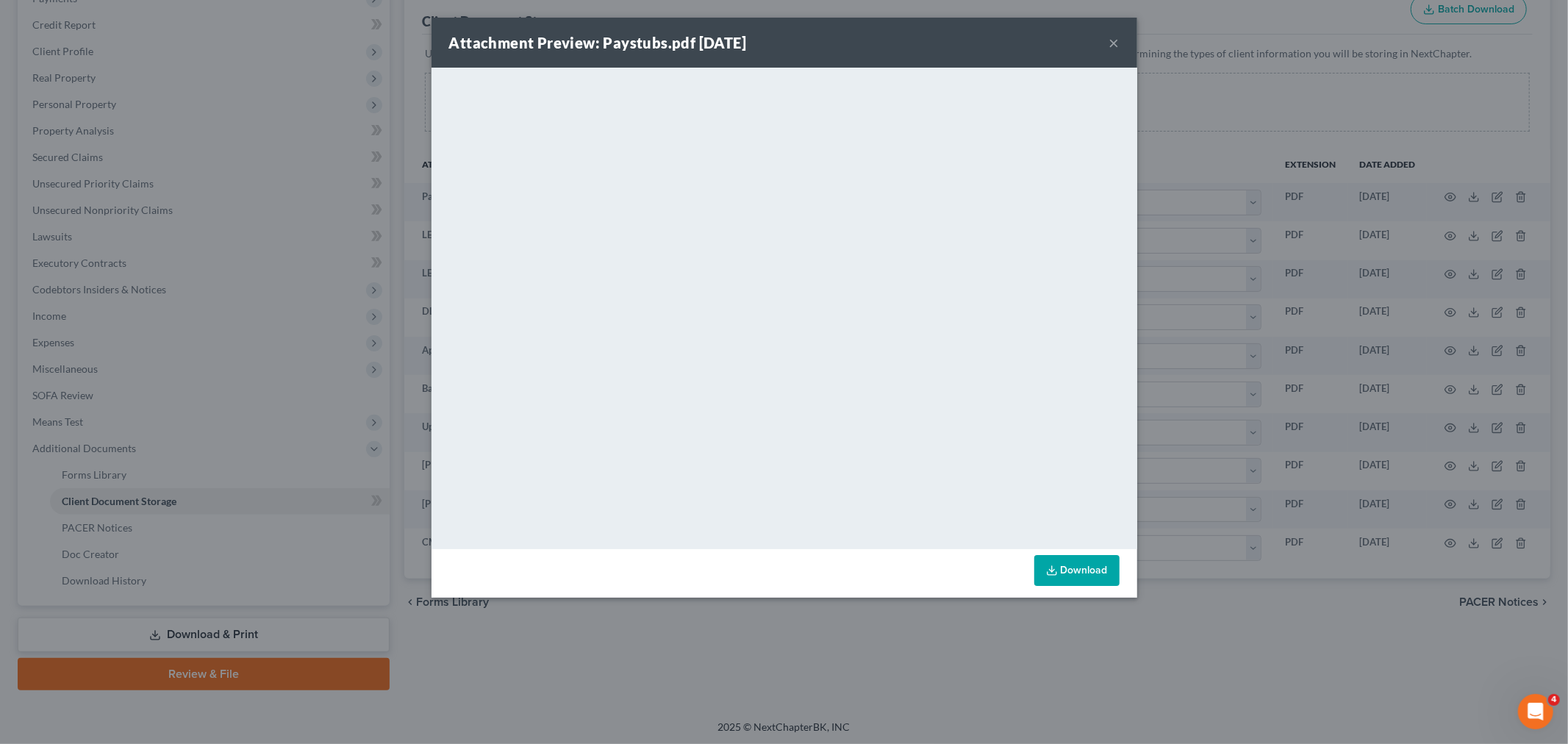
click at [1110, 37] on button "×" at bounding box center [1114, 43] width 11 height 18
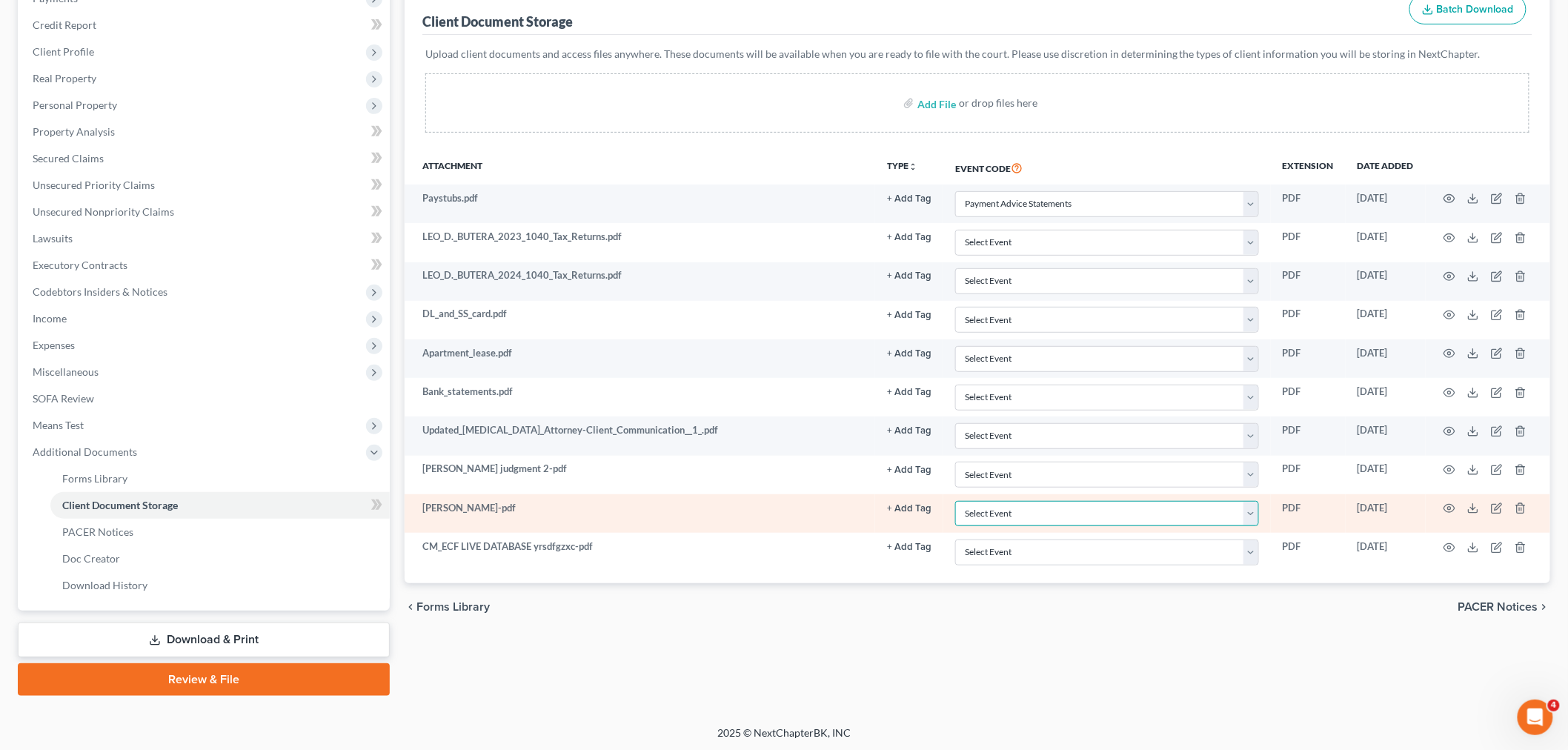
click at [1127, 517] on select "Select Event Application to Have the Filing Fee Waived Certificate of Credit Co…" at bounding box center [1107, 514] width 304 height 26
select select "1"
click at [955, 501] on select "Select Event Application to Have the Filing Fee Waived Certificate of Credit Co…" at bounding box center [1107, 514] width 304 height 26
click at [1447, 508] on icon "button" at bounding box center [1449, 508] width 11 height 11
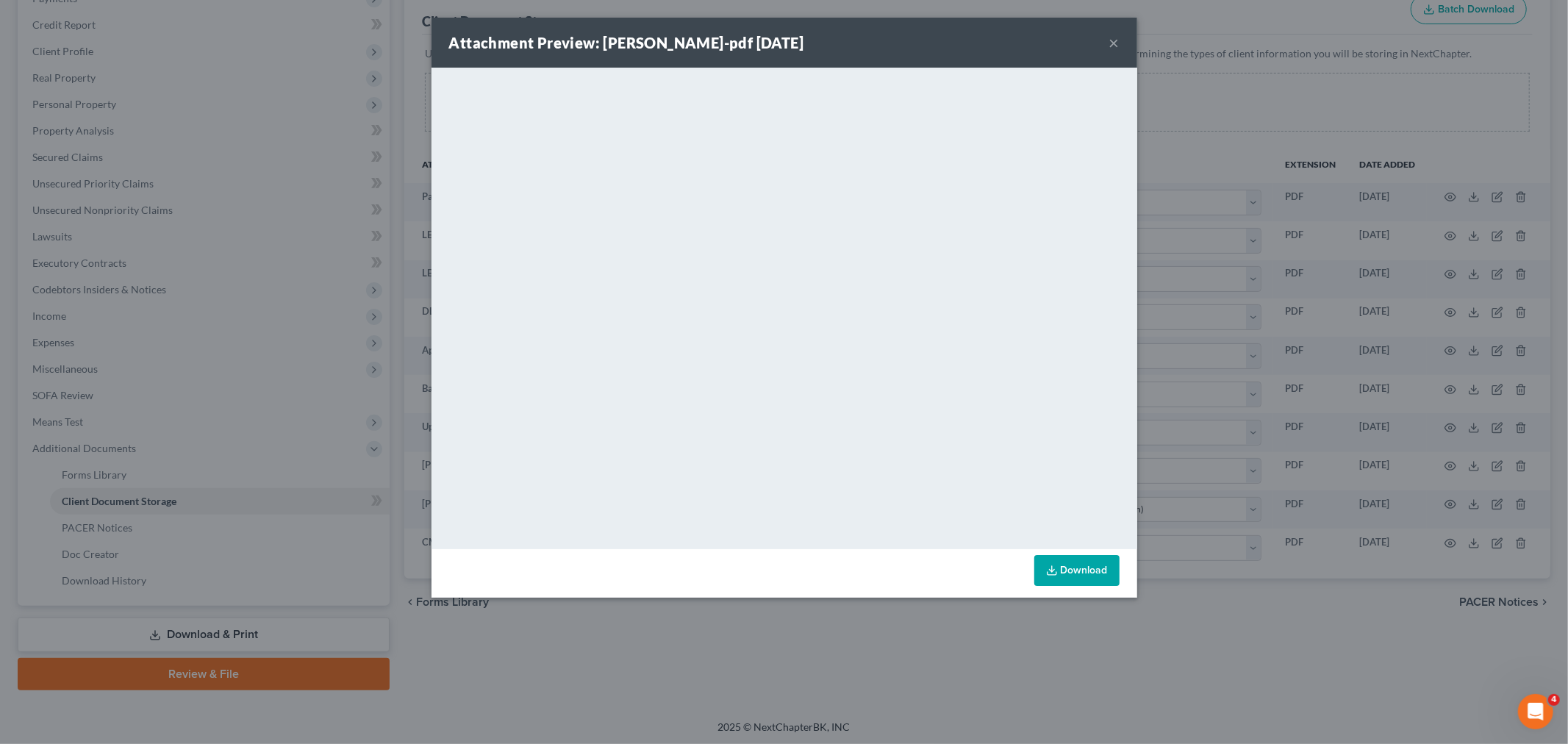
click at [1113, 38] on button "×" at bounding box center [1114, 43] width 11 height 18
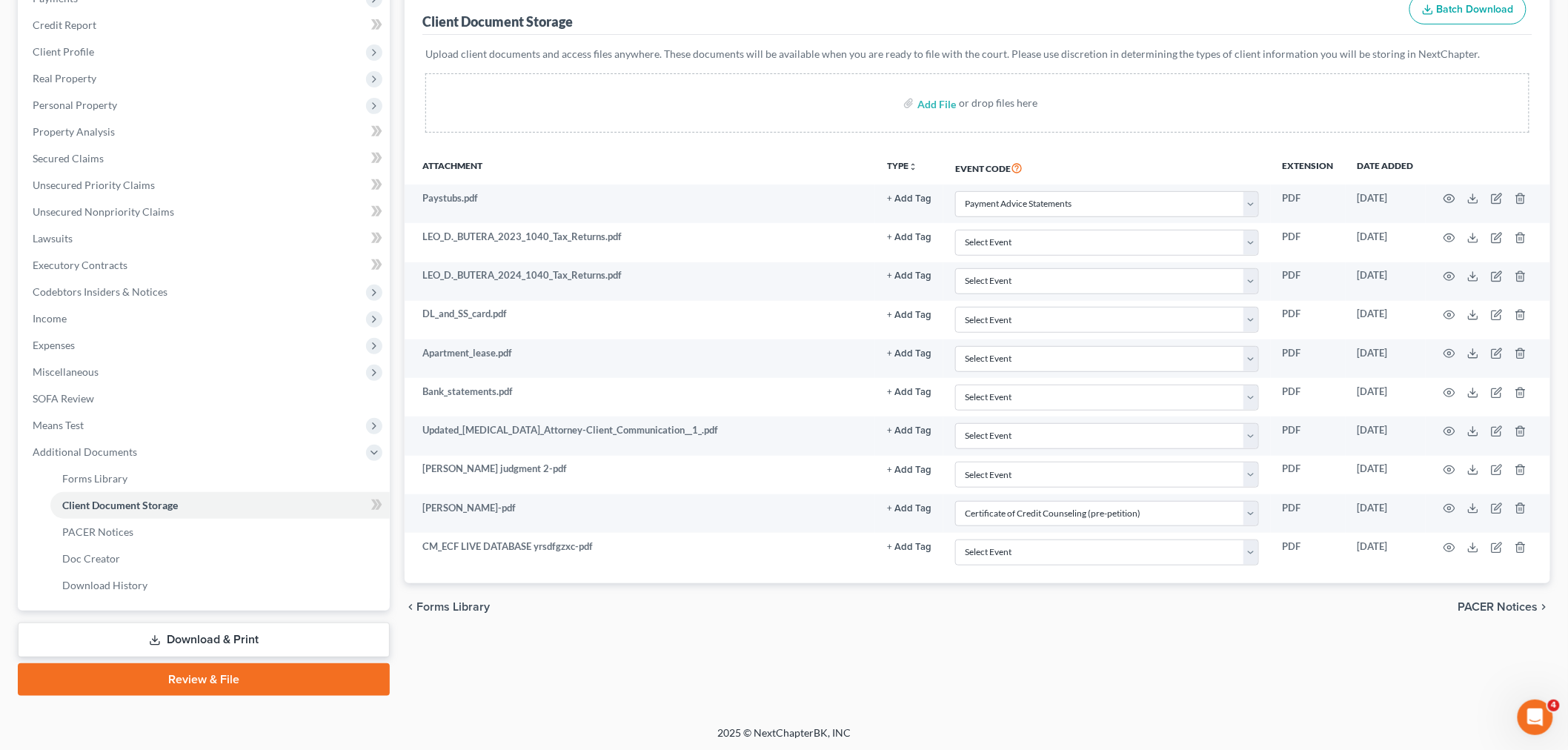
click at [265, 685] on link "Review & File" at bounding box center [204, 680] width 372 height 33
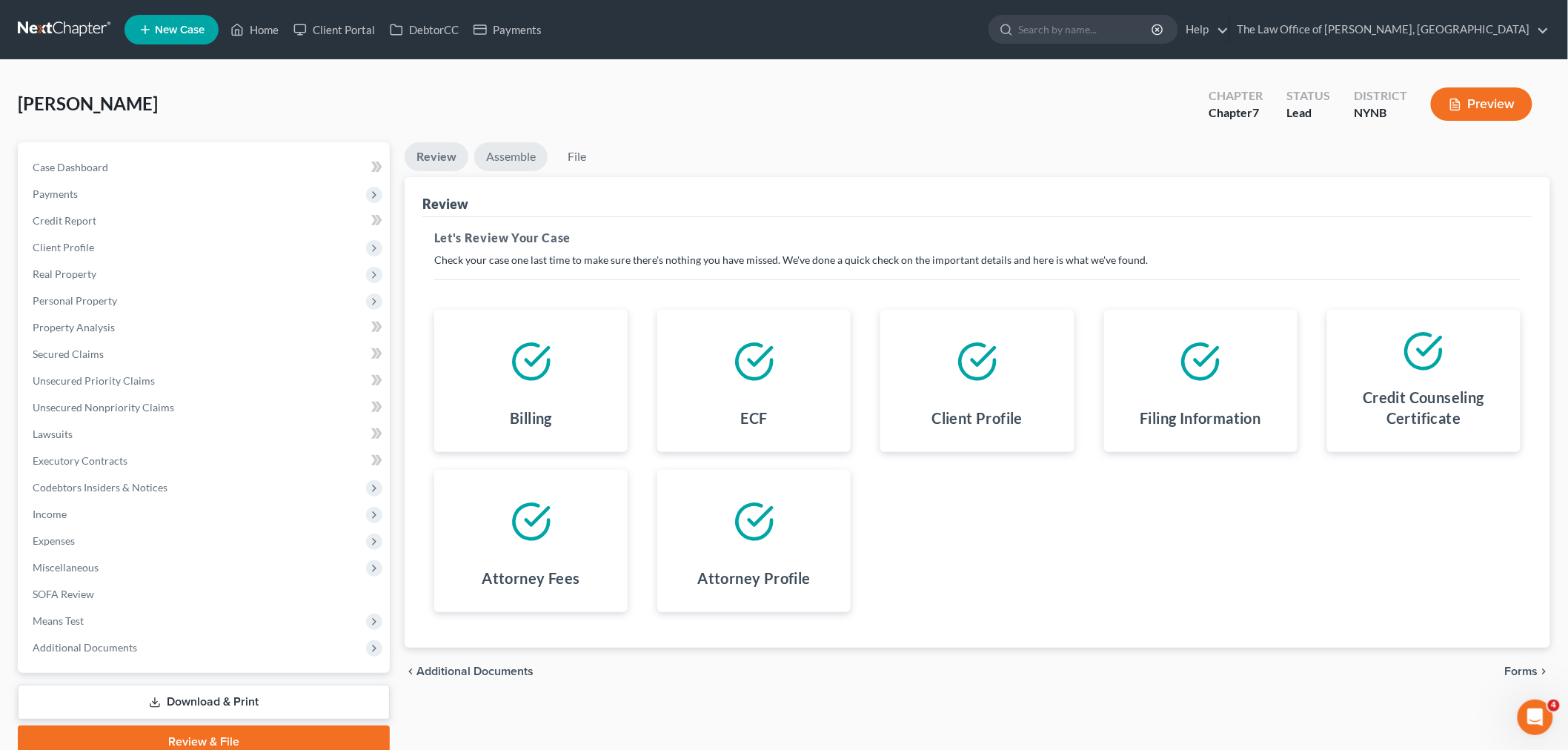
click at [519, 168] on link "Assemble" at bounding box center [511, 156] width 74 height 29
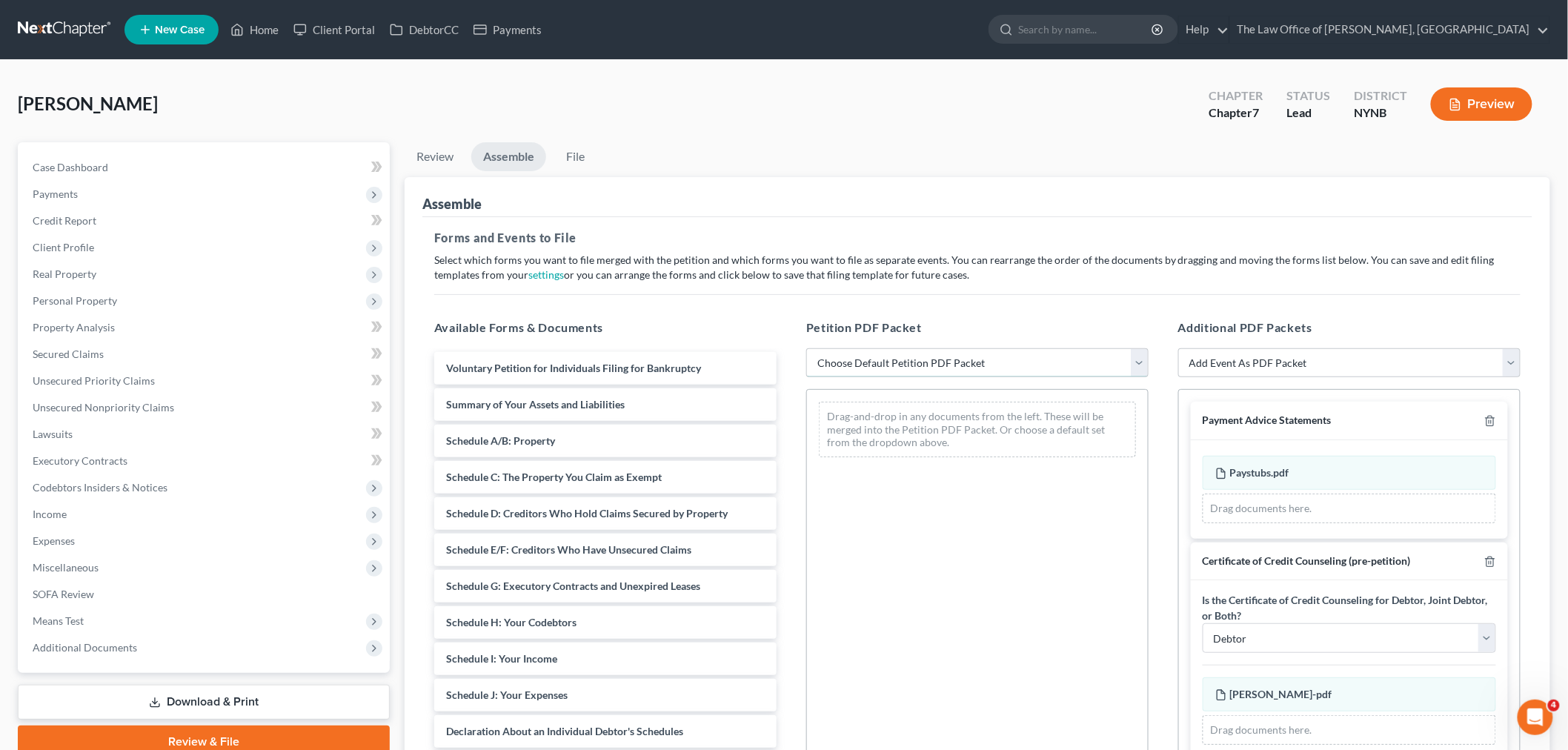
drag, startPoint x: 866, startPoint y: 365, endPoint x: 858, endPoint y: 375, distance: 12.8
click at [866, 365] on select "Choose Default Petition PDF Packet Complete Bankruptcy Petition (all forms and …" at bounding box center [977, 363] width 342 height 29
select select "0"
click at [806, 348] on select "Choose Default Petition PDF Packet Complete Bankruptcy Petition (all forms and …" at bounding box center [977, 363] width 342 height 29
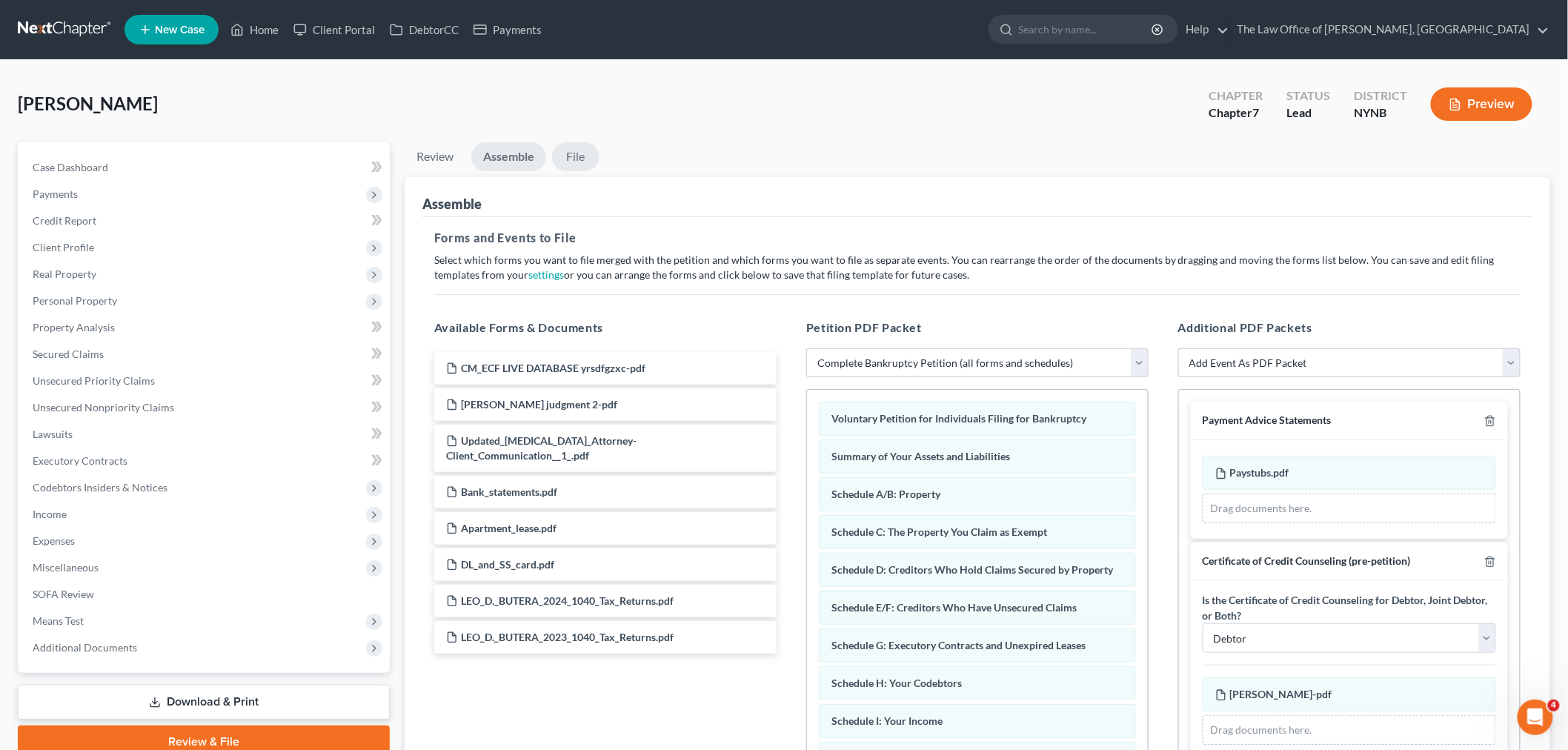
click at [576, 157] on link "File" at bounding box center [576, 156] width 48 height 29
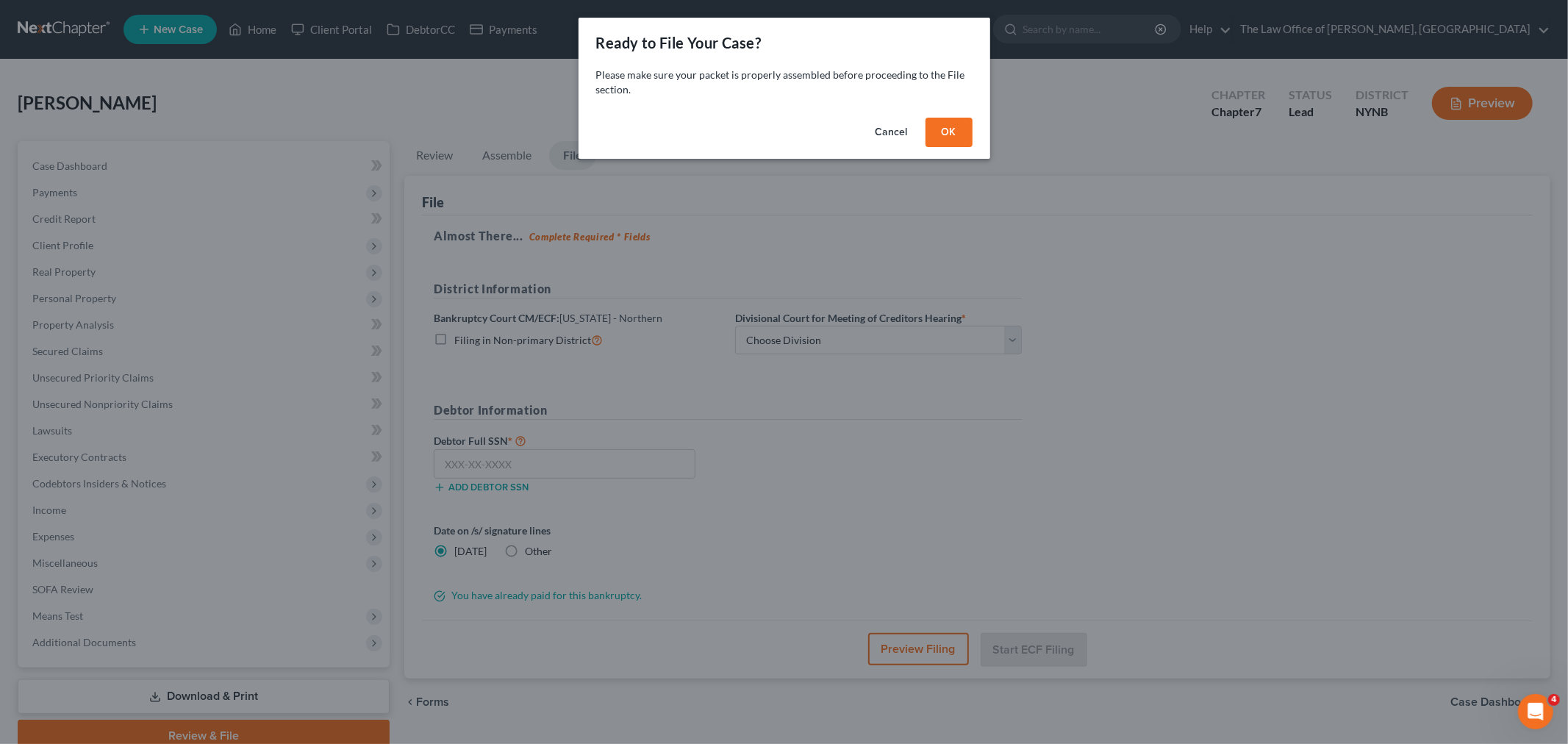
click at [949, 129] on button "OK" at bounding box center [949, 132] width 47 height 29
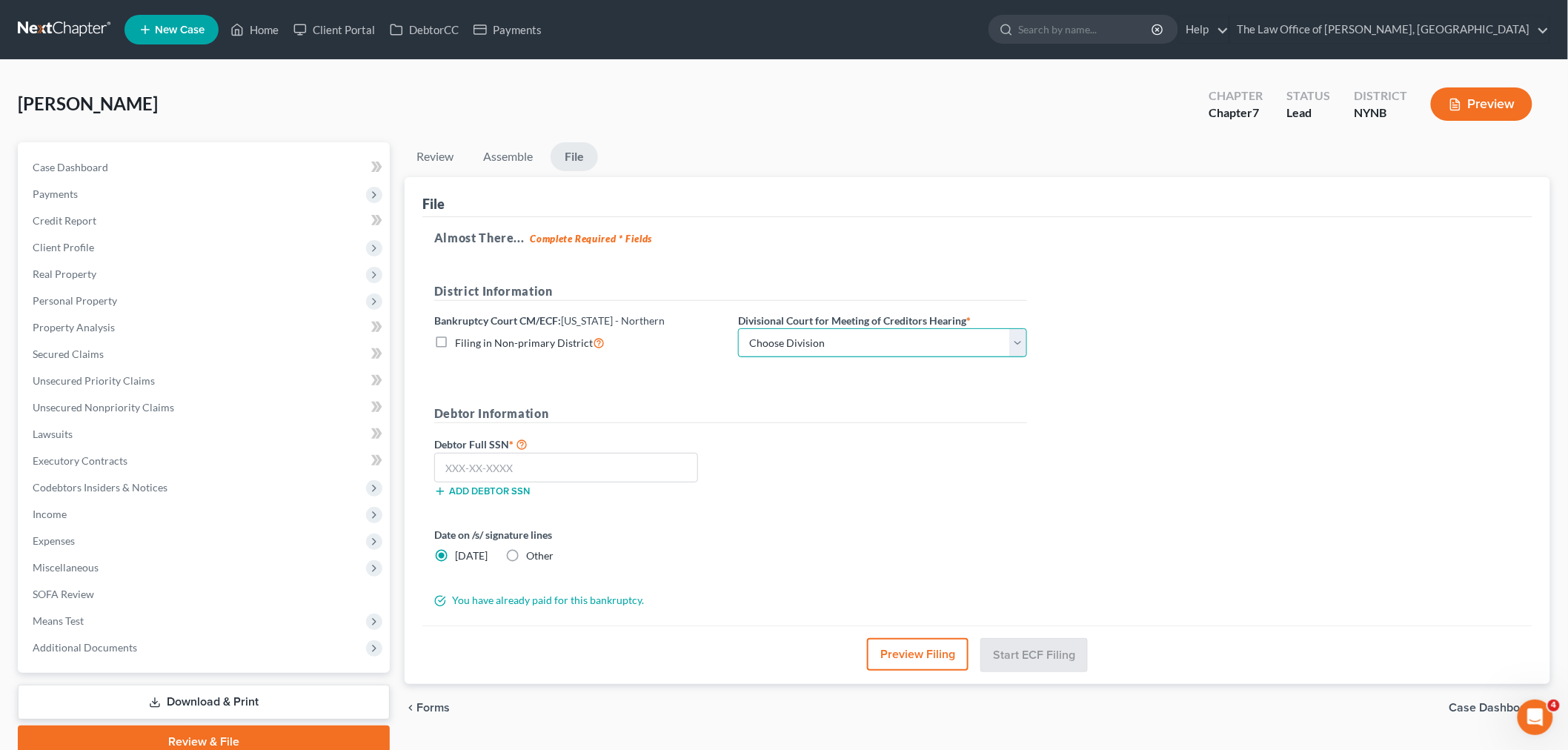
drag, startPoint x: 859, startPoint y: 344, endPoint x: 804, endPoint y: 356, distance: 56.3
click at [856, 344] on select "Choose Division Albany Poughkeepsie Syracuse Utica" at bounding box center [882, 343] width 289 height 29
select select "0"
click at [738, 328] on select "Choose Division Albany Poughkeepsie Syracuse Utica" at bounding box center [882, 343] width 289 height 29
click at [450, 463] on input "text" at bounding box center [566, 468] width 264 height 29
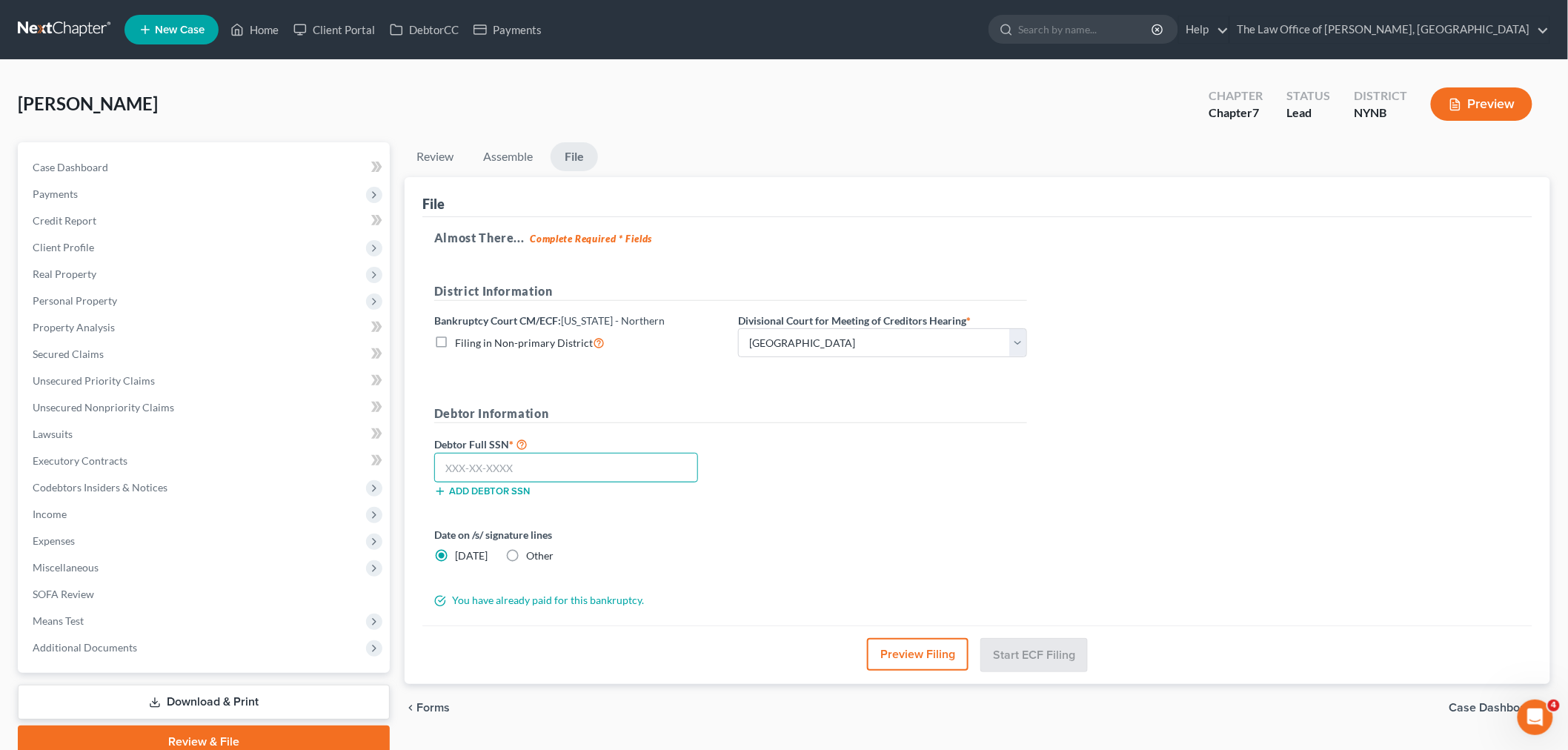
paste input "093-44-2121"
type input "093-44-2121"
click at [1044, 649] on button "Start ECF Filing" at bounding box center [1034, 654] width 106 height 33
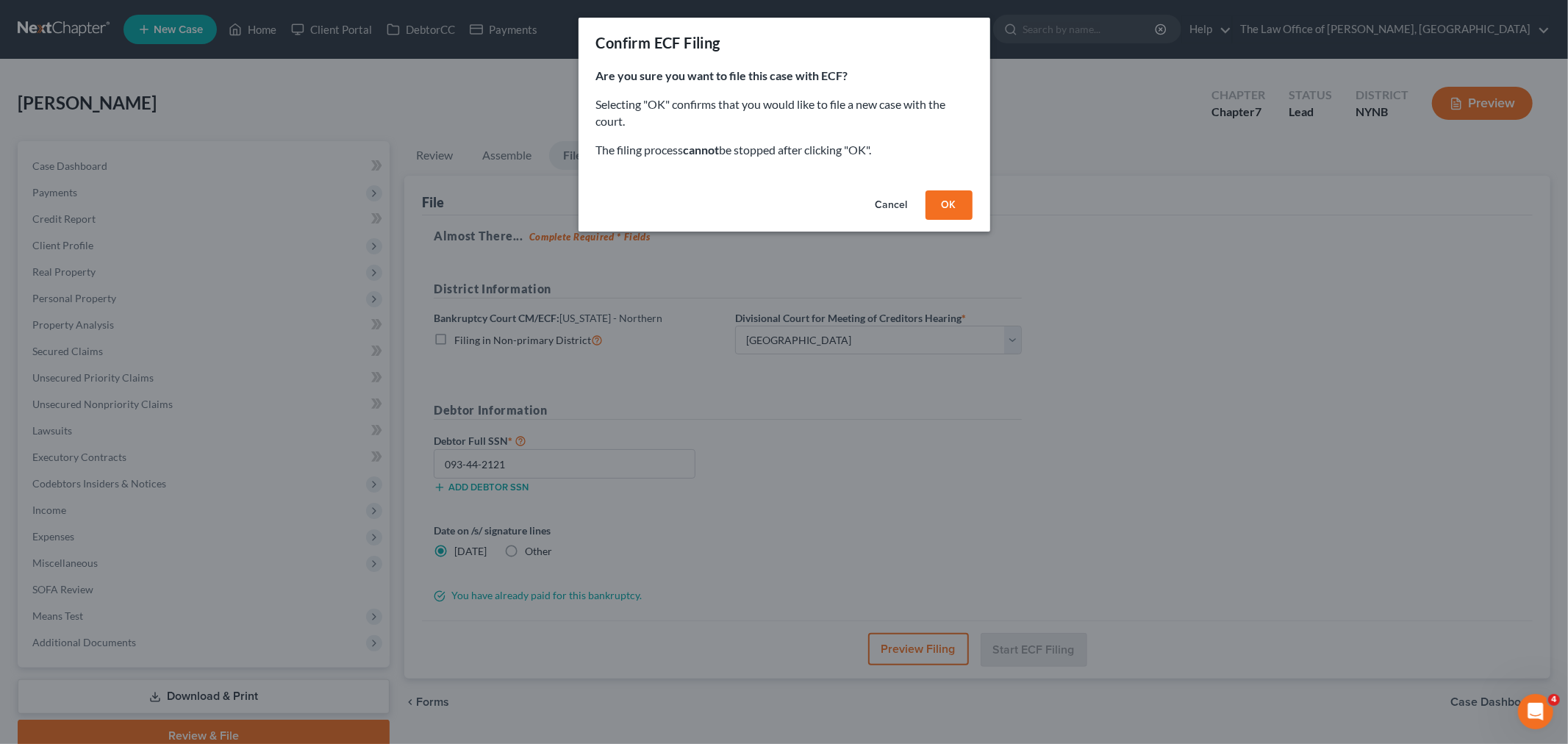
click at [953, 207] on button "OK" at bounding box center [949, 205] width 47 height 29
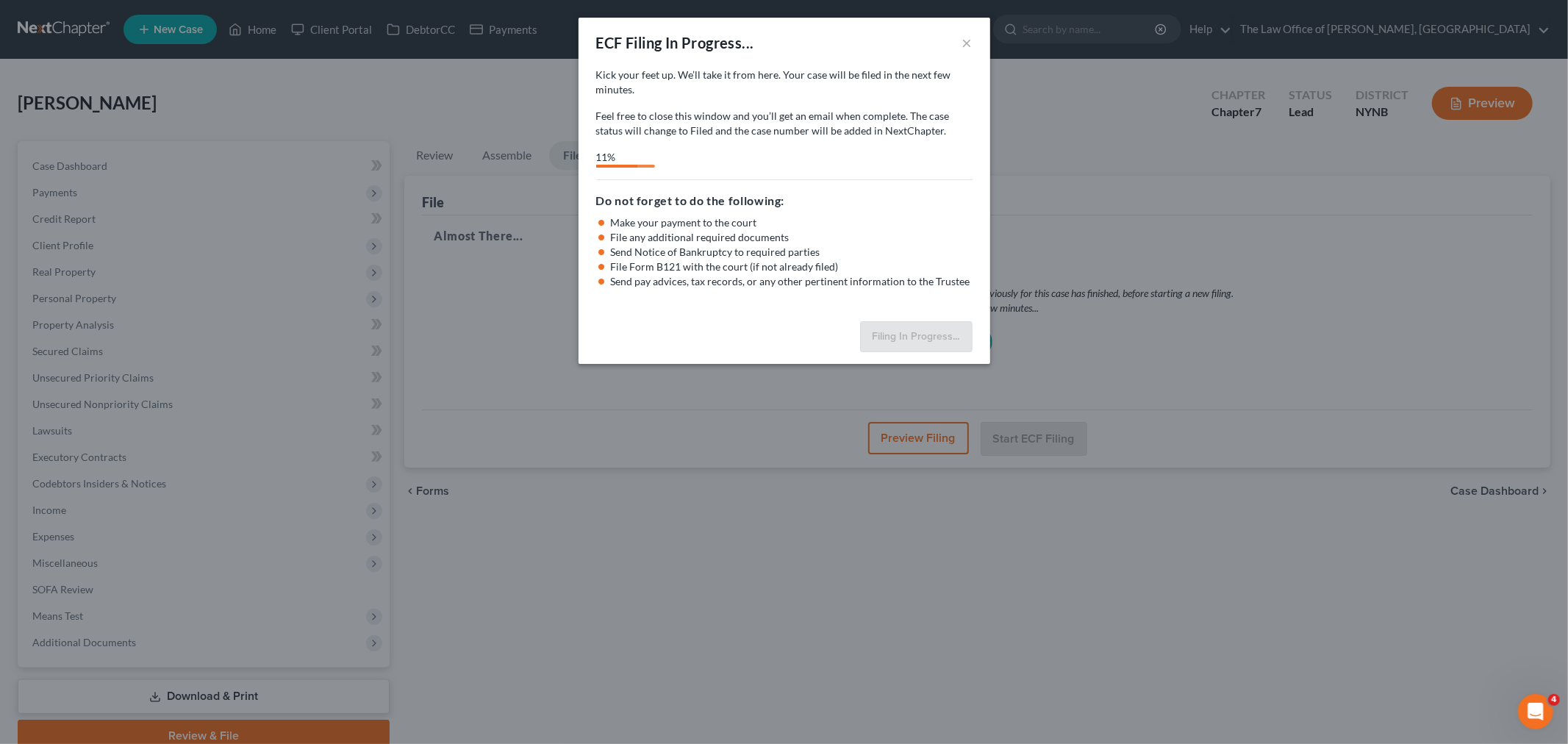
select select "0"
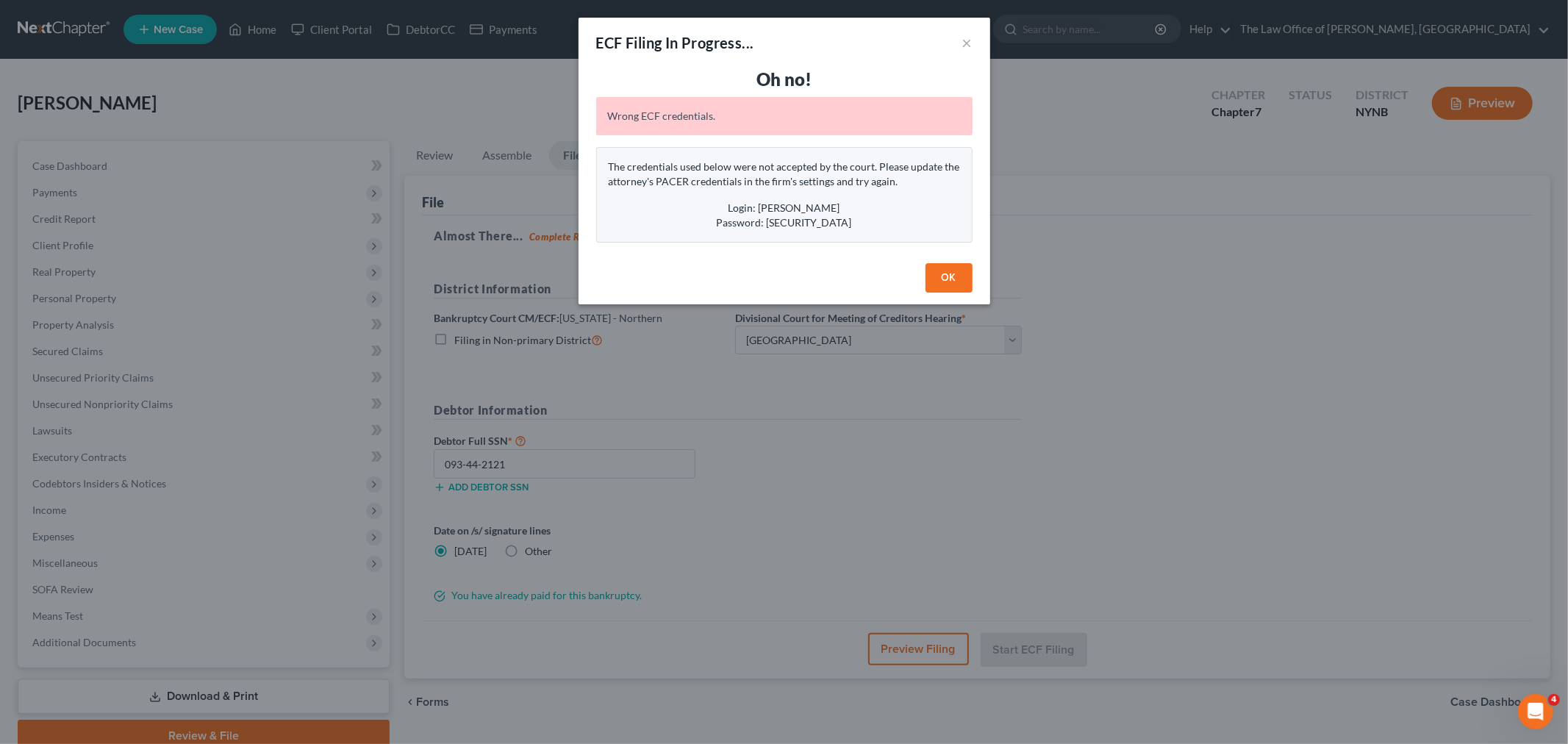
click at [961, 279] on button "OK" at bounding box center [949, 278] width 47 height 29
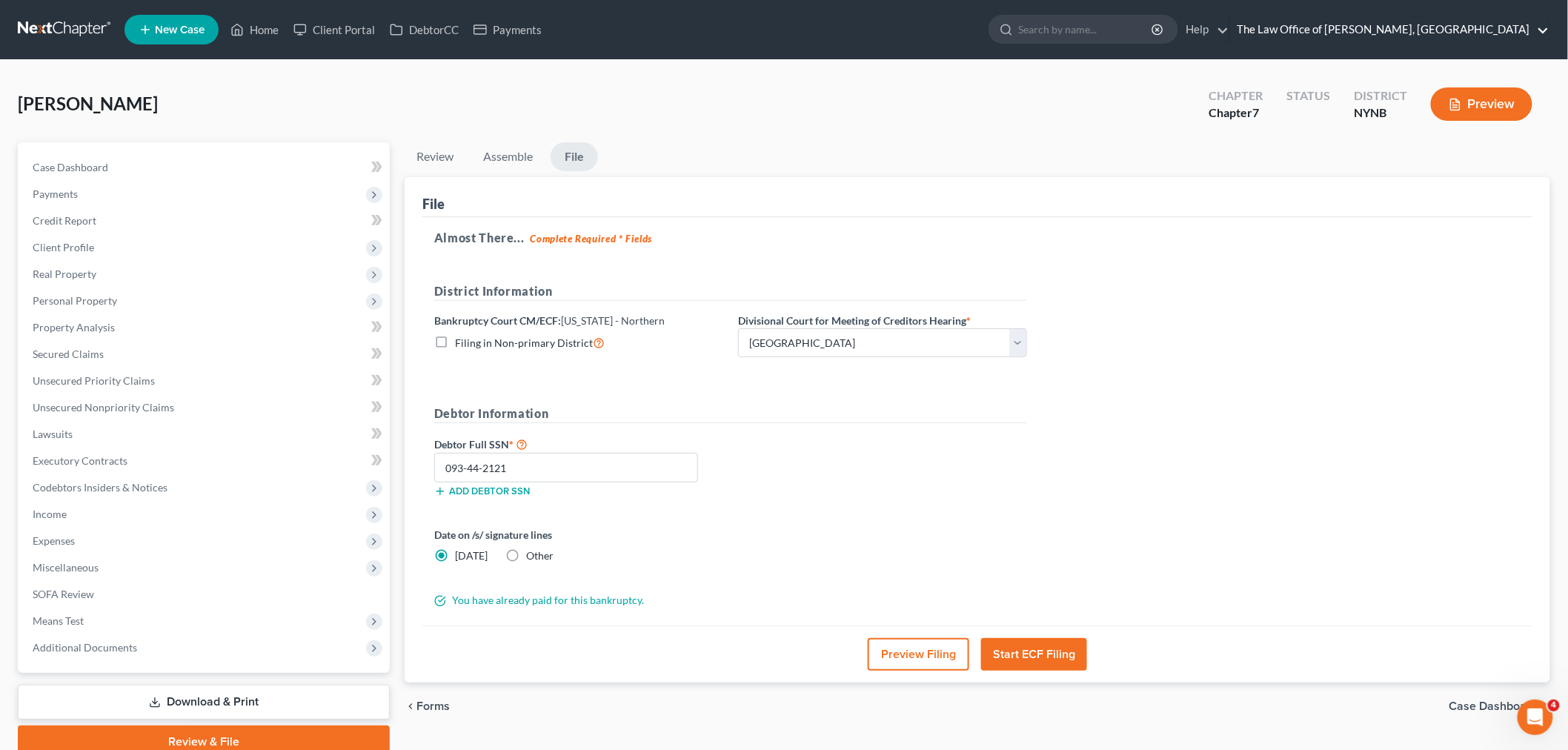
click at [1332, 27] on link "The Law Office of [PERSON_NAME], [GEOGRAPHIC_DATA]" at bounding box center [1390, 29] width 319 height 27
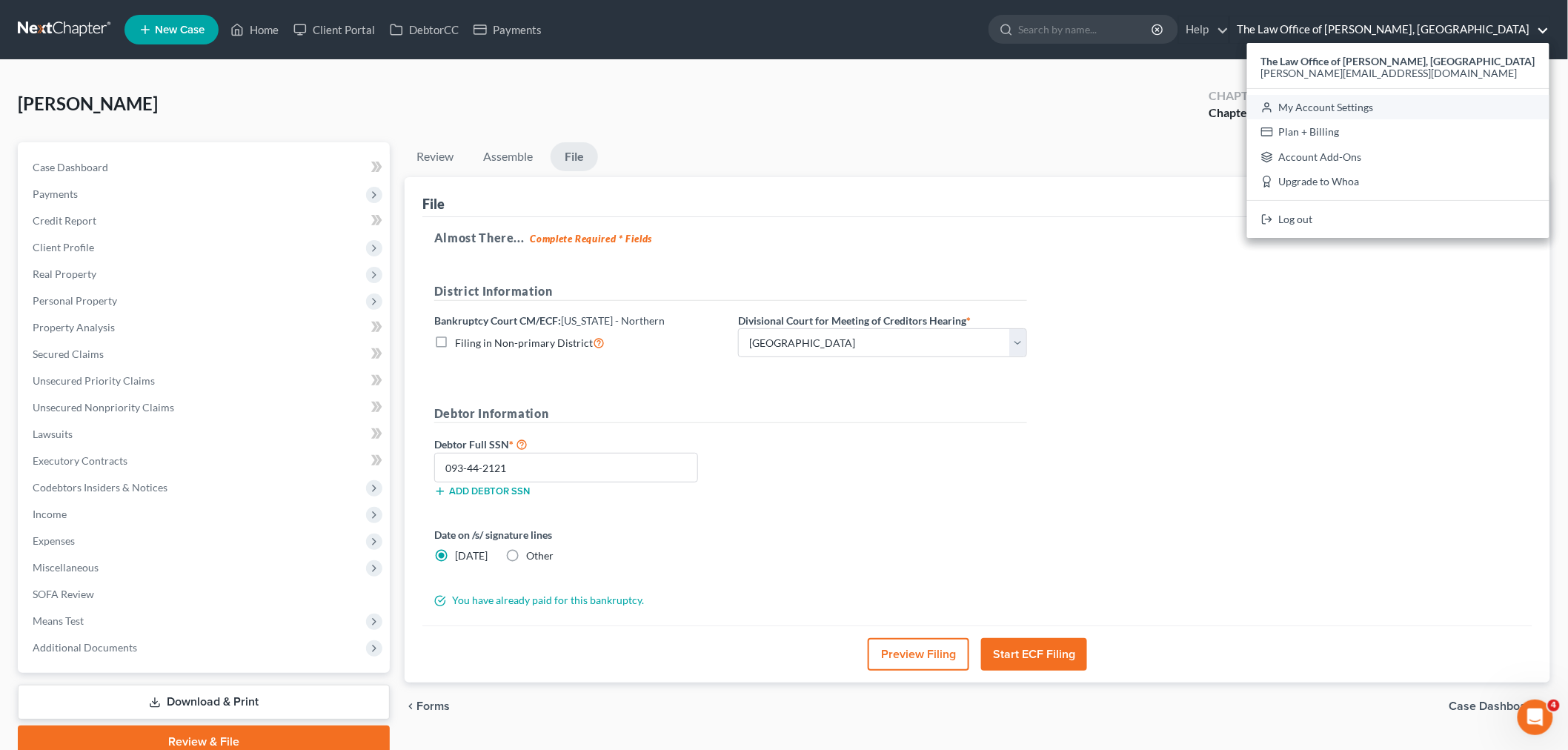
click at [1358, 102] on link "My Account Settings" at bounding box center [1398, 107] width 302 height 25
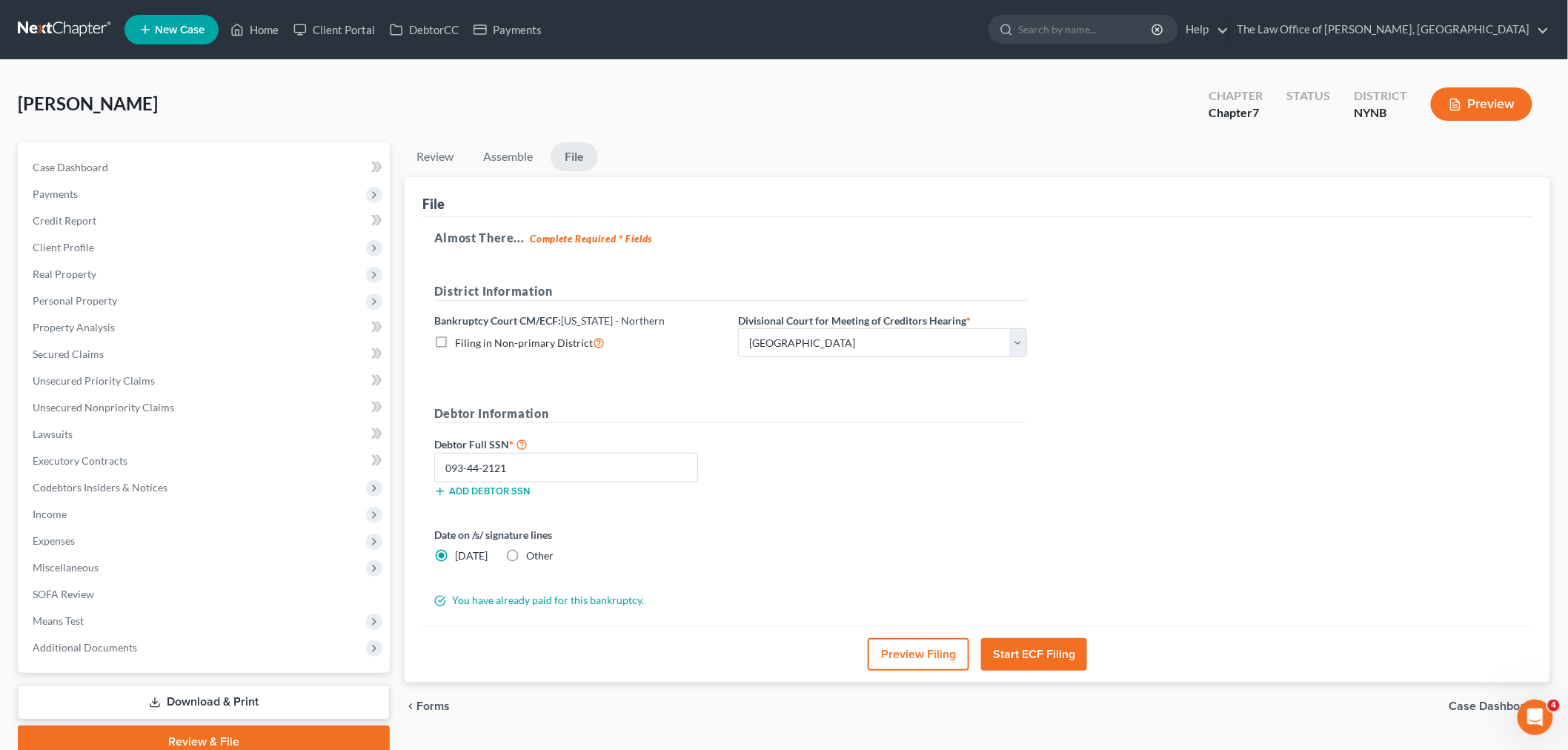
select select "54"
select select "24"
select select "35"
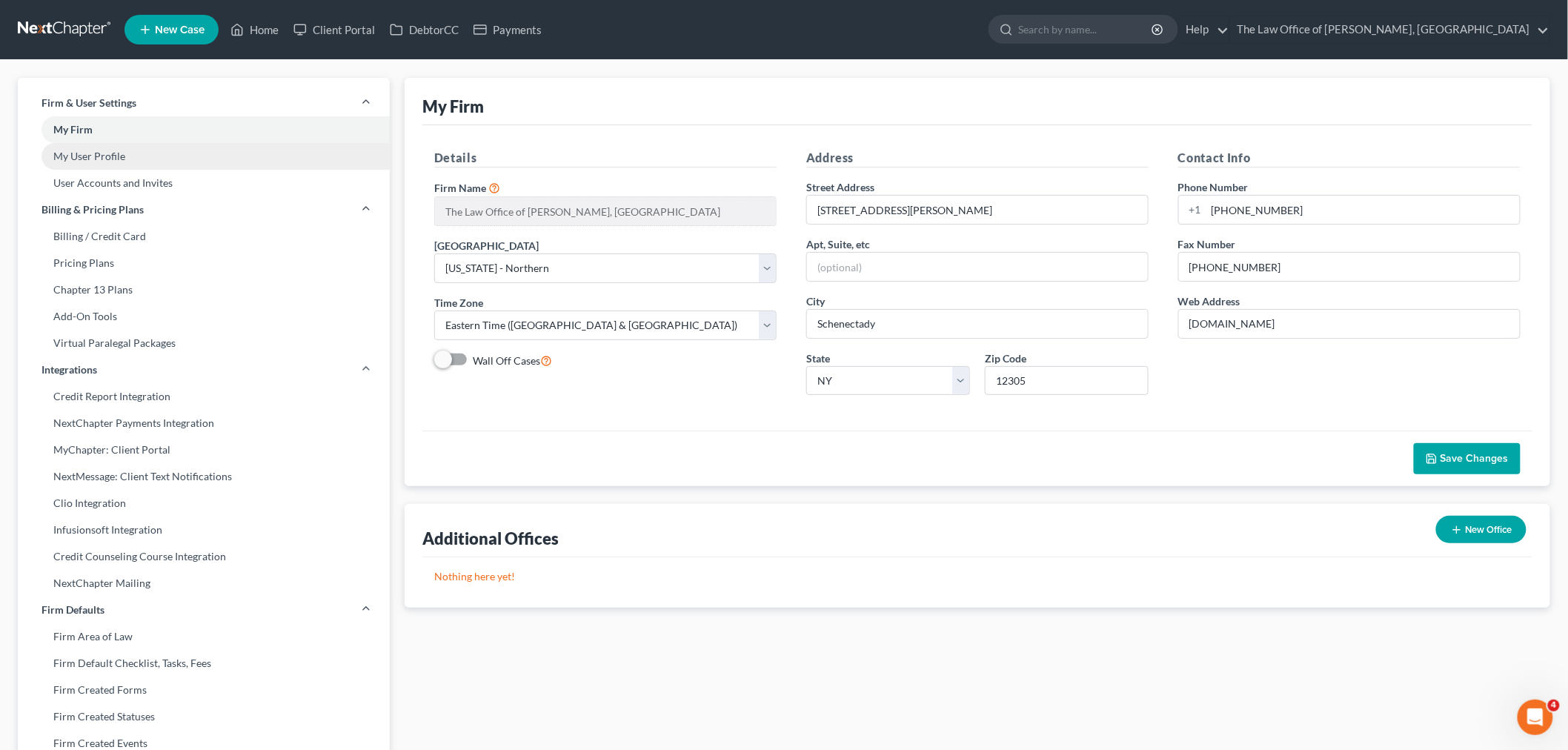
click at [71, 154] on link "My User Profile" at bounding box center [204, 156] width 372 height 27
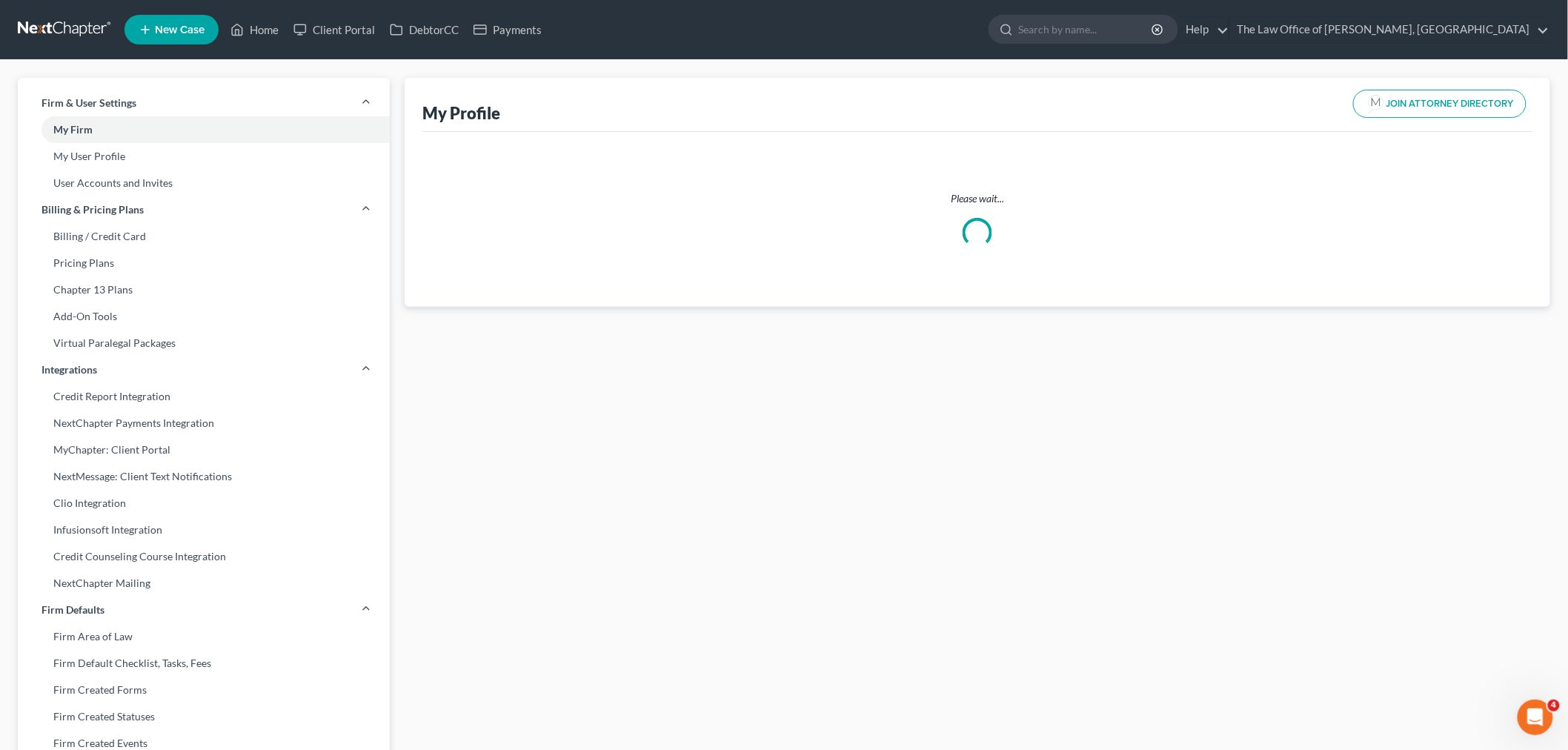
select select "35"
select select "54"
select select "attorney"
select select "0"
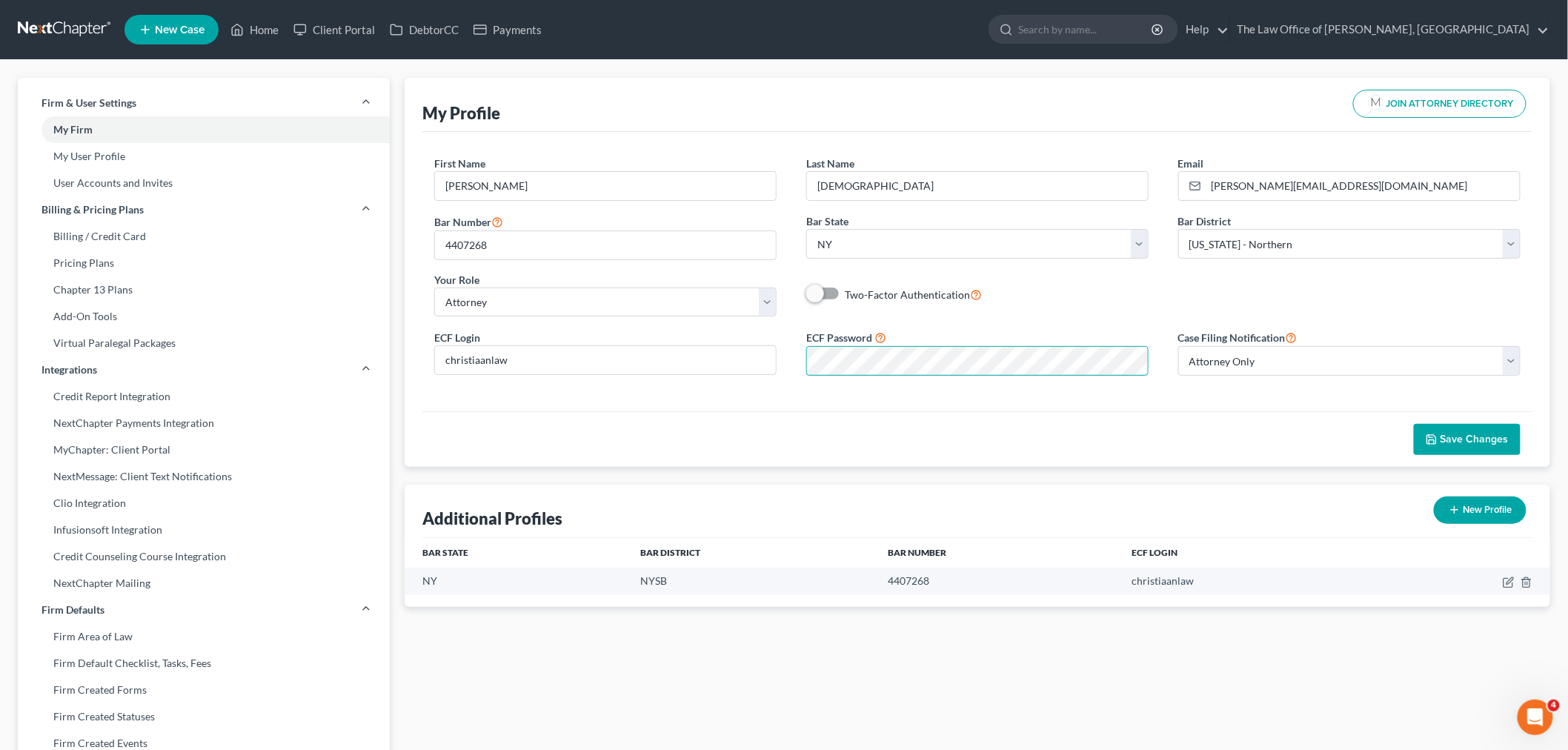
click at [794, 378] on div "ECF Login christiaanlaw ECF Password Case Filing Notification Select Attorney O…" at bounding box center [977, 358] width 1117 height 59
click at [1452, 434] on span "Save Changes" at bounding box center [1475, 438] width 68 height 12
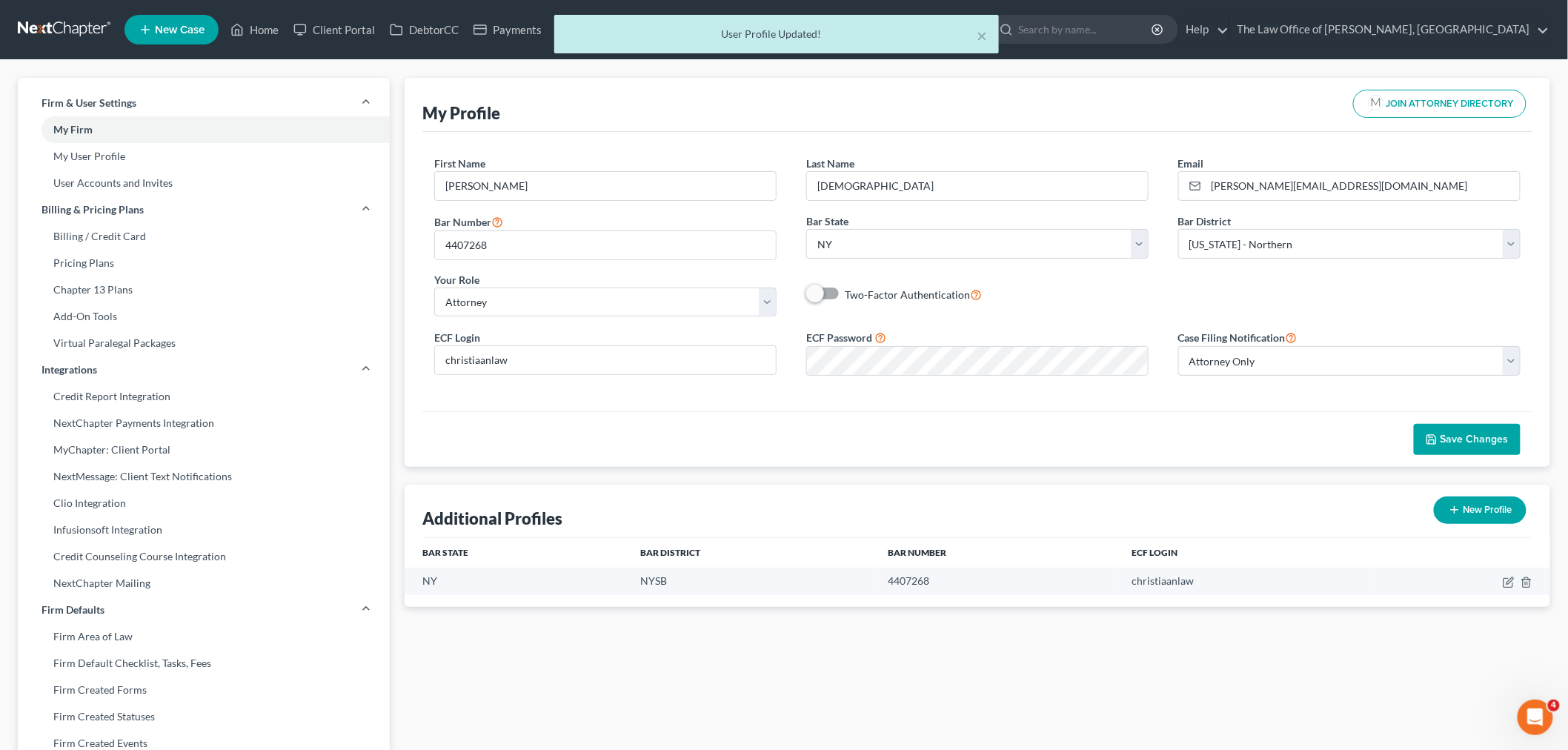
click at [272, 30] on div "× User Profile Updated!" at bounding box center [777, 38] width 1568 height 46
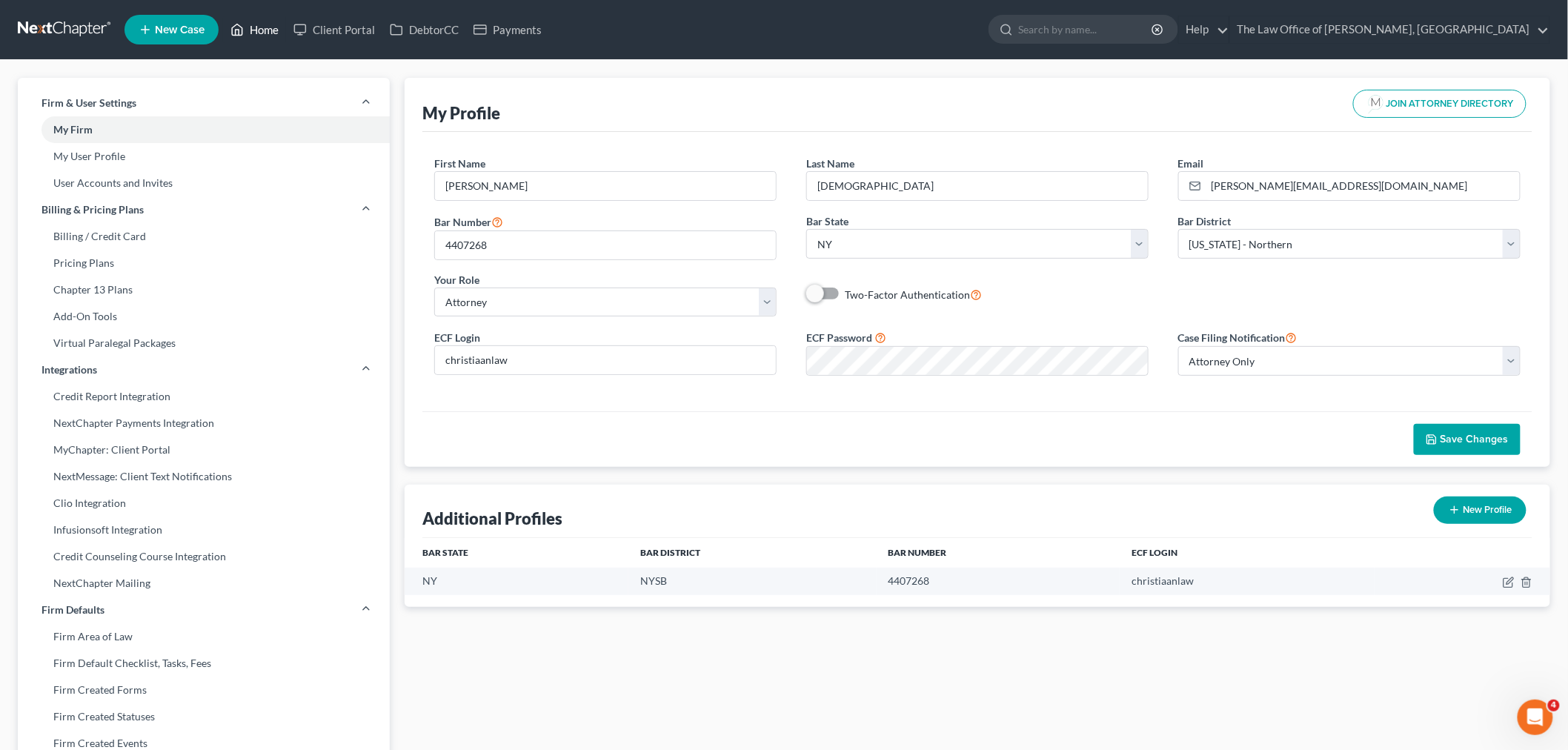
click at [275, 31] on link "Home" at bounding box center [254, 29] width 63 height 27
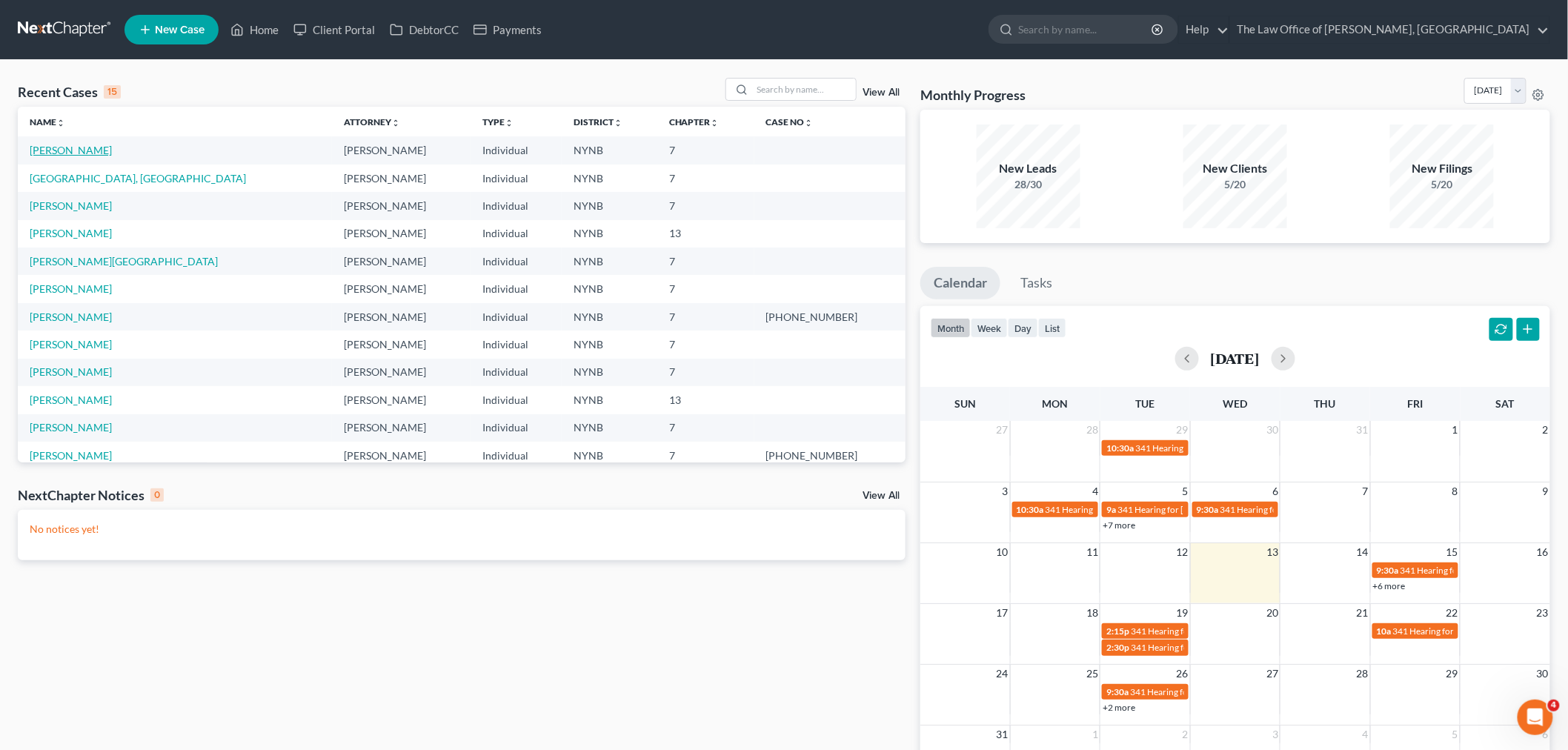
click at [71, 152] on link "Butera, Leo" at bounding box center [70, 150] width 82 height 12
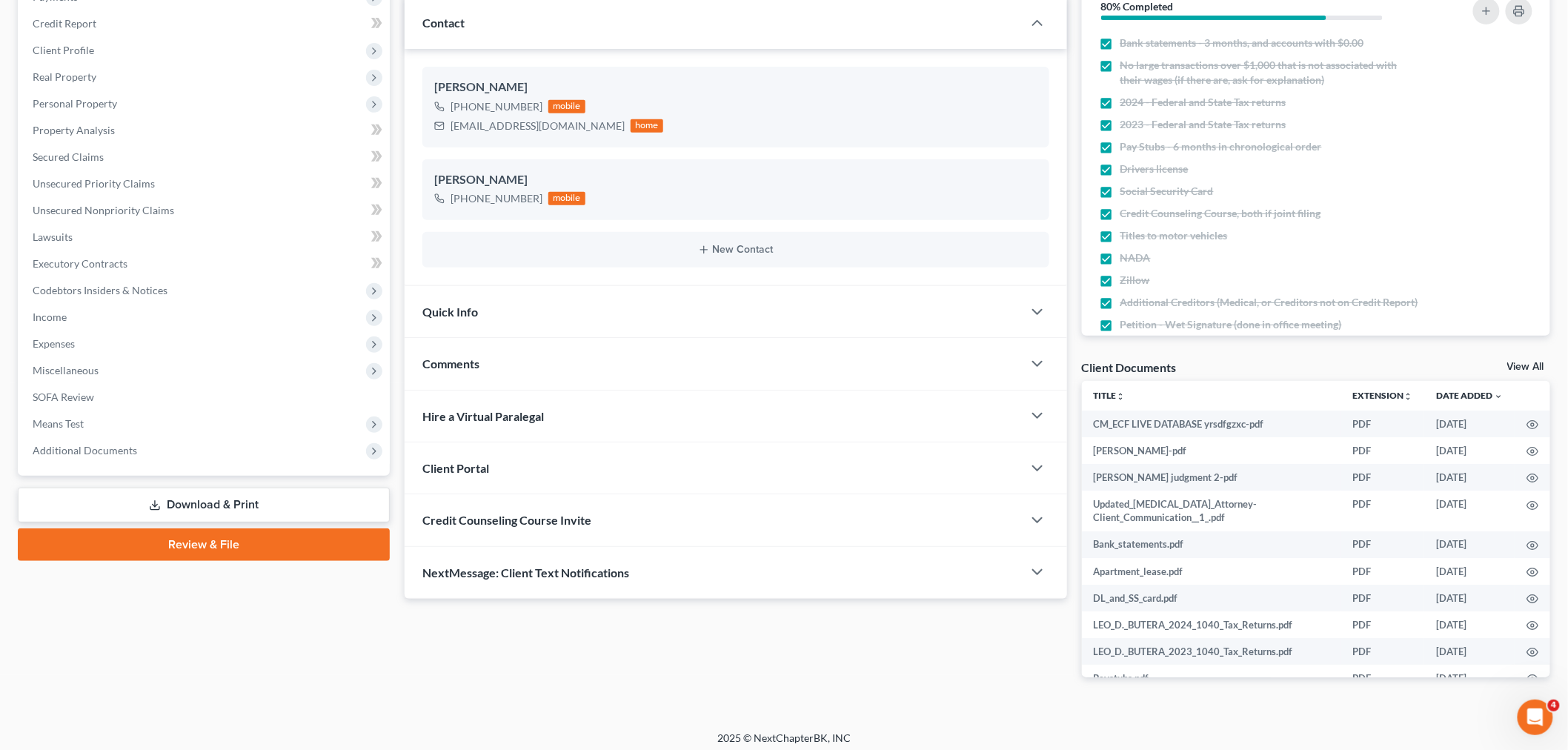
scroll to position [204, 0]
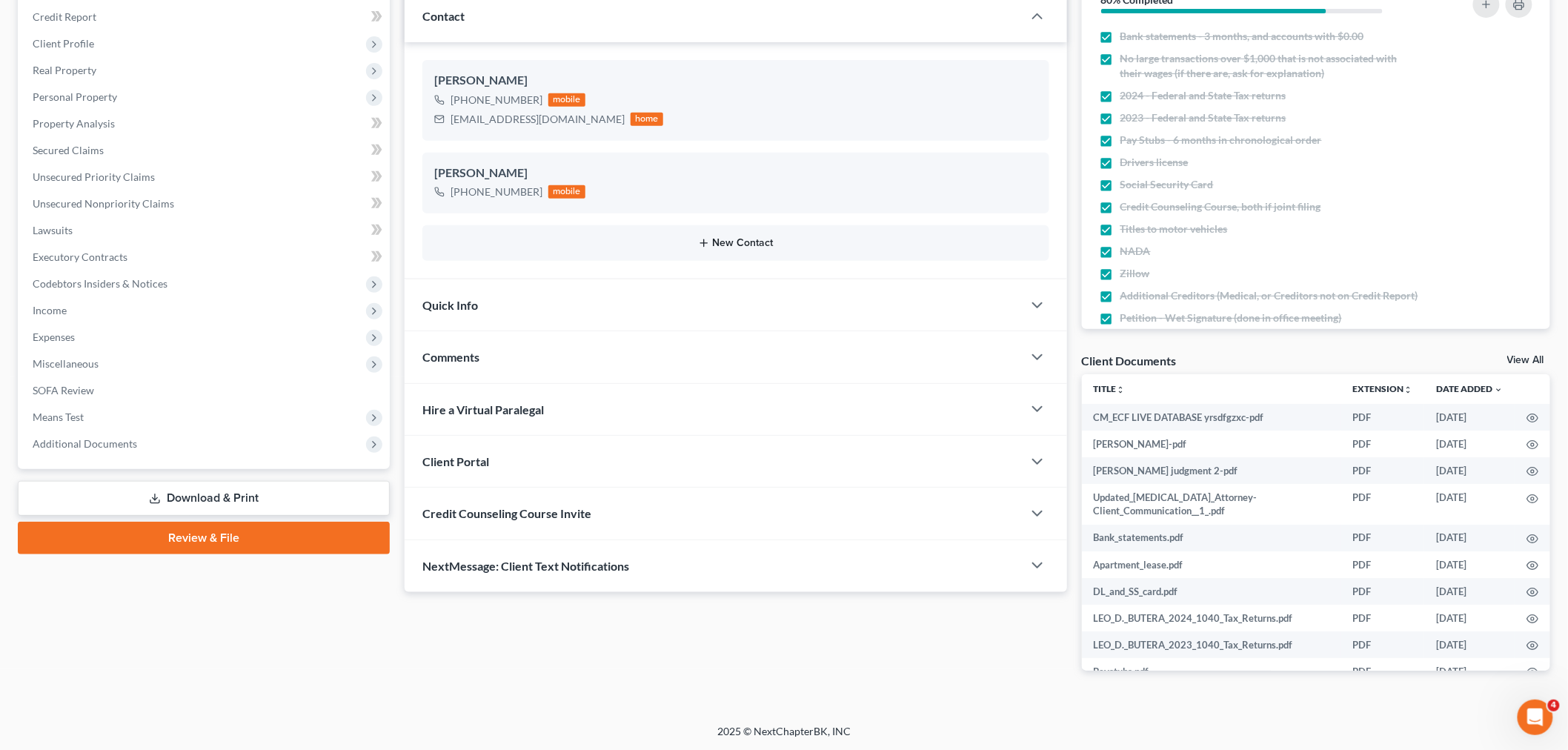
drag, startPoint x: 234, startPoint y: 535, endPoint x: 791, endPoint y: 236, distance: 632.2
click at [234, 534] on link "Review & File" at bounding box center [204, 538] width 372 height 33
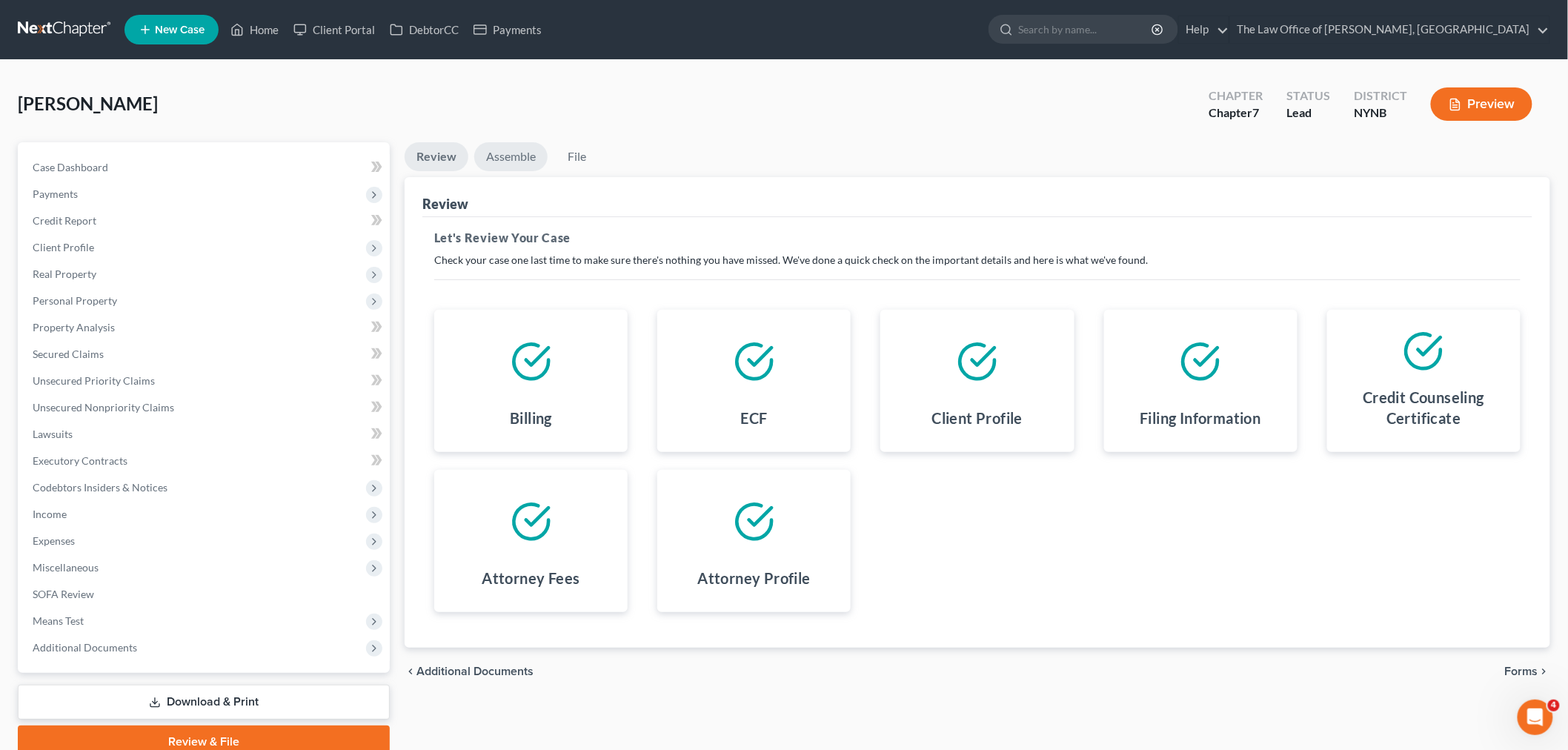
click at [514, 161] on link "Assemble" at bounding box center [511, 156] width 74 height 29
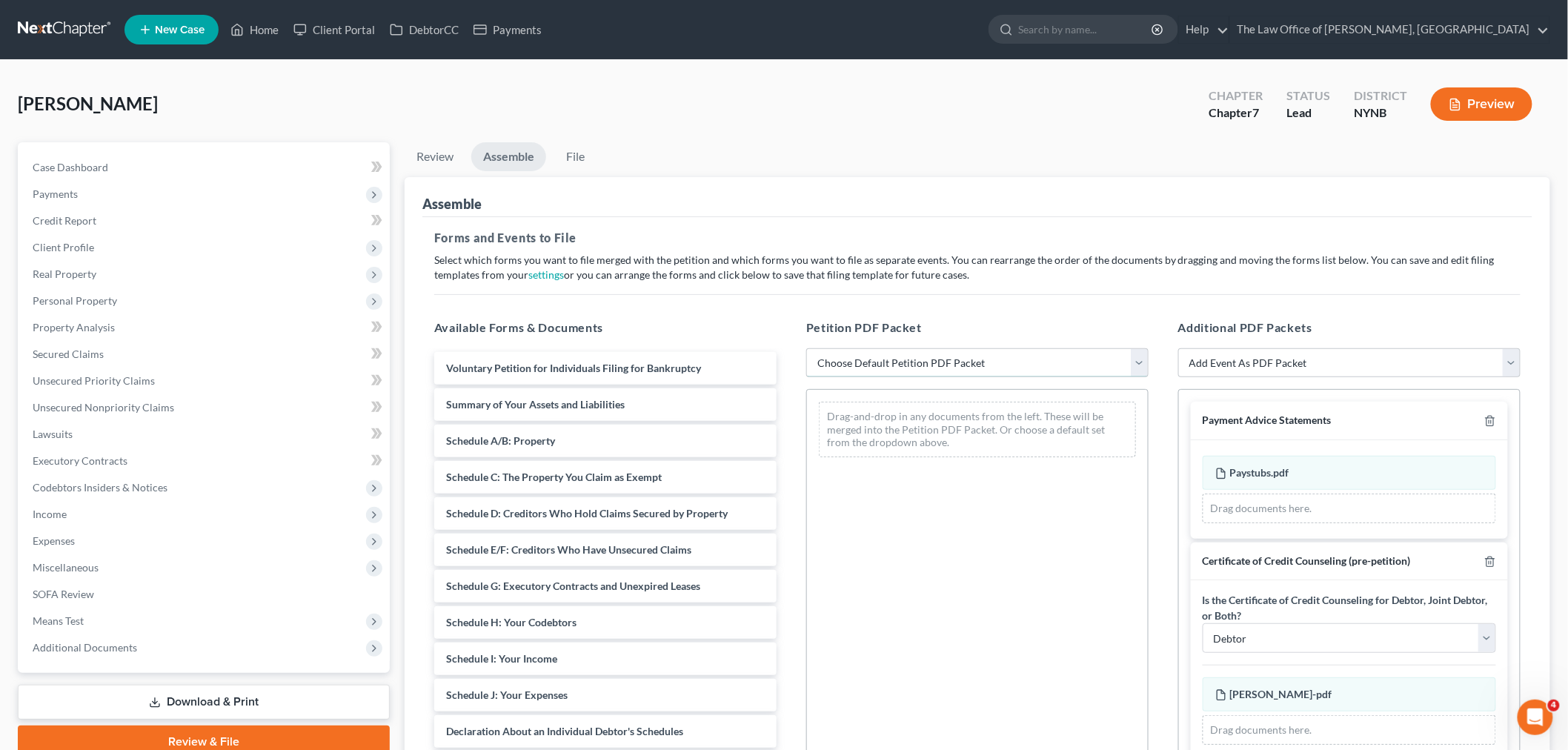
click at [875, 364] on select "Choose Default Petition PDF Packet Complete Bankruptcy Petition (all forms and …" at bounding box center [977, 363] width 342 height 29
select select "0"
click at [806, 348] on select "Choose Default Petition PDF Packet Complete Bankruptcy Petition (all forms and …" at bounding box center [977, 363] width 342 height 29
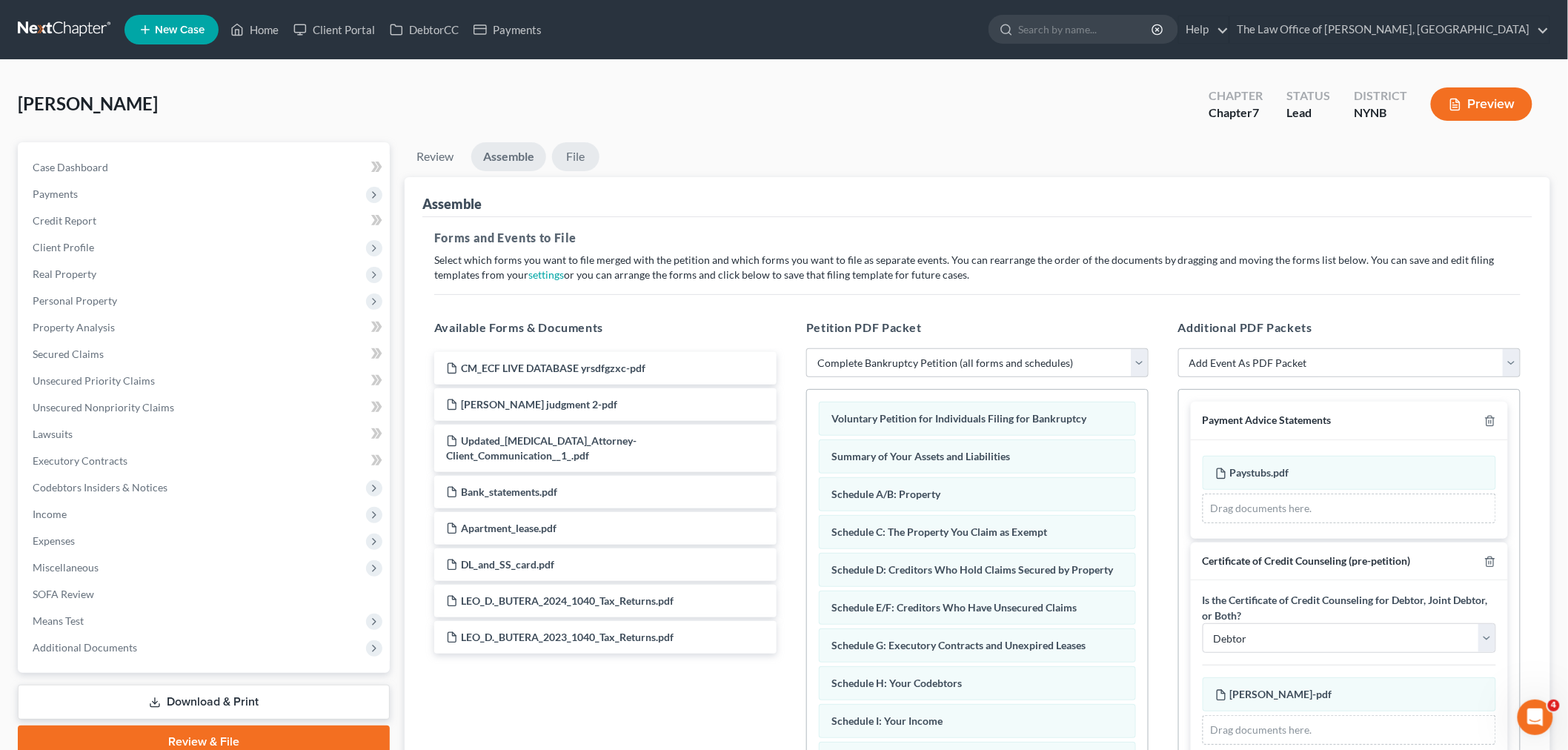
click at [571, 156] on link "File" at bounding box center [576, 156] width 48 height 29
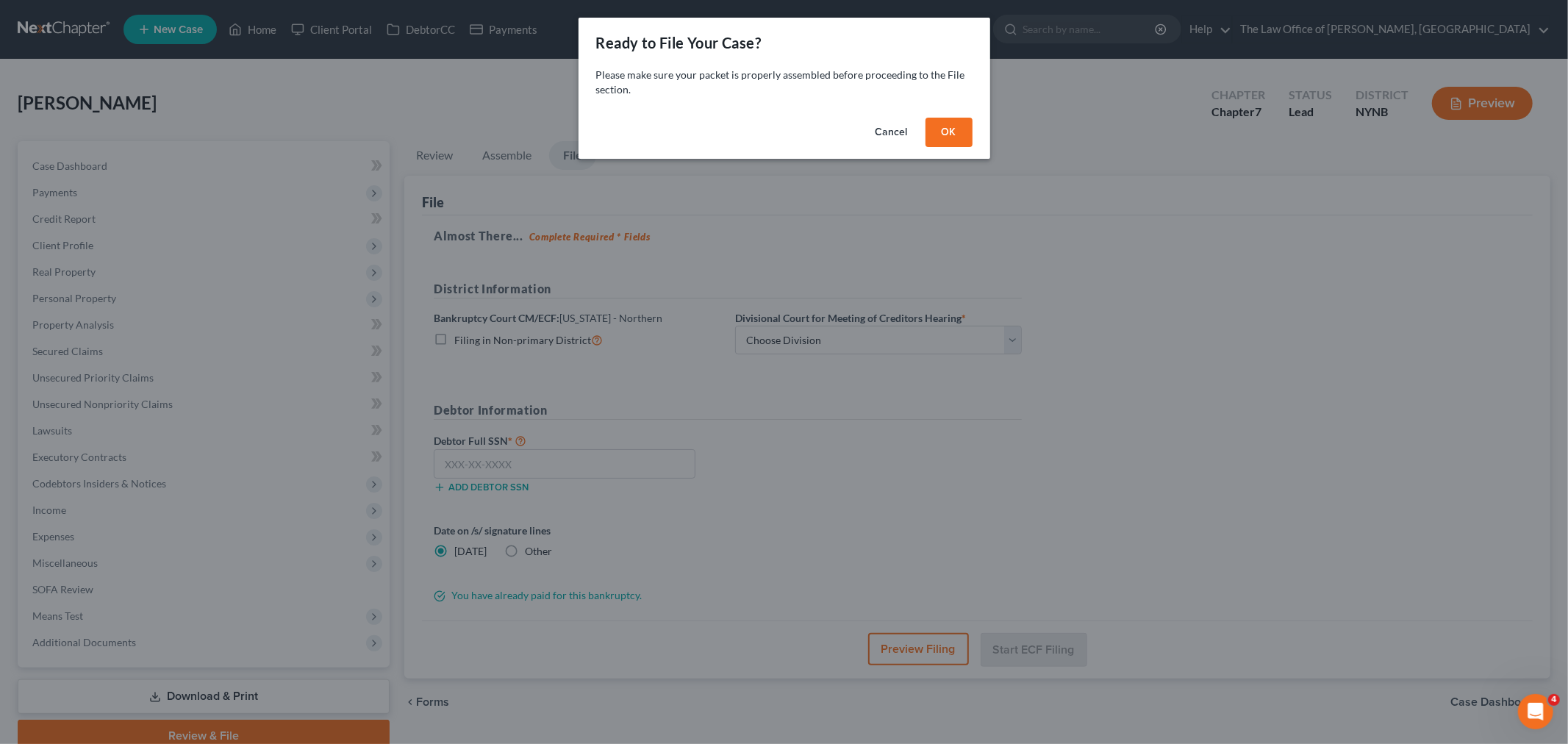
click at [972, 127] on div "Cancel OK" at bounding box center [784, 136] width 412 height 47
click at [959, 140] on button "OK" at bounding box center [949, 132] width 47 height 29
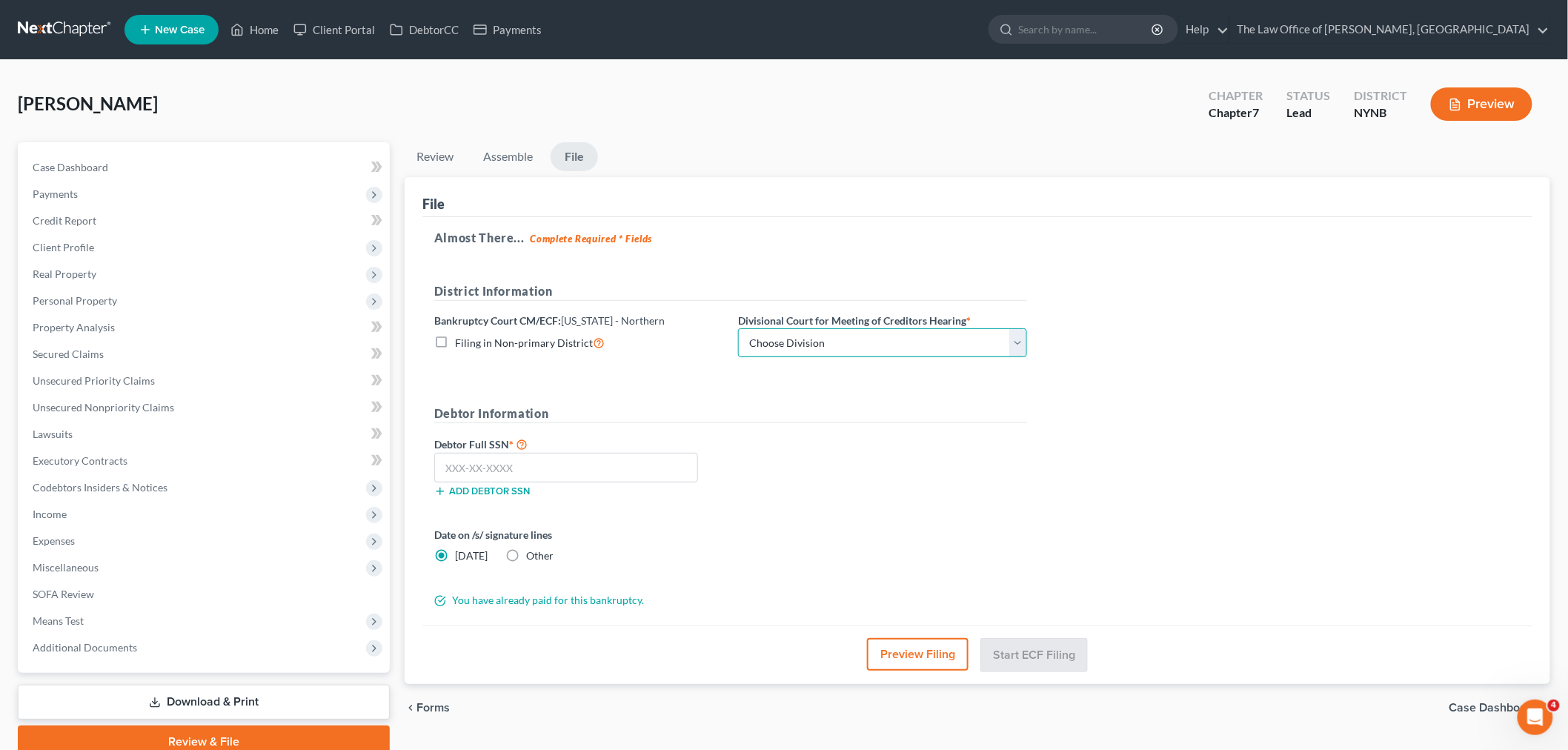
drag, startPoint x: 835, startPoint y: 345, endPoint x: 819, endPoint y: 355, distance: 18.9
click at [832, 346] on select "Choose Division Albany Poughkeepsie Syracuse Utica" at bounding box center [882, 343] width 289 height 29
select select "0"
click at [738, 328] on select "Choose Division Albany Poughkeepsie Syracuse Utica" at bounding box center [882, 343] width 289 height 29
click at [461, 467] on input "text" at bounding box center [566, 468] width 264 height 29
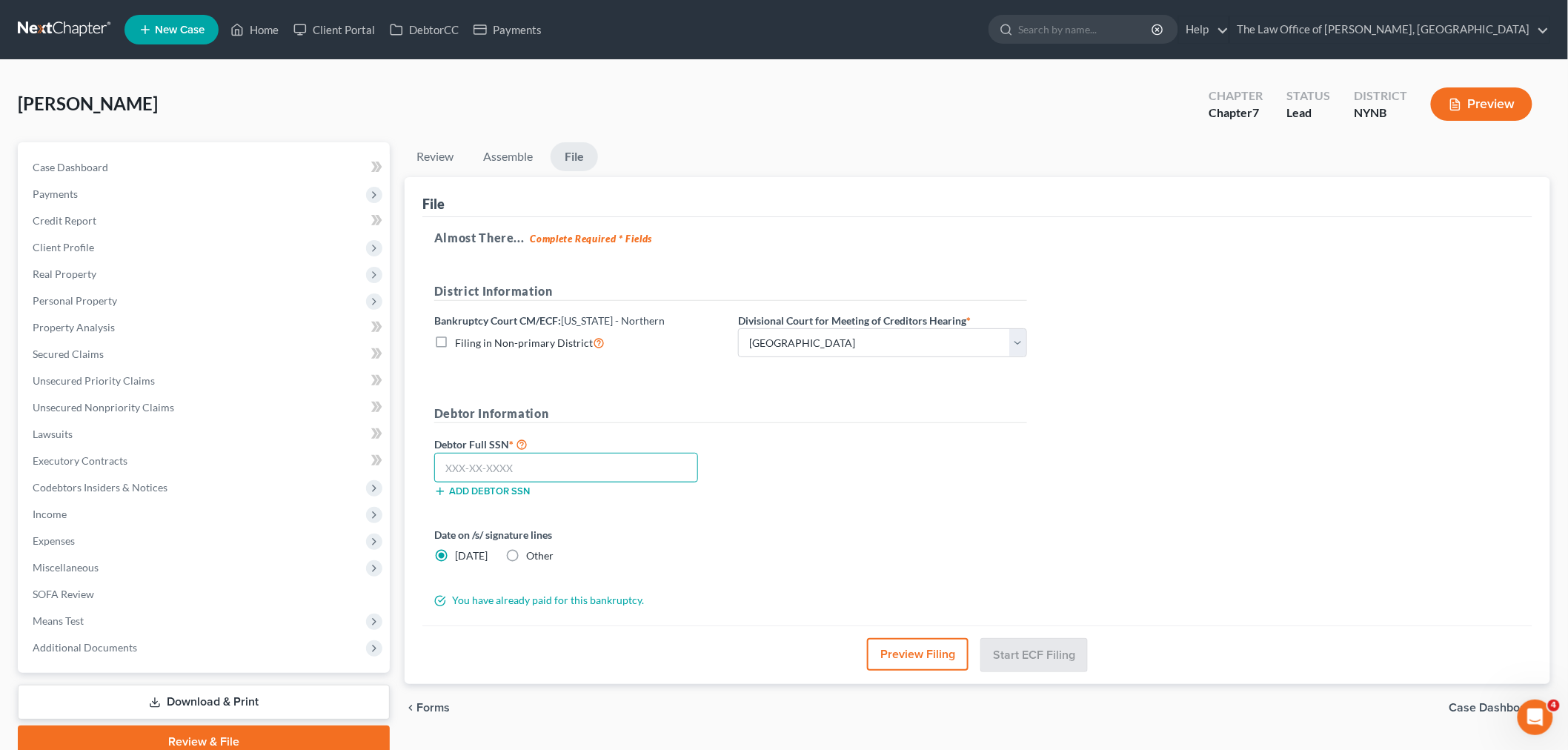
paste input "338"
type input "338"
drag, startPoint x: 489, startPoint y: 469, endPoint x: 405, endPoint y: 467, distance: 84.0
click at [408, 474] on div "File Almost There... Complete Required * Fields District Information Bankruptcy…" at bounding box center [977, 431] width 1146 height 508
click at [494, 474] on input "text" at bounding box center [566, 468] width 264 height 29
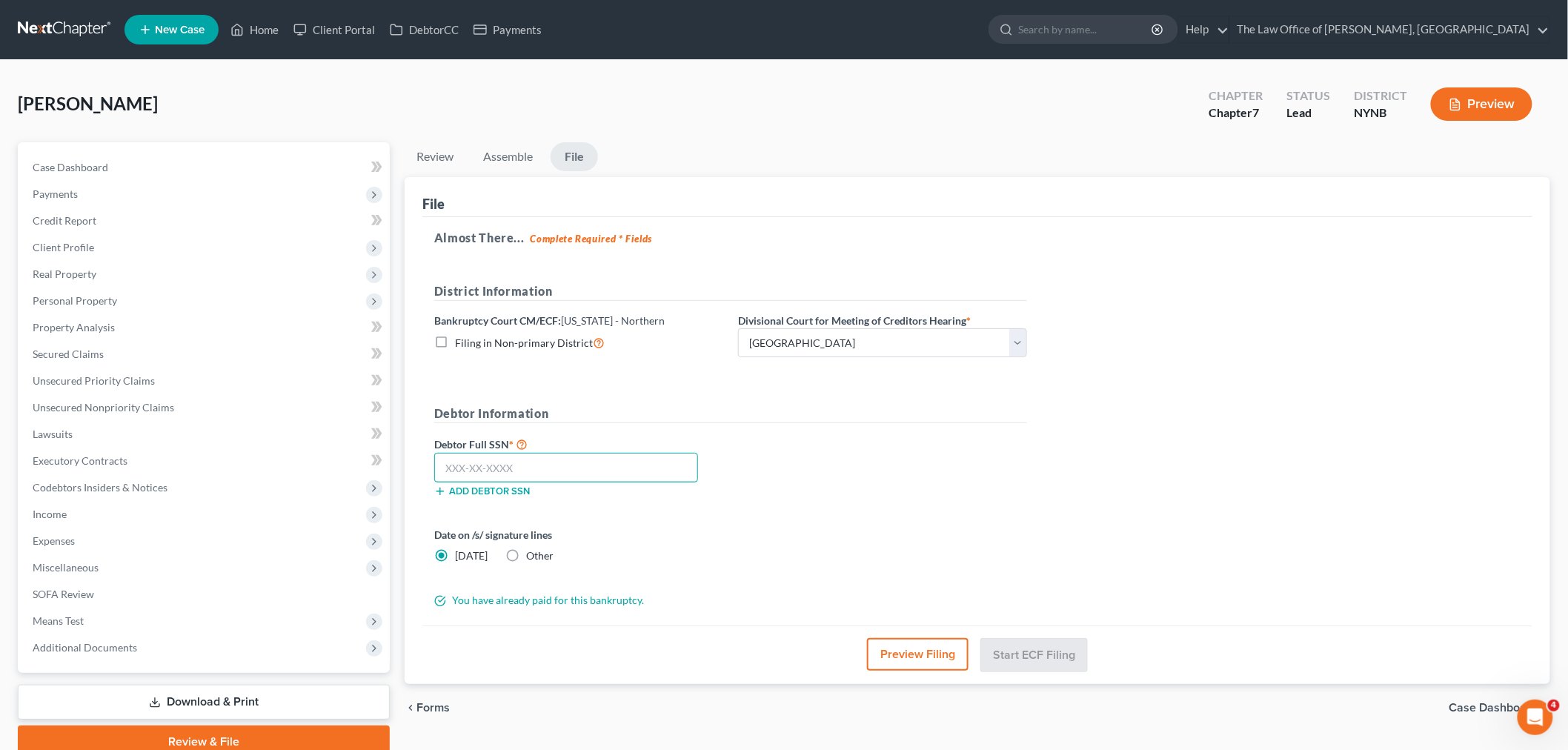
paste input "093-44-2121"
type input "093-44-2121"
click at [1049, 661] on button "Start ECF Filing" at bounding box center [1034, 654] width 106 height 33
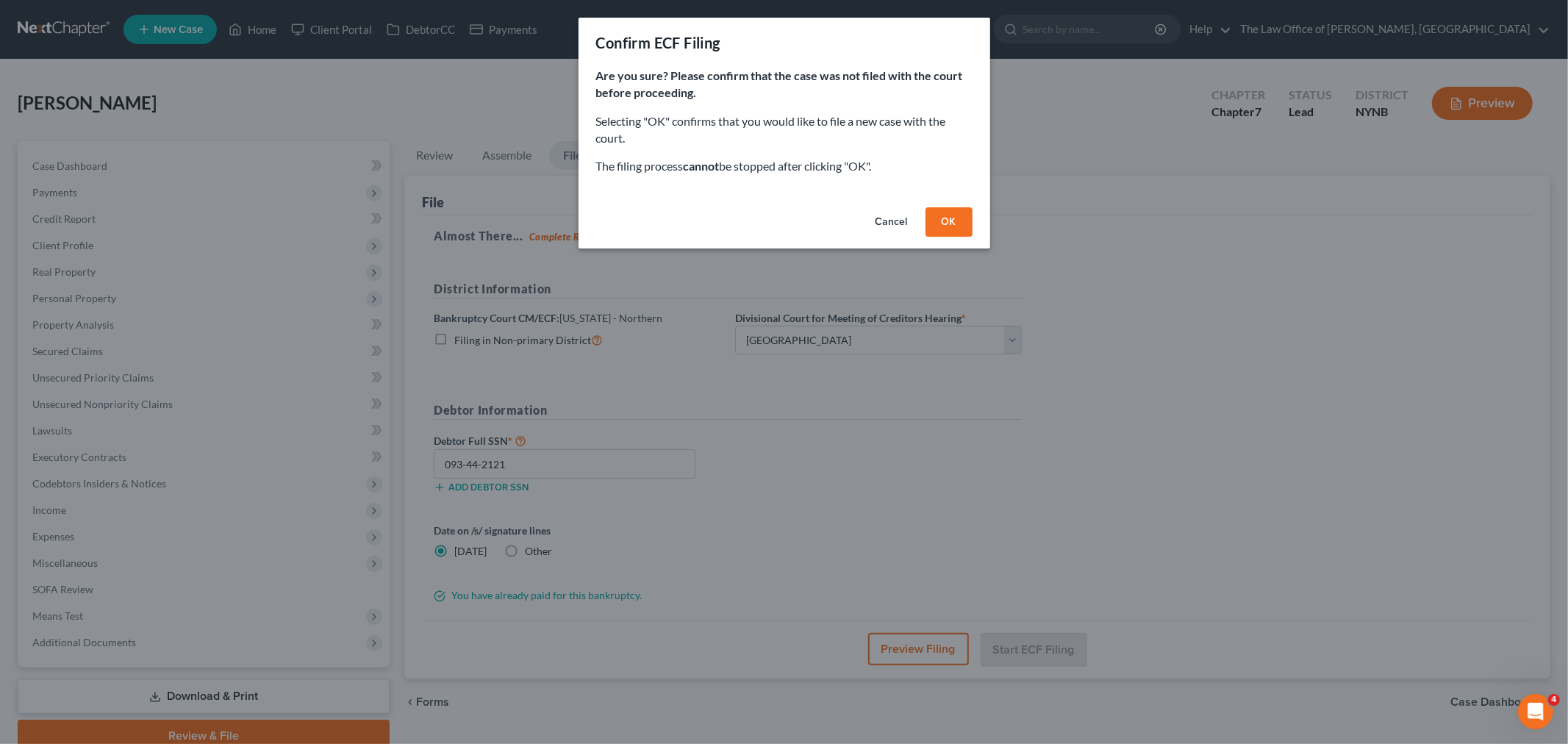
click at [958, 208] on button "OK" at bounding box center [949, 222] width 47 height 29
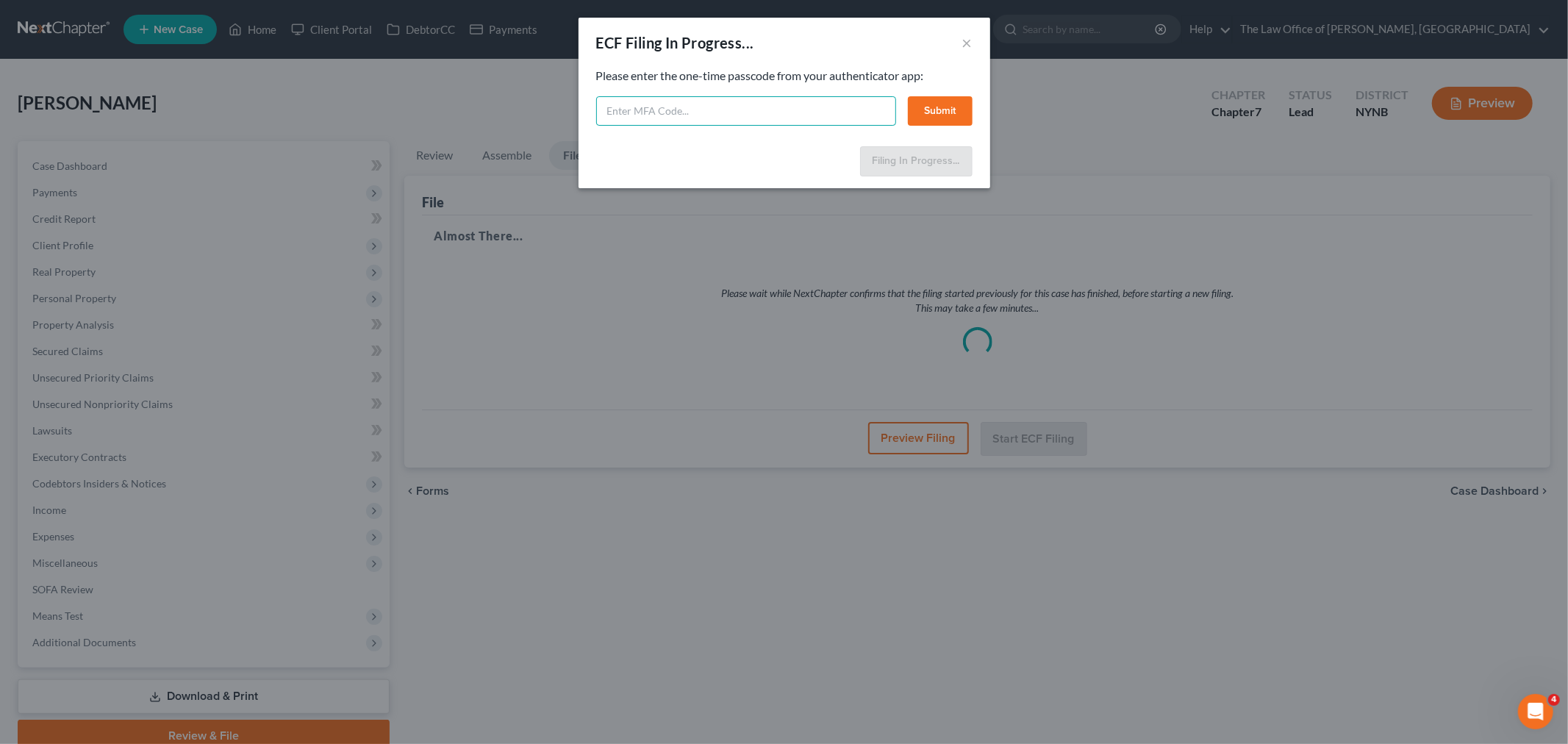
click at [737, 114] on input "text" at bounding box center [746, 111] width 300 height 29
type input "217352"
click at [957, 111] on button "Submit" at bounding box center [940, 111] width 65 height 29
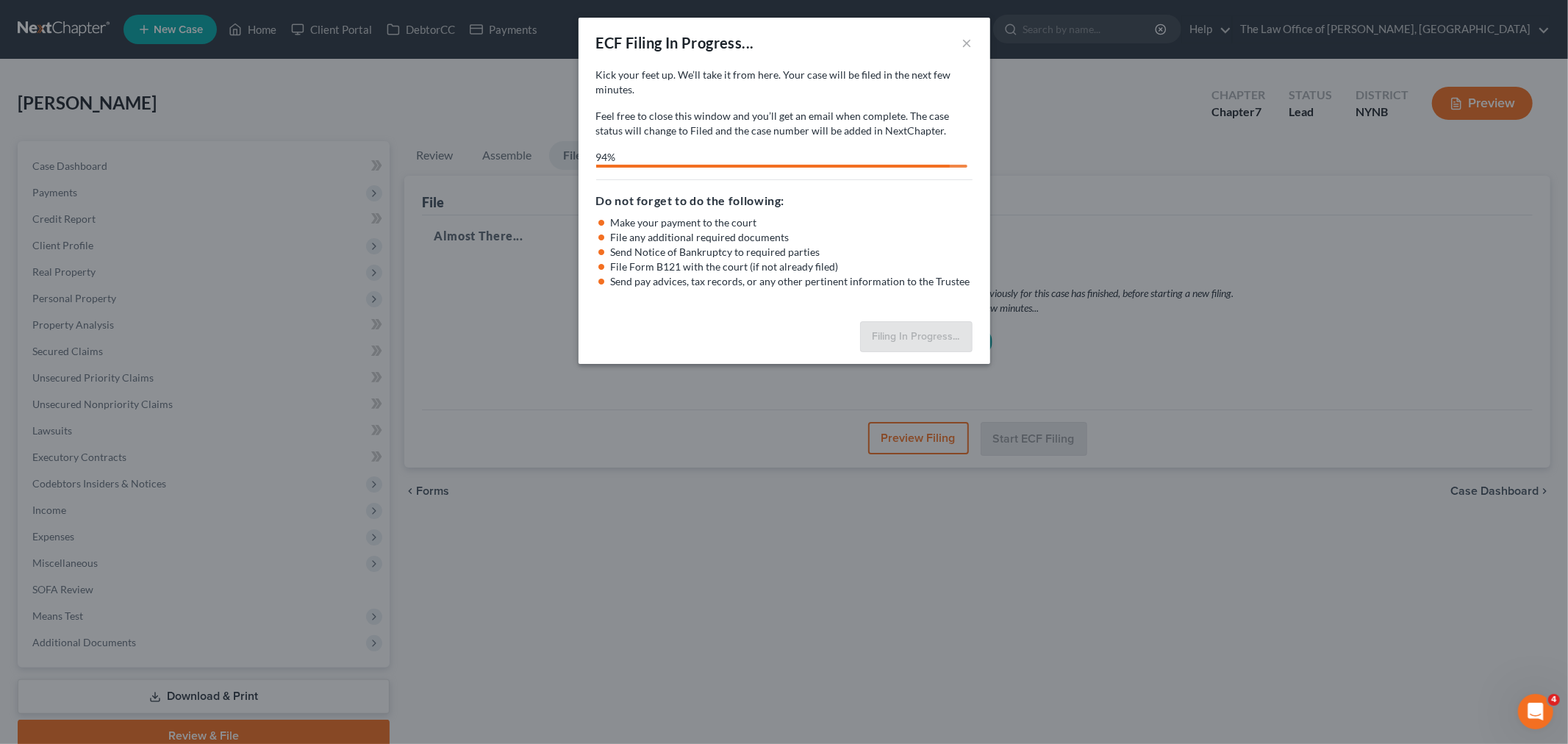
drag, startPoint x: 1027, startPoint y: 365, endPoint x: 988, endPoint y: 375, distance: 40.3
click at [988, 374] on div "ECF Filing In Progress... × Kick your feet up. We’ll take it from here. Your ca…" at bounding box center [784, 372] width 1568 height 744
select select "0"
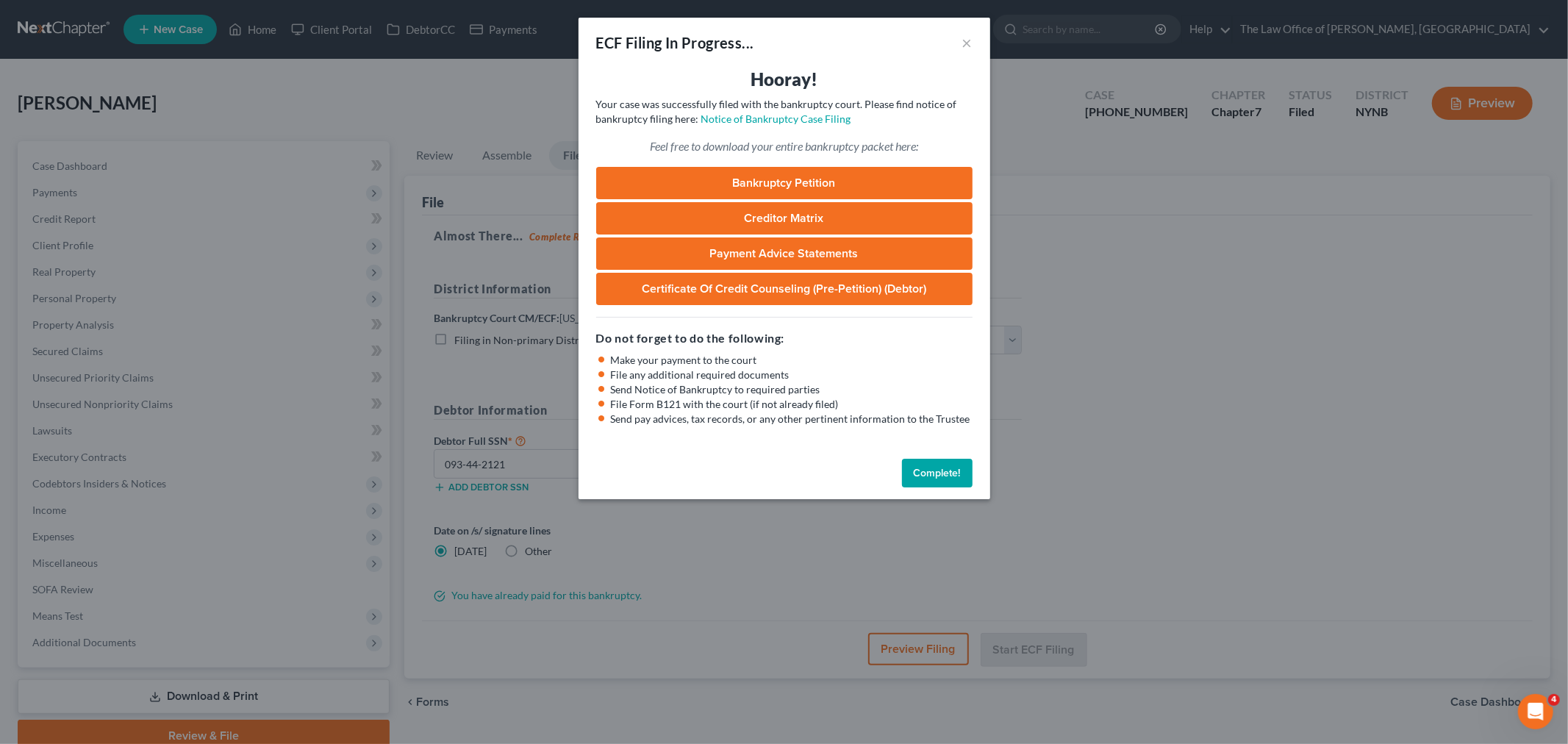
drag, startPoint x: 946, startPoint y: 474, endPoint x: 991, endPoint y: 436, distance: 58.9
click at [946, 474] on button "Complete!" at bounding box center [937, 474] width 71 height 29
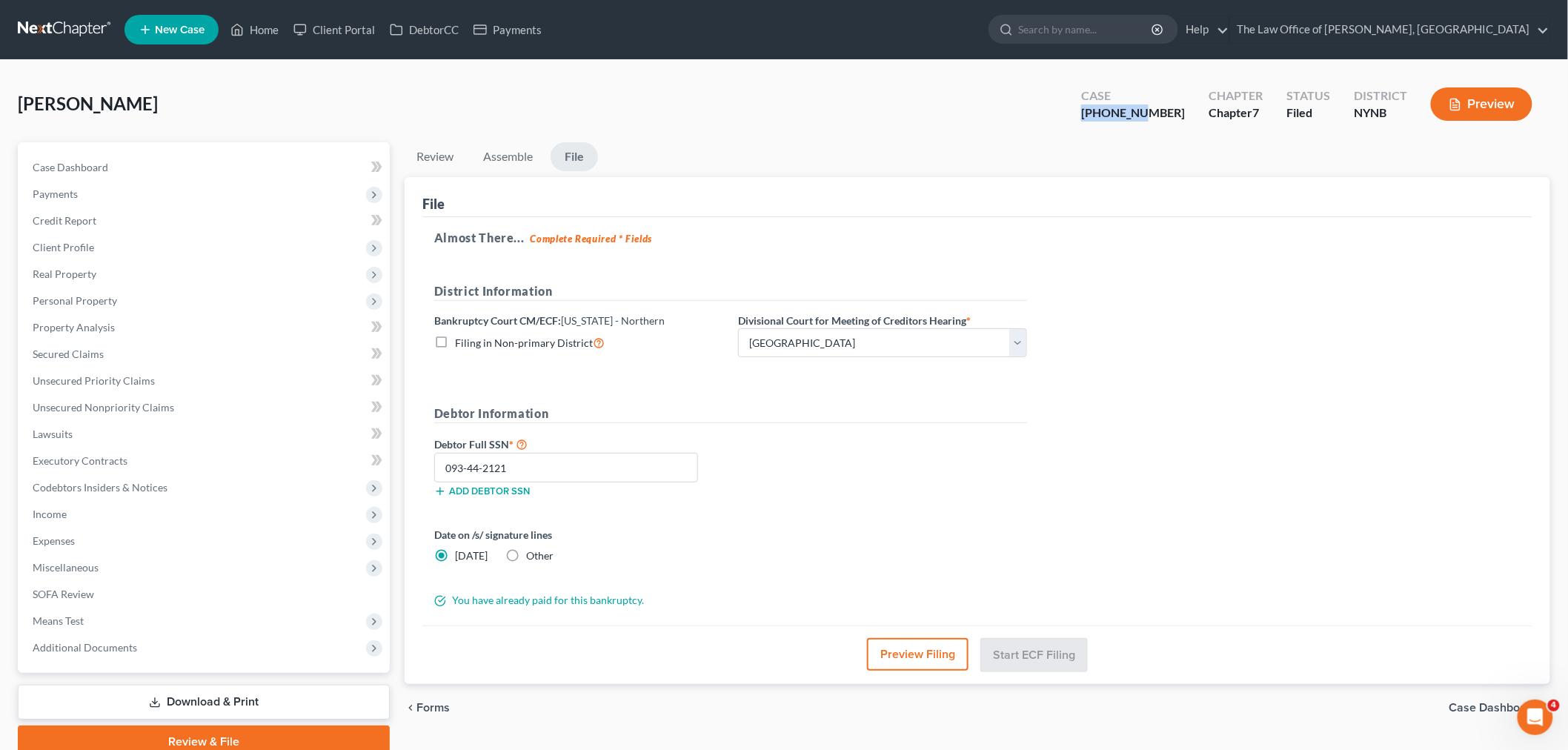
drag, startPoint x: 1183, startPoint y: 113, endPoint x: 1078, endPoint y: 156, distance: 113.5
click at [1121, 111] on div "Case 25-10921-1" at bounding box center [1134, 105] width 128 height 43
copy div "25-10921-"
drag, startPoint x: 88, startPoint y: 486, endPoint x: 113, endPoint y: 484, distance: 25.1
click at [88, 486] on span "Codebtors Insiders & Notices" at bounding box center [100, 486] width 135 height 12
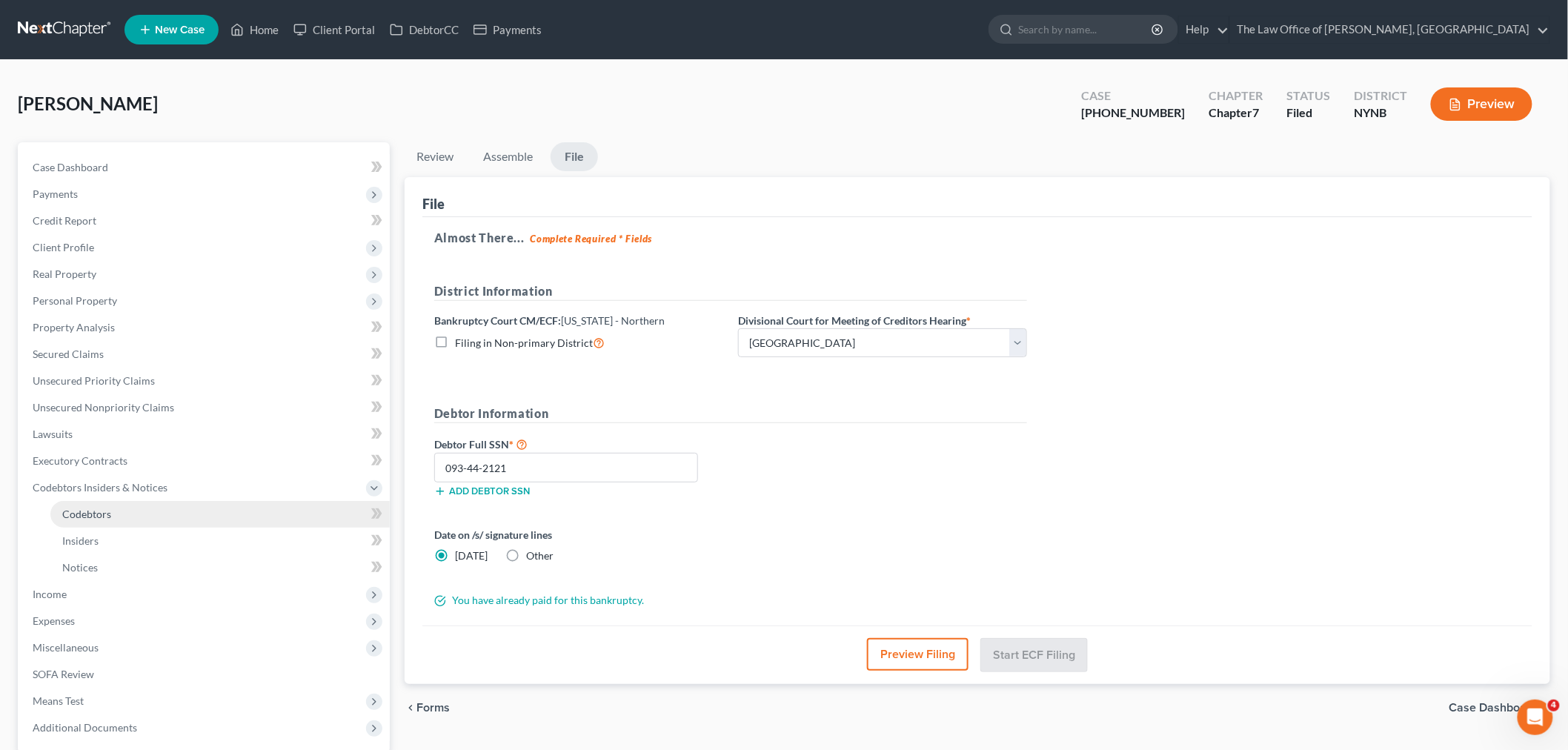
drag, startPoint x: 113, startPoint y: 506, endPoint x: 224, endPoint y: 486, distance: 112.8
click at [113, 506] on link "Codebtors" at bounding box center [220, 514] width 339 height 27
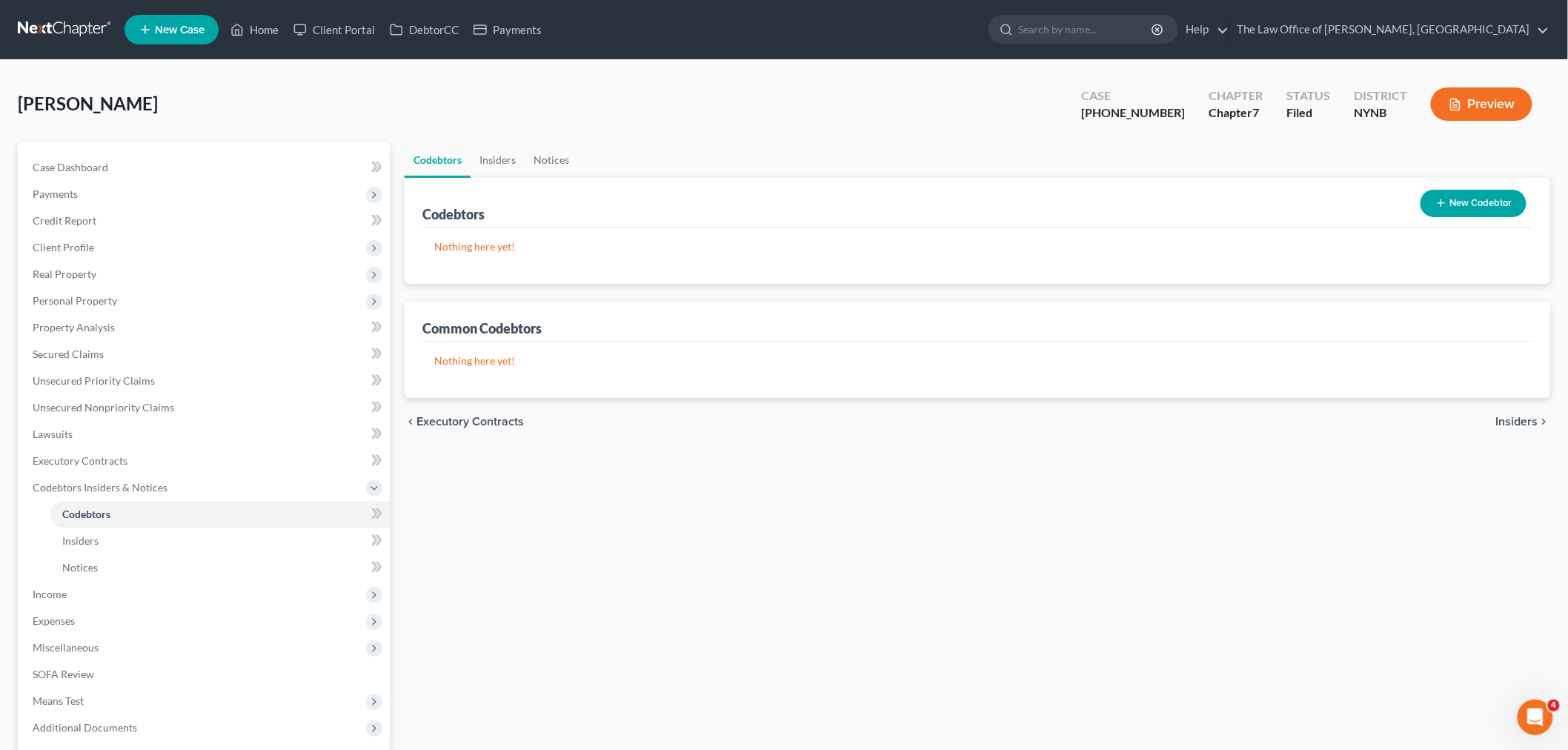
click at [1469, 197] on button "New Codebtor" at bounding box center [1473, 203] width 106 height 27
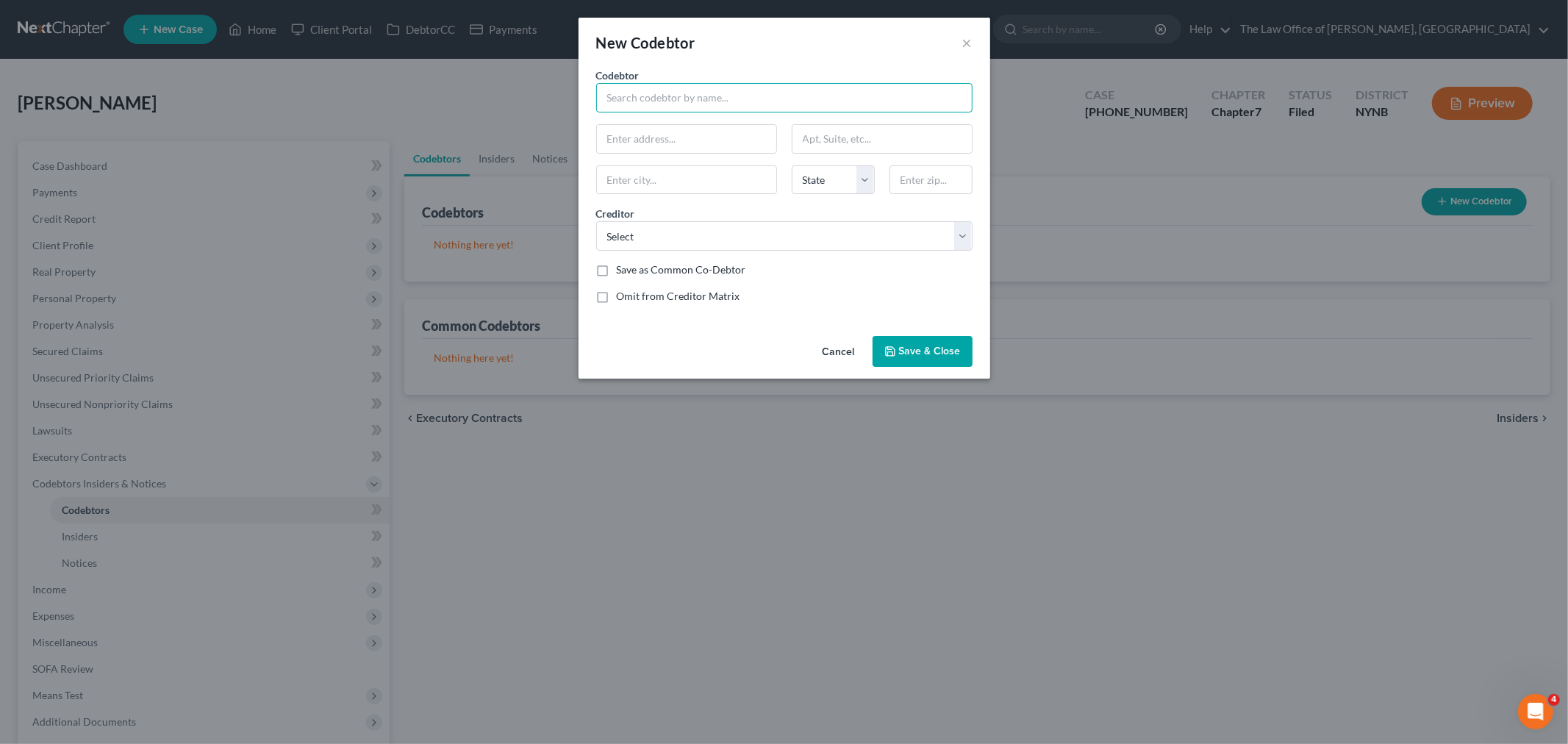
click at [684, 99] on input "text" at bounding box center [784, 97] width 376 height 29
click at [706, 94] on input "text" at bounding box center [784, 97] width 376 height 29
paste input "Marc Goldstein"
type input "Marc Goldstein"
click at [674, 141] on input "text" at bounding box center [687, 139] width 180 height 28
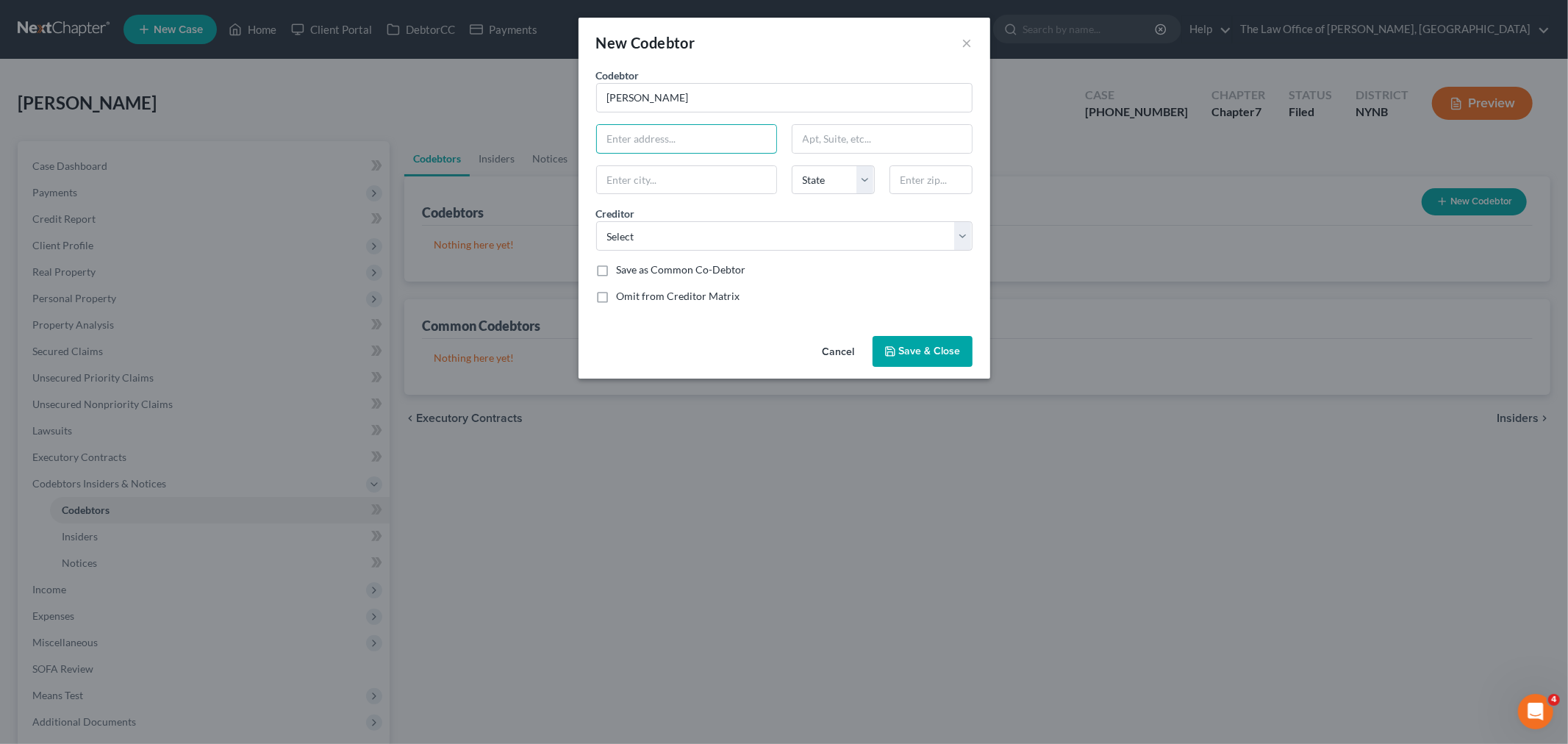
paste input "21877 Master Circle"
type input "21877 Master Circle"
click at [825, 181] on select "State AL AK AR AZ CA CO CT DE DC FL GA GU HI ID IL IN IA KS KY LA ME MD MA MI M…" at bounding box center [833, 180] width 83 height 29
select select "9"
click at [791, 166] on select "State AL AK AR AZ CA CO CT DE DC FL GA GU HI ID IL IN IA KS KY LA ME MD MA MI M…" at bounding box center [833, 180] width 83 height 29
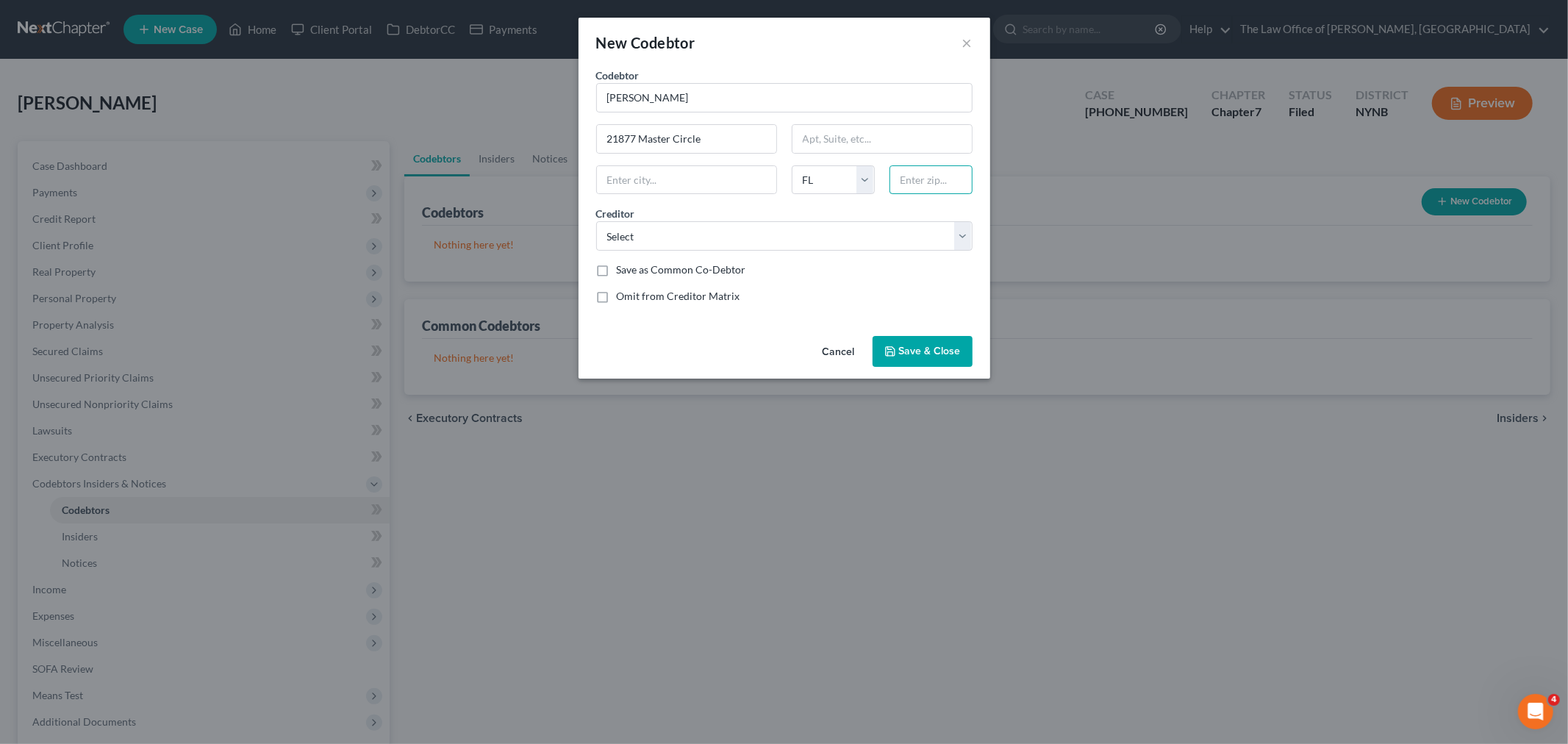
click at [916, 180] on input "text" at bounding box center [931, 180] width 83 height 29
type input "33928"
type input "Estero"
click at [769, 247] on select "Select Jpmcb Card Citi Amex/Dsnb Brclysbankde Cap1/Kohls Citi Citiznsbnkna Jpmc…" at bounding box center [784, 236] width 376 height 29
select select "22"
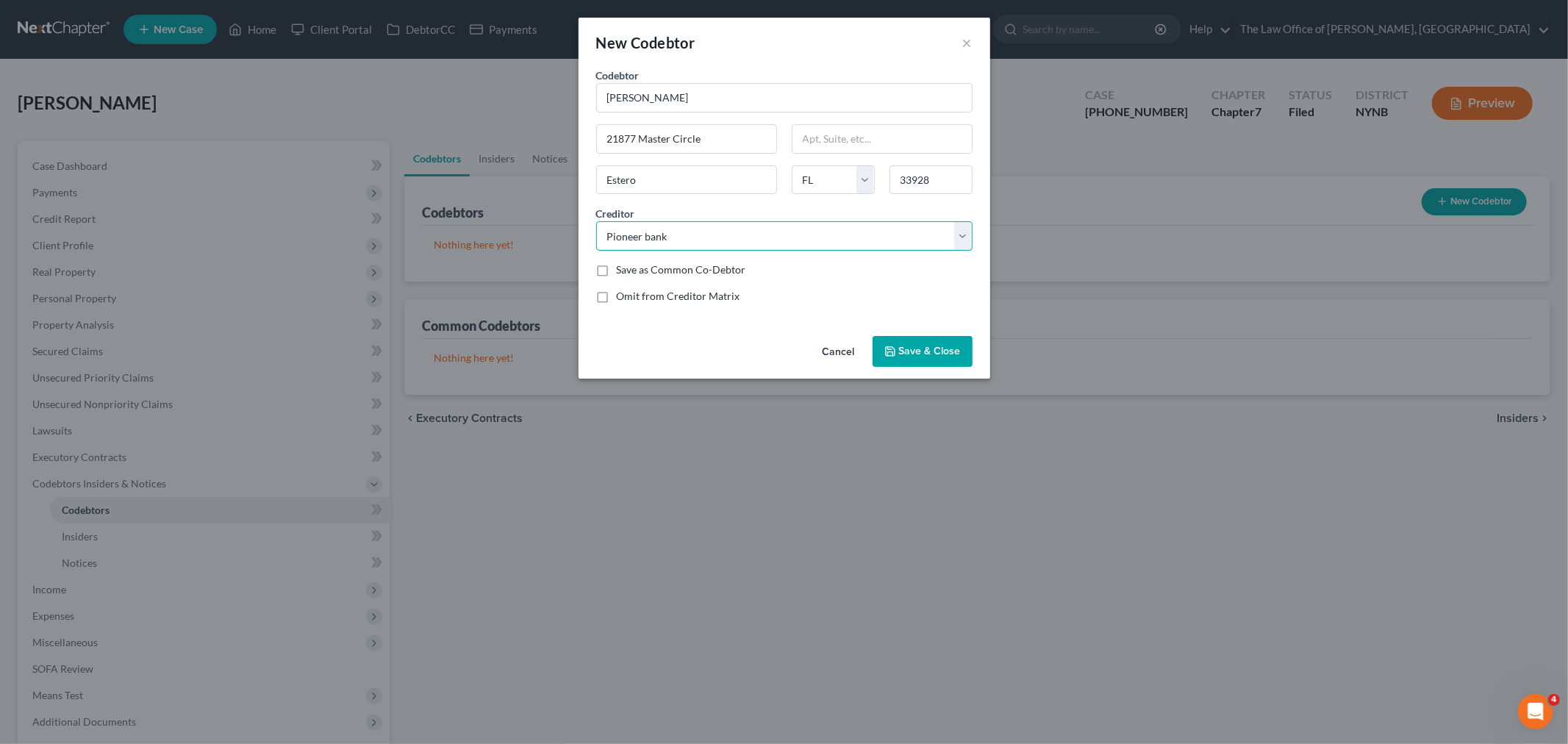
click at [596, 221] on select "Select Jpmcb Card Citi Amex/Dsnb Brclysbankde Cap1/Kohls Citi Citiznsbnkna Jpmc…" at bounding box center [784, 236] width 376 height 29
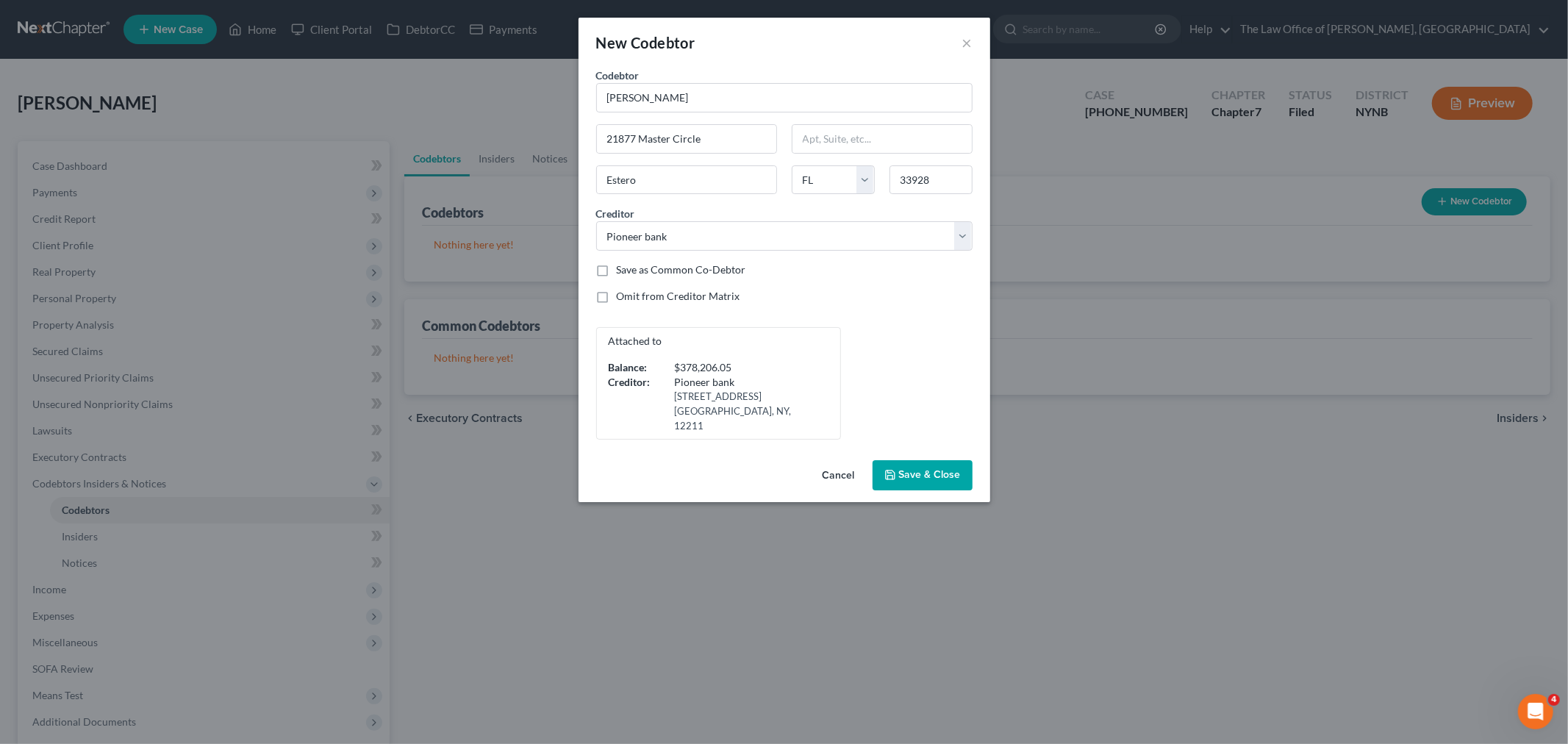
click at [959, 469] on span "Save & Close" at bounding box center [930, 474] width 62 height 12
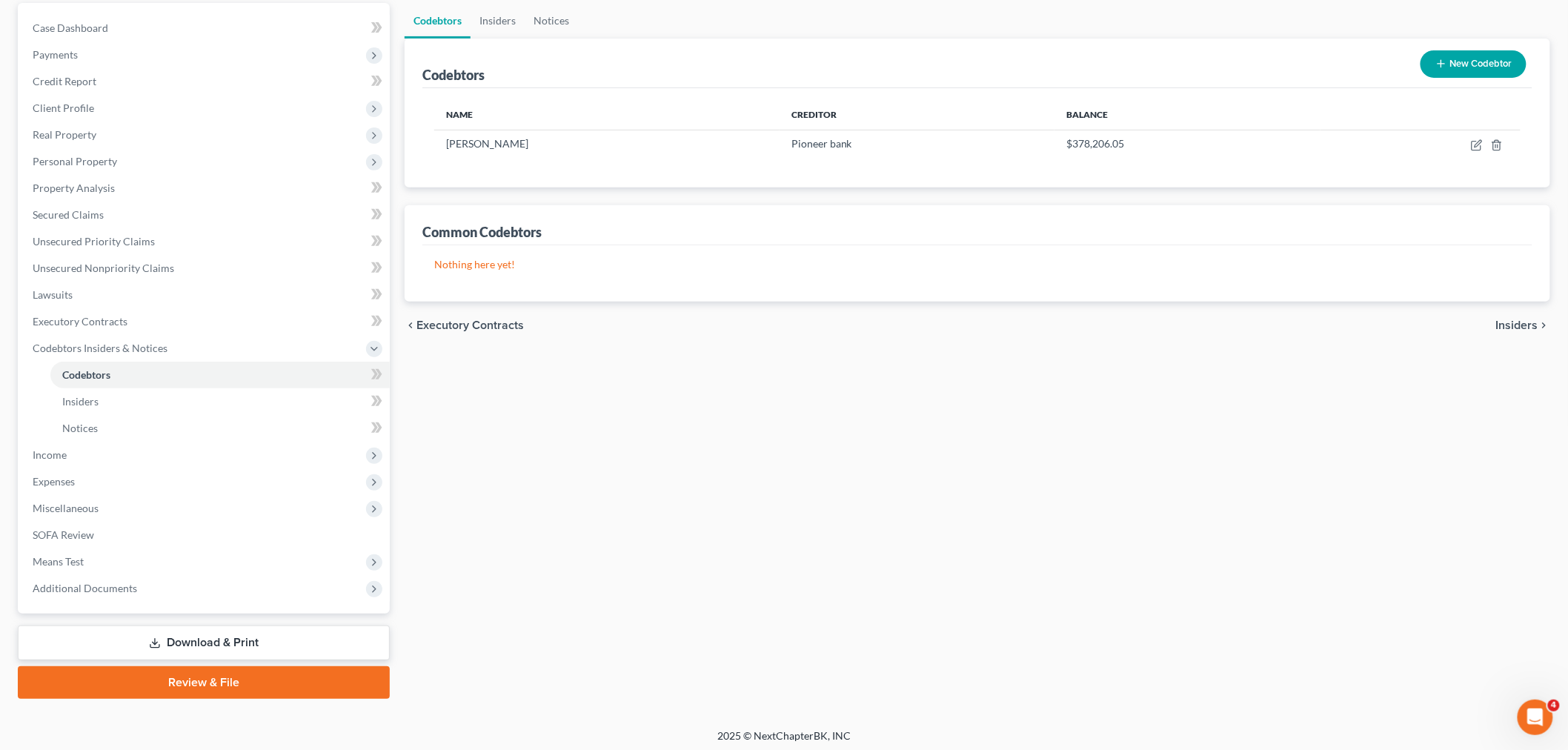
scroll to position [142, 0]
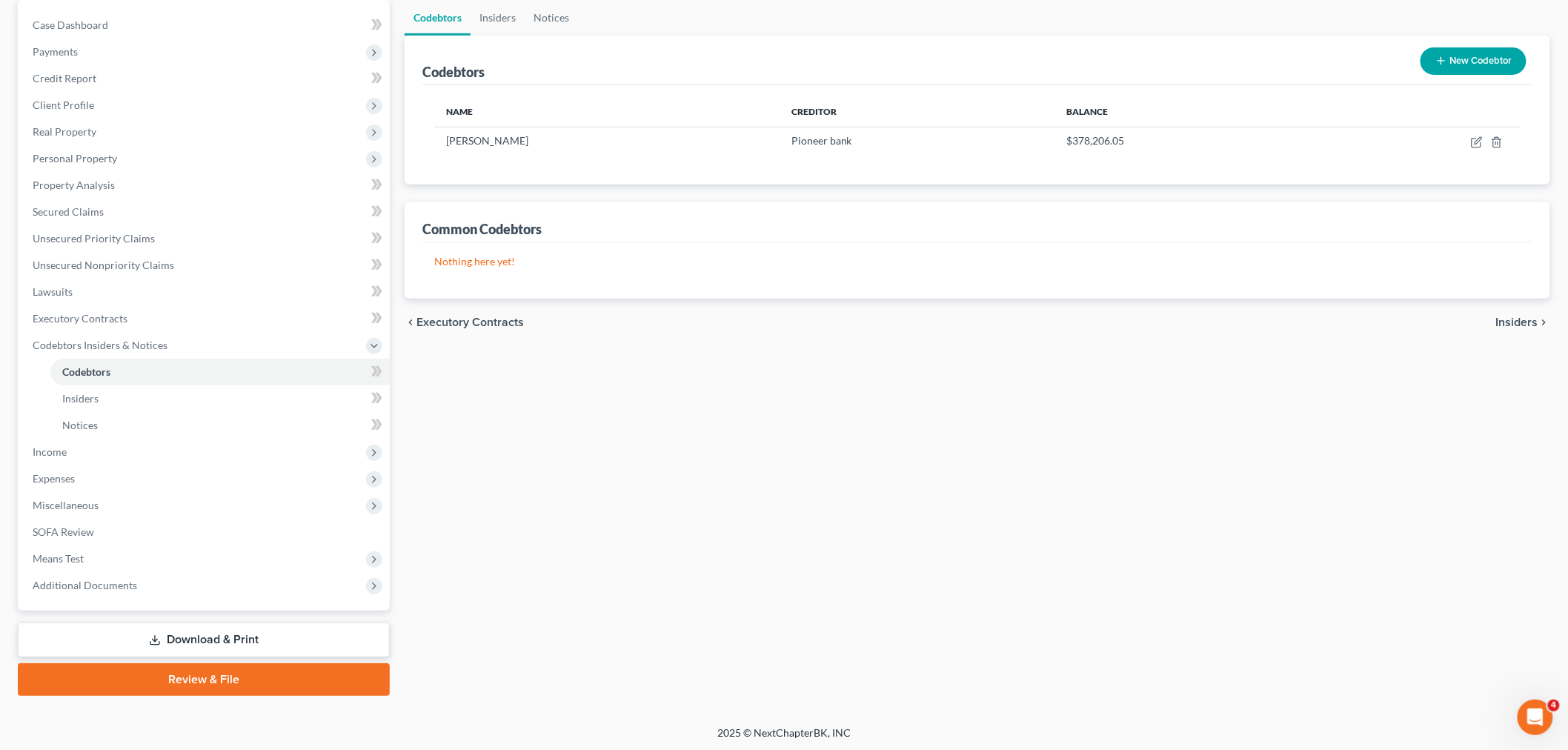
click at [202, 674] on link "Review & File" at bounding box center [204, 680] width 372 height 33
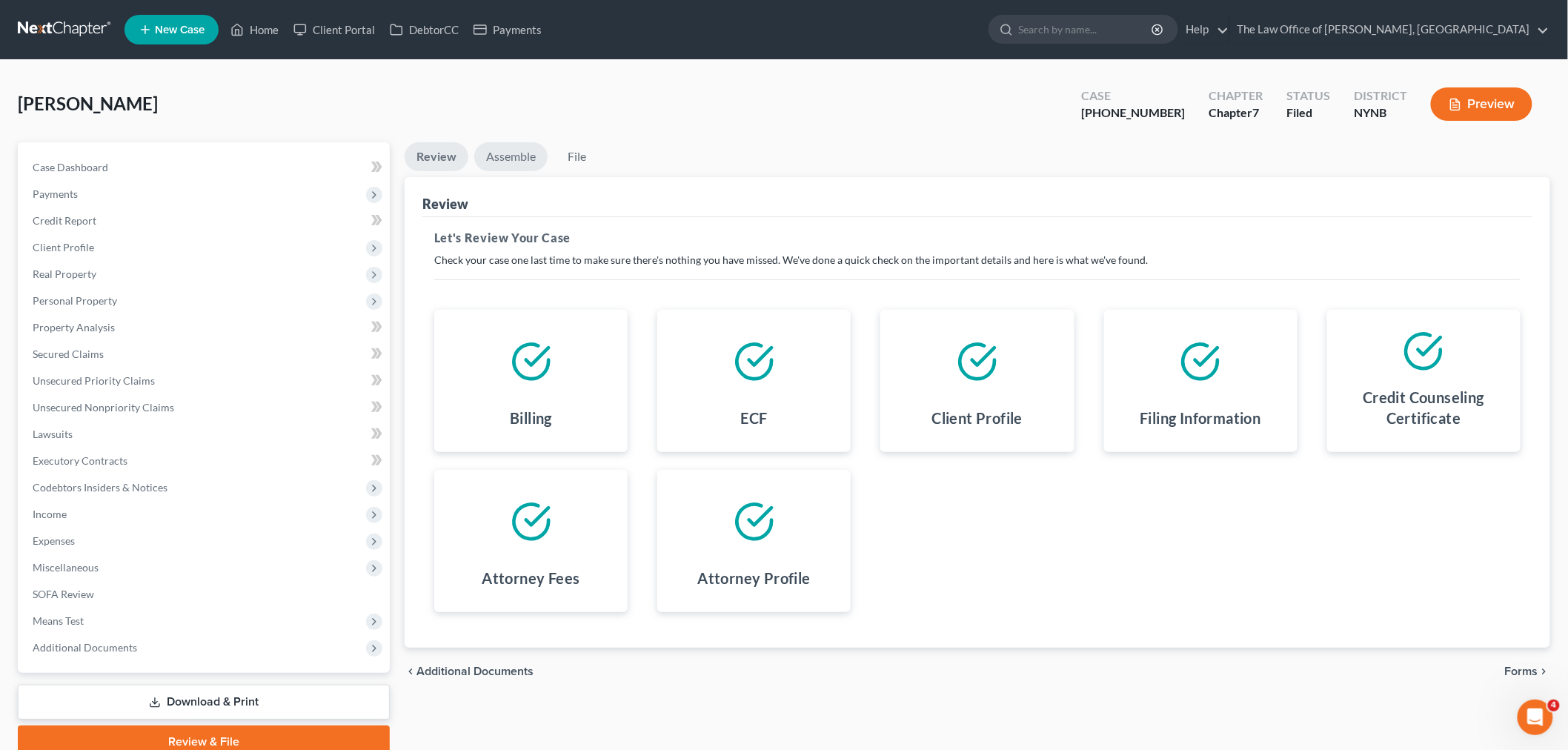
click at [517, 158] on link "Assemble" at bounding box center [511, 156] width 74 height 29
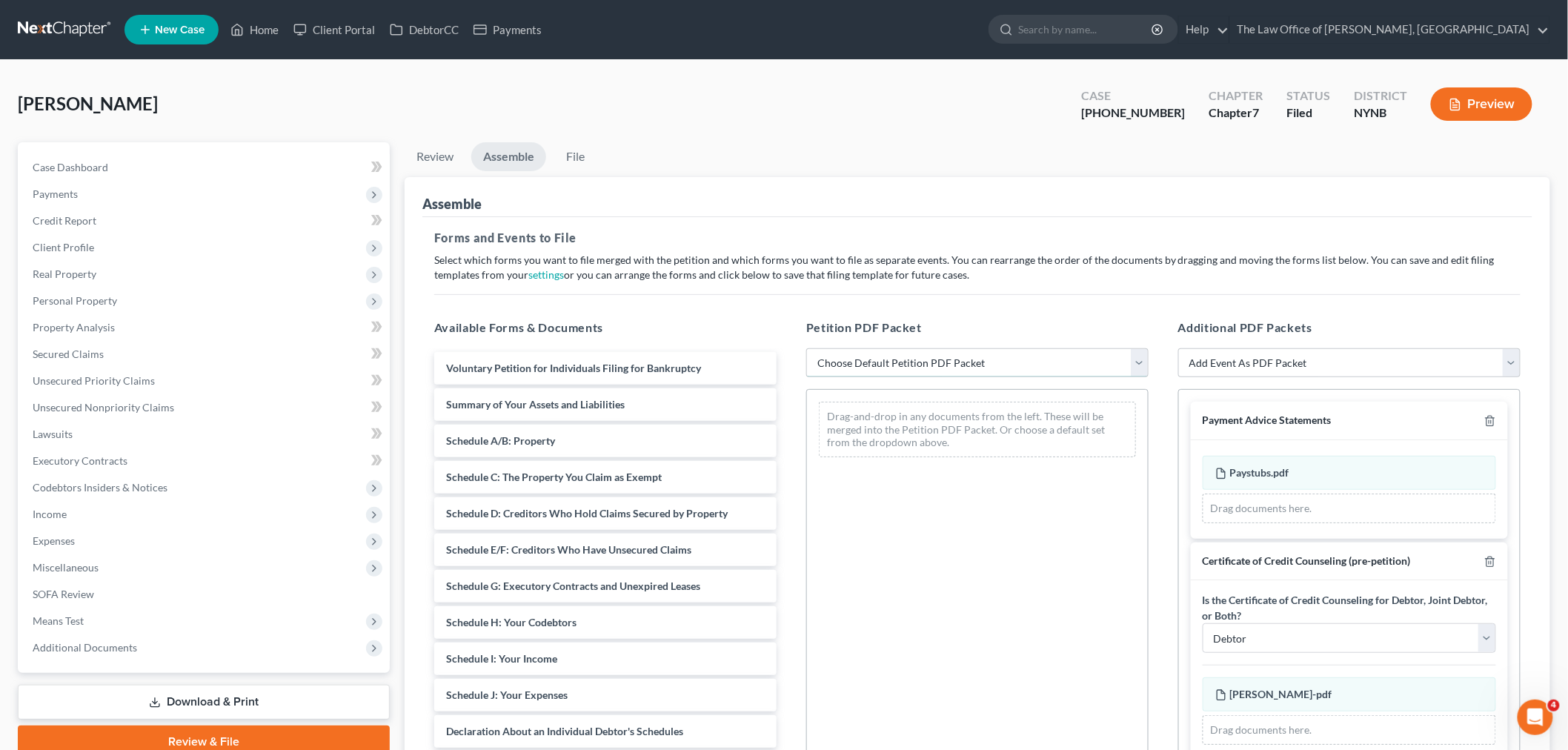
click at [981, 354] on select "Choose Default Petition PDF Packet Complete Bankruptcy Petition (all forms and …" at bounding box center [977, 363] width 342 height 29
click at [927, 363] on select "Choose Default Petition PDF Packet Complete Bankruptcy Petition (all forms and …" at bounding box center [977, 363] width 342 height 29
click at [927, 360] on select "Choose Default Petition PDF Packet Complete Bankruptcy Petition (all forms and …" at bounding box center [977, 363] width 342 height 29
click at [425, 163] on link "Review" at bounding box center [435, 156] width 61 height 29
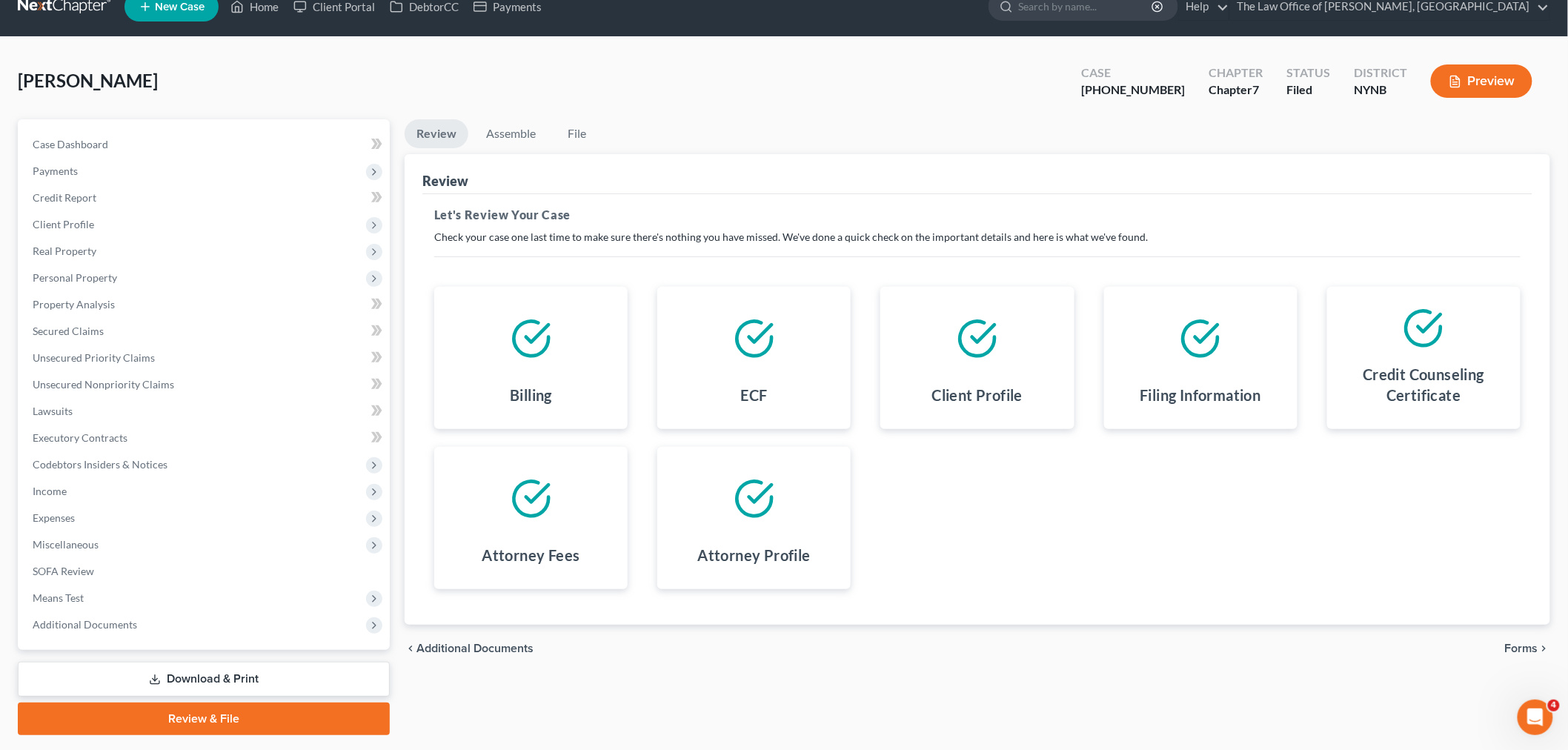
scroll to position [62, 0]
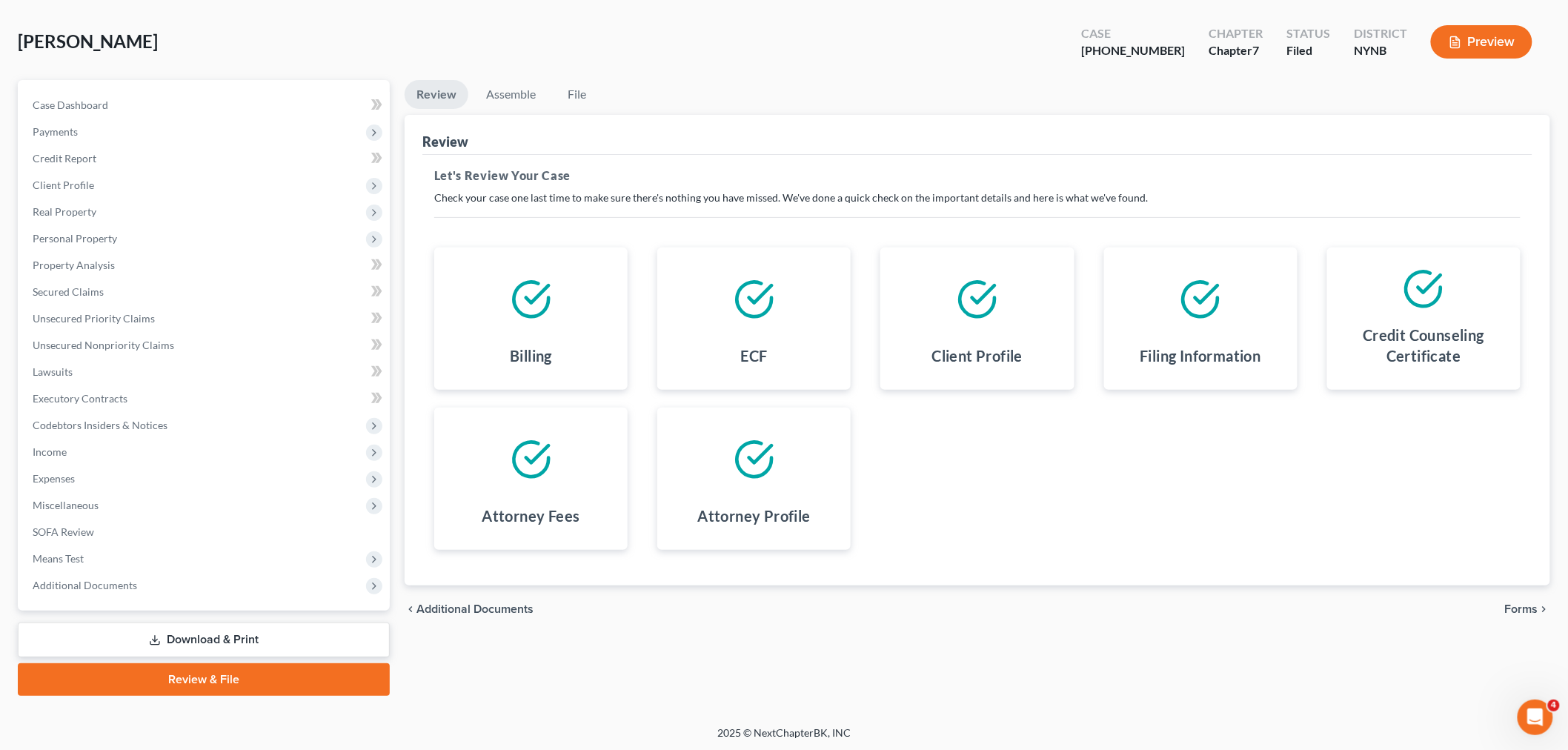
click at [205, 635] on link "Download & Print" at bounding box center [204, 639] width 372 height 35
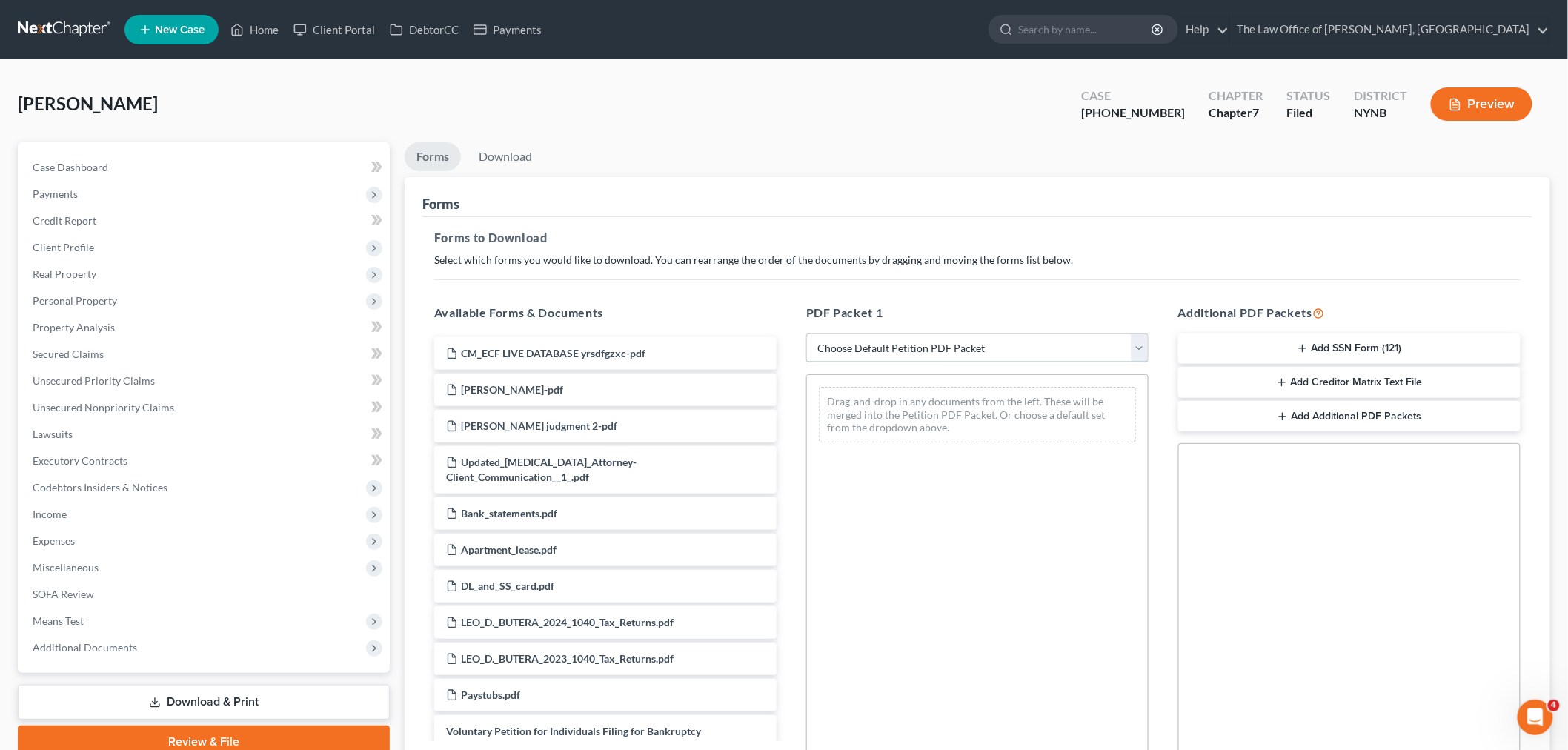
drag, startPoint x: 1079, startPoint y: 346, endPoint x: 1072, endPoint y: 350, distance: 8.1
click at [1079, 346] on select "Choose Default Petition PDF Packet Complete Bankruptcy Petition (all forms and …" at bounding box center [977, 348] width 342 height 29
select select "2"
click at [806, 333] on select "Choose Default Petition PDF Packet Complete Bankruptcy Petition (all forms and …" at bounding box center [977, 348] width 342 height 29
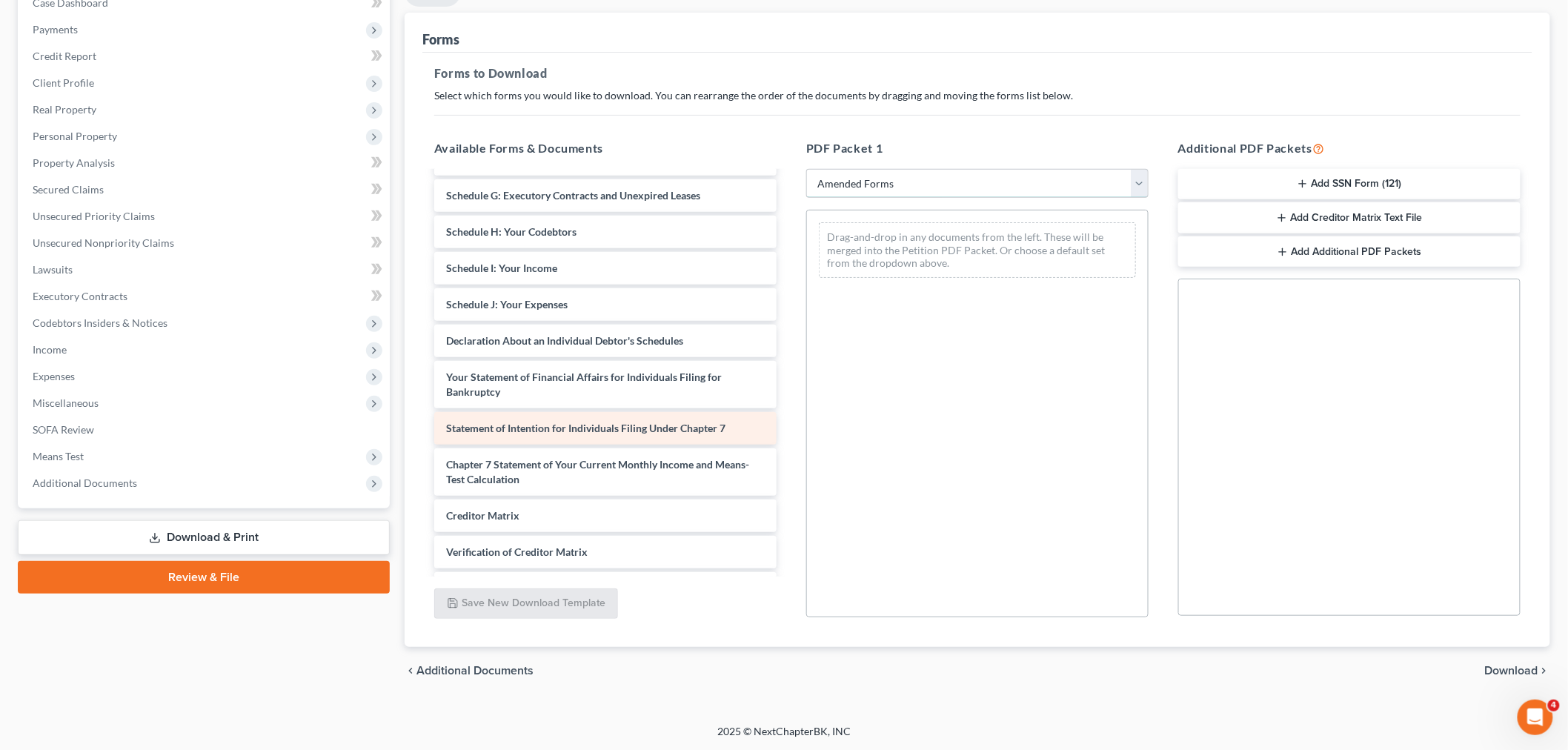
scroll to position [129, 0]
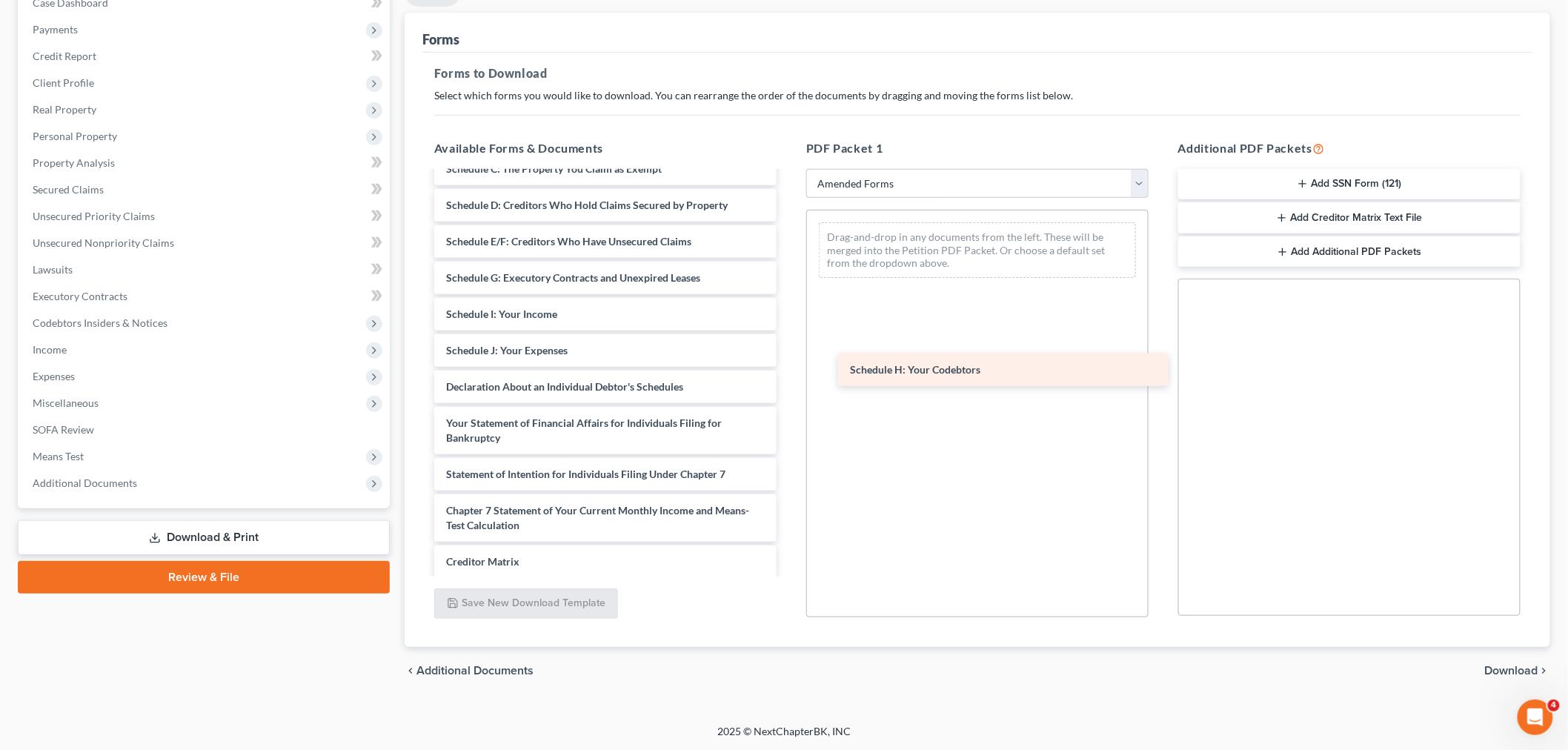
drag, startPoint x: 536, startPoint y: 315, endPoint x: 940, endPoint y: 372, distance: 408.0
click at [789, 372] on div "Schedule H: Your Codebtors Voluntary Petition for Individuals Filing for Bankru…" at bounding box center [605, 372] width 366 height 657
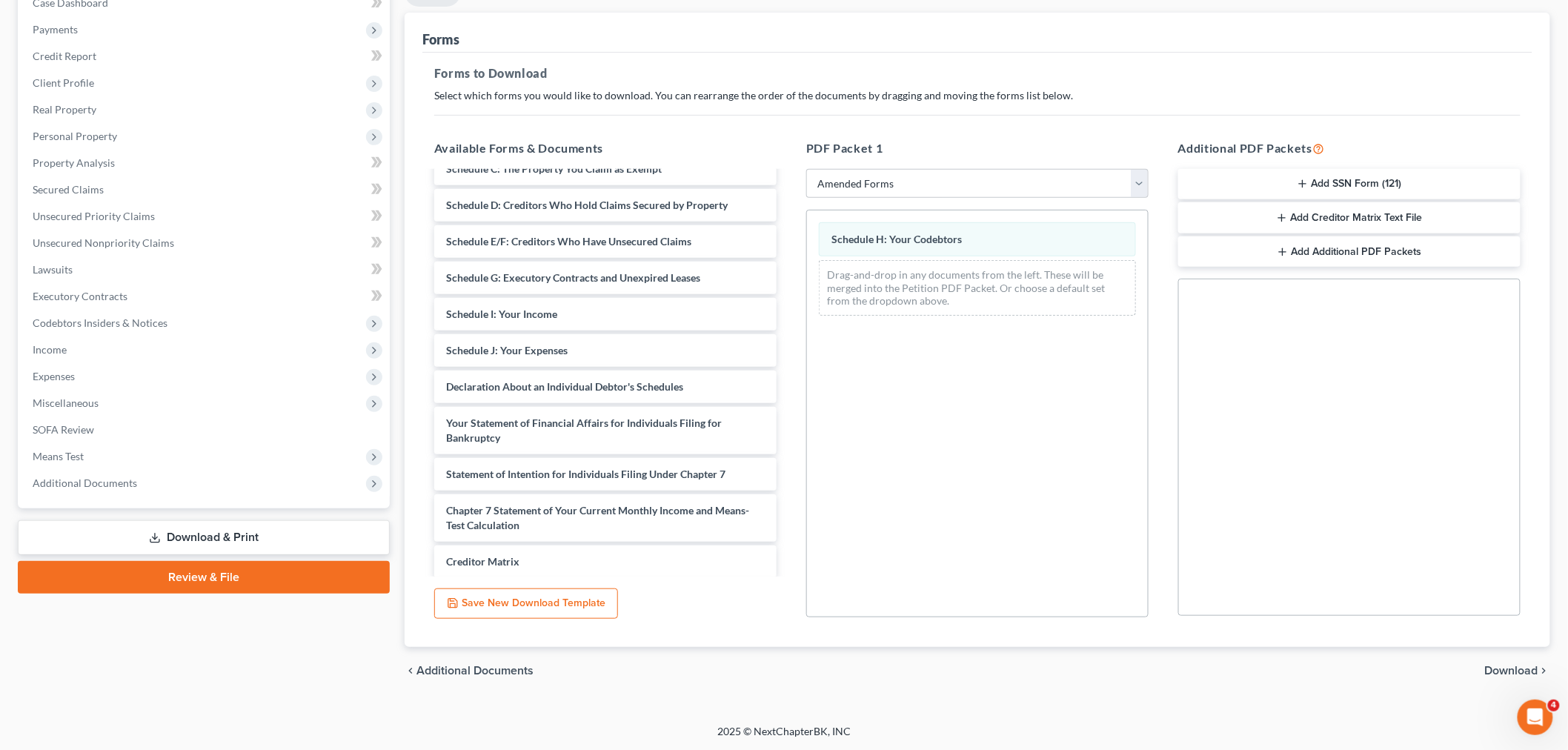
click at [1532, 665] on span "Download" at bounding box center [1511, 671] width 53 height 11
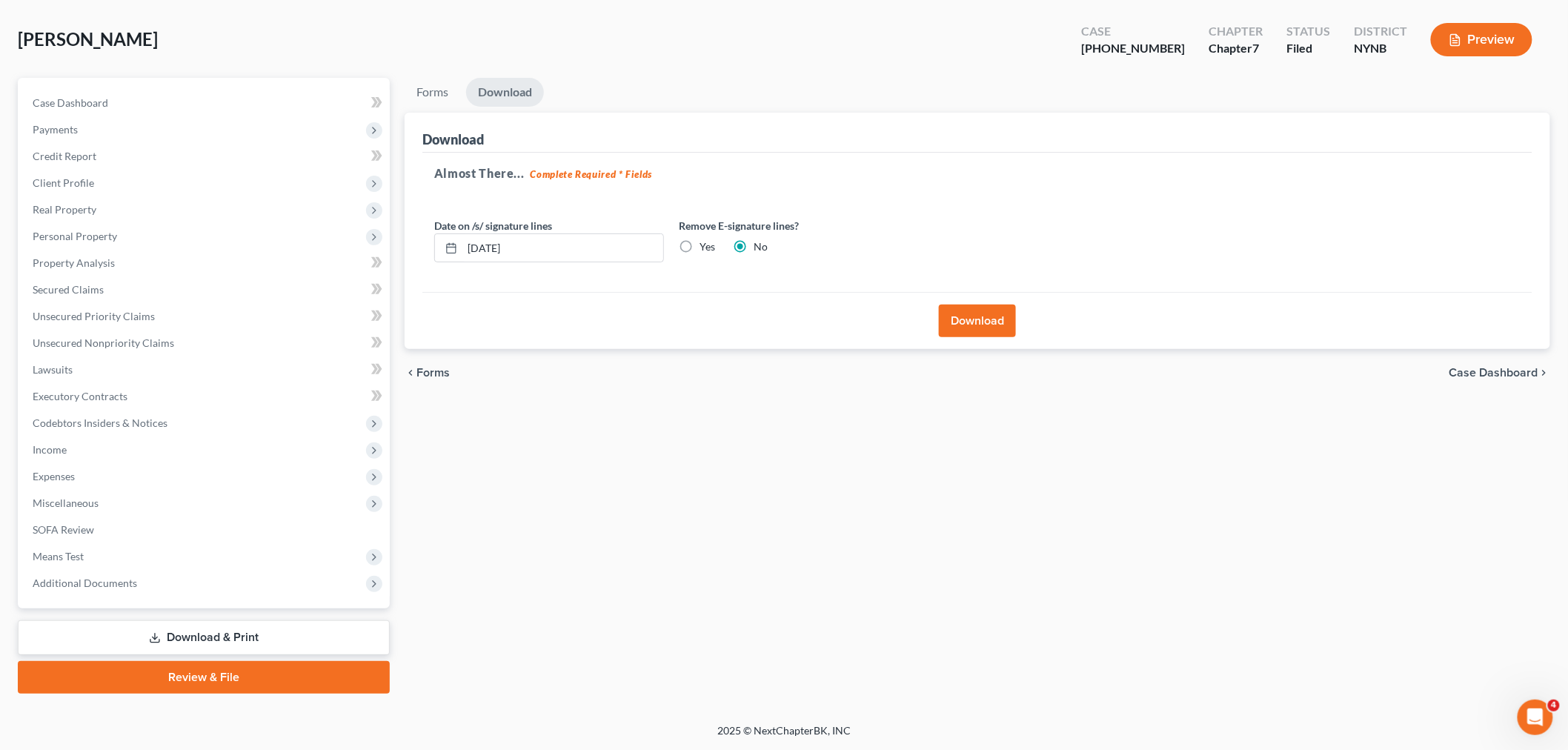
scroll to position [62, 0]
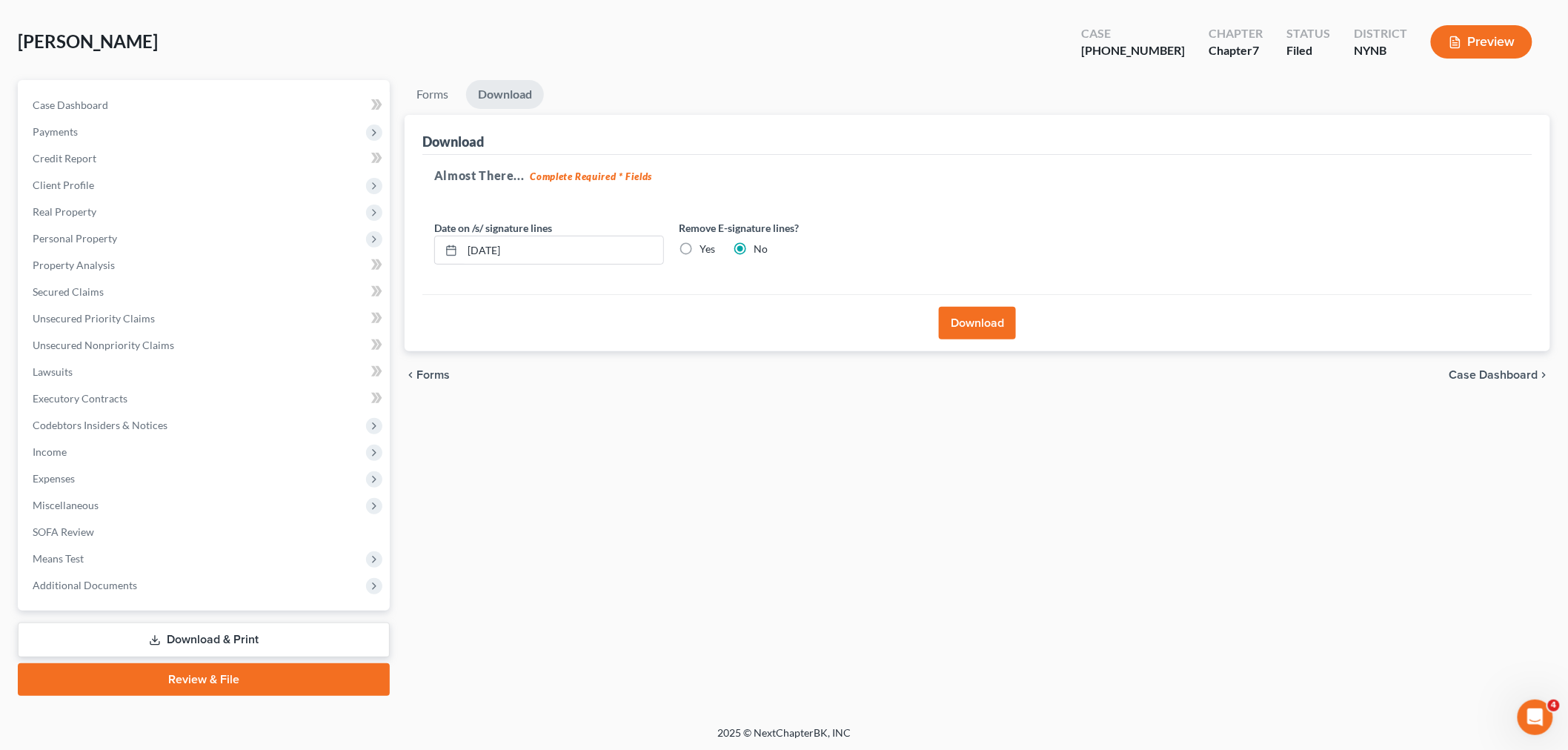
click at [981, 319] on button "Download" at bounding box center [977, 323] width 77 height 33
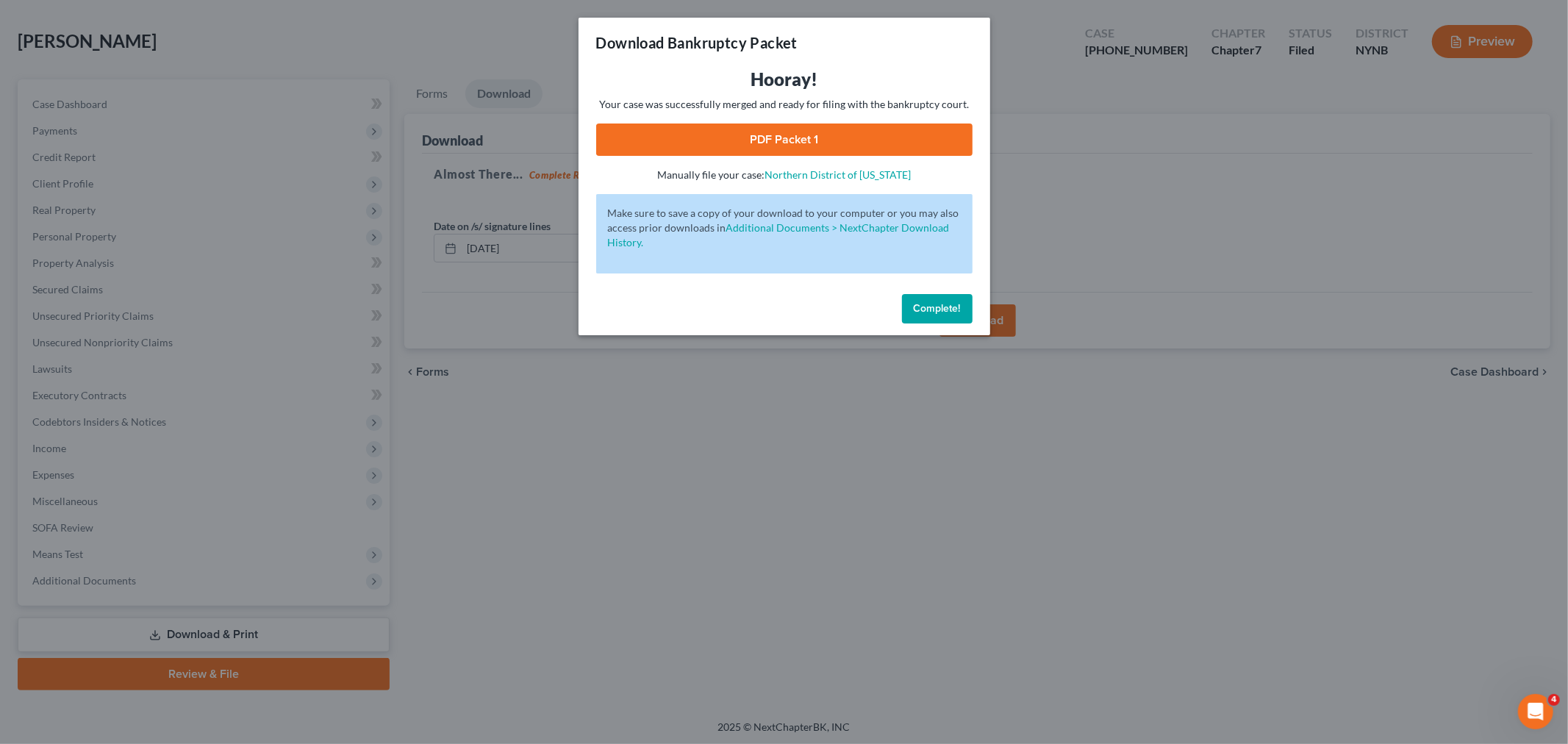
click at [957, 145] on link "PDF Packet 1" at bounding box center [784, 140] width 376 height 32
drag, startPoint x: 926, startPoint y: 306, endPoint x: 956, endPoint y: 283, distance: 37.8
click at [927, 306] on span "Complete!" at bounding box center [938, 308] width 47 height 12
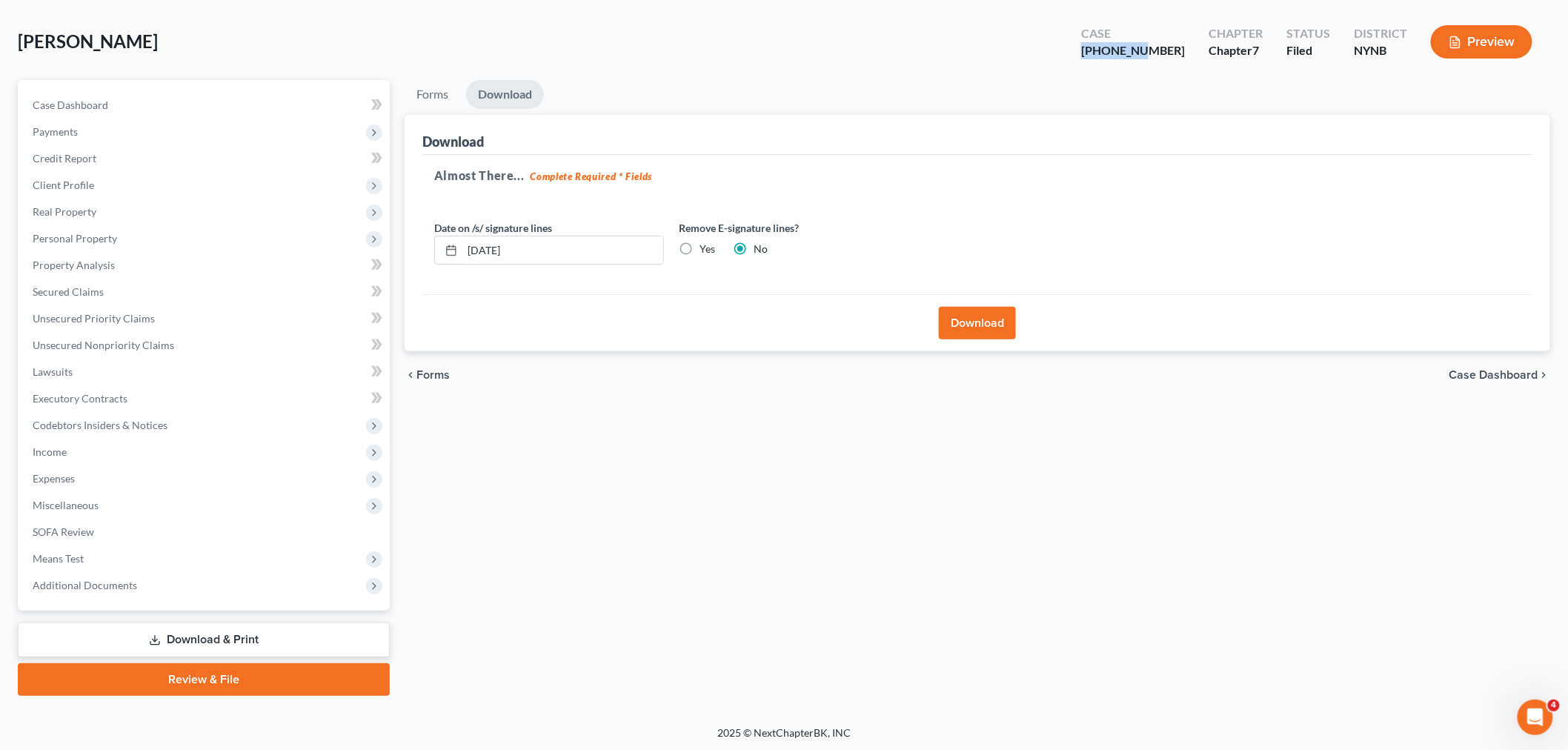
drag, startPoint x: 1182, startPoint y: 52, endPoint x: 1101, endPoint y: 68, distance: 82.6
click at [1121, 50] on div "Case 25-10921-1" at bounding box center [1134, 43] width 128 height 43
copy div "25-10921-"
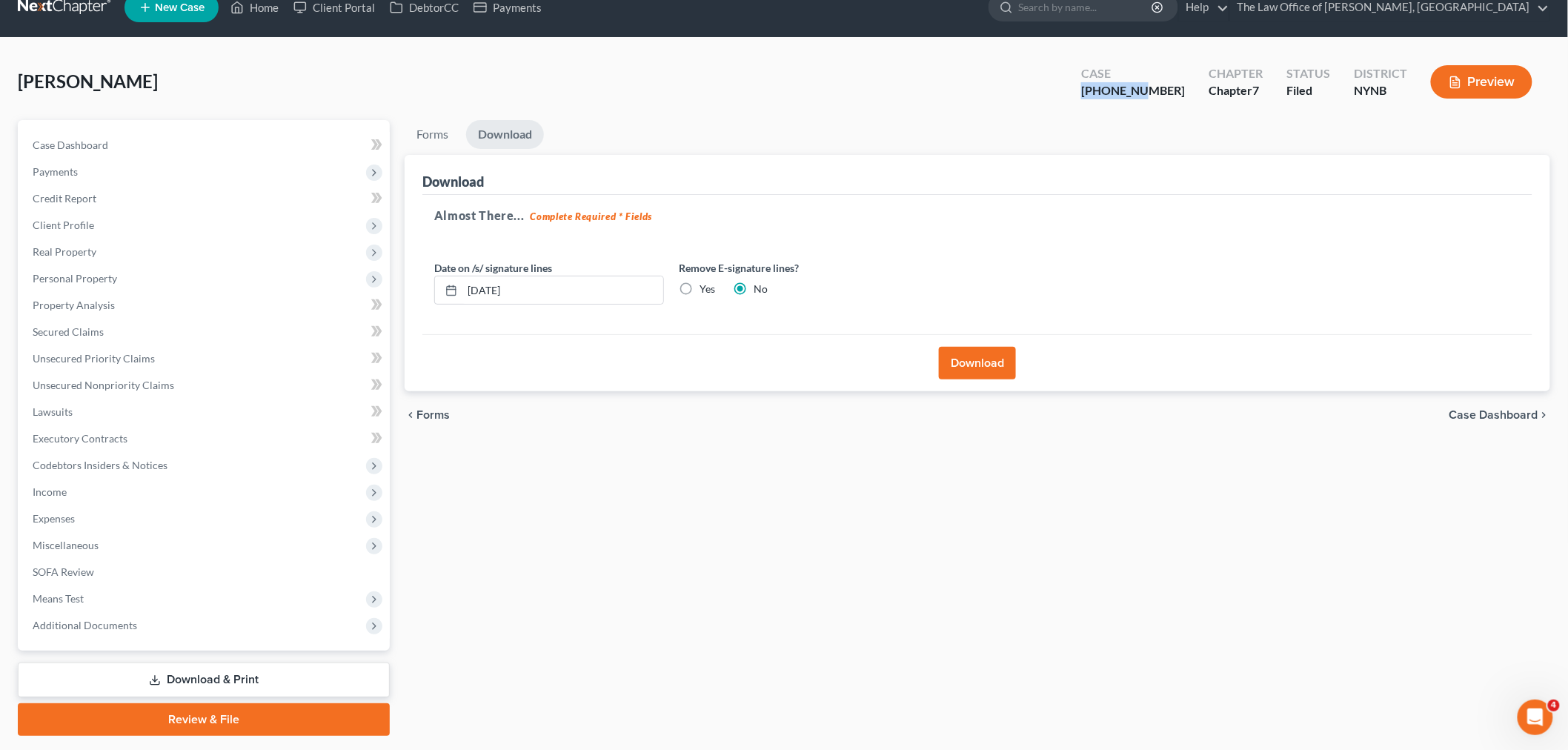
scroll to position [0, 0]
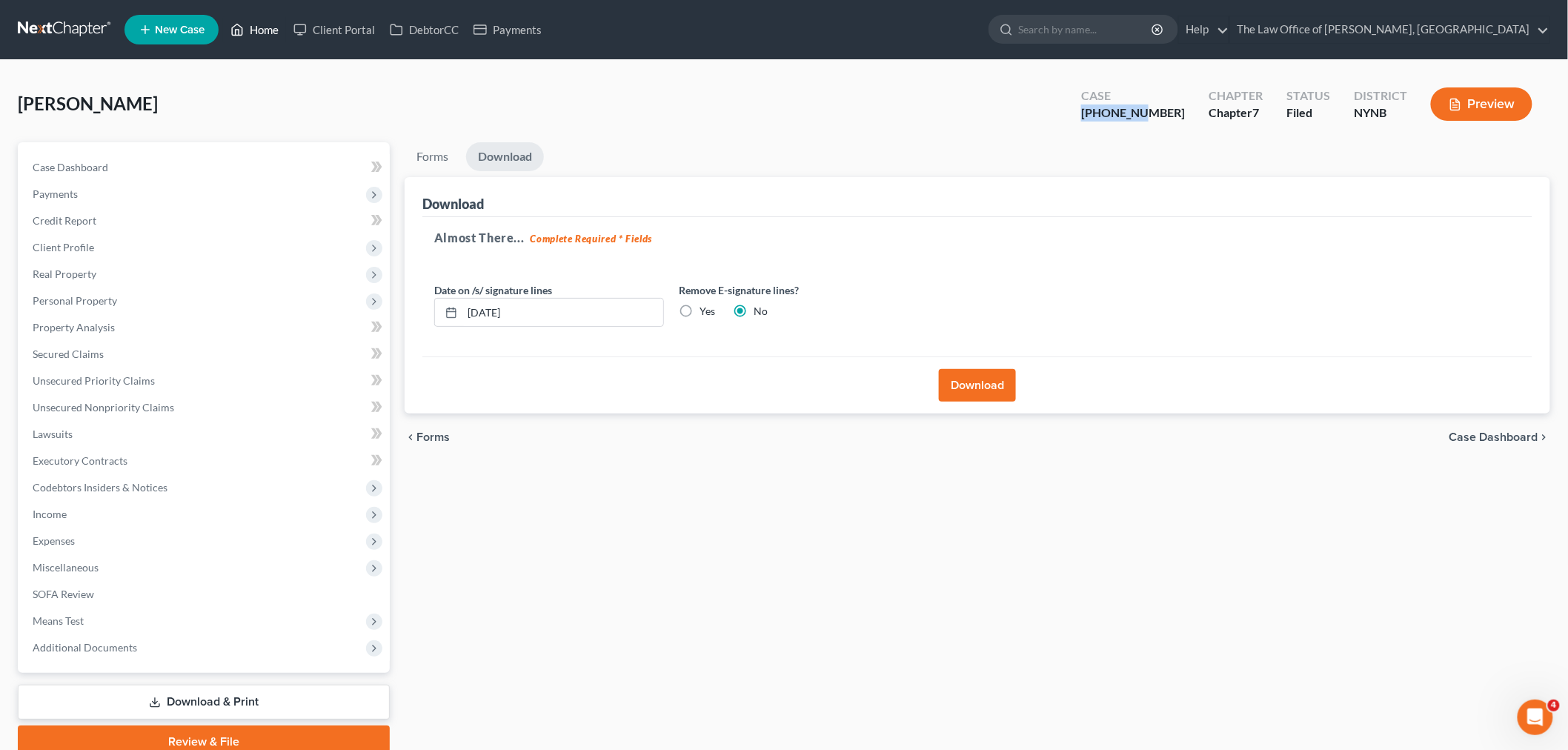
click at [257, 26] on link "Home" at bounding box center [254, 29] width 63 height 27
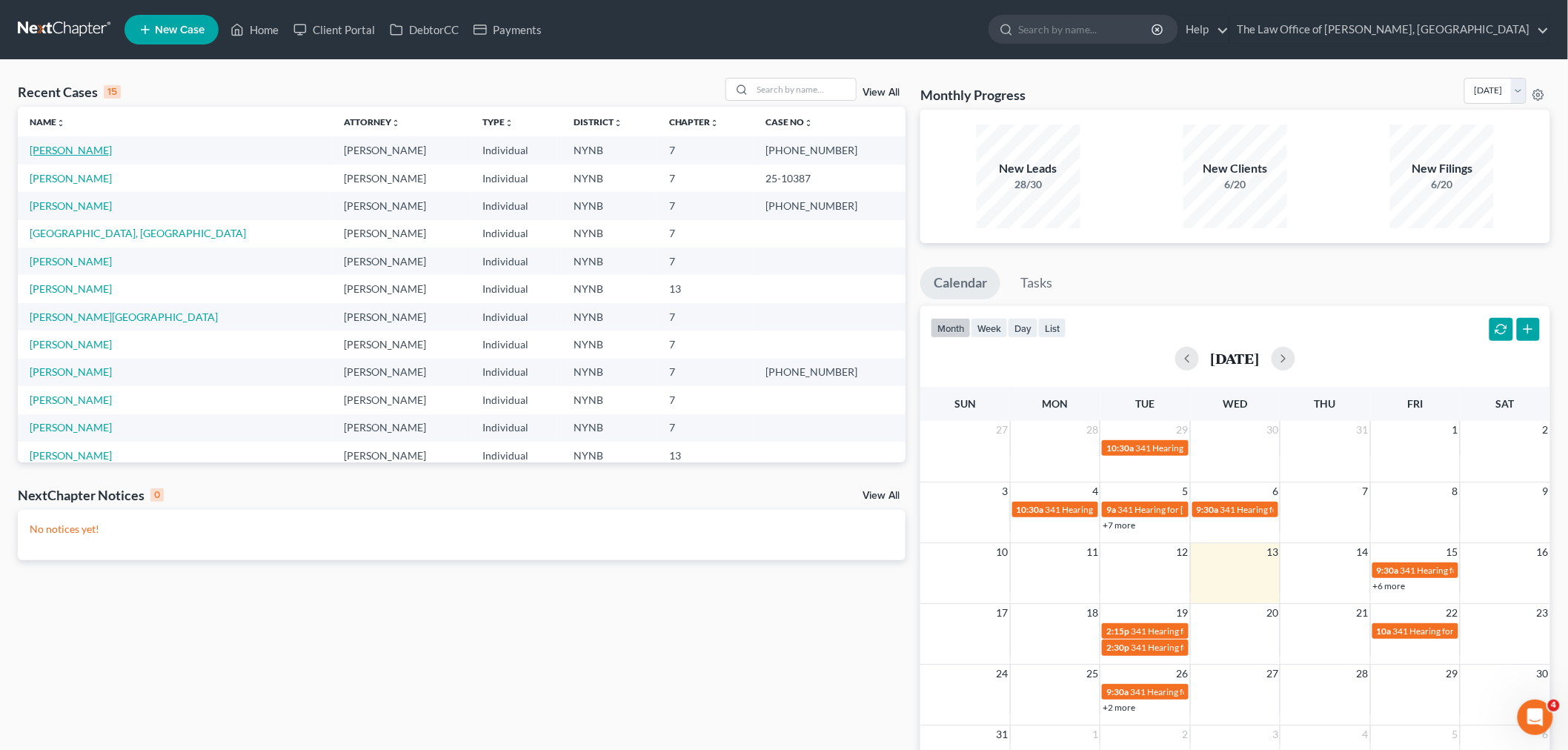
click at [51, 151] on link "McIntyre, Rondell" at bounding box center [70, 150] width 82 height 12
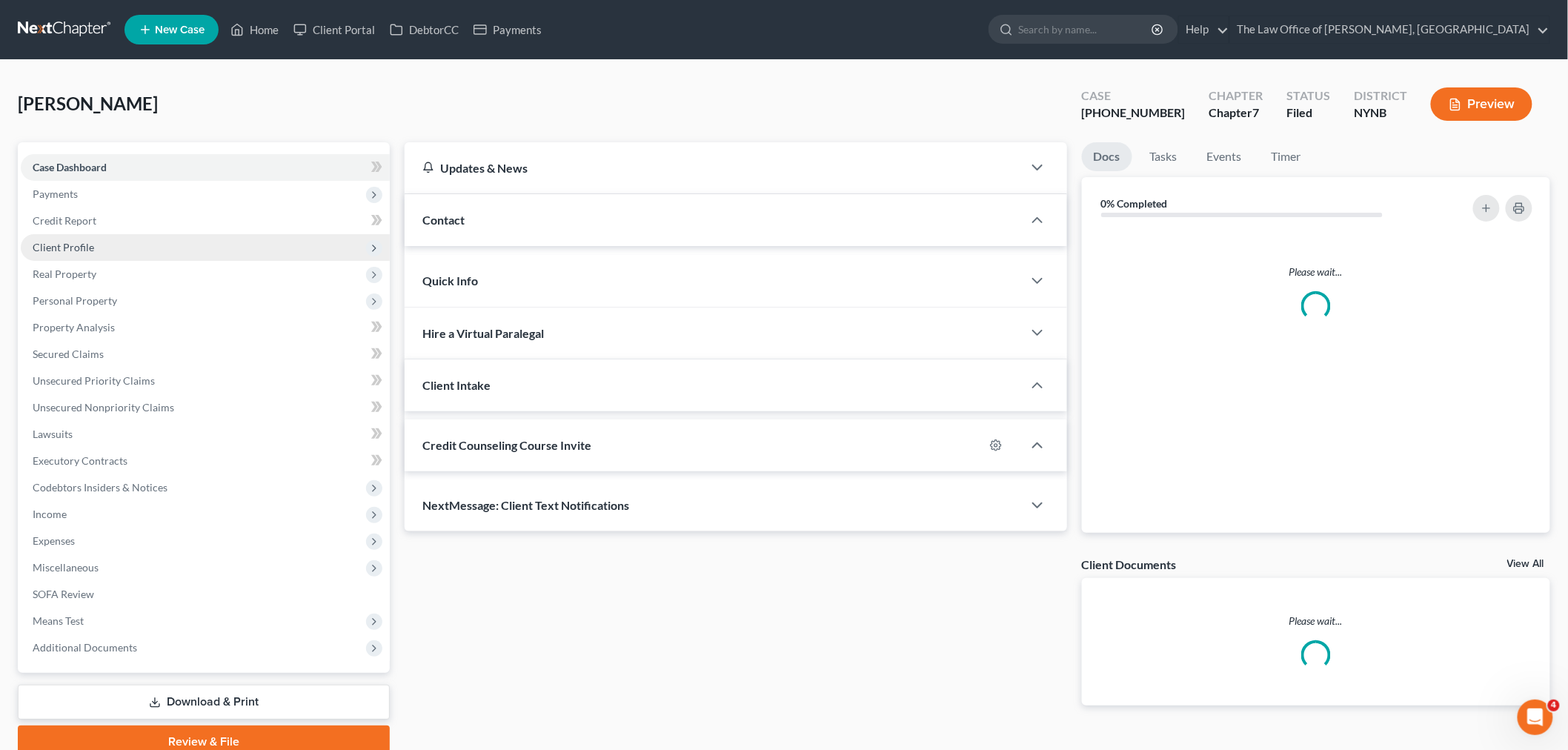
click at [70, 192] on span "Payments" at bounding box center [55, 193] width 45 height 12
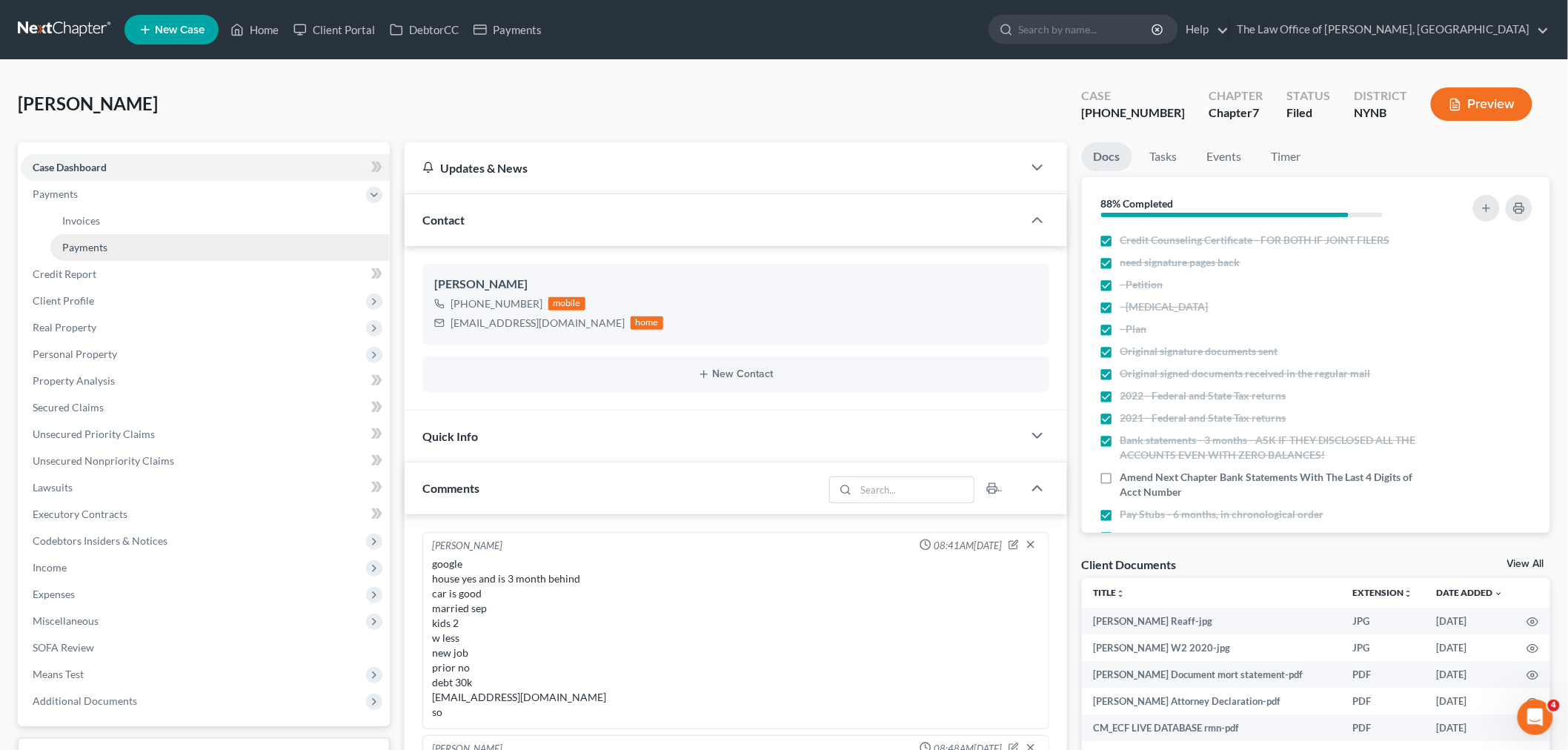
scroll to position [276, 0]
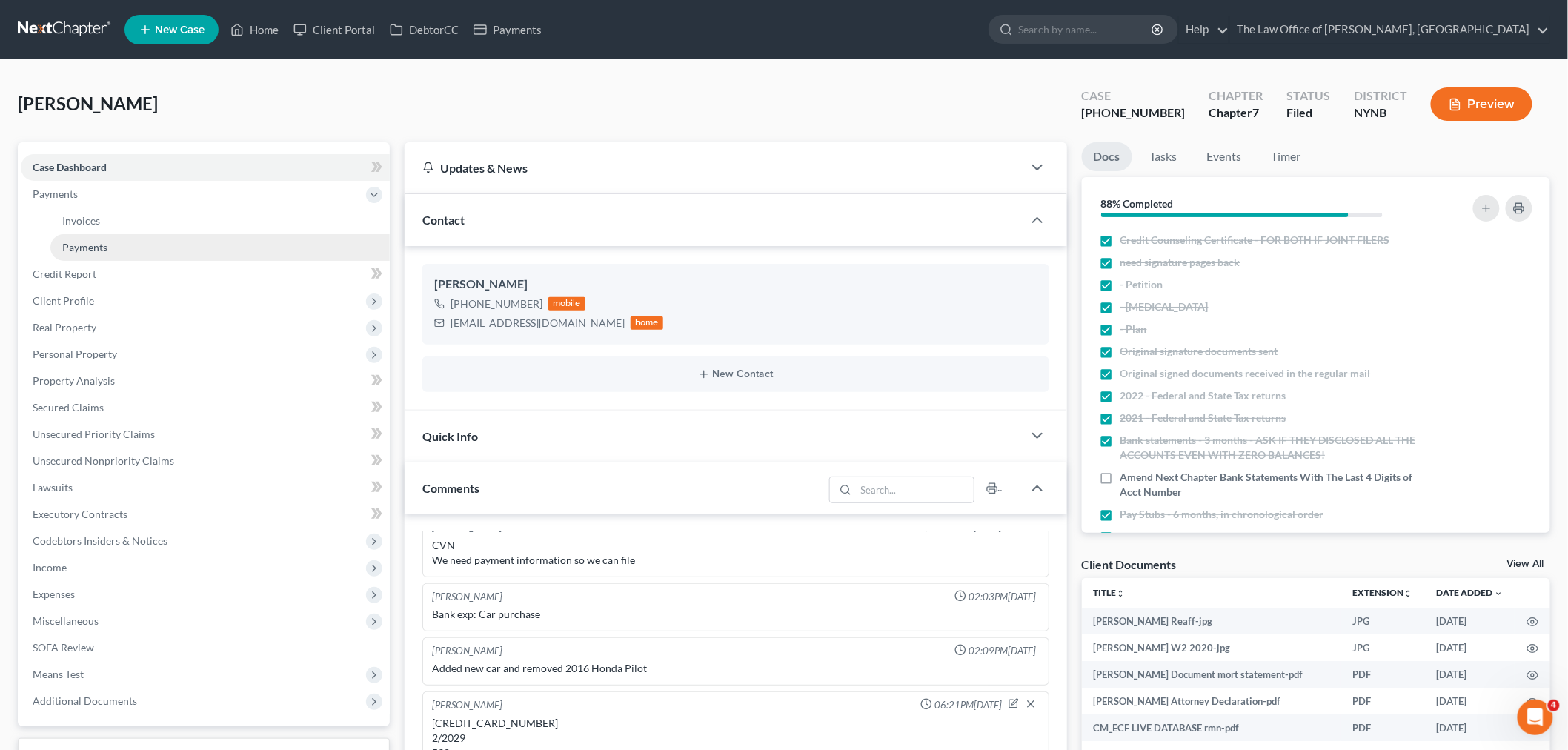
drag, startPoint x: 90, startPoint y: 242, endPoint x: 479, endPoint y: 223, distance: 389.5
click at [90, 243] on span "Payments" at bounding box center [84, 246] width 45 height 12
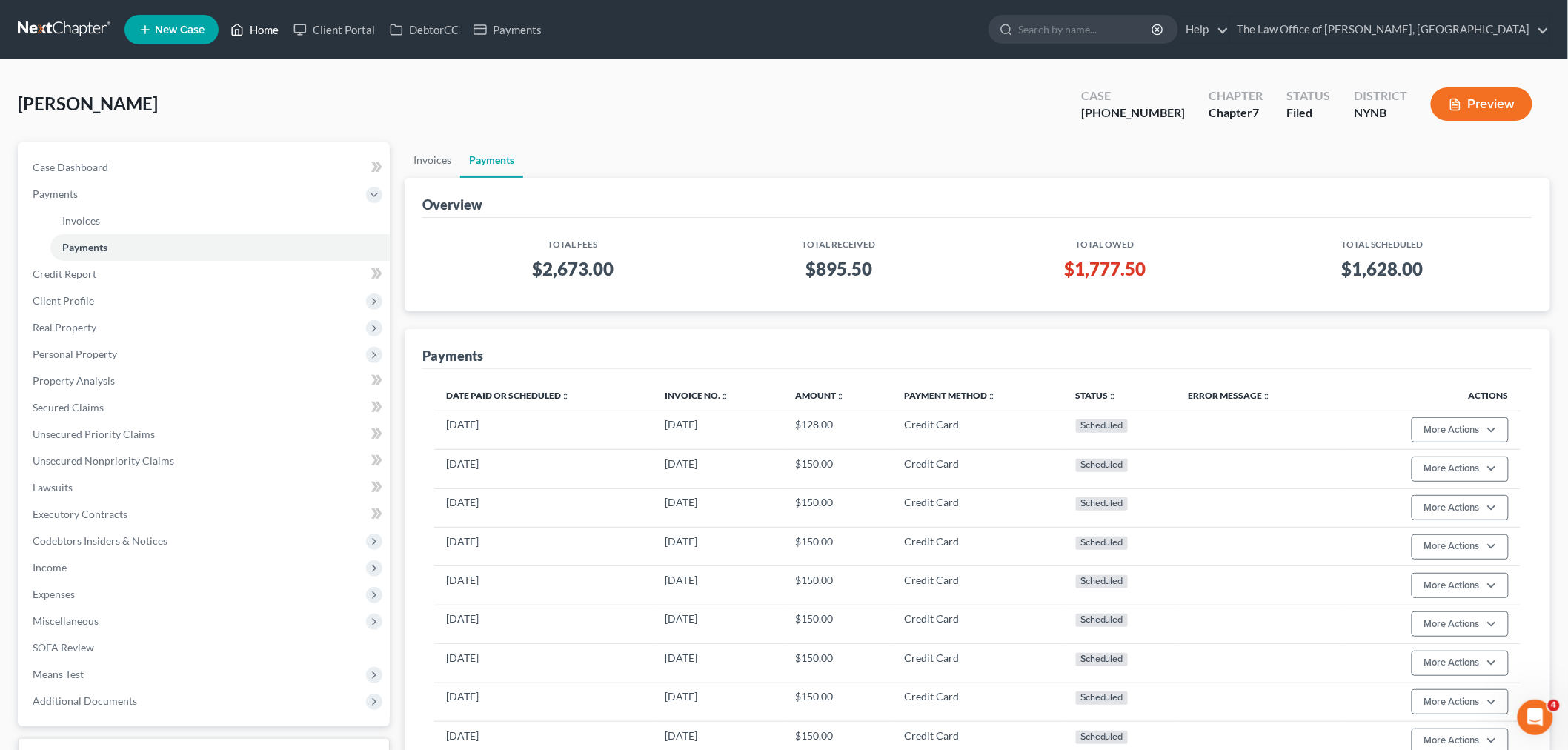
click at [258, 25] on link "Home" at bounding box center [254, 29] width 63 height 27
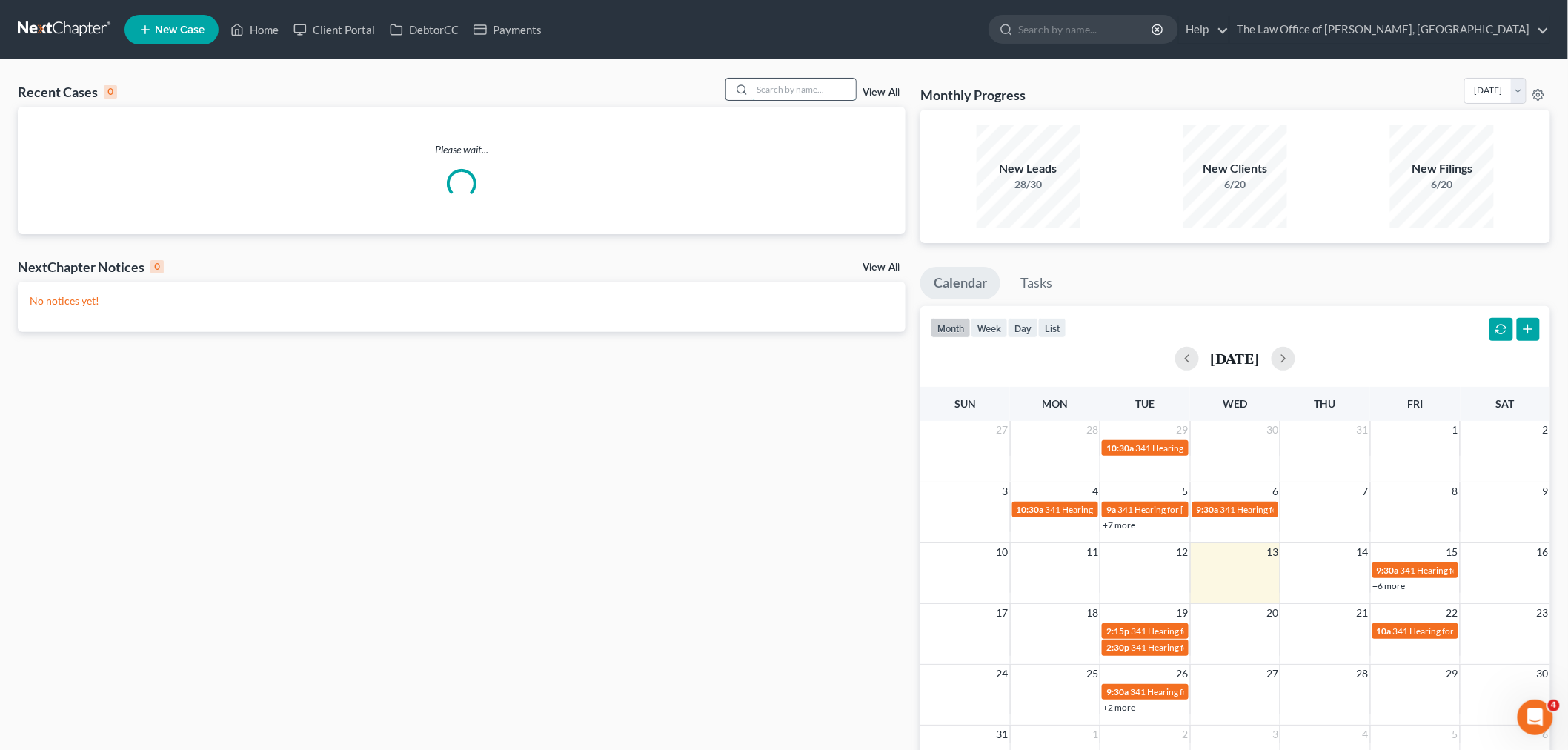
click at [767, 86] on input "search" at bounding box center [804, 89] width 104 height 21
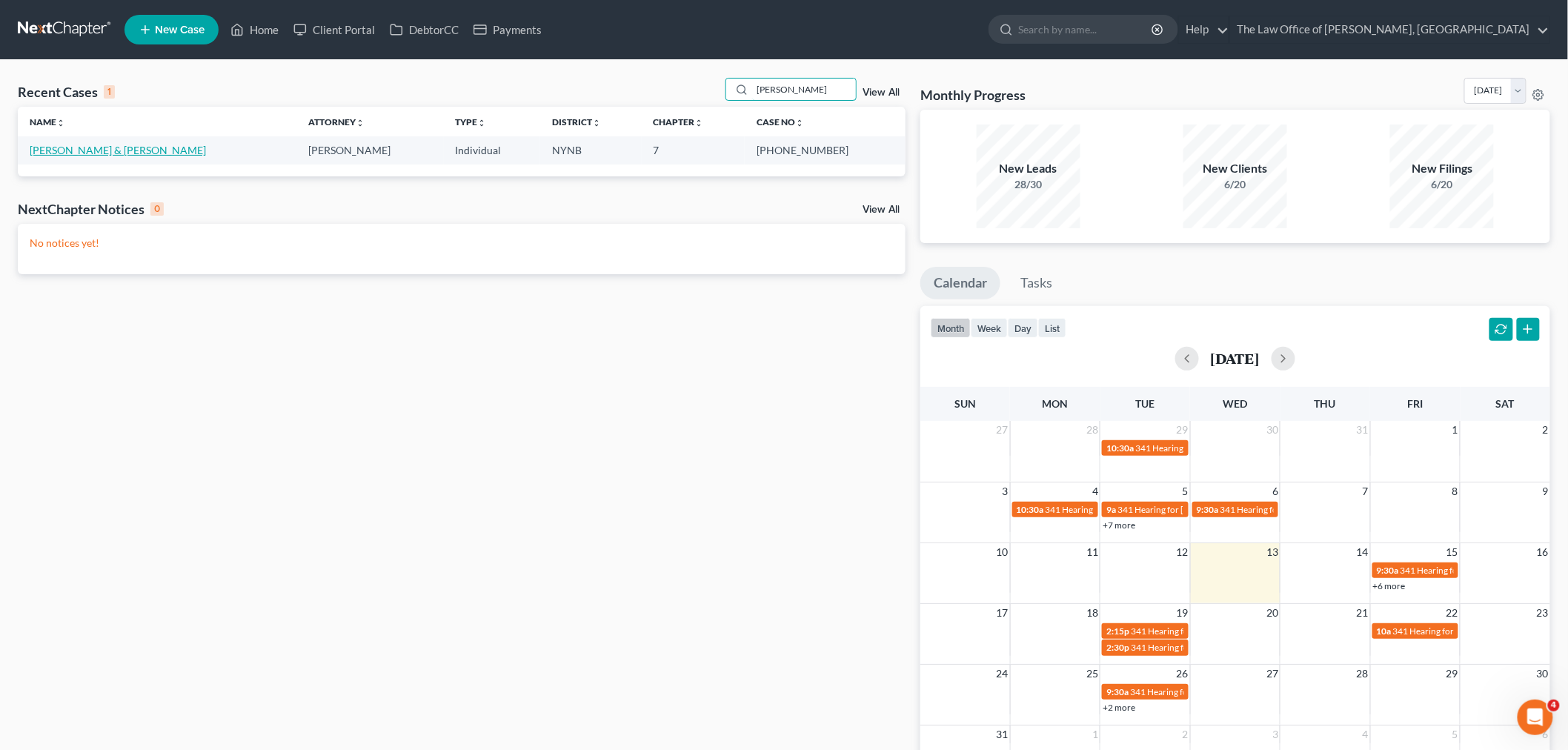
type input "deyo"
click at [94, 156] on link "Deyoe, Michael & Elizabeth" at bounding box center [117, 150] width 176 height 12
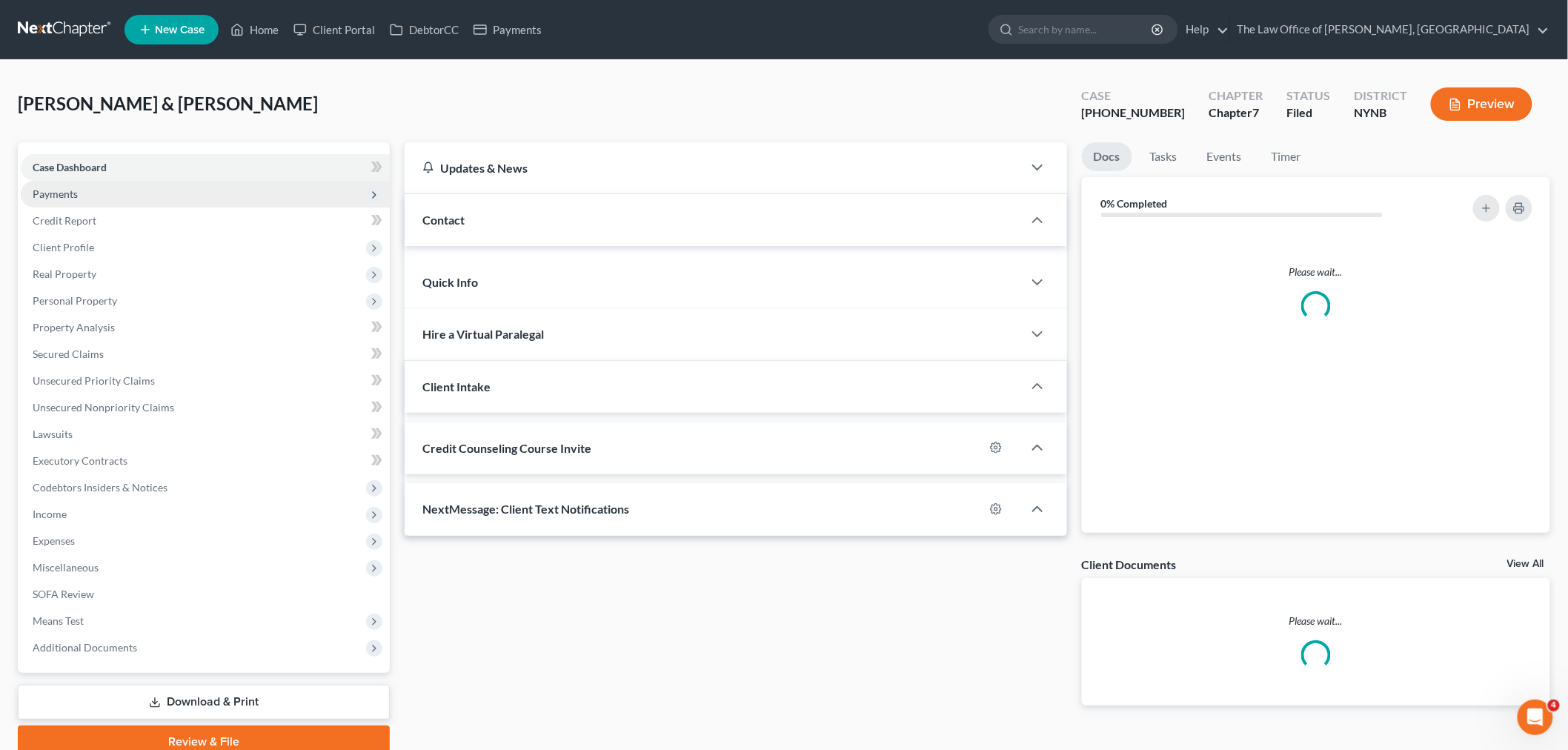
click at [60, 191] on span "Payments" at bounding box center [55, 193] width 45 height 12
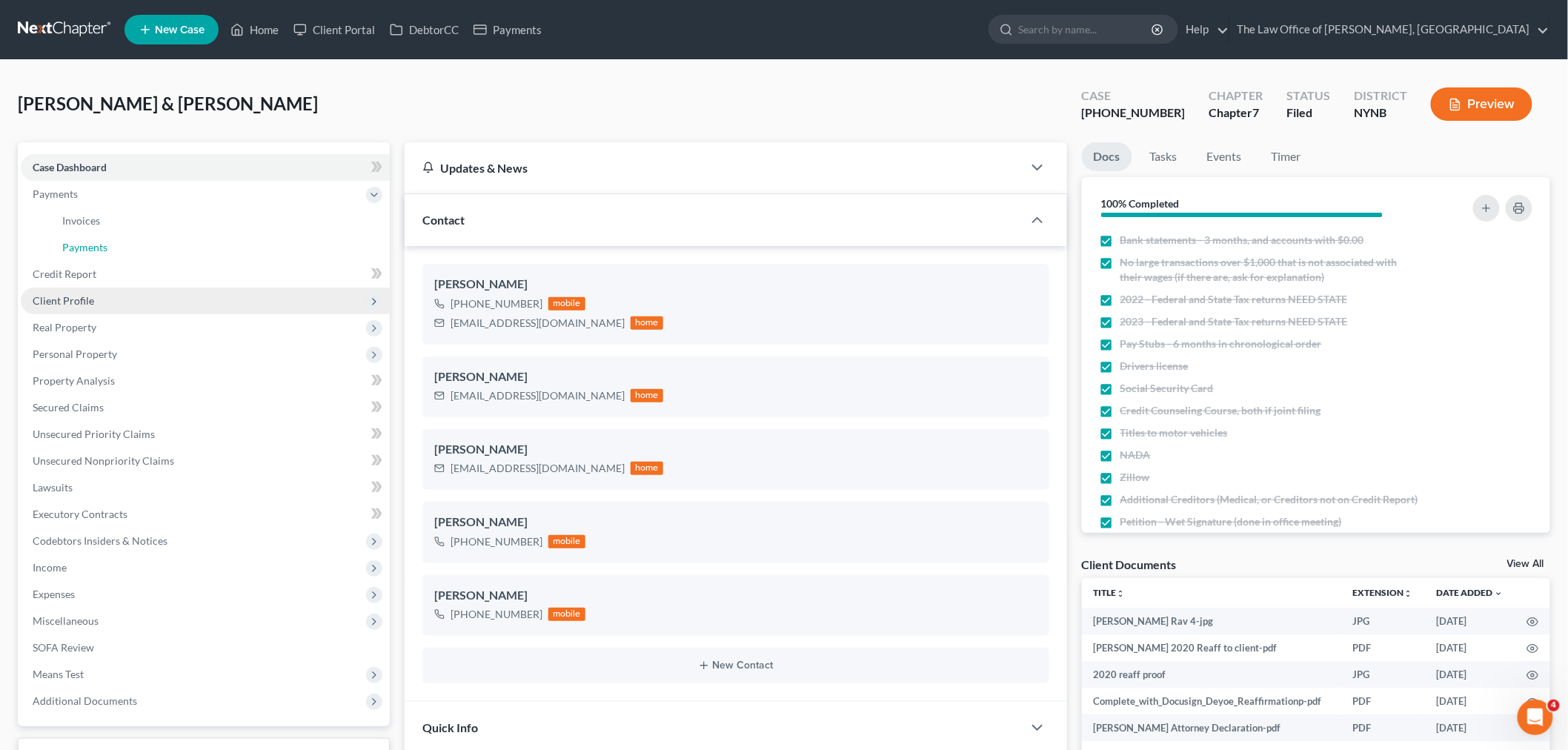
click at [114, 252] on link "Payments" at bounding box center [220, 247] width 339 height 27
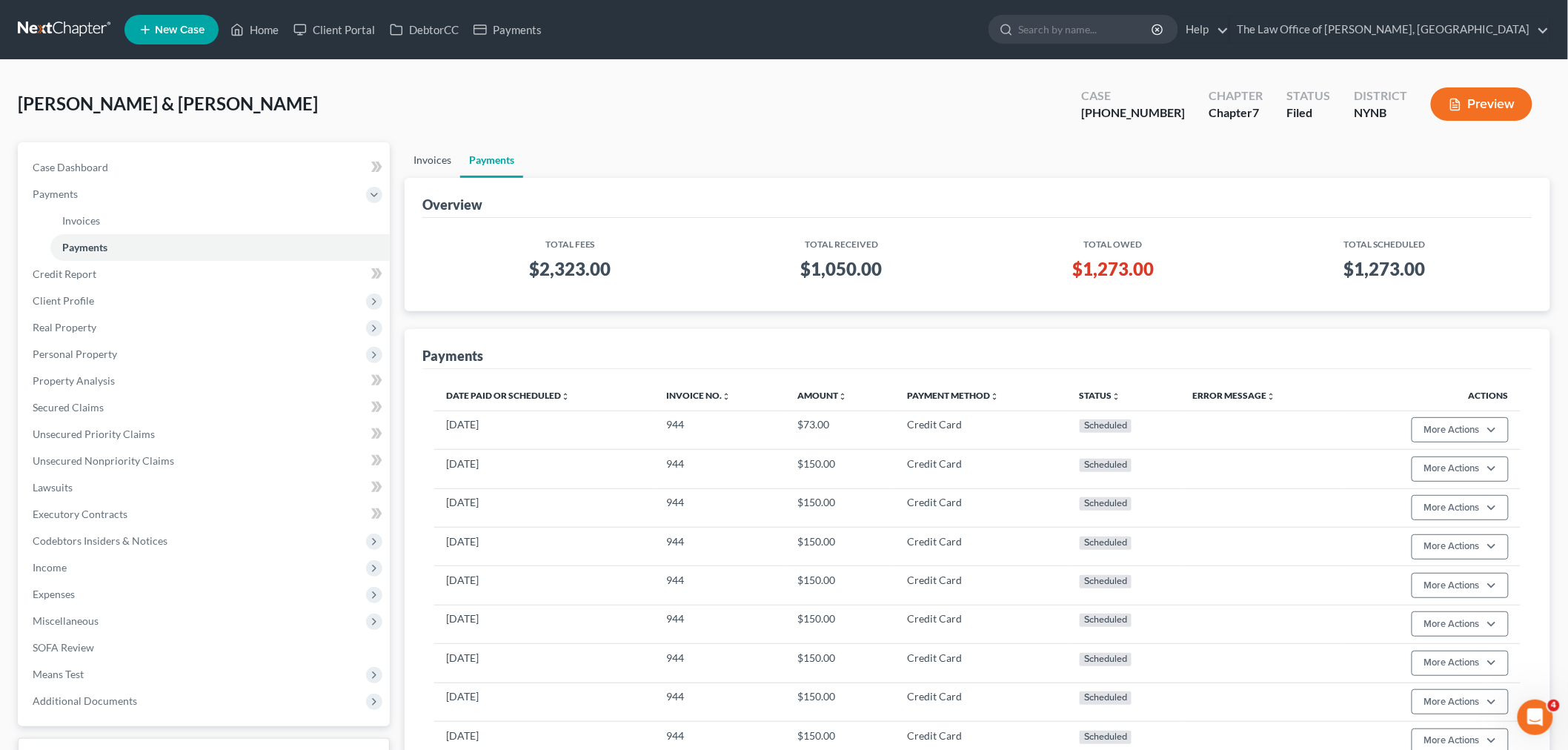
click at [432, 156] on link "Invoices" at bounding box center [433, 160] width 56 height 35
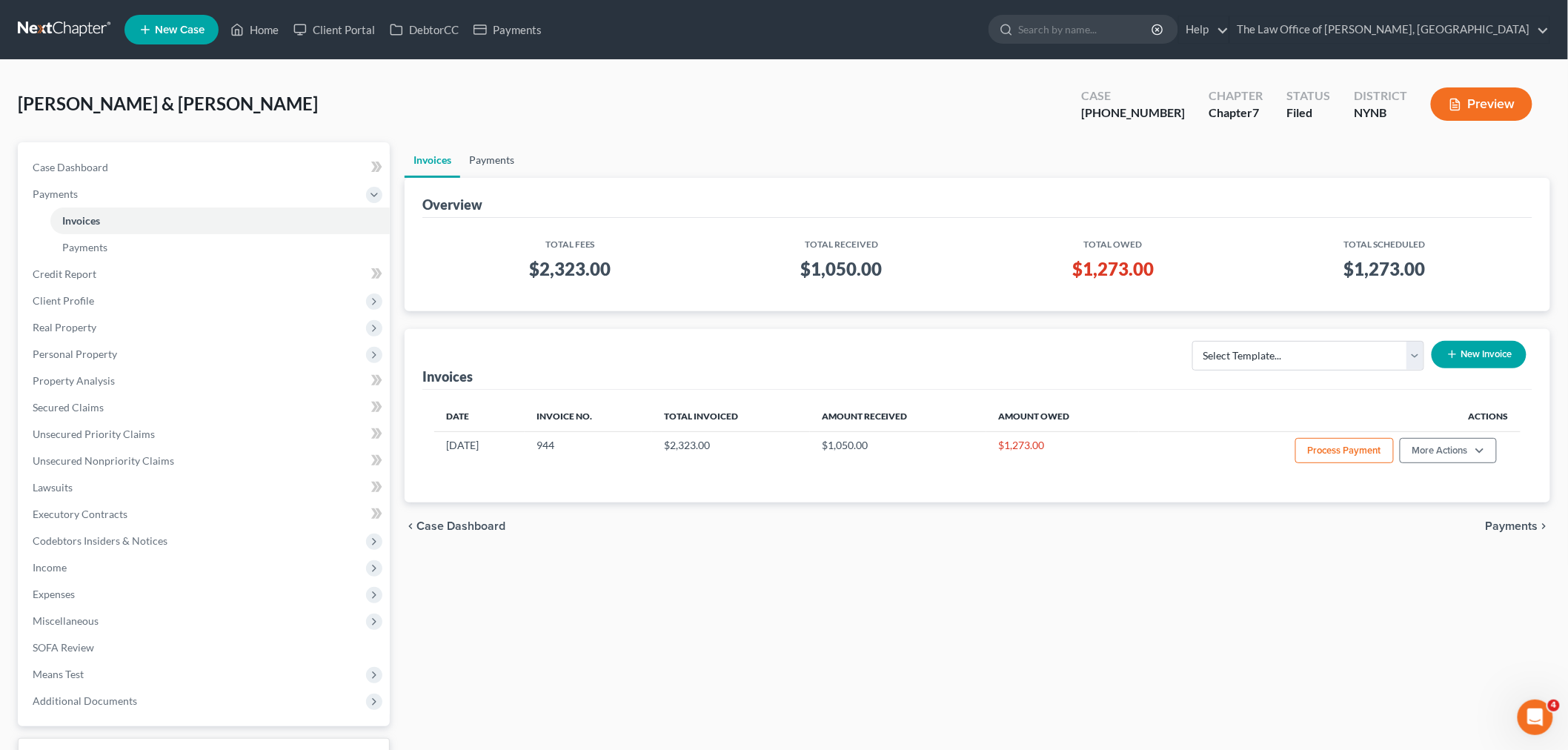
click at [500, 158] on link "Payments" at bounding box center [492, 160] width 63 height 35
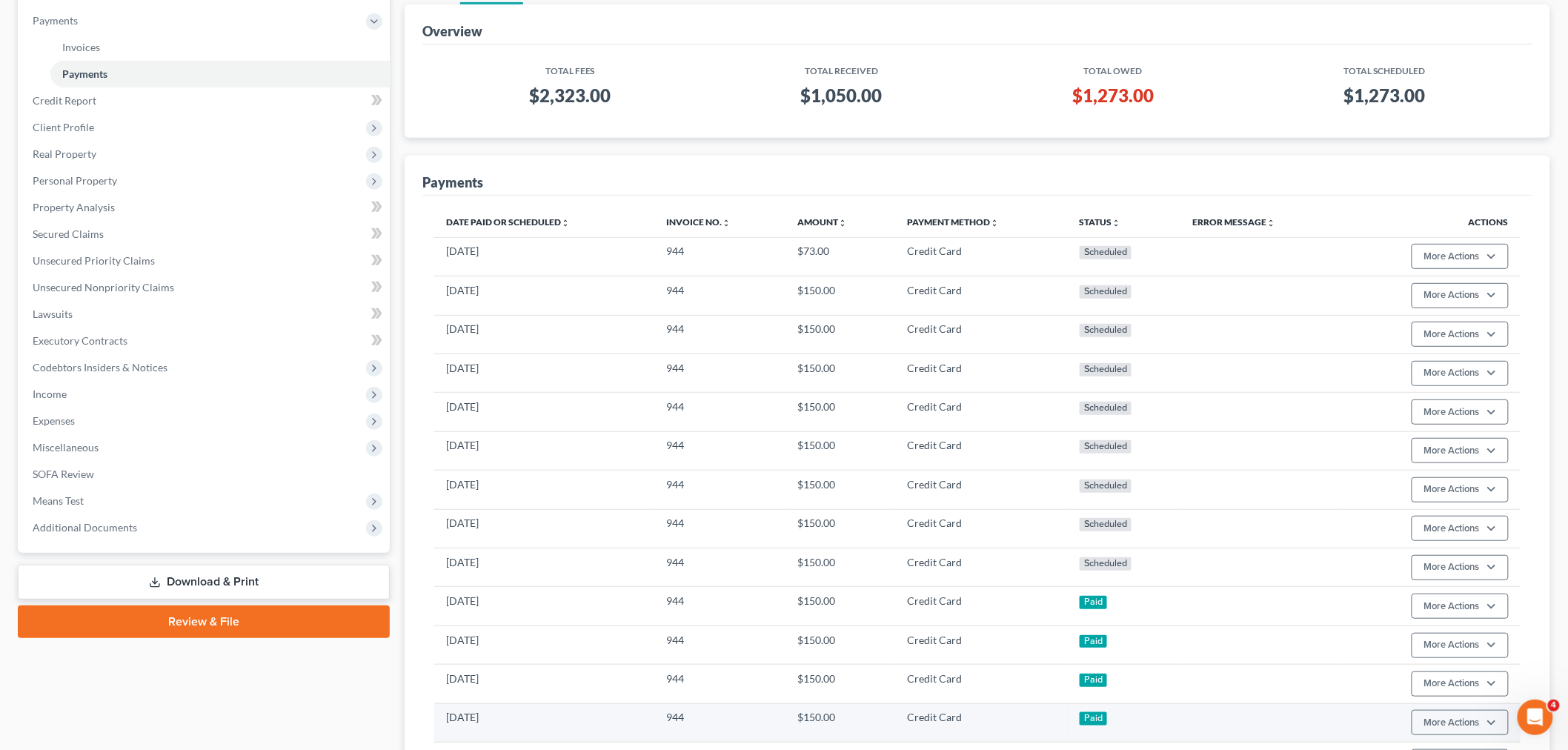
scroll to position [411, 0]
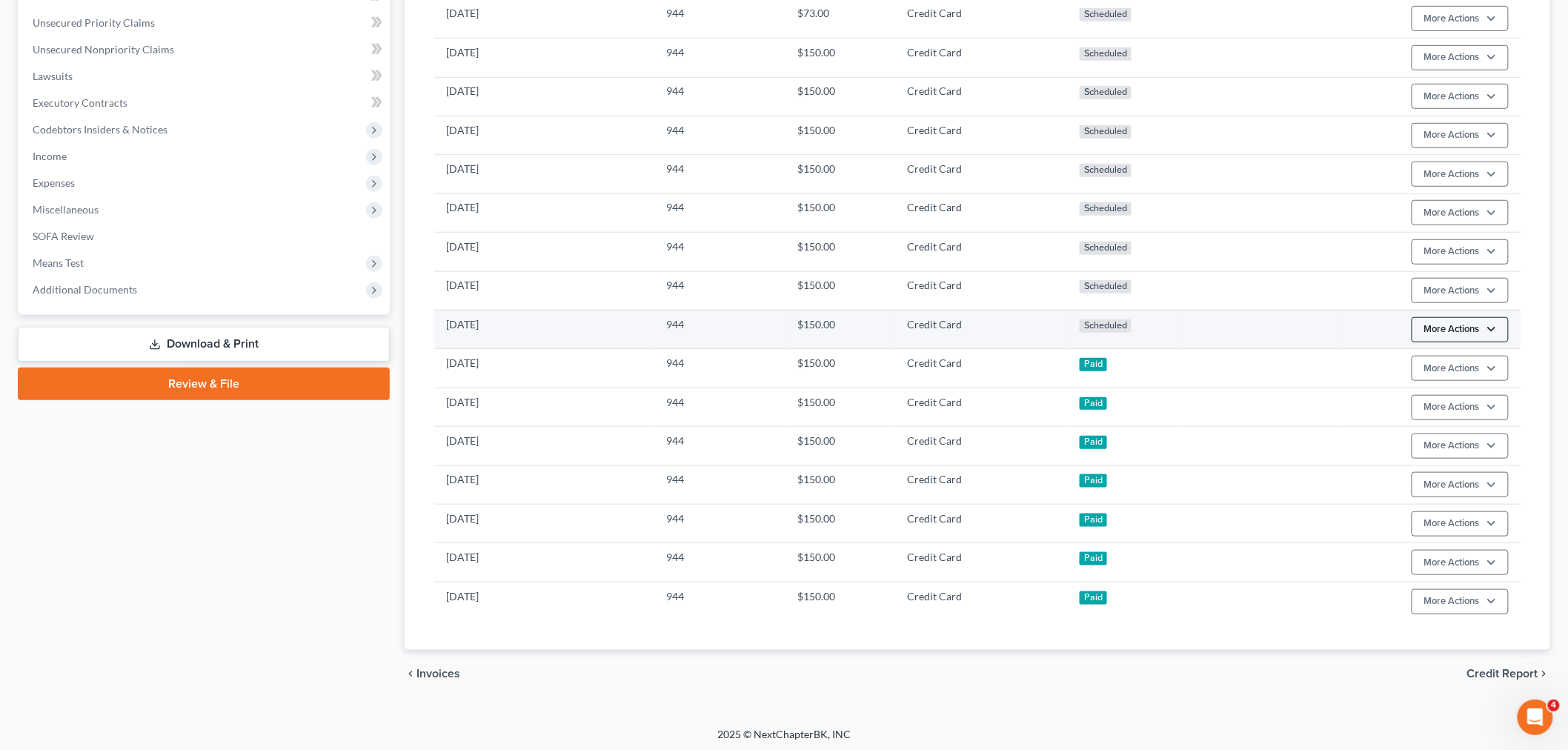
click at [1469, 31] on button "More Actions" at bounding box center [1461, 18] width 97 height 25
click at [1448, 408] on link "Update Payment Method" at bounding box center [1482, 413] width 143 height 25
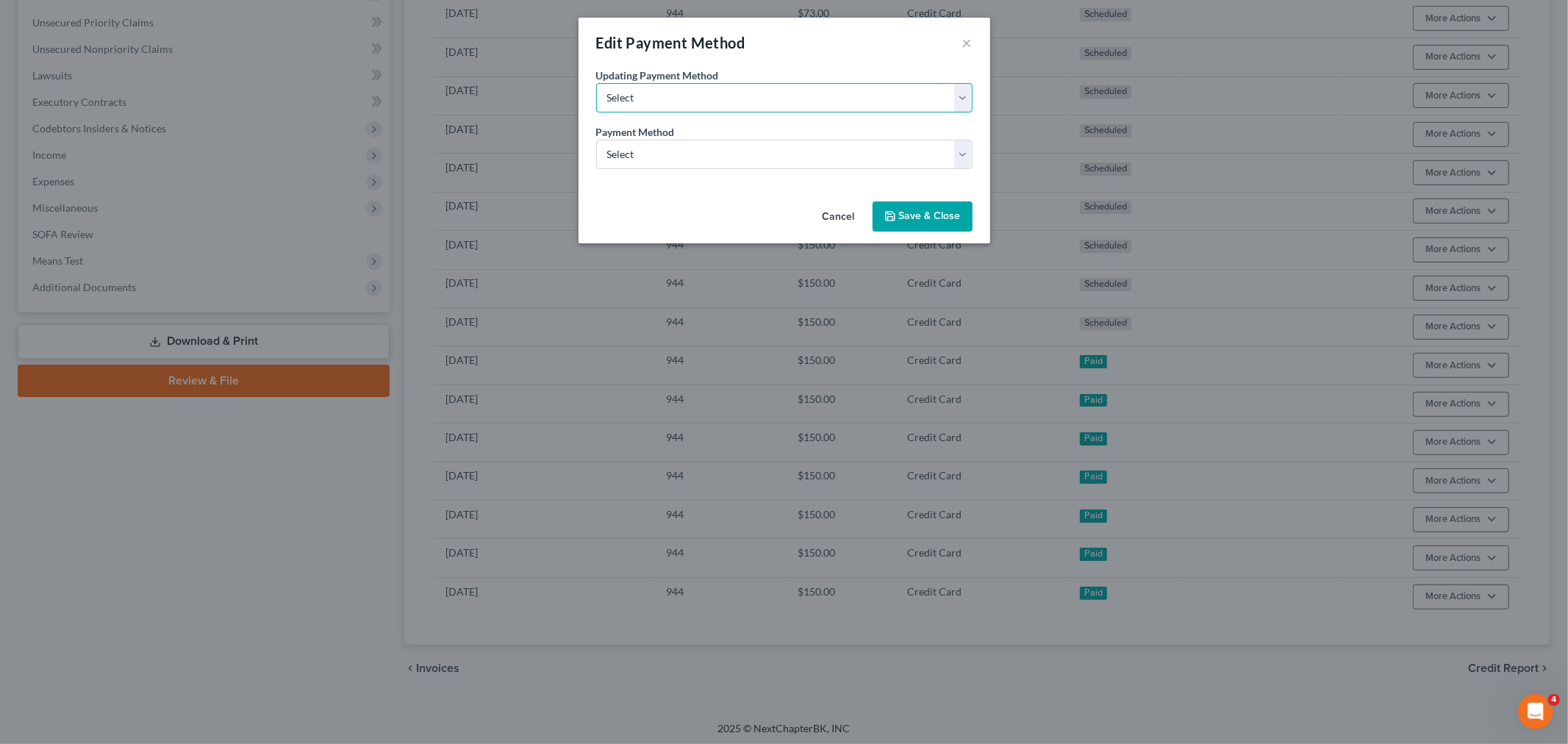
drag, startPoint x: 773, startPoint y: 97, endPoint x: 758, endPoint y: 112, distance: 21.2
click at [773, 97] on select "Select Update the payment method for this payment only Update payment method fo…" at bounding box center [784, 97] width 376 height 29
select select "future_payments"
click at [596, 83] on select "Select Update the payment method for this payment only Update payment method fo…" at bounding box center [784, 97] width 376 height 29
drag, startPoint x: 783, startPoint y: 155, endPoint x: 754, endPoint y: 167, distance: 31.4
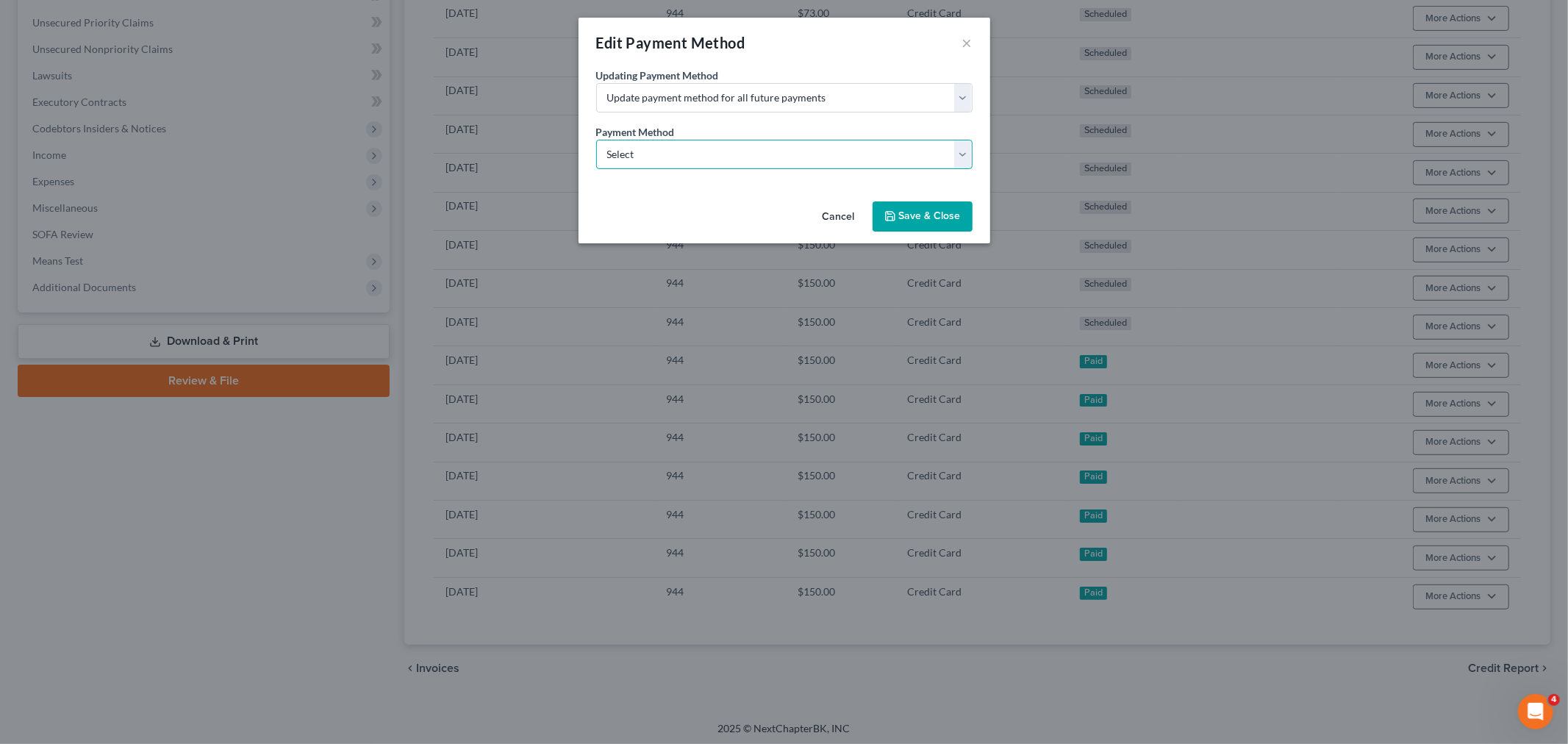
click at [783, 155] on select "Select ACH Credit Card" at bounding box center [784, 154] width 376 height 29
select select "1"
click at [596, 140] on select "Select ACH Credit Card" at bounding box center [784, 154] width 376 height 29
select select "35"
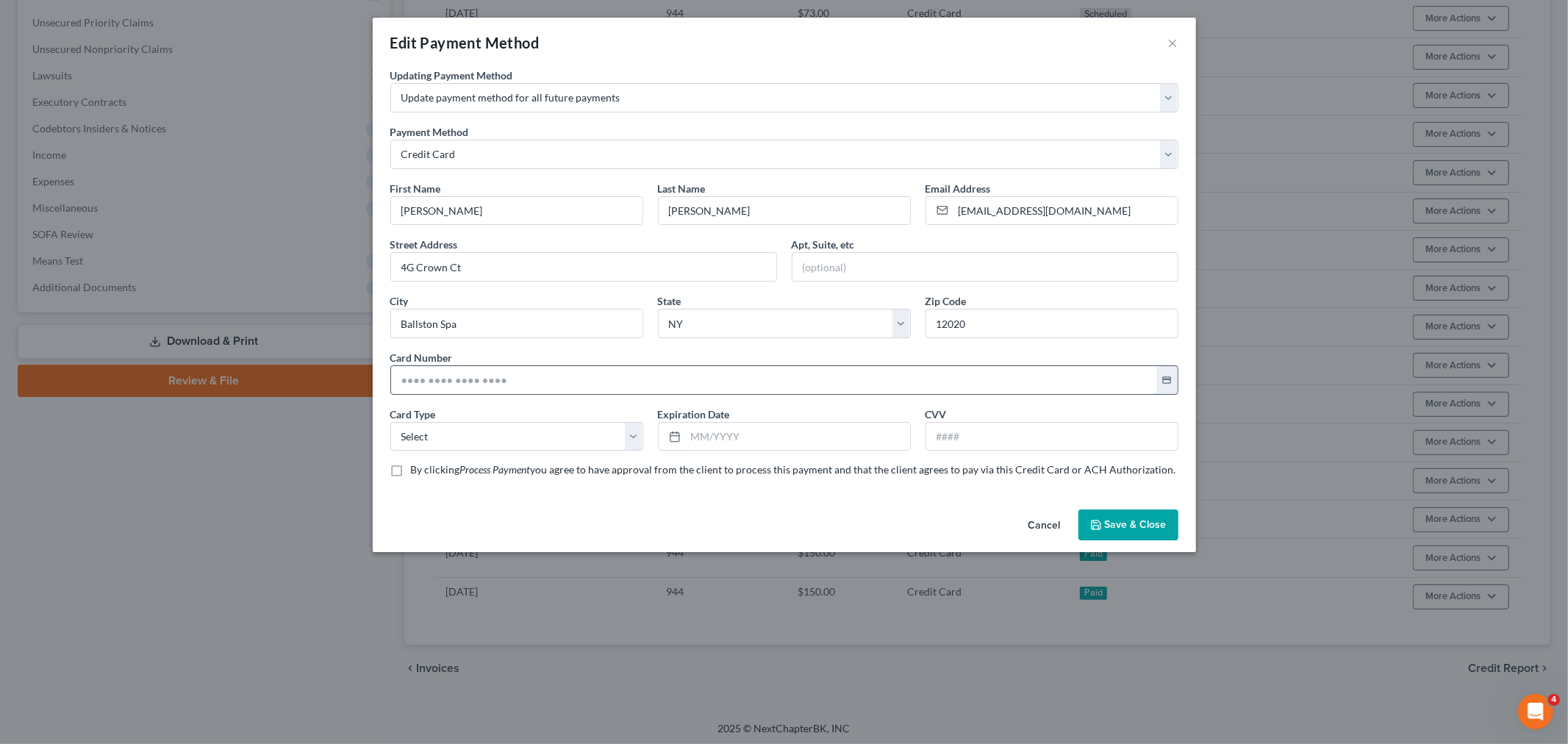
click at [516, 378] on input "text" at bounding box center [773, 380] width 766 height 28
paste input "5149 6800 0302 1441"
type input "5149 6800 0302 1441"
click at [440, 446] on select "Select Visa MasterCard Discover American Express" at bounding box center [516, 436] width 253 height 29
select select "1"
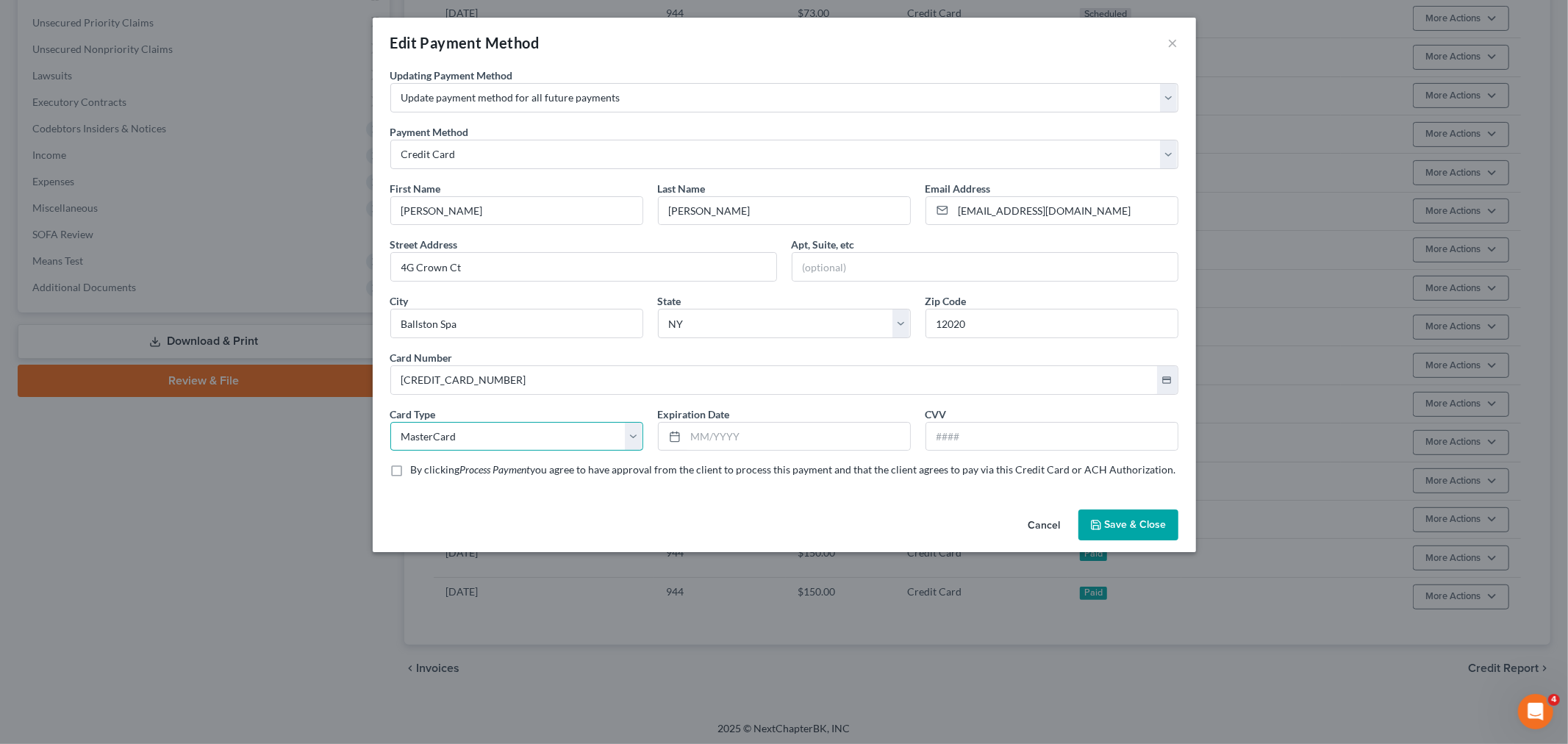
click at [390, 422] on select "Select Visa MasterCard Discover American Express" at bounding box center [516, 436] width 253 height 29
click at [752, 449] on input "text" at bounding box center [798, 436] width 224 height 28
type input "08/2030"
drag, startPoint x: 943, startPoint y: 434, endPoint x: 948, endPoint y: 445, distance: 12.1
click at [950, 444] on input "text" at bounding box center [1051, 436] width 251 height 28
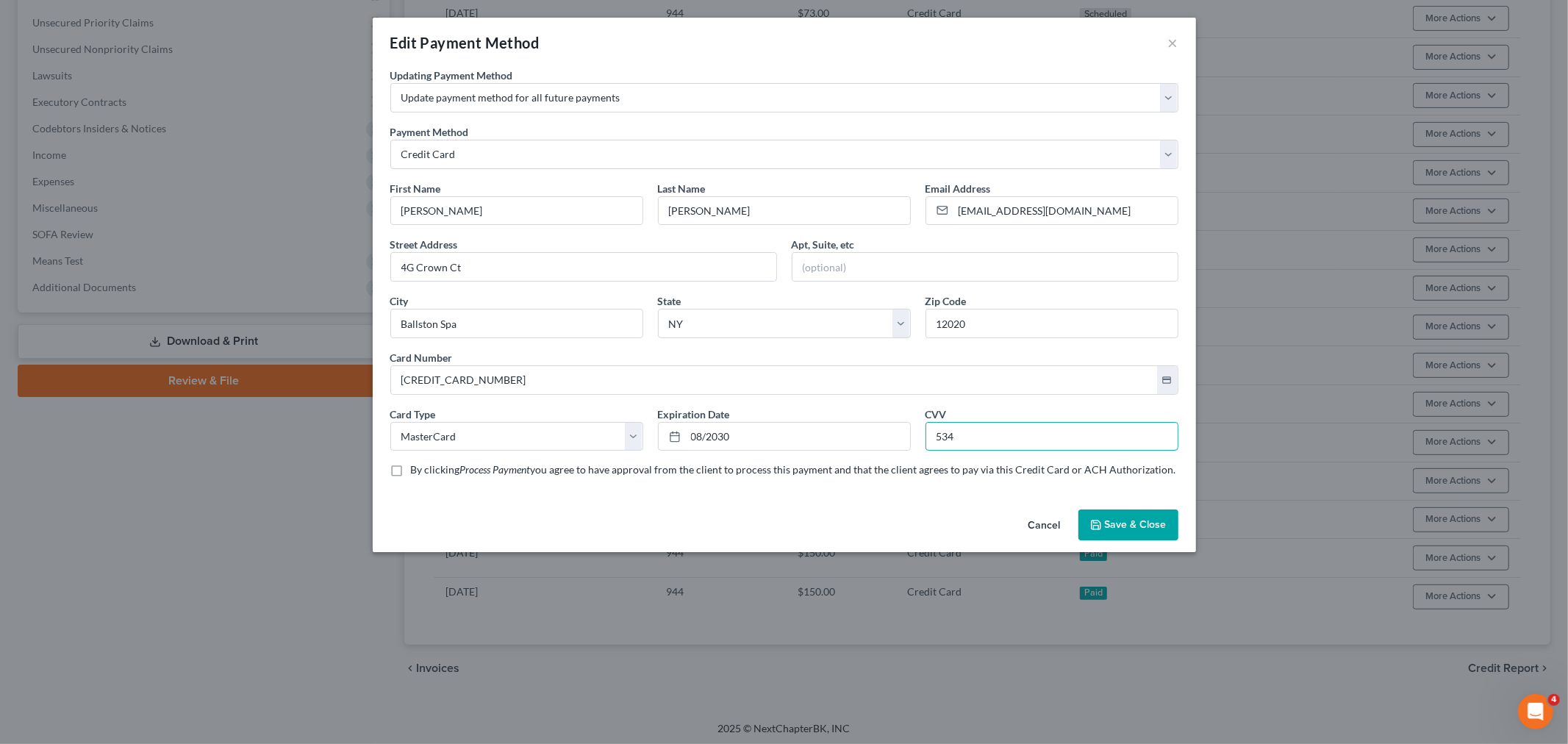
type input "534"
drag, startPoint x: 446, startPoint y: 473, endPoint x: 823, endPoint y: 520, distance: 379.9
click at [448, 474] on span "By clicking" at bounding box center [435, 469] width 50 height 12
click at [427, 472] on input "By clicking Process Payment you agree to have approval from the client to proce…" at bounding box center [422, 467] width 10 height 10
checkbox input "true"
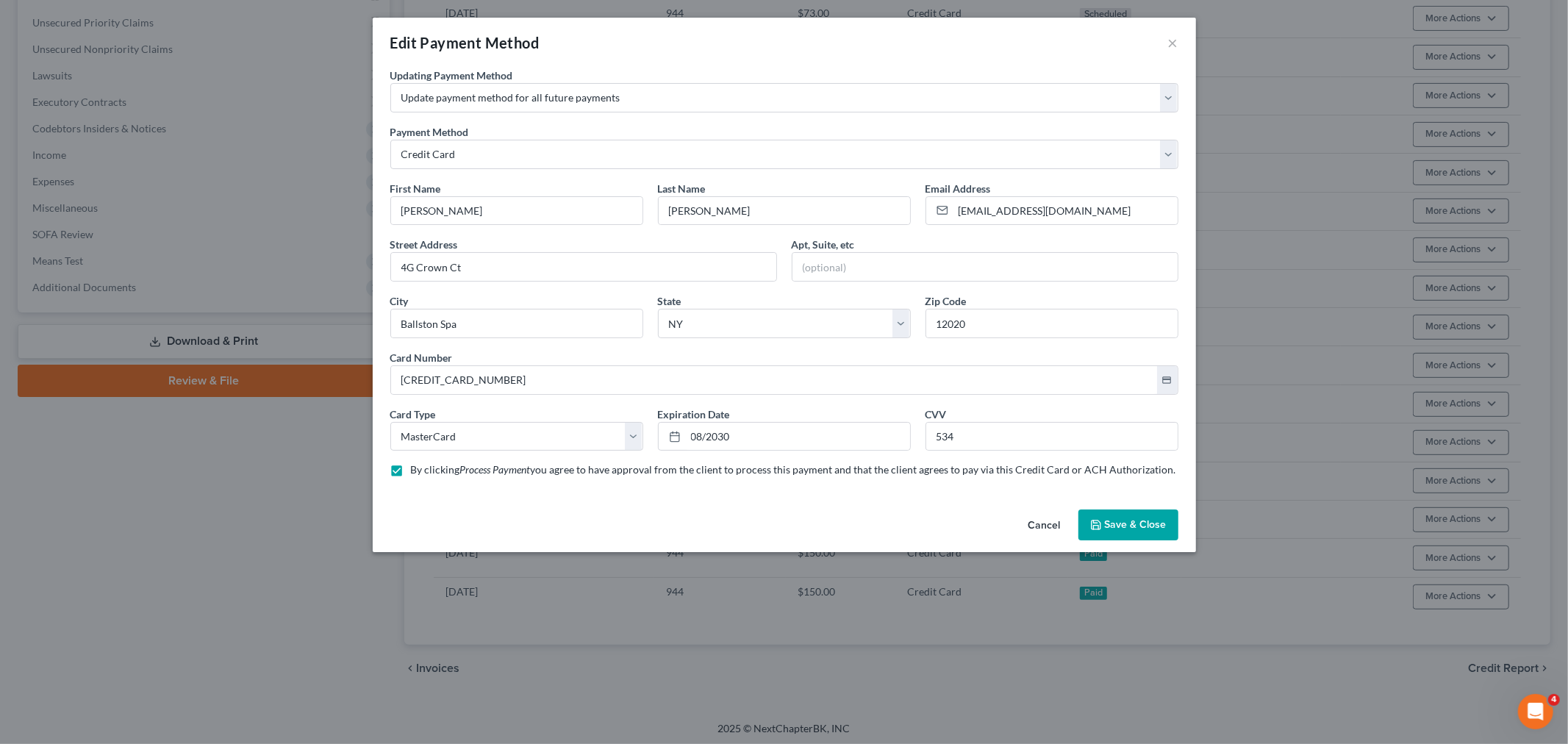
drag, startPoint x: 1111, startPoint y: 519, endPoint x: 1030, endPoint y: 253, distance: 278.1
click at [1112, 517] on button "Save & Close" at bounding box center [1128, 525] width 100 height 31
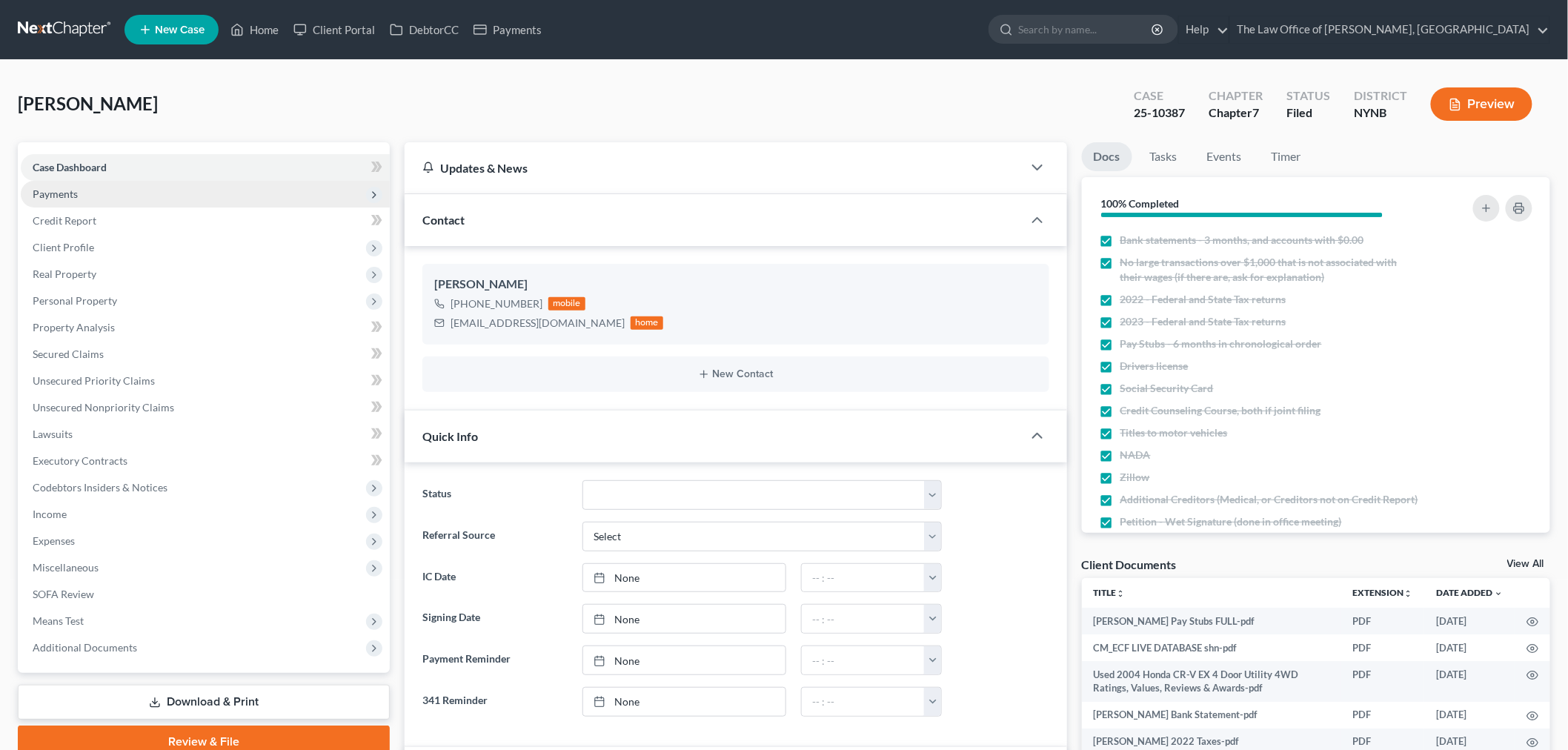
click at [91, 203] on span "Payments" at bounding box center [205, 194] width 369 height 27
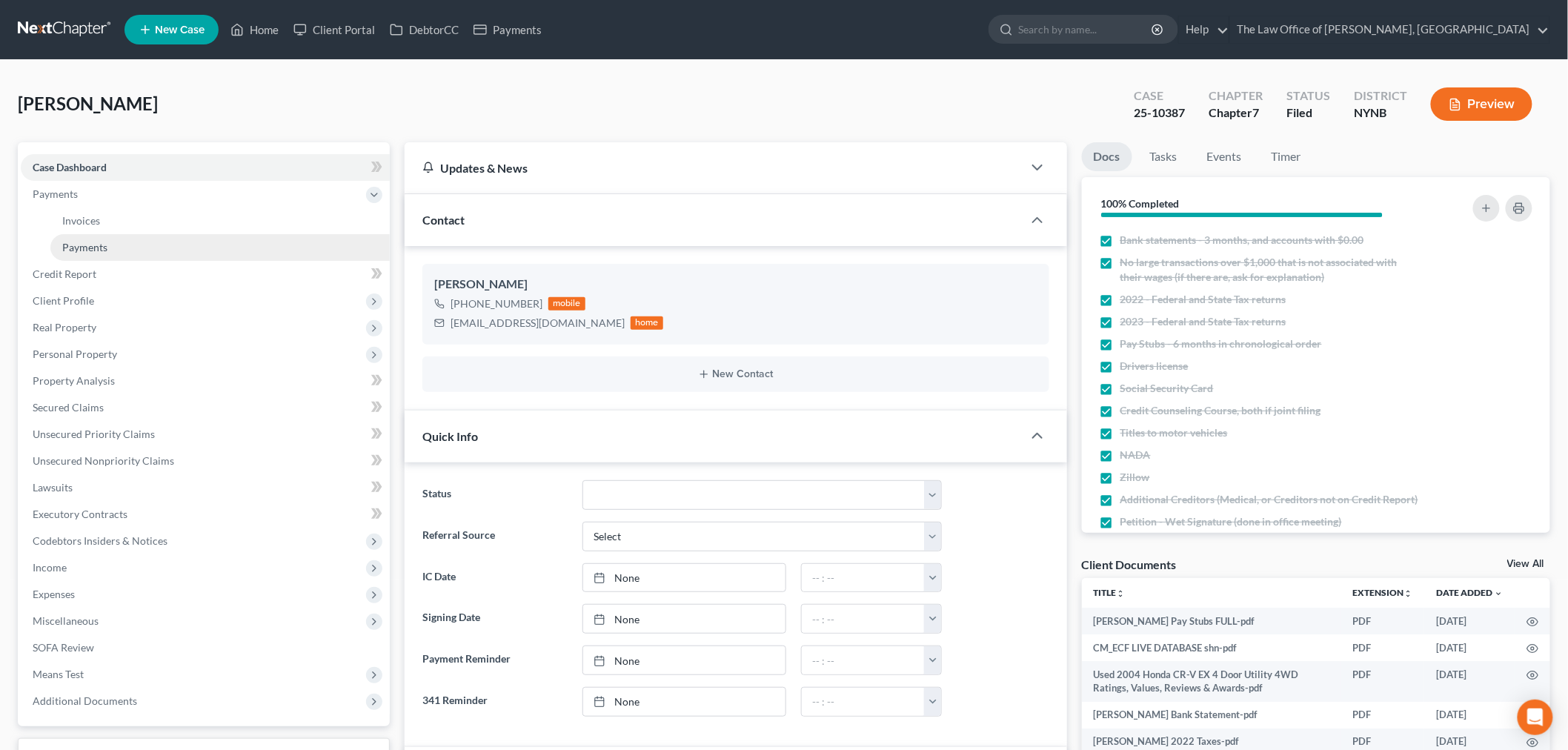
scroll to position [899, 0]
click at [93, 241] on span "Payments" at bounding box center [84, 246] width 45 height 12
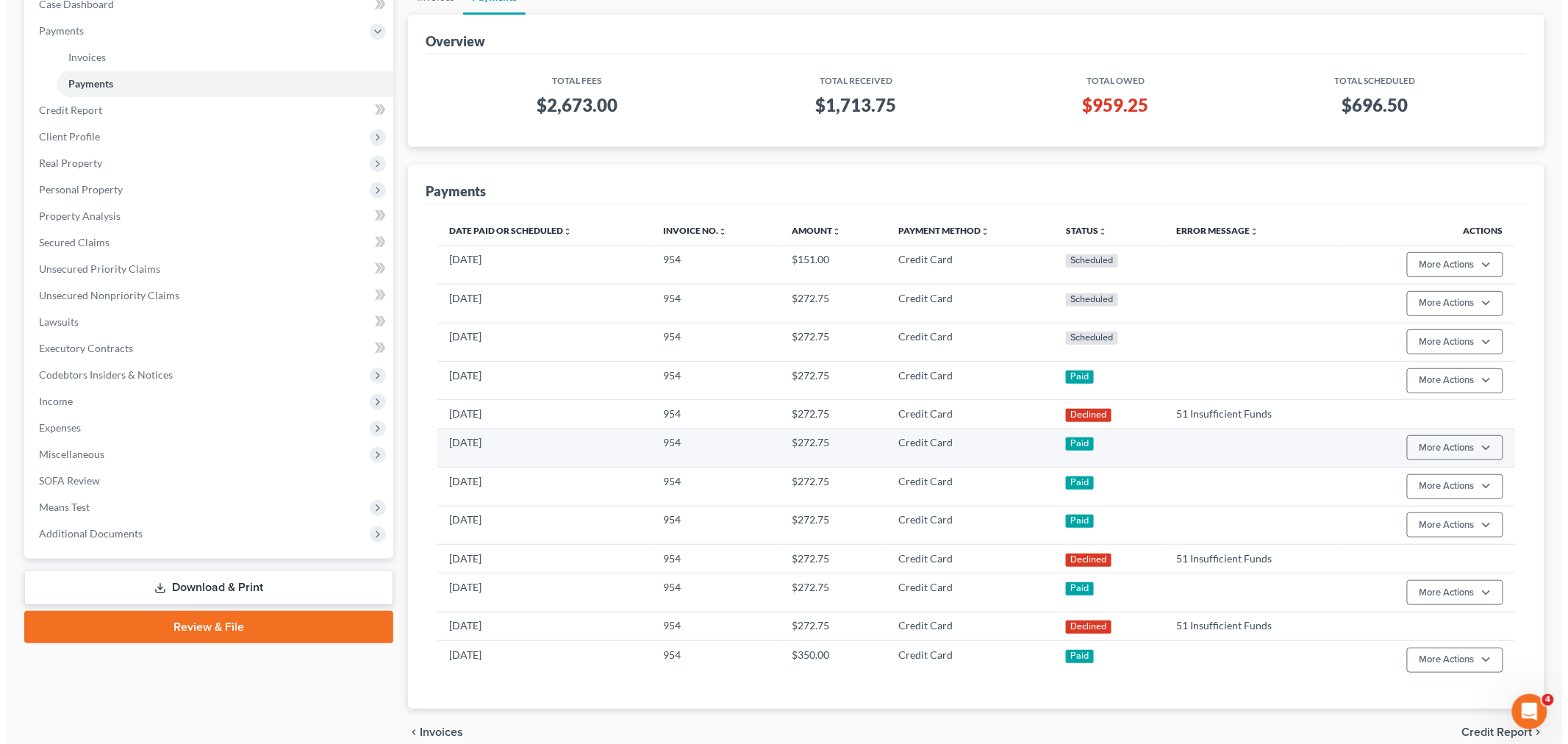
scroll to position [163, 0]
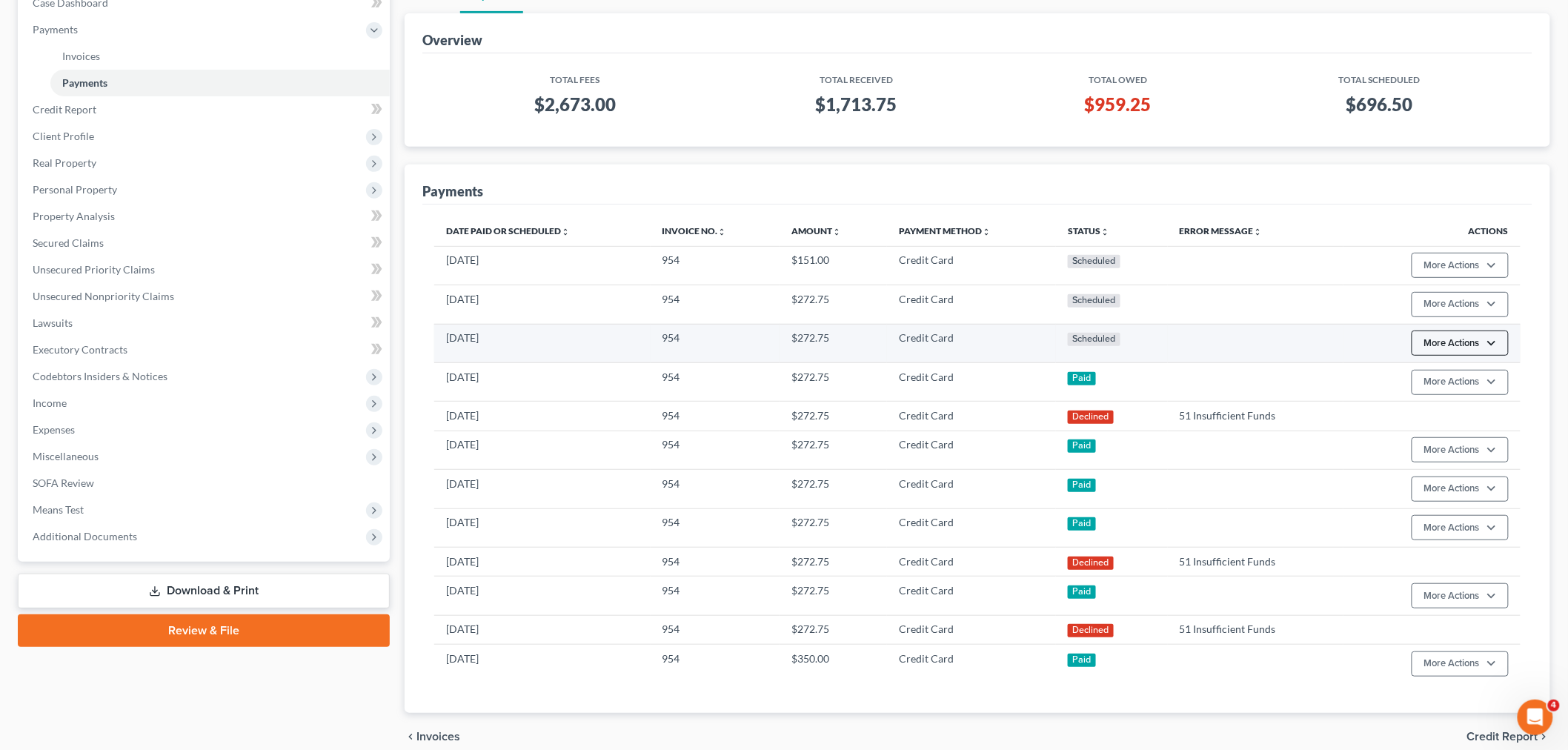
click at [1481, 278] on button "More Actions" at bounding box center [1461, 265] width 97 height 25
click at [1465, 397] on link "Edit Payment Plan" at bounding box center [1482, 400] width 143 height 25
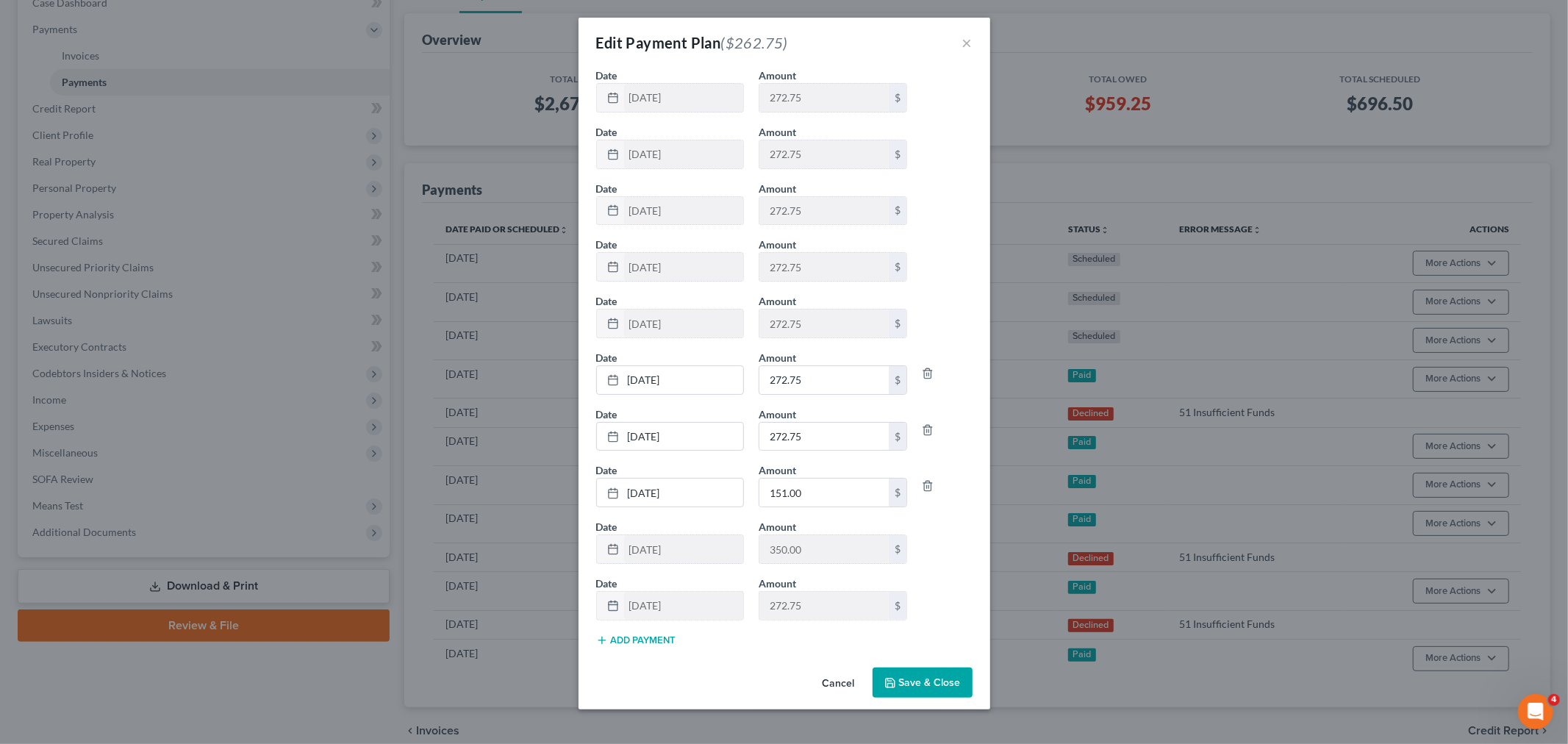
click at [634, 640] on button "Add Payment" at bounding box center [636, 640] width 80 height 11
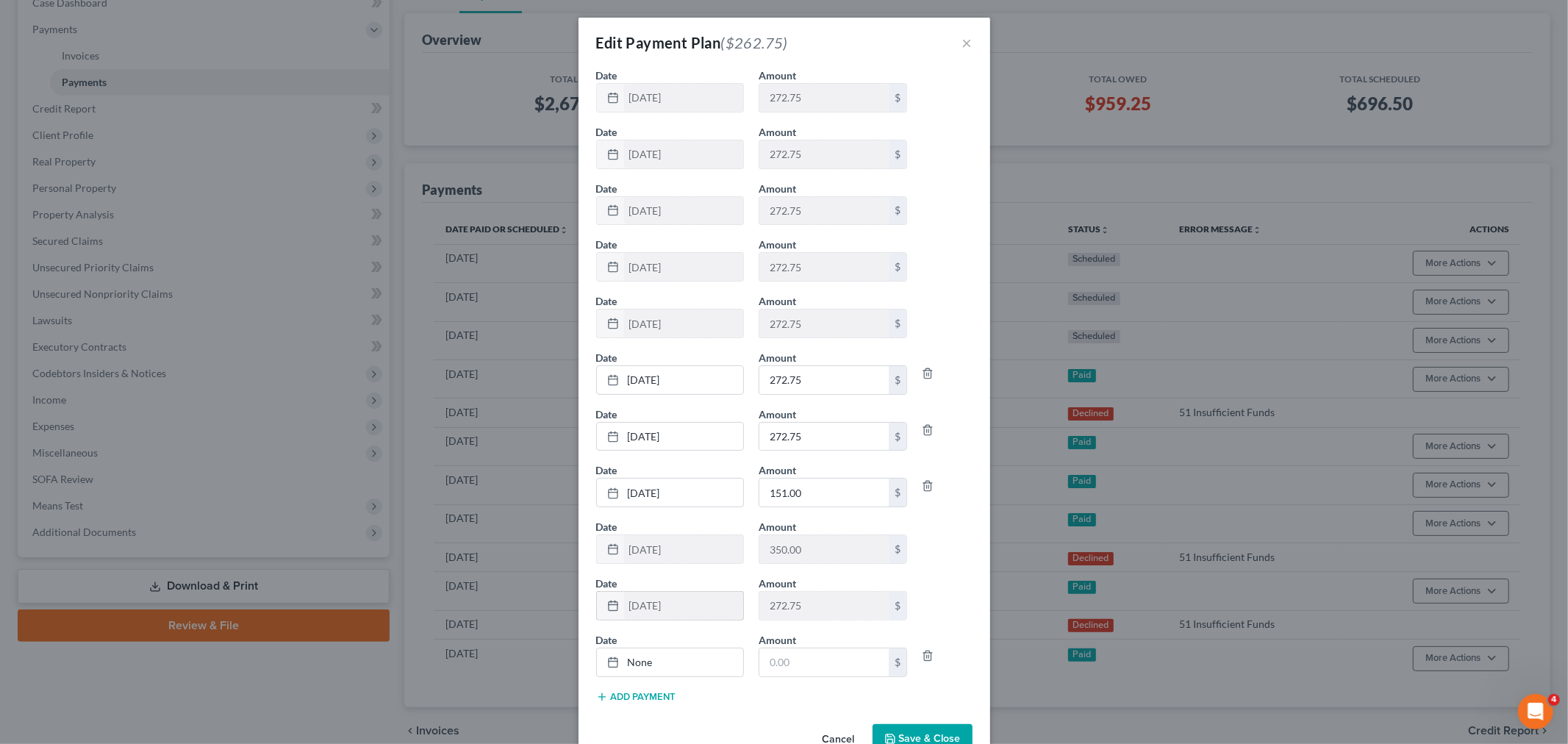
scroll to position [41, 0]
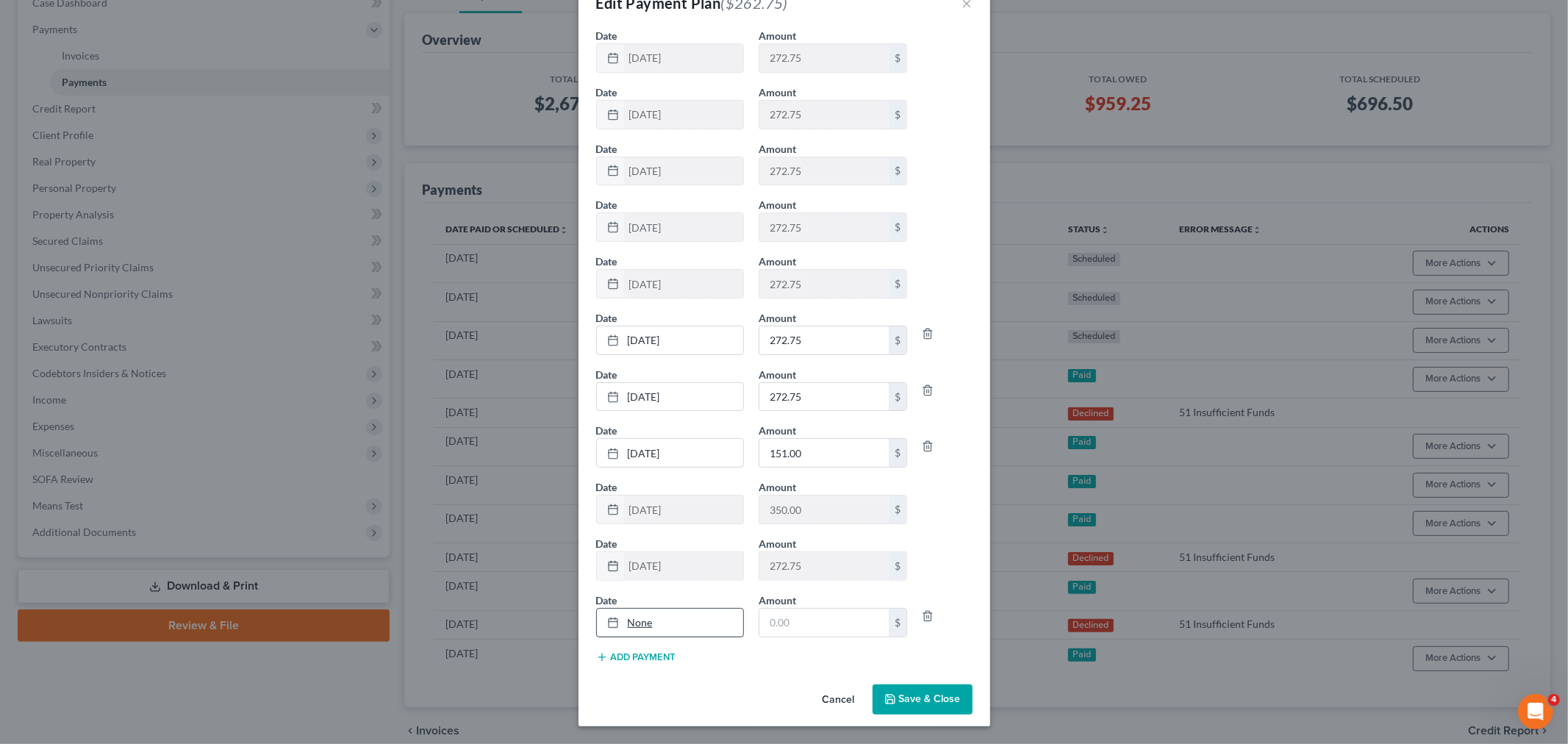
click at [652, 632] on link "None" at bounding box center [670, 622] width 147 height 28
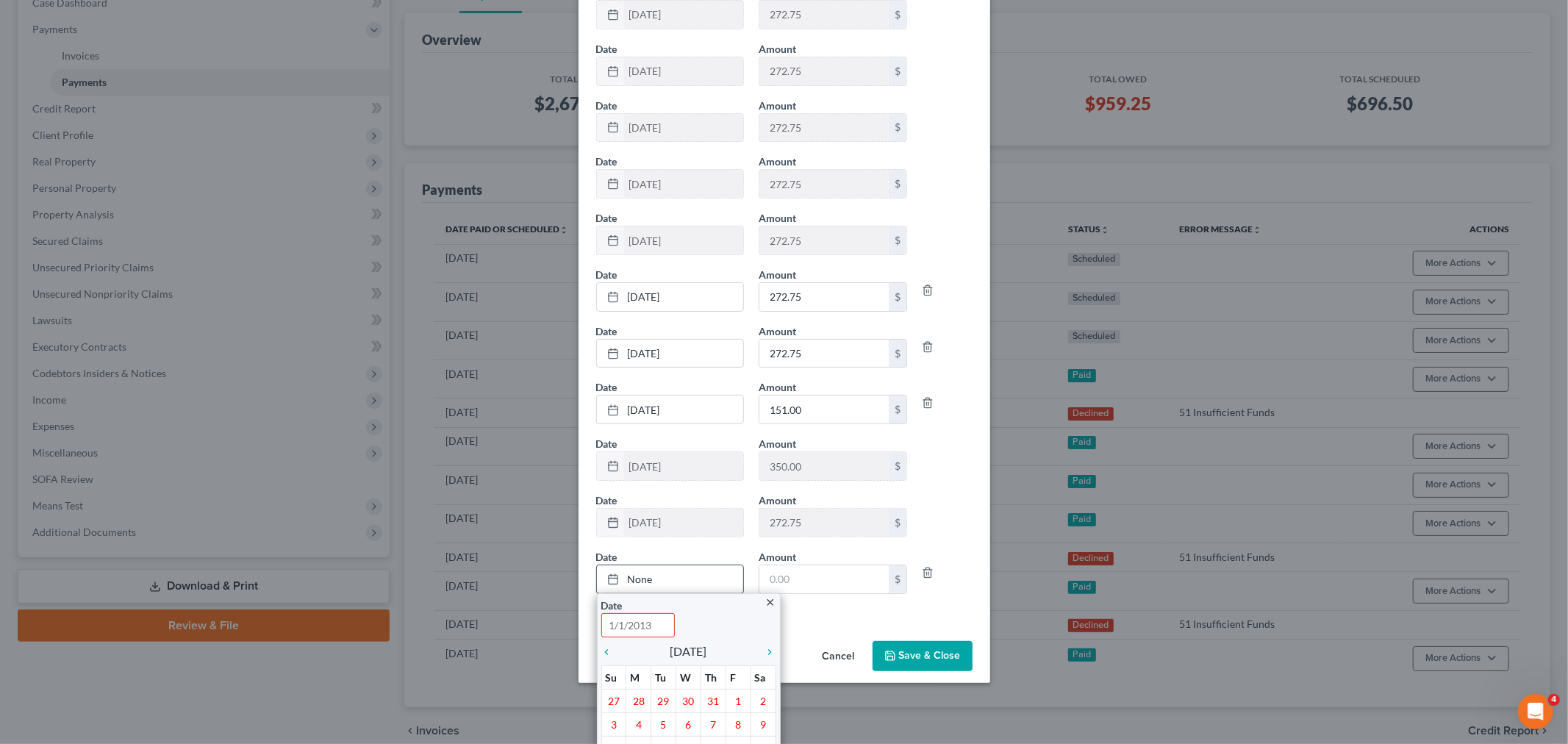
scroll to position [122, 0]
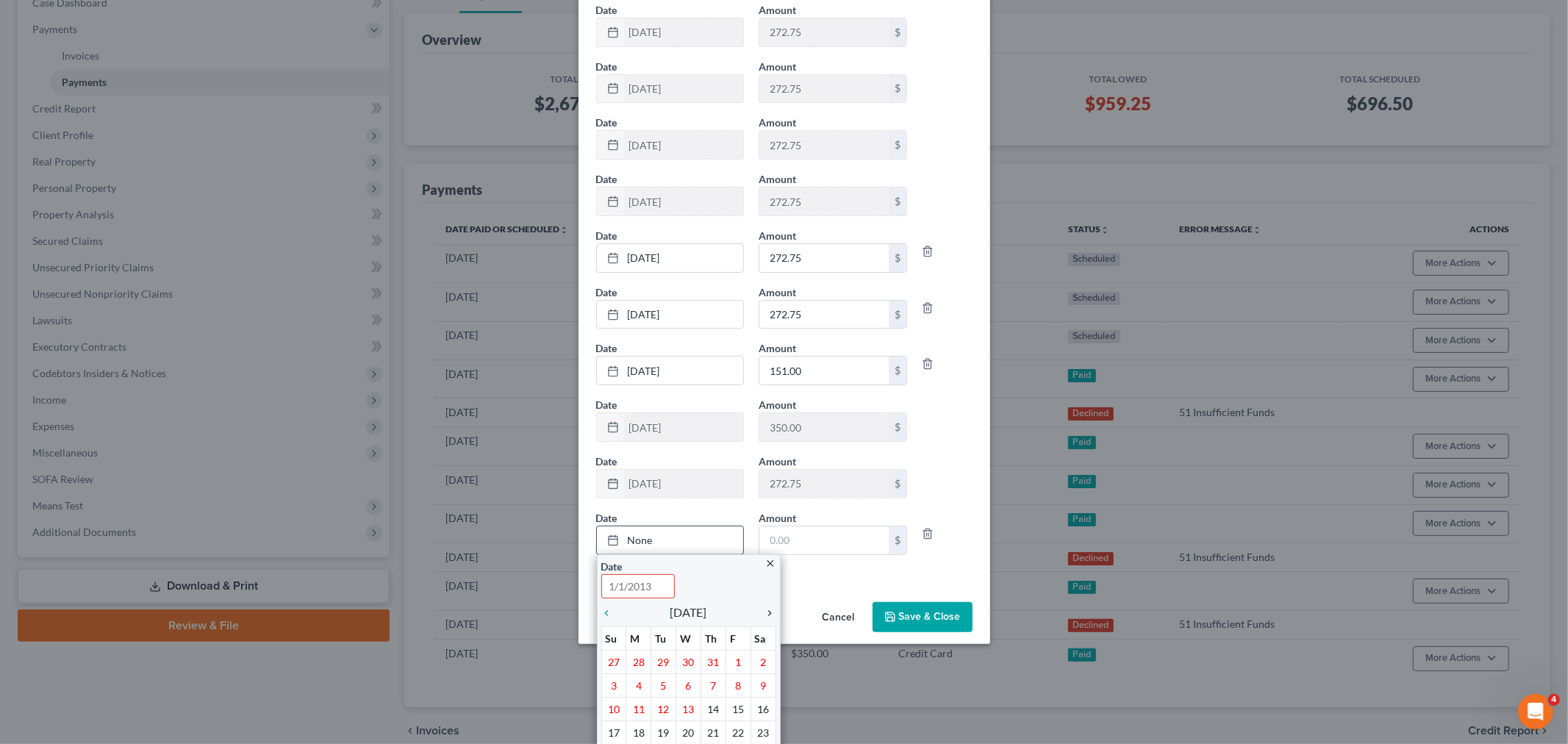
click at [765, 612] on icon "chevron_right" at bounding box center [767, 612] width 19 height 11
click at [763, 612] on icon "chevron_right" at bounding box center [767, 612] width 19 height 11
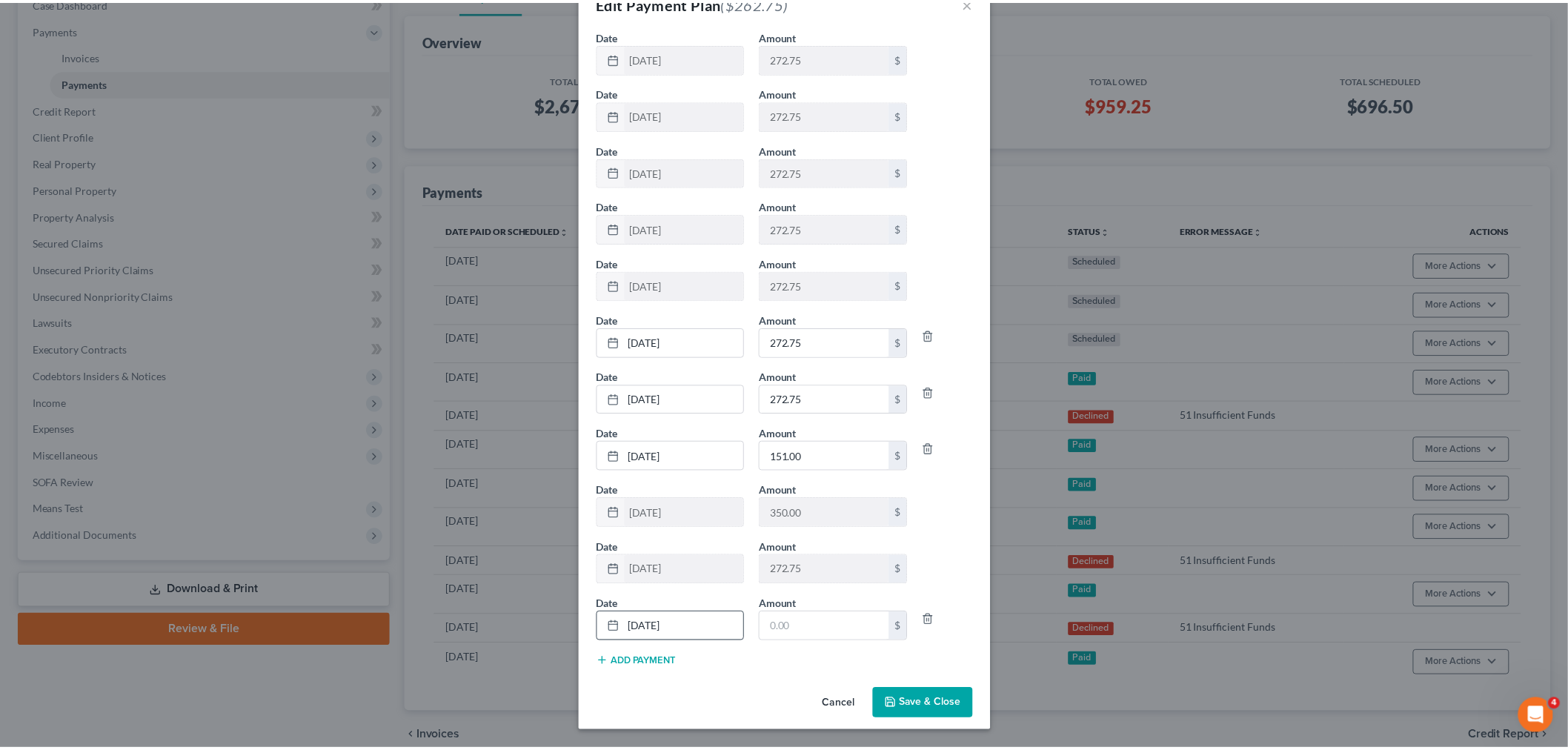
scroll to position [41, 0]
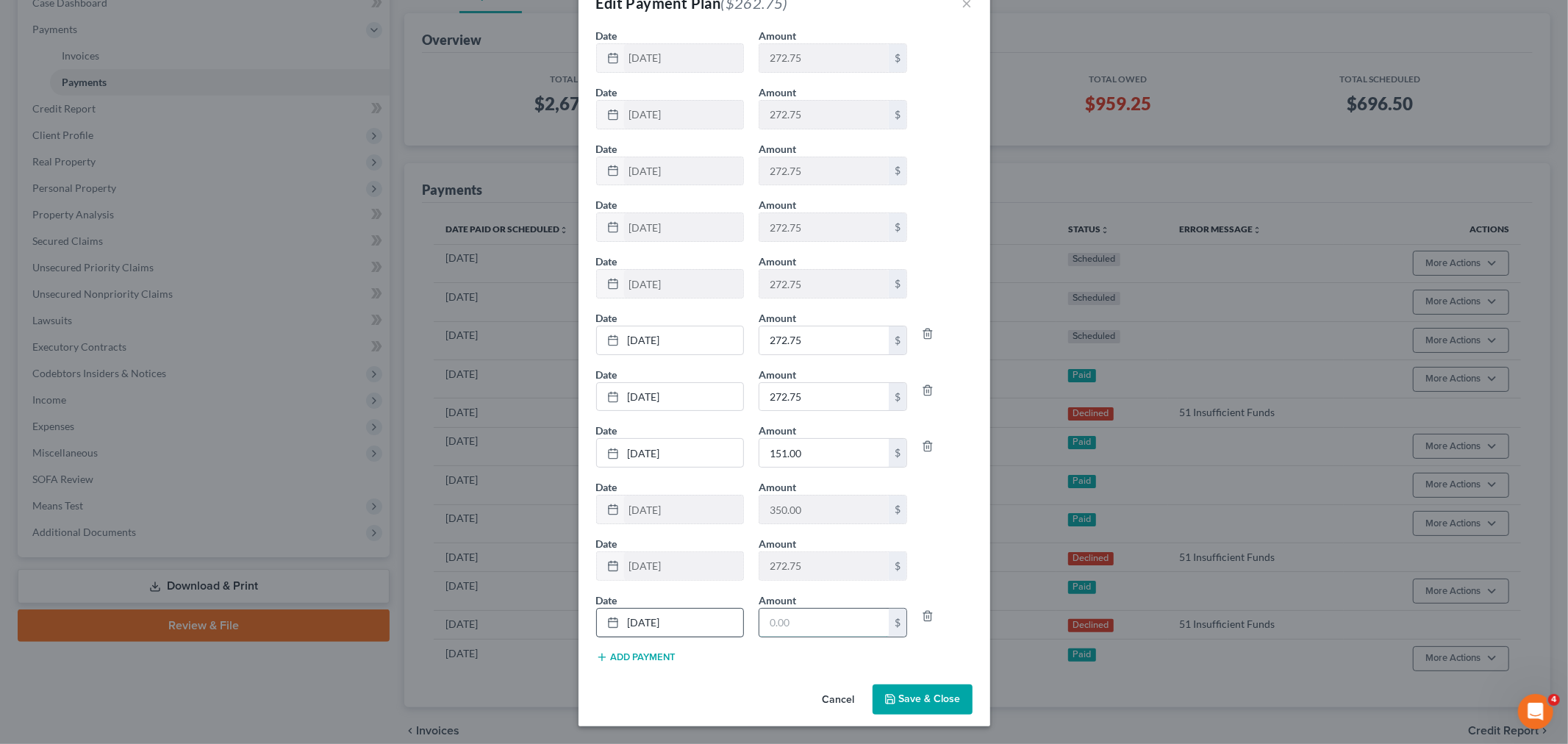
click at [788, 625] on input "text" at bounding box center [824, 622] width 129 height 28
type input "151"
type input "272.75"
click at [886, 703] on icon "button" at bounding box center [890, 699] width 11 height 11
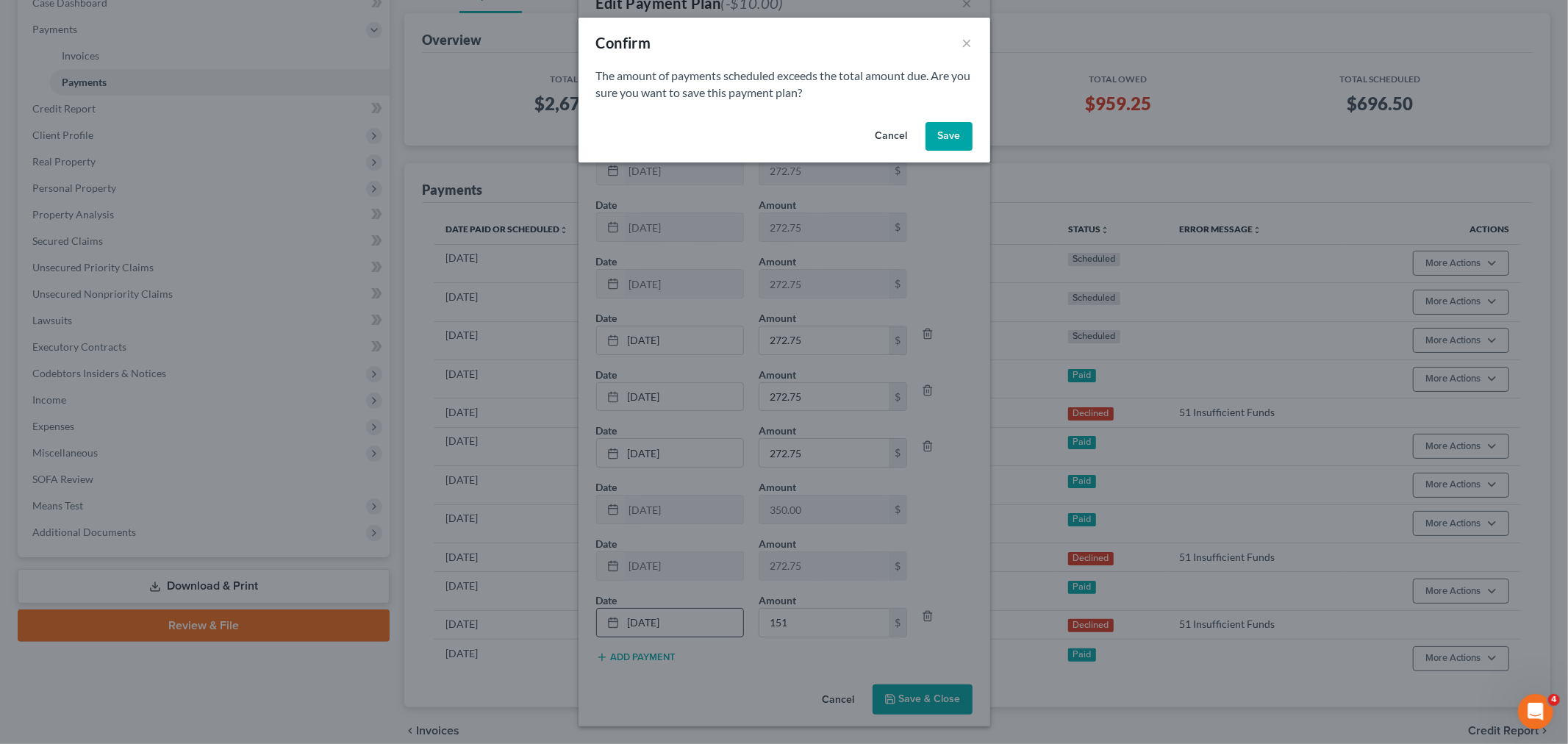
click at [958, 127] on button "Save" at bounding box center [949, 136] width 47 height 29
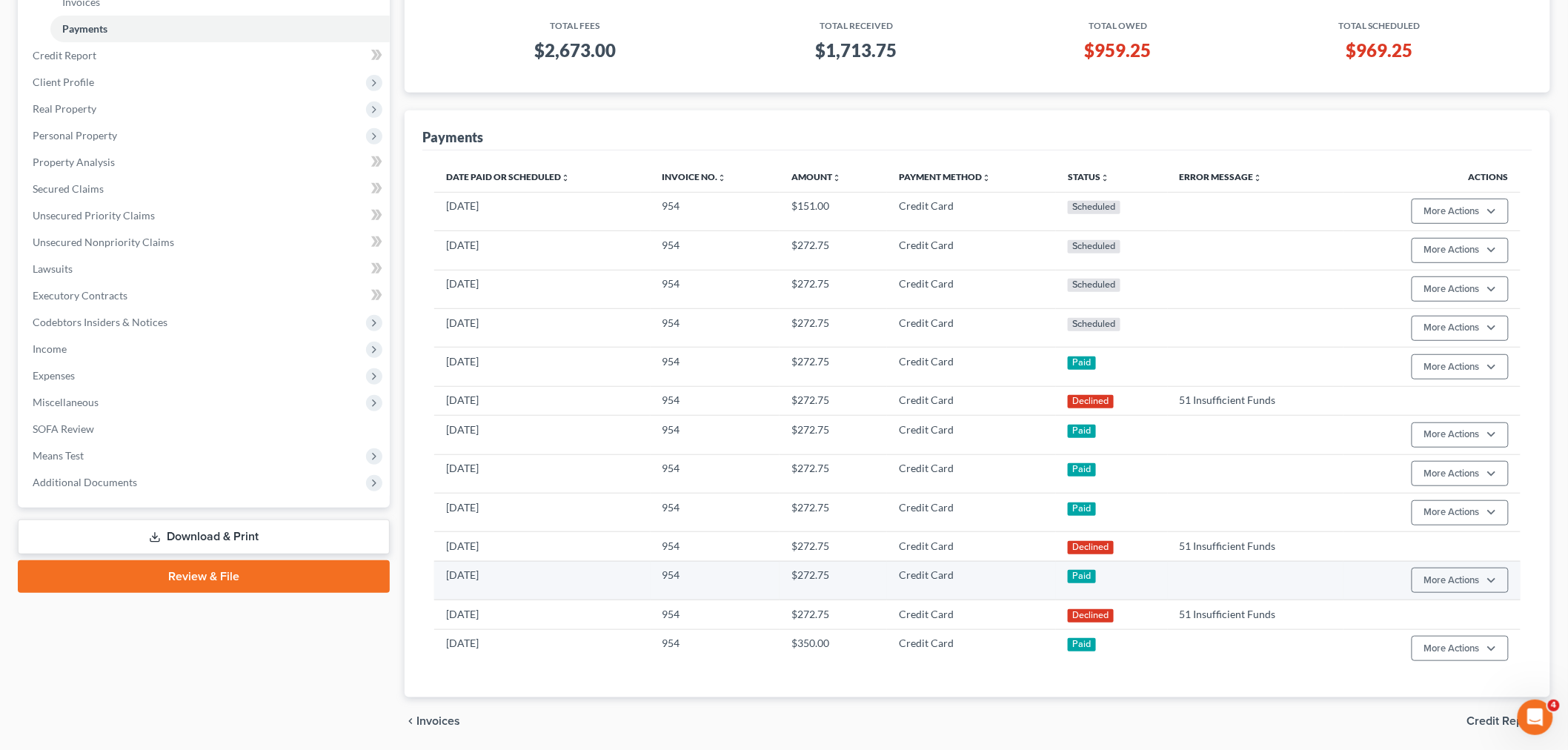
scroll to position [269, 0]
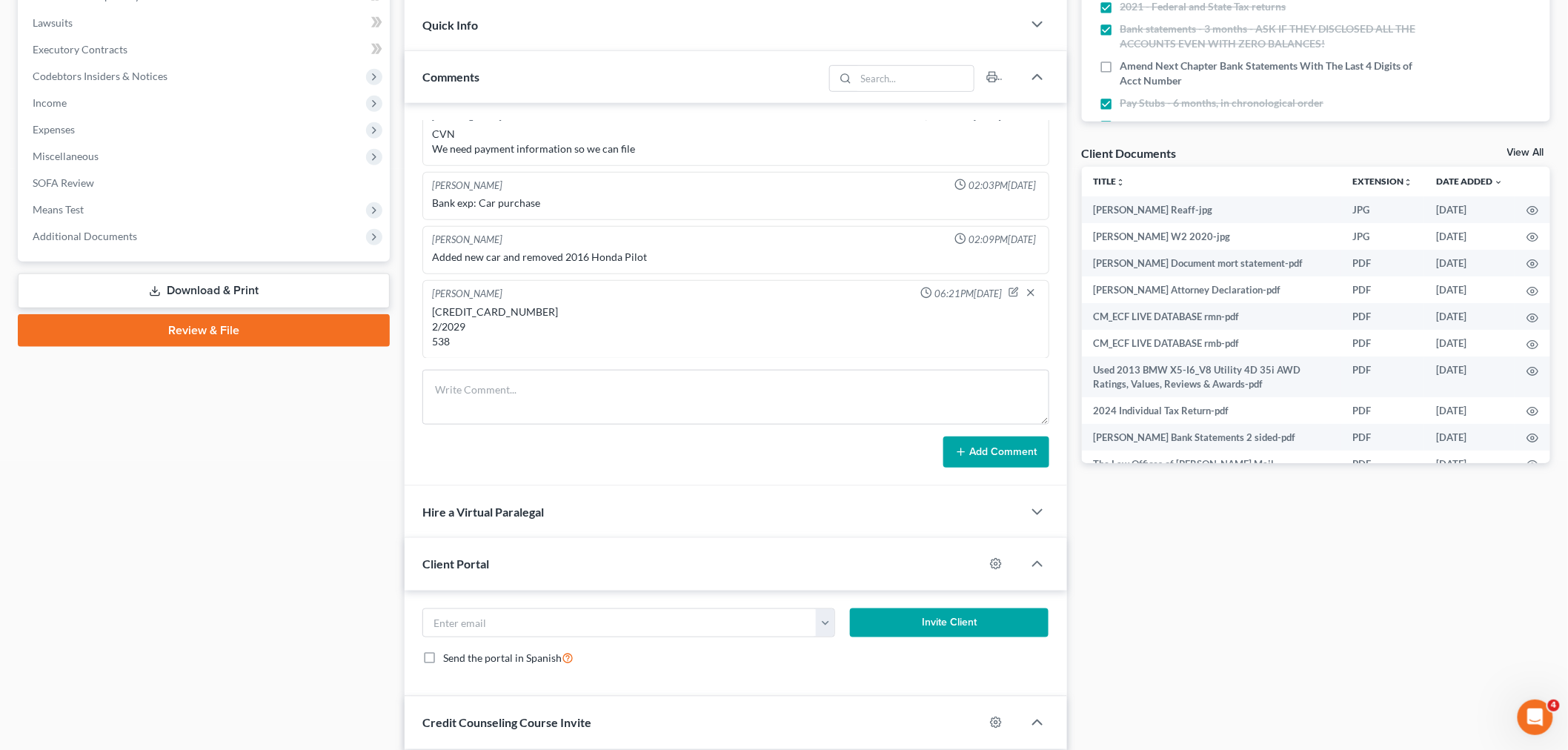
click at [532, 315] on div "4347-6980-5494-6426 2/2029 538" at bounding box center [736, 327] width 608 height 44
click at [532, 314] on div "4347-6980-5494-6426 2/2029 538" at bounding box center [736, 327] width 608 height 44
click at [532, 313] on div "4347-6980-5494-6426 2/2029 538" at bounding box center [736, 327] width 608 height 44
copy div "4347-6980-5494-6426"
